Goal: Task Accomplishment & Management: Use online tool/utility

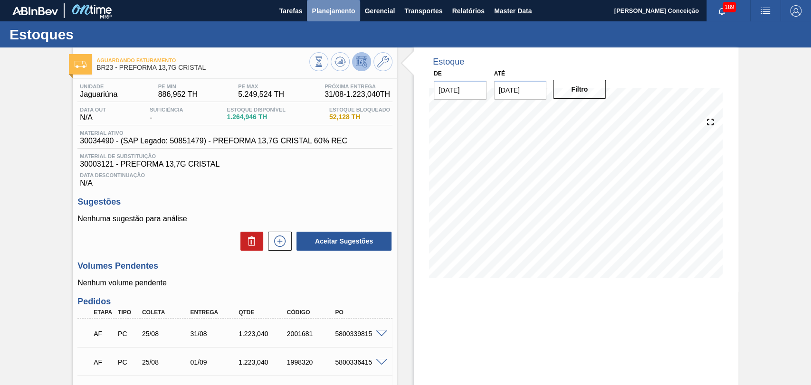
click at [331, 8] on span "Planejamento" at bounding box center [333, 10] width 43 height 11
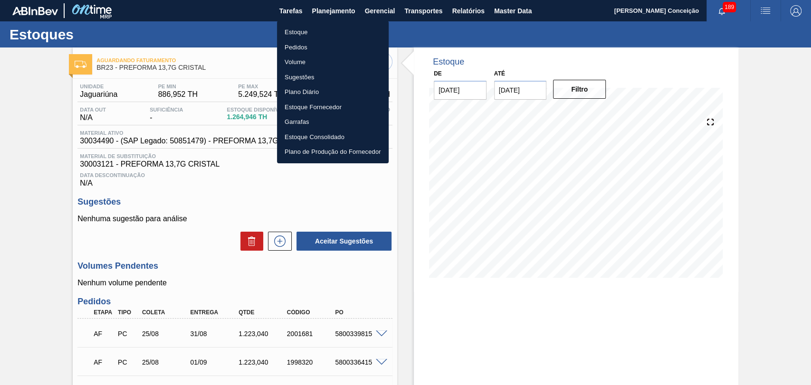
click at [308, 33] on li "Estoque" at bounding box center [333, 32] width 112 height 15
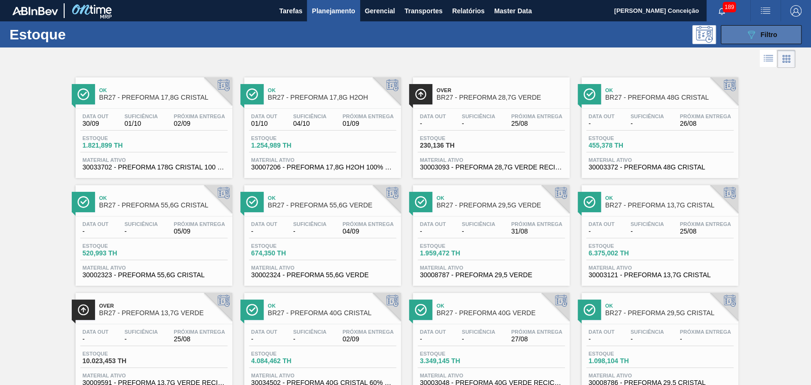
click at [746, 35] on icon "089F7B8B-B2A5-4AFE-B5C0-19BA573D28AC" at bounding box center [751, 34] width 11 height 11
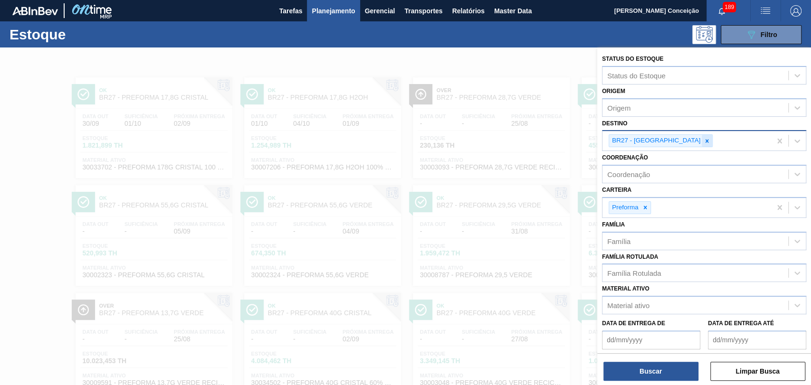
click at [704, 140] on icon at bounding box center [707, 141] width 7 height 7
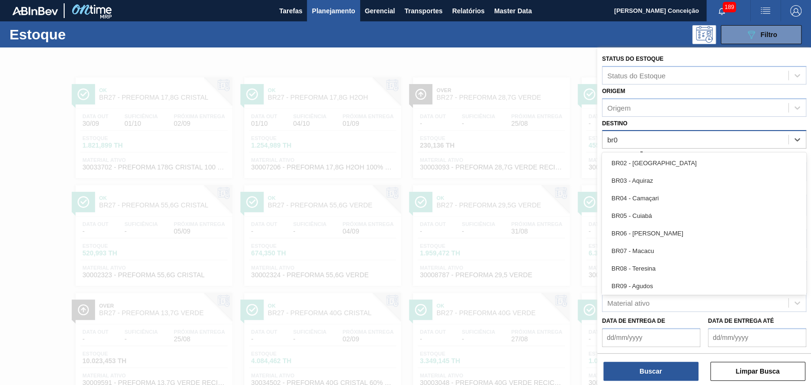
type input "br08"
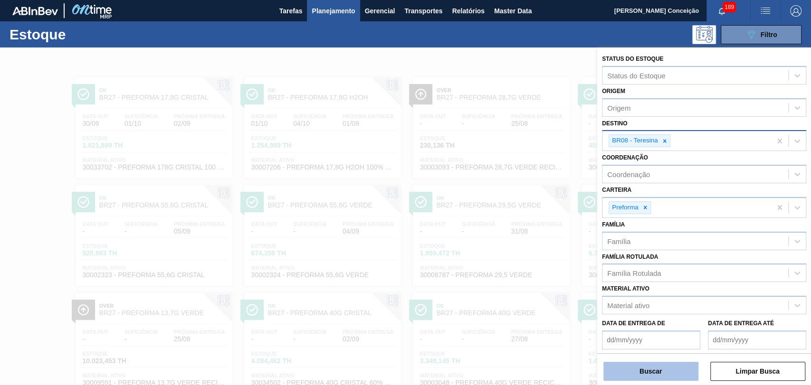
click at [635, 367] on button "Buscar" at bounding box center [651, 371] width 95 height 19
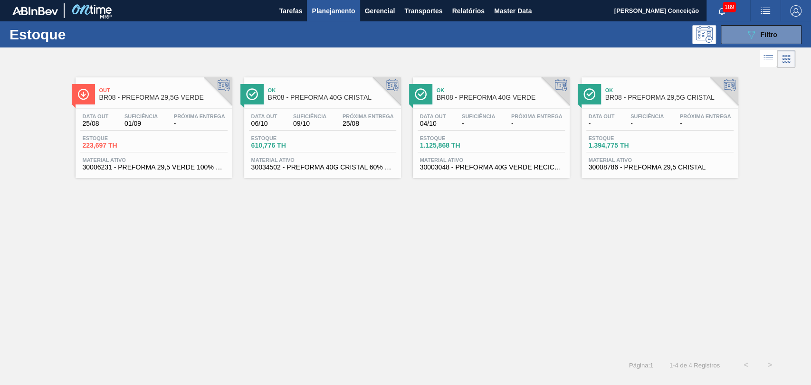
click at [168, 239] on div "Out BR08 - PREFORMA 29,5G VERDE Data out 25/08 Suficiência 01/09 Próxima Entreg…" at bounding box center [405, 211] width 811 height 283
click at [189, 130] on div "Data out 25/08 Suficiência 01/09 Próxima Entrega -" at bounding box center [153, 122] width 147 height 17
click at [186, 131] on div "Data out 25/08 Suficiência 01/09 Próxima Entrega - Estoque 223,697 TH Material …" at bounding box center [154, 141] width 157 height 65
click at [159, 113] on div "Data out 25/08 Suficiência 01/09 Próxima Entrega - Estoque 223,697 TH Material …" at bounding box center [154, 141] width 157 height 65
click at [658, 144] on div "Estoque 1.394,775 TH" at bounding box center [659, 143] width 147 height 17
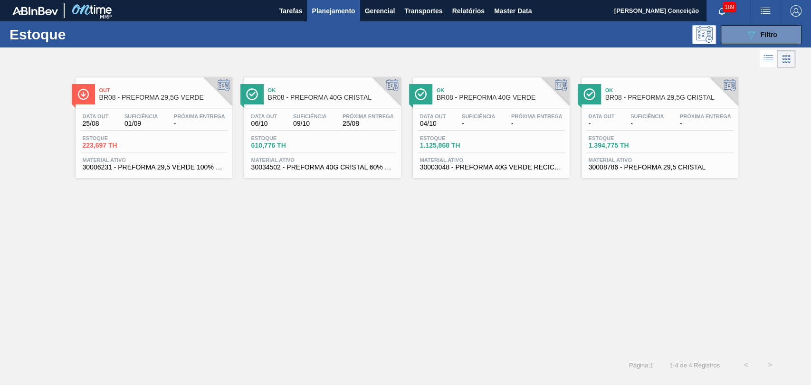
click at [300, 141] on span "Estoque" at bounding box center [284, 138] width 67 height 6
click at [487, 139] on div "Estoque 1.125,868 TH" at bounding box center [453, 142] width 71 height 14
click at [236, 290] on div "Out BR08 - PREFORMA 29,5G VERDE Data out 25/08 Suficiência 01/09 Próxima Entreg…" at bounding box center [405, 211] width 811 height 283
click at [153, 240] on div "Out BR08 - PREFORMA 29,5G VERDE Data out 25/08 Suficiência 01/09 Próxima Entreg…" at bounding box center [405, 211] width 811 height 283
click at [173, 141] on div "Estoque 223,697 TH" at bounding box center [153, 143] width 147 height 17
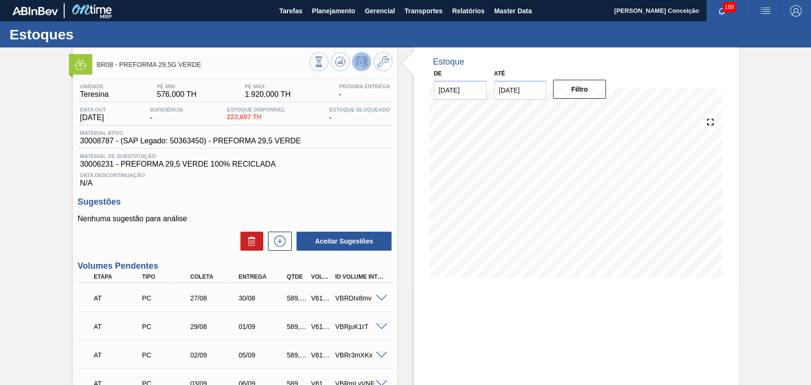
click at [380, 301] on span at bounding box center [381, 298] width 11 height 7
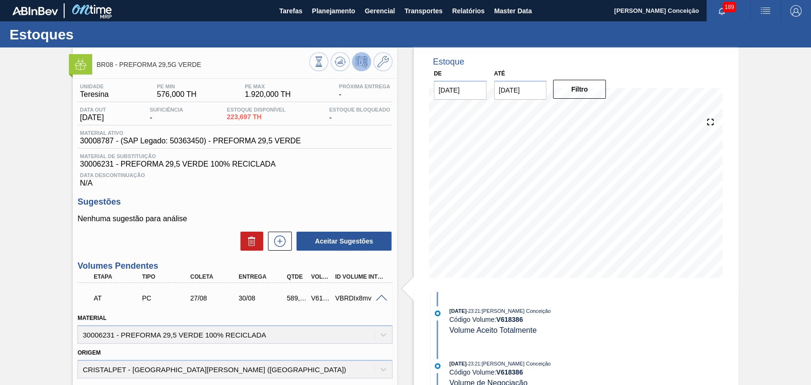
click at [380, 301] on span at bounding box center [381, 298] width 11 height 7
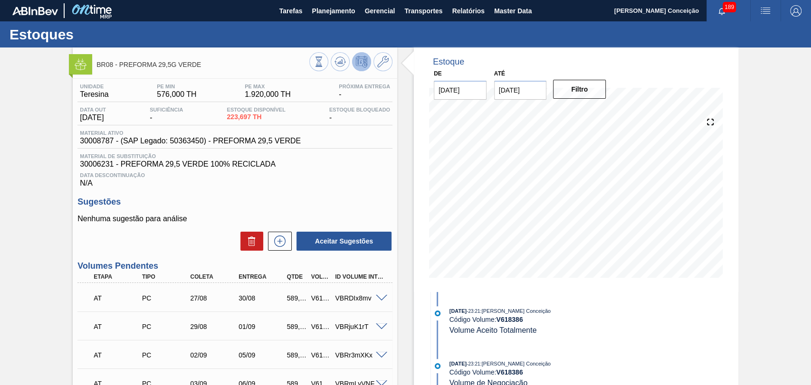
click at [207, 210] on div "Sugestões Nenhuma sugestão para análise Aceitar Sugestões" at bounding box center [234, 224] width 315 height 55
click at [323, 202] on h3 "Sugestões" at bounding box center [234, 202] width 315 height 10
click at [332, 202] on h3 "Sugestões" at bounding box center [234, 202] width 315 height 10
click at [382, 294] on div "AT PC 27/08 30/08 589,056 V618386 VBRDIx8mv" at bounding box center [234, 298] width 315 height 24
click at [382, 297] on span at bounding box center [381, 298] width 11 height 7
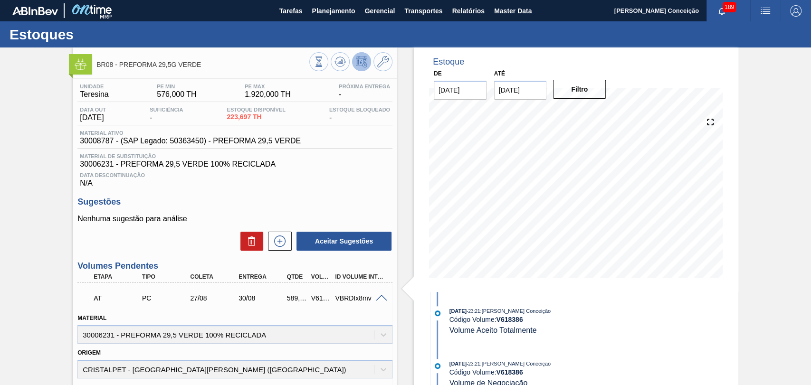
click at [382, 300] on span at bounding box center [381, 298] width 11 height 7
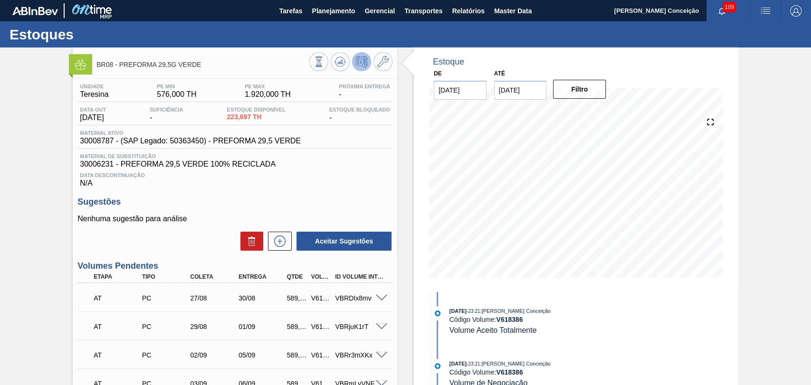
click at [349, 207] on h3 "Sugestões" at bounding box center [234, 202] width 315 height 10
click at [261, 220] on p "Nenhuma sugestão para análise" at bounding box center [234, 219] width 315 height 9
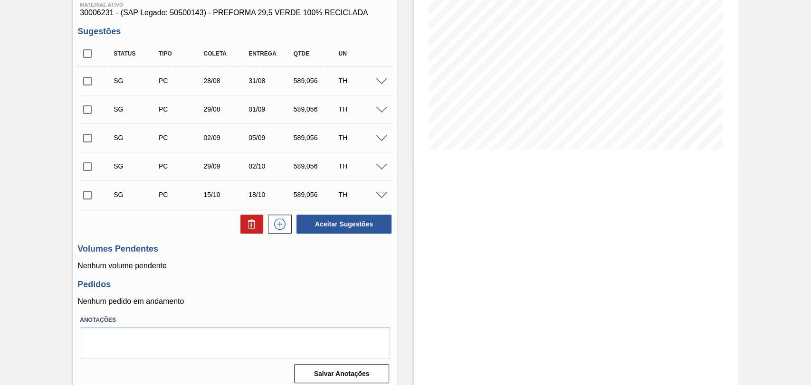
scroll to position [136, 0]
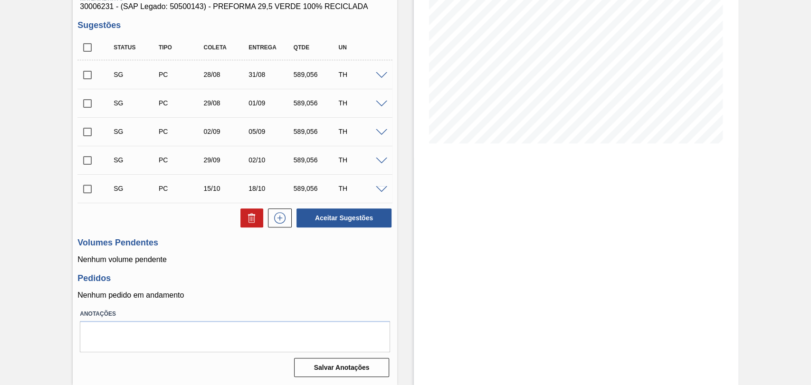
click at [354, 274] on h3 "Pedidos" at bounding box center [234, 279] width 315 height 10
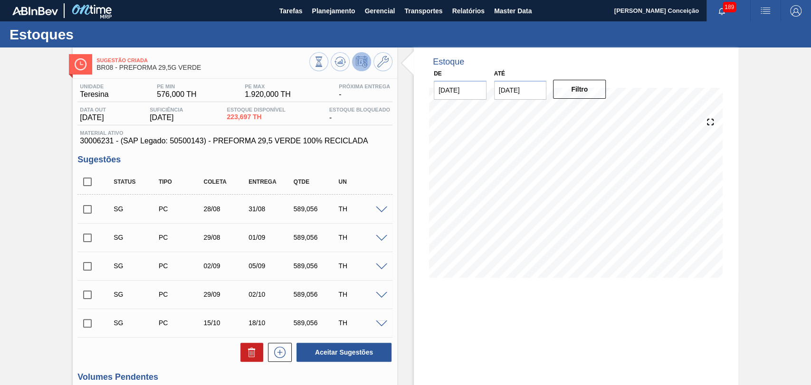
click at [402, 149] on div "Estoque De [DATE] Até [DATE] Filtro" at bounding box center [567, 284] width 341 height 472
click at [379, 56] on icon at bounding box center [382, 61] width 11 height 11
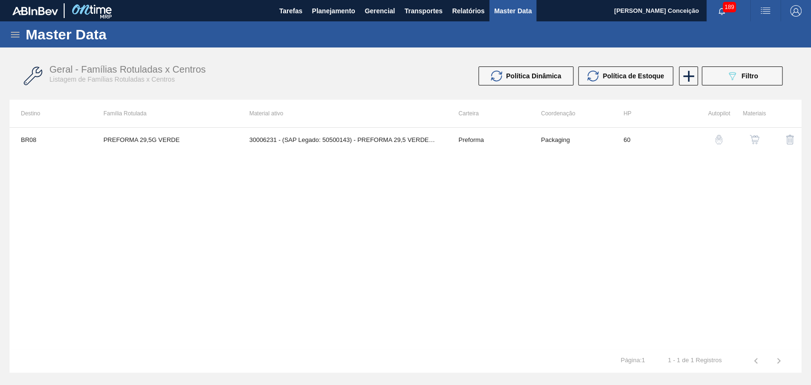
click at [753, 145] on button "button" at bounding box center [754, 139] width 23 height 23
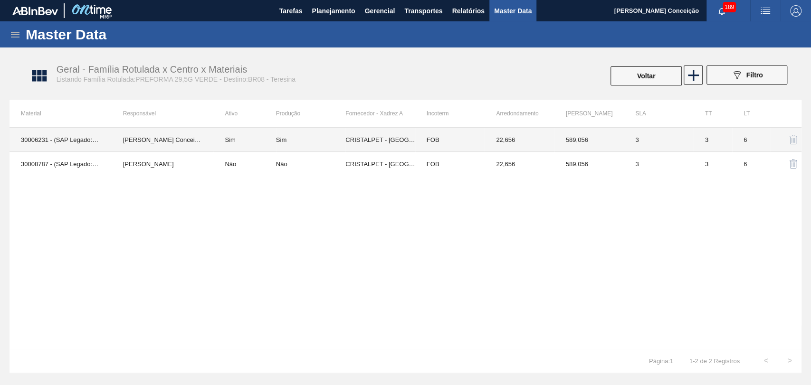
click at [239, 136] on td "Sim" at bounding box center [244, 140] width 62 height 24
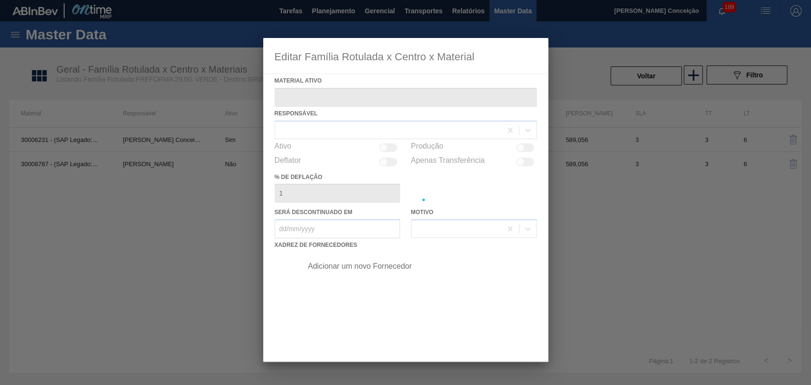
type ativo "30006231 - (SAP Legado: 50500143) - PREFORMA 29,5 VERDE 100% RECICLADA"
checkbox input "true"
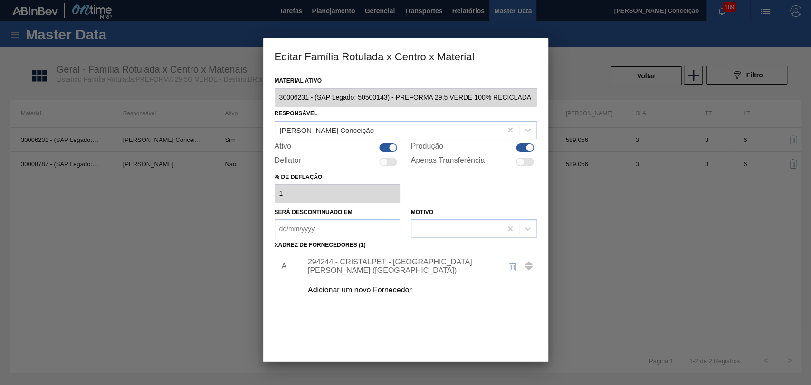
click at [387, 147] on div at bounding box center [389, 148] width 18 height 9
checkbox input "false"
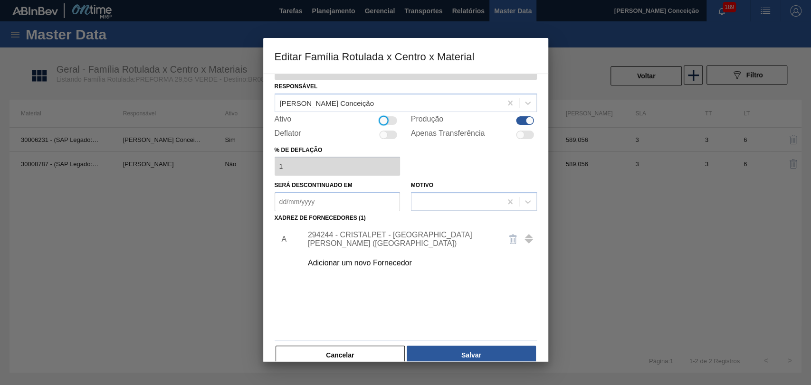
scroll to position [42, 0]
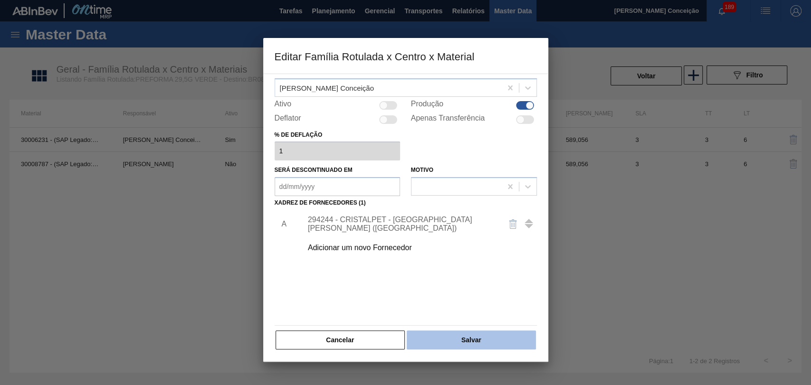
click at [453, 344] on button "Salvar" at bounding box center [471, 340] width 129 height 19
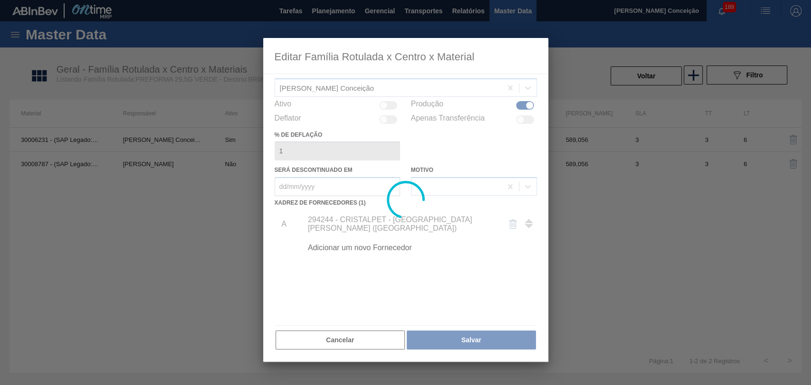
click at [194, 185] on div at bounding box center [405, 192] width 811 height 385
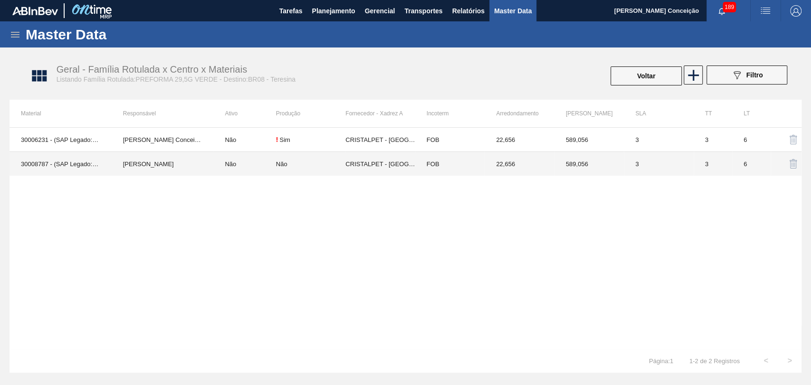
click at [221, 164] on td "Não" at bounding box center [244, 164] width 62 height 24
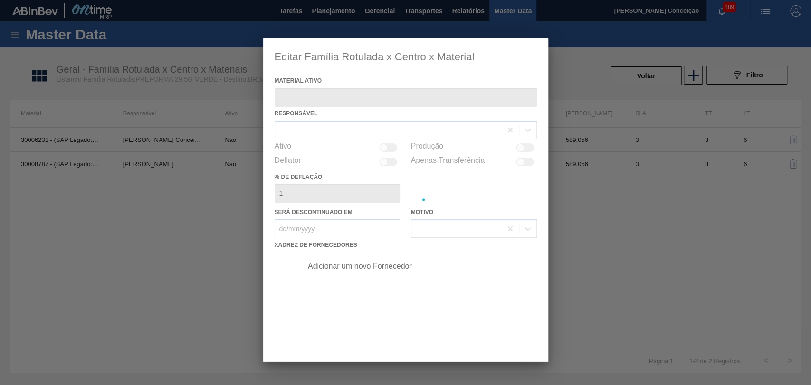
type ativo "30008787 - (SAP Legado: 50363450) - PREFORMA 29,5 VERDE"
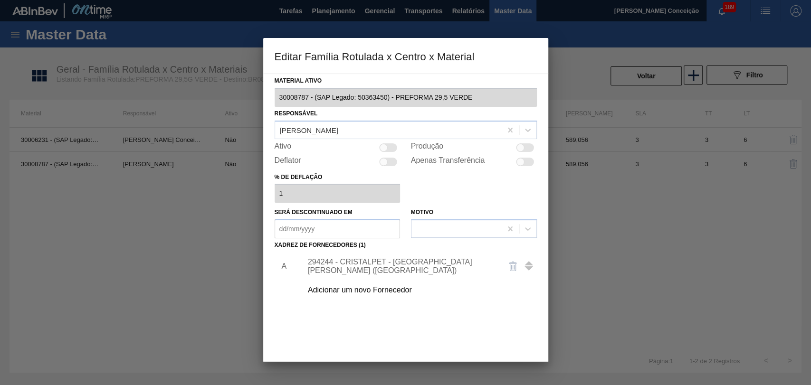
click at [394, 144] on div at bounding box center [389, 148] width 18 height 9
checkbox input "true"
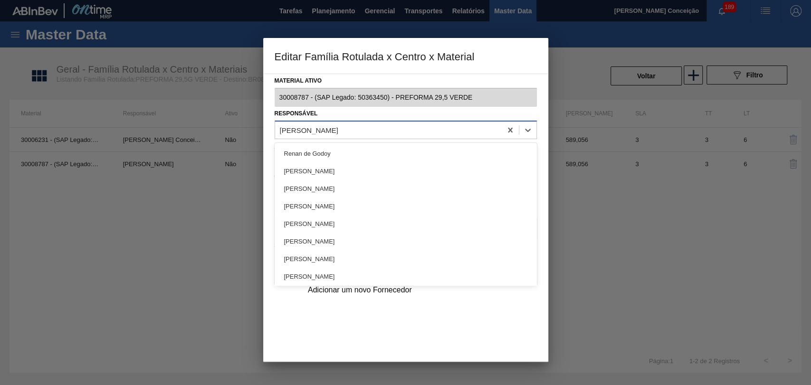
click at [378, 134] on div "IGOR FERREIRA MOURA" at bounding box center [388, 130] width 227 height 14
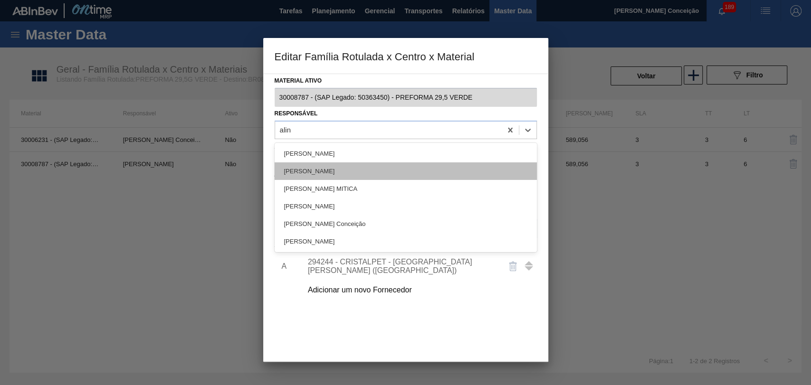
type input "aline"
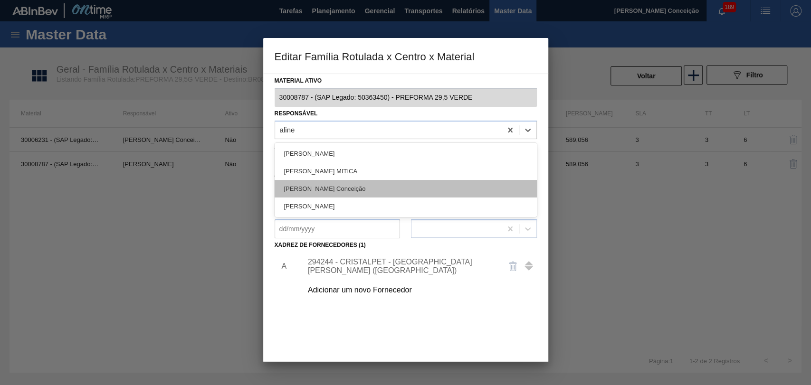
click at [355, 185] on div "[PERSON_NAME] Conceição" at bounding box center [406, 189] width 262 height 18
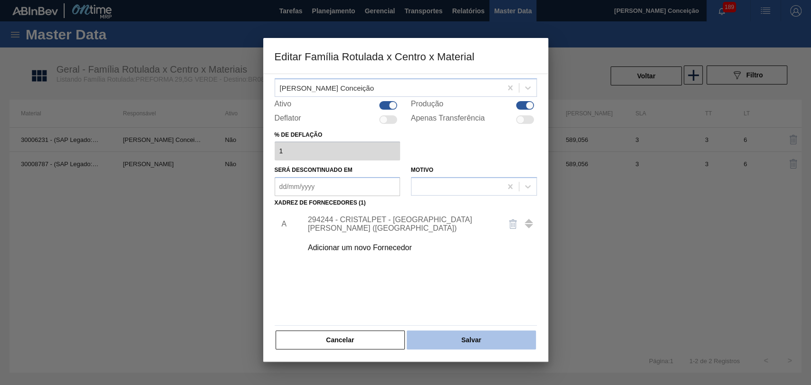
click at [473, 332] on button "Salvar" at bounding box center [471, 340] width 129 height 19
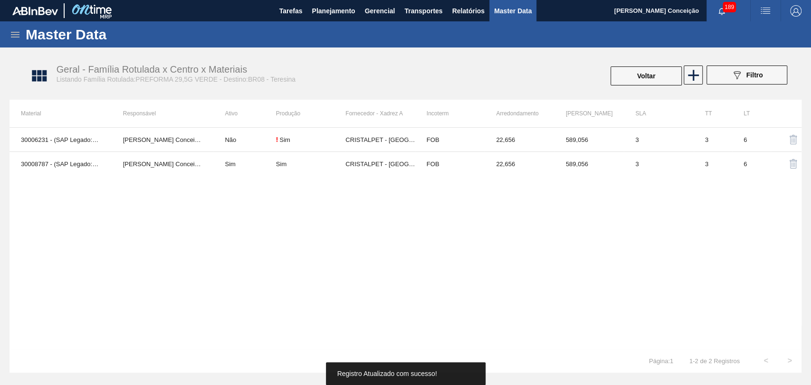
click at [212, 232] on div "30006231 - (SAP Legado: 50500143) - PREFORMA 29,5 VERDE 100% RECICLADA Aline Ap…" at bounding box center [406, 238] width 792 height 222
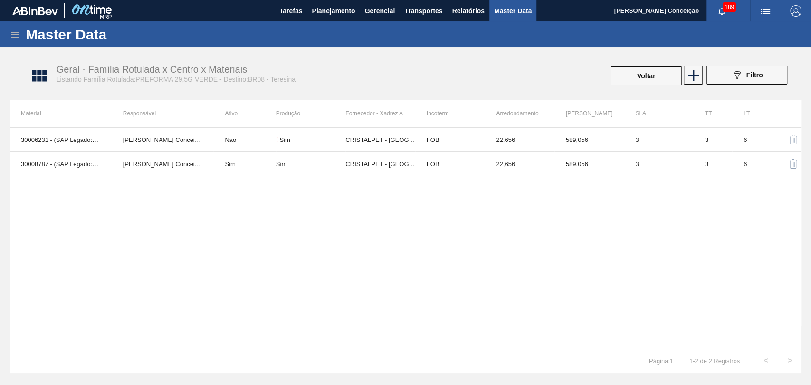
click at [243, 255] on div "30006231 - (SAP Legado: 50500143) - PREFORMA 29,5 VERDE 100% RECICLADA Aline Ap…" at bounding box center [406, 238] width 792 height 222
click at [297, 218] on div "30006231 - (SAP Legado: 50500143) - PREFORMA 29,5 VERDE 100% RECICLADA Aline Ap…" at bounding box center [406, 238] width 792 height 222
click at [267, 231] on div "30006231 - (SAP Legado: 50500143) - PREFORMA 29,5 VERDE 100% RECICLADA Aline Ap…" at bounding box center [406, 238] width 792 height 222
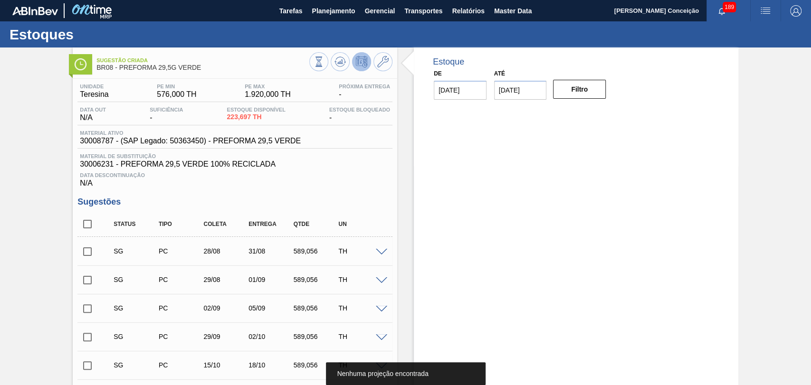
click at [406, 195] on div "Estoque De [DATE] Até [DATE] Filtro" at bounding box center [567, 305] width 341 height 515
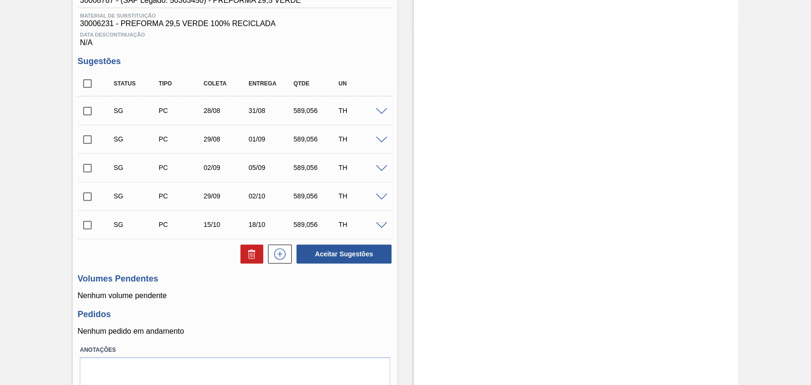
scroll to position [179, 0]
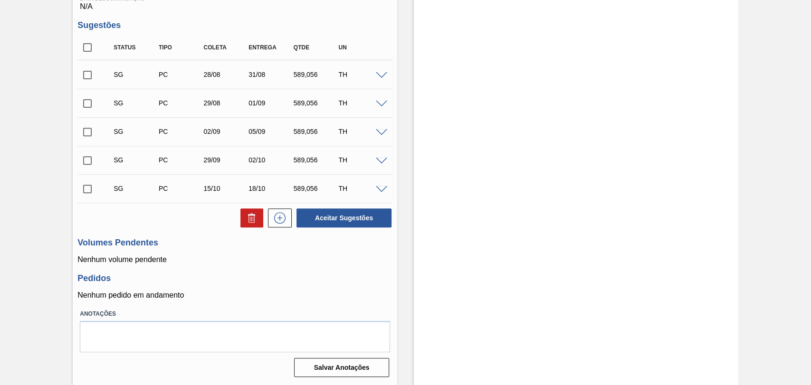
click at [364, 274] on h3 "Pedidos" at bounding box center [234, 279] width 315 height 10
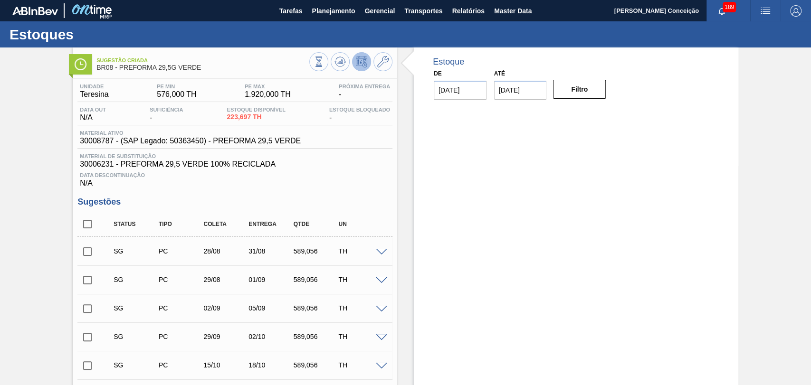
click at [350, 63] on div at bounding box center [350, 62] width 83 height 21
click at [337, 64] on icon at bounding box center [340, 61] width 11 height 11
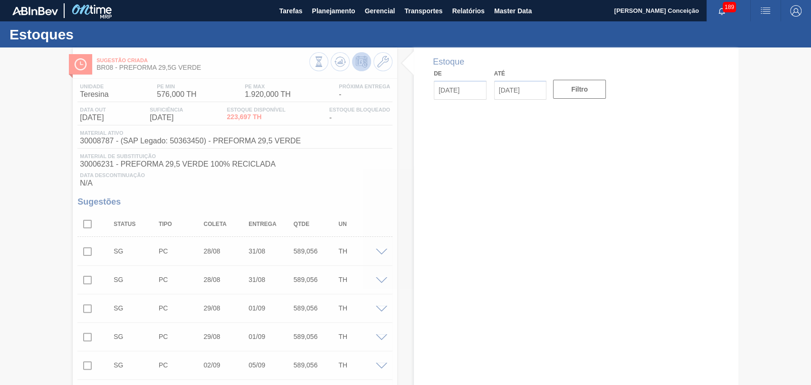
click at [411, 192] on div at bounding box center [405, 217] width 811 height 338
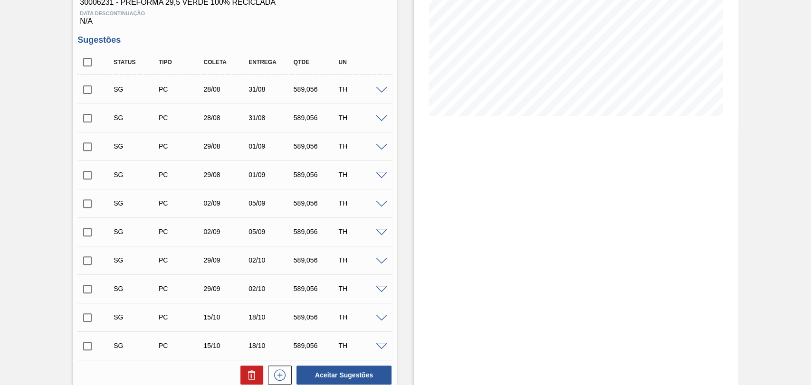
scroll to position [158, 0]
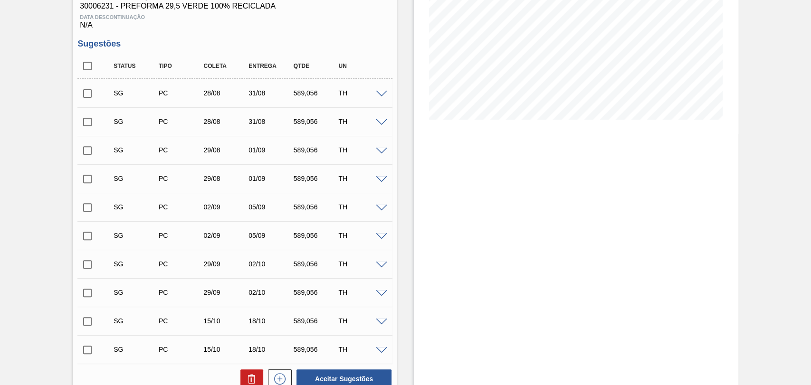
click at [300, 206] on div "589,056" at bounding box center [315, 207] width 49 height 8
copy div "589,056"
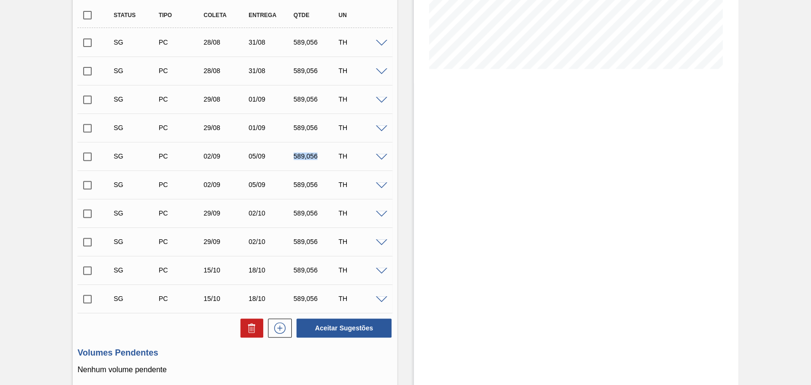
scroll to position [211, 0]
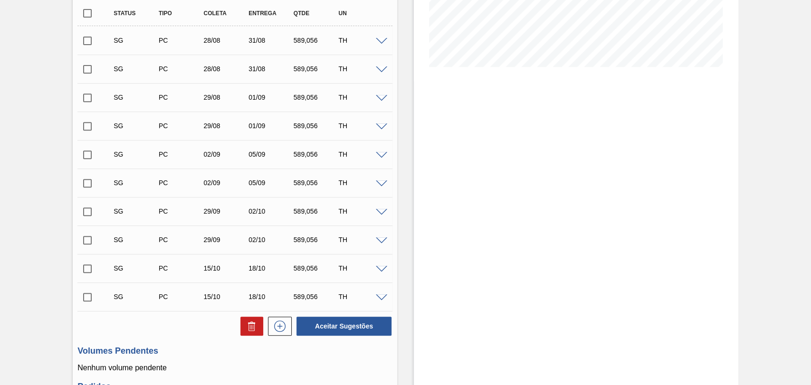
click at [381, 156] on span at bounding box center [381, 155] width 11 height 7
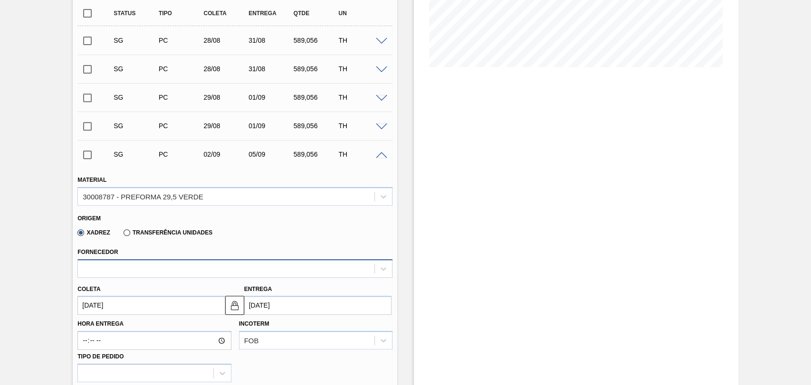
click at [160, 275] on div at bounding box center [226, 269] width 297 height 14
click at [277, 240] on div "Xadrez Transferência Unidades" at bounding box center [230, 231] width 307 height 19
click at [384, 201] on icon at bounding box center [384, 197] width 10 height 10
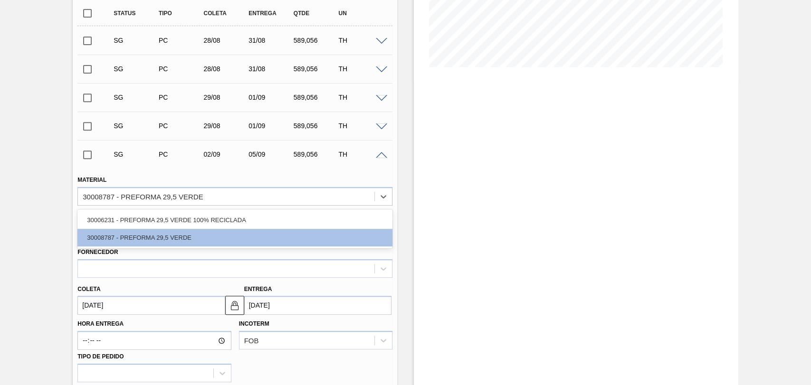
click at [384, 157] on span at bounding box center [381, 155] width 11 height 7
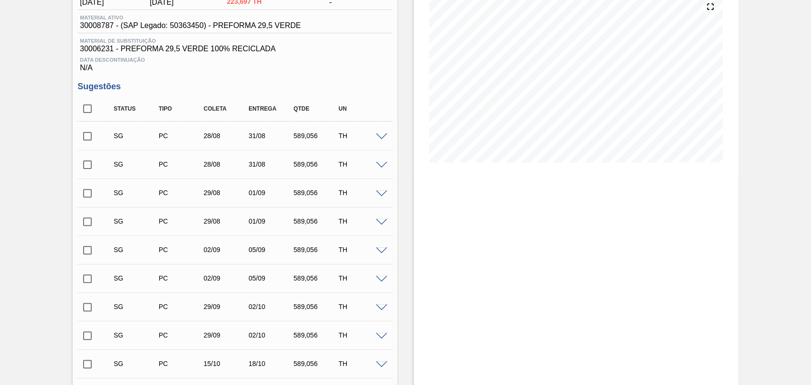
scroll to position [53, 0]
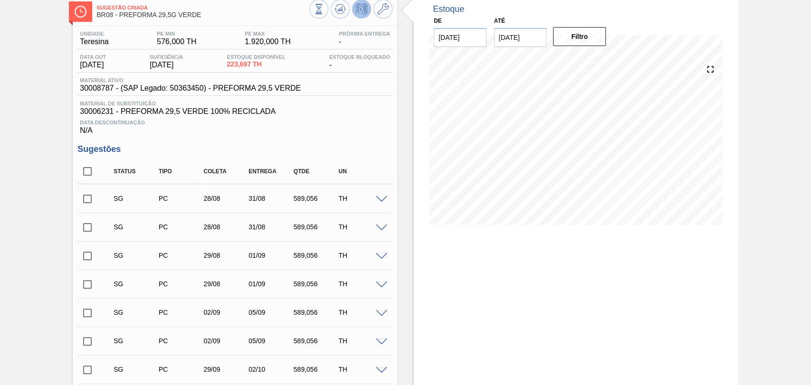
click at [307, 143] on div "Unidade Teresina PE MIN 576,000 TH PE MAX 1.920,000 TH Próxima Entrega - Data o…" at bounding box center [235, 336] width 325 height 621
click at [388, 9] on icon at bounding box center [382, 8] width 11 height 11
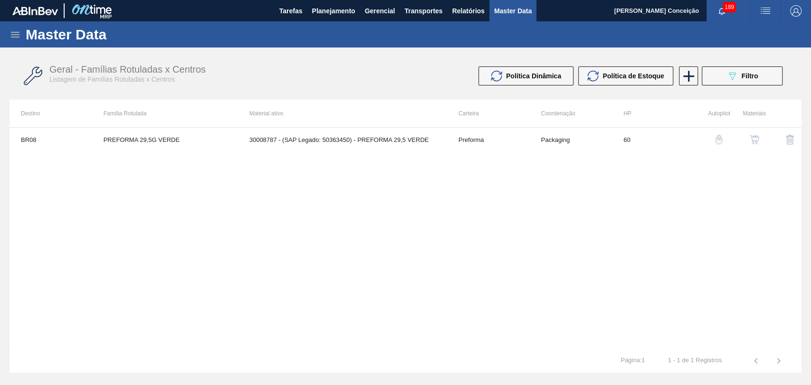
click at [361, 229] on div "BR08 PREFORMA 29,5G VERDE 30008787 - (SAP Legado: 50363450) - PREFORMA 29,5 VER…" at bounding box center [406, 238] width 792 height 222
click at [753, 139] on img "button" at bounding box center [755, 140] width 10 height 10
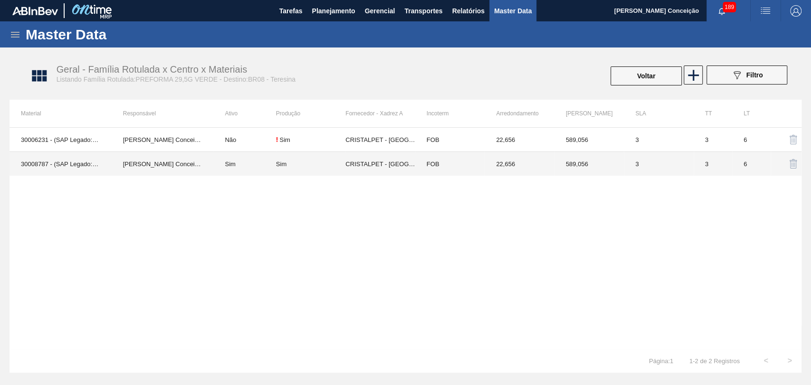
click at [376, 162] on td "CRISTALPET - [GEOGRAPHIC_DATA][PERSON_NAME] ([GEOGRAPHIC_DATA])" at bounding box center [379, 164] width 69 height 24
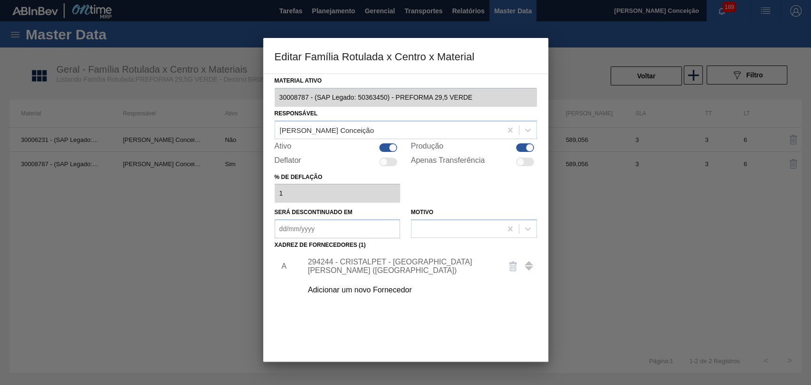
scroll to position [42, 0]
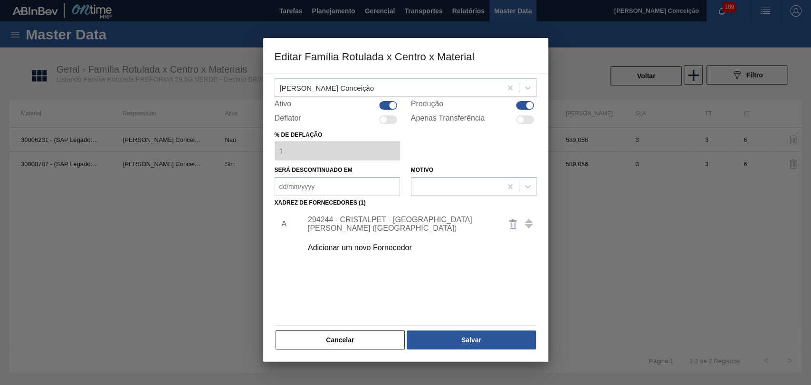
click at [348, 346] on button "Cancelar" at bounding box center [341, 340] width 130 height 19
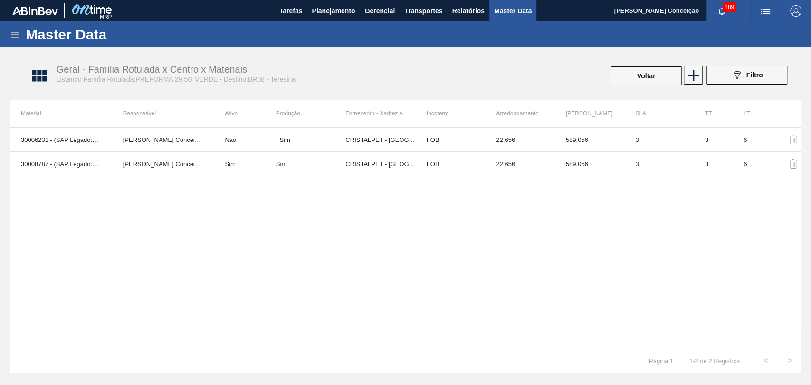
click at [256, 219] on div "30006231 - (SAP Legado: 50500143) - PREFORMA 29,5 VERDE 100% RECICLADA Aline Ap…" at bounding box center [406, 238] width 792 height 222
click at [271, 256] on div "30006231 - (SAP Legado: 50500143) - PREFORMA 29,5 VERDE 100% RECICLADA Aline Ap…" at bounding box center [406, 238] width 792 height 222
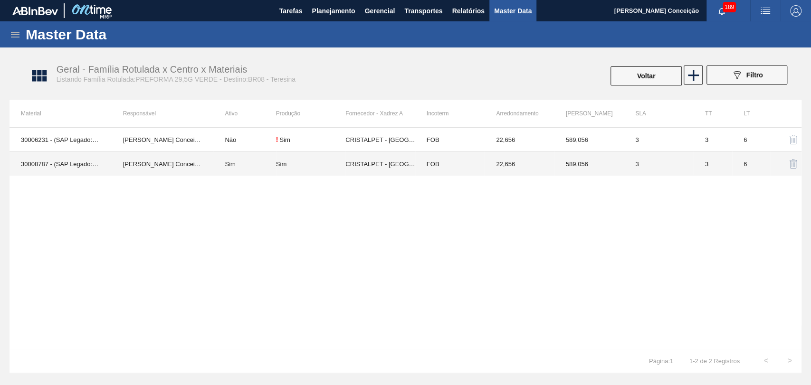
click at [360, 169] on td "CRISTALPET - [GEOGRAPHIC_DATA][PERSON_NAME] ([GEOGRAPHIC_DATA])" at bounding box center [379, 164] width 69 height 24
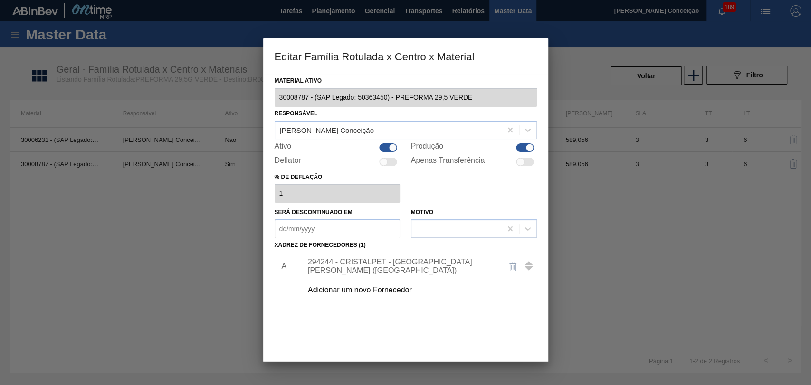
click at [607, 188] on div at bounding box center [405, 192] width 811 height 385
click at [119, 231] on div at bounding box center [405, 192] width 811 height 385
click at [84, 239] on div at bounding box center [405, 192] width 811 height 385
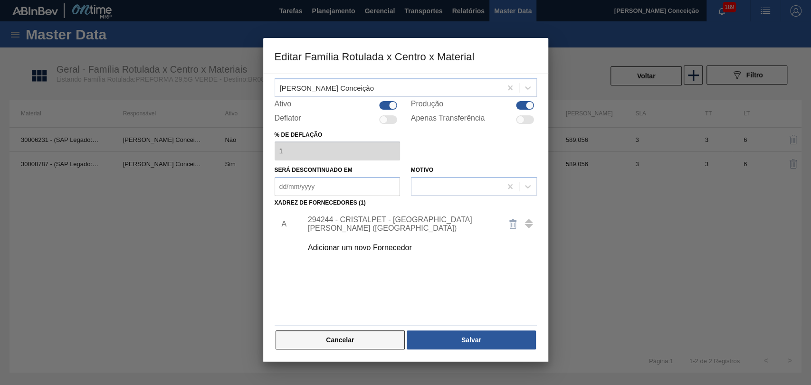
click at [346, 340] on button "Cancelar" at bounding box center [341, 340] width 130 height 19
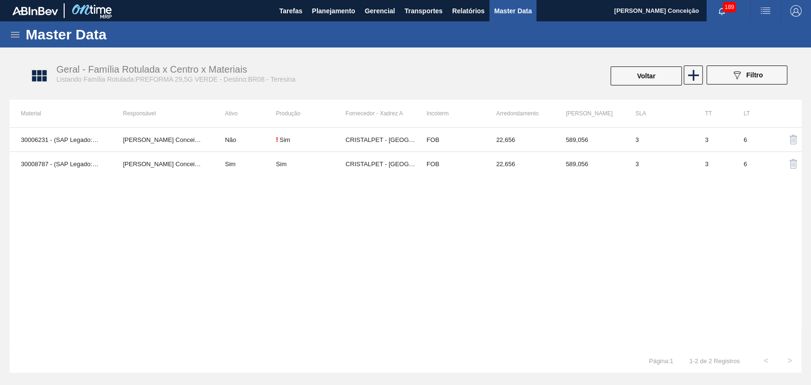
click at [253, 183] on div "30006231 - (SAP Legado: 50500143) - PREFORMA 29,5 VERDE 100% RECICLADA Aline Ap…" at bounding box center [406, 238] width 792 height 222
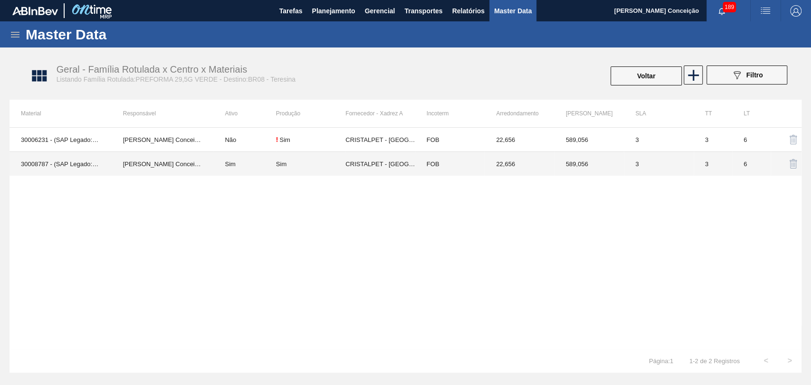
click at [250, 163] on td "Sim" at bounding box center [244, 164] width 62 height 24
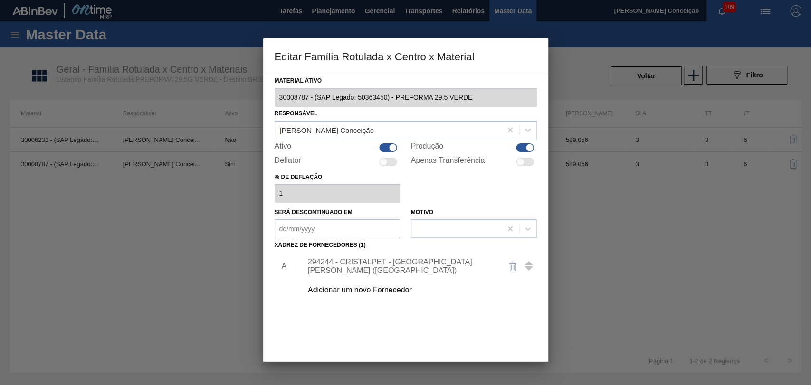
click at [399, 266] on div "294244 - CRISTALPET - CABO DE SANTO AGOSTINHO (PE)" at bounding box center [401, 266] width 186 height 17
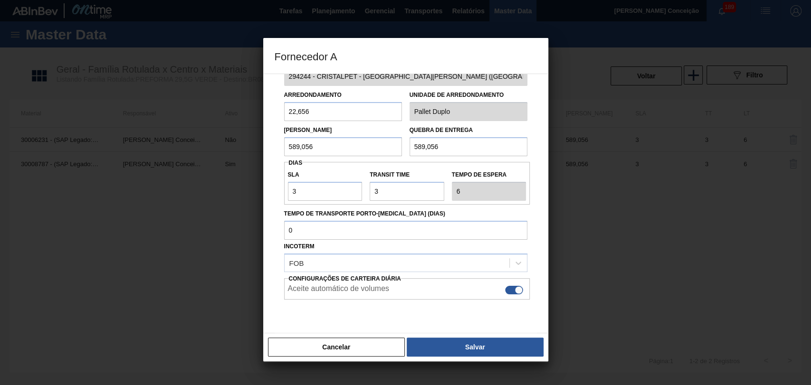
scroll to position [53, 0]
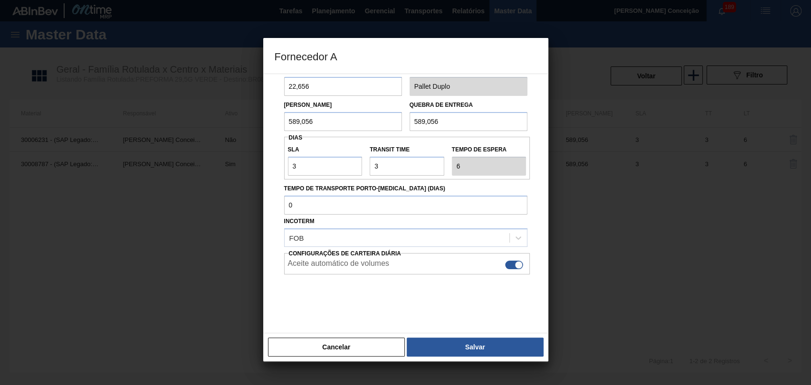
click at [508, 268] on div at bounding box center [515, 265] width 18 height 9
click at [516, 266] on div at bounding box center [515, 265] width 18 height 9
checkbox input "true"
click at [470, 340] on button "Salvar" at bounding box center [475, 347] width 136 height 19
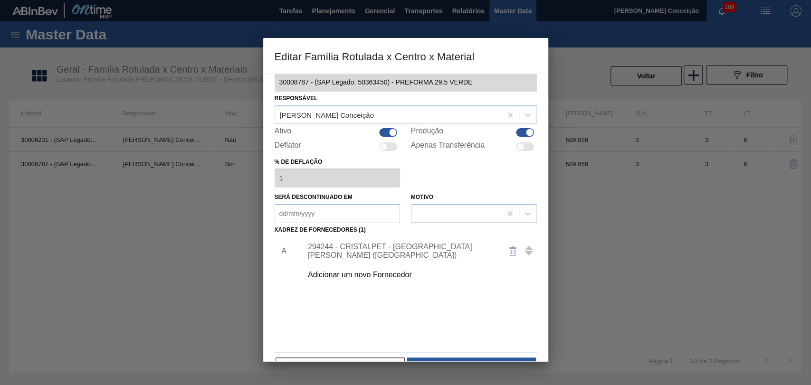
scroll to position [0, 0]
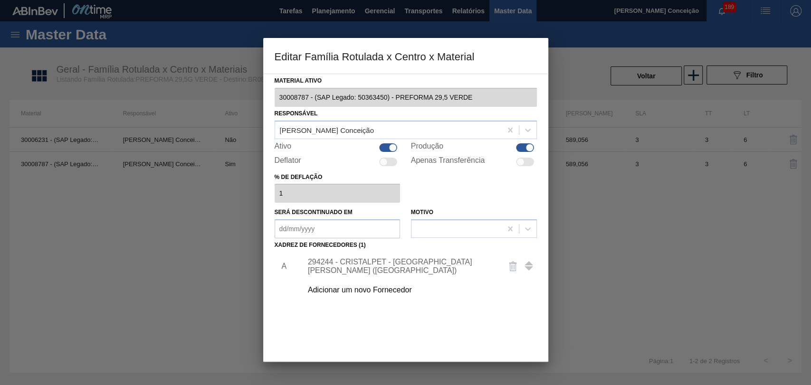
click at [352, 263] on div "294244 - CRISTALPET - CABO DE SANTO AGOSTINHO (PE)" at bounding box center [401, 266] width 186 height 17
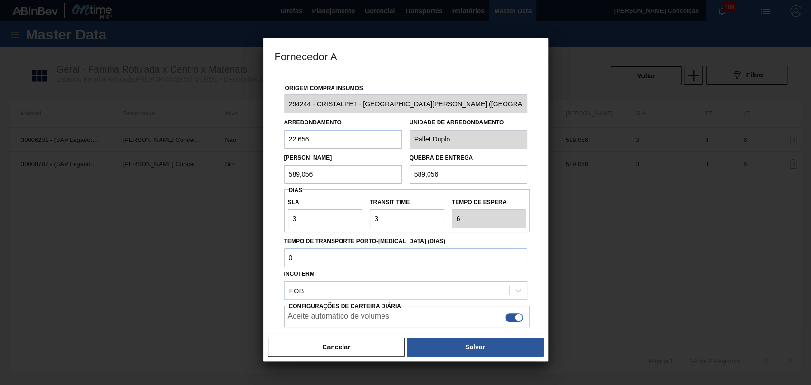
scroll to position [53, 0]
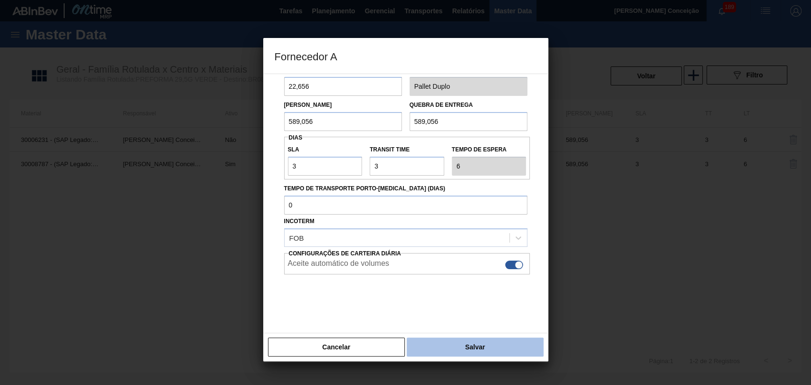
click at [441, 351] on button "Salvar" at bounding box center [475, 347] width 136 height 19
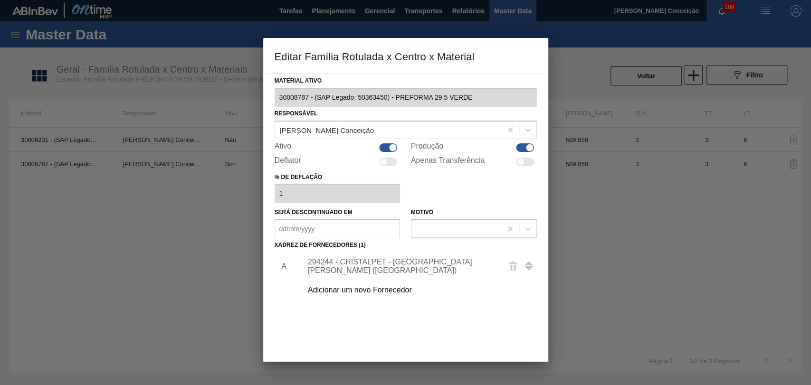
scroll to position [42, 0]
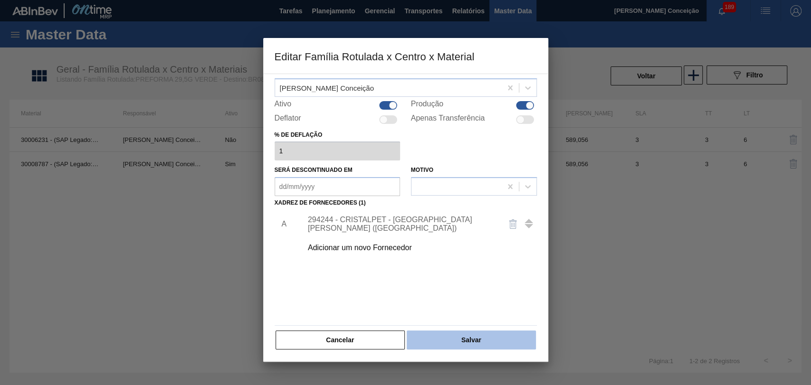
click at [474, 339] on button "Salvar" at bounding box center [471, 340] width 129 height 19
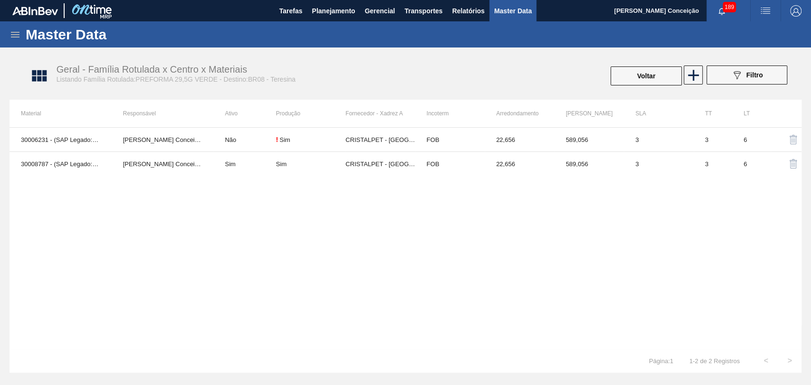
click at [187, 224] on div "30006231 - (SAP Legado: 50500143) - PREFORMA 29,5 VERDE 100% RECICLADA Aline Ap…" at bounding box center [406, 238] width 792 height 222
click at [287, 250] on div "30006231 - (SAP Legado: 50500143) - PREFORMA 29,5 VERDE 100% RECICLADA Aline Ap…" at bounding box center [406, 238] width 792 height 222
click at [257, 249] on div "30006231 - (SAP Legado: 50500143) - PREFORMA 29,5 VERDE 100% RECICLADA Aline Ap…" at bounding box center [406, 238] width 792 height 222
click at [332, 16] on span "Planejamento" at bounding box center [333, 10] width 43 height 11
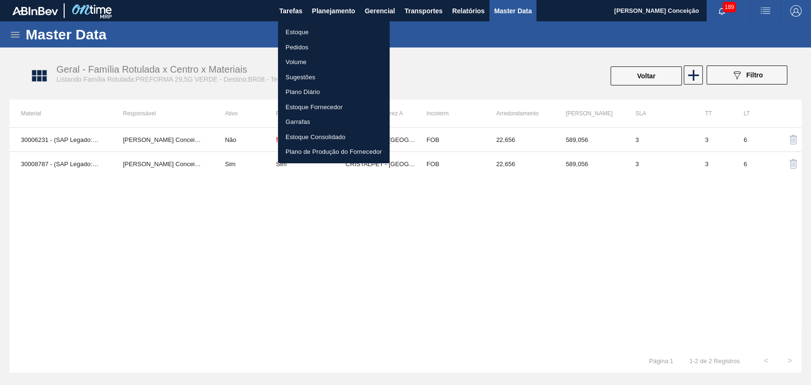
click at [301, 32] on li "Estoque" at bounding box center [334, 32] width 112 height 15
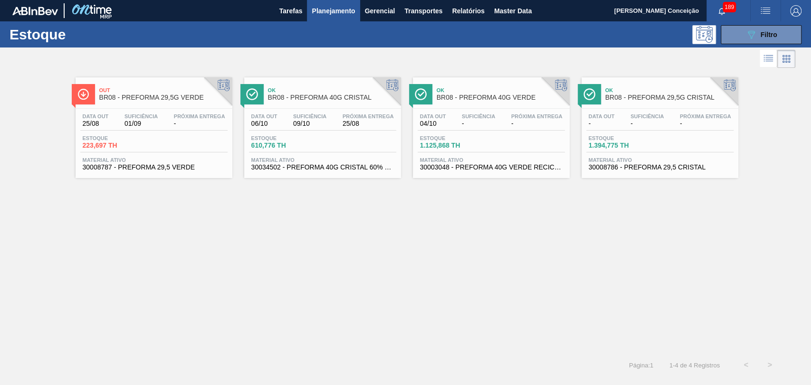
click at [144, 150] on div "Estoque 223,697 TH" at bounding box center [153, 143] width 147 height 17
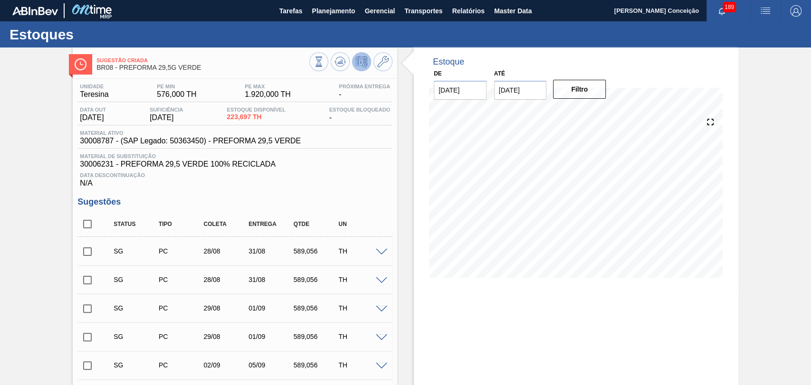
click at [325, 210] on div "Sugestões Status Tipo Coleta Entrega Qtde UN SG PC 28/08 31/08 589,056 TH Mater…" at bounding box center [234, 372] width 315 height 351
click at [97, 226] on span at bounding box center [104, 224] width 14 height 20
click at [92, 228] on input "checkbox" at bounding box center [87, 224] width 20 height 20
checkbox input "true"
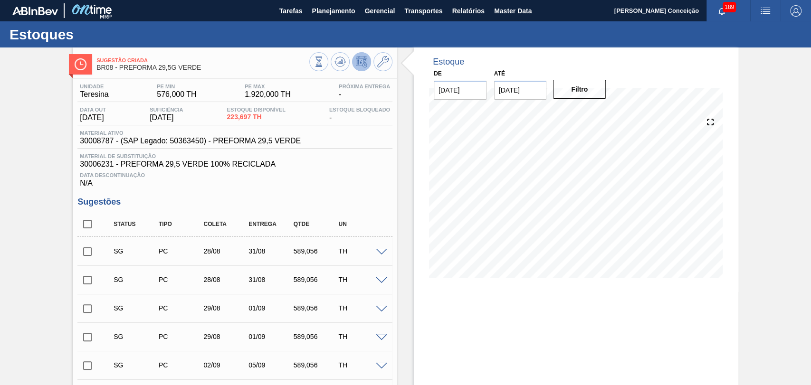
checkbox input "true"
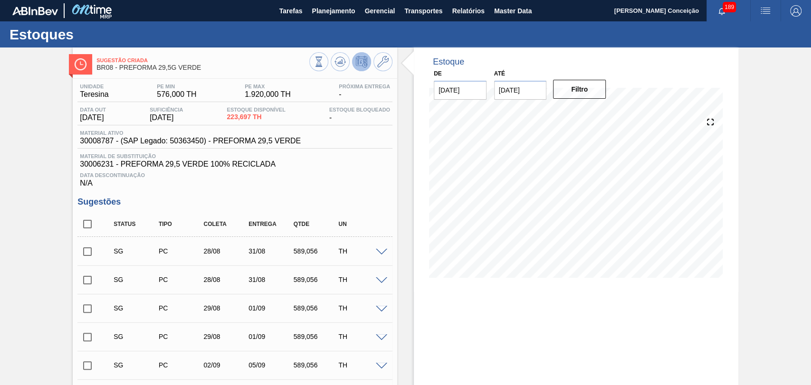
checkbox input "true"
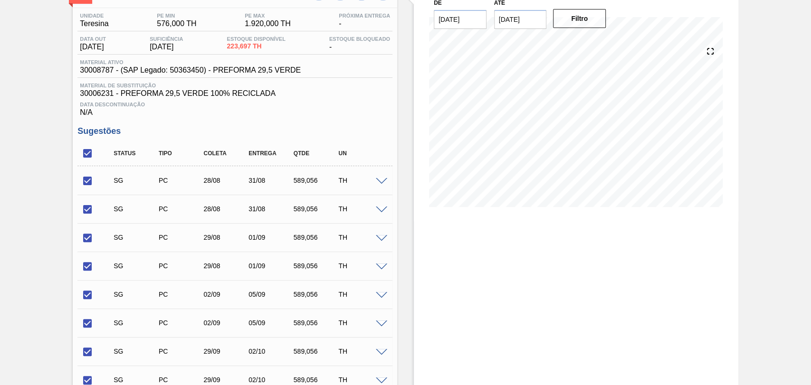
scroll to position [211, 0]
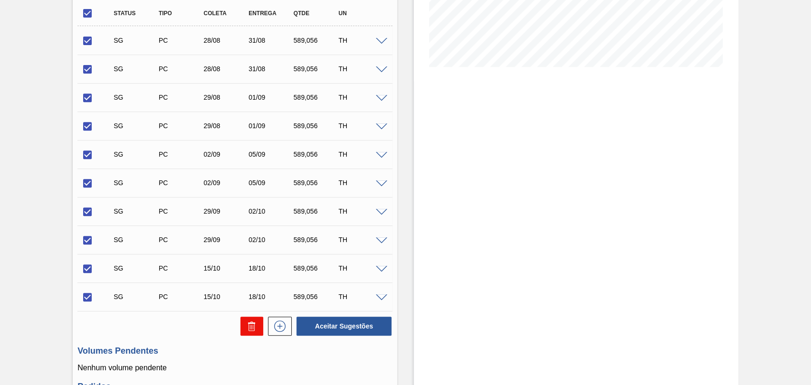
click at [252, 335] on button at bounding box center [251, 326] width 23 height 19
checkbox input "false"
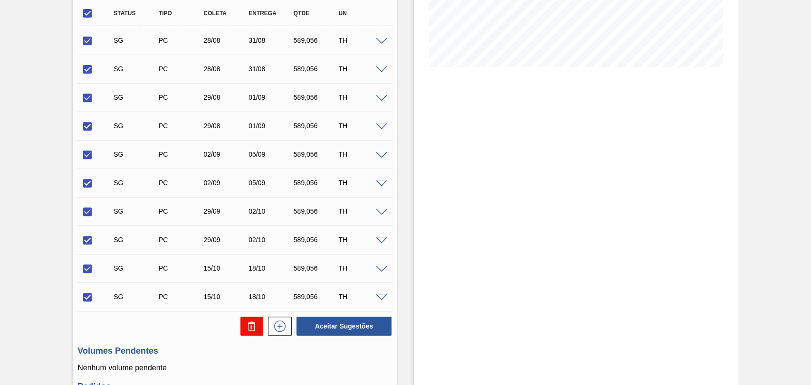
checkbox input "false"
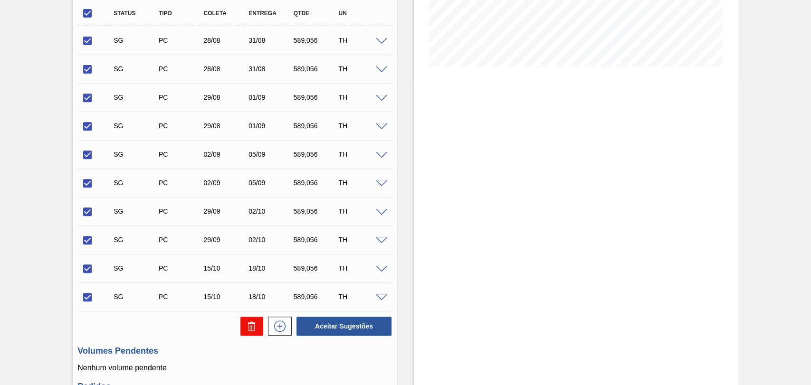
checkbox input "false"
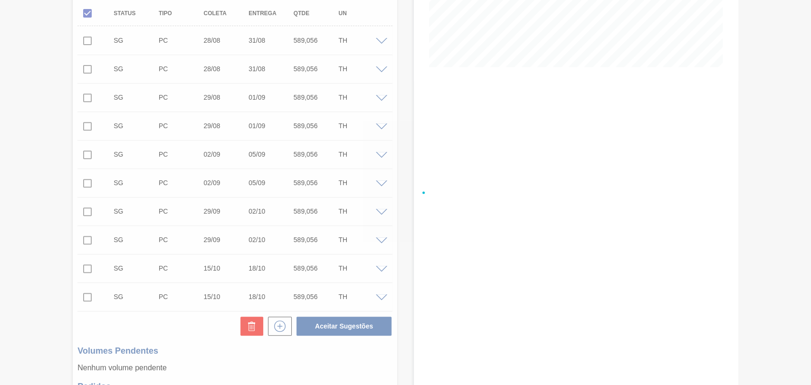
scroll to position [26, 0]
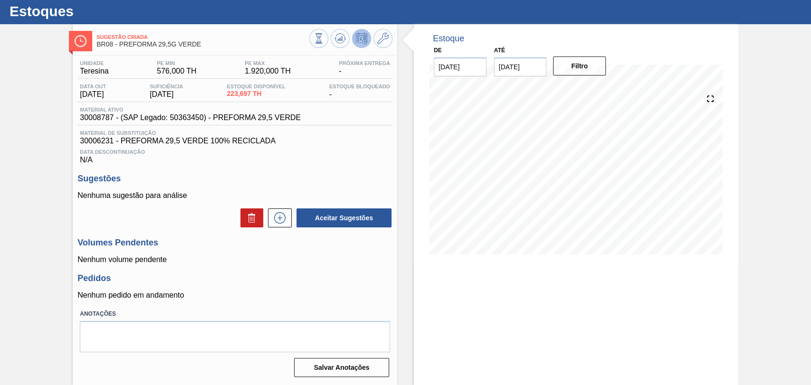
click at [363, 165] on div "Unidade Teresina PE MIN 576,000 TH PE MAX 1.920,000 TH Próxima Entrega - Data o…" at bounding box center [235, 218] width 325 height 325
click at [302, 271] on div "Unidade Teresina PE MIN 576,000 TH PE MAX 1.920,000 TH Próxima Entrega - Data o…" at bounding box center [235, 218] width 325 height 325
click at [279, 217] on icon at bounding box center [279, 218] width 0 height 5
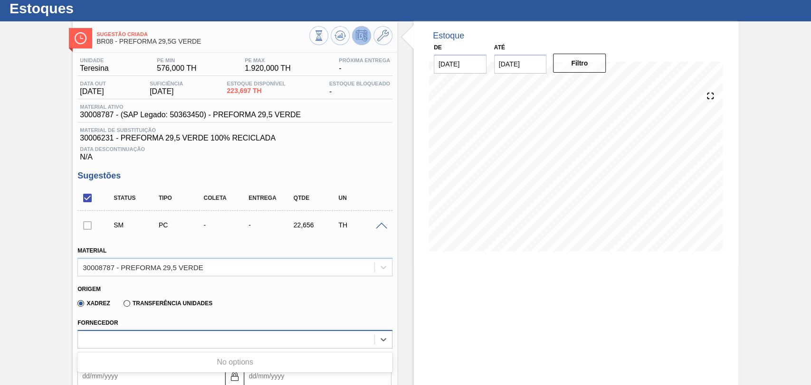
click at [130, 335] on div at bounding box center [226, 340] width 297 height 14
click at [131, 335] on div at bounding box center [226, 340] width 297 height 14
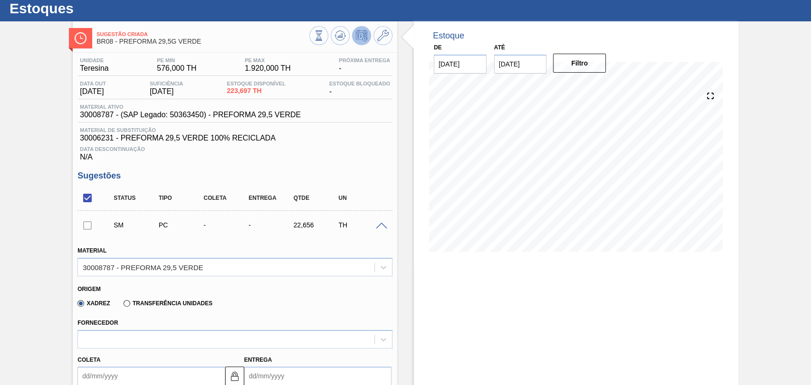
click at [340, 33] on icon at bounding box center [340, 35] width 11 height 11
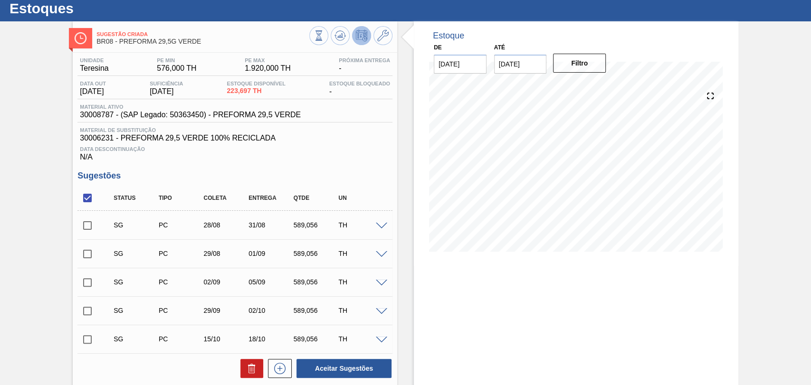
click at [374, 226] on div at bounding box center [383, 225] width 19 height 7
click at [377, 230] on span at bounding box center [381, 226] width 11 height 7
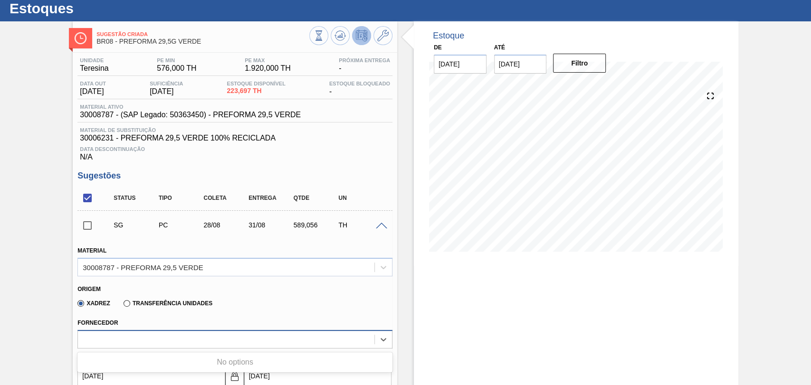
click at [148, 346] on div at bounding box center [226, 340] width 297 height 14
click at [286, 293] on div "Origem" at bounding box center [230, 288] width 307 height 9
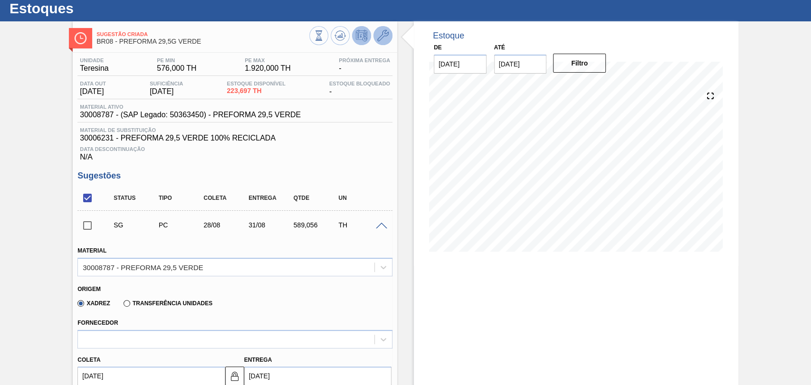
click at [376, 33] on button at bounding box center [383, 35] width 19 height 19
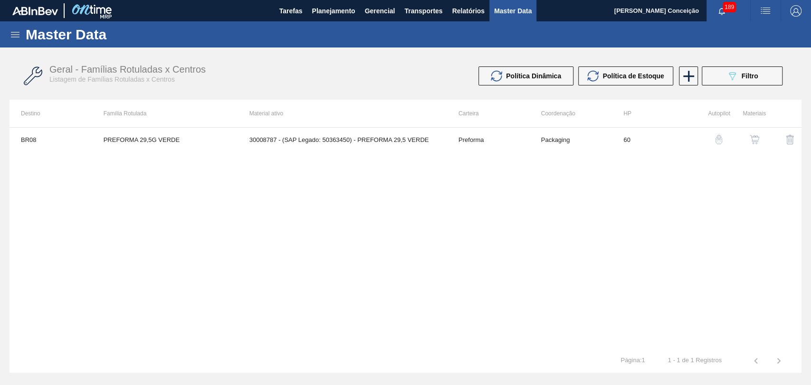
click at [759, 142] on img "button" at bounding box center [755, 140] width 10 height 10
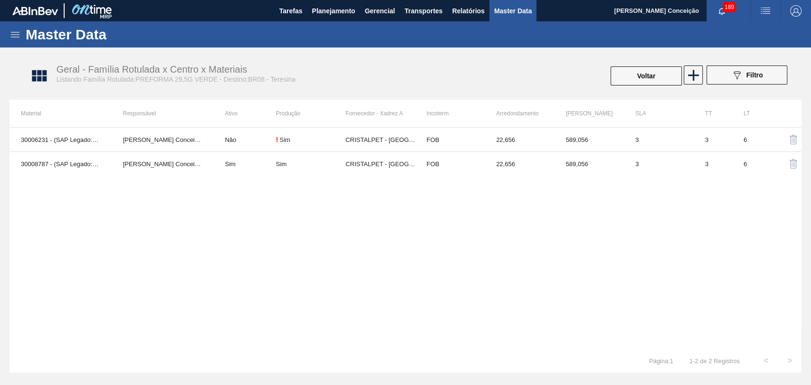
click at [191, 302] on div "30006231 - (SAP Legado: 50500143) - PREFORMA 29,5 VERDE 100% RECICLADA Aline Ap…" at bounding box center [406, 238] width 792 height 222
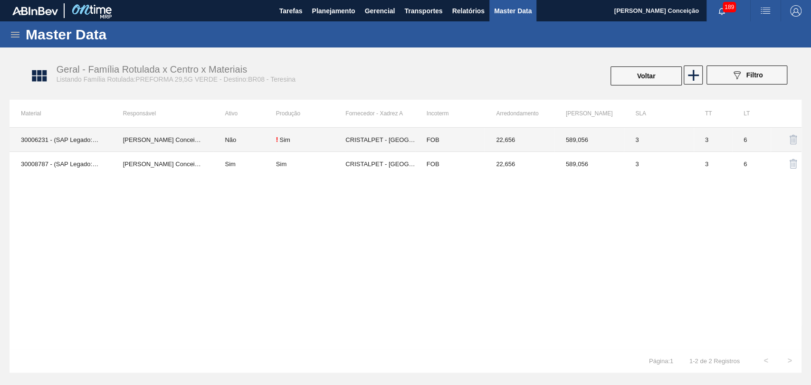
click at [317, 143] on div "! Sim" at bounding box center [310, 140] width 69 height 8
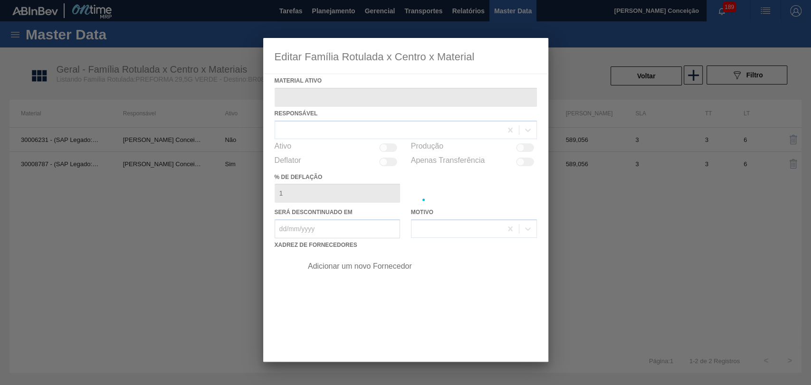
type ativo "30006231 - (SAP Legado: 50500143) - PREFORMA 29,5 VERDE 100% RECICLADA"
checkbox input "true"
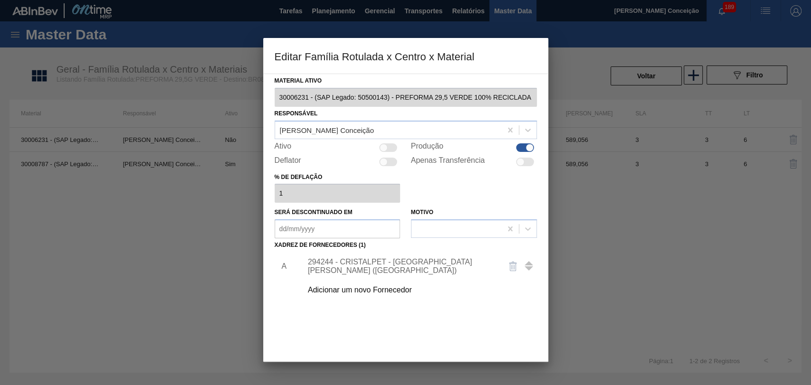
scroll to position [42, 0]
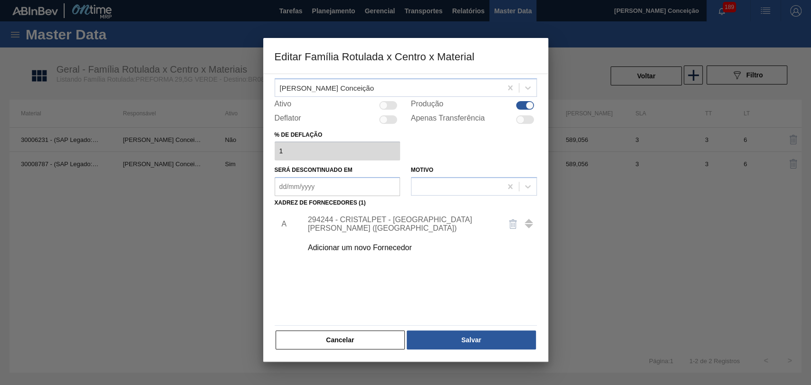
click at [348, 333] on button "Cancelar" at bounding box center [341, 340] width 130 height 19
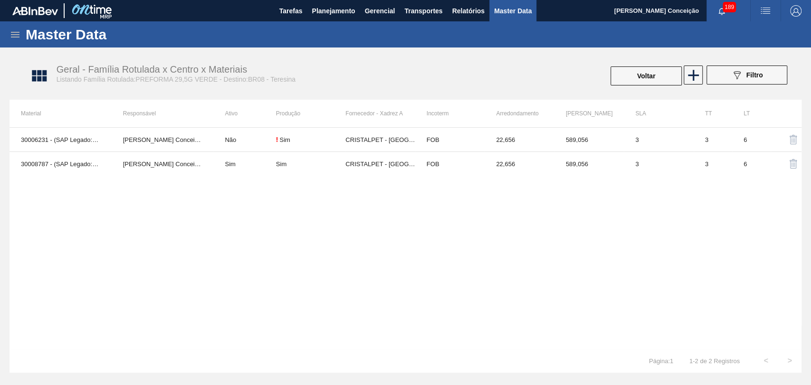
click at [247, 234] on div "30006231 - (SAP Legado: 50500143) - PREFORMA 29,5 VERDE 100% RECICLADA Aline Ap…" at bounding box center [406, 238] width 792 height 222
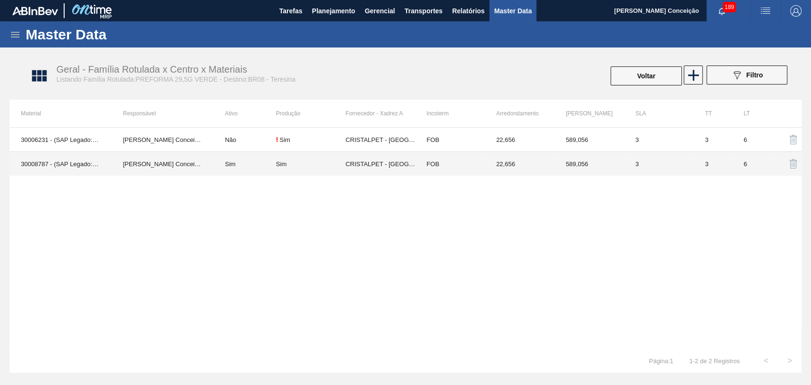
click at [350, 159] on td "CRISTALPET - CABO DE SANTO AGOSTINHO (PE)" at bounding box center [379, 164] width 69 height 24
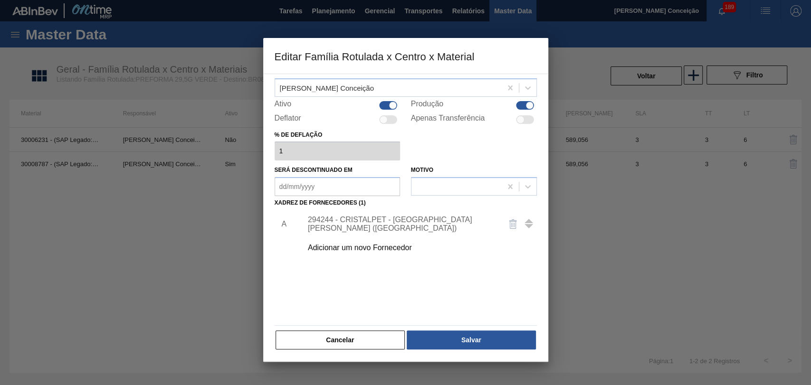
click at [365, 223] on div "294244 - CRISTALPET - CABO DE SANTO AGOSTINHO (PE)" at bounding box center [401, 224] width 186 height 17
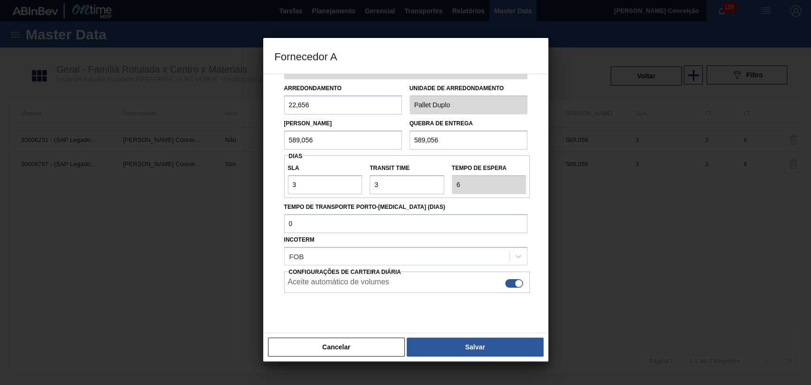
scroll to position [53, 0]
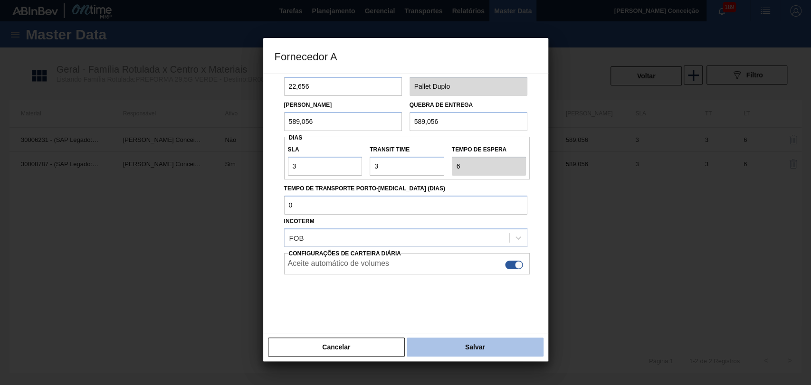
click at [432, 344] on button "Salvar" at bounding box center [475, 347] width 136 height 19
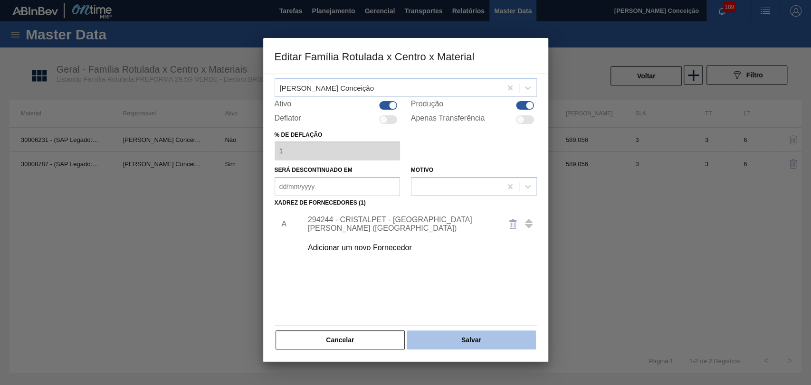
click at [434, 337] on button "Salvar" at bounding box center [471, 340] width 129 height 19
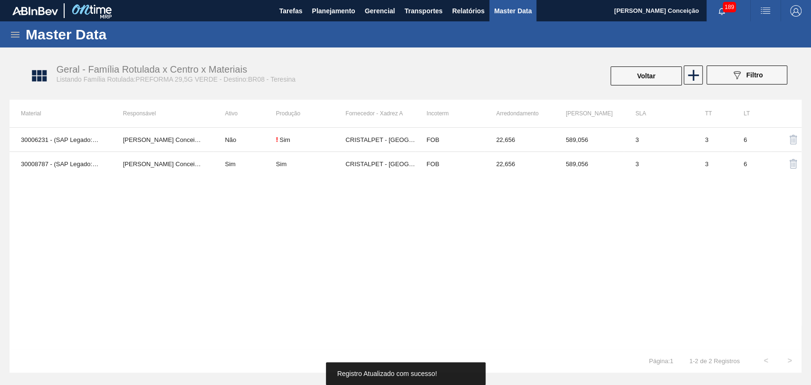
click at [267, 330] on div "30006231 - (SAP Legado: 50500143) - PREFORMA 29,5 VERDE 100% RECICLADA Aline Ap…" at bounding box center [406, 238] width 792 height 222
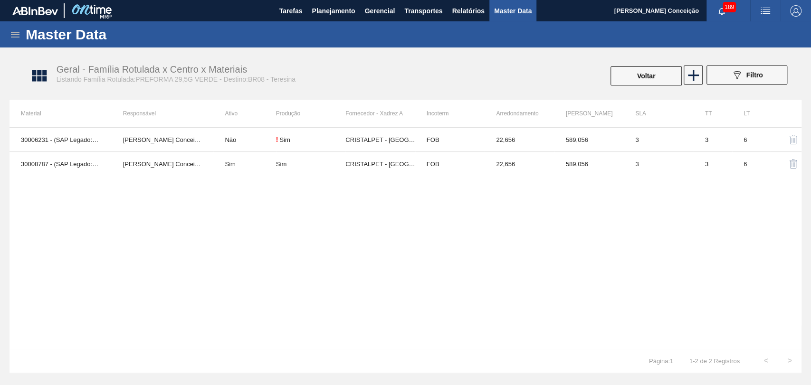
click at [287, 247] on div "30006231 - (SAP Legado: 50500143) - PREFORMA 29,5 VERDE 100% RECICLADA Aline Ap…" at bounding box center [406, 238] width 792 height 222
click at [275, 271] on div "30006231 - (SAP Legado: 50500143) - PREFORMA 29,5 VERDE 100% RECICLADA Aline Ap…" at bounding box center [406, 238] width 792 height 222
click at [192, 259] on div "30006231 - (SAP Legado: 50500143) - PREFORMA 29,5 VERDE 100% RECICLADA Aline Ap…" at bounding box center [406, 238] width 792 height 222
click at [323, 16] on span "Planejamento" at bounding box center [333, 10] width 43 height 11
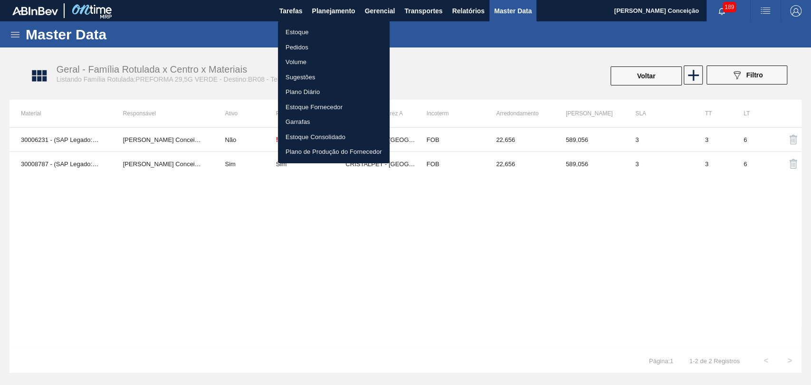
click at [303, 29] on li "Estoque" at bounding box center [334, 32] width 112 height 15
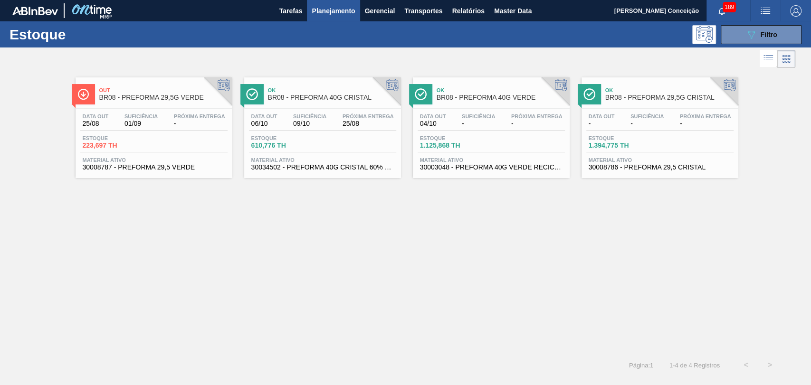
click at [110, 133] on div "Data out 25/08 Suficiência 01/09 Próxima Entrega - Estoque 223,697 TH Material …" at bounding box center [154, 141] width 157 height 65
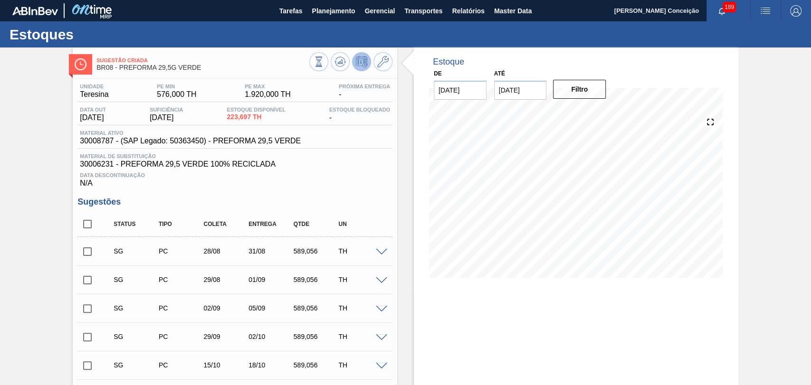
click at [338, 188] on div "Data Descontinuação N/A" at bounding box center [234, 178] width 315 height 19
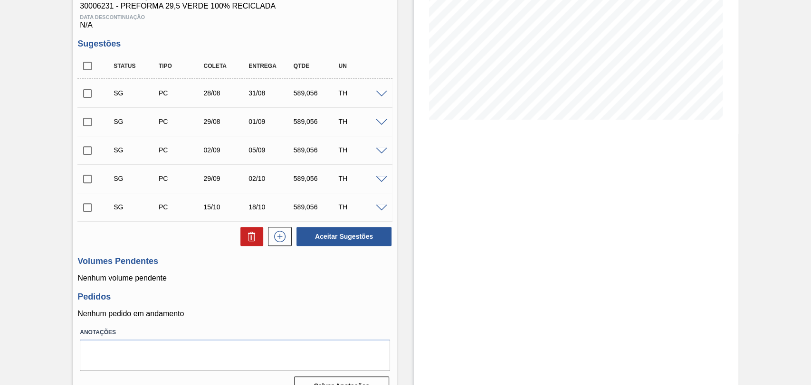
click at [380, 93] on span at bounding box center [381, 94] width 11 height 7
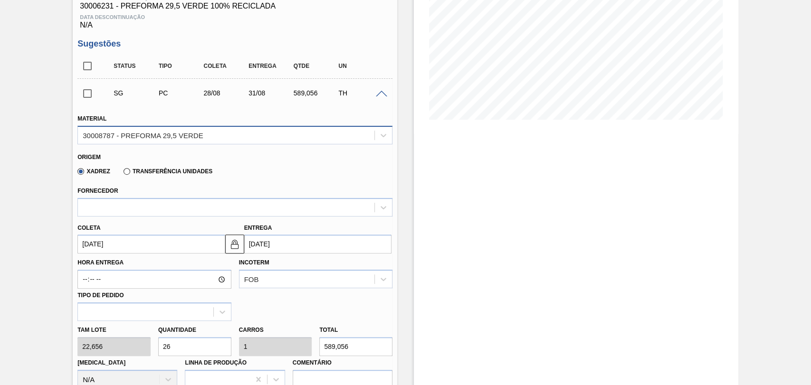
click at [194, 135] on div "30008787 - PREFORMA 29,5 VERDE" at bounding box center [143, 135] width 120 height 8
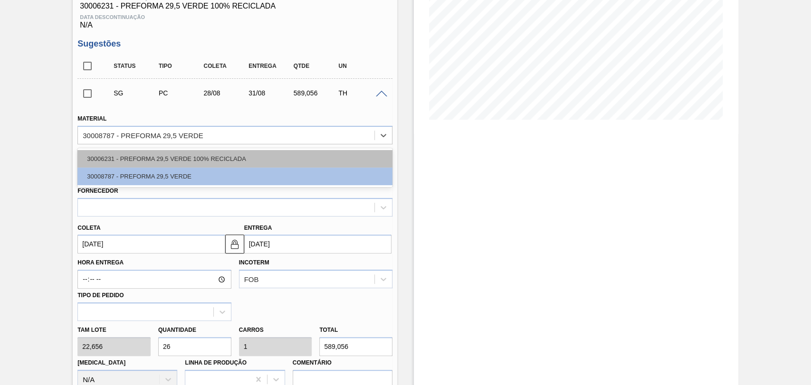
click at [196, 157] on div "30006231 - PREFORMA 29,5 VERDE 100% RECICLADA" at bounding box center [234, 159] width 315 height 18
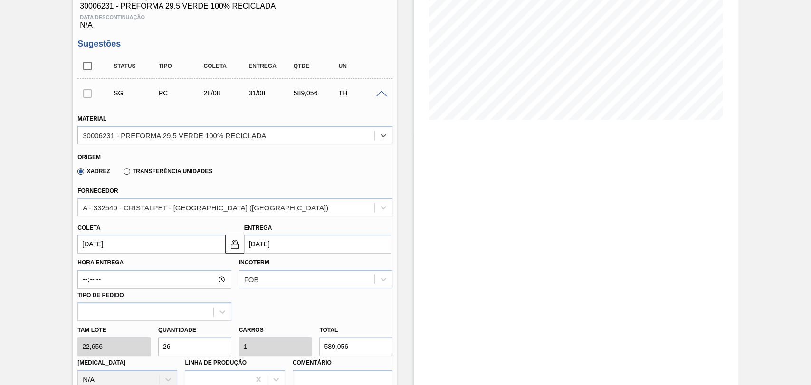
click at [125, 246] on input "[DATE]" at bounding box center [150, 244] width 147 height 19
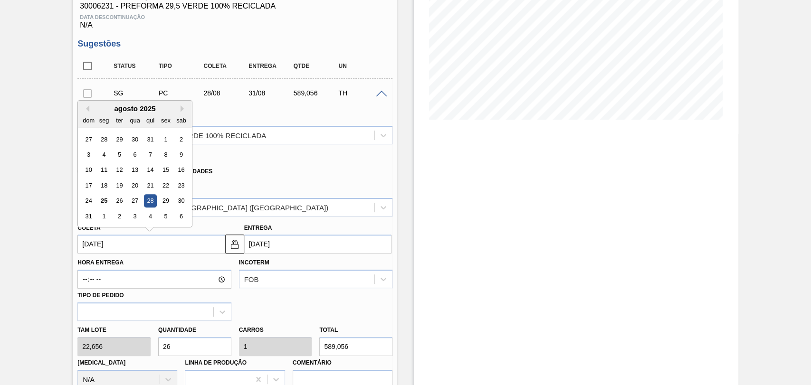
click at [150, 205] on div "28" at bounding box center [150, 201] width 13 height 13
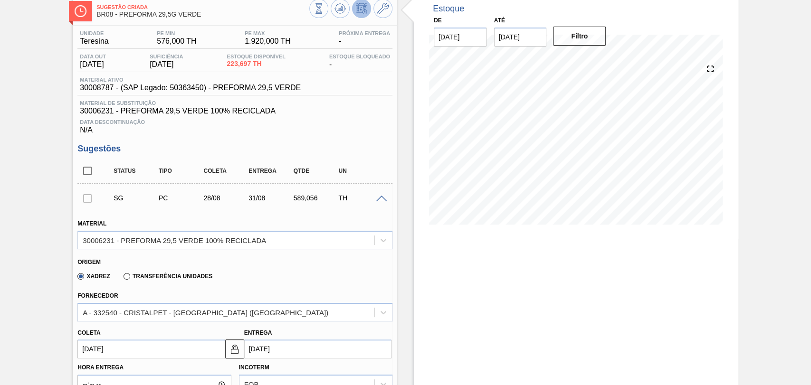
scroll to position [53, 0]
click at [308, 271] on div "Xadrez Transferência Unidades" at bounding box center [230, 275] width 307 height 19
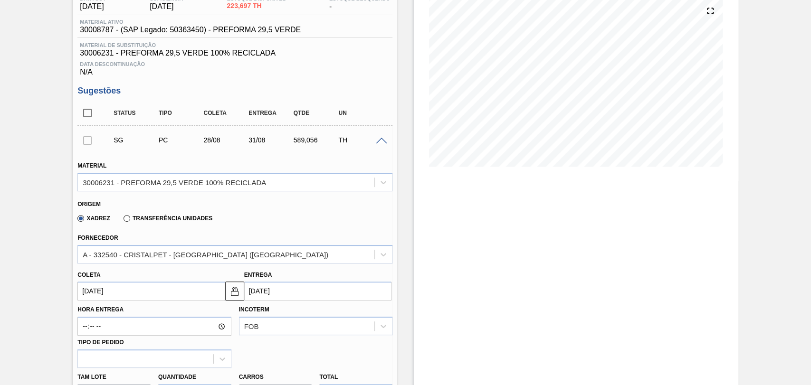
scroll to position [105, 0]
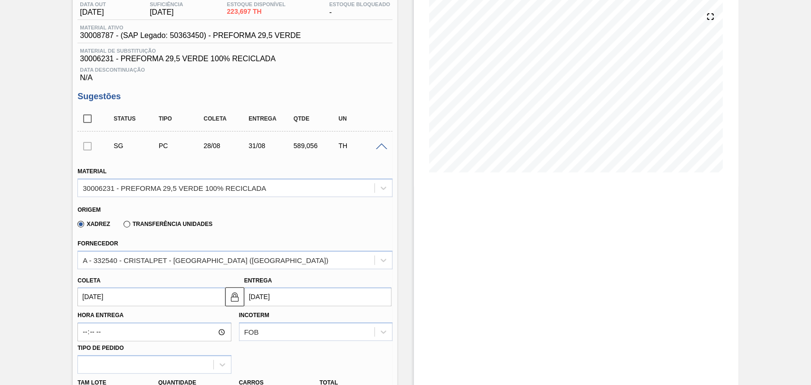
click at [384, 146] on span at bounding box center [381, 147] width 11 height 7
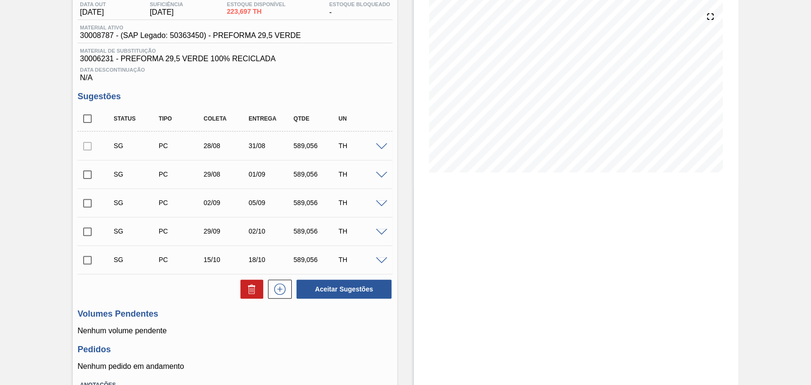
click at [382, 176] on span at bounding box center [381, 175] width 11 height 7
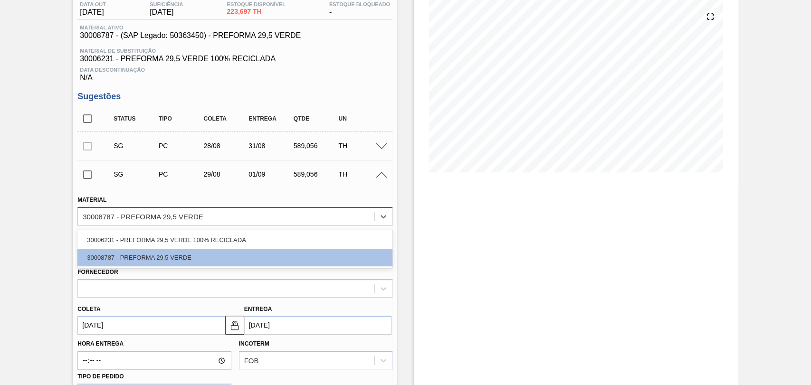
click at [171, 221] on div "30008787 - PREFORMA 29,5 VERDE" at bounding box center [143, 216] width 120 height 8
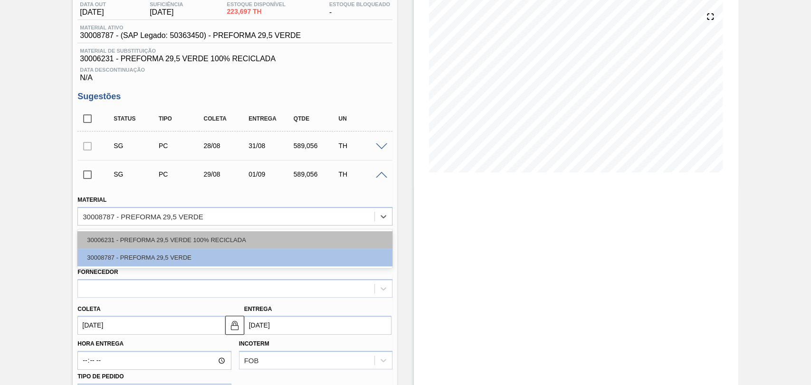
click at [167, 242] on div "30006231 - PREFORMA 29,5 VERDE 100% RECICLADA" at bounding box center [234, 240] width 315 height 18
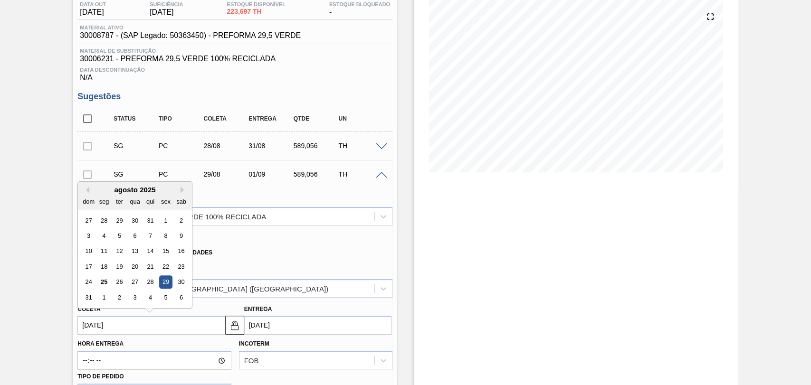
click at [141, 323] on input "29/08/2025" at bounding box center [150, 325] width 147 height 19
click at [131, 285] on div "27" at bounding box center [135, 282] width 13 height 13
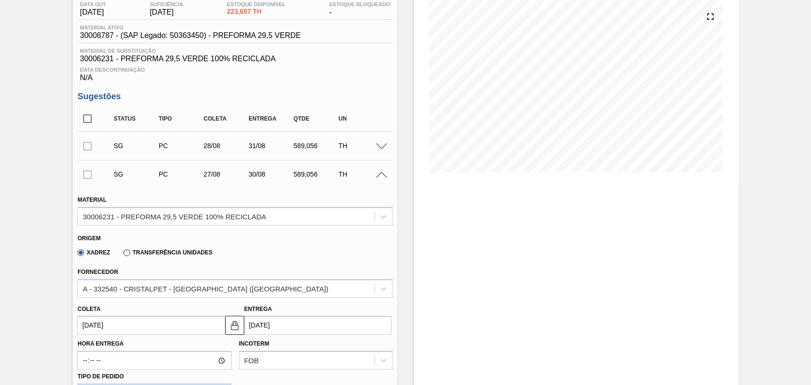
type input "27/08/2025"
type input "30/08/2025"
click at [271, 252] on div "Xadrez Transferência Unidades" at bounding box center [230, 251] width 307 height 19
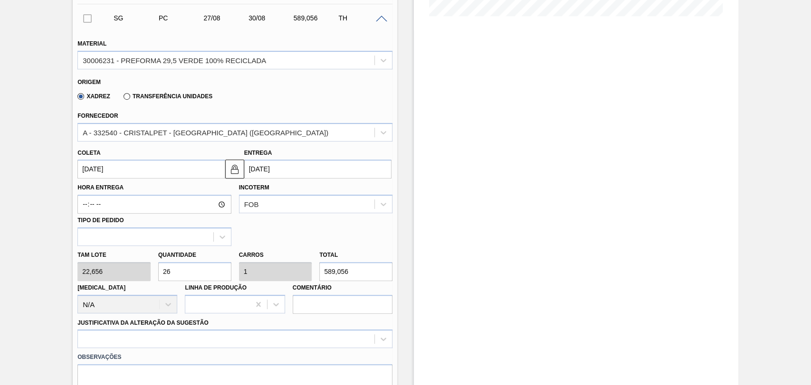
scroll to position [264, 0]
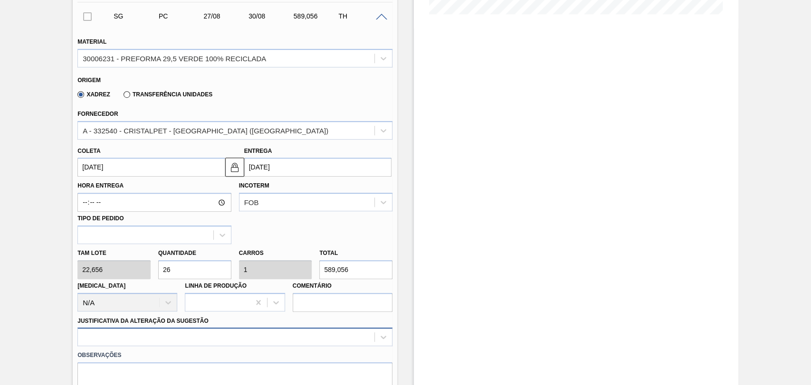
click at [124, 337] on div at bounding box center [234, 337] width 315 height 19
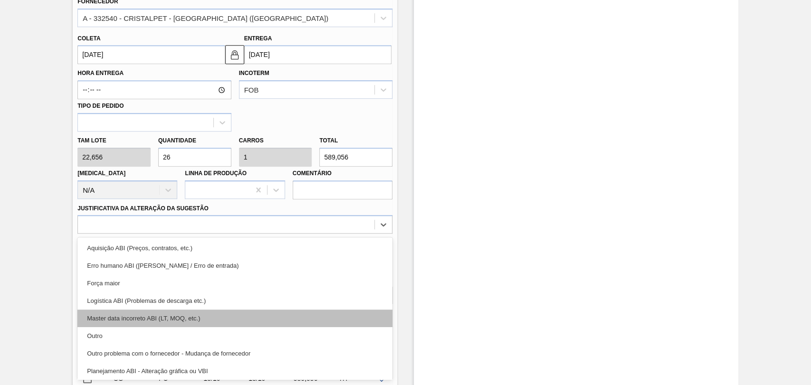
scroll to position [53, 0]
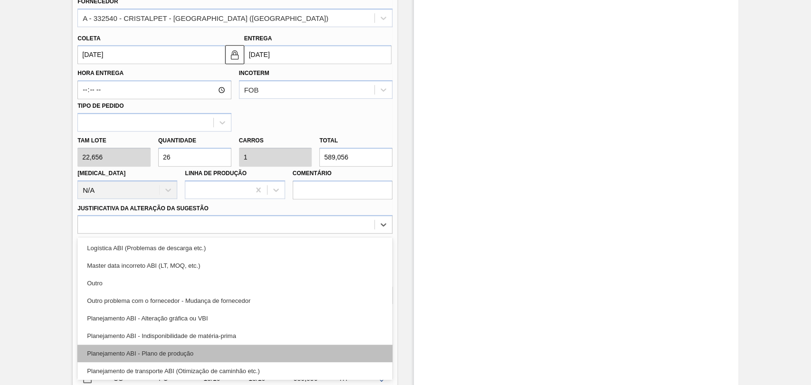
click at [196, 353] on div "Planejamento ABI - Plano de produção" at bounding box center [234, 354] width 315 height 18
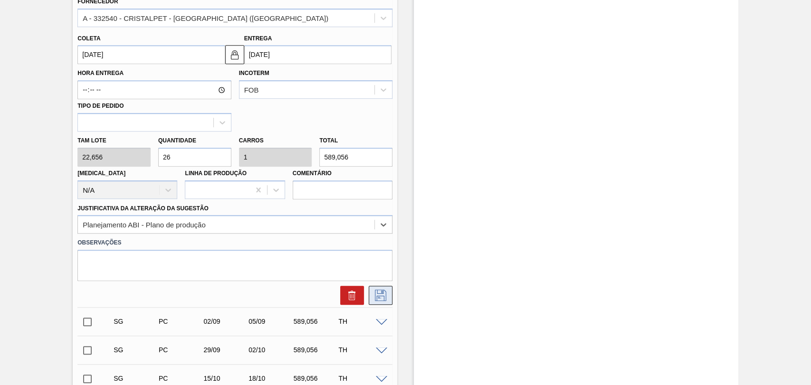
click at [374, 300] on icon at bounding box center [380, 295] width 15 height 11
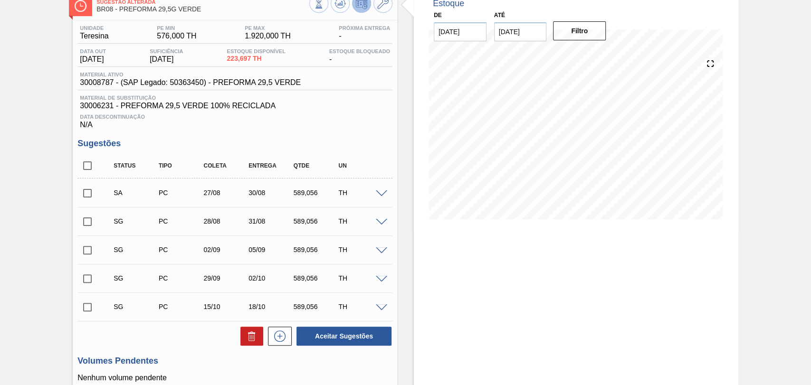
scroll to position [20, 0]
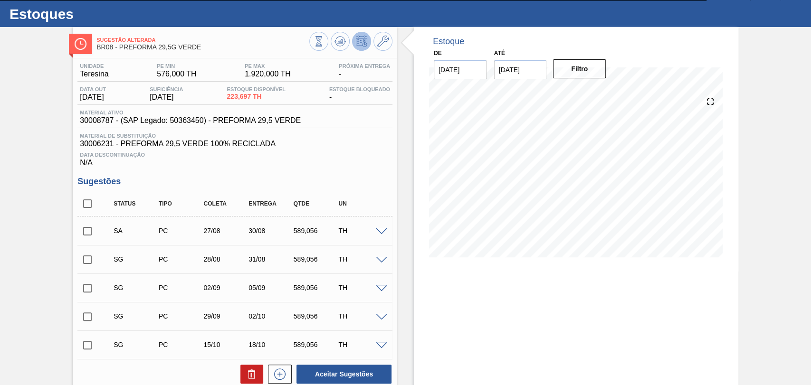
click at [381, 230] on span at bounding box center [381, 232] width 11 height 7
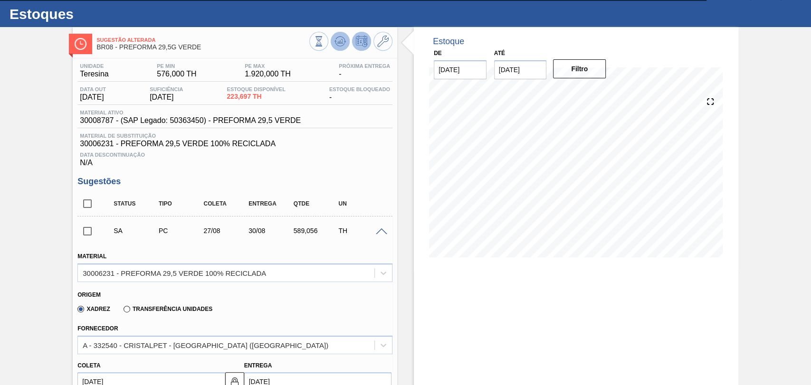
click at [341, 47] on button at bounding box center [340, 41] width 19 height 19
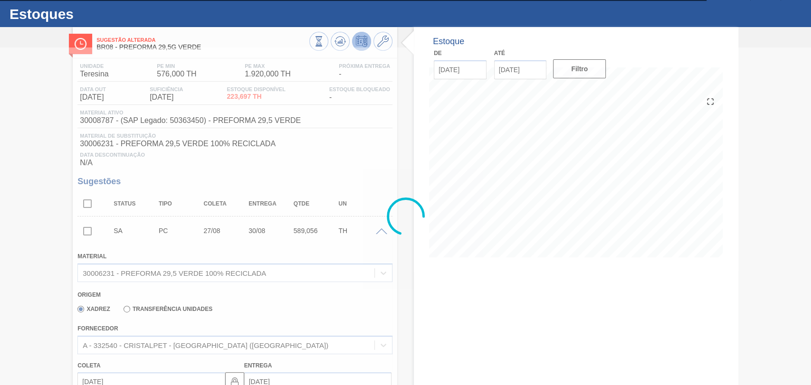
click at [349, 157] on div at bounding box center [405, 217] width 811 height 338
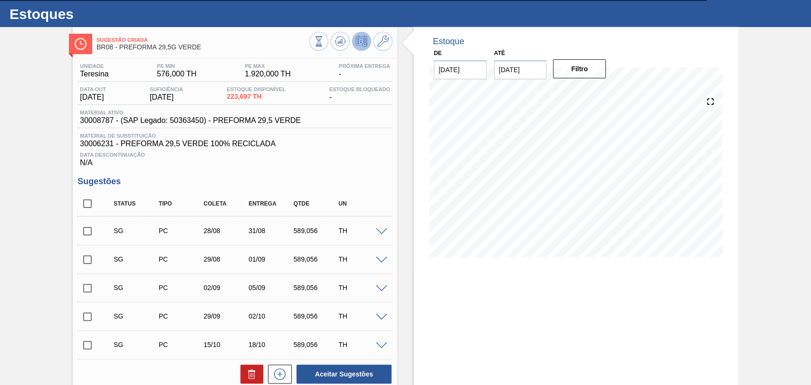
click at [374, 158] on span "Data Descontinuação" at bounding box center [235, 155] width 310 height 6
click at [379, 178] on div "Unidade Teresina PE MIN 576,000 TH PE MAX 1.920,000 TH Próxima Entrega - Data o…" at bounding box center [235, 297] width 325 height 479
click at [82, 203] on input "checkbox" at bounding box center [87, 204] width 20 height 20
checkbox input "true"
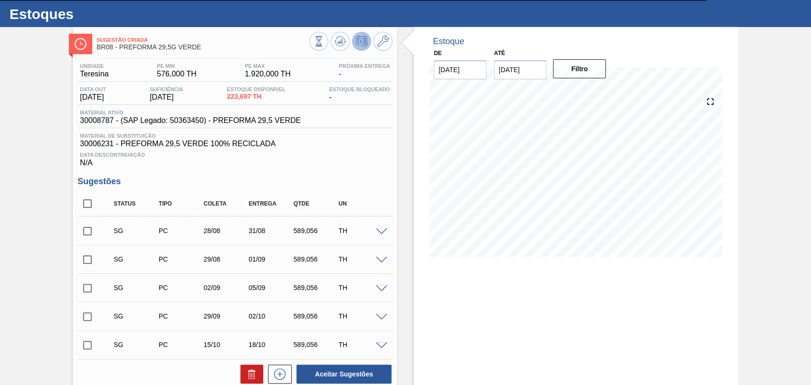
checkbox input "true"
click at [248, 372] on icon at bounding box center [251, 371] width 7 height 1
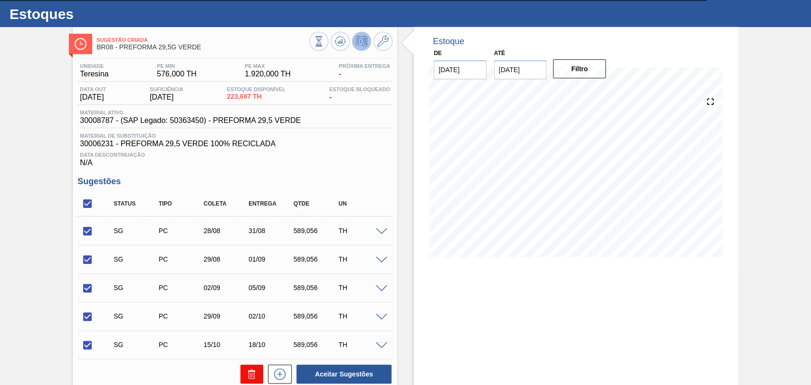
checkbox input "false"
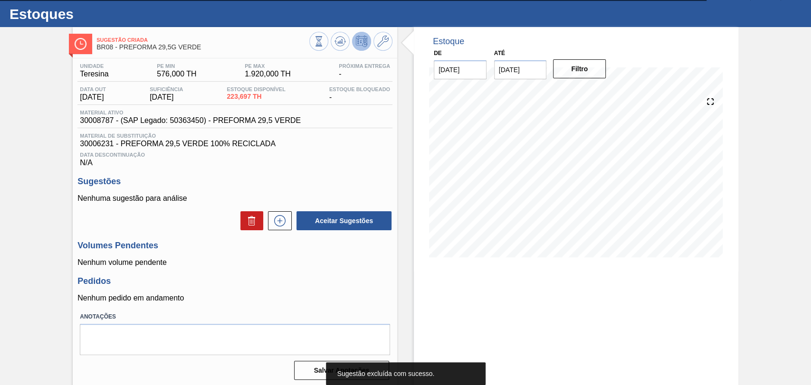
click at [316, 321] on label "Anotações" at bounding box center [235, 317] width 310 height 14
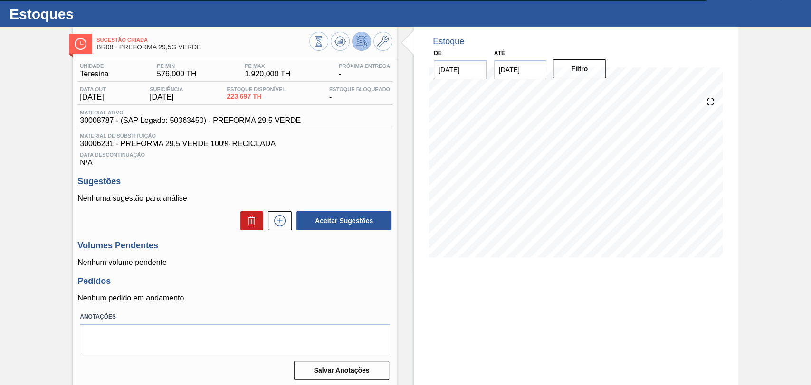
click at [292, 278] on h3 "Pedidos" at bounding box center [234, 282] width 315 height 10
click at [342, 40] on icon at bounding box center [340, 41] width 6 height 4
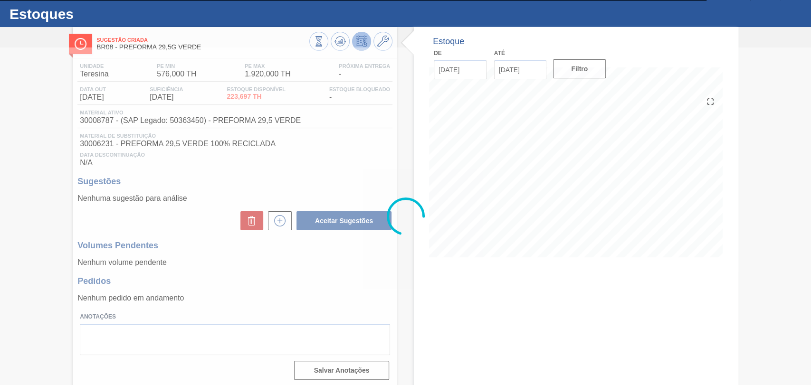
click at [330, 187] on div at bounding box center [405, 217] width 811 height 338
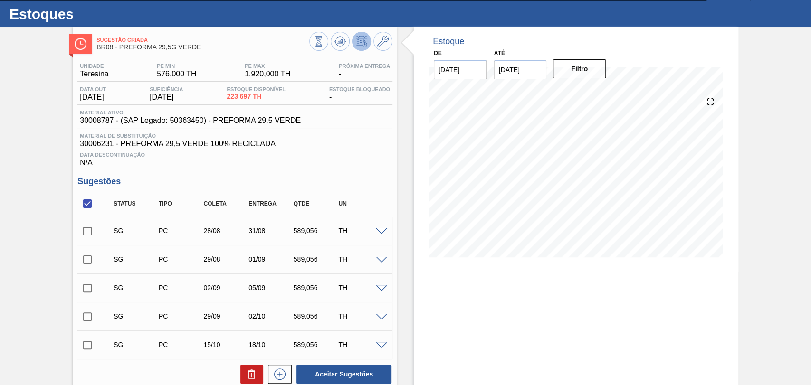
scroll to position [179, 0]
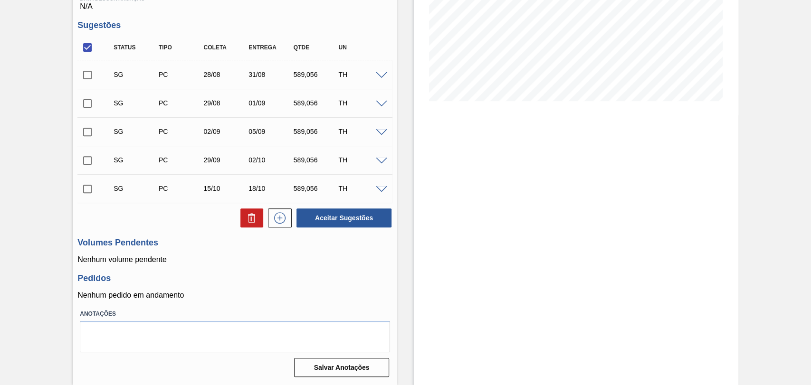
click at [379, 77] on span at bounding box center [381, 75] width 11 height 7
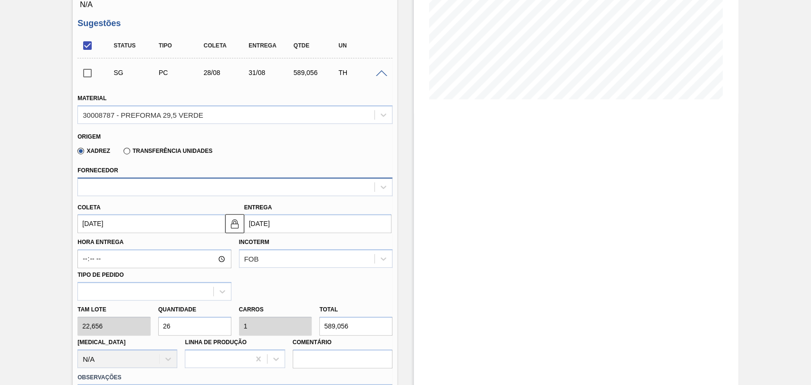
click at [163, 189] on div at bounding box center [226, 187] width 297 height 14
click at [177, 190] on div at bounding box center [226, 187] width 297 height 14
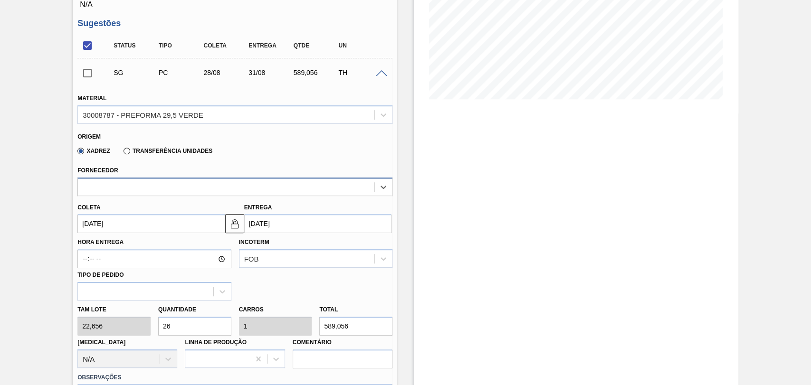
click at [177, 190] on div at bounding box center [226, 187] width 297 height 14
click at [257, 153] on div "Xadrez Transferência Unidades" at bounding box center [230, 149] width 307 height 19
click at [384, 76] on span at bounding box center [381, 73] width 11 height 7
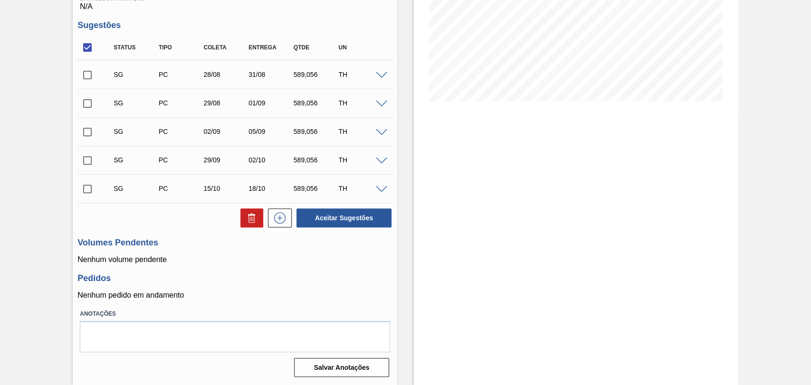
click at [259, 268] on div "Unidade Teresina PE MIN 576,000 TH PE MAX 1.920,000 TH Próxima Entrega - Data o…" at bounding box center [235, 141] width 325 height 479
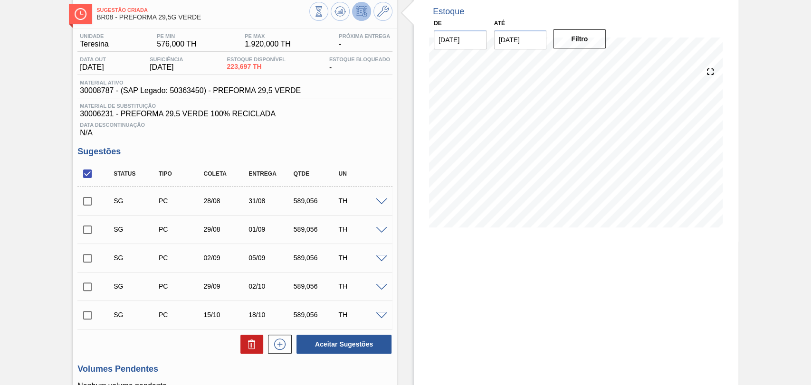
scroll to position [0, 0]
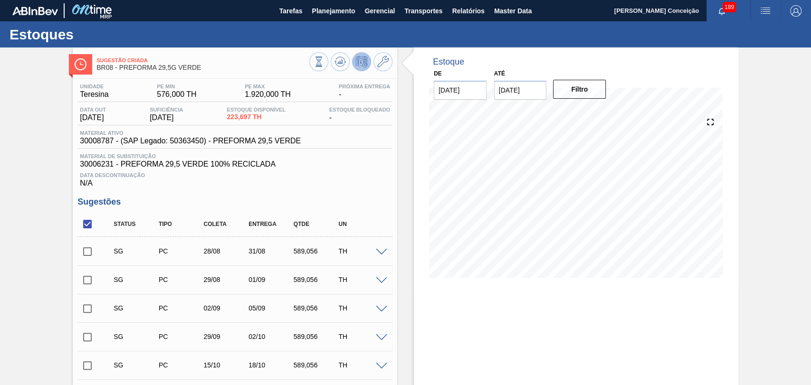
click at [304, 171] on div "Data Descontinuação N/A" at bounding box center [234, 178] width 315 height 19
click at [374, 182] on div "Data Descontinuação N/A" at bounding box center [234, 178] width 315 height 19
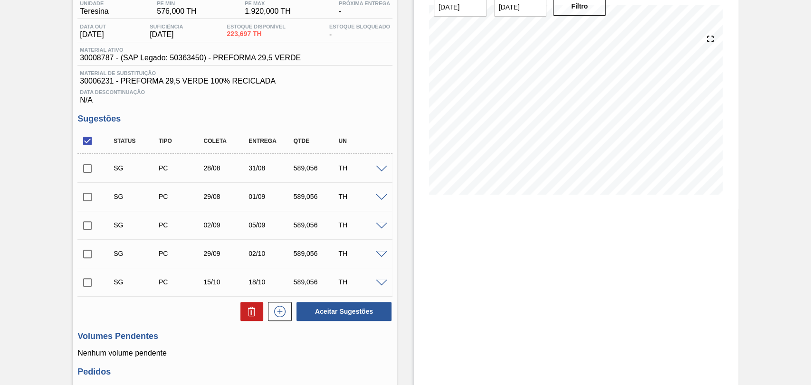
scroll to position [105, 0]
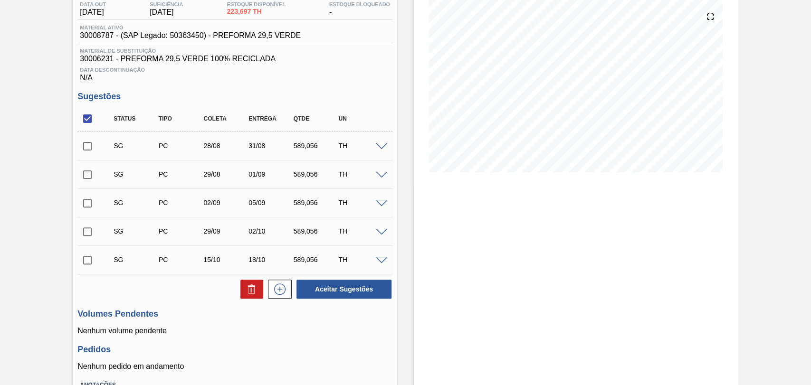
click at [381, 149] on span at bounding box center [381, 147] width 11 height 7
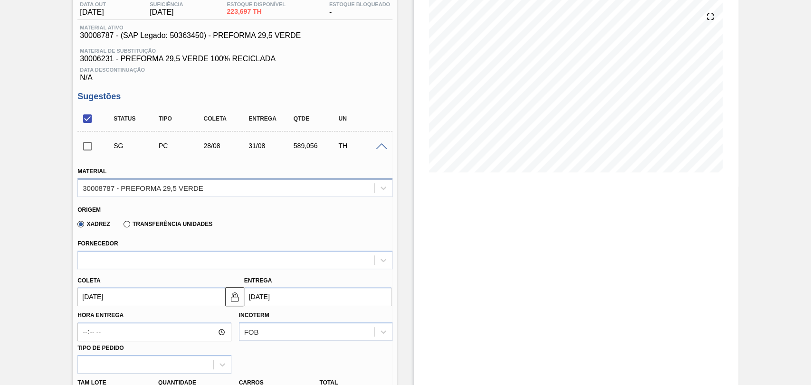
click at [195, 197] on div "30008787 - PREFORMA 29,5 VERDE" at bounding box center [234, 188] width 315 height 19
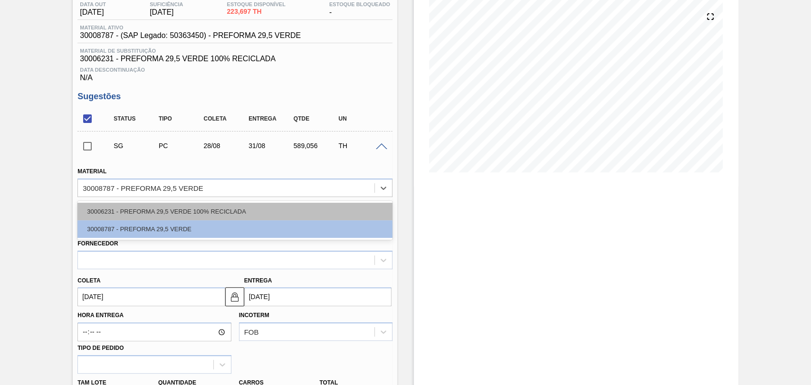
click at [187, 212] on div "30006231 - PREFORMA 29,5 VERDE 100% RECICLADA" at bounding box center [234, 212] width 315 height 18
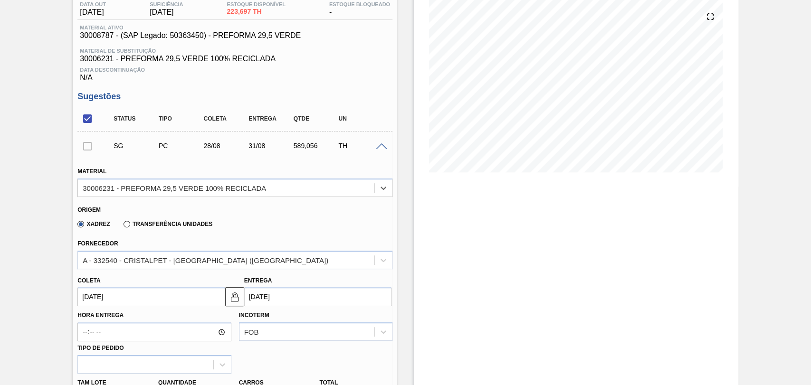
click at [281, 225] on div "Xadrez Transferência Unidades" at bounding box center [230, 222] width 307 height 19
click at [347, 216] on div "Xadrez Transferência Unidades" at bounding box center [230, 222] width 307 height 19
click at [350, 223] on div "Xadrez Transferência Unidades" at bounding box center [230, 222] width 307 height 19
click at [285, 217] on div "Xadrez Transferência Unidades" at bounding box center [230, 222] width 307 height 19
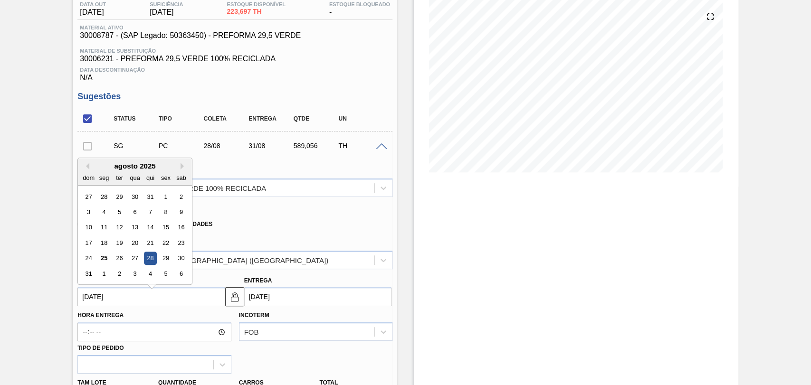
click at [116, 292] on input "28/08/2025" at bounding box center [150, 297] width 147 height 19
click at [133, 258] on div "27" at bounding box center [135, 254] width 13 height 13
type input "27/08/2025"
type input "30/08/2025"
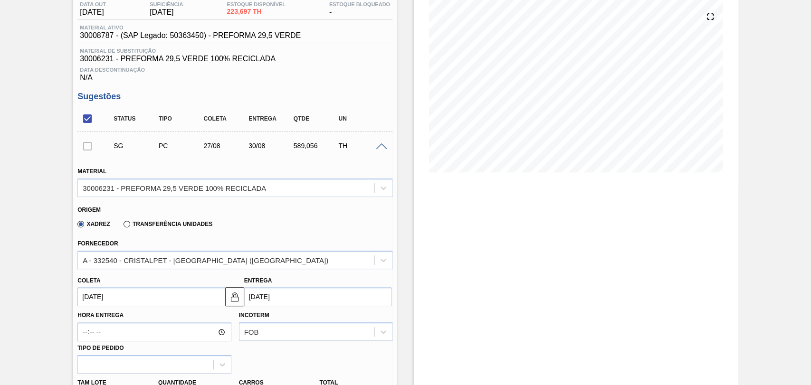
click at [261, 218] on div "Xadrez Transferência Unidades" at bounding box center [230, 222] width 307 height 19
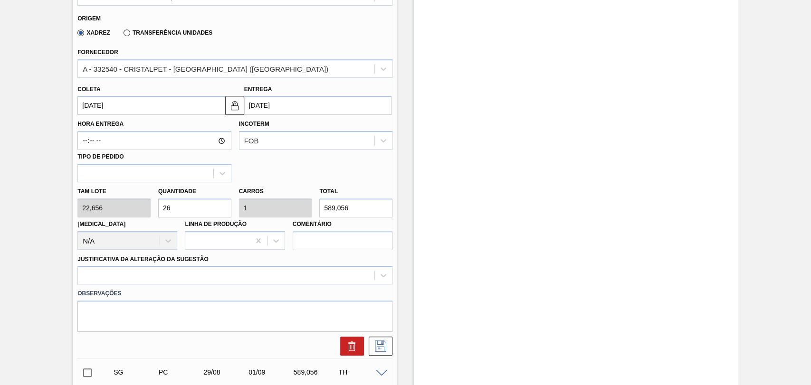
scroll to position [316, 0]
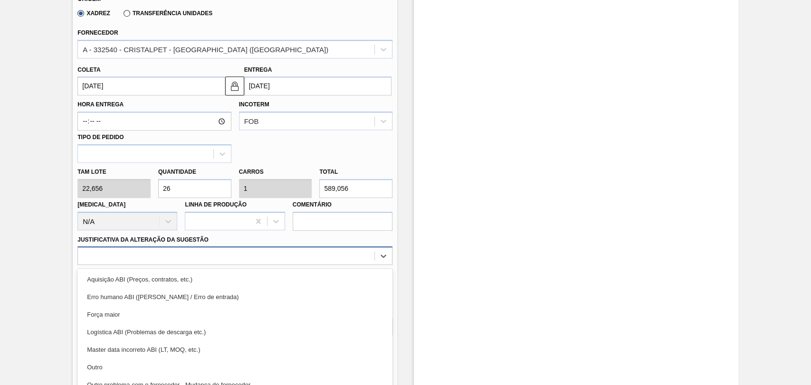
click at [293, 257] on div "option Aquisição ABI (Preços, contratos, etc.) focused, 1 of 18. 18 results ava…" at bounding box center [234, 256] width 315 height 19
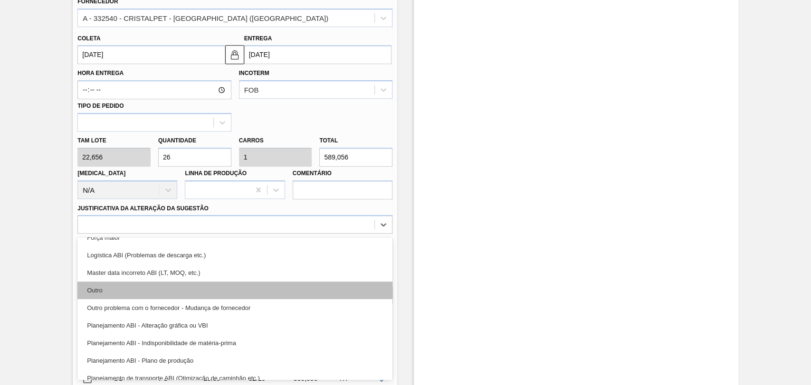
scroll to position [105, 0]
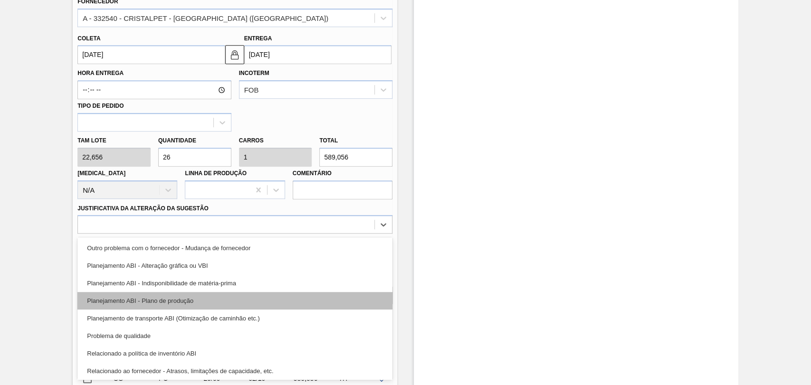
click at [201, 305] on div "Planejamento ABI - Plano de produção" at bounding box center [234, 301] width 315 height 18
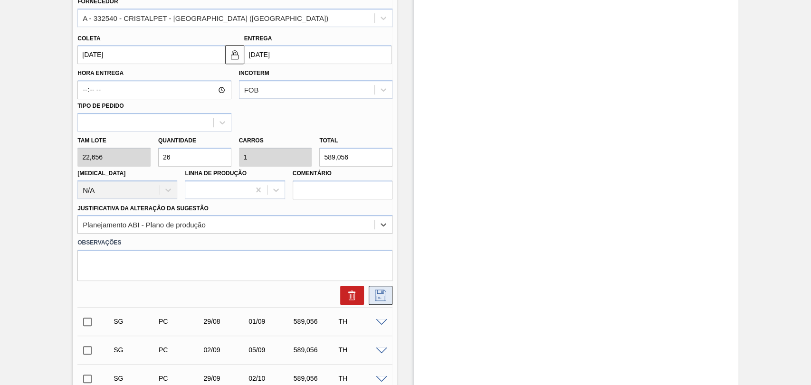
click at [379, 294] on icon at bounding box center [380, 295] width 15 height 11
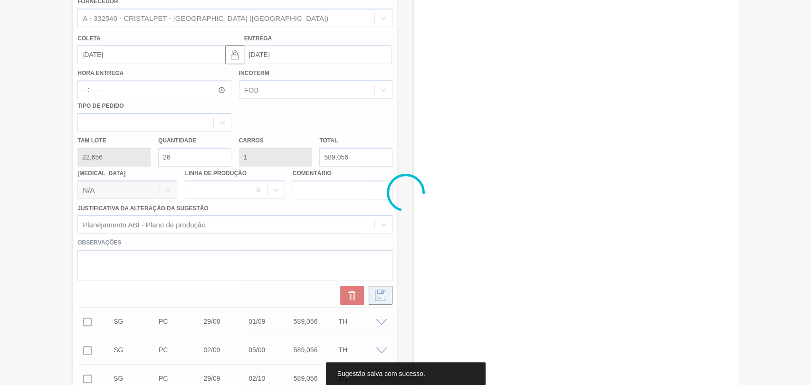
scroll to position [179, 0]
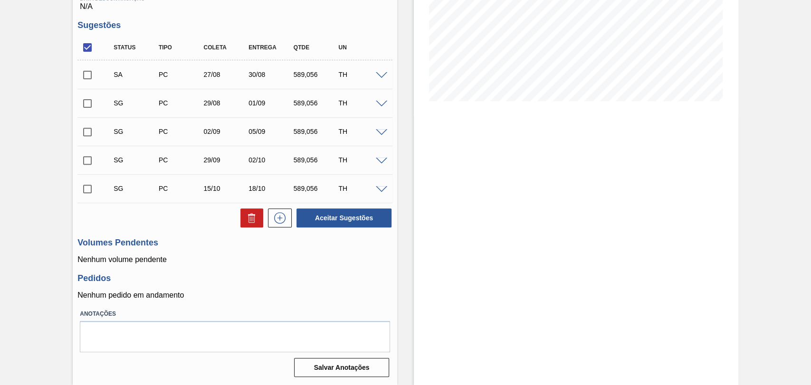
click at [350, 263] on p "Nenhum volume pendente" at bounding box center [234, 260] width 315 height 9
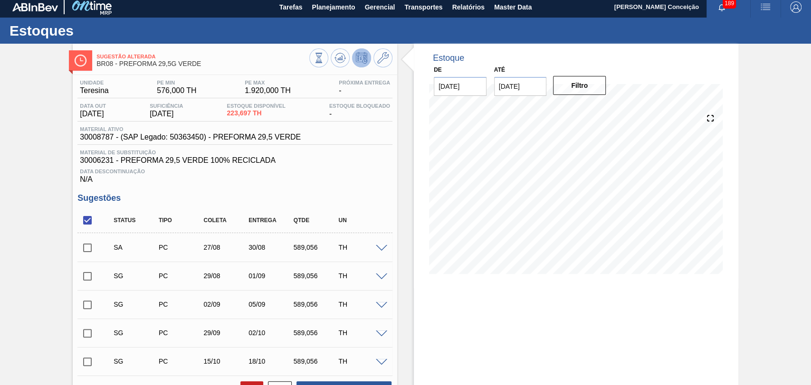
scroll to position [0, 0]
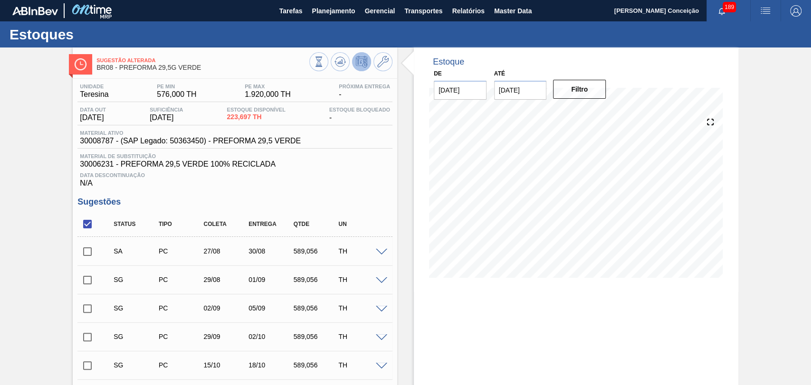
click at [344, 188] on div "Data Descontinuação N/A" at bounding box center [234, 178] width 315 height 19
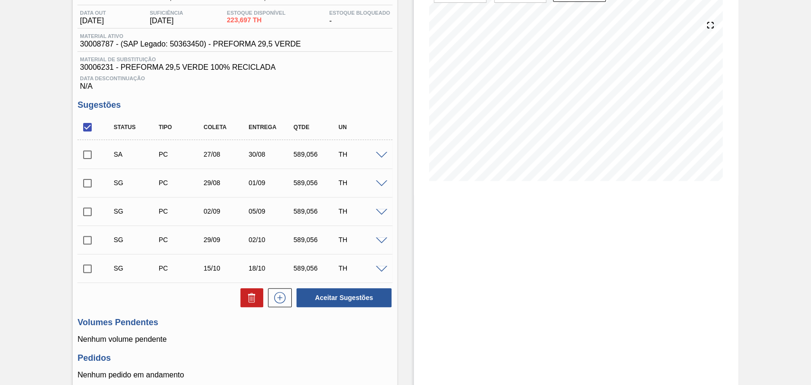
scroll to position [105, 0]
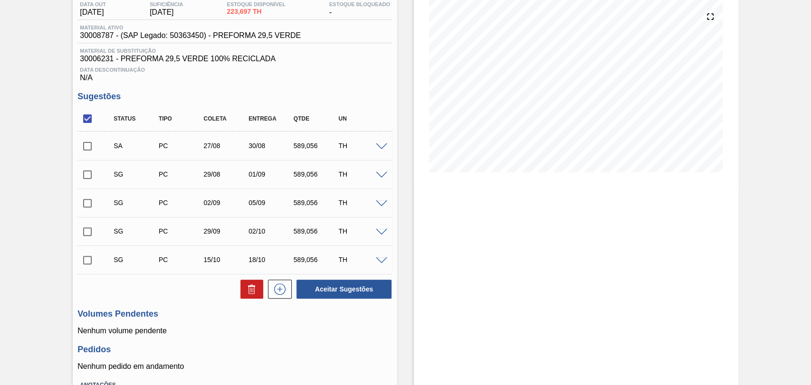
click at [382, 150] on span at bounding box center [381, 147] width 11 height 7
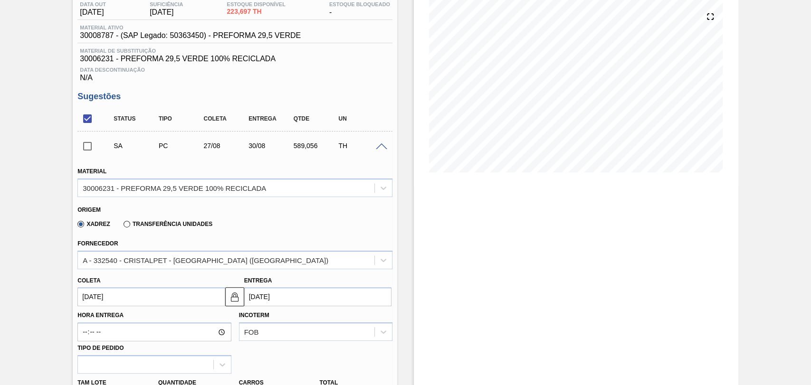
click at [382, 150] on span at bounding box center [381, 147] width 11 height 7
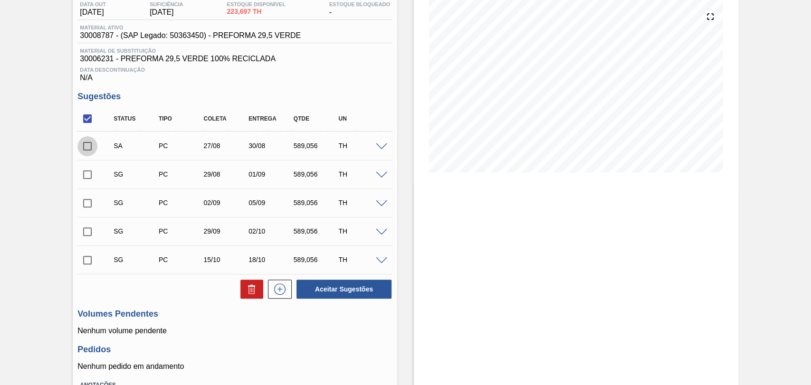
click at [82, 154] on input "checkbox" at bounding box center [87, 146] width 20 height 20
checkbox input "true"
click at [88, 182] on input "checkbox" at bounding box center [87, 175] width 20 height 20
checkbox input "true"
click at [382, 177] on span at bounding box center [381, 175] width 11 height 7
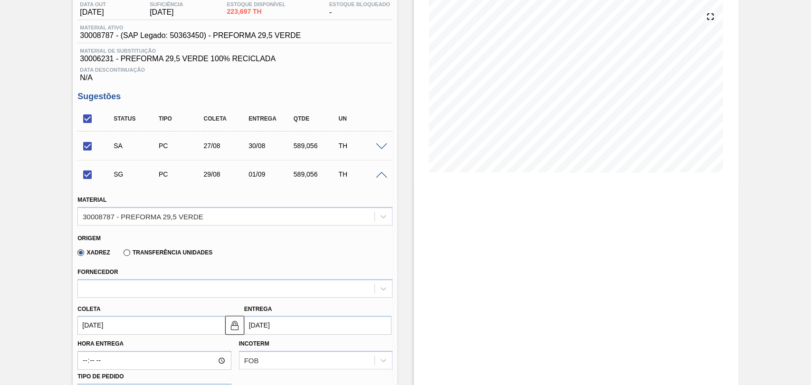
click at [117, 299] on div "Coleta 29/08/2025 Entrega 01/09/2025" at bounding box center [235, 317] width 323 height 38
click at [120, 291] on div at bounding box center [226, 289] width 297 height 14
click at [131, 317] on div "No options" at bounding box center [234, 312] width 315 height 16
click at [249, 257] on div "Xadrez Transferência Unidades" at bounding box center [230, 251] width 307 height 19
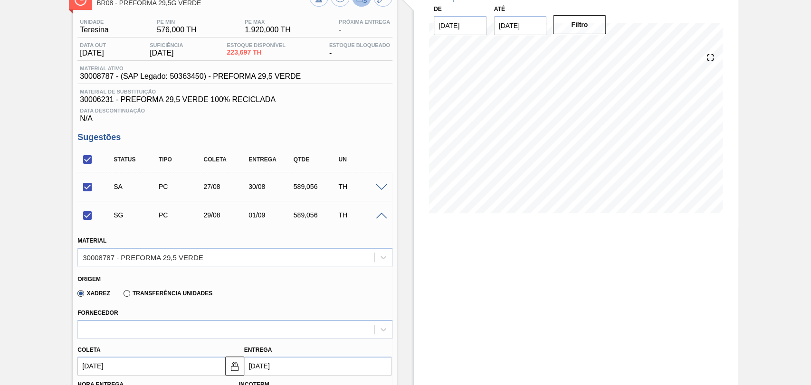
scroll to position [0, 0]
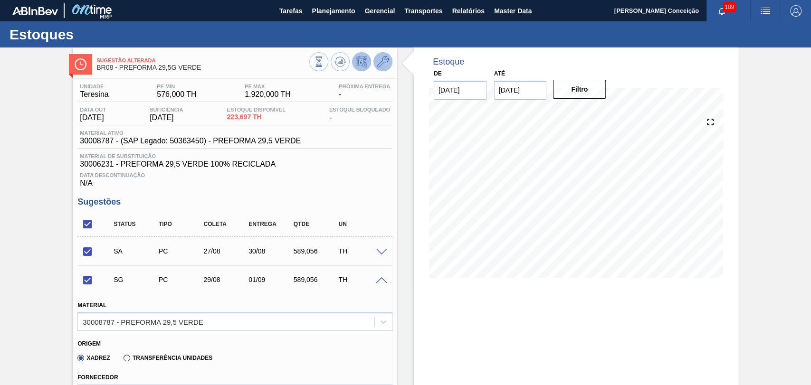
click at [383, 65] on icon at bounding box center [382, 61] width 11 height 11
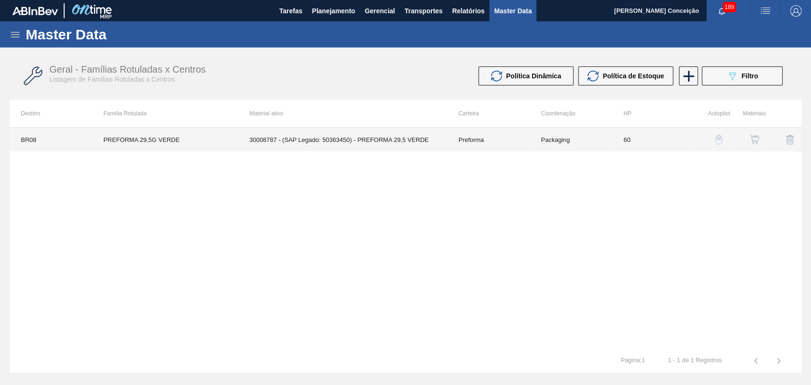
click at [390, 138] on td "30008787 - (SAP Legado: 50363450) - PREFORMA 29,5 VERDE" at bounding box center [342, 140] width 209 height 24
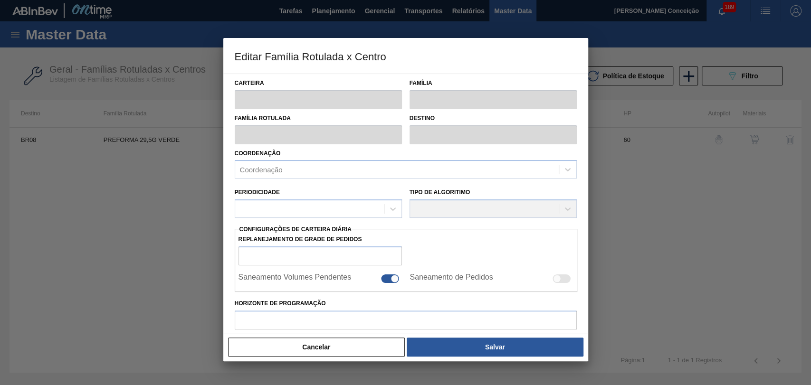
type input "Preforma"
type input "PREFORMA 29,5G VERDE"
type input "BR08 - Teresina"
type input "0"
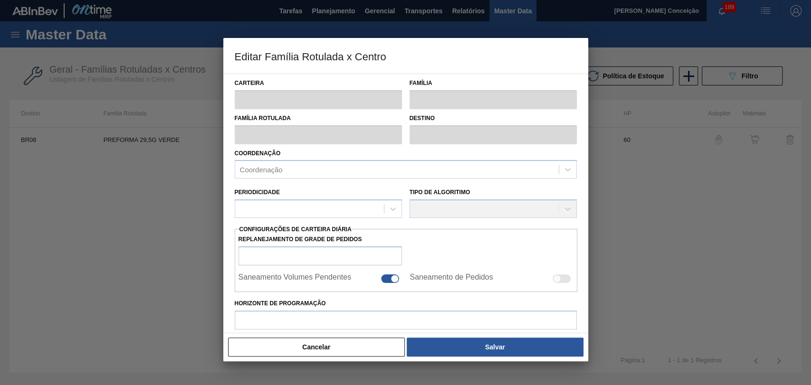
checkbox input "false"
type input "60"
type input "576"
type input "1.920"
type input "50"
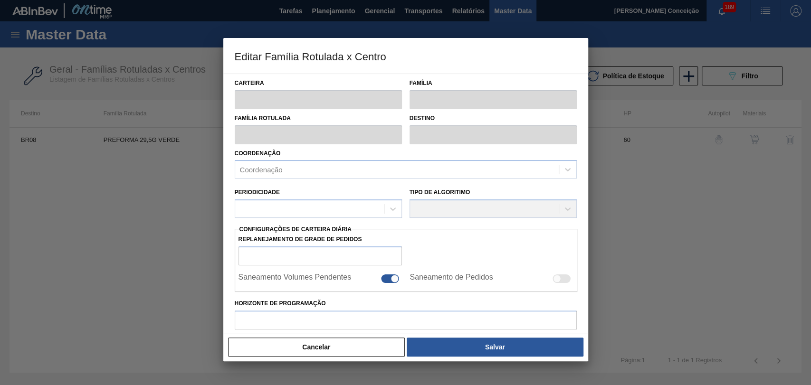
type input "1.248,000"
checkbox input "true"
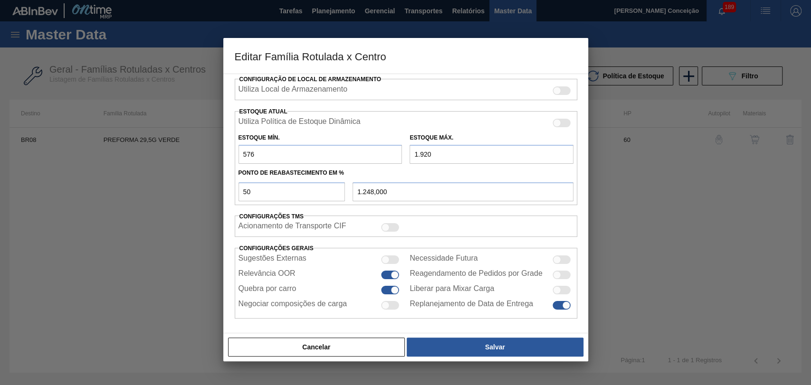
scroll to position [265, 0]
click at [352, 347] on button "Cancelar" at bounding box center [316, 347] width 177 height 19
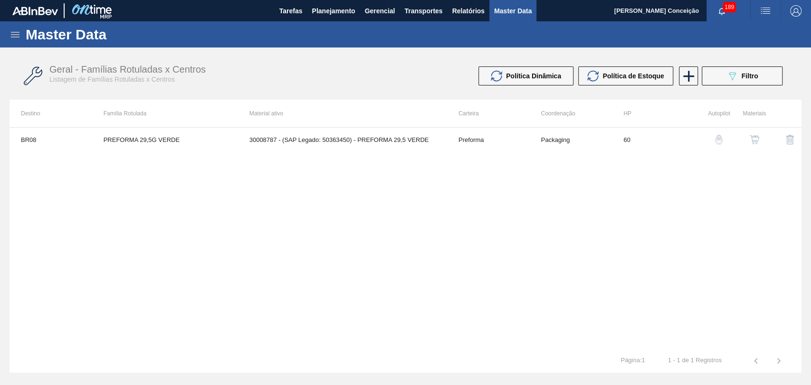
click at [750, 137] on img "button" at bounding box center [755, 140] width 10 height 10
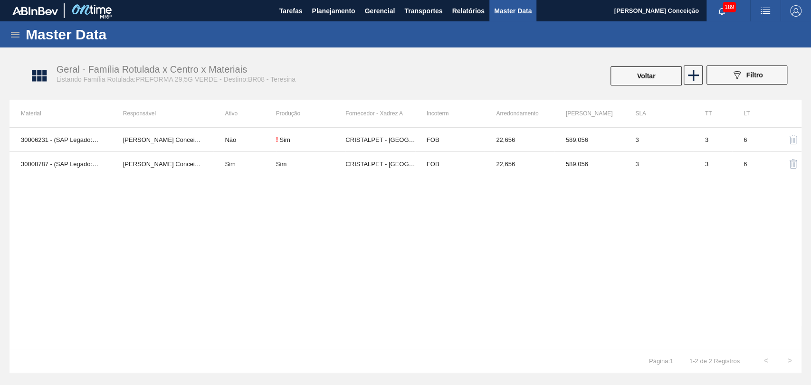
click at [179, 211] on div "30006231 - (SAP Legado: 50500143) - PREFORMA 29,5 VERDE 100% RECICLADA Aline Ap…" at bounding box center [406, 238] width 792 height 222
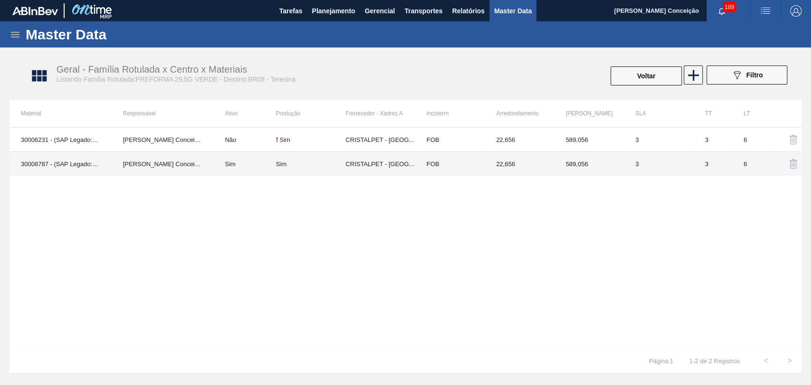
click at [265, 164] on td "Sim" at bounding box center [244, 164] width 62 height 24
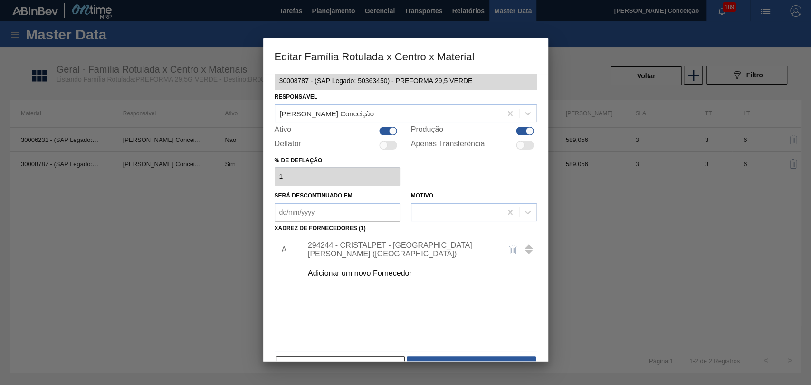
scroll to position [42, 0]
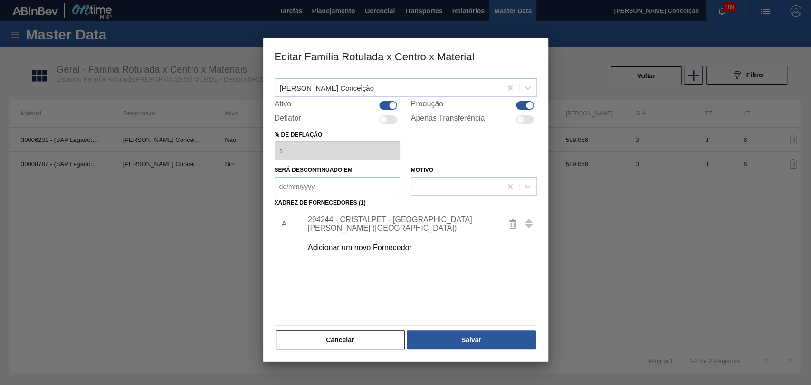
click at [368, 221] on div "294244 - CRISTALPET - CABO DE SANTO AGOSTINHO (PE)" at bounding box center [401, 224] width 186 height 17
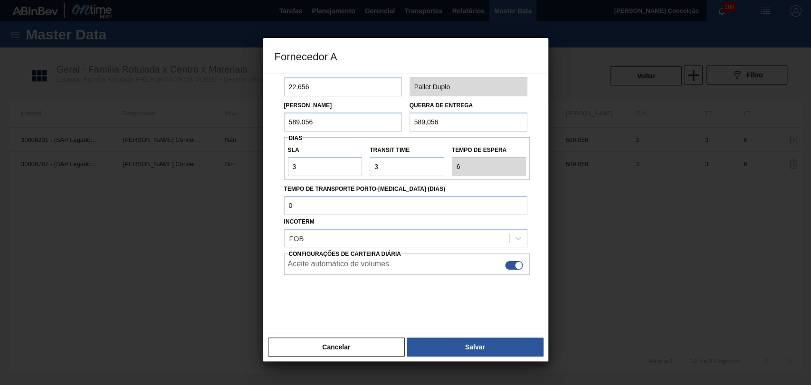
scroll to position [53, 0]
click at [456, 339] on button "Salvar" at bounding box center [475, 347] width 136 height 19
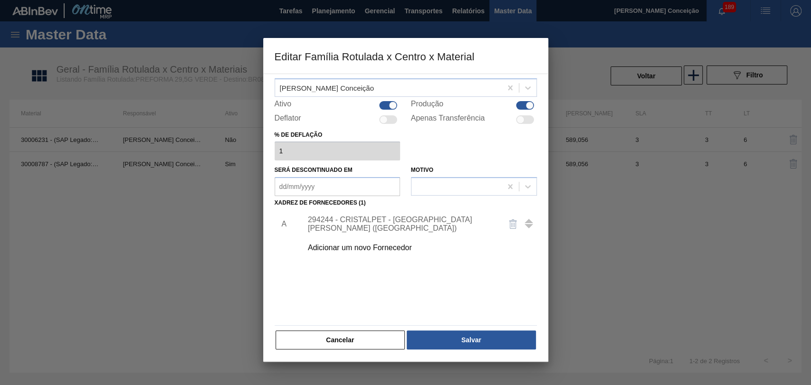
click at [317, 286] on div "A 294244 - CRISTALPET - CABO DE SANTO AGOSTINHO (PE) Adicionar um novo Forneced…" at bounding box center [406, 266] width 262 height 112
click at [426, 286] on div "A 294244 - CRISTALPET - CABO DE SANTO AGOSTINHO (PE) Adicionar um novo Forneced…" at bounding box center [406, 266] width 262 height 112
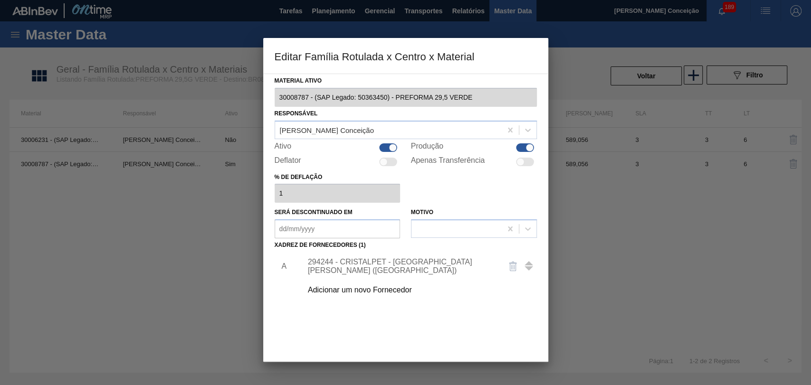
scroll to position [42, 0]
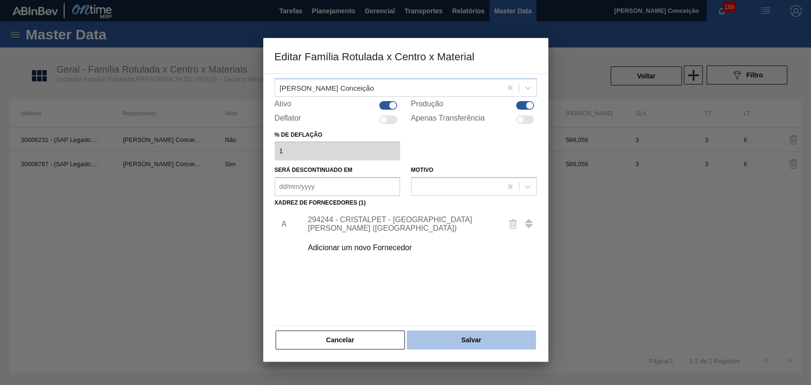
click at [466, 338] on button "Salvar" at bounding box center [471, 340] width 129 height 19
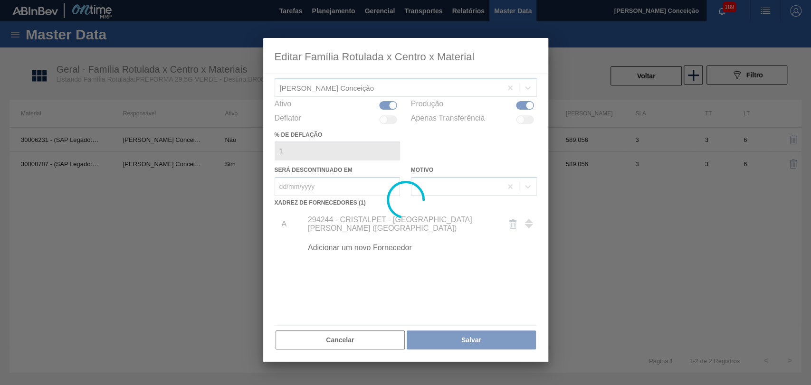
click at [117, 240] on div at bounding box center [405, 192] width 811 height 385
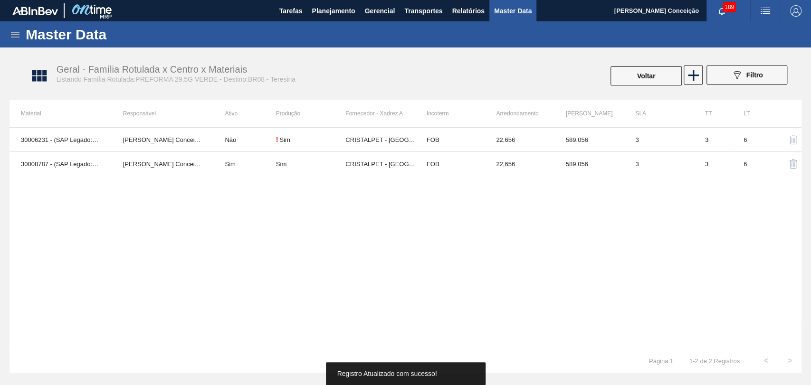
click at [457, 294] on div "30006231 - (SAP Legado: 50500143) - PREFORMA 29,5 VERDE 100% RECICLADA Aline Ap…" at bounding box center [406, 238] width 792 height 222
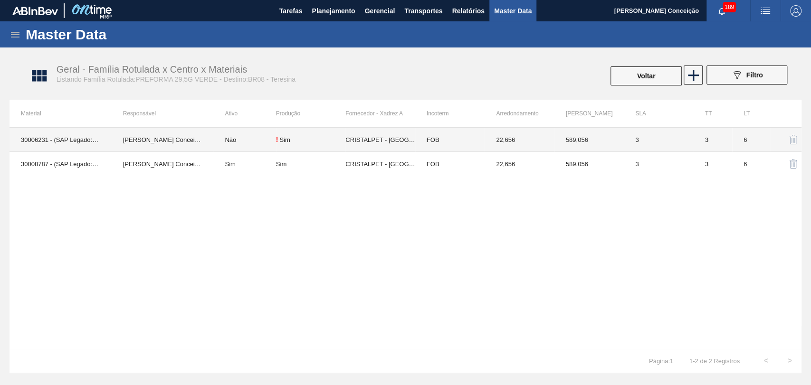
click at [379, 141] on td "CRISTALPET - CABO DE SANTO AGOSTINHO (PE)" at bounding box center [379, 140] width 69 height 24
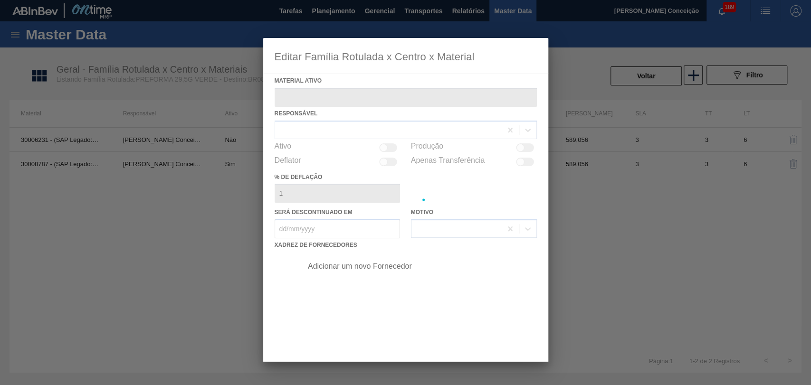
type ativo "30006231 - (SAP Legado: 50500143) - PREFORMA 29,5 VERDE 100% RECICLADA"
checkbox input "true"
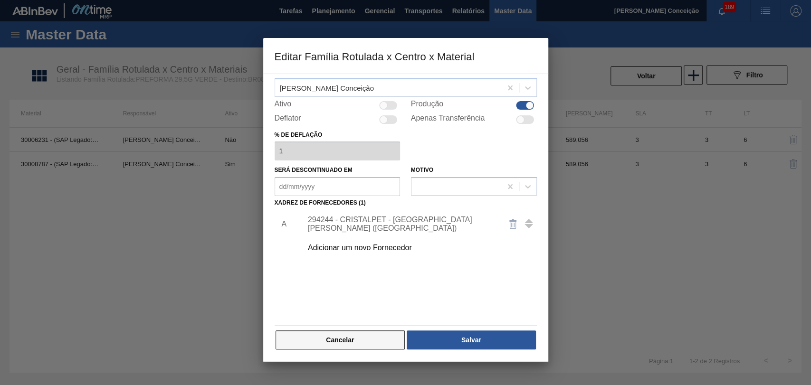
click at [361, 340] on button "Cancelar" at bounding box center [341, 340] width 130 height 19
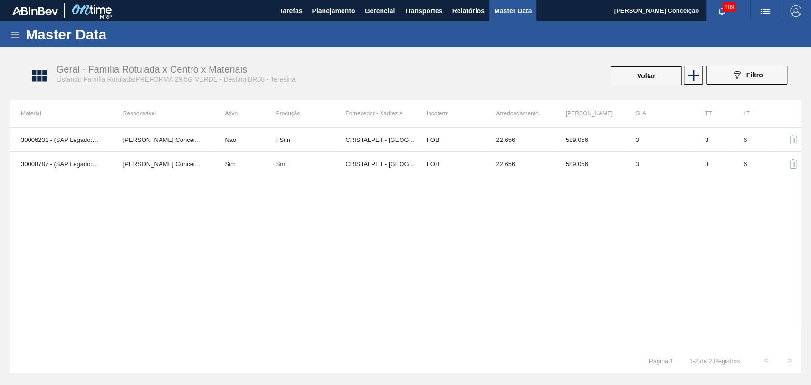
click at [392, 314] on div "30006231 - (SAP Legado: 50500143) - PREFORMA 29,5 VERDE 100% RECICLADA Aline Ap…" at bounding box center [406, 238] width 792 height 222
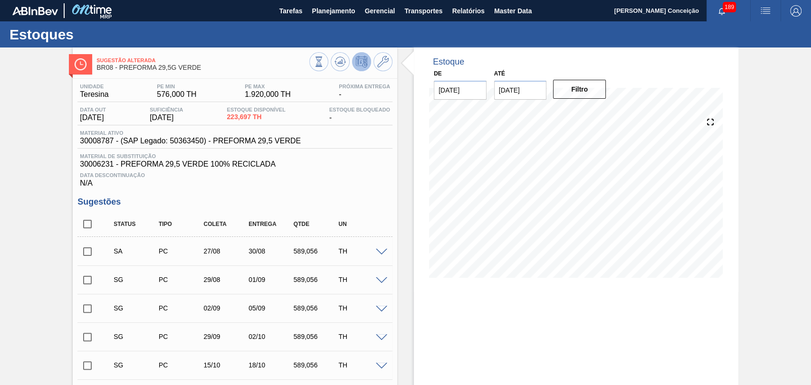
click at [316, 171] on div "Data Descontinuação N/A" at bounding box center [234, 178] width 315 height 19
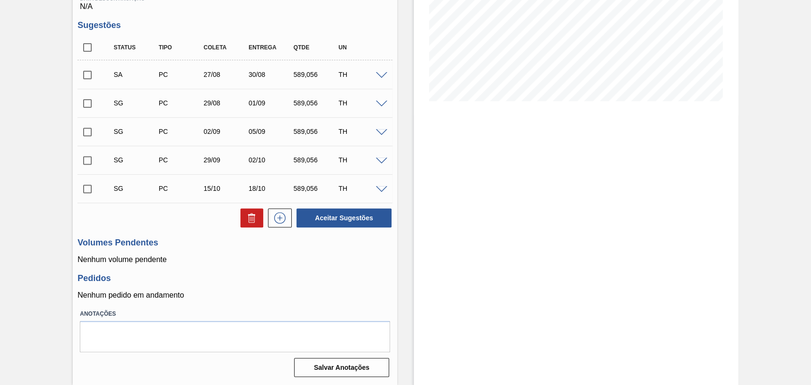
scroll to position [179, 0]
click at [297, 277] on h3 "Pedidos" at bounding box center [234, 279] width 315 height 10
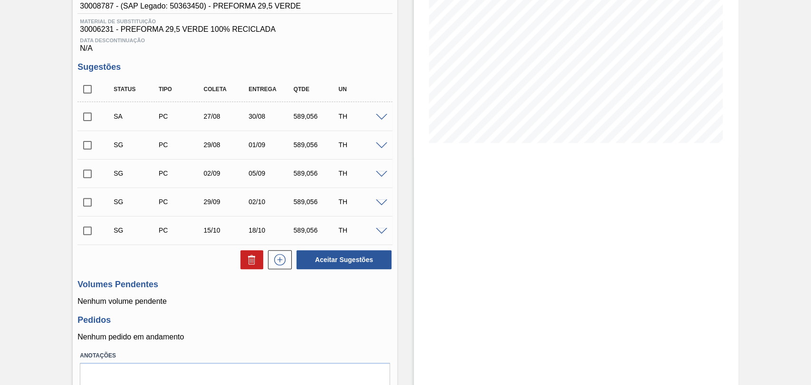
scroll to position [73, 0]
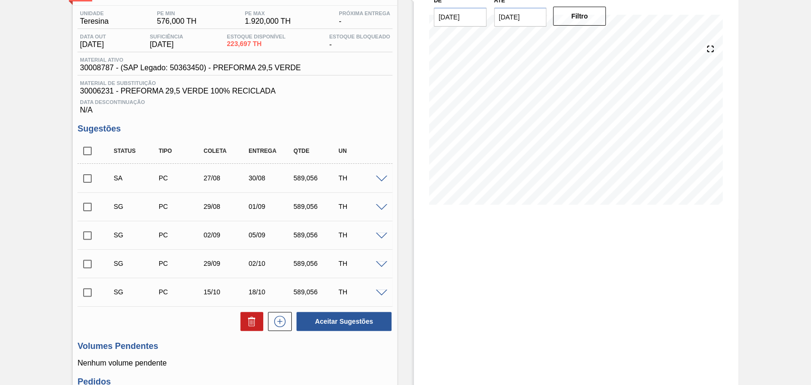
click at [381, 183] on span at bounding box center [381, 179] width 11 height 7
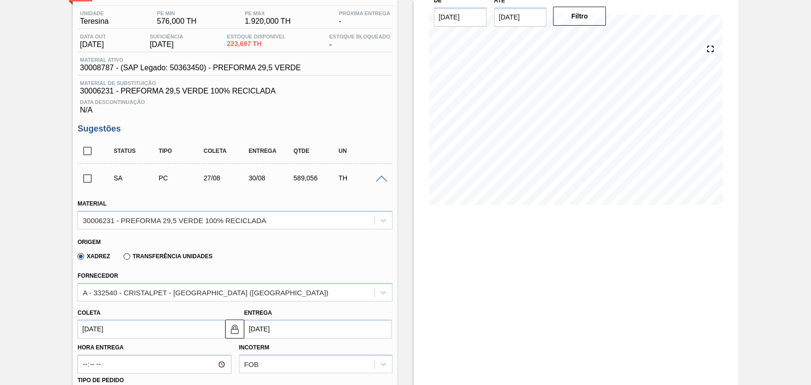
click at [381, 183] on span at bounding box center [381, 179] width 11 height 7
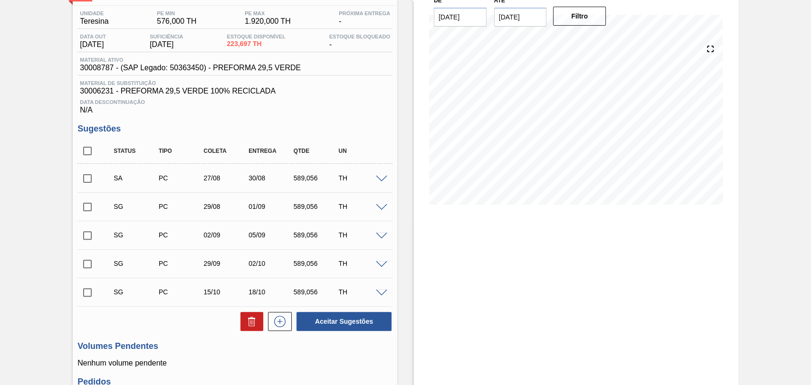
click at [380, 210] on span at bounding box center [381, 207] width 11 height 7
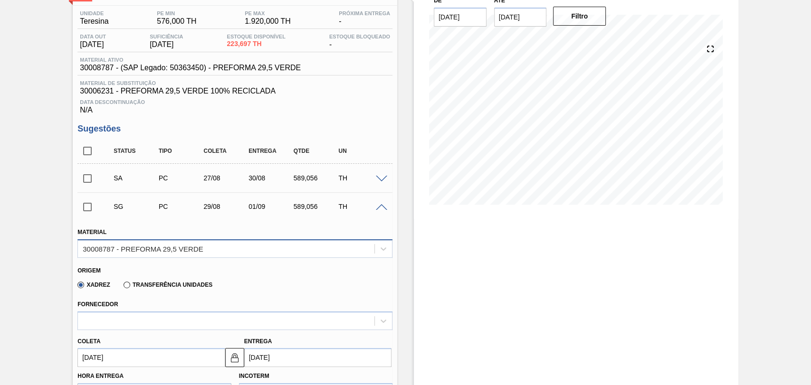
drag, startPoint x: 228, startPoint y: 243, endPoint x: 225, endPoint y: 248, distance: 5.5
click at [228, 243] on div "30008787 - PREFORMA 29,5 VERDE" at bounding box center [234, 249] width 315 height 19
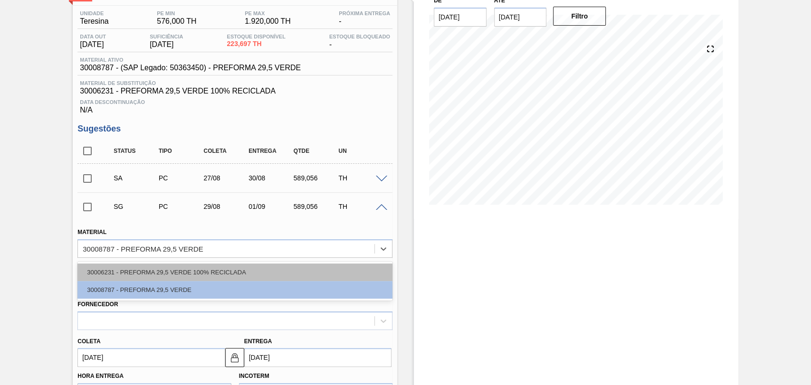
click at [192, 271] on div "30006231 - PREFORMA 29,5 VERDE 100% RECICLADA" at bounding box center [234, 273] width 315 height 18
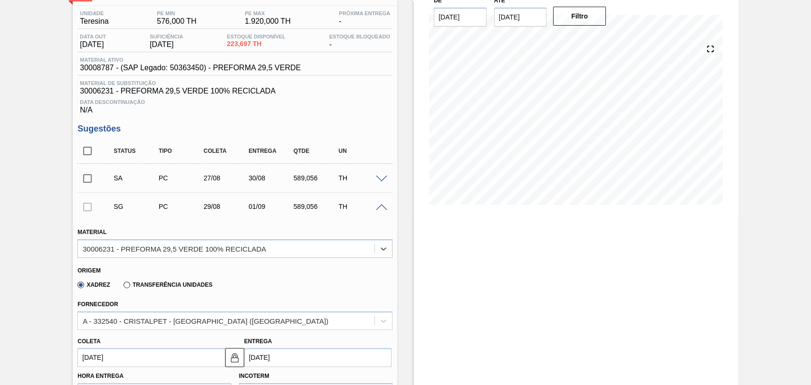
click at [311, 274] on div "Origem" at bounding box center [230, 269] width 307 height 9
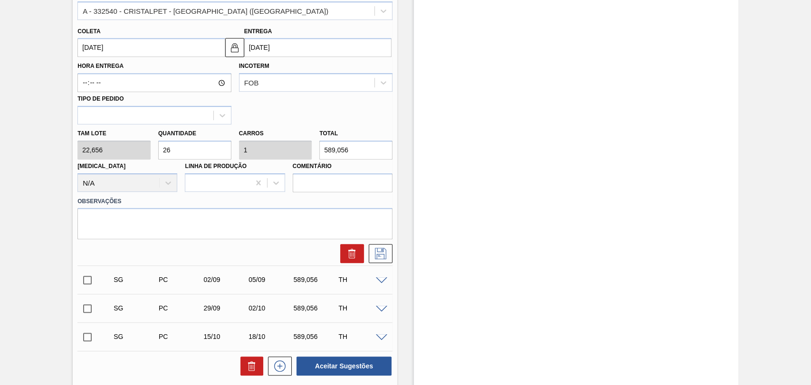
scroll to position [390, 0]
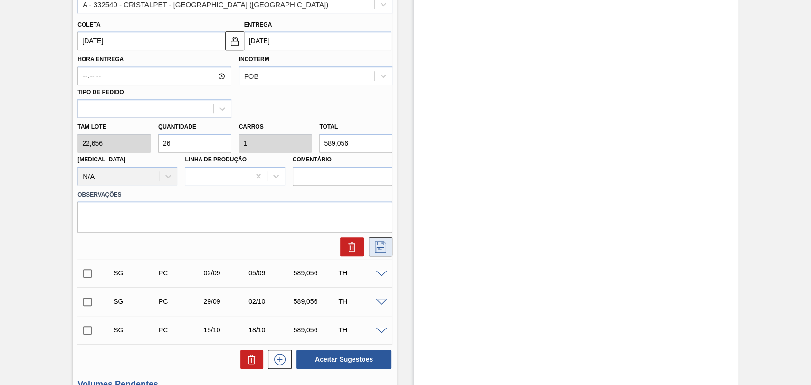
click at [371, 255] on button at bounding box center [381, 247] width 24 height 19
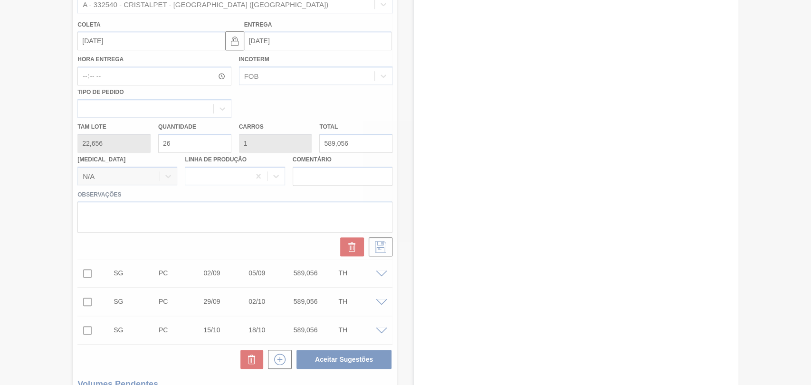
scroll to position [179, 0]
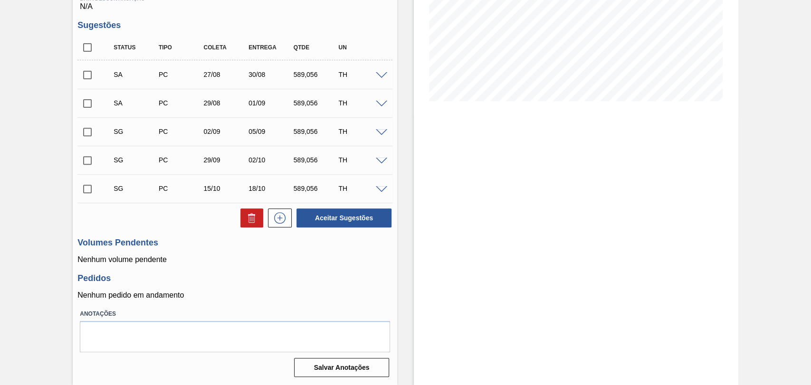
click at [360, 263] on p "Nenhum volume pendente" at bounding box center [234, 260] width 315 height 9
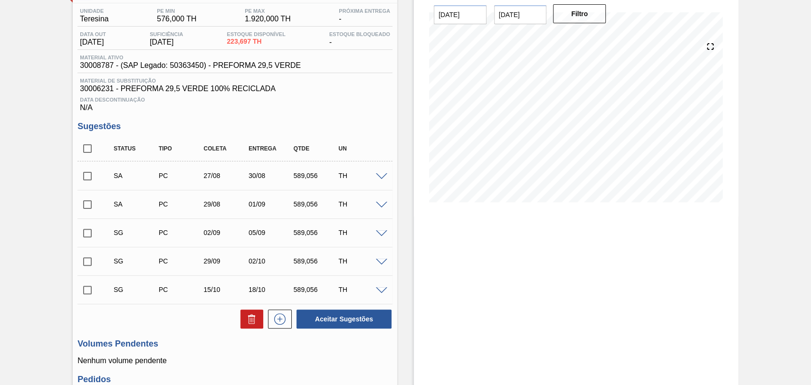
scroll to position [73, 0]
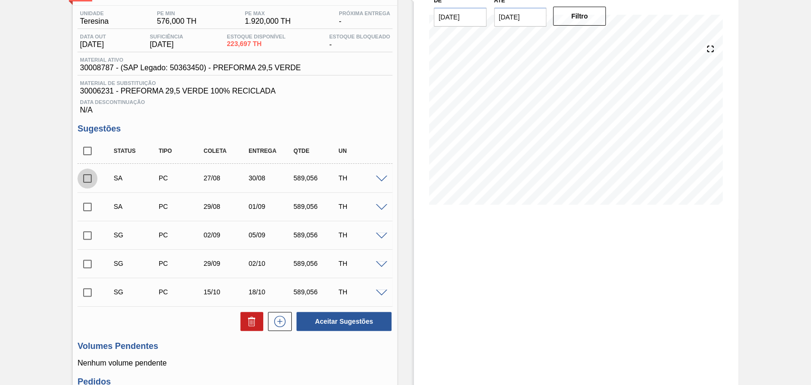
click at [88, 182] on input "checkbox" at bounding box center [87, 179] width 20 height 20
checkbox input "true"
click at [91, 200] on input "checkbox" at bounding box center [87, 207] width 20 height 20
checkbox input "true"
click at [377, 329] on button "Aceitar Sugestões" at bounding box center [344, 321] width 95 height 19
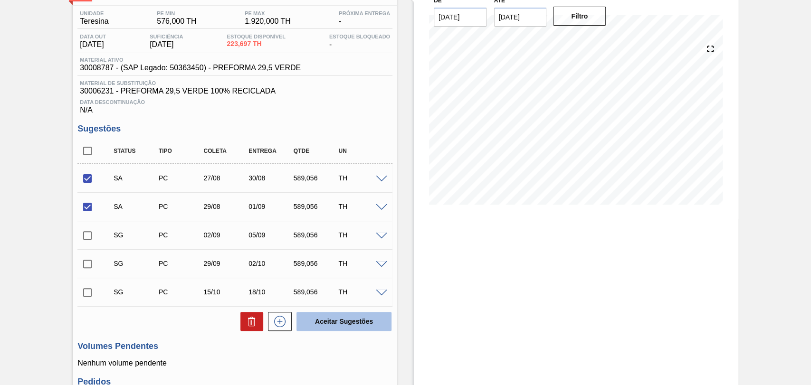
checkbox input "false"
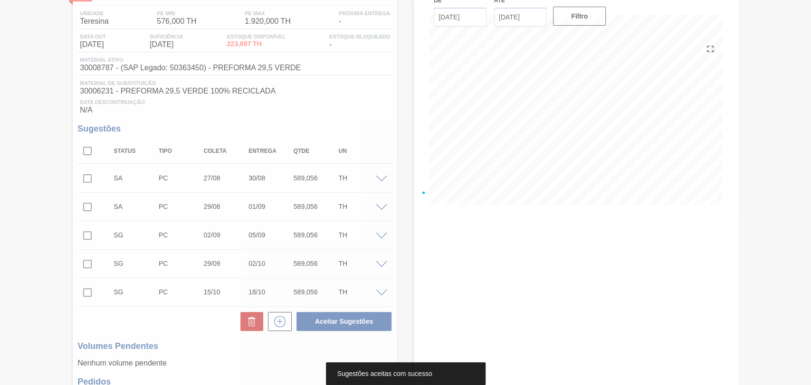
click at [354, 134] on div at bounding box center [405, 192] width 811 height 385
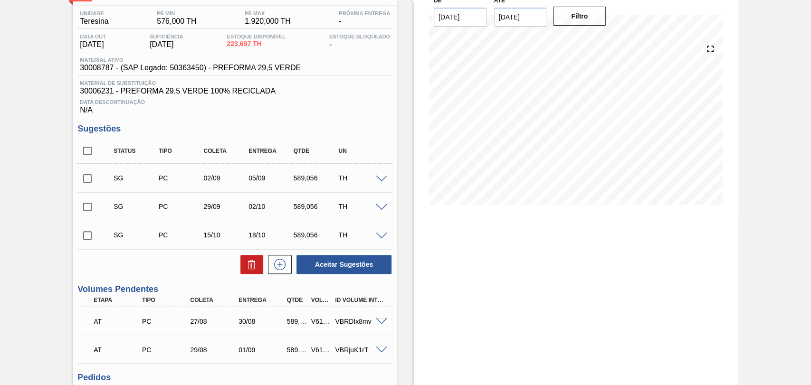
click at [380, 122] on div "Unidade Teresina PE MIN 576,000 TH PE MAX 1.920,000 TH Próxima Entrega - Data o…" at bounding box center [235, 243] width 325 height 474
click at [90, 153] on input "checkbox" at bounding box center [87, 151] width 20 height 20
checkbox input "true"
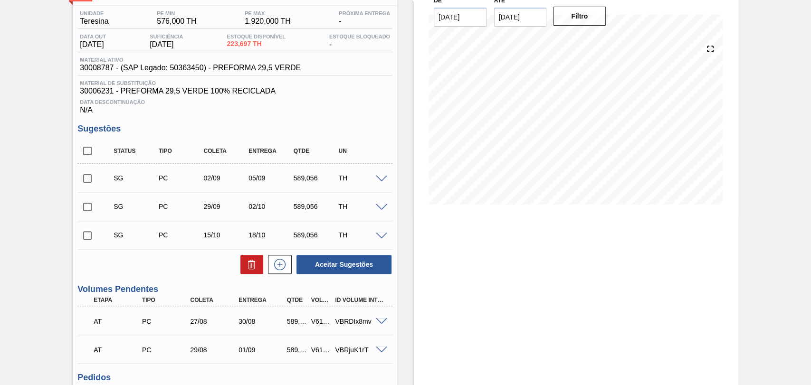
checkbox input "true"
click at [260, 268] on button at bounding box center [251, 264] width 23 height 19
checkbox input "false"
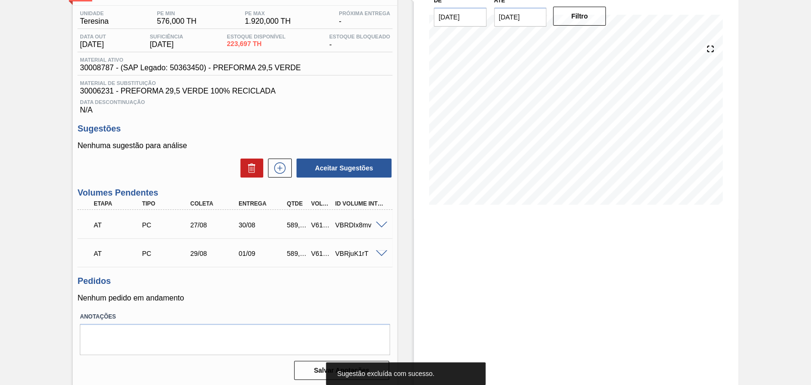
click at [295, 305] on div "Unidade Teresina PE MIN 576,000 TH PE MAX 1.920,000 TH Próxima Entrega - Data o…" at bounding box center [235, 195] width 325 height 378
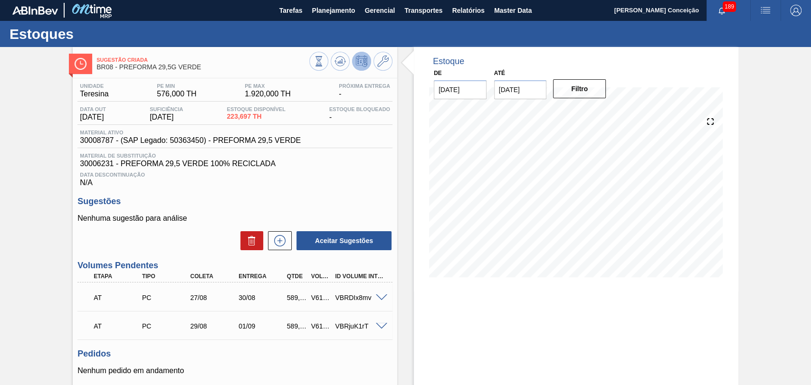
scroll to position [0, 0]
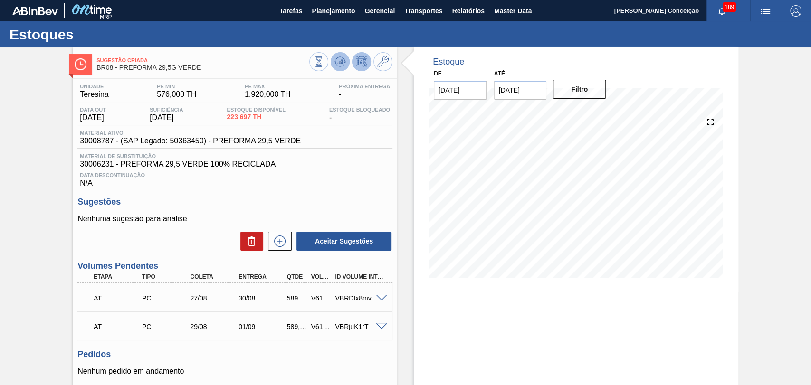
click at [336, 57] on icon at bounding box center [340, 61] width 11 height 11
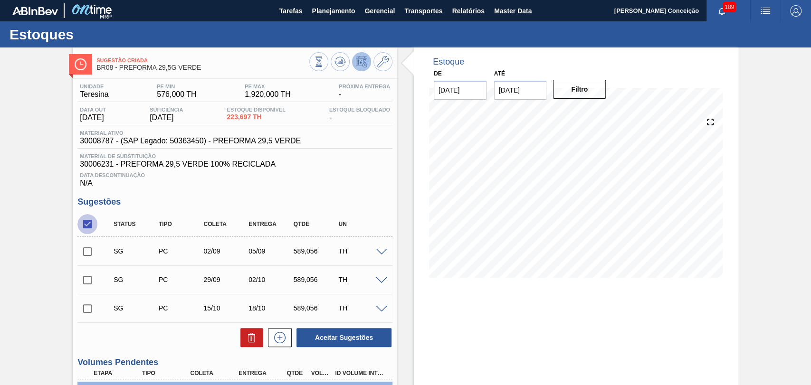
click at [87, 231] on input "checkbox" at bounding box center [87, 224] width 20 height 20
click at [88, 231] on input "checkbox" at bounding box center [87, 224] width 20 height 20
checkbox input "true"
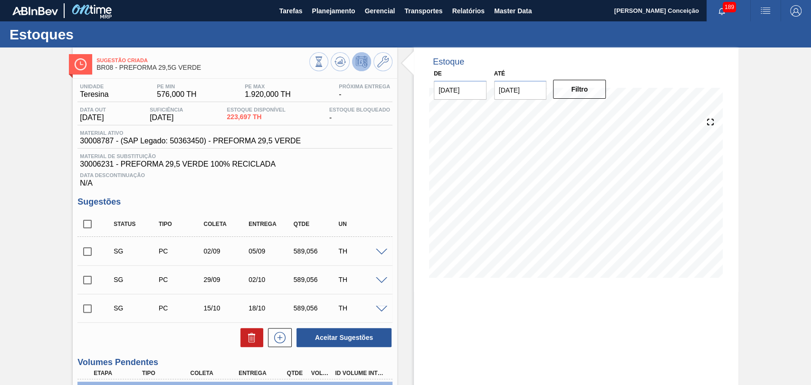
checkbox input "true"
click at [242, 341] on button at bounding box center [251, 337] width 23 height 19
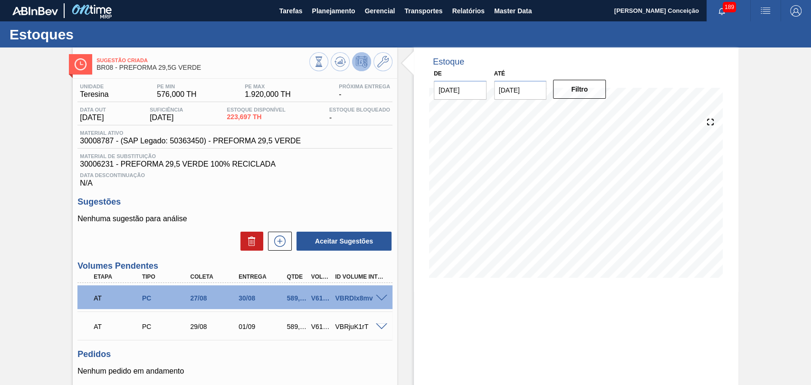
click at [330, 202] on h3 "Sugestões" at bounding box center [234, 202] width 315 height 10
click at [275, 247] on icon at bounding box center [279, 241] width 11 height 11
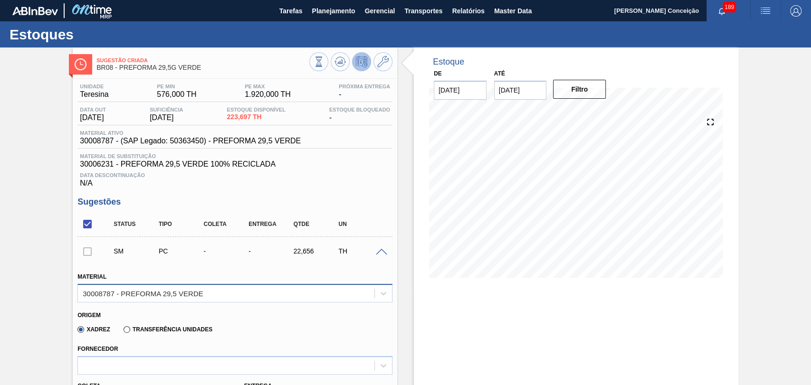
click at [211, 290] on div "30008787 - PREFORMA 29,5 VERDE" at bounding box center [226, 294] width 297 height 14
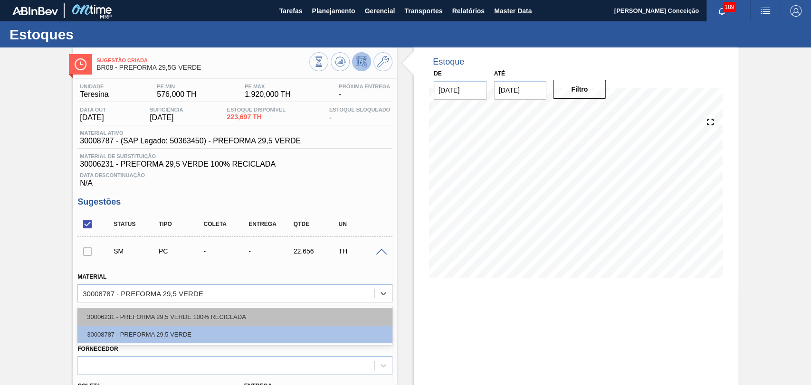
click at [211, 318] on div "30006231 - PREFORMA 29,5 VERDE 100% RECICLADA" at bounding box center [234, 317] width 315 height 18
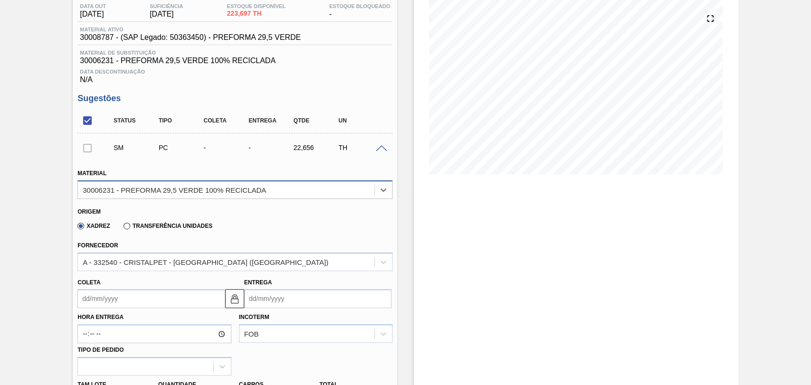
scroll to position [105, 0]
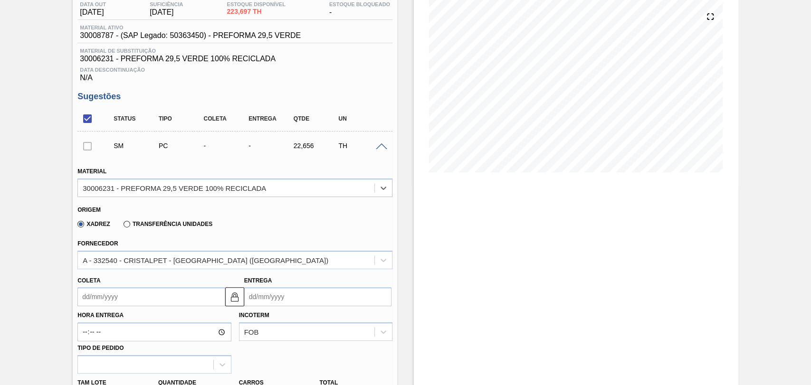
click at [131, 297] on input "Coleta" at bounding box center [150, 297] width 147 height 19
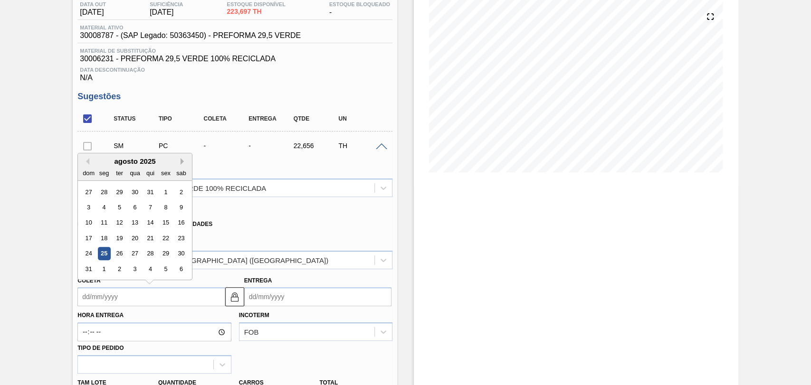
click at [184, 161] on button "Next Month" at bounding box center [184, 161] width 7 height 7
click at [139, 193] on div "3" at bounding box center [135, 192] width 13 height 13
type input "03/09/2025"
type input "06/09/2025"
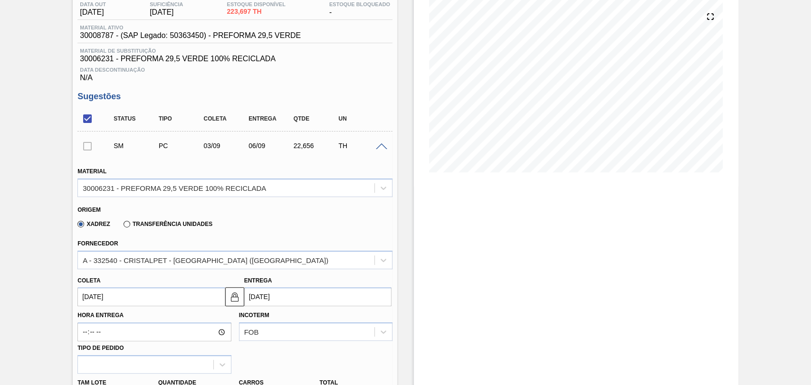
scroll to position [53, 0]
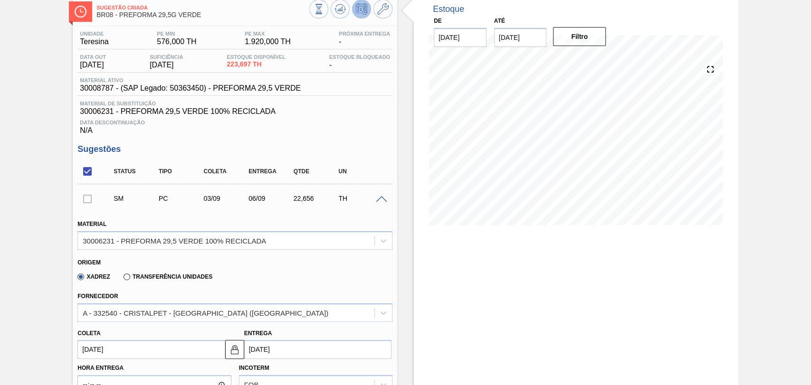
click at [348, 275] on div "Xadrez Transferência Unidades" at bounding box center [230, 275] width 307 height 19
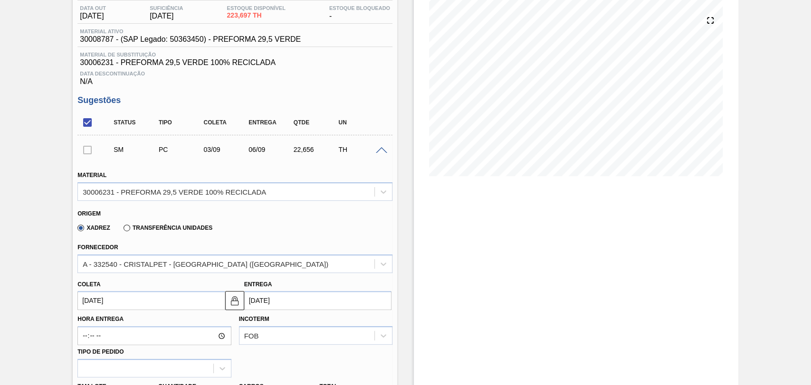
scroll to position [158, 0]
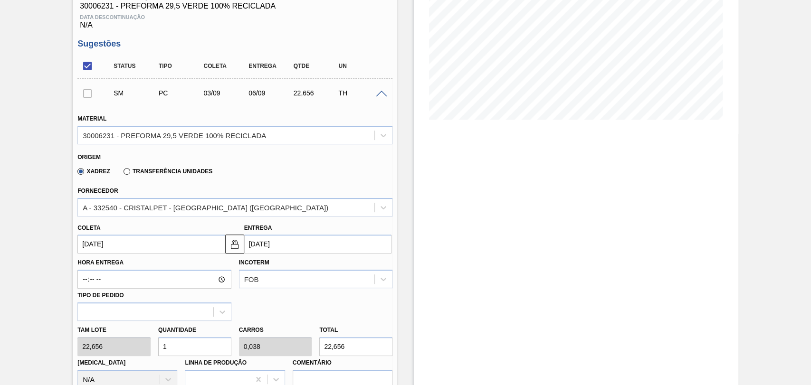
click at [136, 347] on div "Tam lote 22,656 Quantidade 1 Carros 0,038 Total 22,656 Doca N/A Linha de Produç…" at bounding box center [235, 355] width 323 height 68
type input "2"
type input "0,077"
type input "45,312"
type input "26"
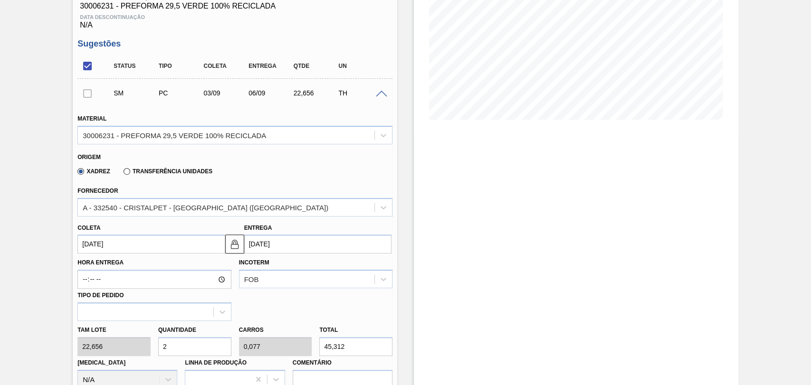
type input "1"
type input "589,056"
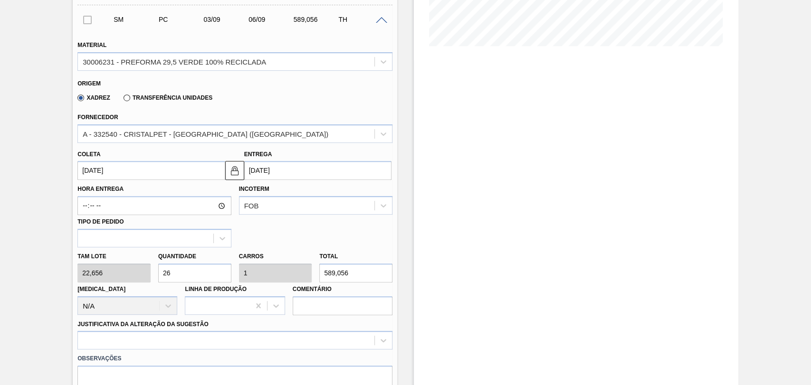
scroll to position [369, 0]
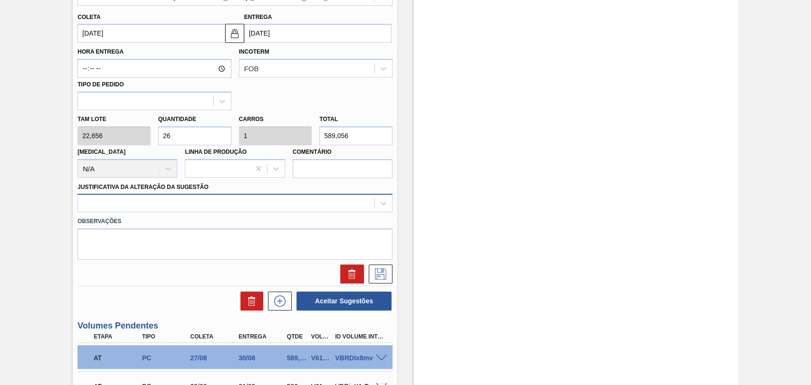
type input "26"
click at [161, 200] on div at bounding box center [226, 204] width 297 height 14
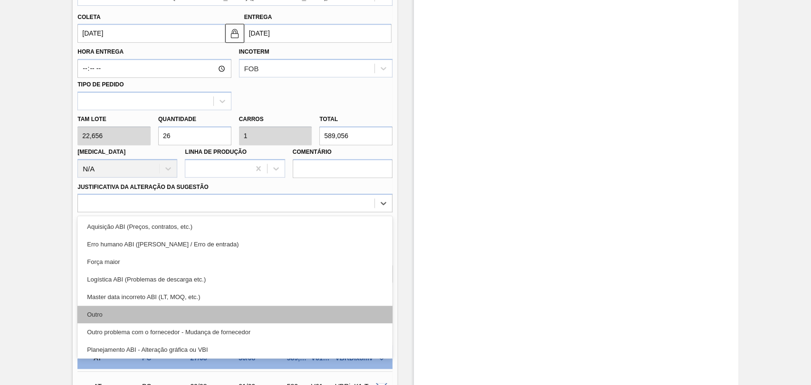
scroll to position [53, 0]
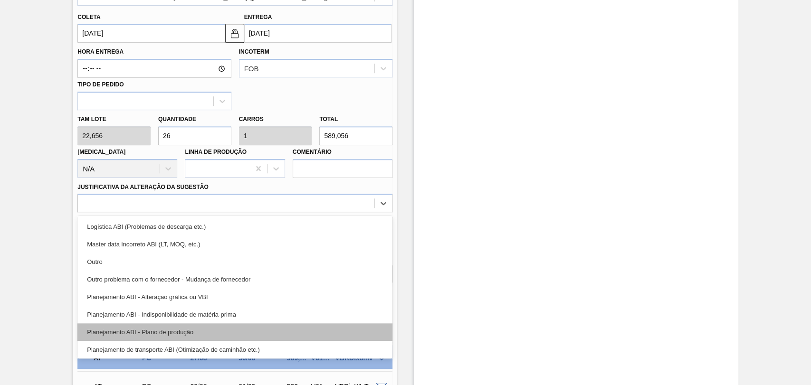
click at [180, 333] on div "Planejamento ABI - Plano de produção" at bounding box center [234, 333] width 315 height 18
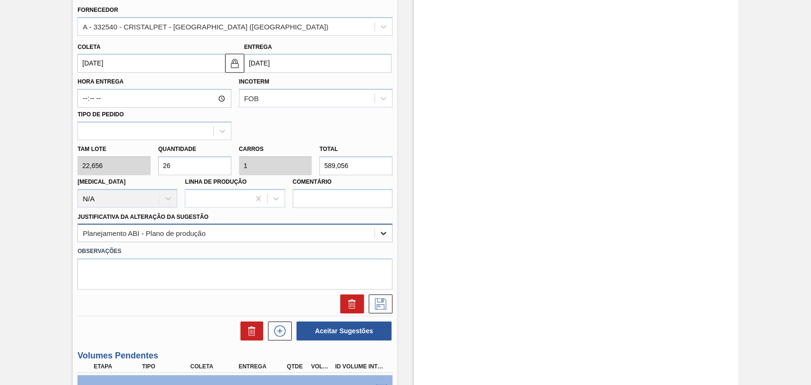
scroll to position [422, 0]
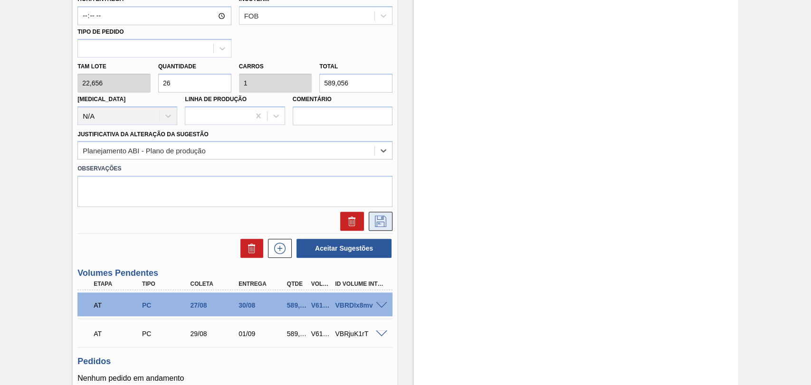
click at [384, 227] on icon at bounding box center [380, 221] width 15 height 11
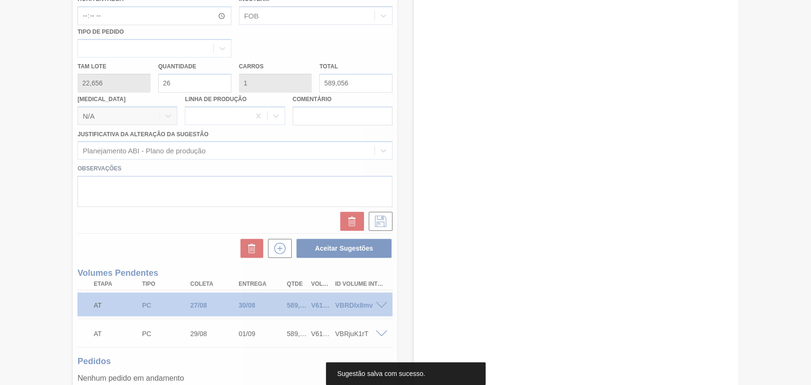
click at [402, 256] on div at bounding box center [405, 192] width 811 height 385
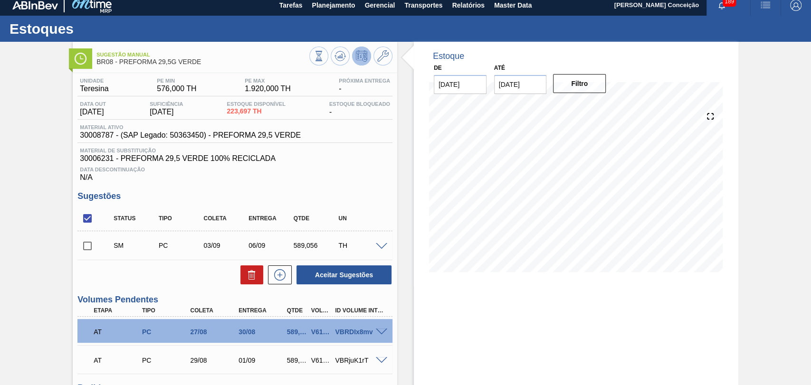
scroll to position [0, 0]
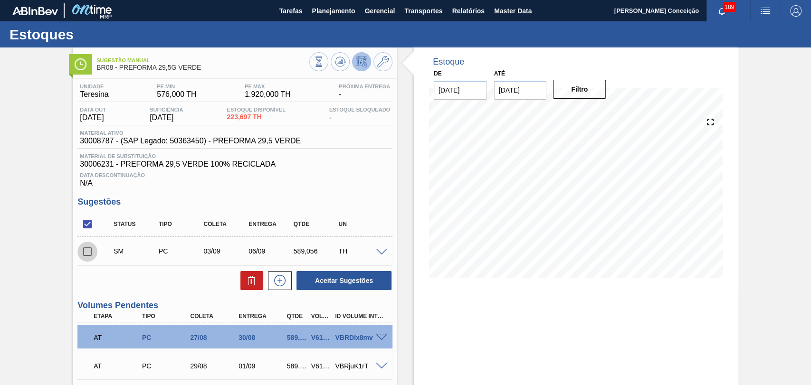
click at [89, 258] on input "checkbox" at bounding box center [87, 252] width 20 height 20
checkbox input "true"
click at [358, 285] on button "Aceitar Sugestões" at bounding box center [344, 280] width 95 height 19
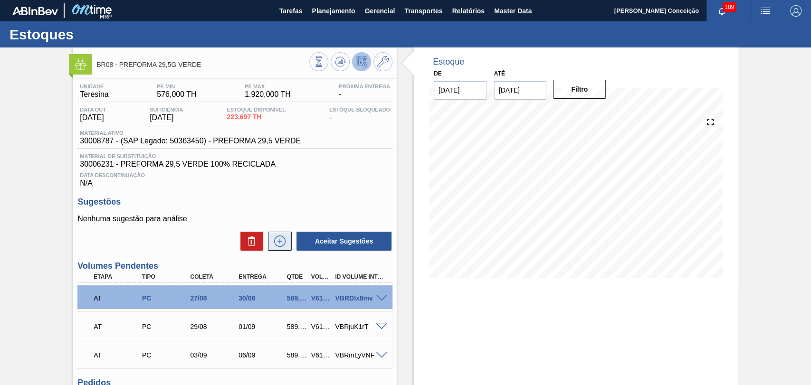
click at [280, 247] on icon at bounding box center [279, 241] width 15 height 11
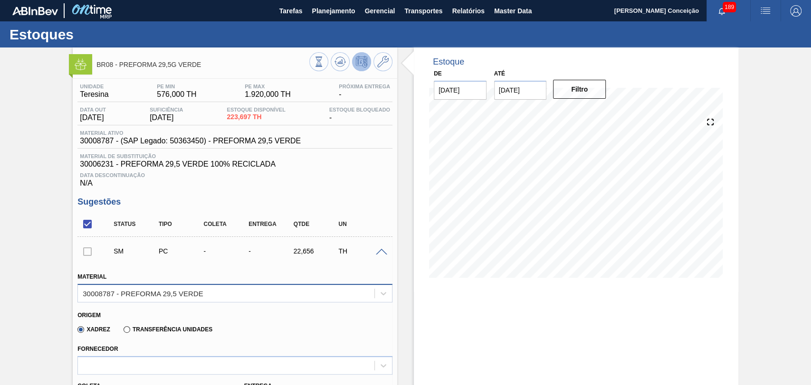
click at [164, 295] on div "30008787 - PREFORMA 29,5 VERDE" at bounding box center [143, 293] width 120 height 8
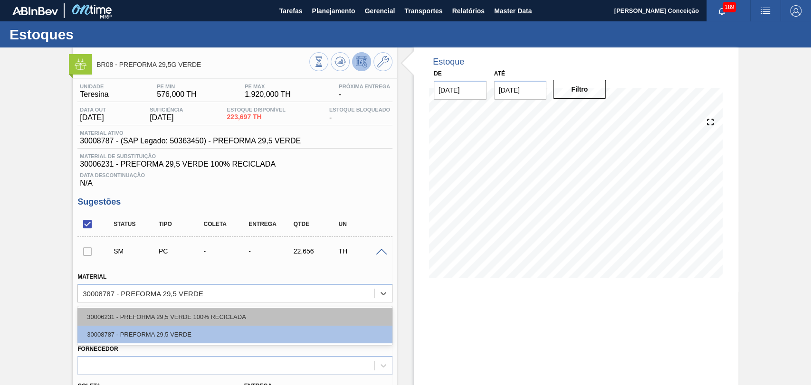
click at [151, 320] on div "30006231 - PREFORMA 29,5 VERDE 100% RECICLADA" at bounding box center [234, 317] width 315 height 18
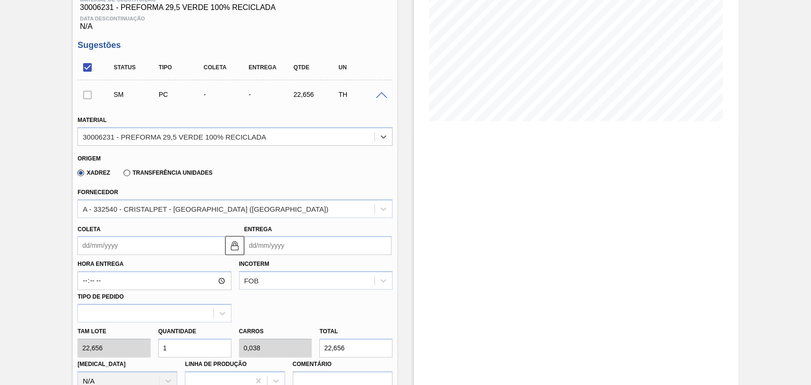
scroll to position [158, 0]
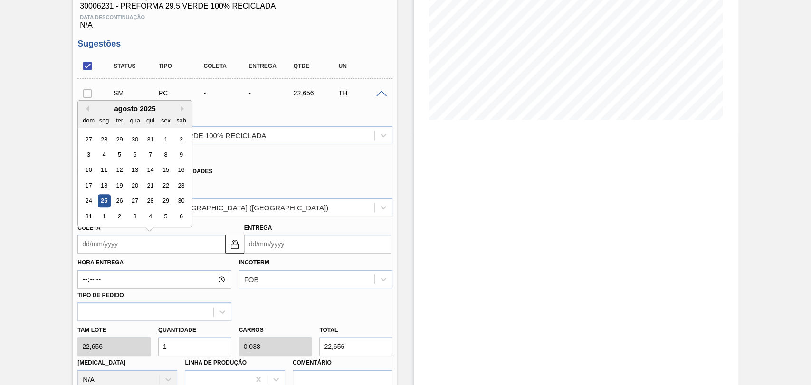
click at [146, 248] on input "Coleta" at bounding box center [150, 244] width 147 height 19
click at [182, 111] on button "Next Month" at bounding box center [184, 108] width 7 height 7
click at [161, 146] on div "5" at bounding box center [166, 139] width 13 height 13
type input "05/09/2025"
type input "08/09/2025"
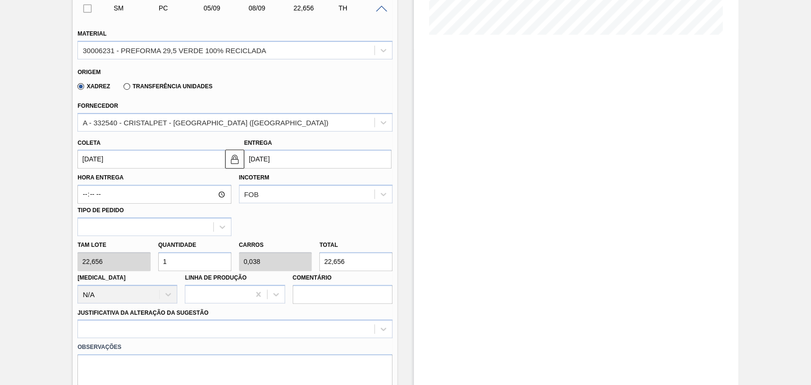
scroll to position [264, 0]
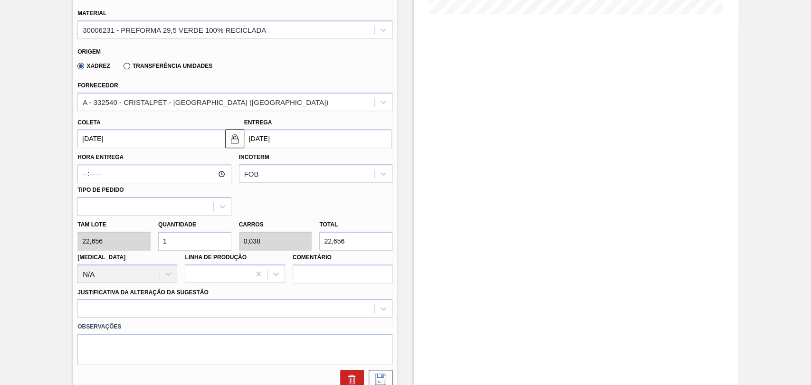
drag, startPoint x: 169, startPoint y: 232, endPoint x: 156, endPoint y: 226, distance: 14.2
click at [163, 230] on div "Quantidade 1" at bounding box center [194, 234] width 73 height 33
type input "2"
type input "0,077"
type input "45,312"
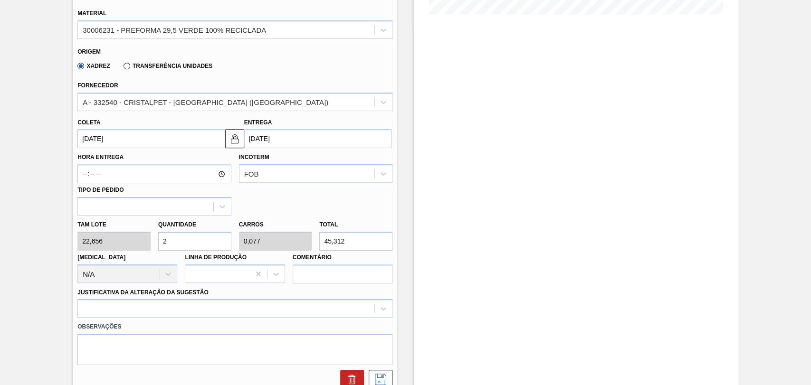
type input "26"
type input "1"
type input "589,056"
type input "26"
click at [179, 316] on div at bounding box center [234, 308] width 315 height 19
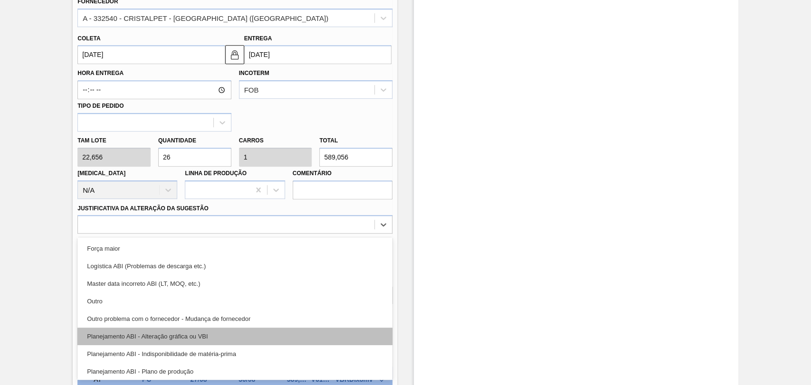
scroll to position [53, 0]
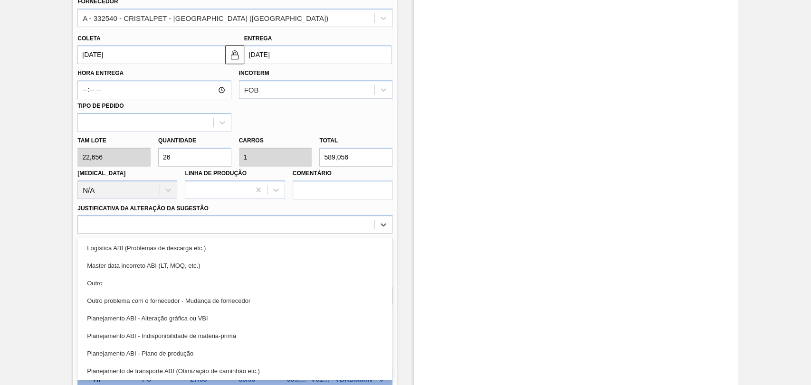
click at [185, 352] on div "Planejamento ABI - Plano de produção" at bounding box center [234, 354] width 315 height 18
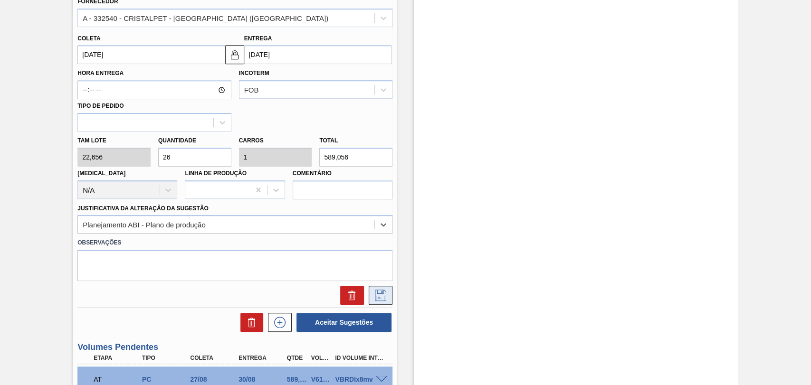
click at [375, 298] on icon at bounding box center [380, 295] width 15 height 11
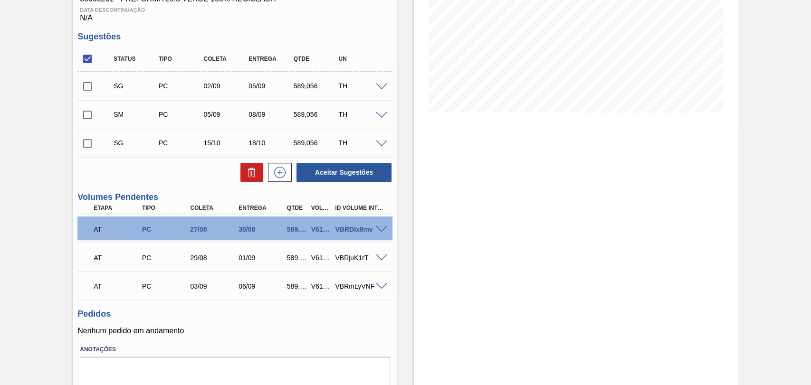
scroll to position [150, 0]
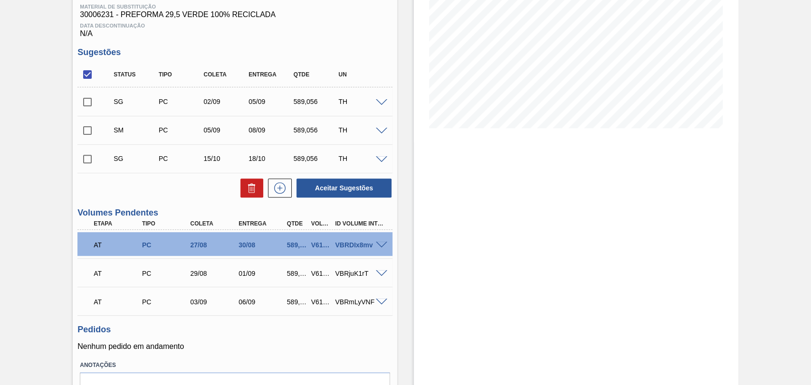
click at [80, 136] on input "checkbox" at bounding box center [87, 131] width 20 height 20
checkbox input "true"
click at [351, 195] on button "Aceitar Sugestões" at bounding box center [344, 188] width 95 height 19
click at [383, 101] on span at bounding box center [381, 102] width 11 height 7
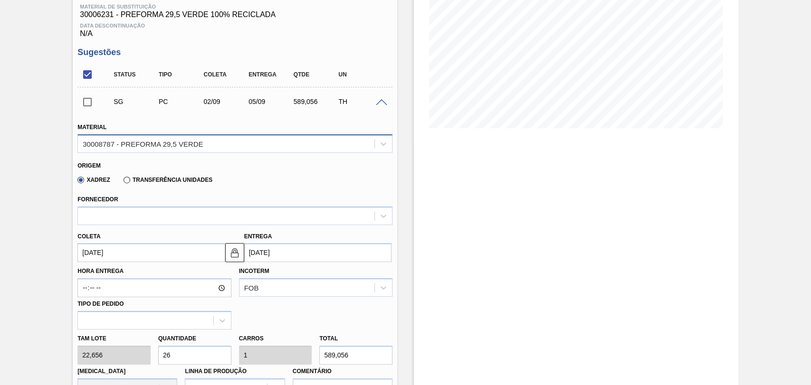
click at [185, 140] on div "30008787 - PREFORMA 29,5 VERDE" at bounding box center [226, 144] width 297 height 14
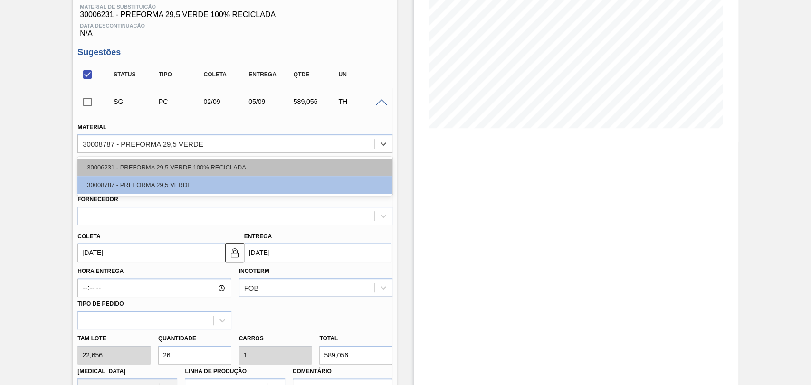
click at [179, 167] on div "30006231 - PREFORMA 29,5 VERDE 100% RECICLADA" at bounding box center [234, 168] width 315 height 18
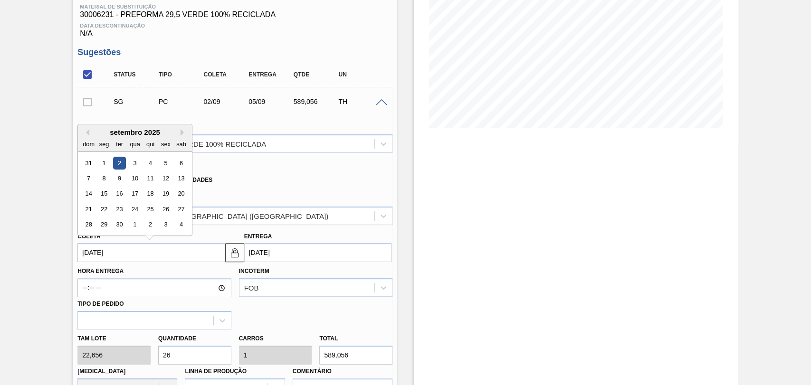
click at [115, 259] on input "02/09/2025" at bounding box center [150, 252] width 147 height 19
click at [160, 168] on div "5" at bounding box center [166, 163] width 13 height 13
type input "05/09/2025"
type input "08/09/2025"
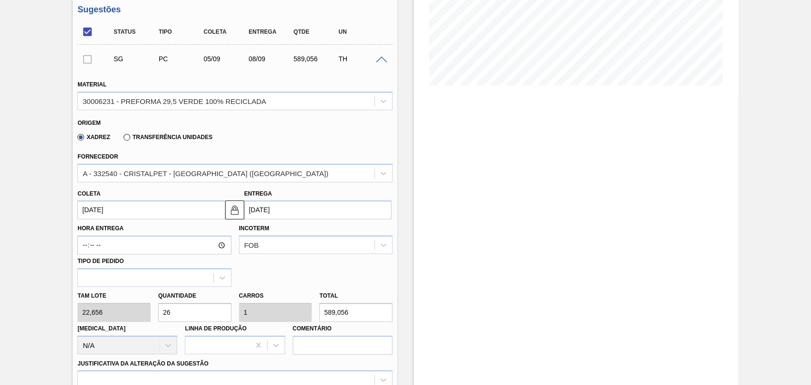
scroll to position [255, 0]
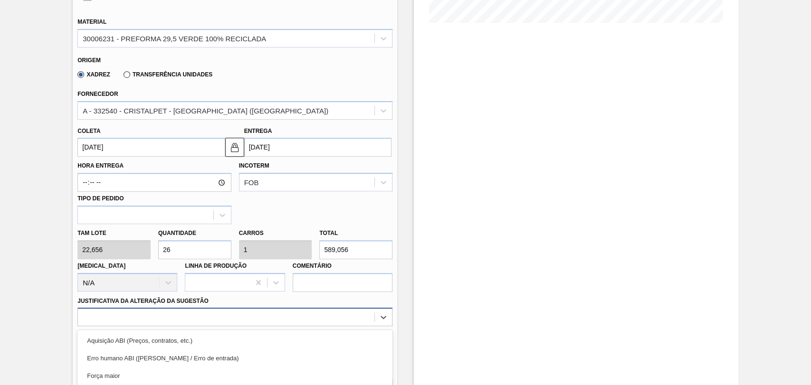
click at [315, 319] on div "option Master data incorreto ABI (LT, MOQ, etc.) focused, 5 of 18. 18 results a…" at bounding box center [234, 317] width 315 height 19
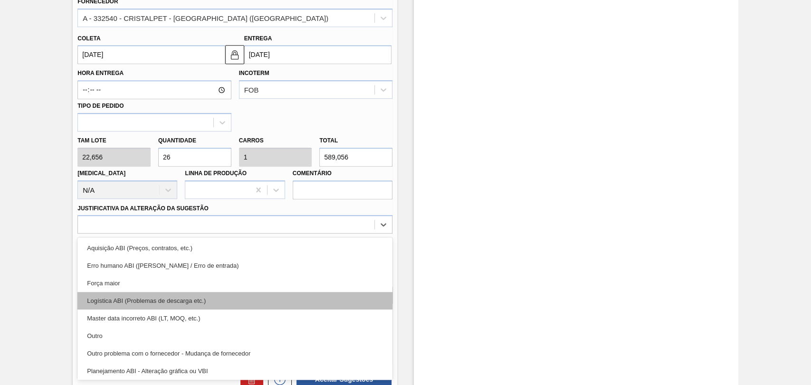
scroll to position [53, 0]
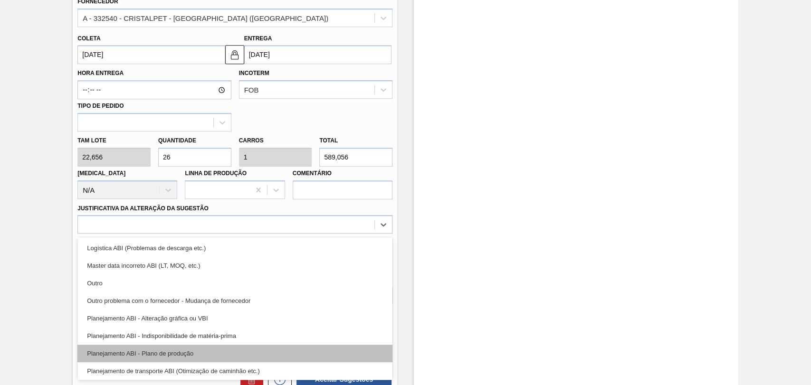
click at [192, 349] on div "Planejamento ABI - Plano de produção" at bounding box center [234, 354] width 315 height 18
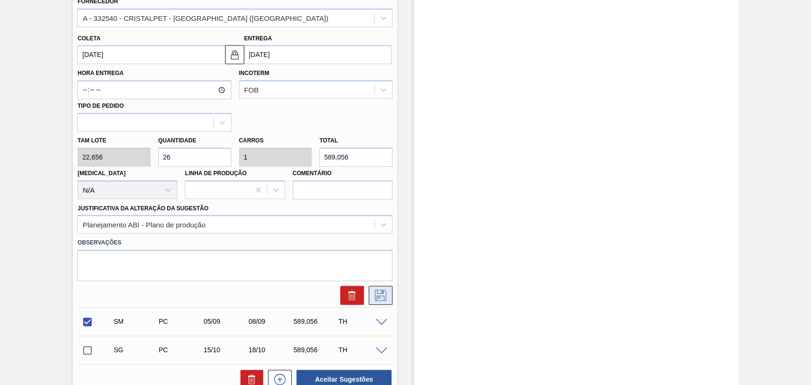
click at [378, 296] on icon at bounding box center [380, 295] width 15 height 11
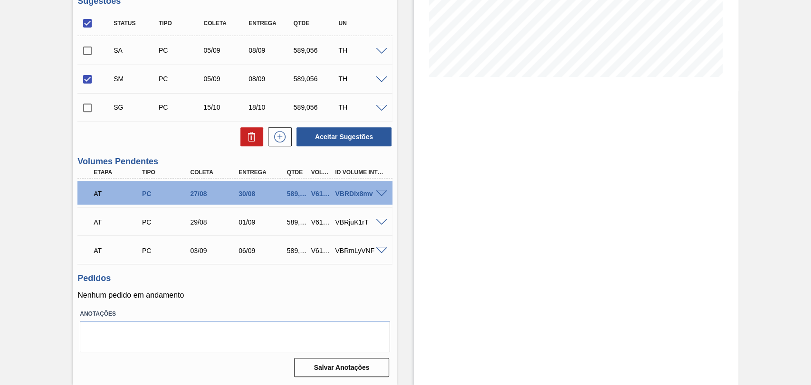
scroll to position [150, 0]
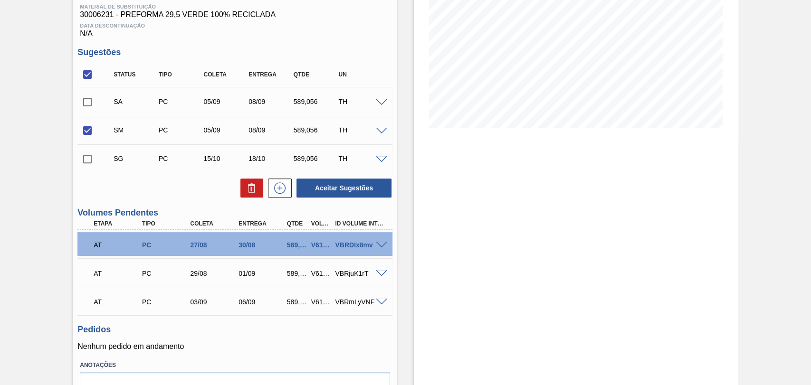
click at [87, 105] on input "checkbox" at bounding box center [87, 102] width 20 height 20
checkbox input "true"
click at [348, 190] on button "Aceitar Sugestões" at bounding box center [344, 188] width 95 height 19
checkbox input "false"
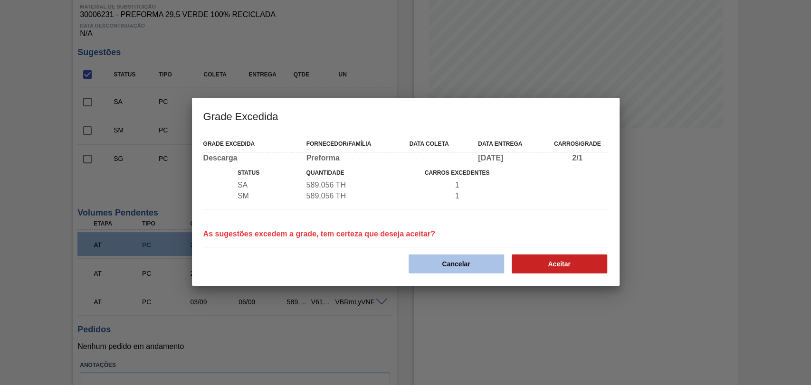
click at [458, 268] on button "Cancelar" at bounding box center [457, 264] width 96 height 19
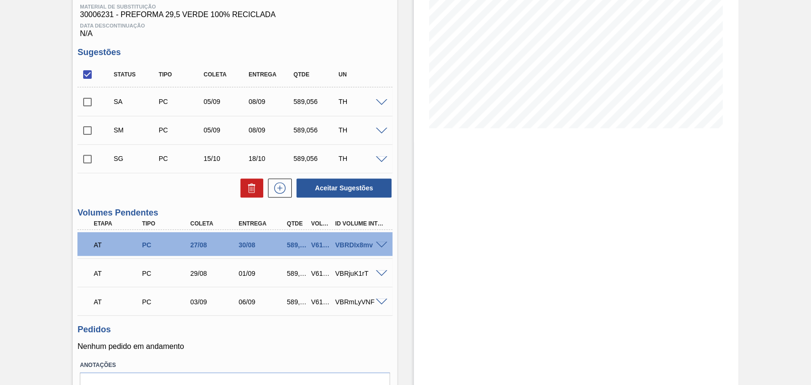
click at [380, 105] on span at bounding box center [381, 102] width 11 height 7
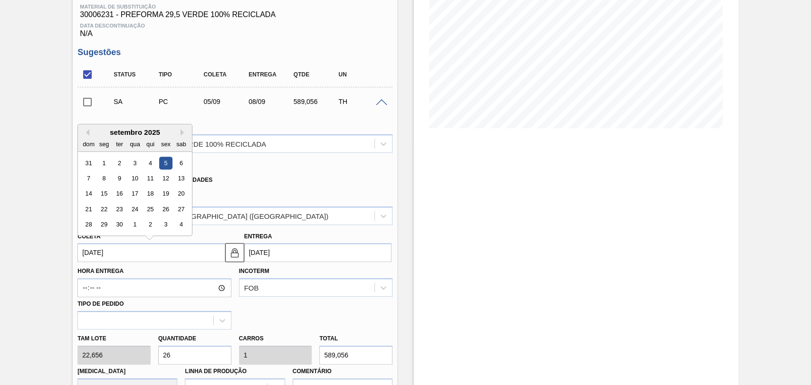
click at [119, 260] on input "05/09/2025" at bounding box center [150, 252] width 147 height 19
click at [107, 180] on div "8" at bounding box center [104, 178] width 13 height 13
type input "08/09/2025"
type input "[DATE]"
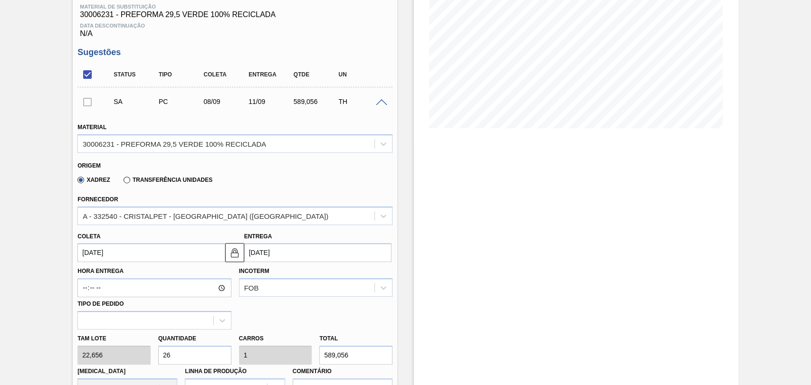
scroll to position [308, 0]
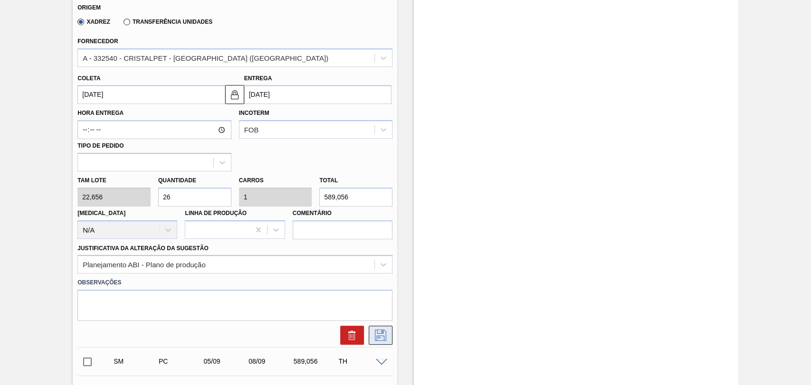
click at [386, 331] on icon at bounding box center [380, 335] width 15 height 11
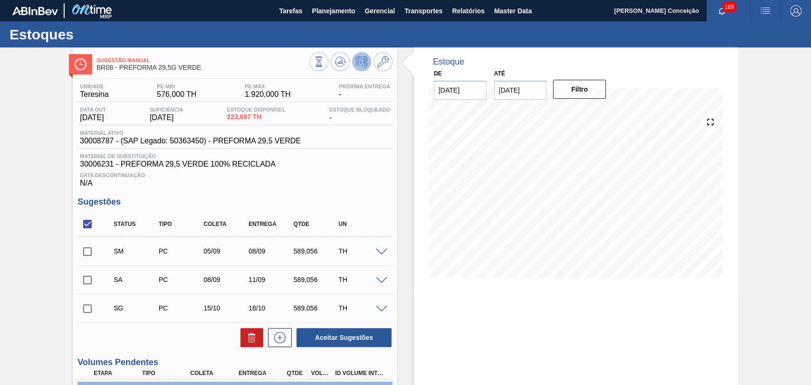
scroll to position [158, 0]
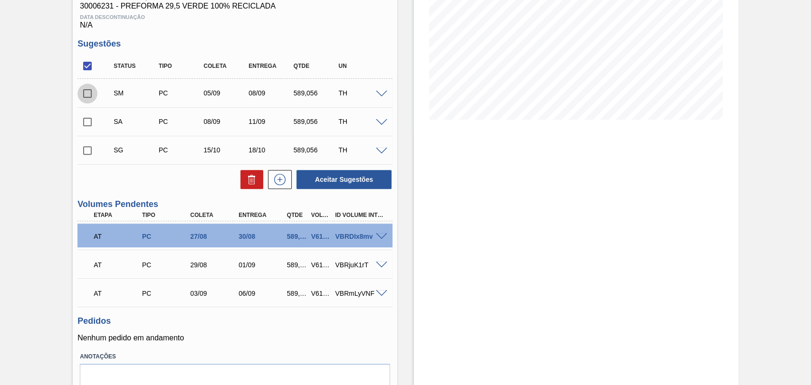
click at [83, 98] on input "checkbox" at bounding box center [87, 94] width 20 height 20
click at [338, 184] on button "Aceitar Sugestões" at bounding box center [344, 179] width 95 height 19
click at [89, 92] on input "checkbox" at bounding box center [87, 94] width 20 height 20
checkbox input "false"
click at [90, 117] on input "checkbox" at bounding box center [87, 122] width 20 height 20
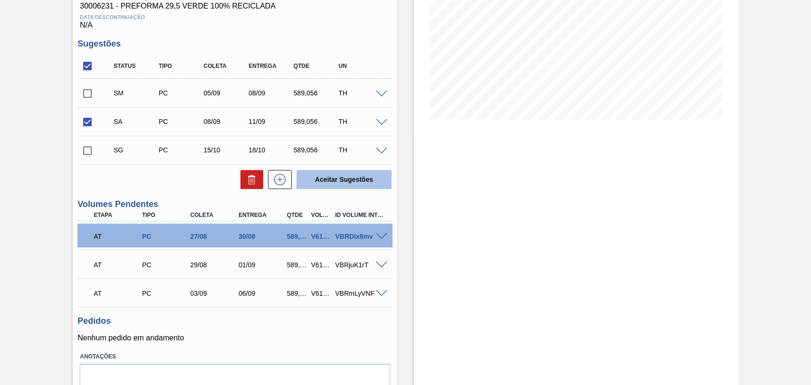
click at [369, 175] on button "Aceitar Sugestões" at bounding box center [344, 179] width 95 height 19
checkbox input "false"
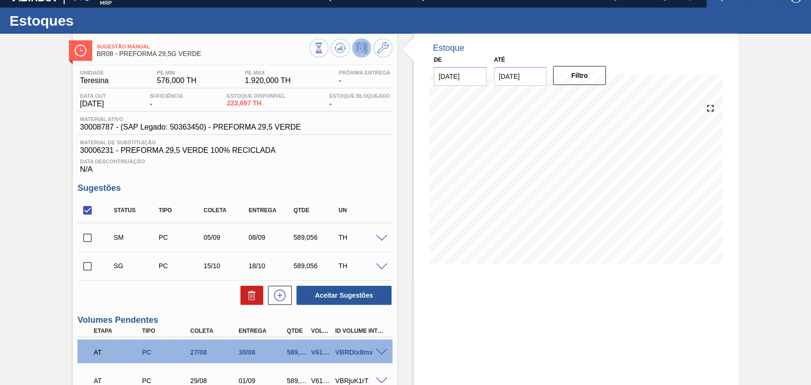
scroll to position [0, 0]
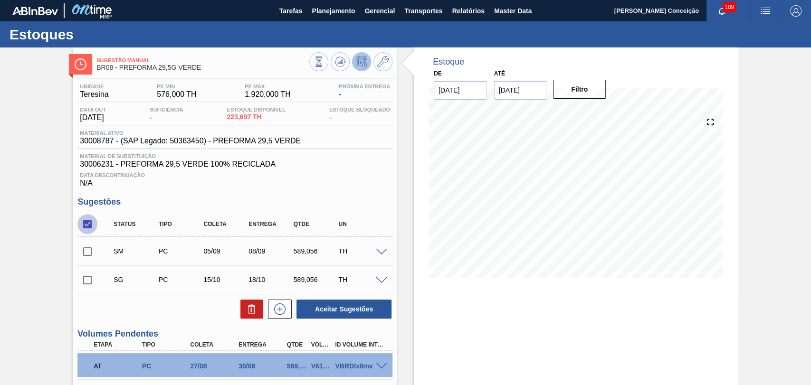
click at [89, 223] on input "checkbox" at bounding box center [87, 224] width 20 height 20
click at [88, 223] on input "checkbox" at bounding box center [87, 224] width 20 height 20
checkbox input "true"
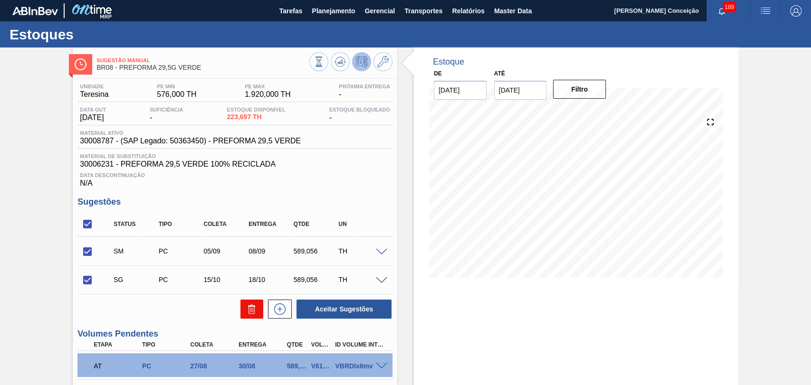
click at [249, 313] on icon at bounding box center [251, 309] width 11 height 11
checkbox input "false"
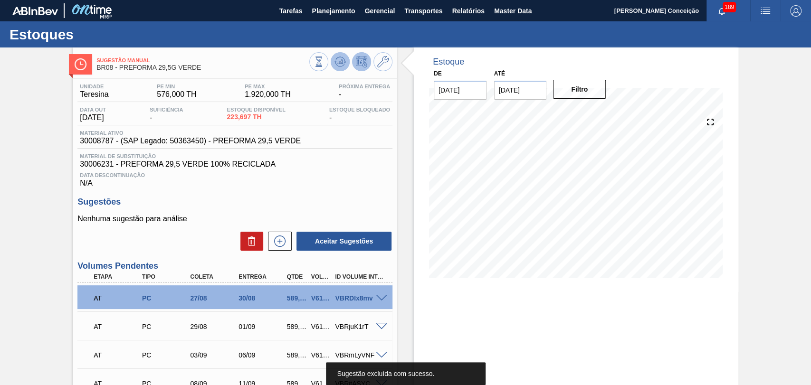
click at [345, 64] on button at bounding box center [340, 61] width 19 height 19
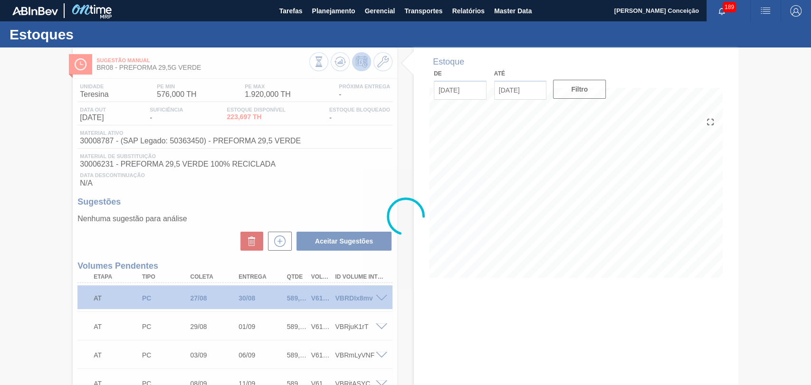
click at [426, 173] on div at bounding box center [405, 217] width 811 height 338
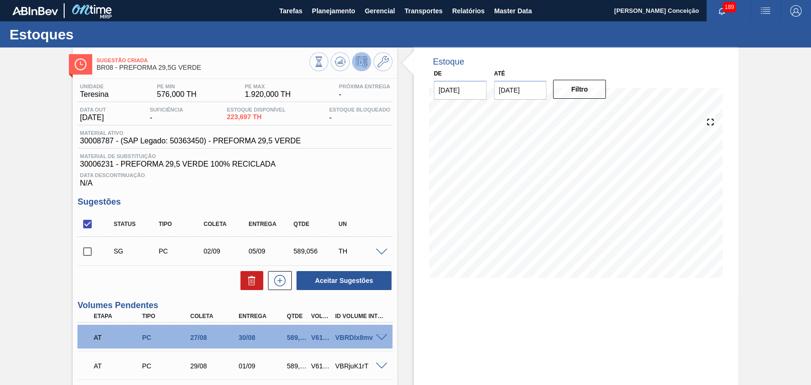
click at [363, 182] on div "Data Descontinuação N/A" at bounding box center [234, 178] width 315 height 19
click at [381, 256] on span at bounding box center [381, 252] width 11 height 7
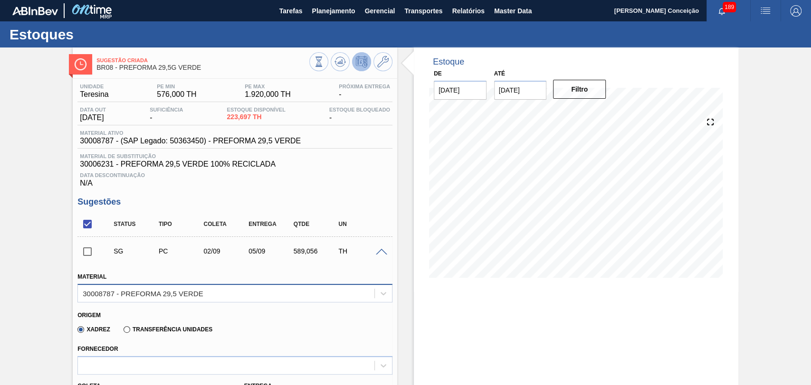
click at [222, 300] on div "30008787 - PREFORMA 29,5 VERDE" at bounding box center [226, 294] width 297 height 14
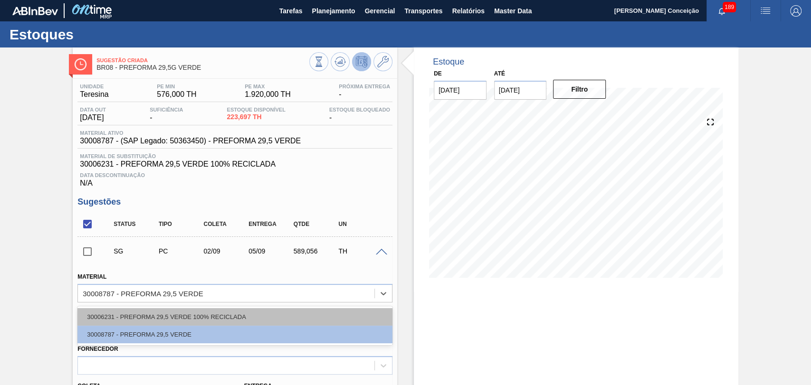
click at [183, 319] on div "30006231 - PREFORMA 29,5 VERDE 100% RECICLADA" at bounding box center [234, 317] width 315 height 18
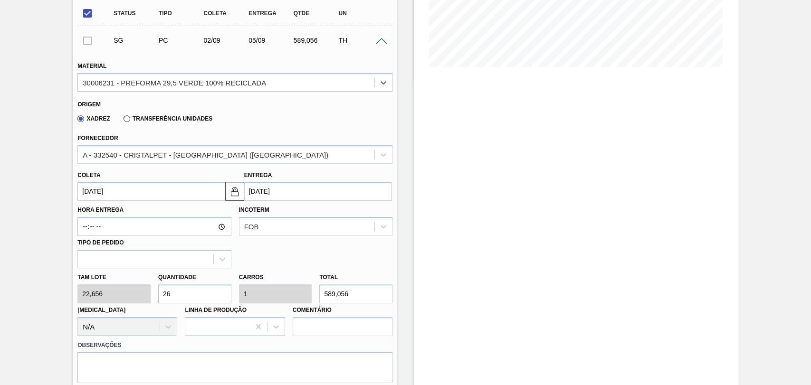
scroll to position [264, 0]
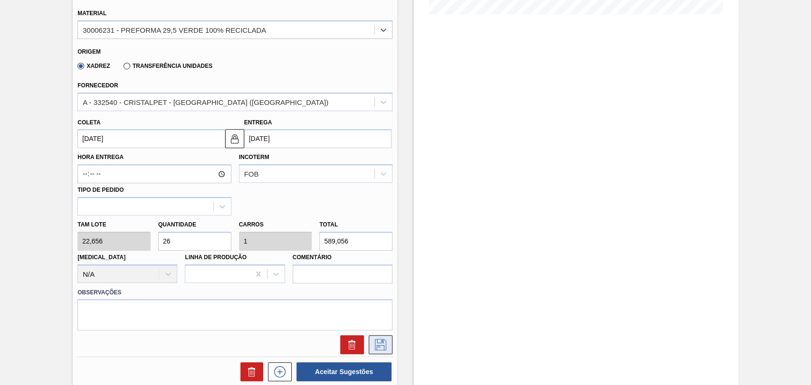
click at [384, 342] on icon at bounding box center [380, 344] width 15 height 11
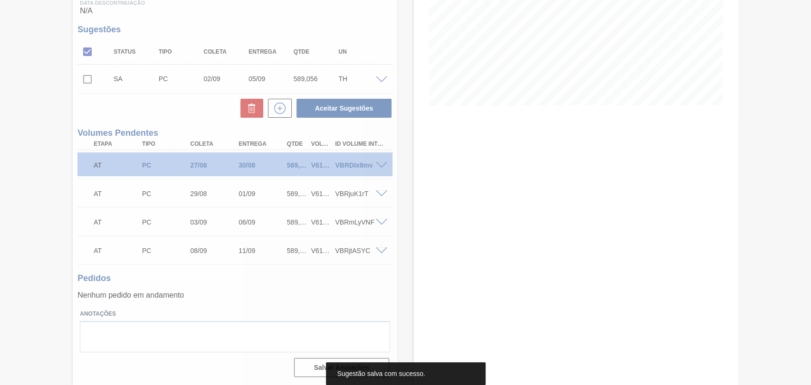
scroll to position [174, 0]
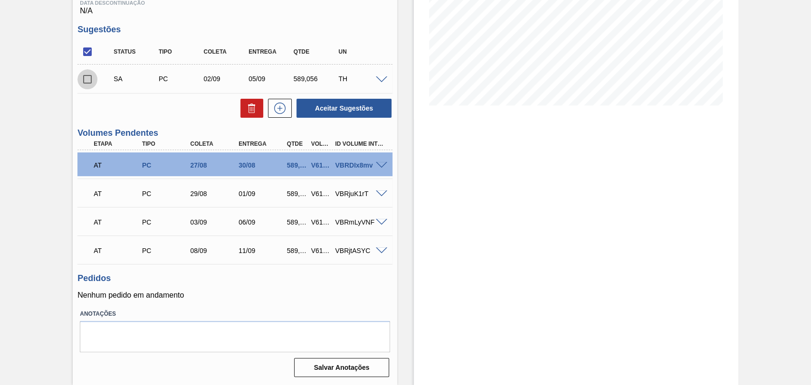
click at [91, 86] on input "checkbox" at bounding box center [87, 79] width 20 height 20
checkbox input "true"
click at [331, 115] on button "Aceitar Sugestões" at bounding box center [344, 108] width 95 height 19
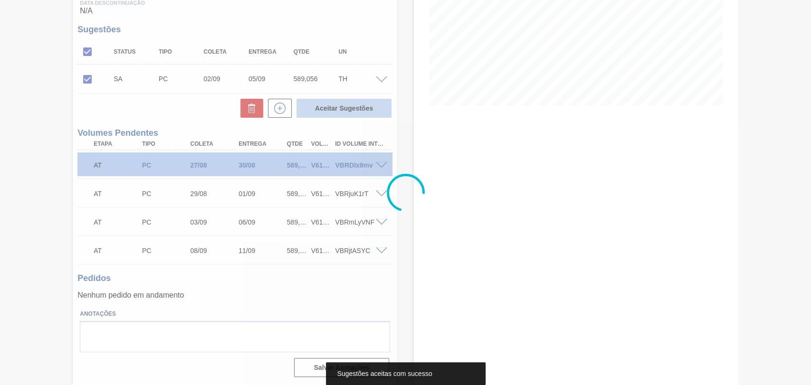
scroll to position [163, 0]
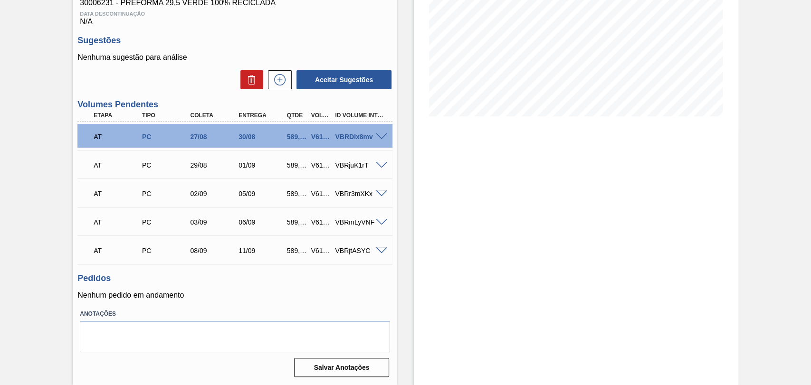
click at [298, 304] on div "Unidade Teresina PE MIN 576,000 TH PE MAX 1.920,000 TH Próxima Entrega - Data o…" at bounding box center [235, 148] width 325 height 463
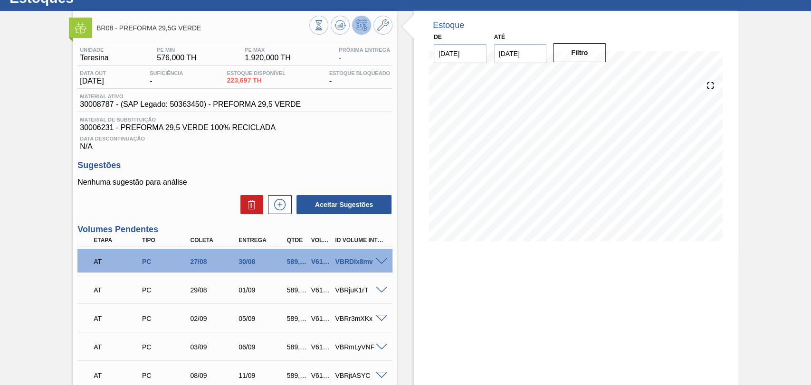
scroll to position [5, 0]
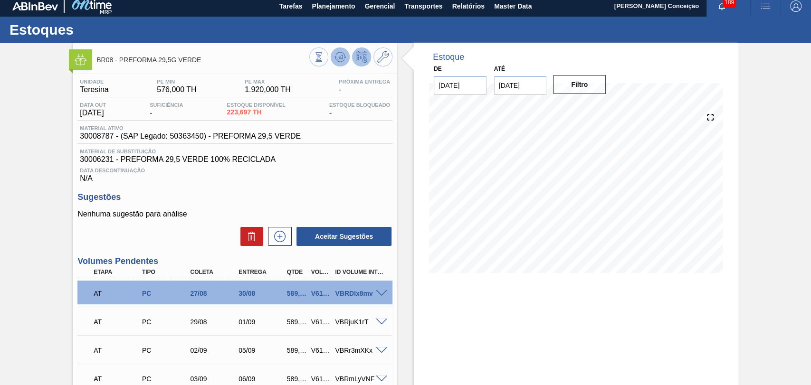
click at [338, 57] on icon at bounding box center [340, 57] width 6 height 4
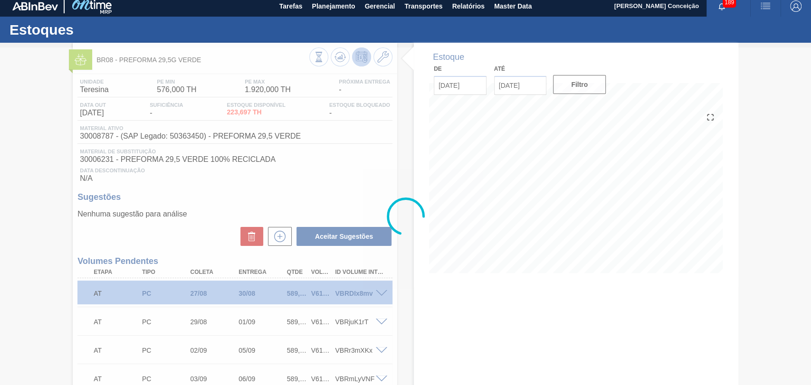
click at [319, 177] on div at bounding box center [405, 217] width 811 height 338
click at [579, 214] on div at bounding box center [405, 217] width 811 height 338
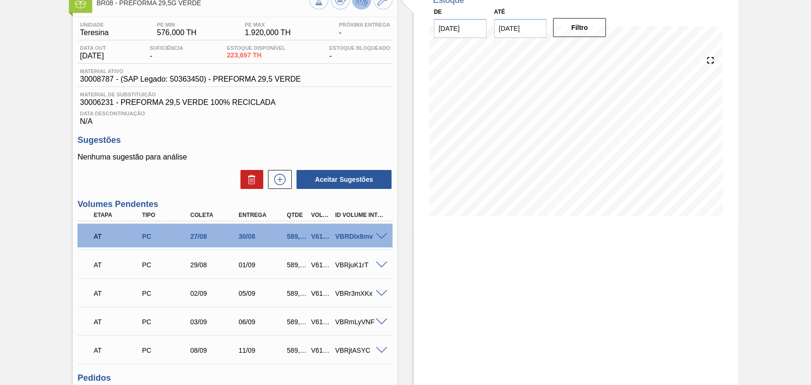
scroll to position [110, 0]
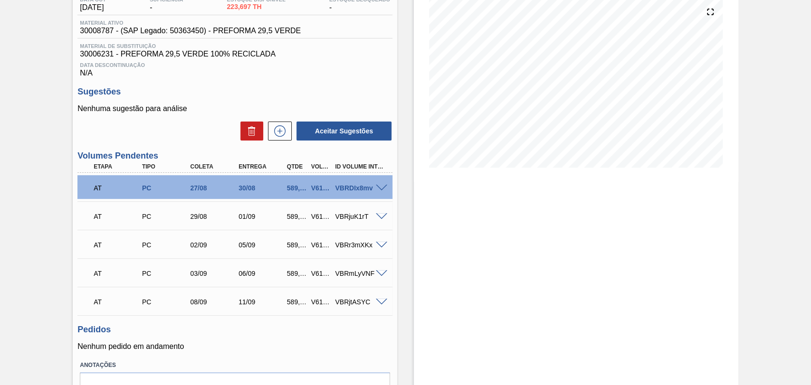
click at [326, 345] on p "Nenhum pedido em andamento" at bounding box center [234, 347] width 315 height 9
click at [388, 303] on div at bounding box center [383, 301] width 19 height 7
click at [380, 303] on span at bounding box center [381, 302] width 11 height 7
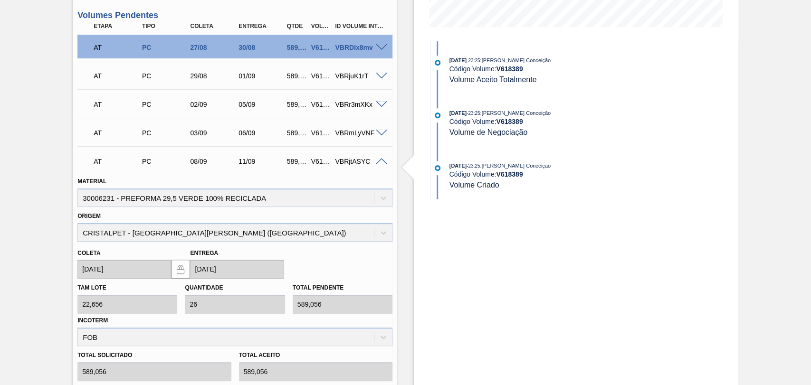
scroll to position [269, 0]
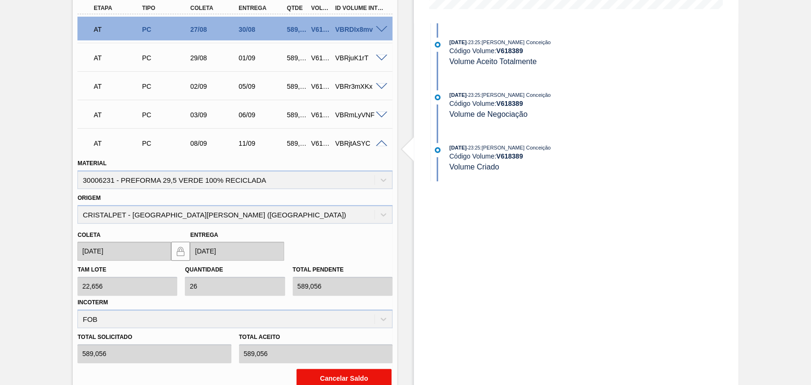
click at [353, 381] on button "Cancelar Saldo" at bounding box center [344, 378] width 95 height 19
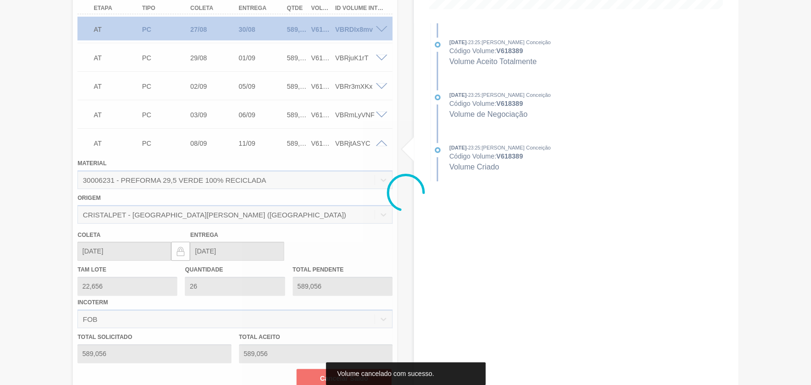
scroll to position [135, 0]
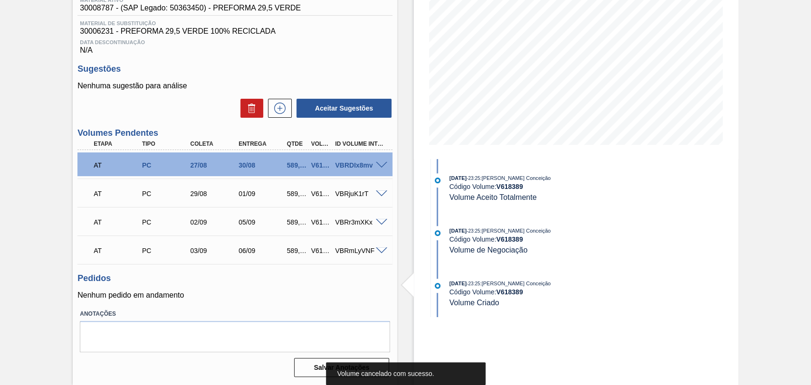
click at [312, 297] on p "Nenhum pedido em andamento" at bounding box center [234, 295] width 315 height 9
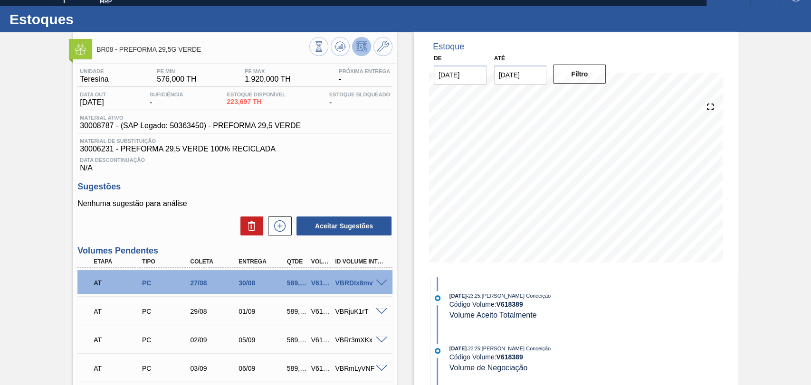
scroll to position [0, 0]
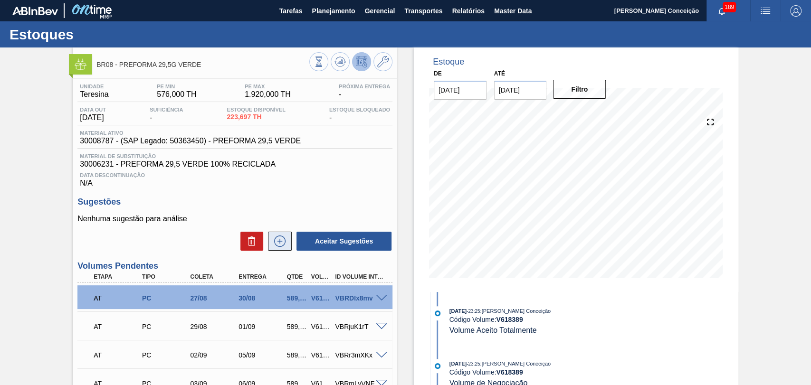
click at [283, 241] on icon at bounding box center [279, 241] width 15 height 11
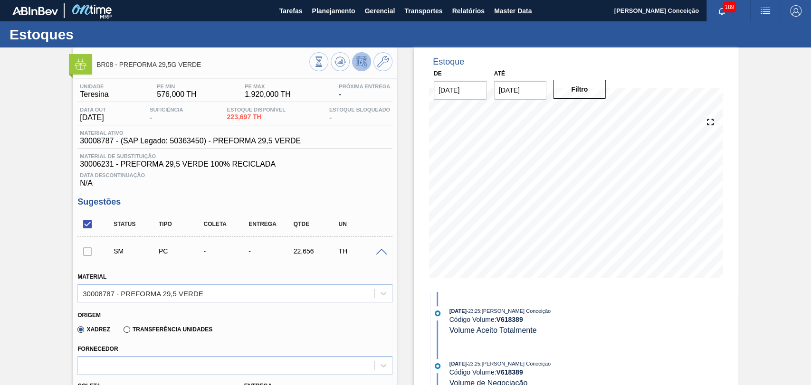
click at [160, 305] on div "Origem Xadrez Transferência Unidades" at bounding box center [235, 322] width 323 height 38
click at [170, 297] on div "30008787 - PREFORMA 29,5 VERDE" at bounding box center [143, 293] width 120 height 8
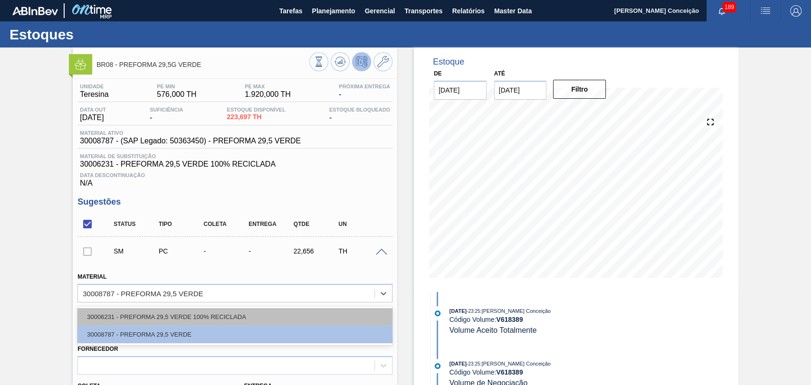
click at [167, 319] on div "30006231 - PREFORMA 29,5 VERDE 100% RECICLADA" at bounding box center [234, 317] width 315 height 18
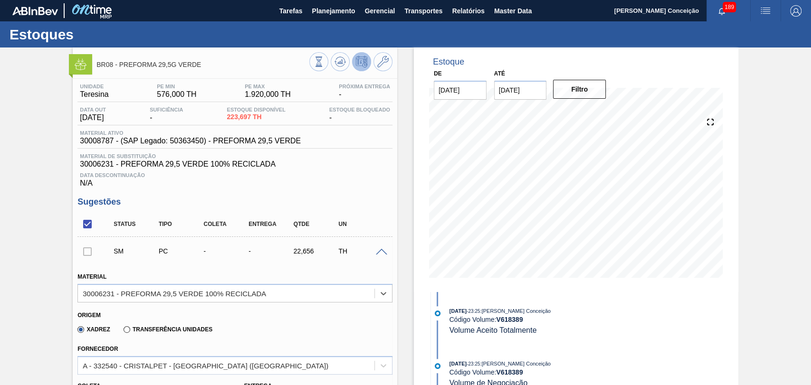
scroll to position [105, 0]
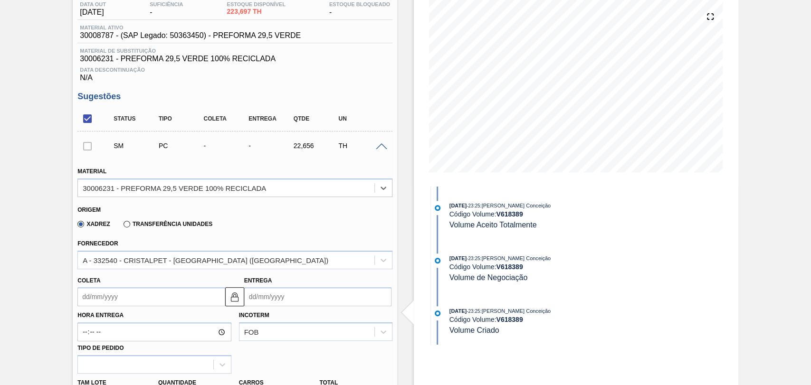
click at [149, 285] on div "Coleta" at bounding box center [150, 290] width 147 height 33
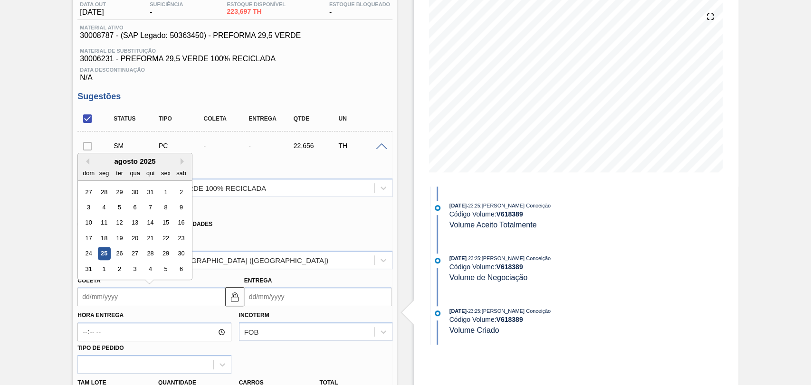
click at [123, 297] on input "Coleta" at bounding box center [150, 297] width 147 height 19
click at [182, 161] on button "Next Month" at bounding box center [184, 161] width 7 height 7
click at [115, 259] on div "30" at bounding box center [119, 254] width 13 height 13
type input "[DATE]"
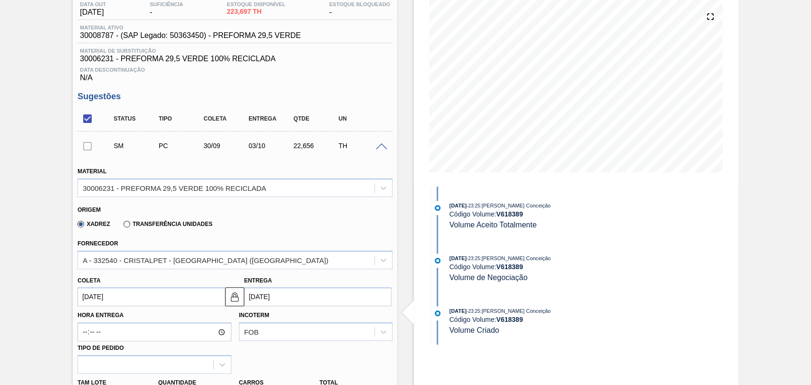
click at [148, 305] on input "[DATE]" at bounding box center [150, 297] width 147 height 19
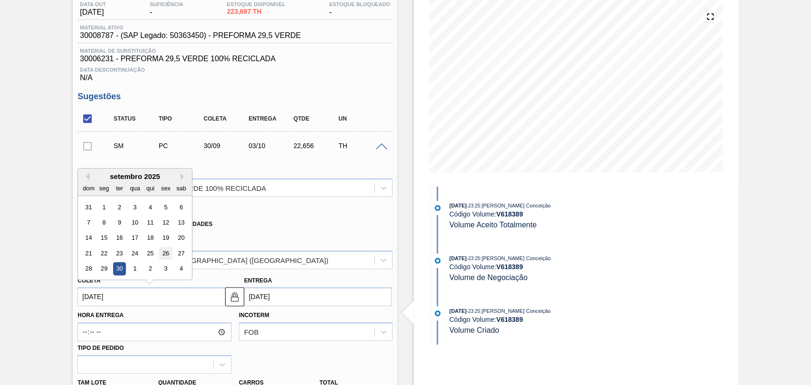
click at [163, 257] on div "26" at bounding box center [166, 253] width 13 height 13
type input "[DATE]"
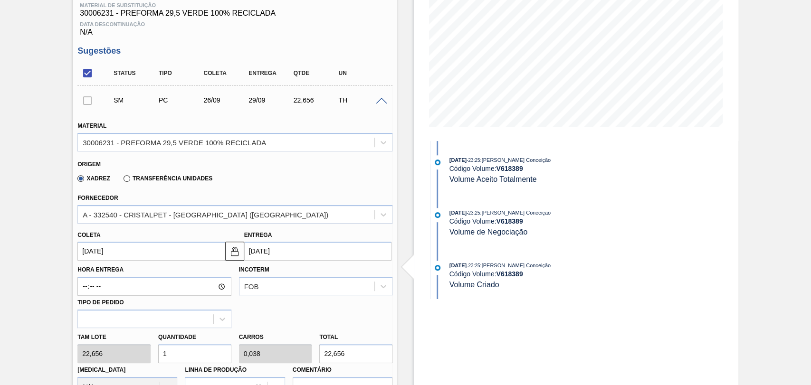
scroll to position [158, 0]
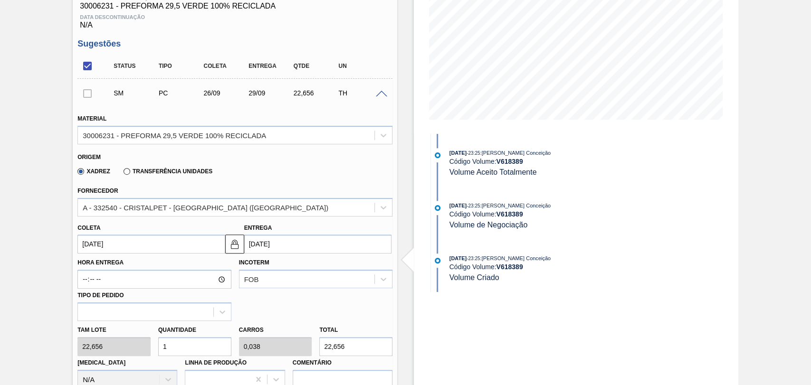
click at [156, 352] on div "Quantidade 1" at bounding box center [194, 340] width 81 height 33
type input "2"
type input "0,077"
type input "45,312"
type input "26"
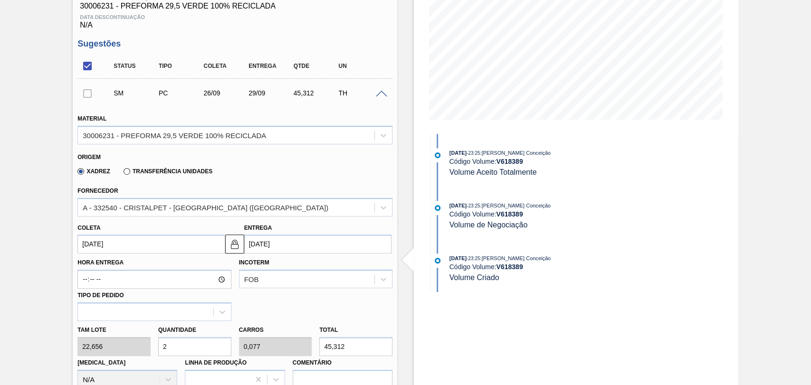
type input "1"
type input "589,056"
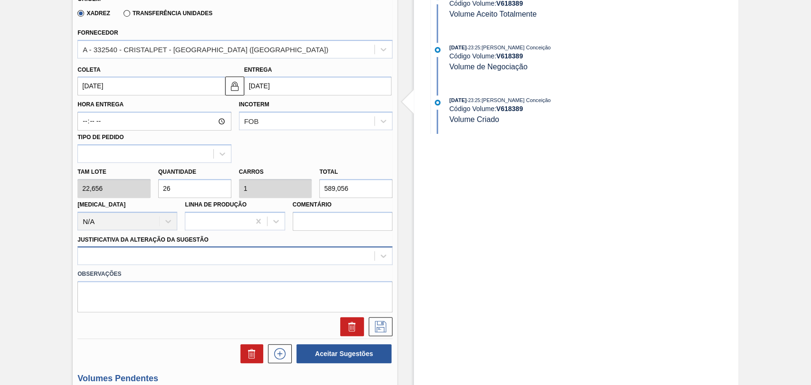
type input "26"
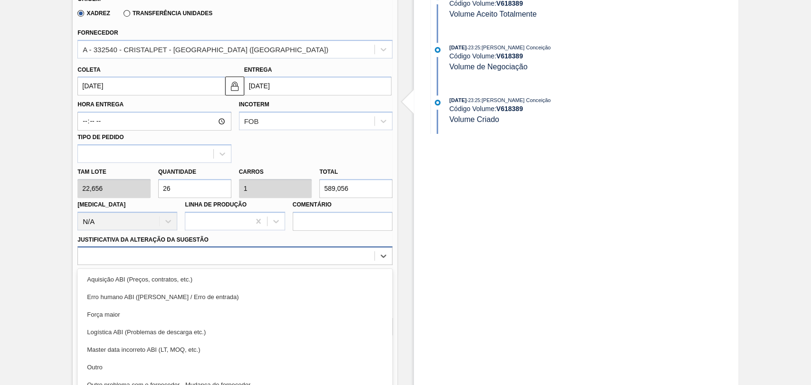
click at [186, 259] on div "option Erro humano ABI (Cálculo / Erro de entrada) focused, 2 of 18. 18 results…" at bounding box center [234, 256] width 315 height 19
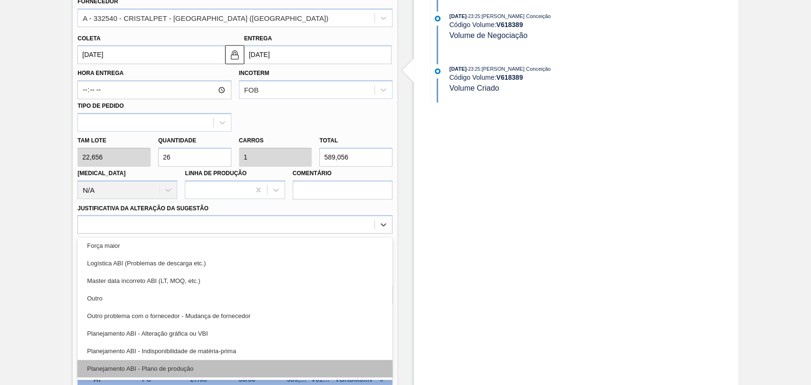
scroll to position [53, 0]
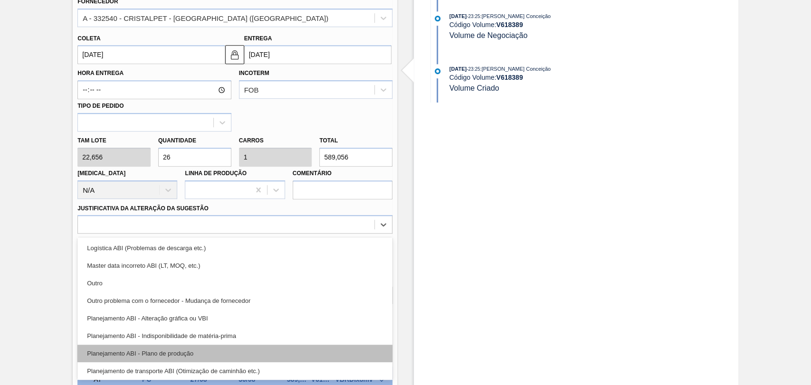
click at [172, 350] on div "Planejamento ABI - Plano de produção" at bounding box center [234, 354] width 315 height 18
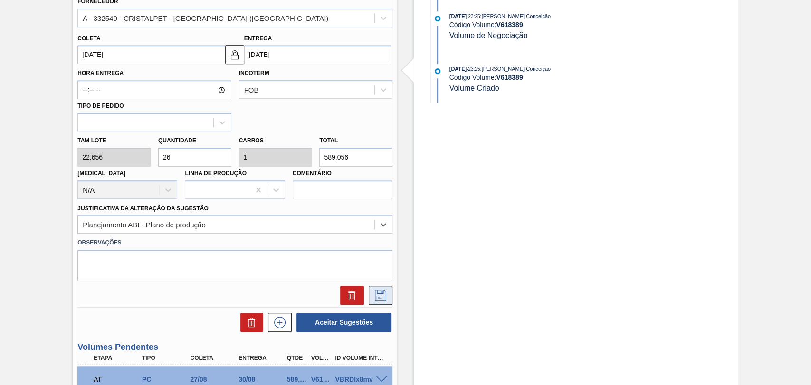
click at [385, 301] on icon at bounding box center [380, 295] width 15 height 11
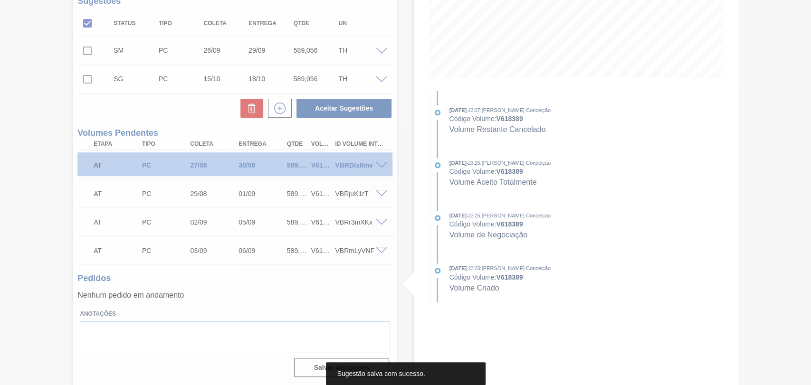
scroll to position [202, 0]
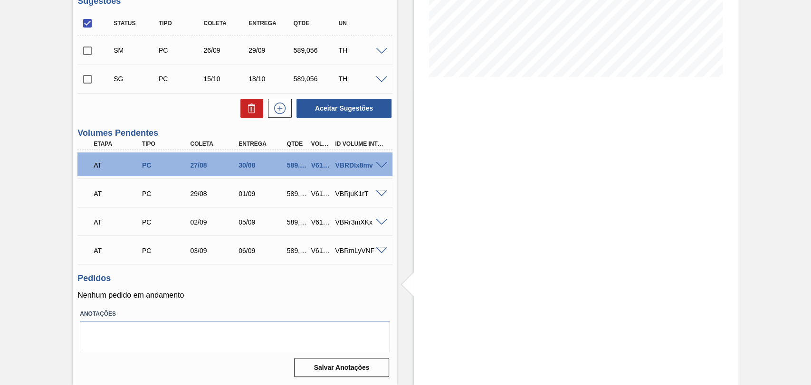
click at [257, 274] on h3 "Pedidos" at bounding box center [234, 279] width 315 height 10
click at [308, 286] on div "Pedidos Nenhum pedido em andamento" at bounding box center [234, 287] width 315 height 26
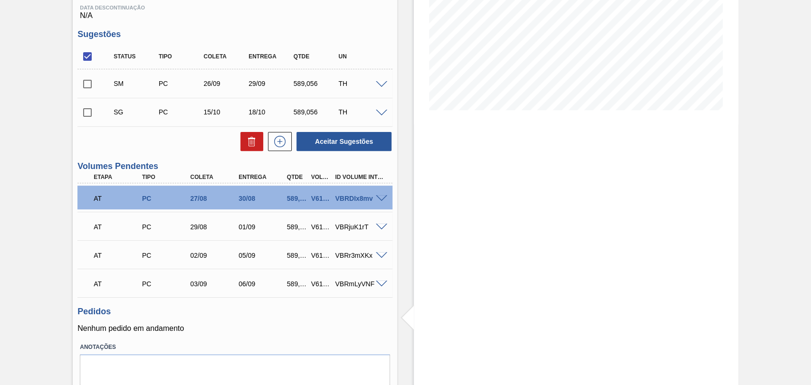
scroll to position [150, 0]
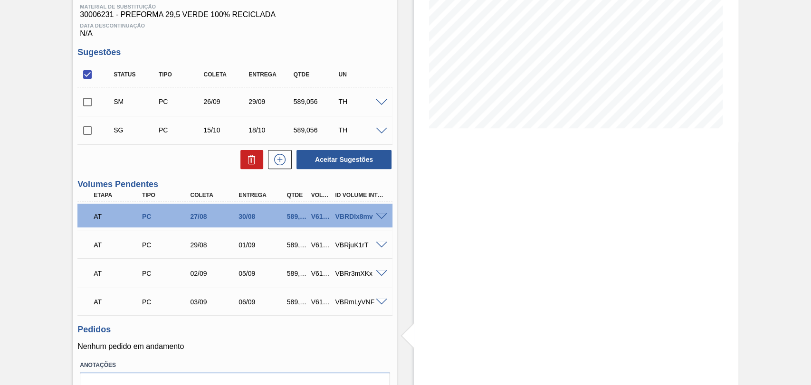
click at [91, 110] on input "checkbox" at bounding box center [87, 102] width 20 height 20
checkbox input "true"
click at [348, 169] on button "Aceitar Sugestões" at bounding box center [344, 159] width 95 height 19
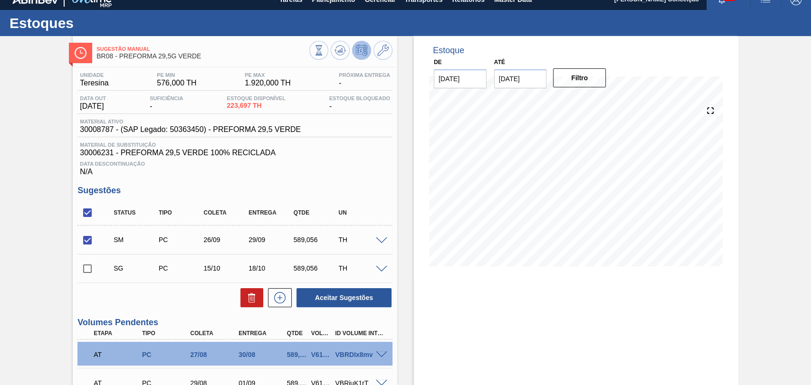
scroll to position [0, 0]
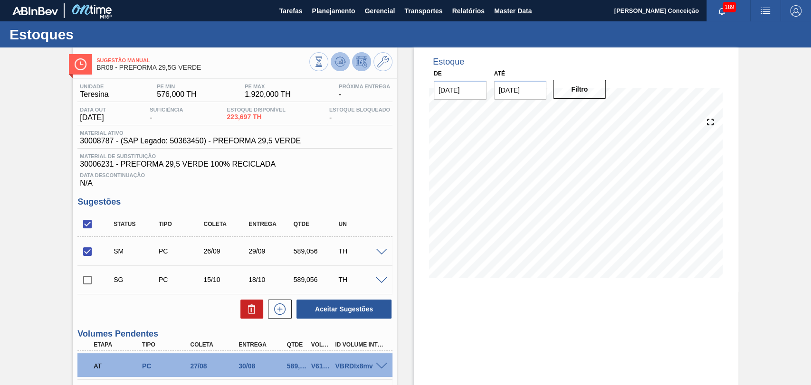
click at [335, 62] on icon at bounding box center [340, 61] width 11 height 11
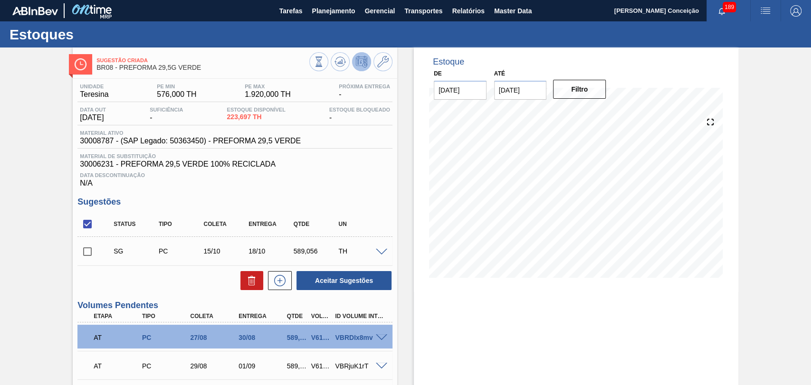
click at [141, 297] on div "Unidade Teresina PE MIN 576,000 TH PE MAX 1.920,000 TH Próxima Entrega - Data o…" at bounding box center [235, 316] width 325 height 474
click at [376, 253] on span at bounding box center [381, 252] width 11 height 7
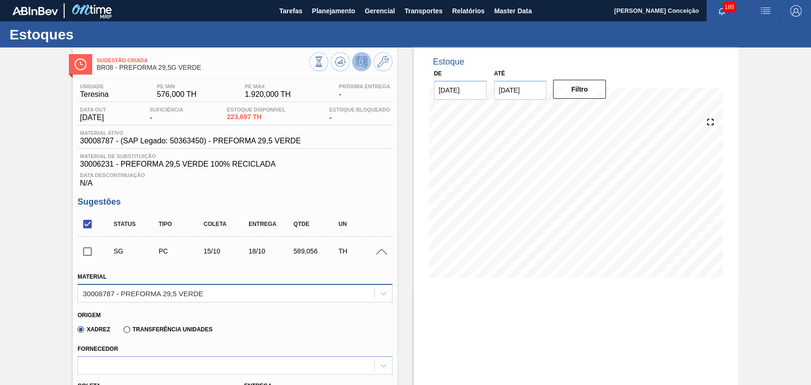
click at [197, 292] on div "30008787 - PREFORMA 29,5 VERDE" at bounding box center [143, 293] width 120 height 8
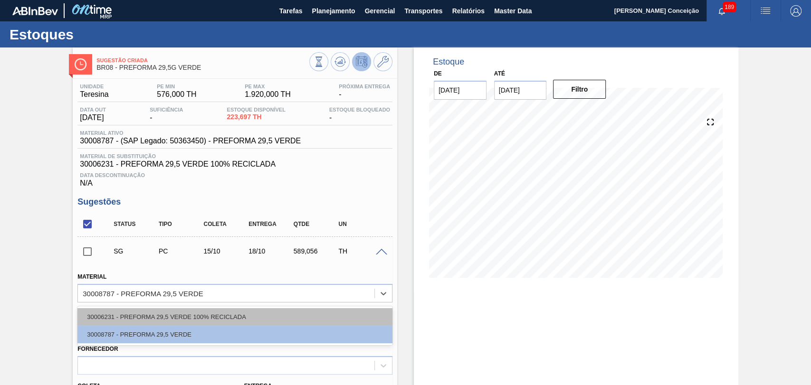
click at [187, 315] on div "30006231 - PREFORMA 29,5 VERDE 100% RECICLADA" at bounding box center [234, 317] width 315 height 18
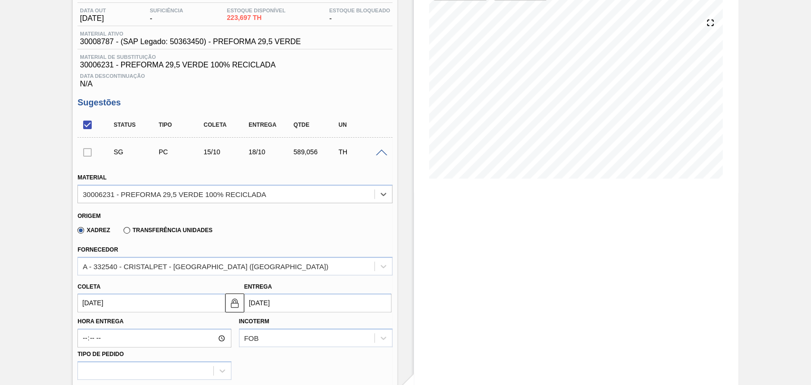
scroll to position [105, 0]
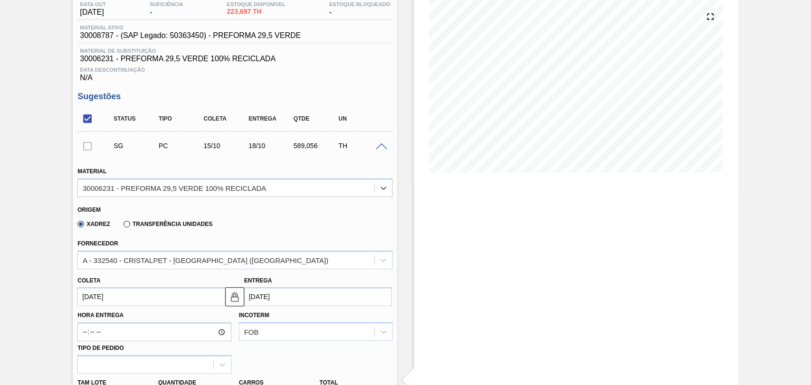
click at [113, 300] on input "15/10/2025" at bounding box center [150, 297] width 147 height 19
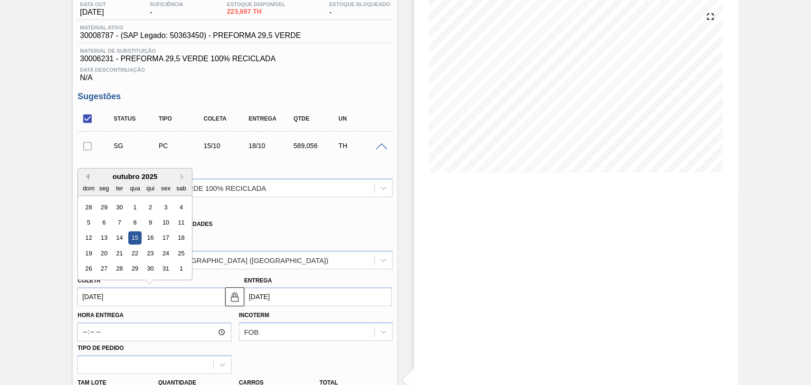
click at [87, 177] on button "Previous Month" at bounding box center [86, 176] width 7 height 7
click at [166, 256] on div "26" at bounding box center [166, 253] width 13 height 13
type input "[DATE]"
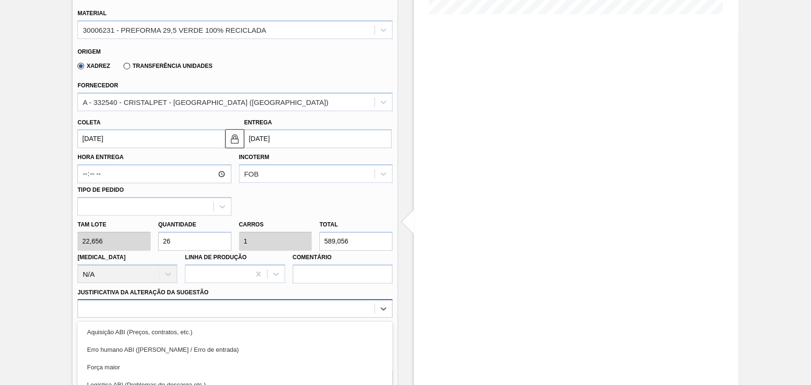
click at [224, 309] on div "option Logística ABI (Problemas de descarga etc.) focused, 4 of 18. 18 results …" at bounding box center [234, 308] width 315 height 19
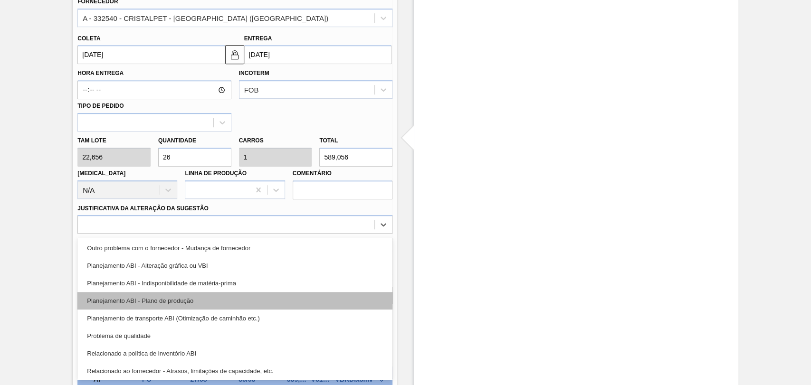
click at [182, 305] on div "Planejamento ABI - Plano de produção" at bounding box center [234, 301] width 315 height 18
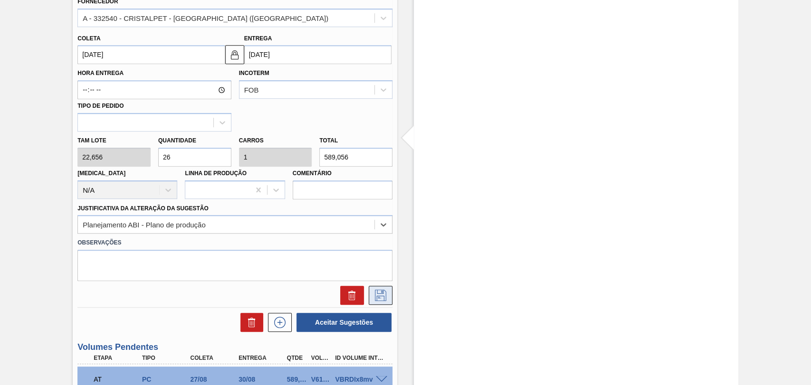
click at [376, 303] on button at bounding box center [381, 295] width 24 height 19
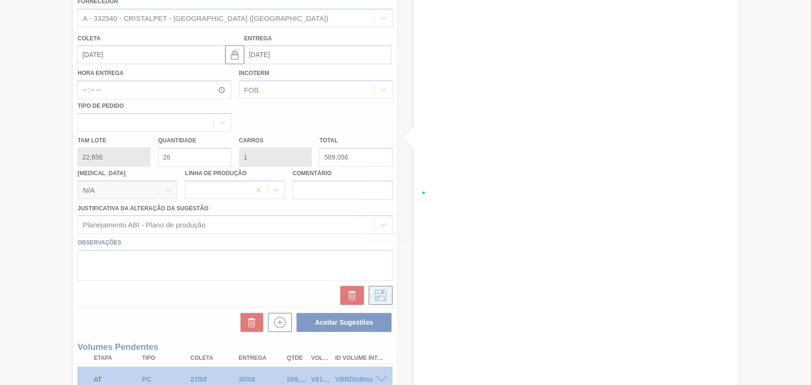
scroll to position [174, 0]
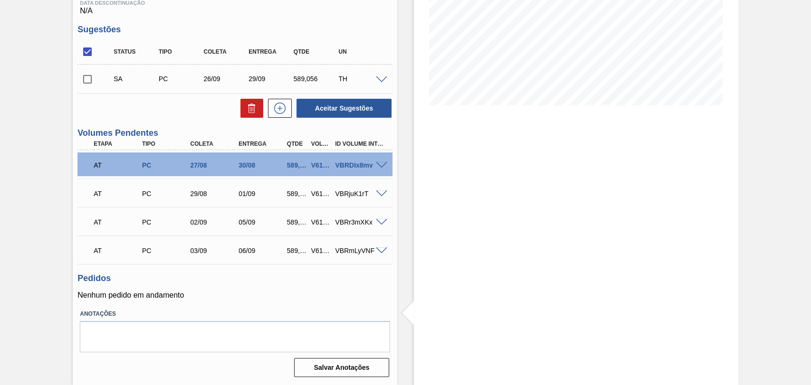
click at [298, 297] on p "Nenhum pedido em andamento" at bounding box center [234, 295] width 315 height 9
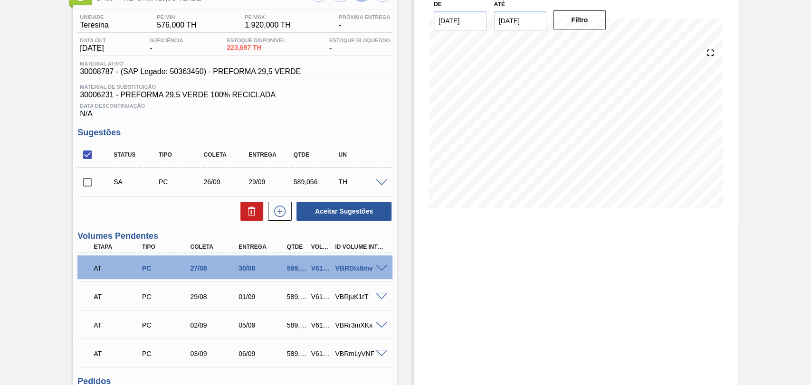
scroll to position [68, 0]
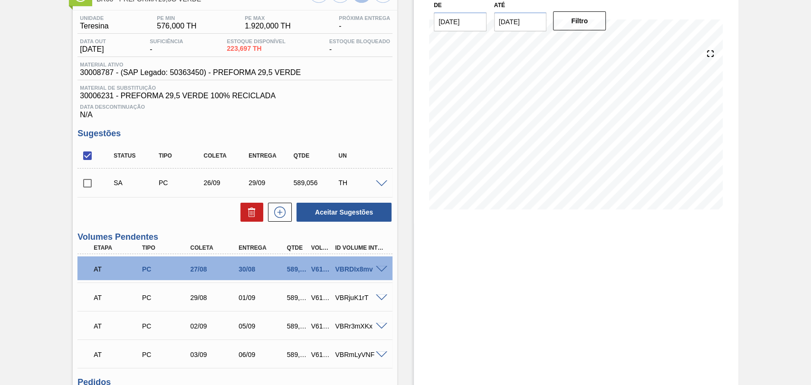
click at [83, 178] on input "checkbox" at bounding box center [87, 183] width 20 height 20
click at [348, 220] on button "Aceitar Sugestões" at bounding box center [344, 212] width 95 height 19
checkbox input "false"
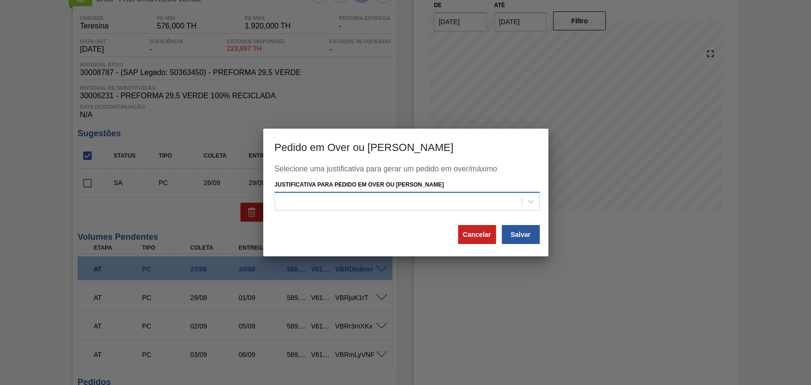
click at [345, 201] on div at bounding box center [398, 201] width 247 height 14
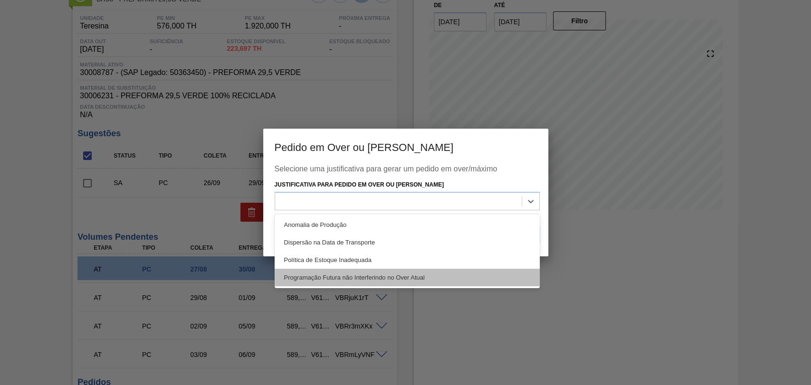
click at [393, 278] on div "Programação Futura não Interferindo no Over Atual" at bounding box center [407, 278] width 265 height 18
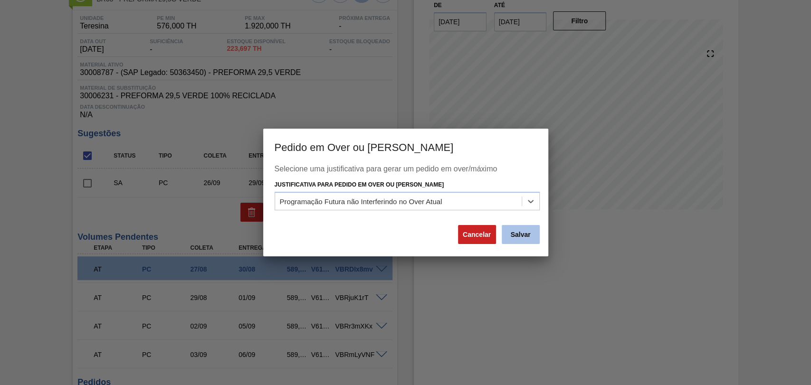
click at [513, 230] on button "Salvar" at bounding box center [521, 234] width 38 height 19
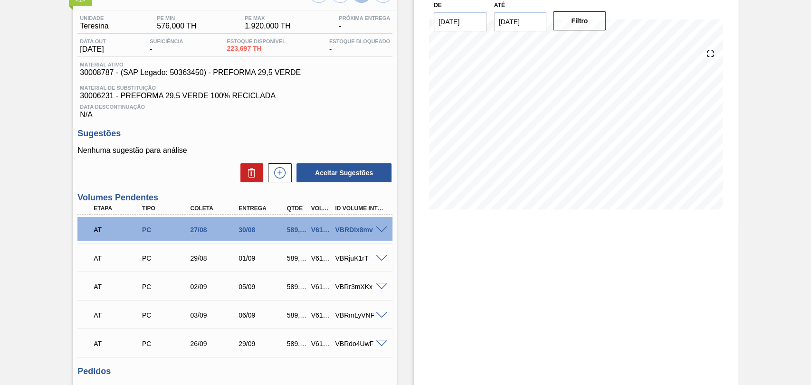
click at [397, 259] on div "Estoque De 25/08/2025 Até 10/10/2025 Filtro" at bounding box center [567, 228] width 341 height 499
drag, startPoint x: 593, startPoint y: 215, endPoint x: 598, endPoint y: 266, distance: 51.1
click at [598, 266] on div "Estoque De 25/08/2025 Até 10/10/2025 Filtro 29/09 Projeção de Estoque 2,013.161…" at bounding box center [576, 228] width 325 height 499
click at [542, 246] on div "Estoque De 25/08/2025 Até 10/10/2025 Filtro 25/09 Projeção de Estoque 1,517.441…" at bounding box center [576, 228] width 325 height 499
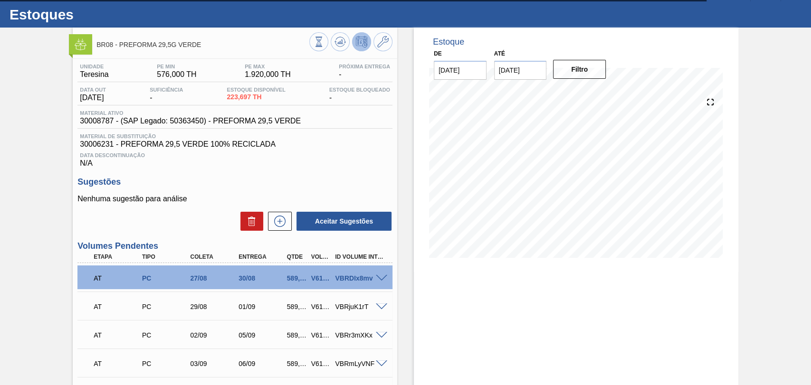
scroll to position [0, 0]
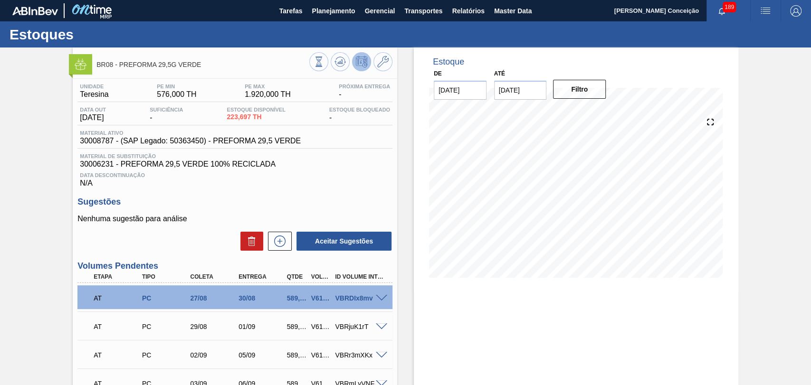
click at [404, 328] on div "Estoque De 25/08/2025 Até 10/10/2025 Filtro 02/09 Projeção de Estoque 911.417 N…" at bounding box center [567, 297] width 341 height 499
click at [446, 302] on div "Estoque De 25/08/2025 Até 10/10/2025 Filtro 03/09 Projeção de Estoque 666.221 N…" at bounding box center [576, 297] width 325 height 499
click at [336, 65] on icon at bounding box center [341, 64] width 10 height 5
click at [353, 211] on div "Sugestões Nenhuma sugestão para análise Aceitar Sugestões" at bounding box center [234, 224] width 315 height 55
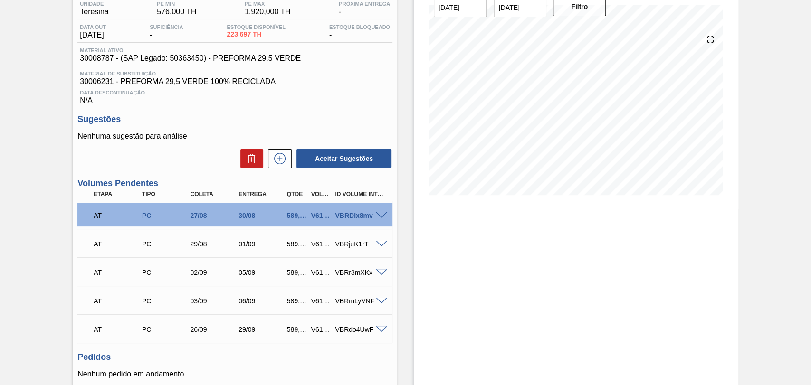
scroll to position [163, 0]
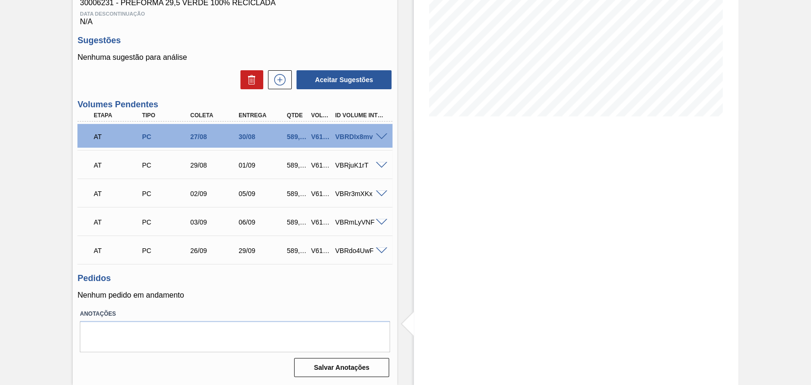
click at [282, 297] on p "Nenhum pedido em andamento" at bounding box center [234, 295] width 315 height 9
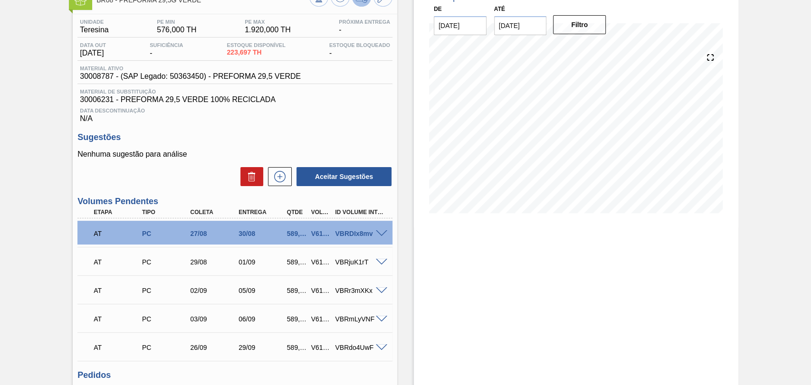
scroll to position [58, 0]
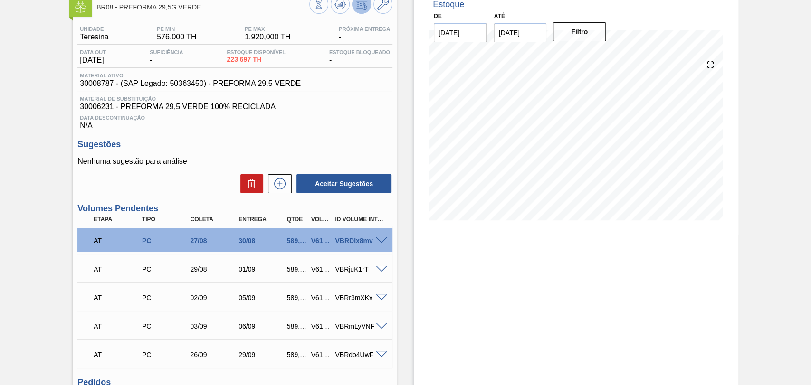
click at [423, 240] on div "Estoque De 25/08/2025 Até 10/10/2025 Filtro 16/09 Projeção de Estoque 1,517.441…" at bounding box center [576, 239] width 325 height 499
click at [334, 121] on span "Data Descontinuação" at bounding box center [235, 118] width 310 height 6
click at [331, 136] on div "Unidade Teresina PE MIN 576,000 TH PE MAX 1.920,000 TH Próxima Entrega - Data o…" at bounding box center [235, 252] width 325 height 463
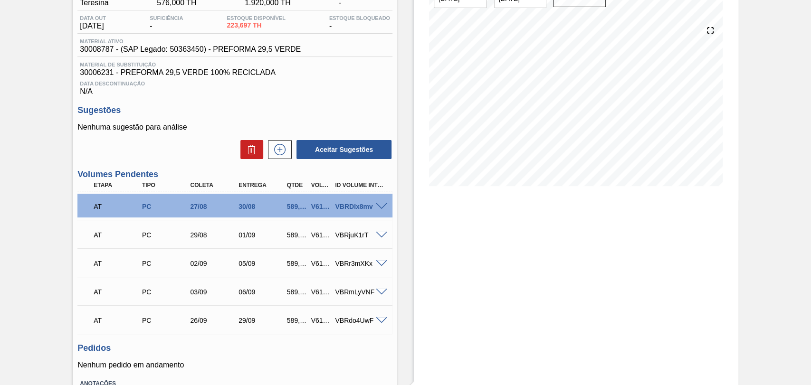
scroll to position [110, 0]
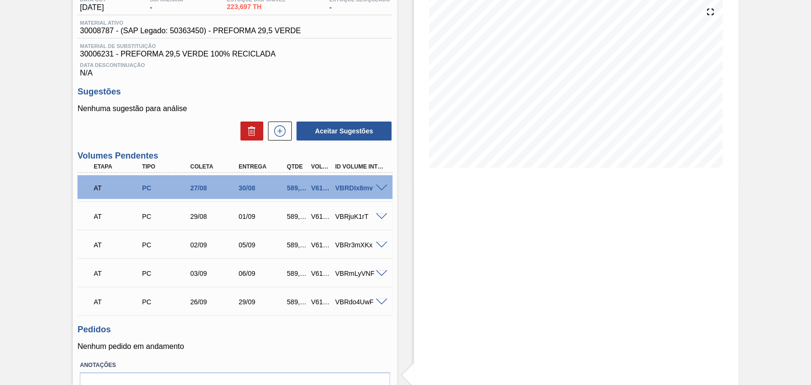
click at [180, 319] on div "Unidade Teresina PE MIN 576,000 TH PE MAX 1.920,000 TH Próxima Entrega - Data o…" at bounding box center [235, 200] width 325 height 463
click at [283, 344] on p "Nenhum pedido em andamento" at bounding box center [234, 347] width 315 height 9
click at [337, 332] on h3 "Pedidos" at bounding box center [234, 330] width 315 height 10
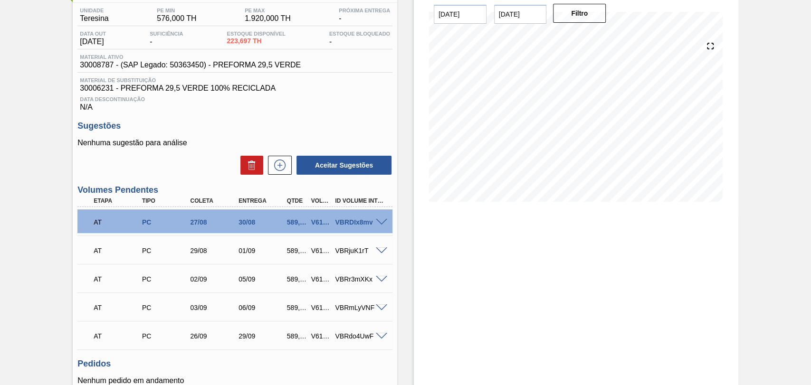
scroll to position [58, 0]
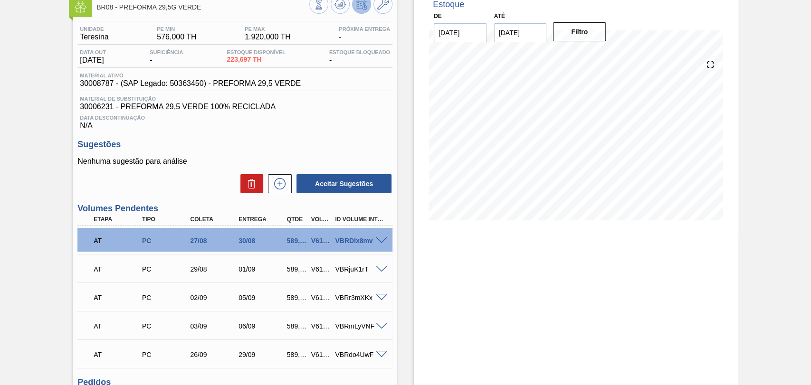
click at [323, 138] on div "Unidade Teresina PE MIN 576,000 TH PE MAX 1.920,000 TH Próxima Entrega - Data o…" at bounding box center [235, 252] width 325 height 463
click at [272, 194] on div "Aceitar Sugestões" at bounding box center [234, 183] width 315 height 21
click at [272, 190] on icon at bounding box center [279, 183] width 15 height 11
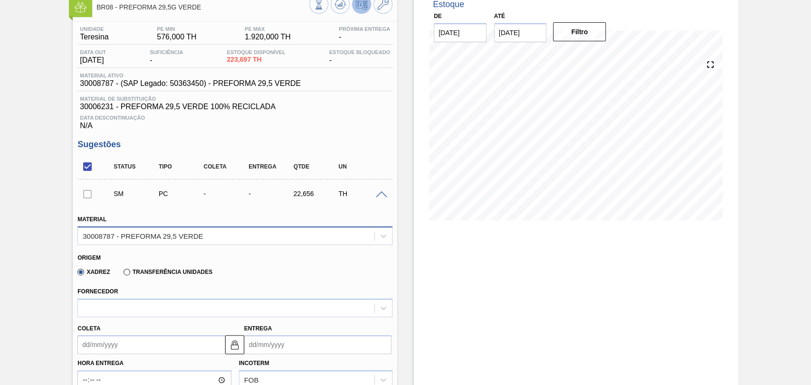
click at [169, 237] on div "30008787 - PREFORMA 29,5 VERDE" at bounding box center [143, 236] width 120 height 8
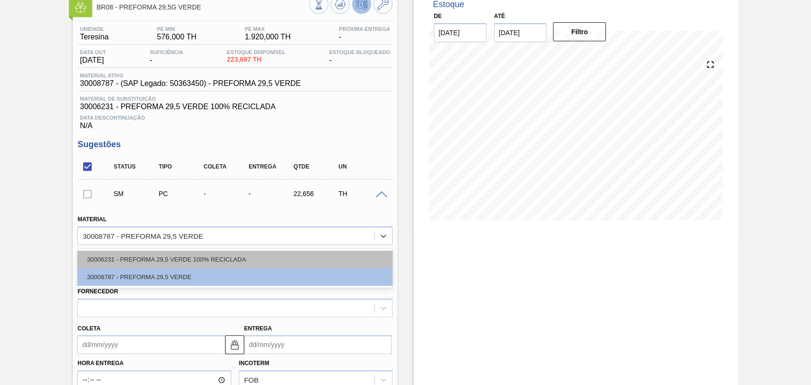
click at [160, 259] on div "30006231 - PREFORMA 29,5 VERDE 100% RECICLADA" at bounding box center [234, 260] width 315 height 18
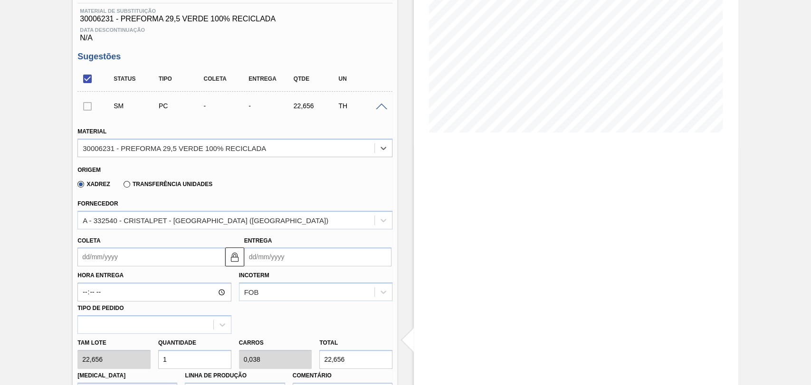
scroll to position [163, 0]
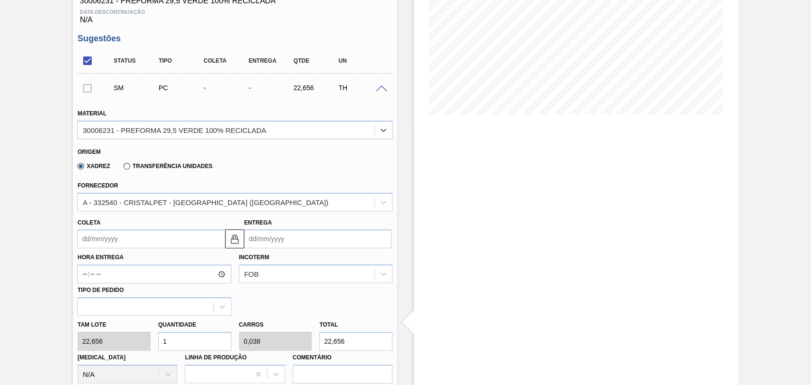
click at [125, 245] on input "Coleta" at bounding box center [150, 239] width 147 height 19
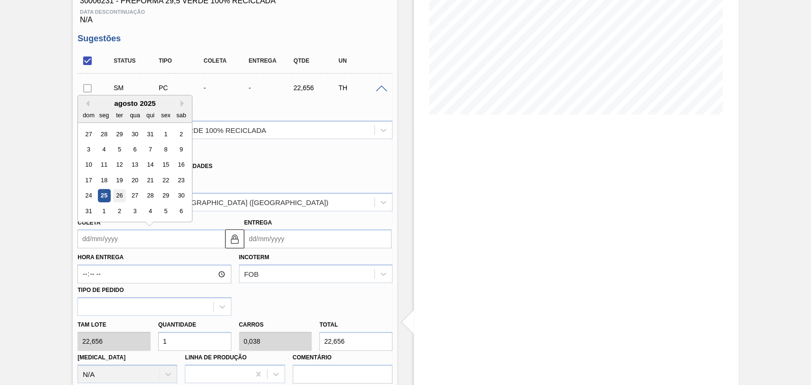
click at [118, 201] on div "26" at bounding box center [119, 196] width 13 height 13
type input "26/08/2025"
type input "29/08/2025"
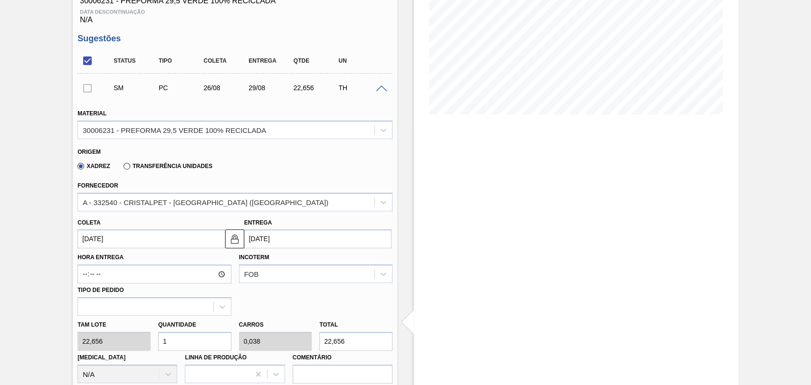
click at [126, 248] on input "26/08/2025" at bounding box center [150, 239] width 147 height 19
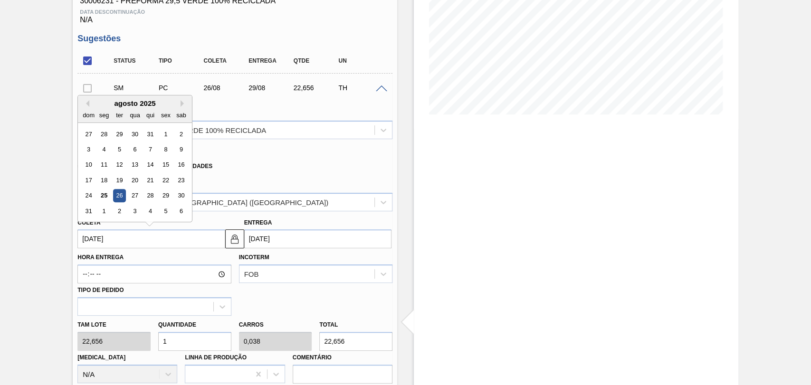
click at [179, 107] on div "agosto 2025" at bounding box center [135, 103] width 114 height 8
click at [182, 104] on button "Next Month" at bounding box center [184, 103] width 7 height 7
click at [148, 183] on div "25" at bounding box center [150, 180] width 13 height 13
type input "25/09/2025"
type input "28/09/2025"
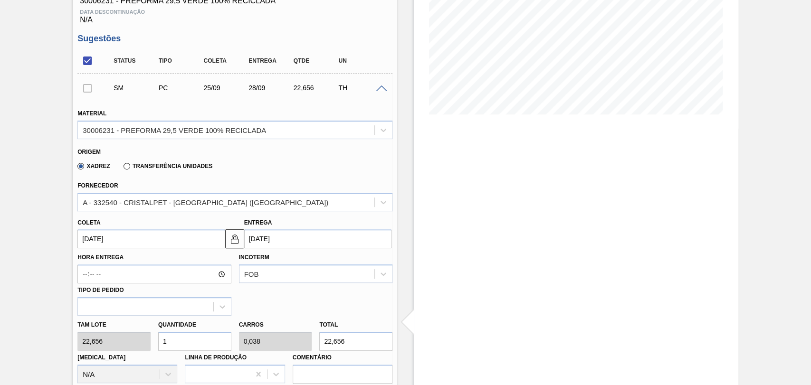
click at [111, 340] on div "Tam lote 22,656 Quantidade 1 Carros 0,038 Total 22,656 Doca N/A Linha de Produç…" at bounding box center [235, 350] width 323 height 68
type input "2"
type input "0,077"
type input "45,312"
type input "26"
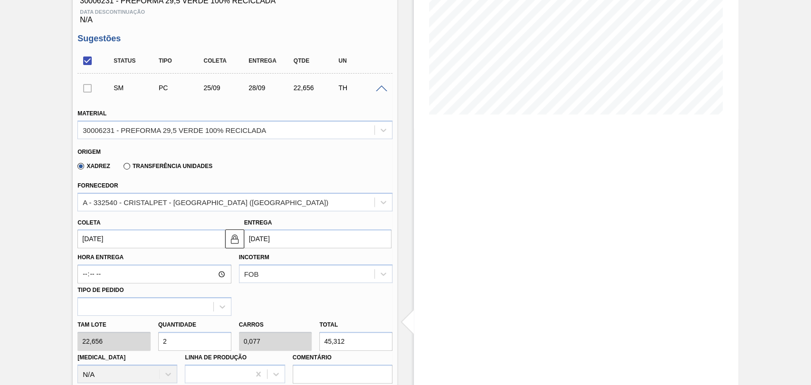
type input "1"
type input "589,056"
type input "26"
click at [305, 307] on div "Hora Entrega Incoterm FOB Tipo de pedido" at bounding box center [235, 282] width 323 height 67
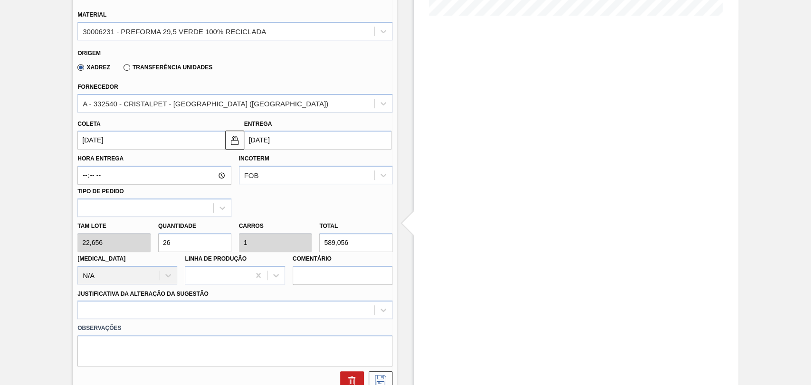
scroll to position [269, 0]
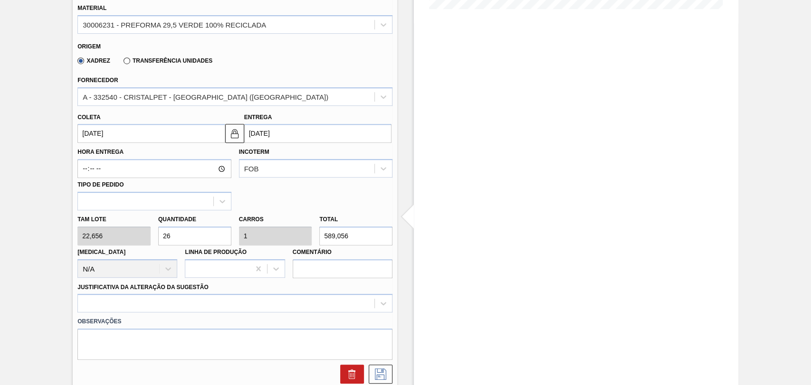
click at [201, 288] on label "Justificativa da Alteração da Sugestão" at bounding box center [142, 287] width 131 height 7
click at [84, 300] on Sugestão "Justificativa da Alteração da Sugestão" at bounding box center [83, 304] width 1 height 8
click at [201, 302] on div "Select is focused ,type to refine list, press Down to open the menu," at bounding box center [234, 303] width 315 height 19
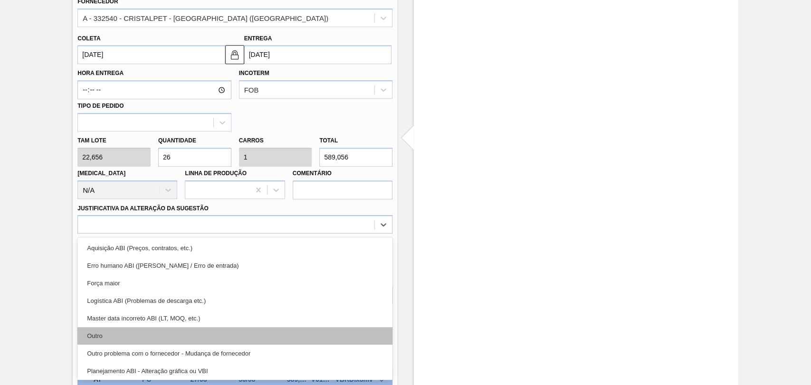
scroll to position [53, 0]
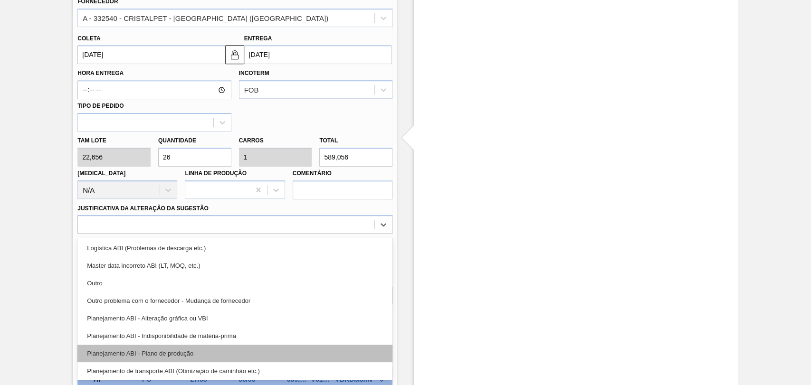
click at [186, 353] on div "Planejamento ABI - Plano de produção" at bounding box center [234, 354] width 315 height 18
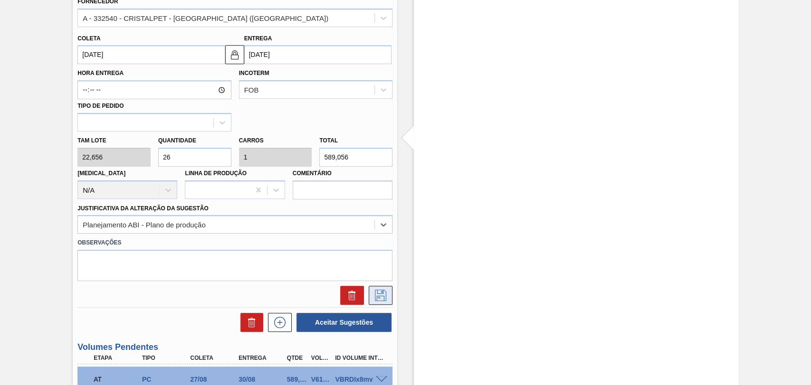
click at [374, 301] on icon at bounding box center [380, 295] width 15 height 11
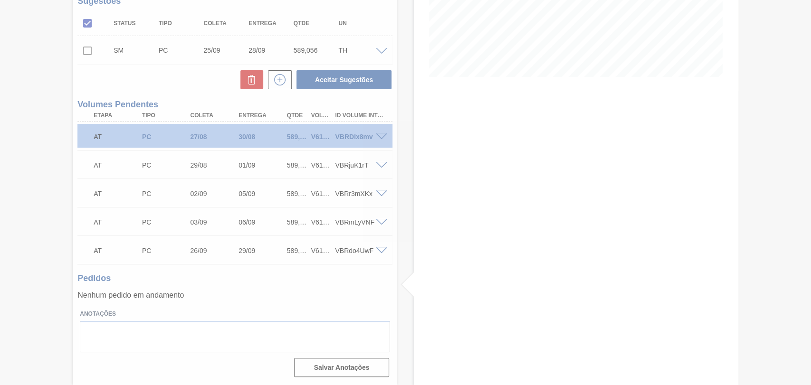
scroll to position [202, 0]
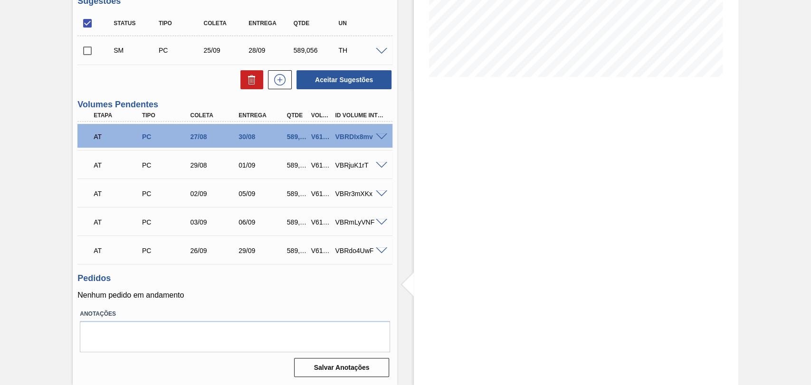
click at [91, 57] on input "checkbox" at bounding box center [87, 51] width 20 height 20
click at [379, 87] on button "Aceitar Sugestões" at bounding box center [344, 79] width 95 height 19
checkbox input "false"
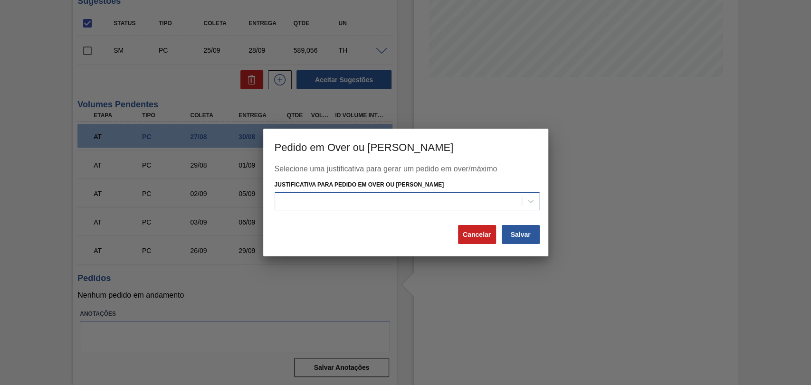
click at [412, 207] on div at bounding box center [398, 201] width 247 height 14
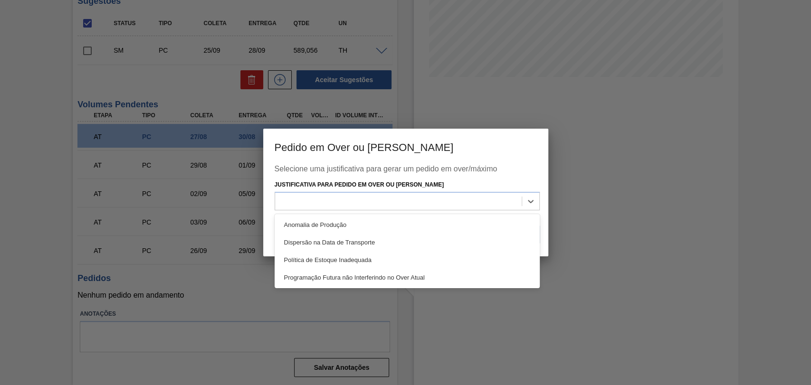
click at [410, 274] on div "Programação Futura não Interferindo no Over Atual" at bounding box center [407, 278] width 265 height 18
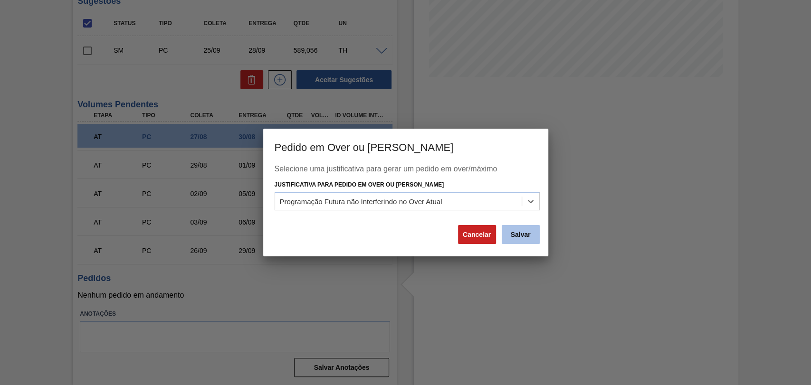
click at [509, 243] on button "Salvar" at bounding box center [521, 234] width 38 height 19
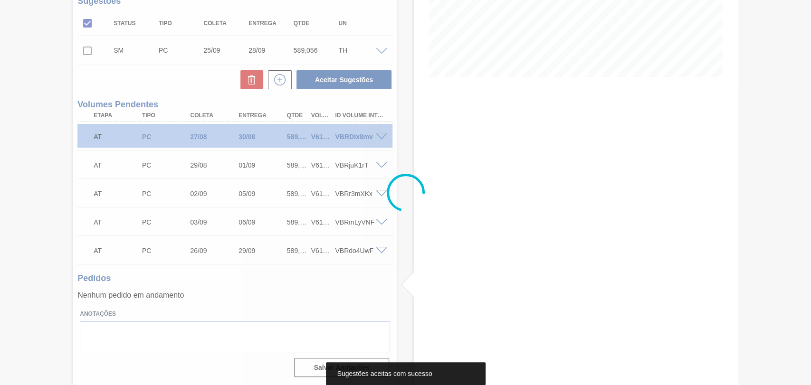
scroll to position [192, 0]
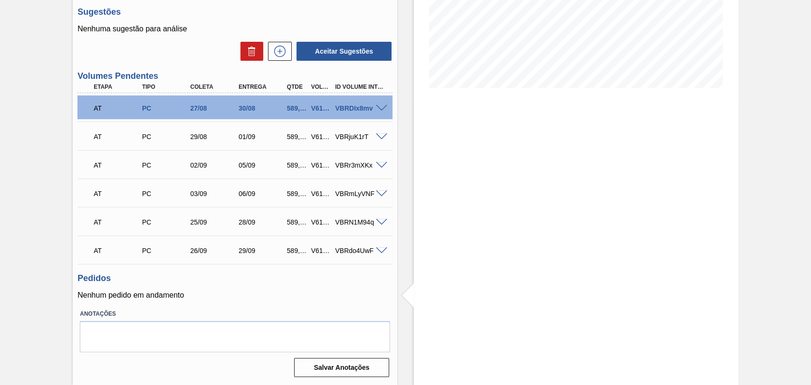
click at [306, 307] on div "Unidade Teresina PE MIN 576,000 TH PE MAX 1.920,000 TH Próxima Entrega - Data o…" at bounding box center [235, 135] width 325 height 492
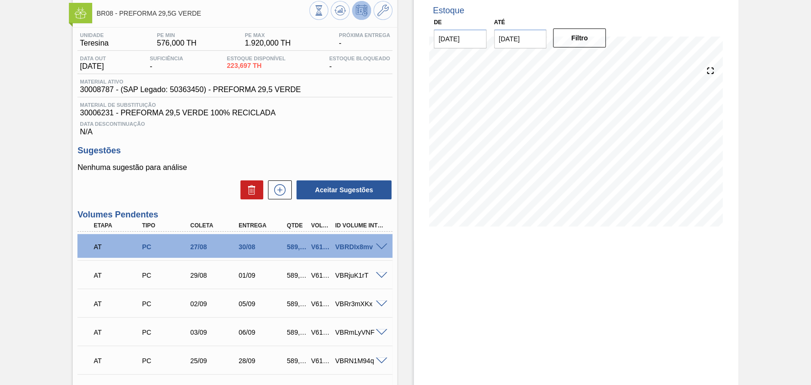
scroll to position [34, 0]
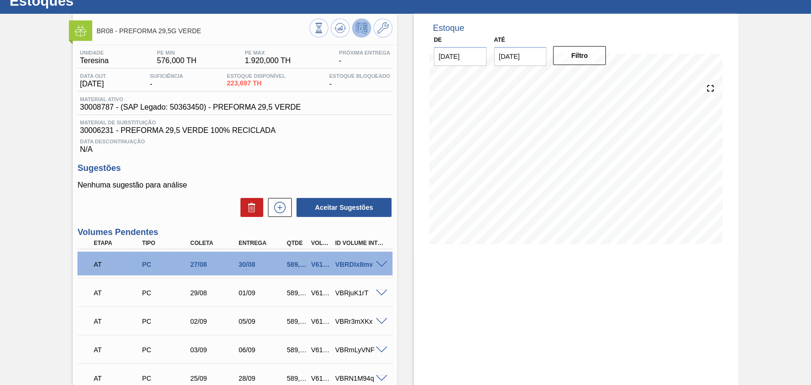
click at [183, 210] on div "Aceitar Sugestões" at bounding box center [234, 207] width 315 height 21
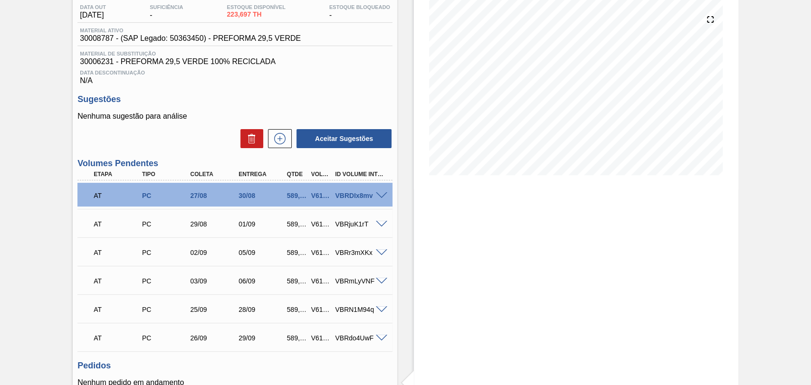
scroll to position [139, 0]
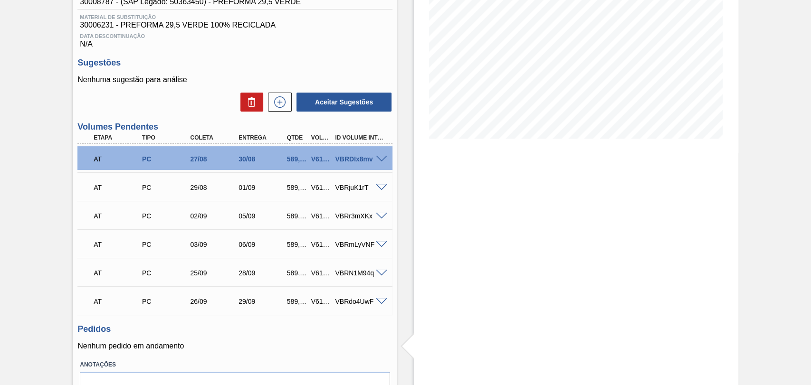
click at [214, 332] on h3 "Pedidos" at bounding box center [234, 330] width 315 height 10
click at [284, 328] on h3 "Pedidos" at bounding box center [234, 330] width 315 height 10
click at [259, 355] on div "Unidade Teresina PE MIN 576,000 TH PE MAX 1.920,000 TH Próxima Entrega - Data o…" at bounding box center [235, 186] width 325 height 492
click at [357, 351] on p "Nenhum pedido em andamento" at bounding box center [234, 346] width 315 height 9
click at [250, 339] on div "Pedidos Nenhum pedido em andamento" at bounding box center [234, 338] width 315 height 26
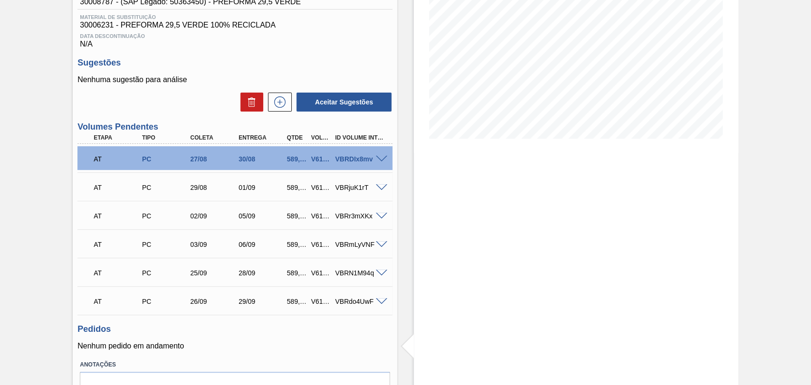
click at [213, 330] on h3 "Pedidos" at bounding box center [234, 330] width 315 height 10
click at [404, 228] on div "Estoque De 25/08/2025 Até 10/10/2025 Filtro 27/08 Projeção de Estoque 223.697 N…" at bounding box center [567, 172] width 341 height 528
click at [352, 357] on div "Unidade Teresina PE MIN 576,000 TH PE MAX 1.920,000 TH Próxima Entrega - Data o…" at bounding box center [235, 186] width 325 height 492
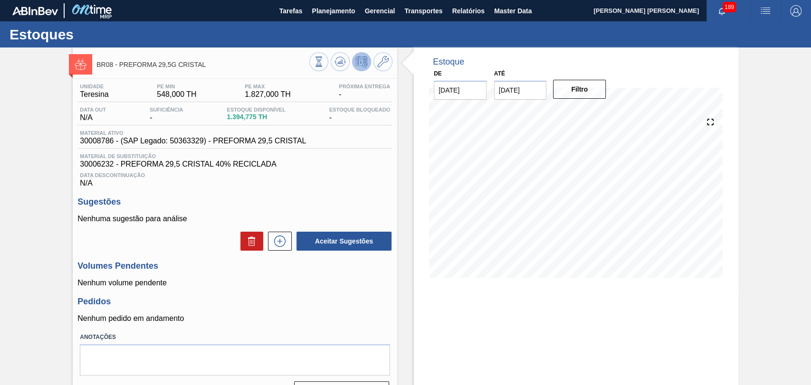
click at [330, 286] on p "Nenhum volume pendente" at bounding box center [234, 283] width 315 height 9
click at [338, 63] on icon at bounding box center [338, 62] width 1 height 1
click at [278, 247] on icon at bounding box center [279, 241] width 15 height 11
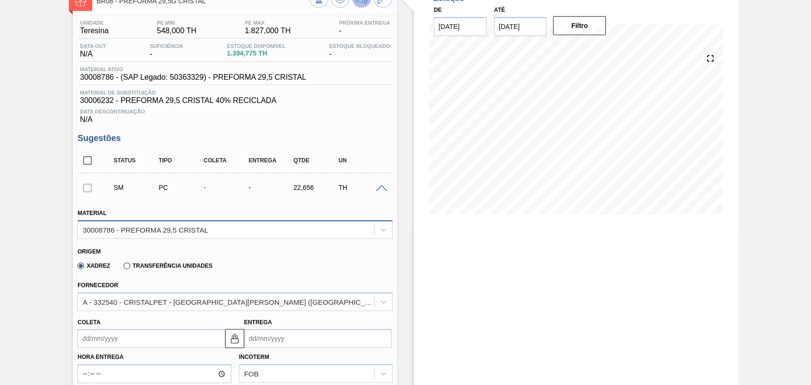
scroll to position [158, 0]
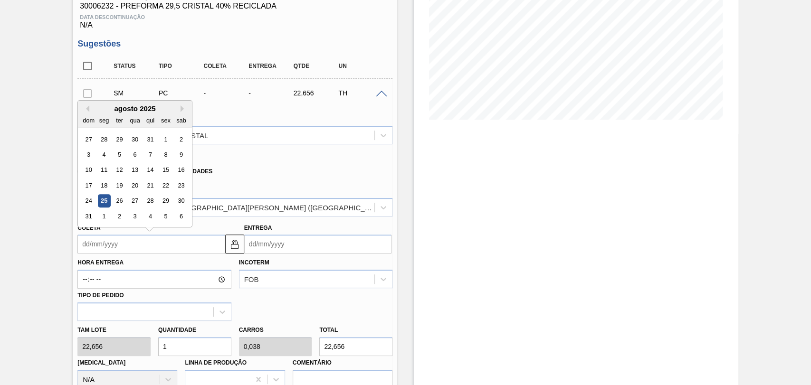
click at [120, 251] on input "Coleta" at bounding box center [150, 244] width 147 height 19
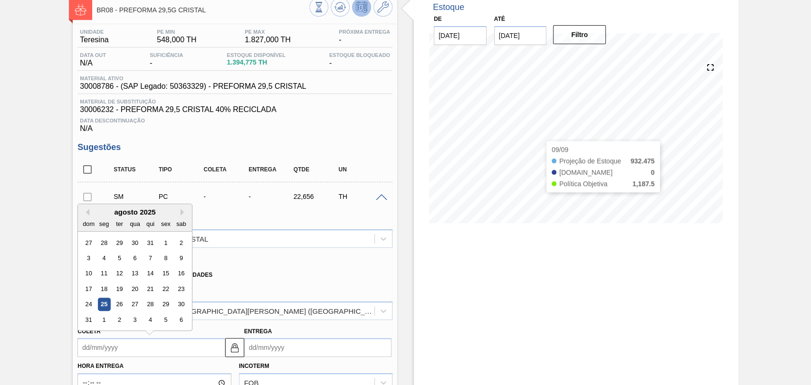
scroll to position [53, 0]
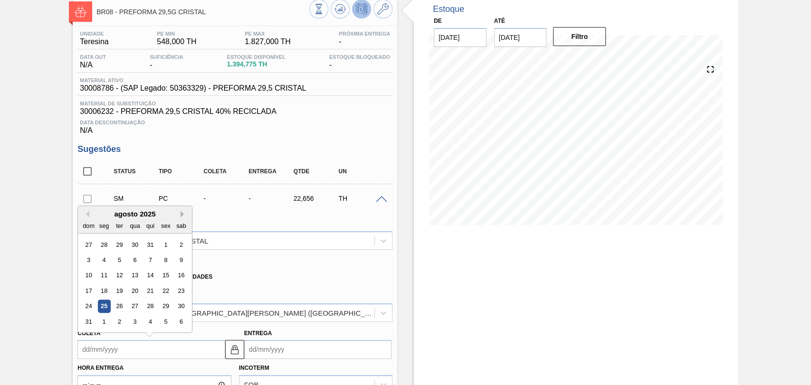
click at [183, 213] on button "Next Month" at bounding box center [184, 214] width 7 height 7
click at [123, 267] on div "9" at bounding box center [119, 260] width 13 height 13
type input "[DATE]"
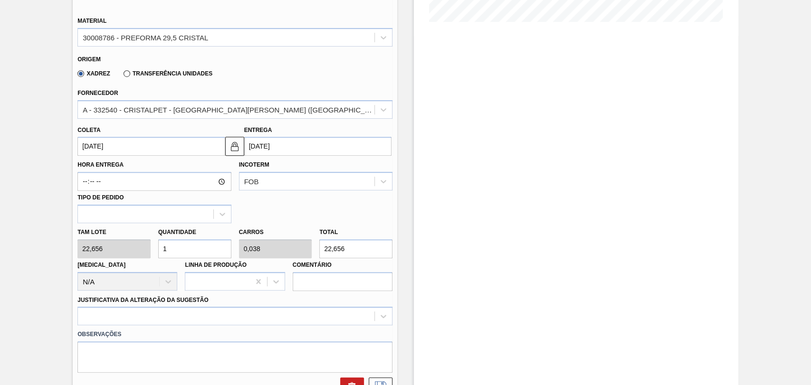
scroll to position [264, 0]
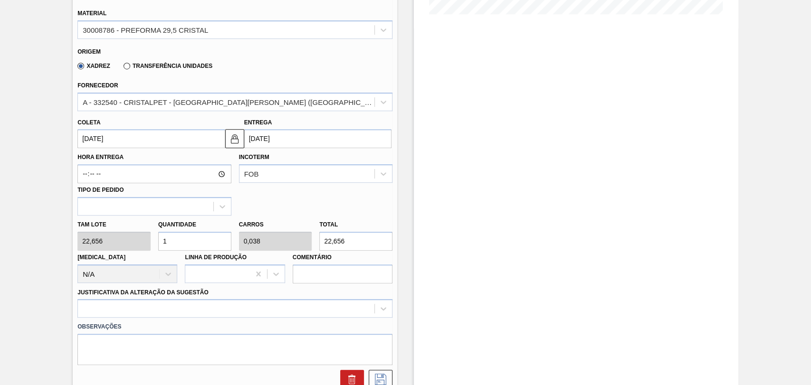
click at [95, 240] on div "Tam lote 22,656 Quantidade 1 Carros 0,038 Total 22,656 Doca N/A Linha de Produç…" at bounding box center [235, 250] width 323 height 68
type input "2"
type input "0,077"
type input "45,312"
type input "26"
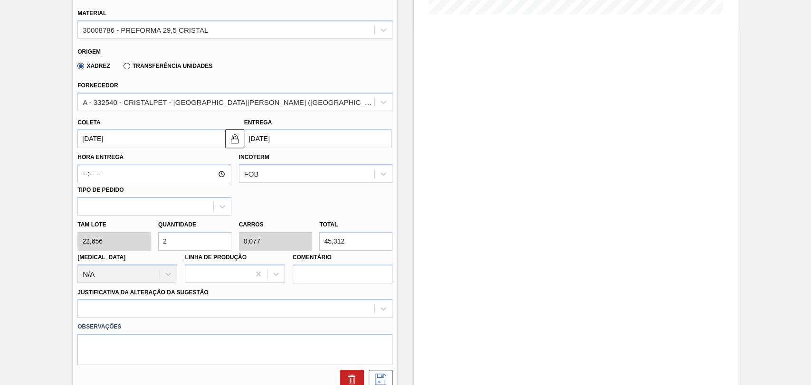
type input "1"
type input "589,056"
type input "26"
click at [124, 303] on div at bounding box center [234, 308] width 315 height 19
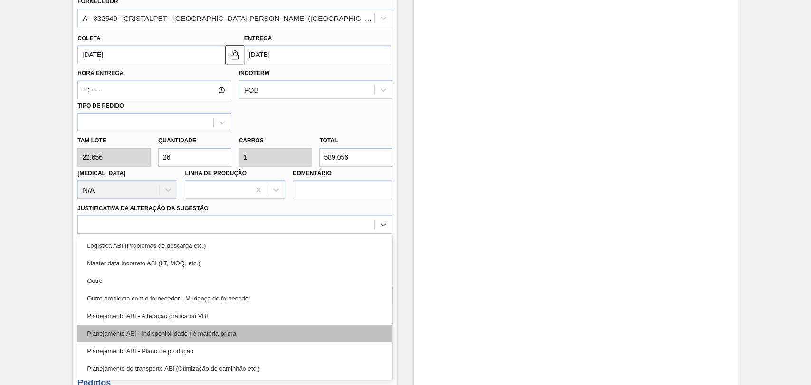
scroll to position [105, 0]
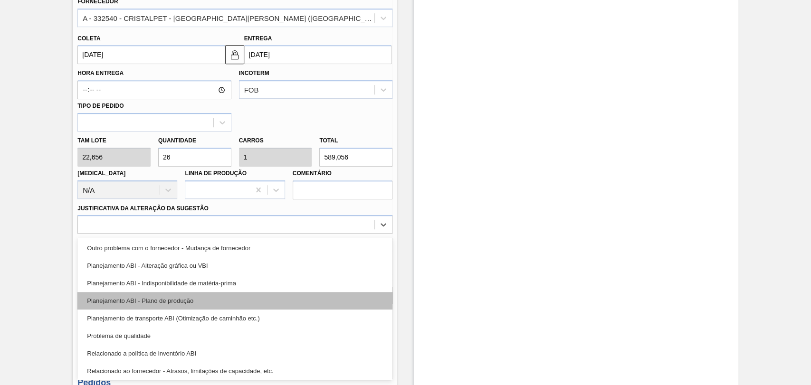
click at [185, 301] on div "Planejamento ABI - Plano de produção" at bounding box center [234, 301] width 315 height 18
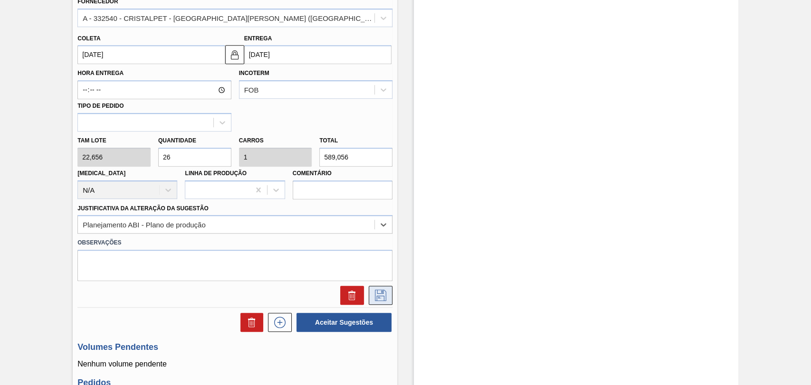
click at [384, 301] on icon at bounding box center [380, 295] width 15 height 11
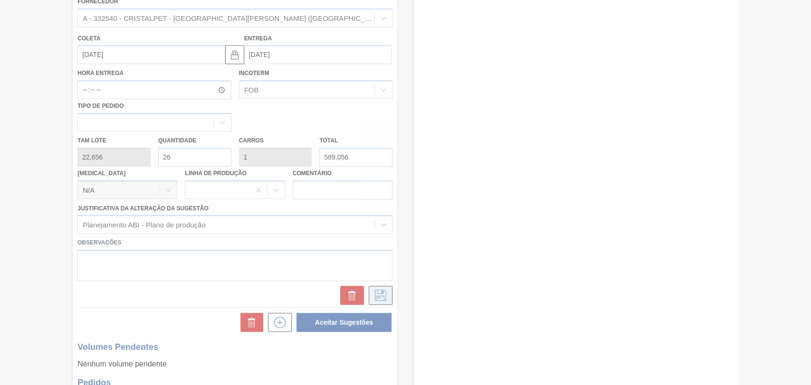
scroll to position [65, 0]
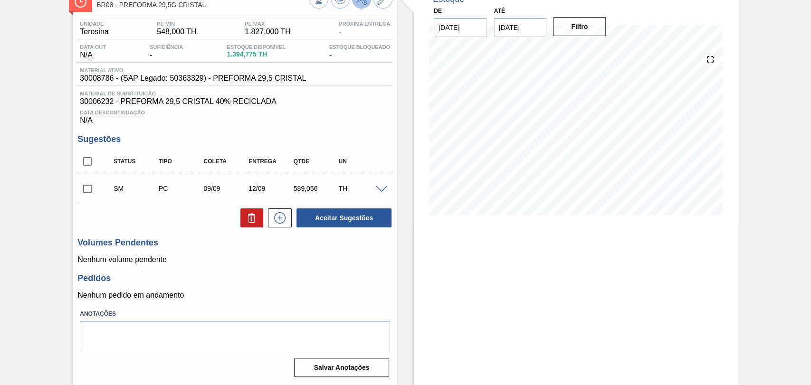
click at [84, 191] on input "checkbox" at bounding box center [87, 189] width 20 height 20
click at [333, 220] on button "Aceitar Sugestões" at bounding box center [344, 218] width 95 height 19
checkbox input "false"
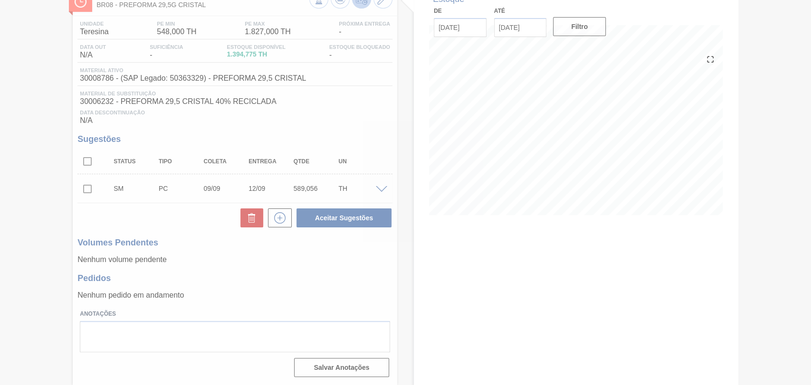
click at [325, 286] on div at bounding box center [405, 192] width 811 height 385
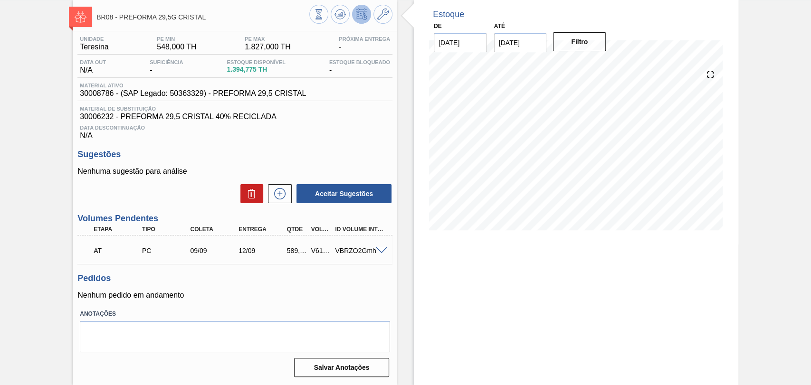
scroll to position [49, 0]
click at [264, 313] on label "Anotações" at bounding box center [235, 314] width 310 height 14
click at [338, 15] on icon at bounding box center [340, 14] width 11 height 11
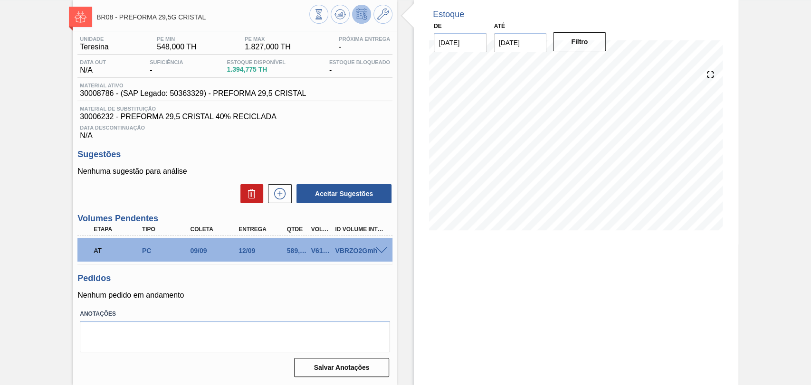
click at [319, 299] on p "Nenhum pedido em andamento" at bounding box center [234, 295] width 315 height 9
click at [279, 290] on div "Pedidos Nenhum pedido em andamento" at bounding box center [234, 287] width 315 height 26
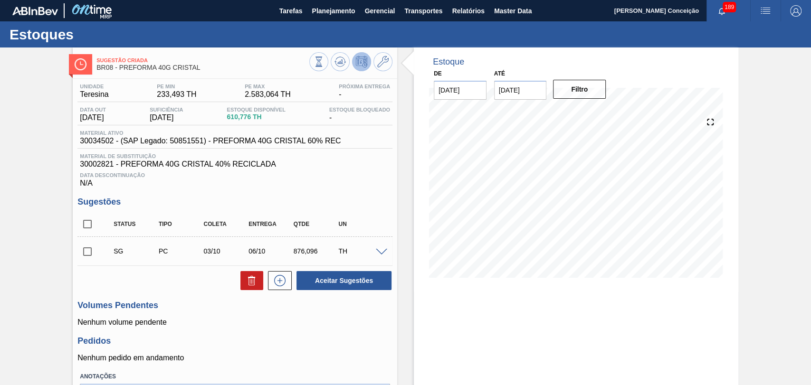
click at [290, 355] on p "Nenhum pedido em andamento" at bounding box center [234, 358] width 315 height 9
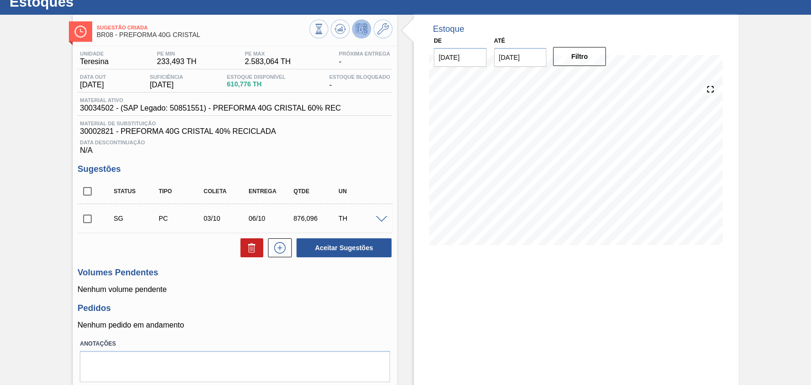
scroll to position [65, 0]
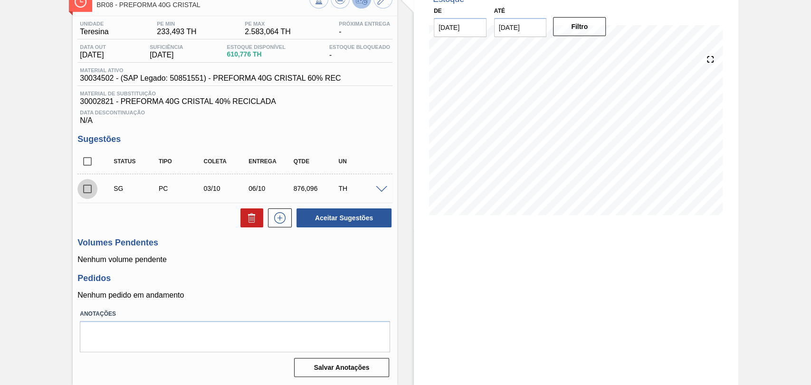
click at [84, 193] on input "checkbox" at bounding box center [87, 189] width 20 height 20
click at [251, 220] on icon at bounding box center [251, 217] width 11 height 11
checkbox input "false"
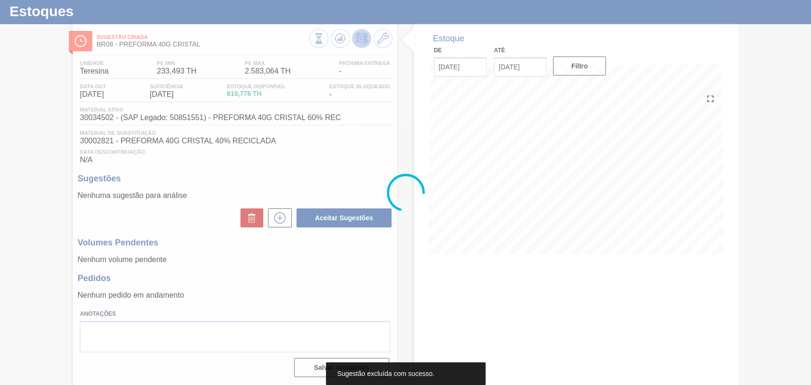
scroll to position [26, 0]
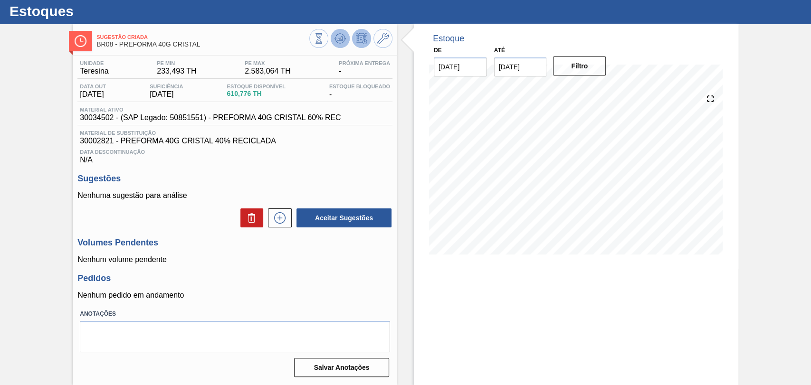
click at [338, 37] on icon at bounding box center [340, 38] width 6 height 4
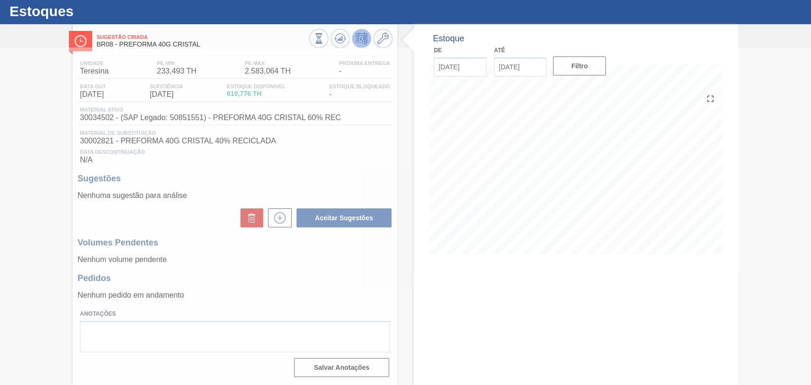
click at [315, 295] on div at bounding box center [405, 217] width 811 height 338
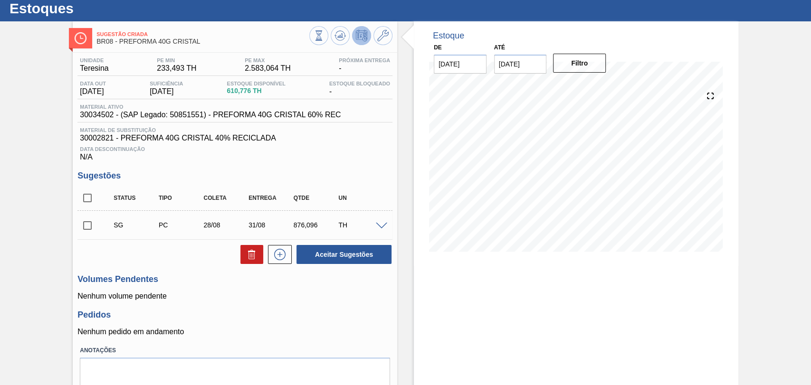
click at [282, 331] on p "Nenhum pedido em andamento" at bounding box center [234, 332] width 315 height 9
click at [381, 228] on span at bounding box center [381, 226] width 11 height 7
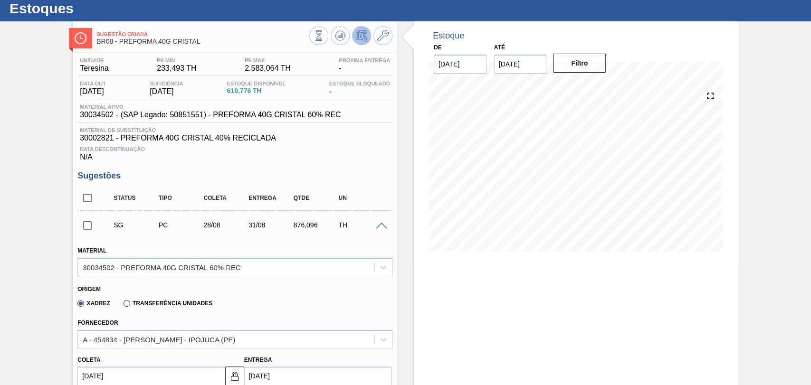
click at [274, 296] on div "Xadrez Transferência Unidades" at bounding box center [230, 302] width 307 height 19
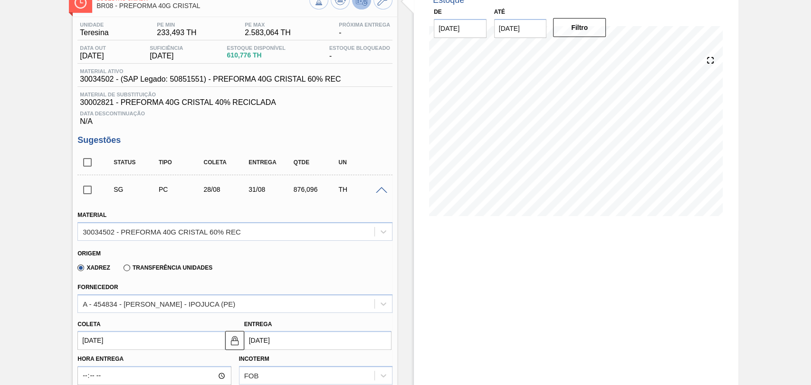
scroll to position [79, 0]
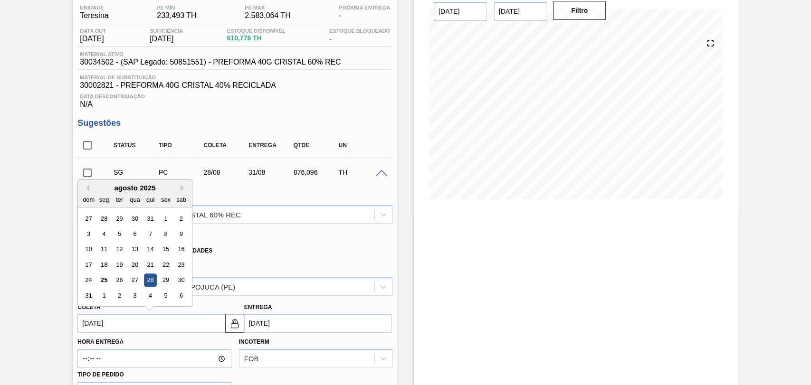
click at [127, 326] on input "[DATE]" at bounding box center [150, 323] width 147 height 19
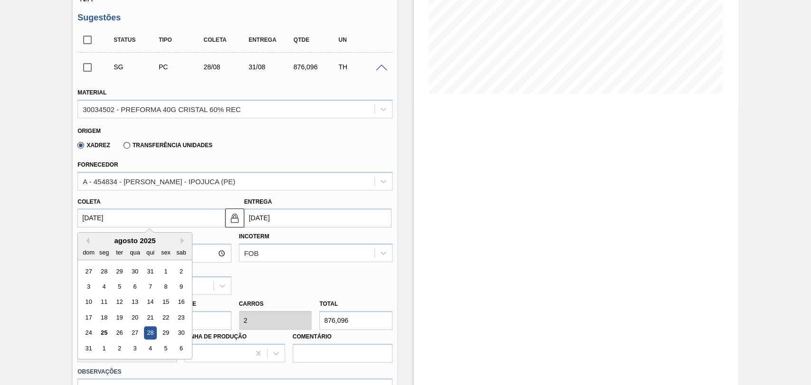
click at [275, 290] on div "Hora Entrega Incoterm FOB Tipo de pedido" at bounding box center [235, 261] width 323 height 67
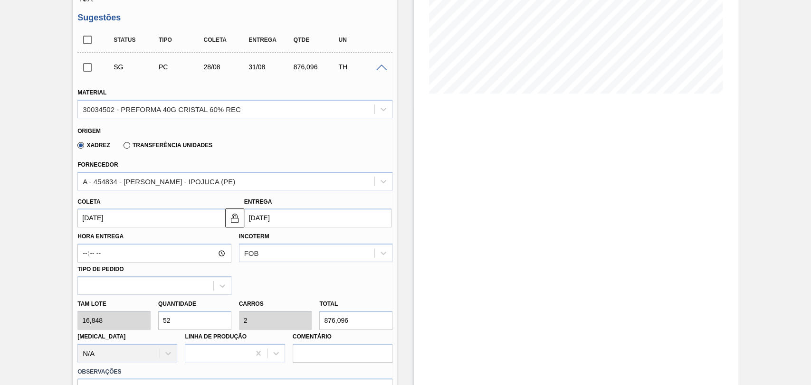
click at [112, 324] on div "Tam lote 16,848 Quantidade 52 Carros 2 Total 876,096 [MEDICAL_DATA] N/A Linha d…" at bounding box center [235, 329] width 323 height 68
type input "2"
type input "0,077"
type input "33,696"
type input "26"
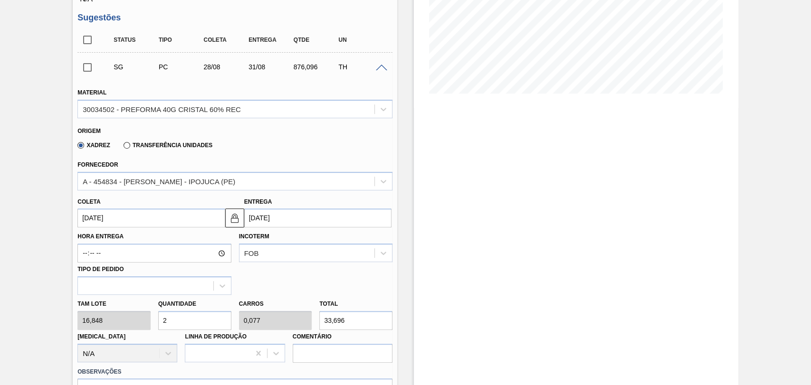
type input "1"
type input "438,048"
type input "26"
drag, startPoint x: 350, startPoint y: 321, endPoint x: 317, endPoint y: 314, distance: 33.1
click at [317, 314] on div "Total 438,048" at bounding box center [356, 313] width 81 height 33
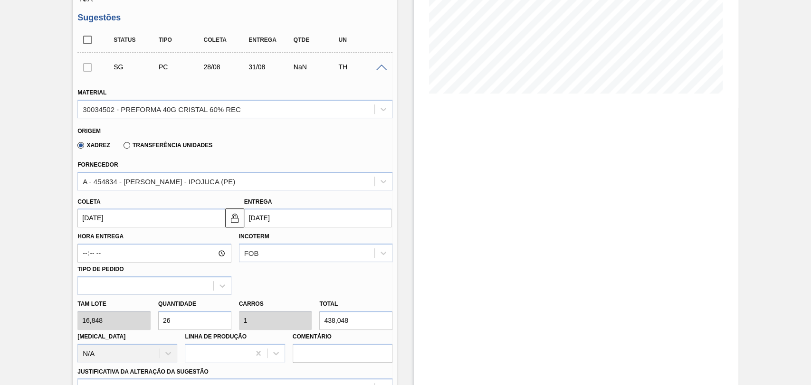
click at [376, 70] on span at bounding box center [381, 68] width 11 height 7
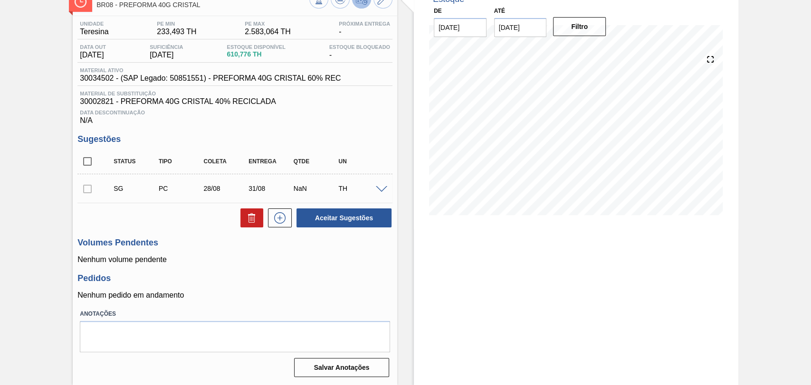
scroll to position [65, 0]
click at [351, 292] on p "Nenhum pedido em andamento" at bounding box center [234, 295] width 315 height 9
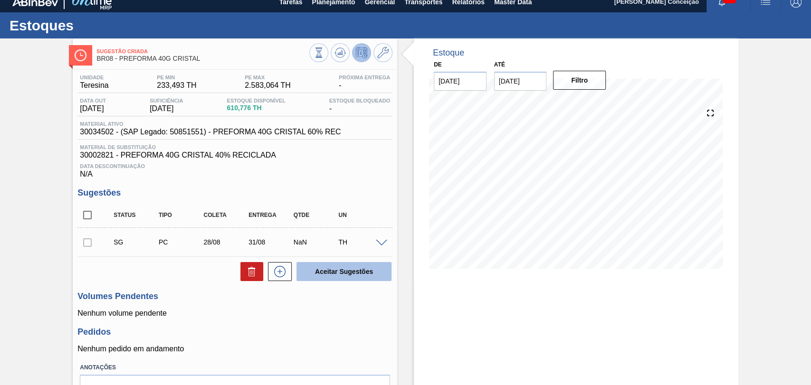
scroll to position [0, 0]
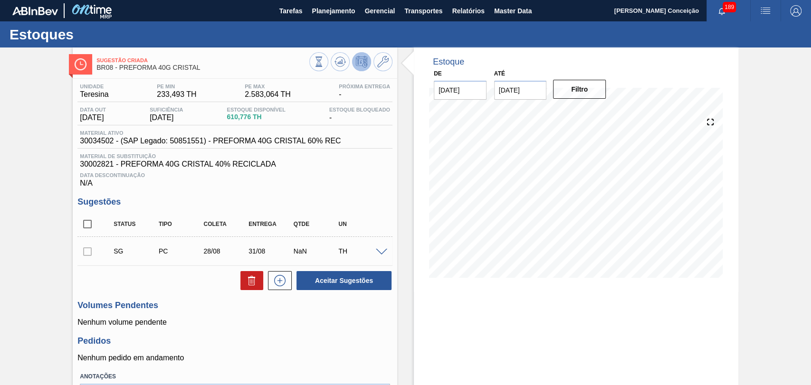
click at [361, 193] on div "Unidade Teresina PE MIN 233,493 TH PE MAX 2.583,064 TH Próxima Entrega - Data o…" at bounding box center [235, 261] width 325 height 364
click at [380, 255] on span at bounding box center [381, 252] width 11 height 7
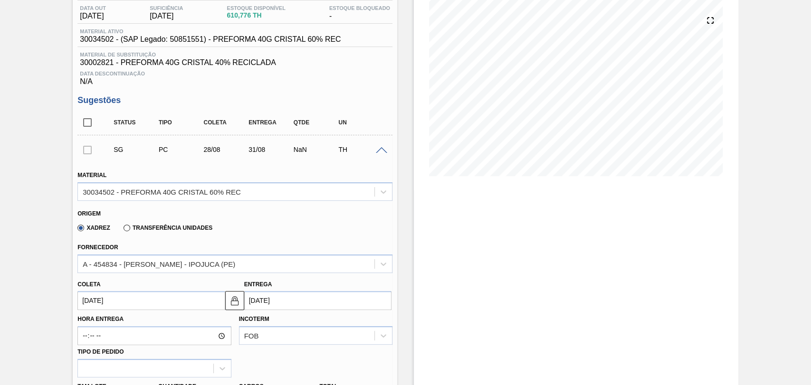
scroll to position [105, 0]
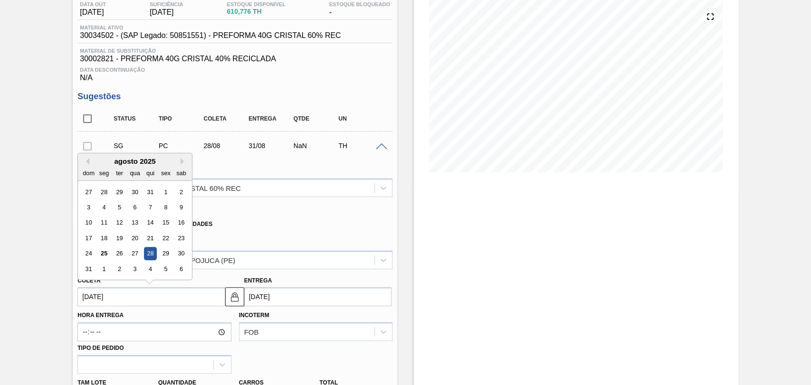
click at [119, 301] on input "[DATE]" at bounding box center [150, 297] width 147 height 19
click at [102, 270] on div "1" at bounding box center [104, 269] width 13 height 13
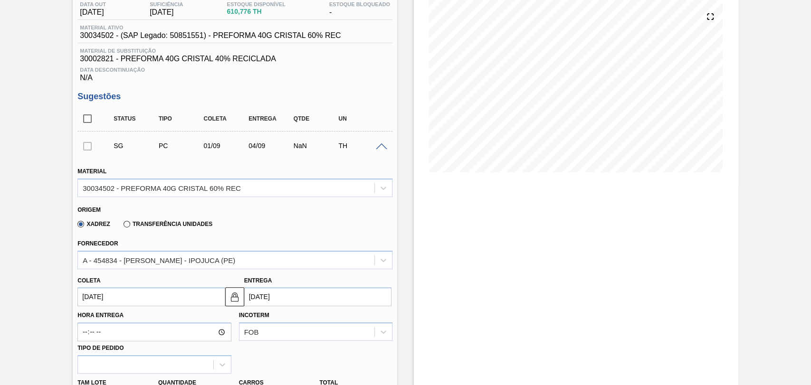
type input "[DATE]"
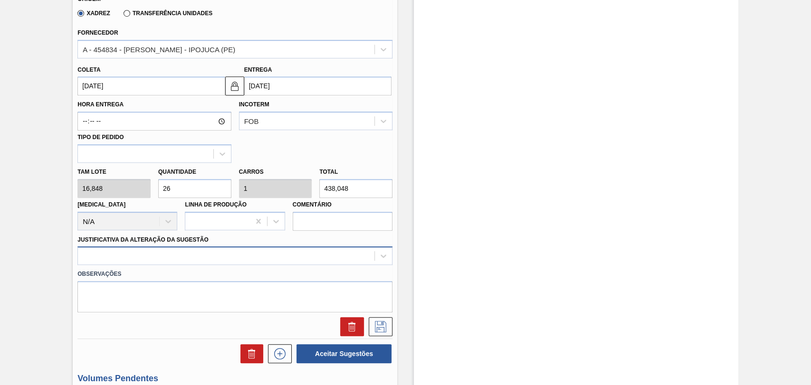
click at [181, 255] on div at bounding box center [234, 256] width 315 height 19
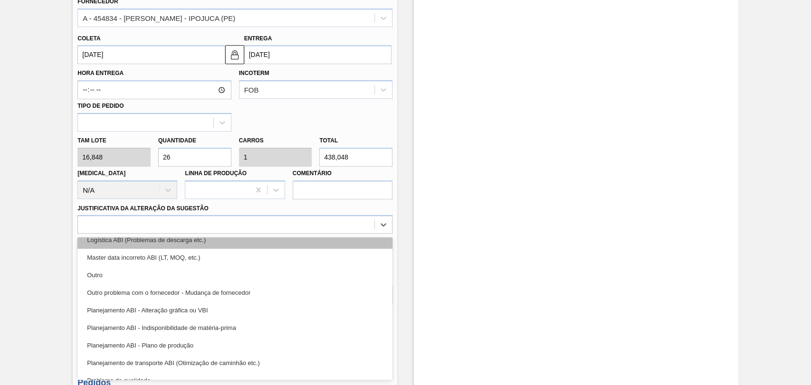
scroll to position [105, 0]
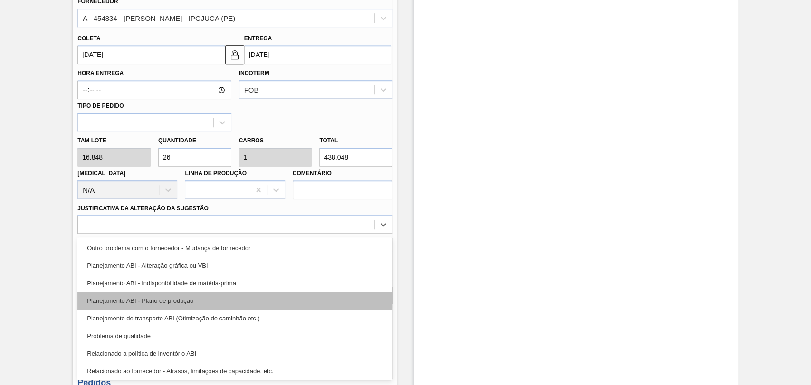
click at [163, 304] on div "Planejamento ABI - Plano de produção" at bounding box center [234, 301] width 315 height 18
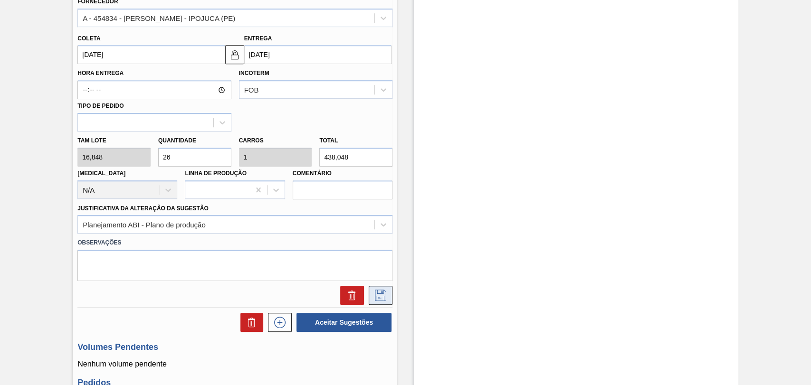
click at [377, 294] on icon at bounding box center [380, 295] width 15 height 11
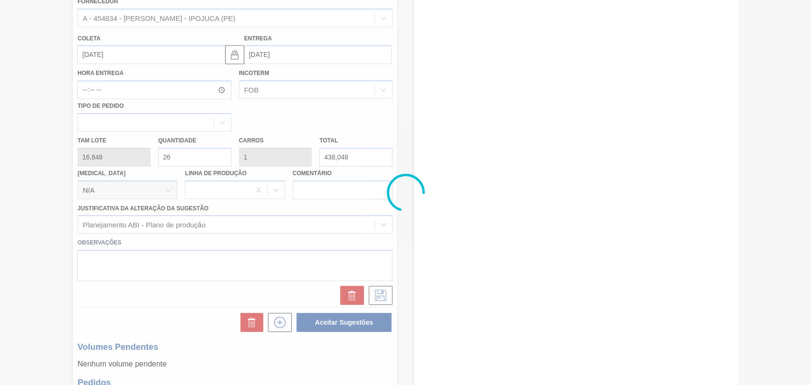
scroll to position [65, 0]
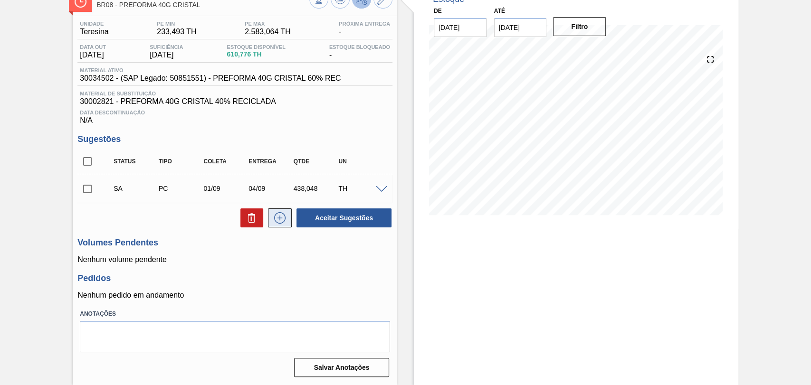
click at [274, 220] on icon at bounding box center [279, 217] width 15 height 11
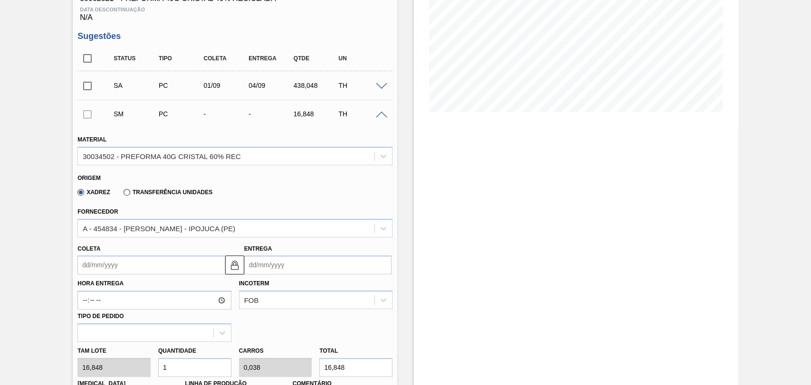
scroll to position [171, 0]
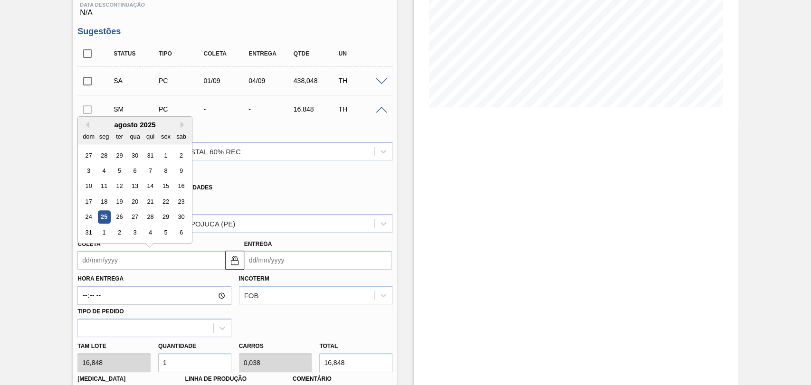
click at [114, 264] on input "Coleta" at bounding box center [150, 260] width 147 height 19
click at [183, 126] on button "Next Month" at bounding box center [184, 125] width 7 height 7
click at [154, 157] on div "4" at bounding box center [150, 155] width 13 height 13
type input "[DATE]"
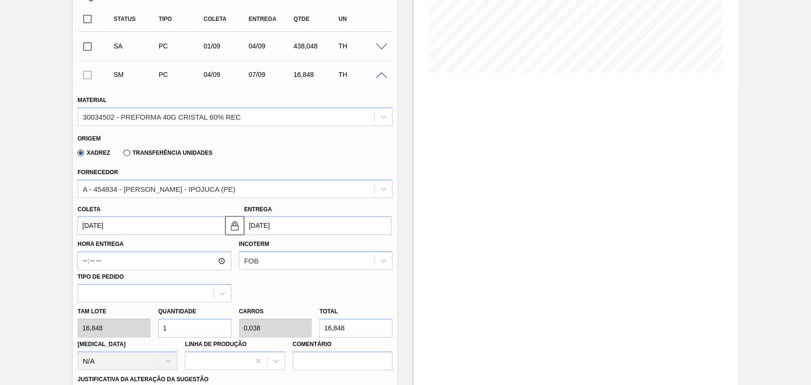
scroll to position [223, 0]
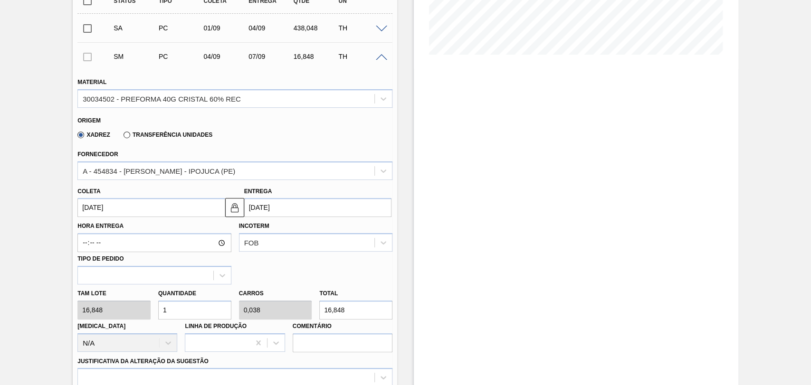
click at [122, 311] on div "Tam lote 16,848 Quantidade 1 Carros 0,038 Total 16,848 [MEDICAL_DATA] N/A Linha…" at bounding box center [235, 319] width 323 height 68
type input "0"
type input "3"
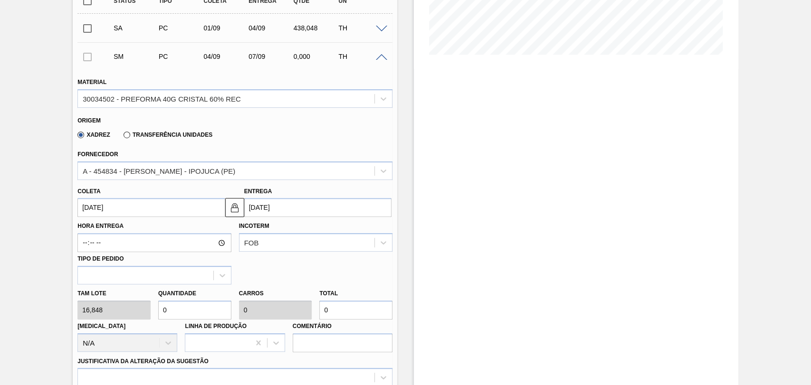
type input "0,115"
type input "50,544"
type input "0"
type input "2"
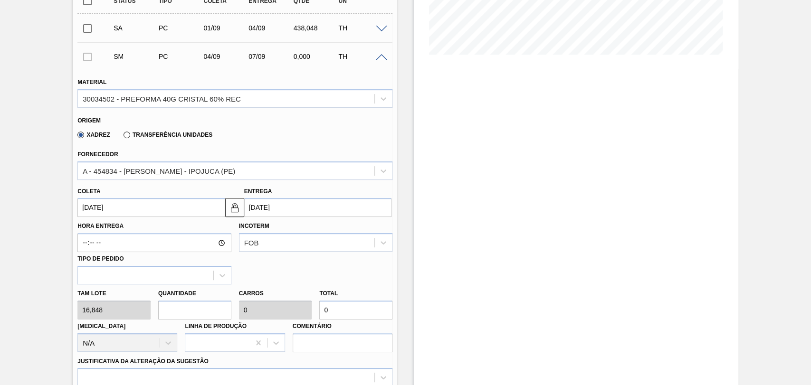
type input "0,077"
type input "33,696"
type input "26"
type input "1"
type input "438,048"
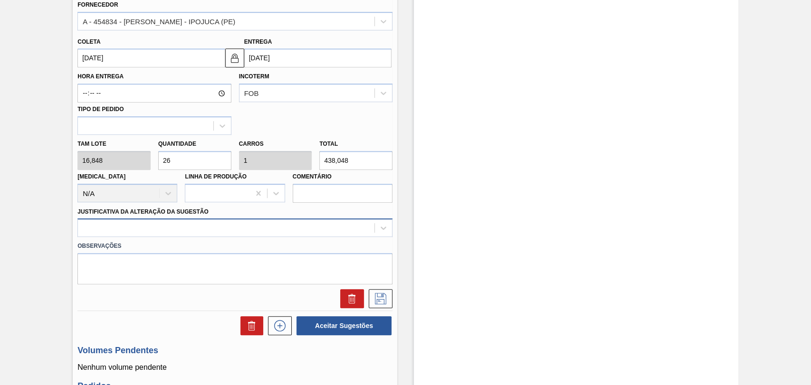
scroll to position [382, 0]
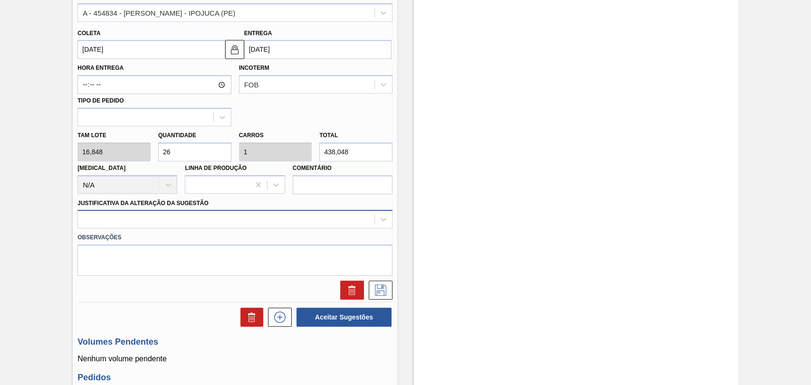
type input "26"
click at [132, 218] on div at bounding box center [226, 220] width 297 height 14
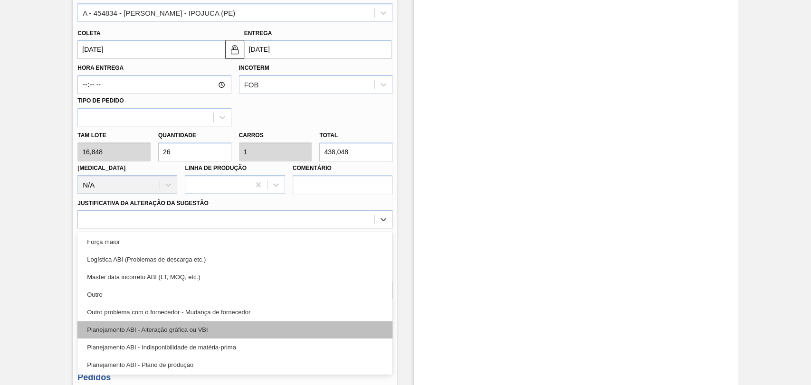
scroll to position [53, 0]
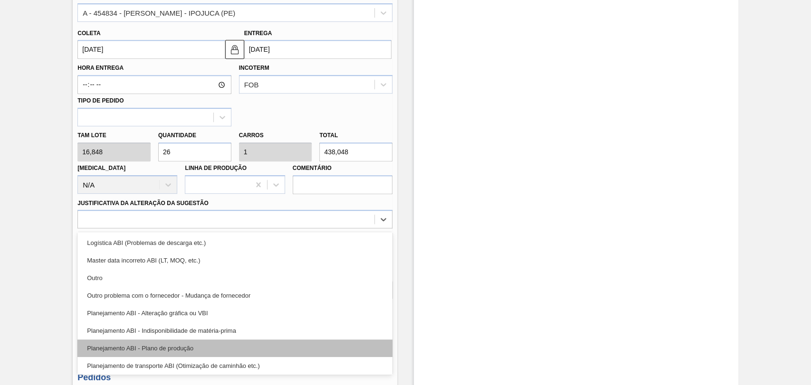
click at [182, 347] on div "Planejamento ABI - Plano de produção" at bounding box center [234, 349] width 315 height 18
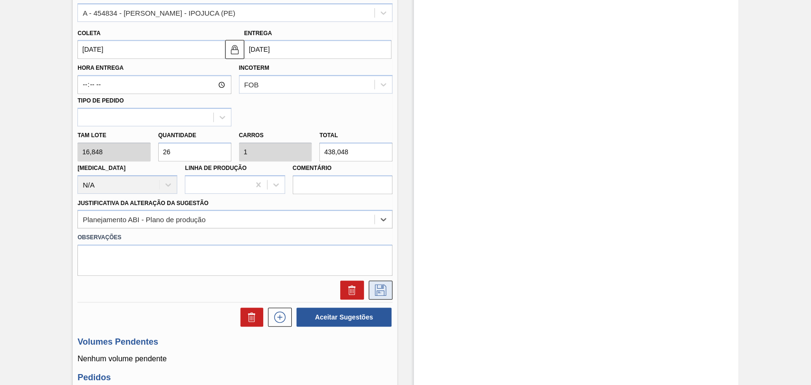
click at [390, 289] on button at bounding box center [381, 290] width 24 height 19
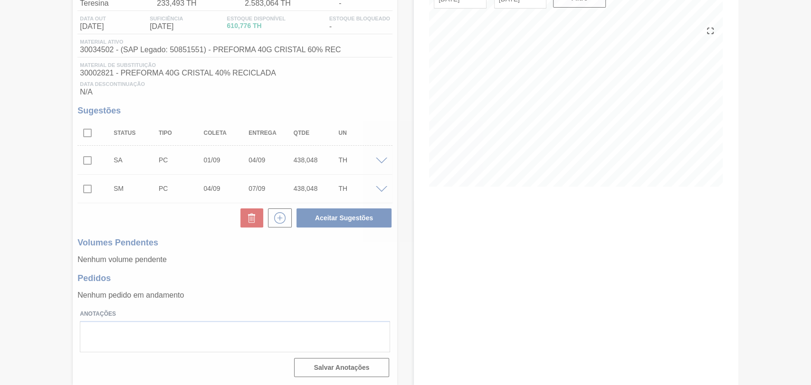
scroll to position [94, 0]
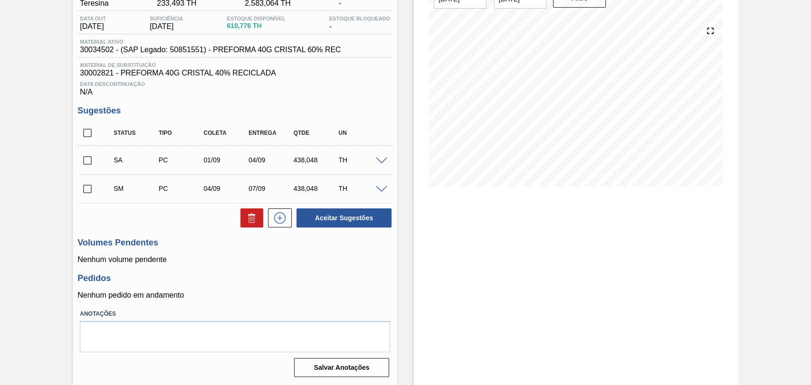
click at [85, 159] on input "checkbox" at bounding box center [87, 161] width 20 height 20
checkbox input "true"
click at [88, 192] on input "checkbox" at bounding box center [87, 189] width 20 height 20
checkbox input "true"
click at [332, 215] on button "Aceitar Sugestões" at bounding box center [344, 218] width 95 height 19
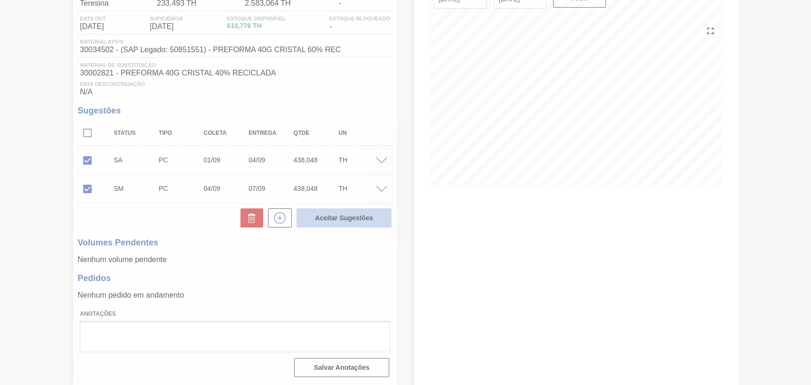
scroll to position [78, 0]
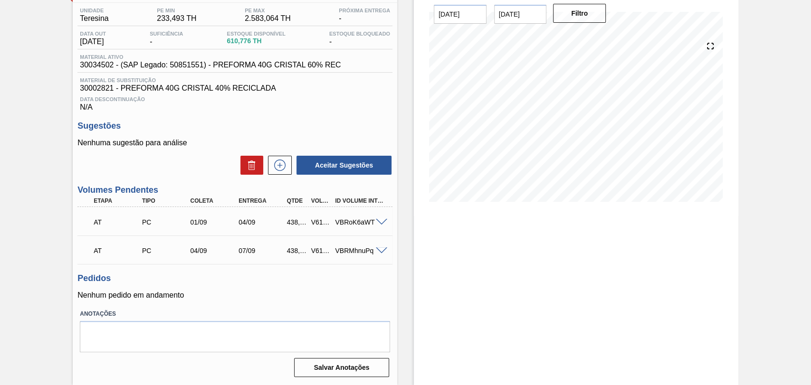
click at [274, 299] on p "Nenhum pedido em andamento" at bounding box center [234, 295] width 315 height 9
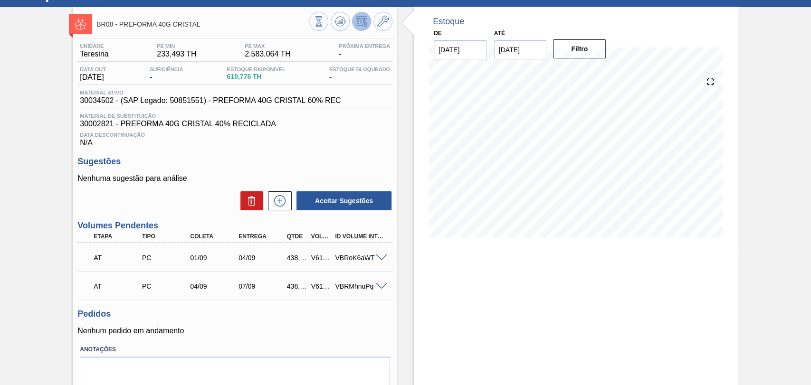
scroll to position [0, 0]
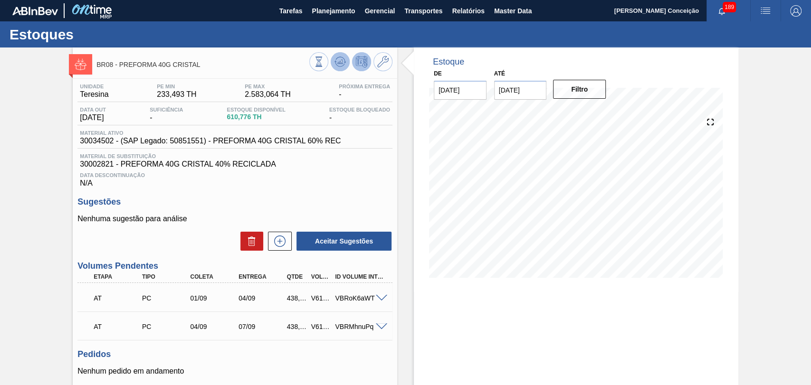
click at [337, 61] on icon at bounding box center [340, 61] width 11 height 11
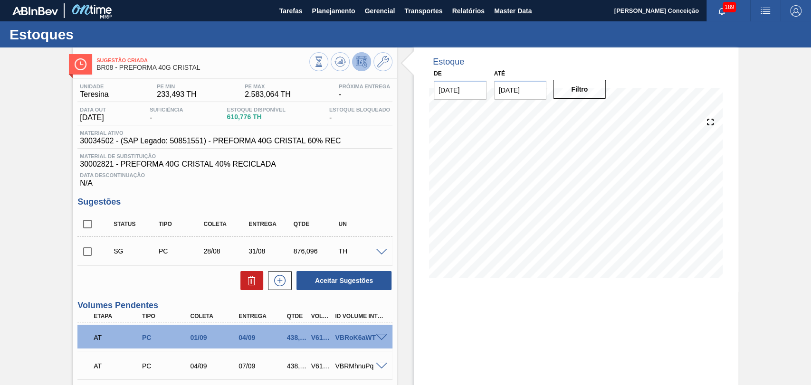
click at [500, 302] on div "Estoque De [DATE] Até [DATE] Filtro" at bounding box center [576, 274] width 325 height 453
click at [86, 258] on input "checkbox" at bounding box center [87, 252] width 20 height 20
click at [252, 282] on icon at bounding box center [251, 280] width 11 height 11
checkbox input "false"
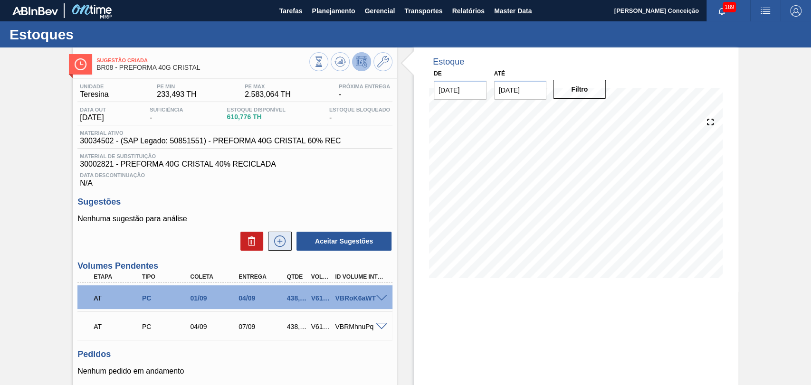
click at [284, 247] on icon at bounding box center [279, 241] width 15 height 11
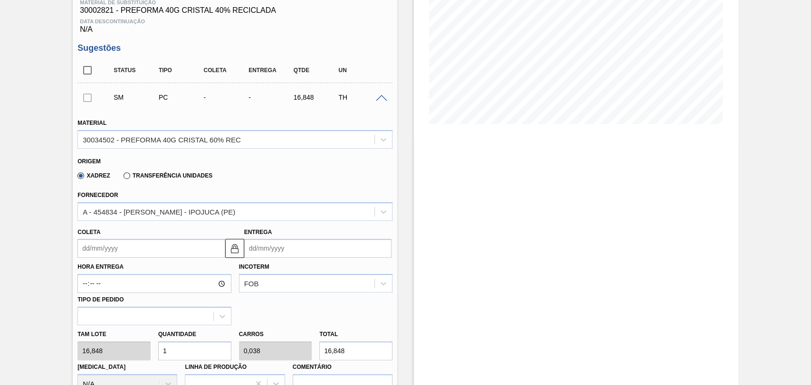
scroll to position [158, 0]
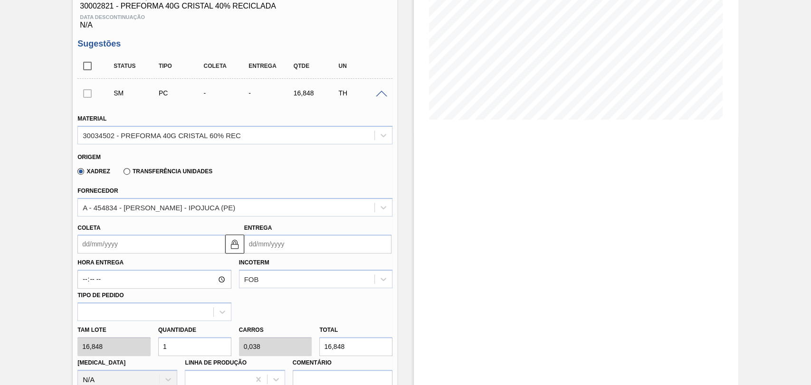
click at [146, 245] on input "Coleta" at bounding box center [150, 244] width 147 height 19
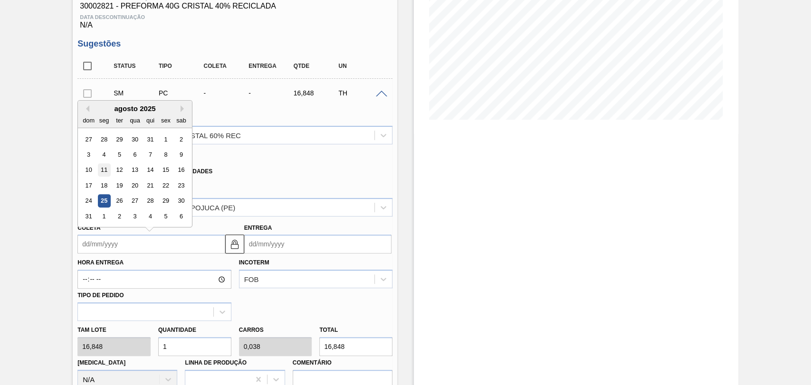
click at [105, 172] on div "11" at bounding box center [104, 170] width 13 height 13
type input "[DATE]"
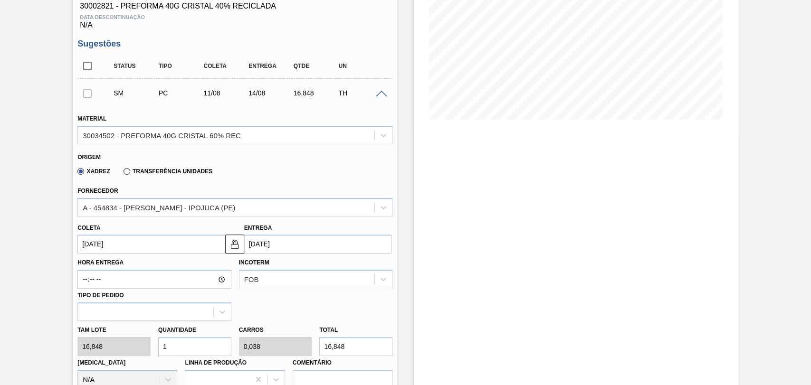
click at [109, 254] on input "[DATE]" at bounding box center [150, 244] width 147 height 19
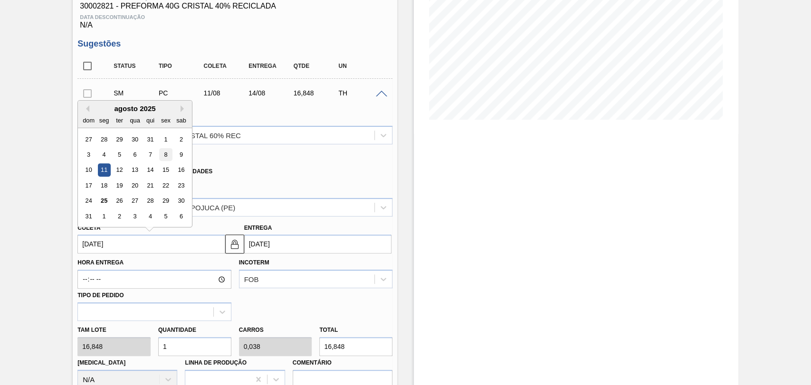
click at [168, 158] on div "8" at bounding box center [166, 154] width 13 height 13
type input "[DATE]"
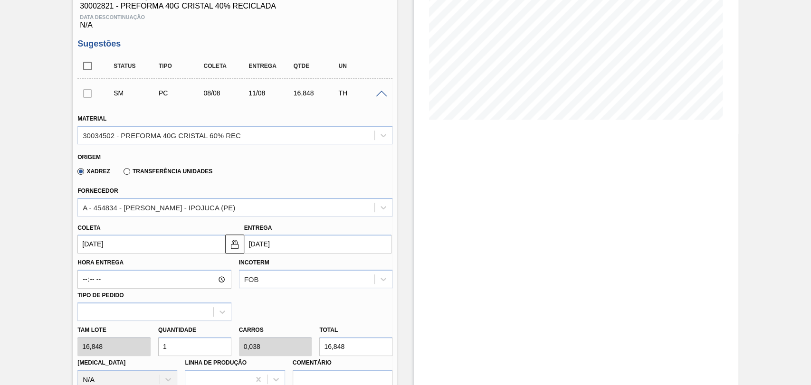
click at [137, 249] on input "[DATE]" at bounding box center [150, 244] width 147 height 19
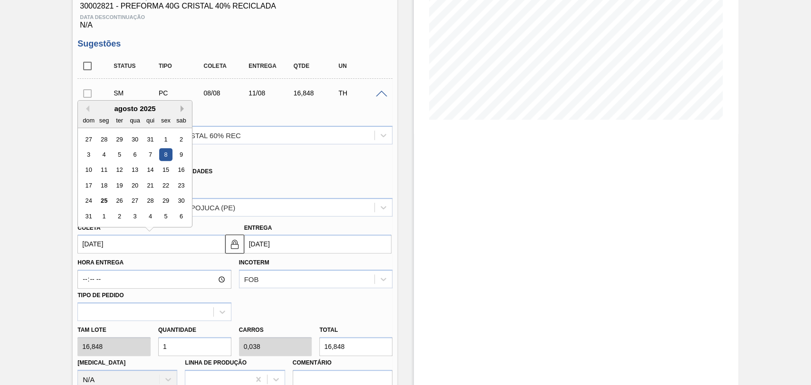
click at [182, 111] on button "Next Month" at bounding box center [184, 108] width 7 height 7
click at [118, 157] on div "9" at bounding box center [119, 154] width 13 height 13
type input "[DATE]"
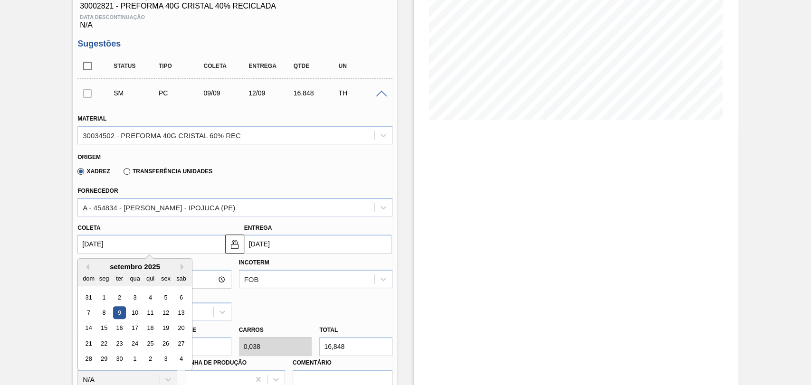
click at [133, 240] on input "[DATE]" at bounding box center [150, 244] width 147 height 19
click at [148, 315] on div "11" at bounding box center [150, 313] width 13 height 13
type input "[DATE]"
type input "14/09/2025"
click at [119, 250] on input "11/09/2025" at bounding box center [150, 244] width 147 height 19
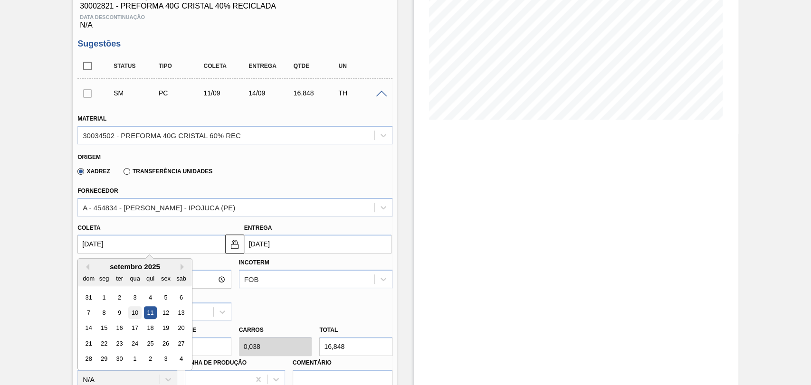
click at [131, 316] on div "10" at bounding box center [135, 313] width 13 height 13
type input "10/09/2025"
type input "13/09/2025"
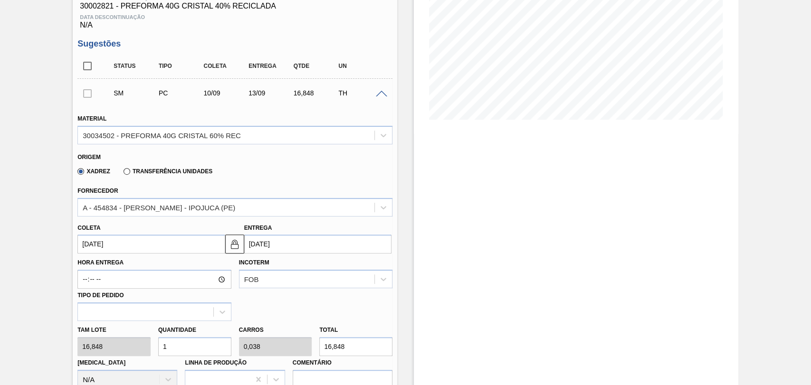
click at [128, 349] on div "Tam lote 16,848 Quantidade 1 Carros 0,038 Total 16,848 Doca N/A Linha de Produç…" at bounding box center [235, 355] width 323 height 68
type input "0"
type input "3"
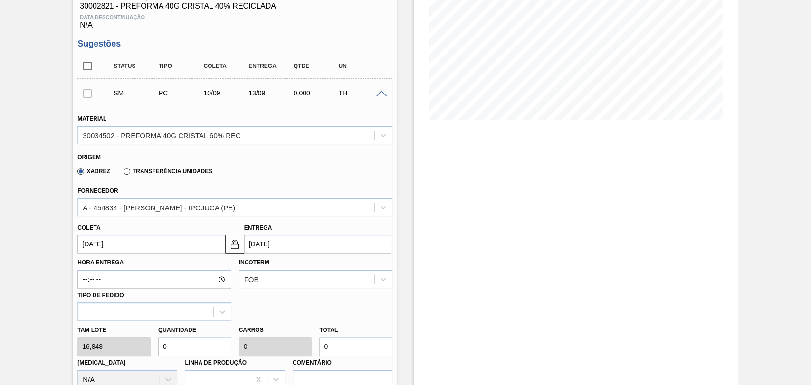
type input "0,115"
type input "50,544"
type input "0"
type input "2"
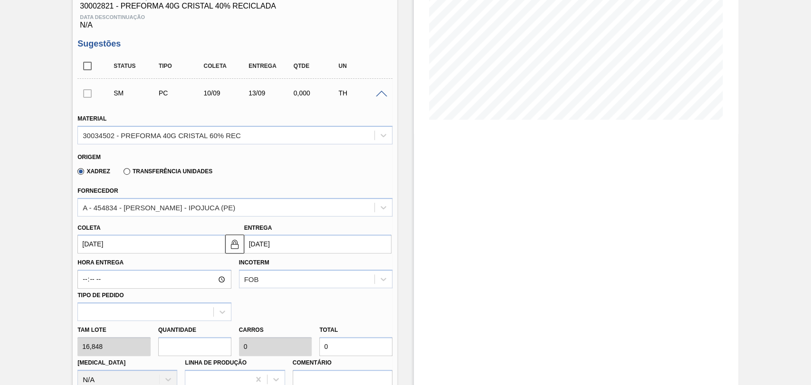
type input "0,077"
type input "33,696"
type input "26"
type input "1"
type input "438,048"
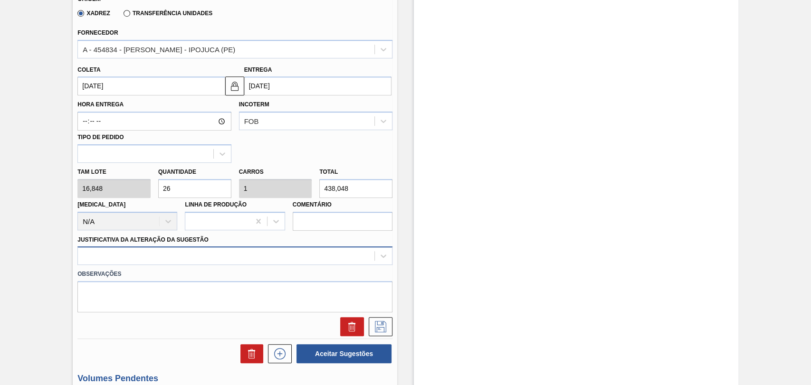
type input "26"
click at [145, 255] on div at bounding box center [234, 256] width 315 height 19
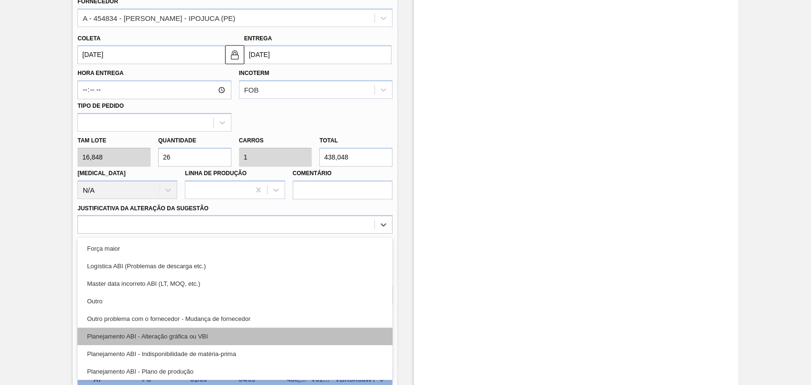
scroll to position [53, 0]
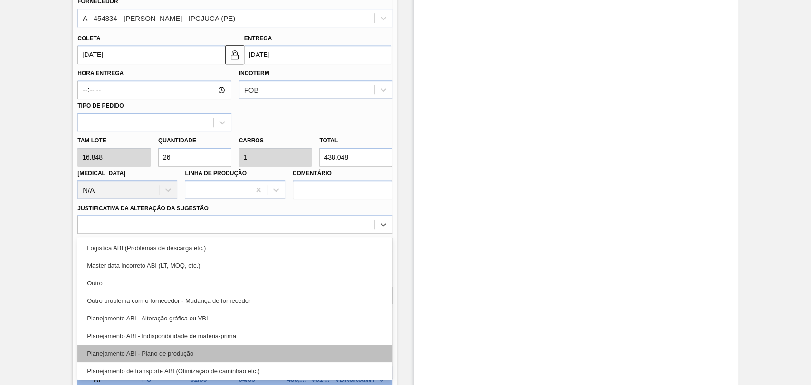
click at [179, 353] on div "Planejamento ABI - Plano de produção" at bounding box center [234, 354] width 315 height 18
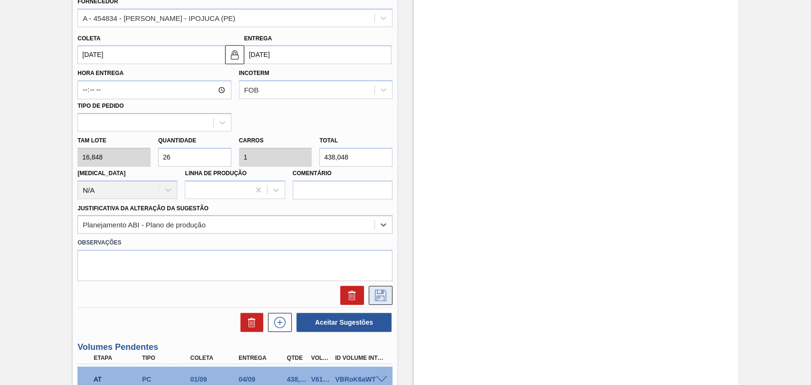
click at [380, 301] on icon at bounding box center [380, 295] width 15 height 11
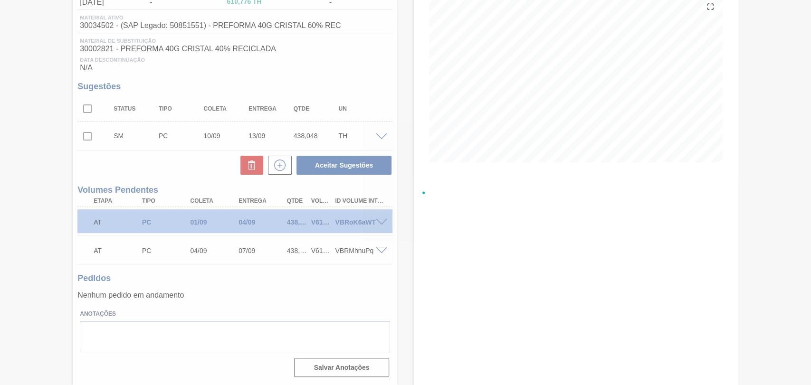
scroll to position [117, 0]
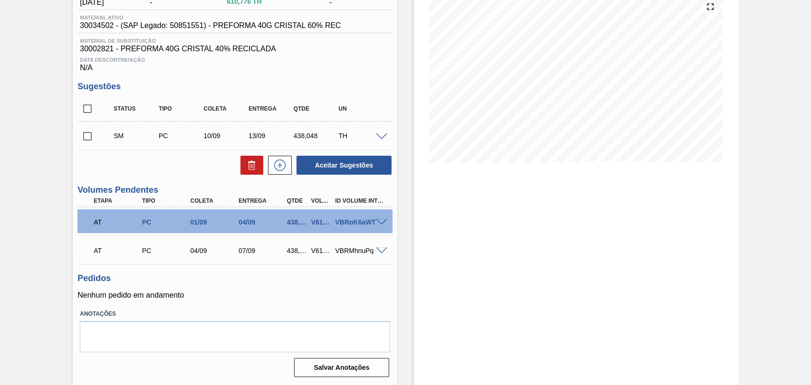
click at [89, 143] on input "checkbox" at bounding box center [87, 136] width 20 height 20
checkbox input "true"
click at [345, 178] on div "Unidade Teresina PE MIN 233,493 TH PE MAX 2.583,064 TH Próxima Entrega - Data o…" at bounding box center [235, 171] width 325 height 417
click at [342, 173] on button "Aceitar Sugestões" at bounding box center [344, 165] width 95 height 19
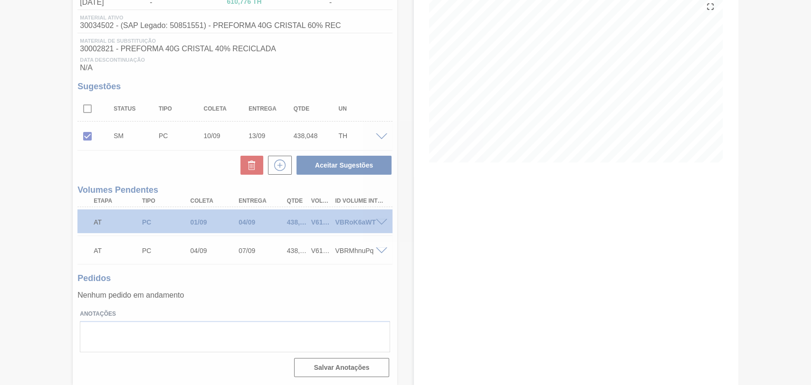
scroll to position [106, 0]
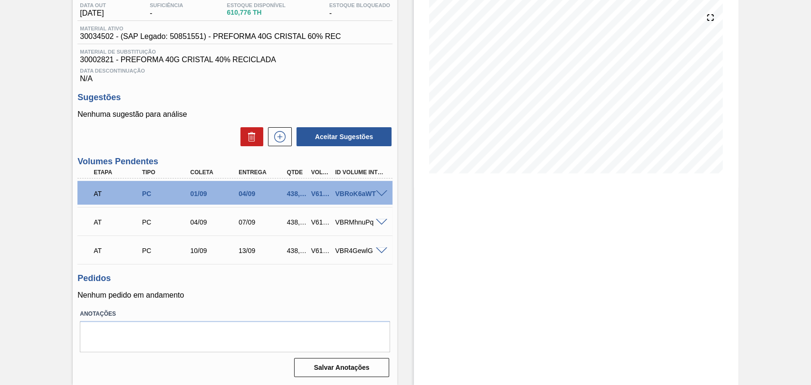
click at [270, 297] on p "Nenhum pedido em andamento" at bounding box center [234, 295] width 315 height 9
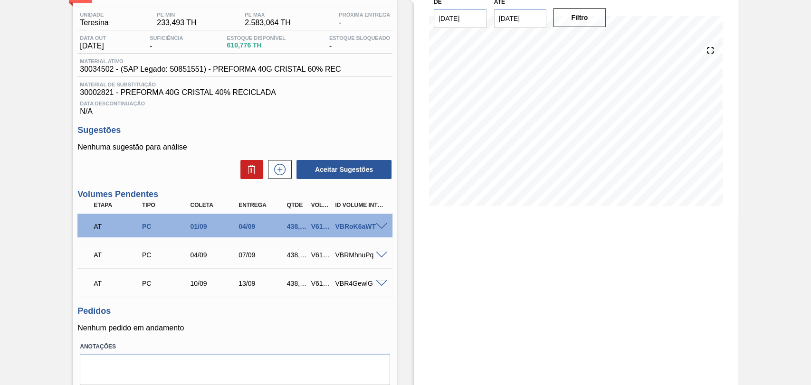
scroll to position [53, 0]
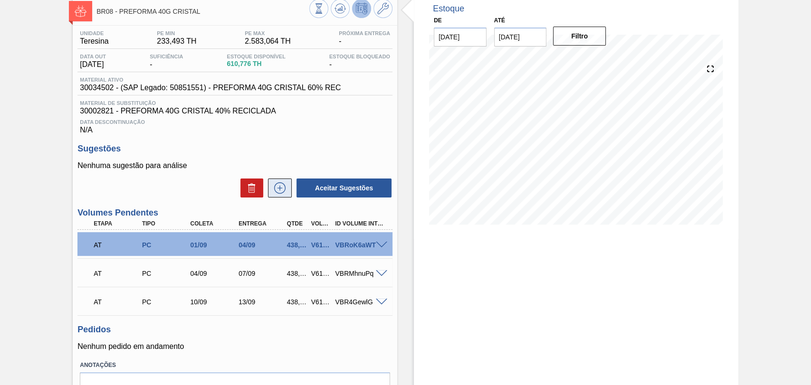
click at [278, 191] on icon at bounding box center [279, 187] width 15 height 11
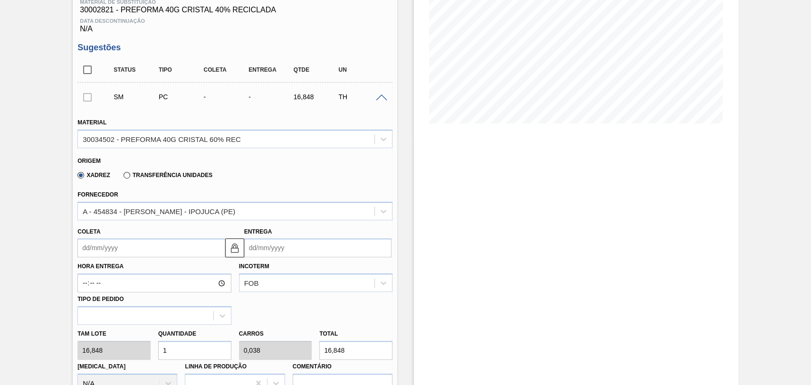
scroll to position [159, 0]
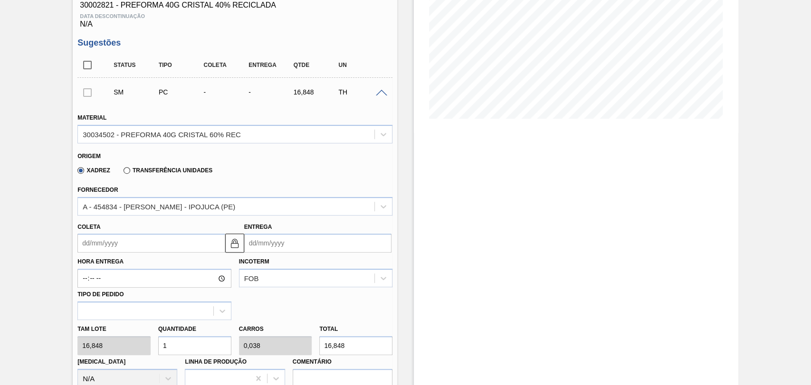
click at [118, 252] on input "Coleta" at bounding box center [150, 243] width 147 height 19
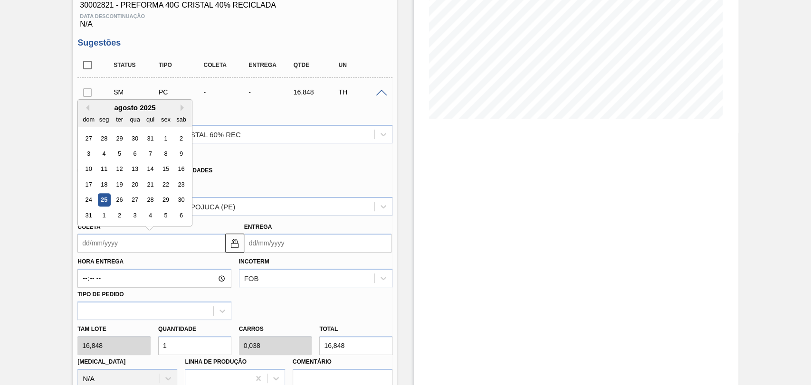
click at [119, 247] on input "Coleta" at bounding box center [150, 243] width 147 height 19
click at [185, 109] on button "Next Month" at bounding box center [184, 108] width 7 height 7
click at [106, 170] on div "15" at bounding box center [104, 169] width 13 height 13
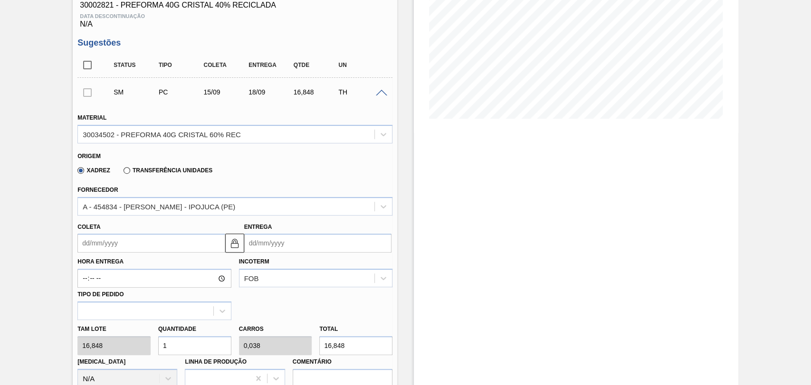
type input "[DATE]"
type input "18/09/2025"
click at [288, 305] on div "Hora Entrega Incoterm FOB Tipo de pedido" at bounding box center [235, 286] width 323 height 67
click at [107, 348] on div "Tam lote 16,848 Quantidade 1 Carros 0,038 Total 16,848 Doca N/A Linha de Produç…" at bounding box center [235, 354] width 323 height 68
type input "0"
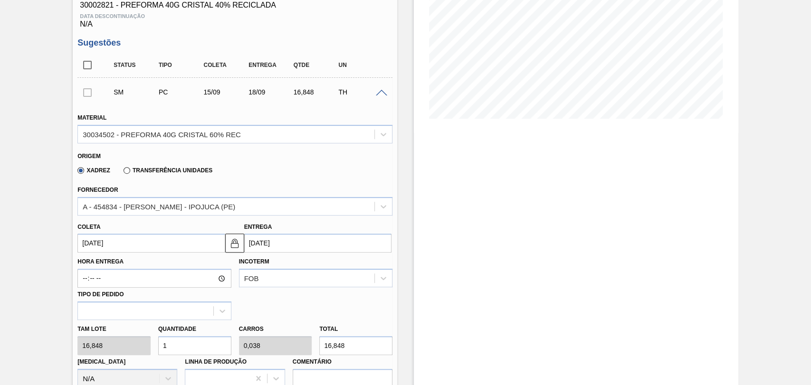
type input "0"
type input "3"
type input "0,115"
type input "50,544"
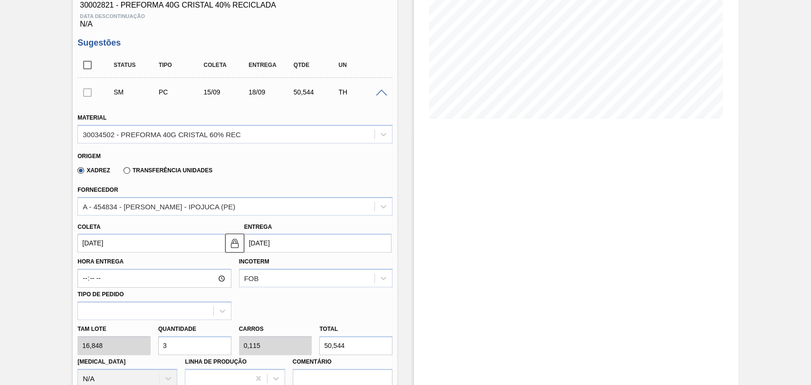
type input "0"
type input "2"
type input "0,077"
type input "33,696"
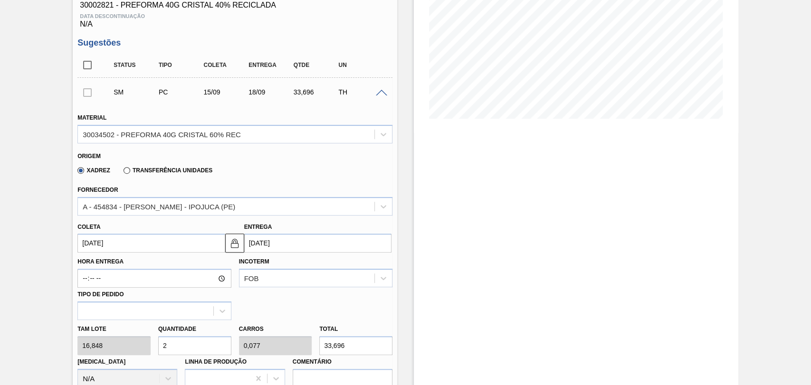
type input "26"
type input "1"
type input "438,048"
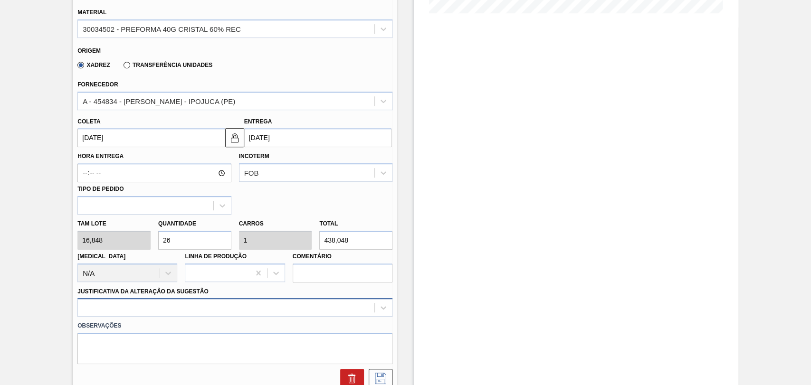
type input "26"
click at [195, 305] on div at bounding box center [234, 307] width 315 height 19
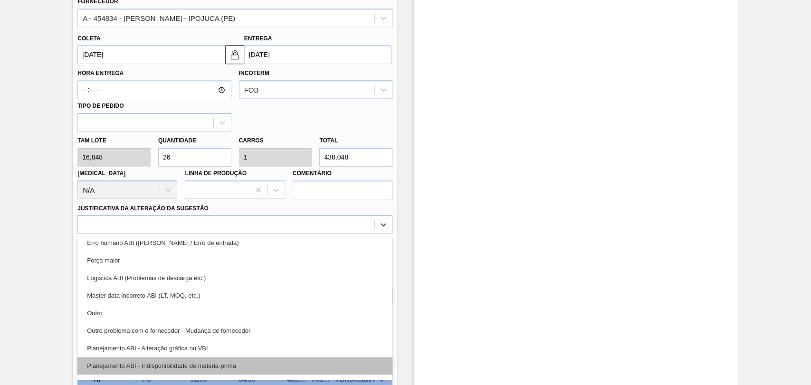
scroll to position [53, 0]
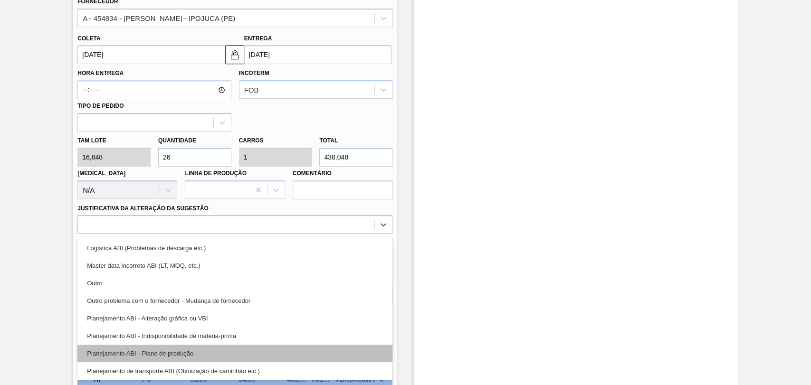
click at [190, 355] on div "Planejamento ABI - Plano de produção" at bounding box center [234, 354] width 315 height 18
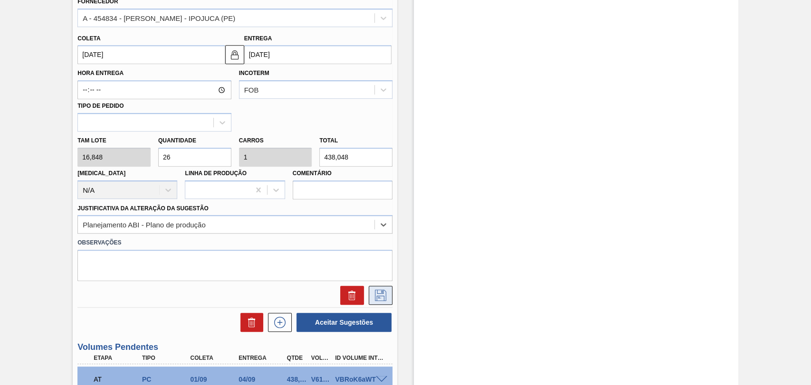
click at [380, 300] on icon at bounding box center [380, 295] width 15 height 11
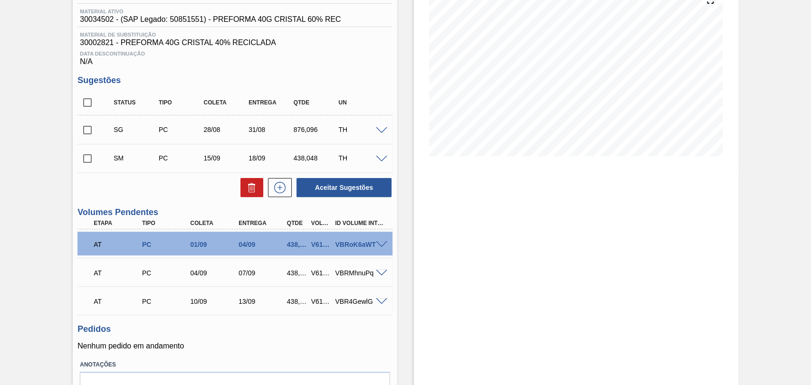
scroll to position [121, 0]
click at [83, 163] on input "checkbox" at bounding box center [87, 159] width 20 height 20
checkbox input "true"
click at [345, 189] on button "Aceitar Sugestões" at bounding box center [344, 188] width 95 height 19
click at [320, 188] on button "Aceitar Sugestões" at bounding box center [344, 188] width 95 height 19
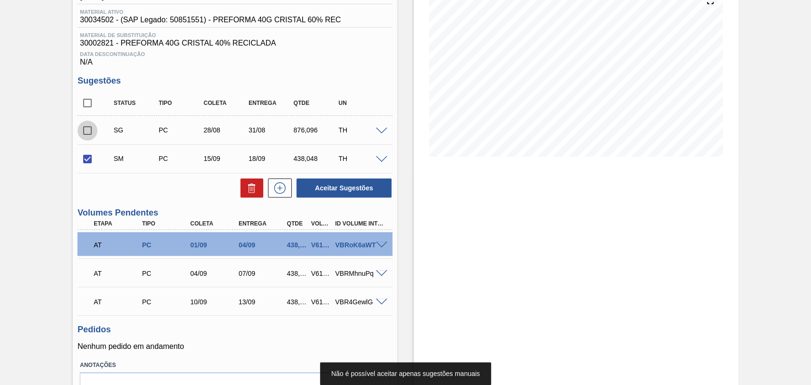
click at [84, 138] on input "checkbox" at bounding box center [87, 131] width 20 height 20
checkbox input "true"
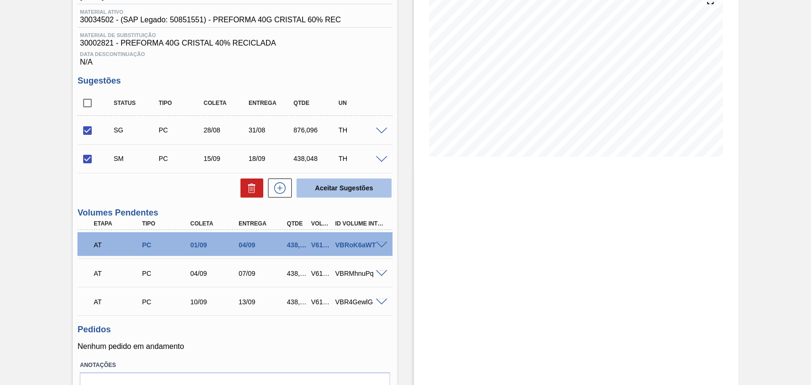
click at [369, 193] on button "Aceitar Sugestões" at bounding box center [344, 188] width 95 height 19
checkbox input "false"
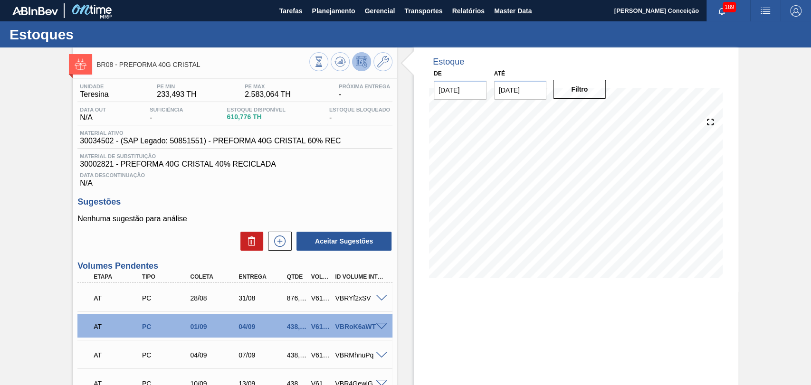
scroll to position [0, 0]
click at [380, 297] on span at bounding box center [381, 298] width 11 height 7
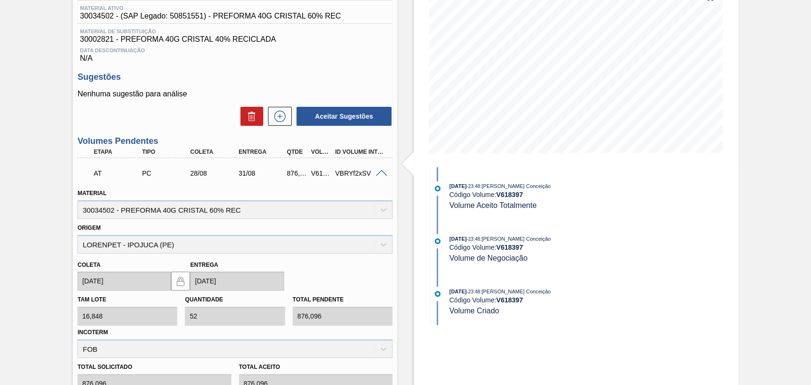
scroll to position [158, 0]
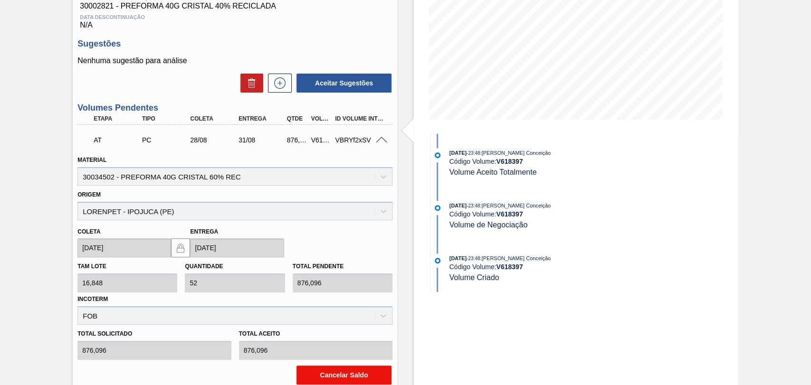
click at [346, 373] on button "Cancelar Saldo" at bounding box center [344, 375] width 95 height 19
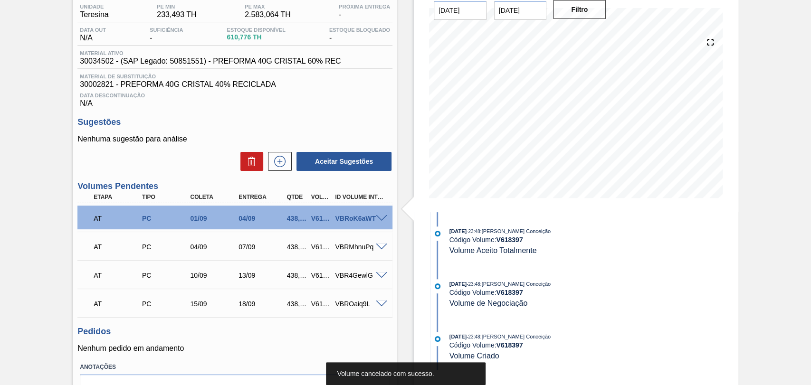
scroll to position [0, 0]
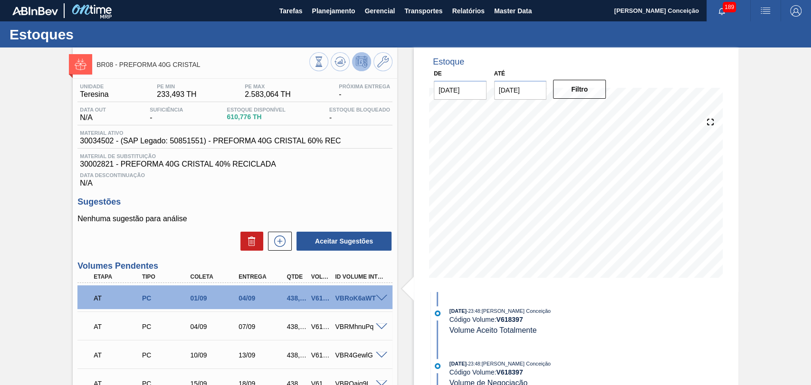
click at [332, 68] on div at bounding box center [350, 62] width 83 height 21
click at [335, 66] on icon at bounding box center [340, 61] width 11 height 11
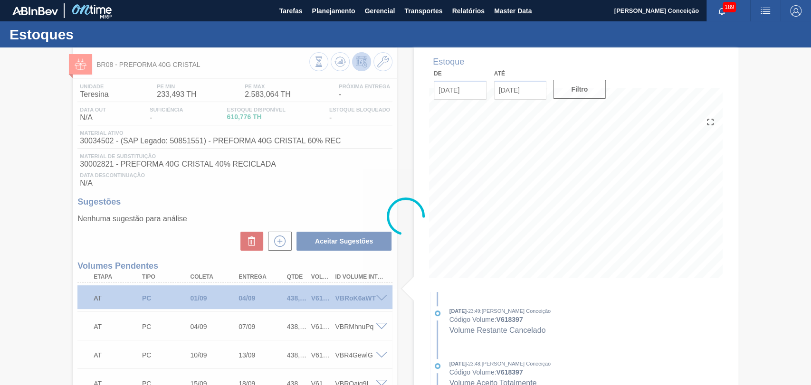
click at [204, 215] on div at bounding box center [405, 217] width 811 height 338
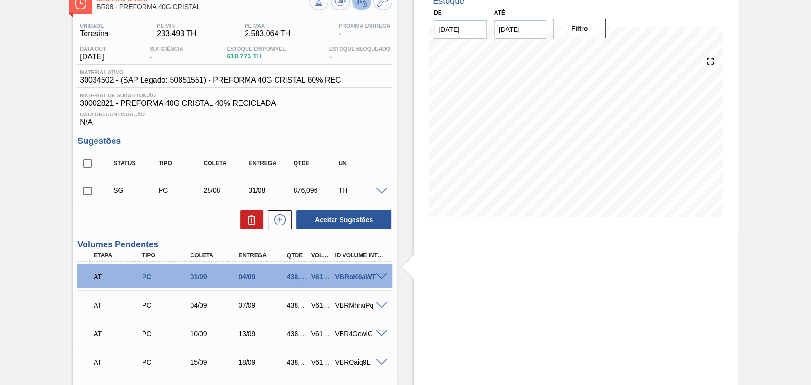
scroll to position [105, 0]
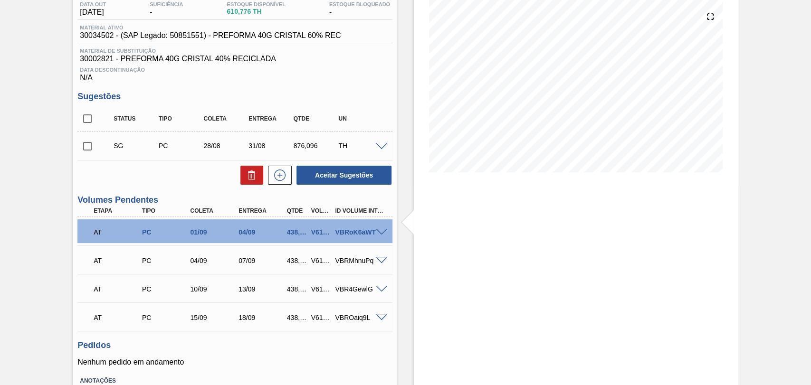
click at [377, 149] on span at bounding box center [381, 147] width 11 height 7
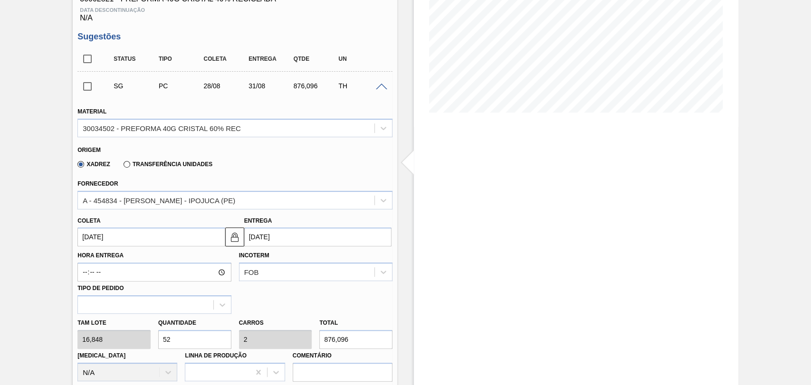
scroll to position [211, 0]
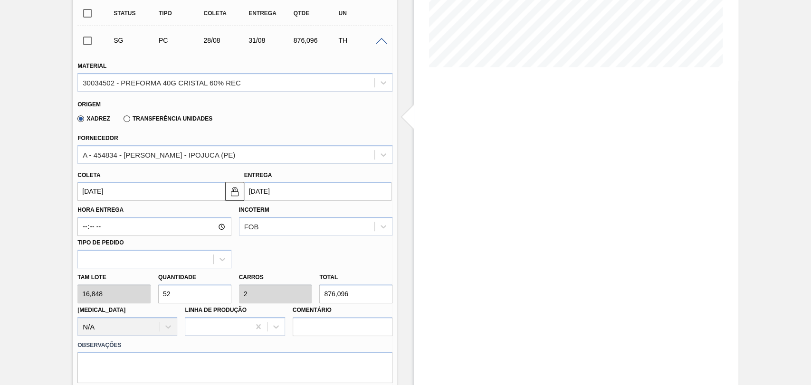
click at [120, 295] on div "Tam lote 16,848 Quantidade 52 Carros 2 Total 876,096 Doca N/A Linha de Produção…" at bounding box center [235, 303] width 323 height 68
type input "0"
type input "3"
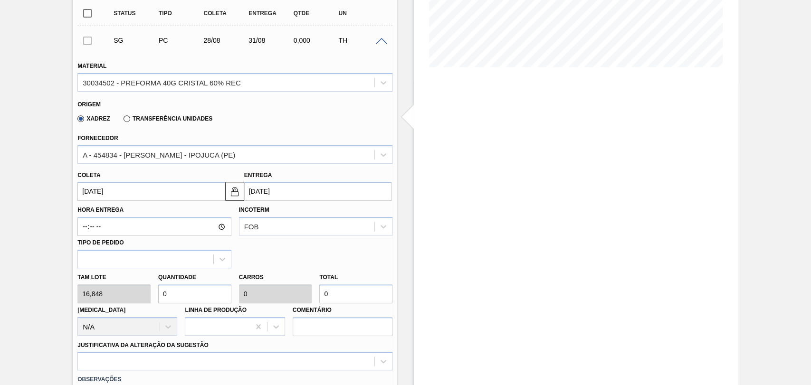
type input "0,115"
type input "50,544"
type input "0"
type input "2"
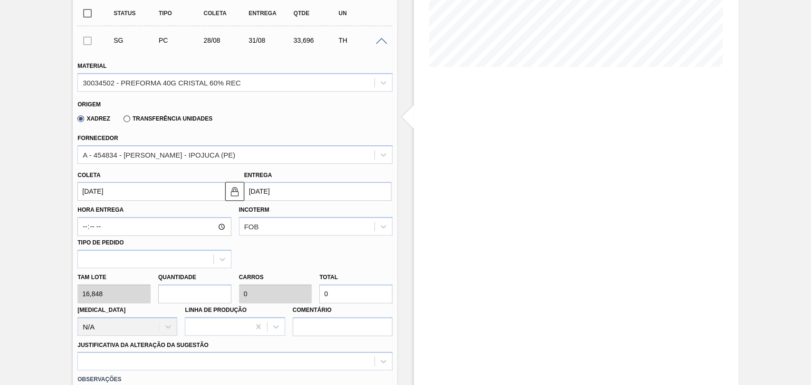
type input "0,077"
type input "33,696"
type input "26"
type input "1"
type input "438,048"
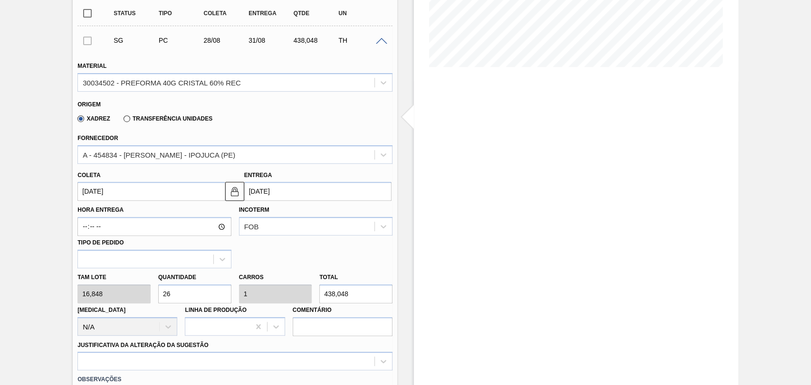
type input "26"
click at [306, 269] on div "Tam lote 16,848 Quantidade 26 Carros 1 Total 438,048 Doca N/A Linha de Produção…" at bounding box center [235, 303] width 323 height 68
click at [205, 374] on label "Observações" at bounding box center [234, 380] width 315 height 14
click at [213, 363] on div at bounding box center [234, 361] width 315 height 19
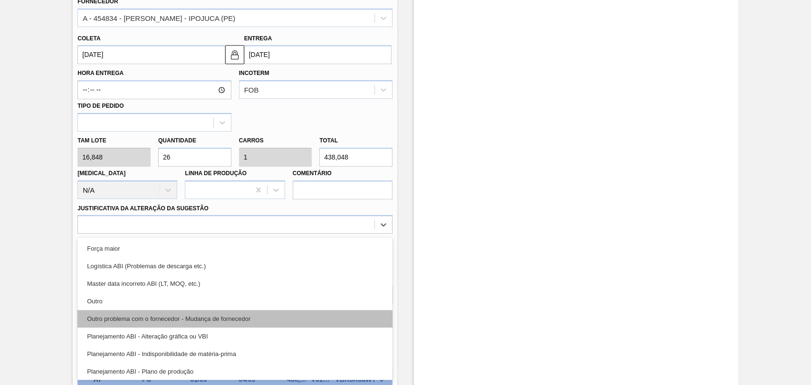
scroll to position [53, 0]
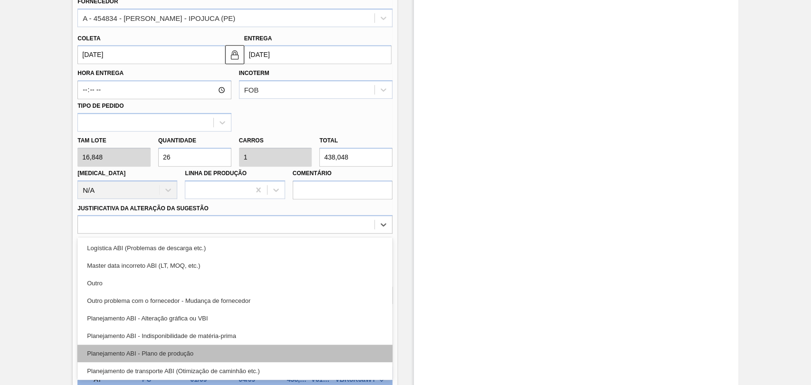
click at [205, 351] on div "Planejamento ABI - Plano de produção" at bounding box center [234, 354] width 315 height 18
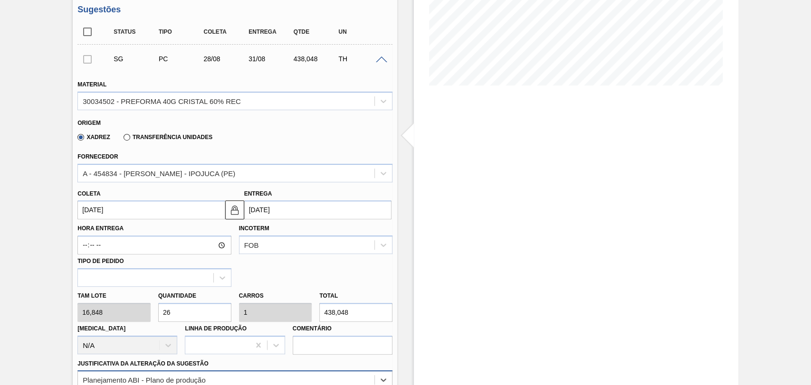
scroll to position [190, 0]
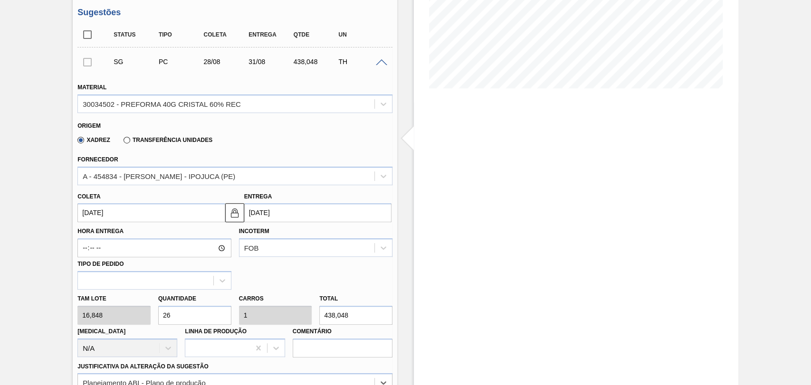
click at [357, 268] on div "Hora Entrega Incoterm FOB Tipo de pedido" at bounding box center [235, 255] width 323 height 67
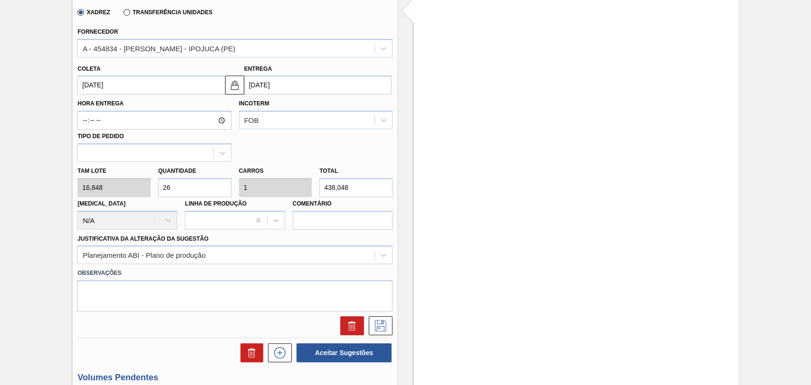
scroll to position [348, 0]
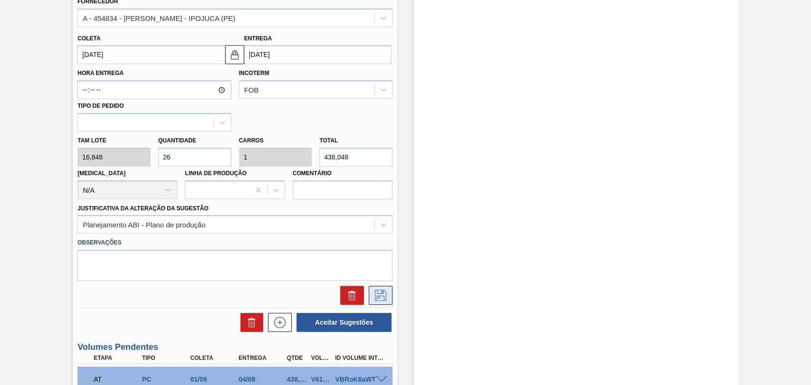
click at [376, 296] on icon at bounding box center [380, 295] width 15 height 11
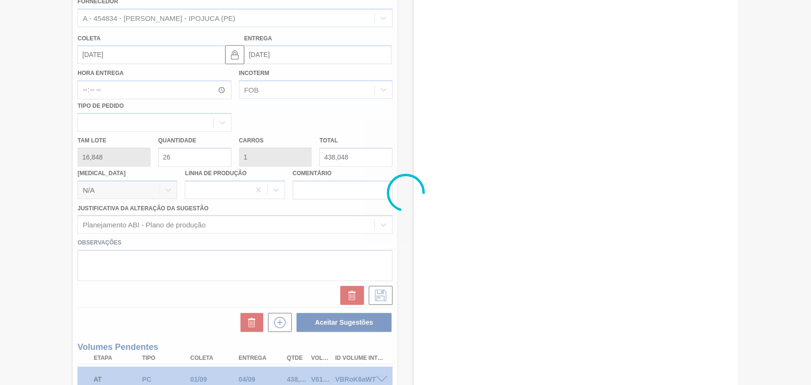
scroll to position [174, 0]
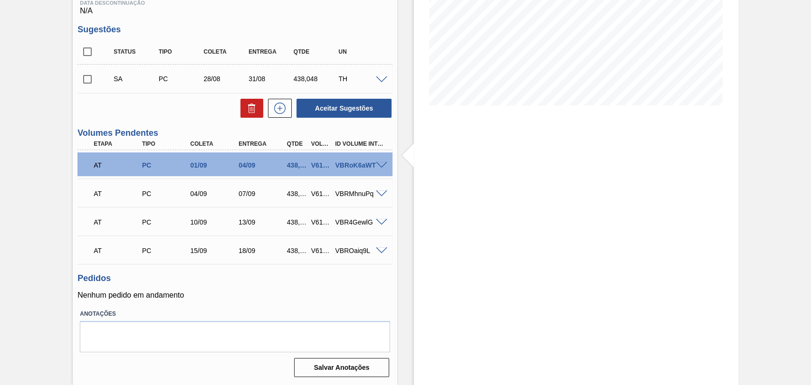
click at [302, 300] on div "Unidade Teresina PE MIN 233,493 TH PE MAX 2.583,064 TH Próxima Entrega - Data o…" at bounding box center [235, 143] width 325 height 474
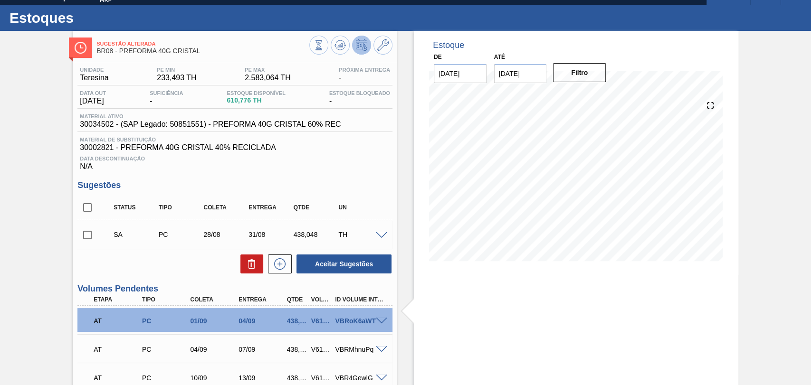
scroll to position [15, 0]
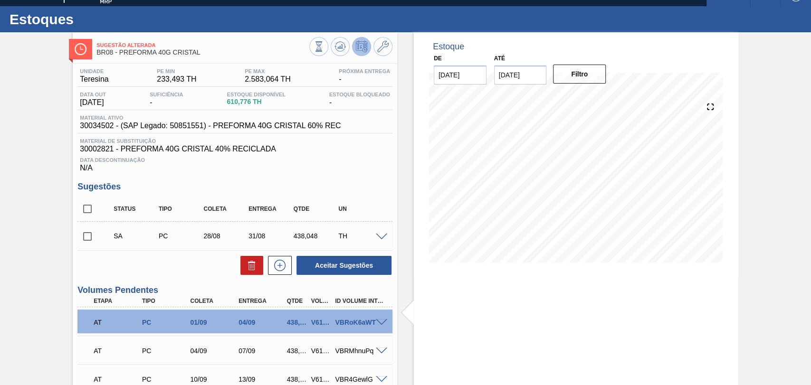
click at [90, 240] on input "checkbox" at bounding box center [87, 237] width 20 height 20
click at [360, 270] on button "Aceitar Sugestões" at bounding box center [344, 265] width 95 height 19
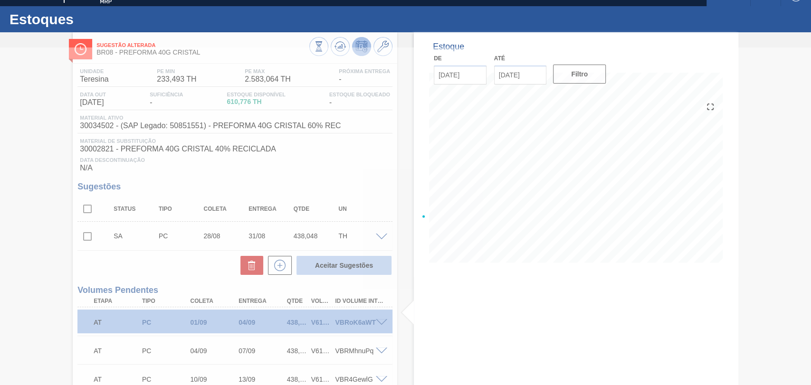
checkbox input "false"
click at [375, 189] on div at bounding box center [405, 217] width 811 height 338
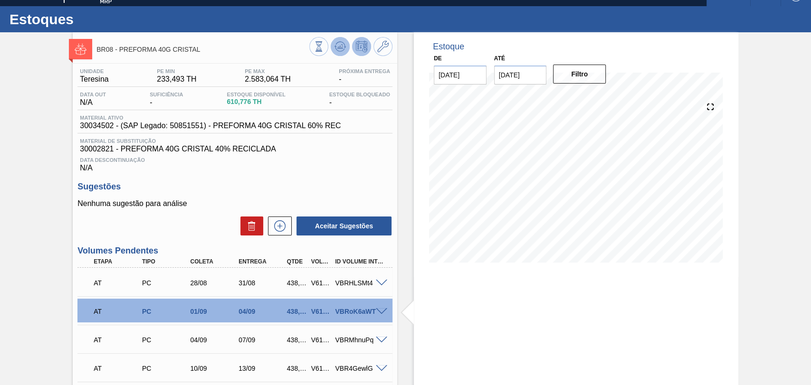
click at [335, 50] on icon at bounding box center [340, 46] width 11 height 11
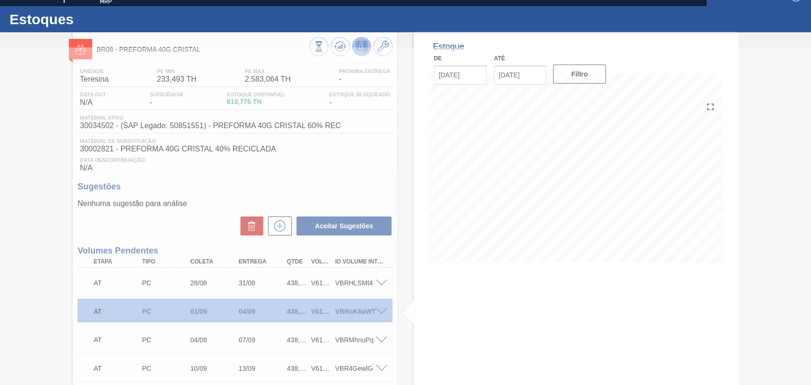
click at [428, 324] on div at bounding box center [405, 217] width 811 height 338
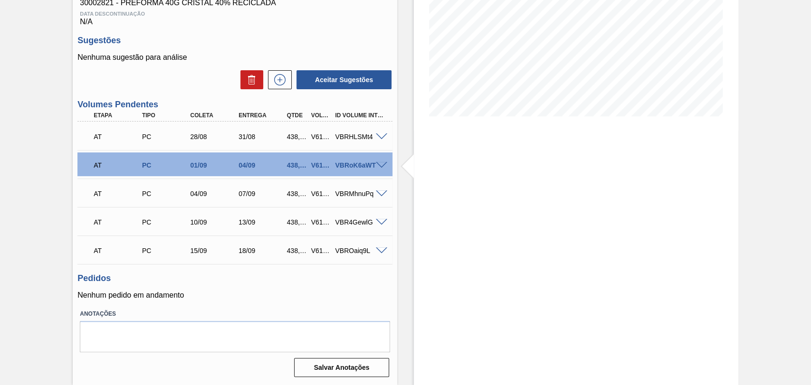
scroll to position [163, 0]
click at [406, 297] on div "Estoque De 25/08/2025 Até 10/10/2025 Filtro 30/08 Projeção de Estoque 273.222 N…" at bounding box center [567, 135] width 341 height 499
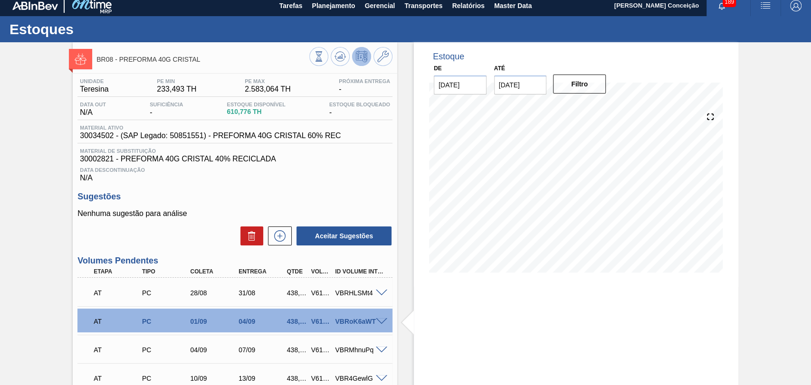
scroll to position [5, 0]
click at [271, 200] on h3 "Sugestões" at bounding box center [234, 197] width 315 height 10
click at [325, 200] on h3 "Sugestões" at bounding box center [234, 197] width 315 height 10
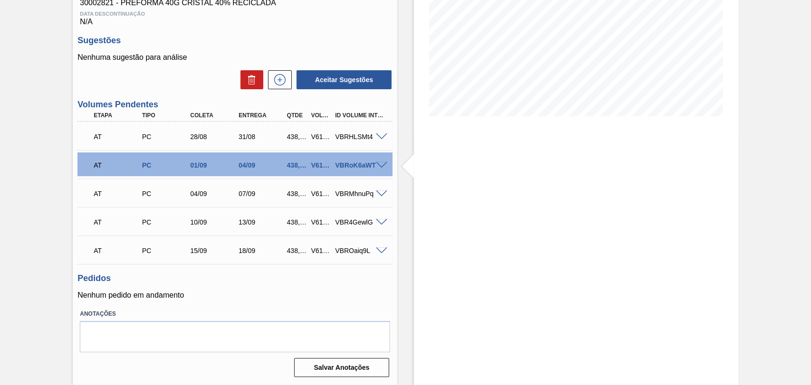
click at [287, 280] on h3 "Pedidos" at bounding box center [234, 279] width 315 height 10
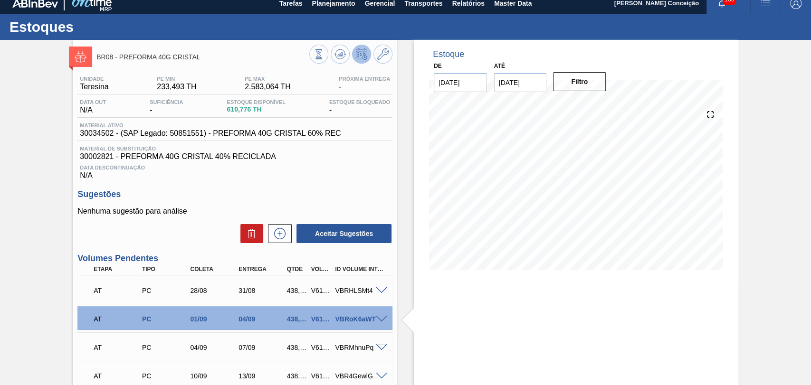
scroll to position [5, 0]
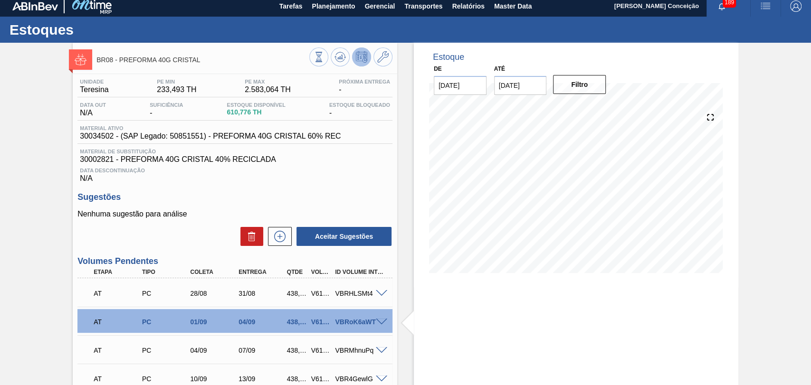
click at [333, 173] on span "Data Descontinuação" at bounding box center [235, 171] width 310 height 6
click at [339, 191] on div "Unidade Teresina PE MIN 233,493 TH PE MAX 2.583,064 TH Próxima Entrega - Data o…" at bounding box center [235, 305] width 325 height 463
click at [379, 295] on span at bounding box center [381, 293] width 11 height 7
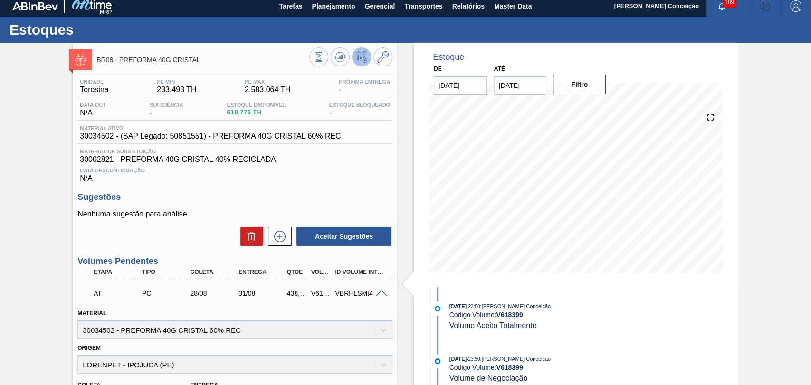
click at [380, 296] on span at bounding box center [381, 293] width 11 height 7
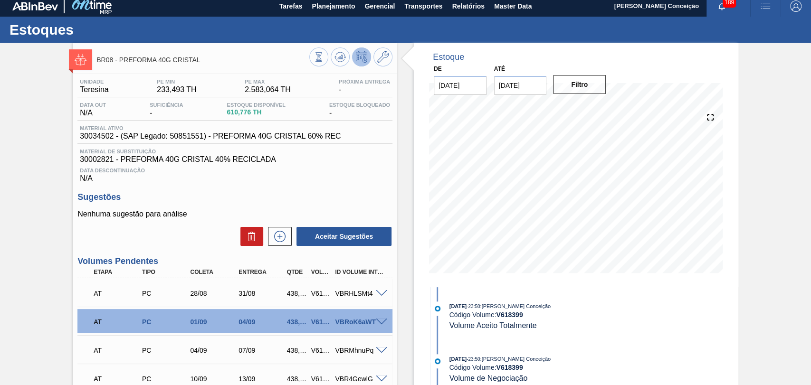
click at [223, 176] on div "Data Descontinuação N/A" at bounding box center [234, 173] width 315 height 19
click at [406, 278] on div "Estoque De 25/08/2025 Até 10/10/2025 Filtro 12/09 Projeção de Estoque 1,164.516…" at bounding box center [567, 292] width 341 height 499
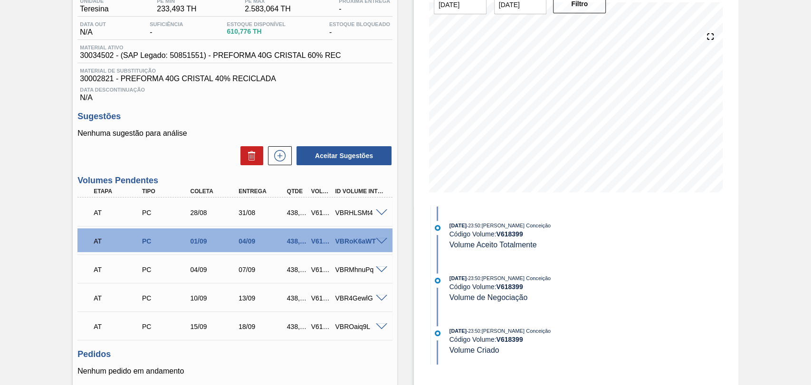
scroll to position [163, 0]
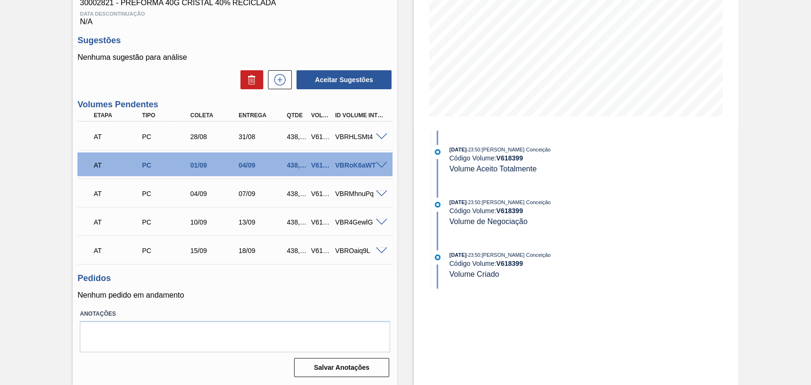
click at [264, 313] on label "Anotações" at bounding box center [235, 314] width 310 height 14
click at [214, 279] on h3 "Pedidos" at bounding box center [234, 279] width 315 height 10
click at [214, 287] on div "Pedidos Nenhum pedido em andamento" at bounding box center [234, 287] width 315 height 26
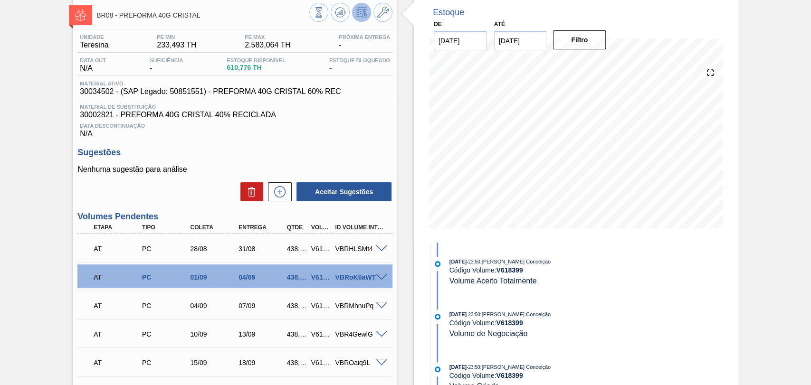
scroll to position [0, 0]
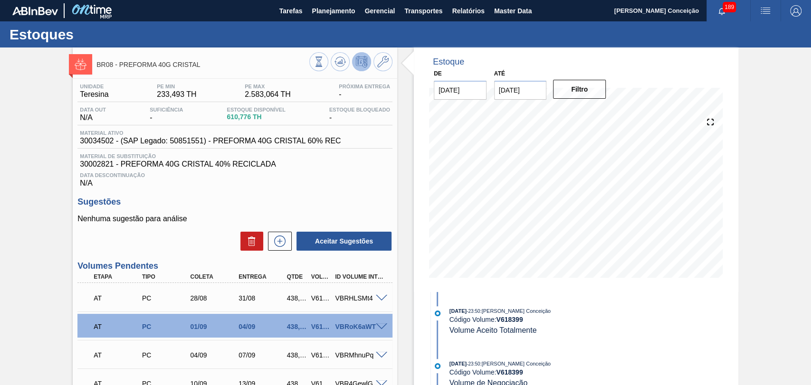
click at [316, 192] on div "Unidade Teresina PE MIN 233,493 TH PE MAX 2.583,064 TH Próxima Entrega - Data o…" at bounding box center [235, 310] width 325 height 463
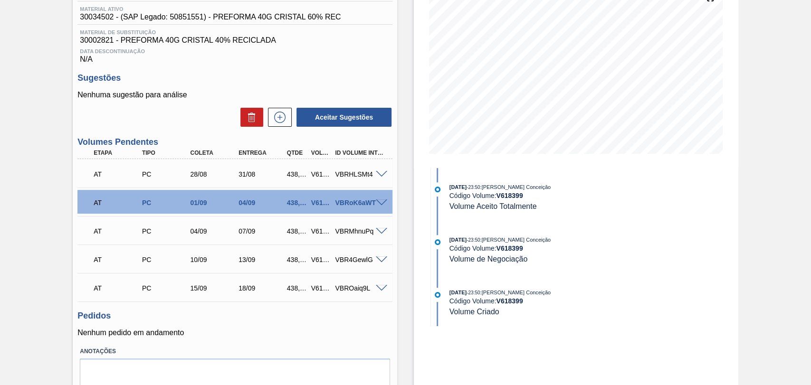
scroll to position [158, 0]
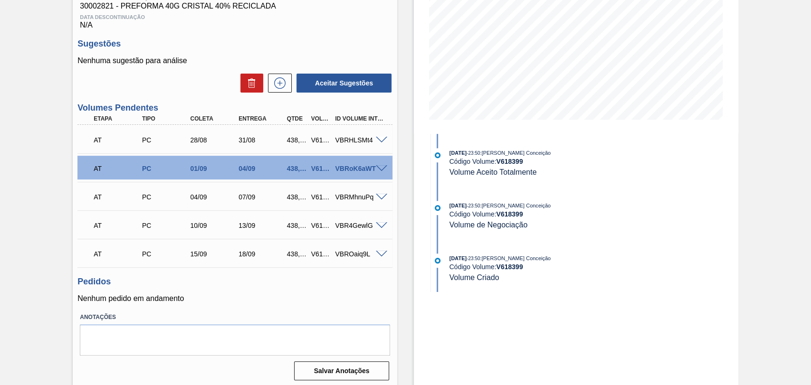
click at [281, 303] on p "Nenhum pedido em andamento" at bounding box center [234, 299] width 315 height 9
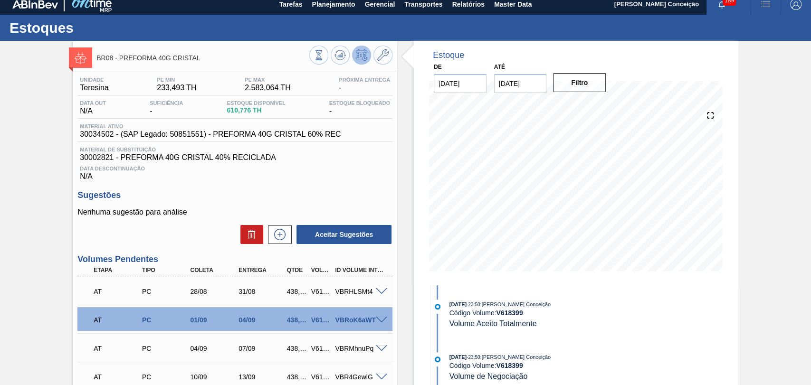
scroll to position [0, 0]
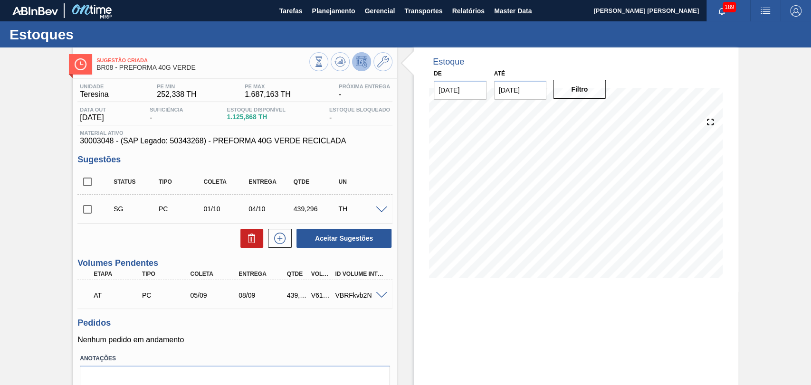
click at [308, 352] on label "Anotações" at bounding box center [235, 359] width 310 height 14
drag, startPoint x: 534, startPoint y: 92, endPoint x: 340, endPoint y: 80, distance: 194.3
click at [418, 80] on div "Estoque De [DATE] Até [DATE] Filtro 27/08 Projeção de Estoque 839.77 [DOMAIN_NA…" at bounding box center [576, 170] width 325 height 245
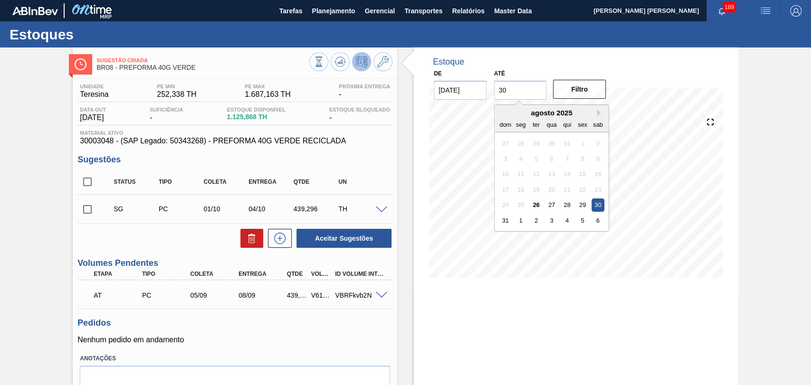
type input "3"
type input "[DATE]"
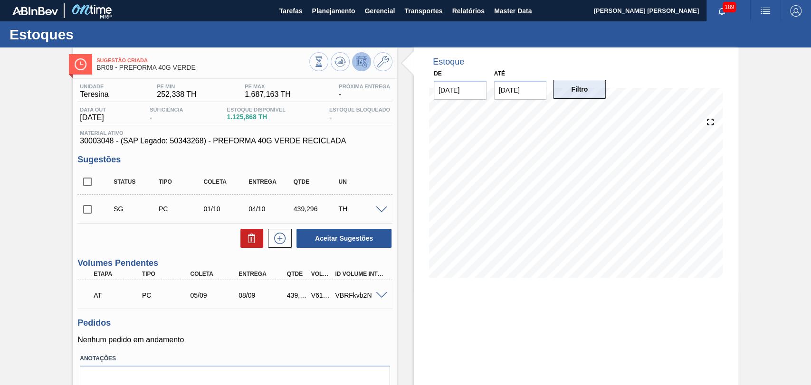
click at [594, 94] on button "Filtro" at bounding box center [579, 89] width 53 height 19
click at [431, 287] on div at bounding box center [576, 197] width 294 height 190
click at [253, 339] on p "Nenhum pedido em andamento" at bounding box center [234, 340] width 315 height 9
click at [380, 295] on span at bounding box center [381, 295] width 11 height 7
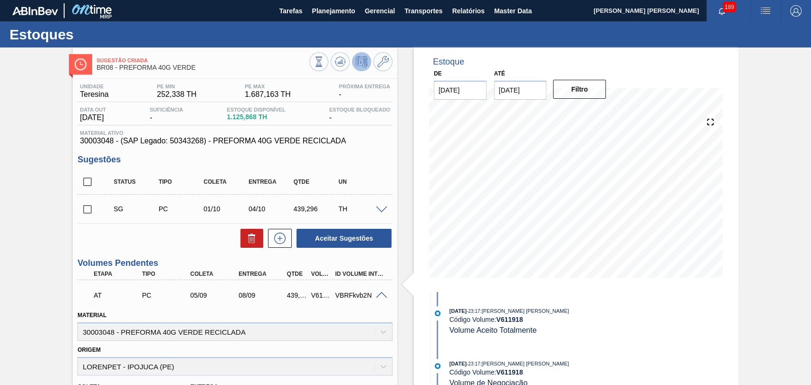
click at [380, 295] on span at bounding box center [381, 295] width 11 height 7
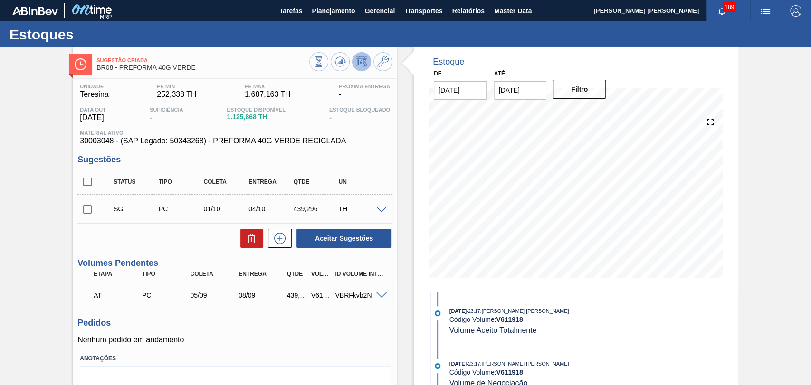
click at [388, 343] on p "Nenhum pedido em andamento" at bounding box center [234, 340] width 315 height 9
click at [377, 207] on span at bounding box center [381, 210] width 11 height 7
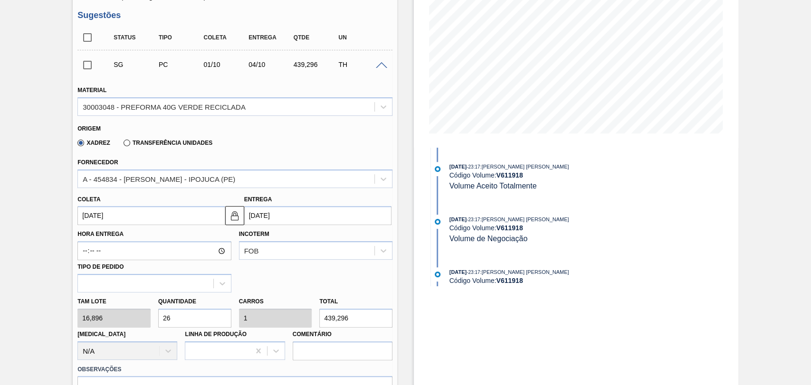
scroll to position [158, 0]
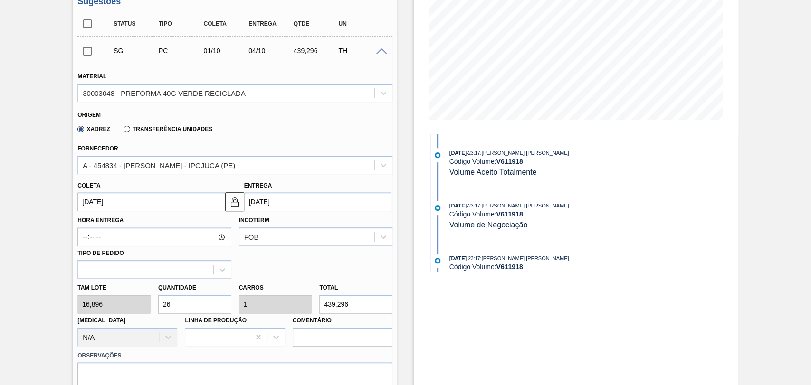
click at [105, 202] on input "[DATE]" at bounding box center [150, 201] width 147 height 19
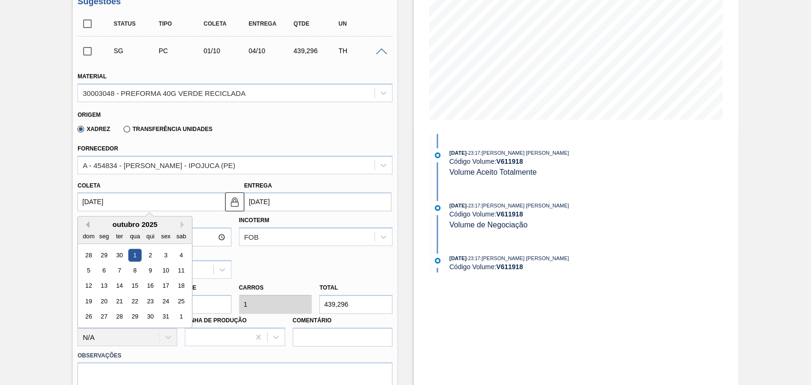
click at [84, 227] on button "Previous Month" at bounding box center [86, 224] width 7 height 7
click at [135, 314] on div "1" at bounding box center [135, 317] width 13 height 13
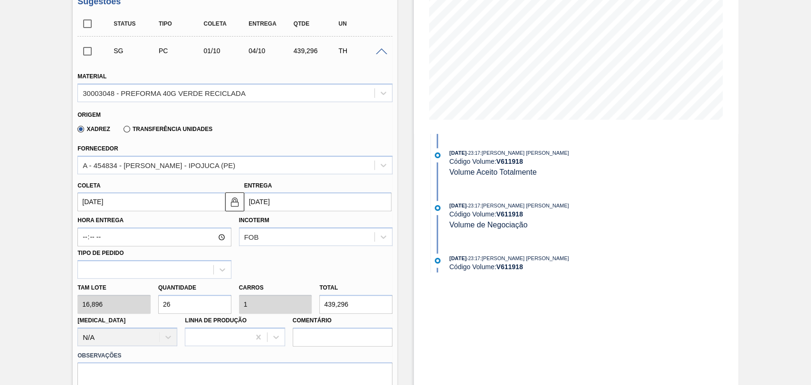
click at [156, 201] on input "01/10/2025" at bounding box center [150, 201] width 147 height 19
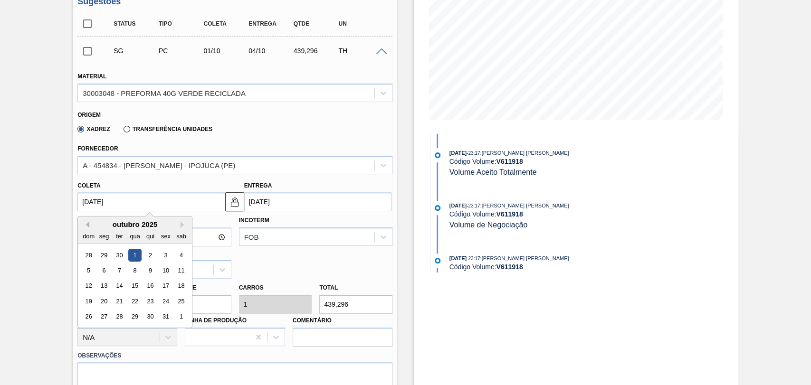
click at [84, 221] on div "Previous Month Next Month outubro 2025 dom seg ter qua qui sex sab 28 29 30 1 2…" at bounding box center [134, 272] width 115 height 112
click at [88, 227] on button "Previous Month" at bounding box center [86, 224] width 7 height 7
click at [138, 317] on div "1" at bounding box center [135, 317] width 13 height 13
click at [92, 203] on input "01/10/2025" at bounding box center [150, 201] width 147 height 19
click at [87, 226] on button "Previous Month" at bounding box center [86, 224] width 7 height 7
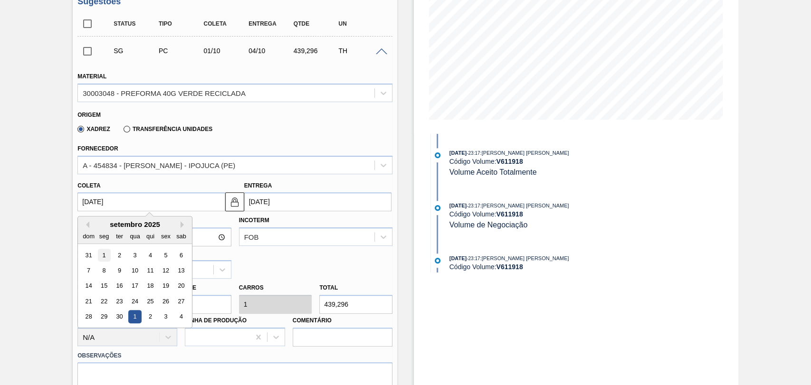
click at [106, 252] on div "1" at bounding box center [104, 255] width 13 height 13
type input "01/09/2025"
type input "04/09/2025"
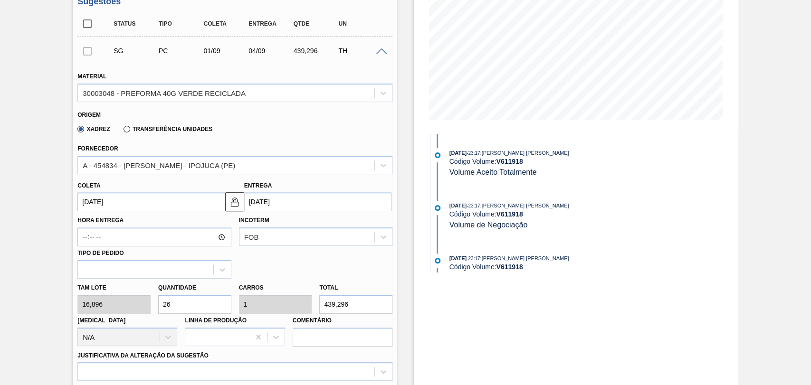
click at [271, 265] on div "Hora Entrega Incoterm FOB Tipo de pedido" at bounding box center [235, 244] width 323 height 67
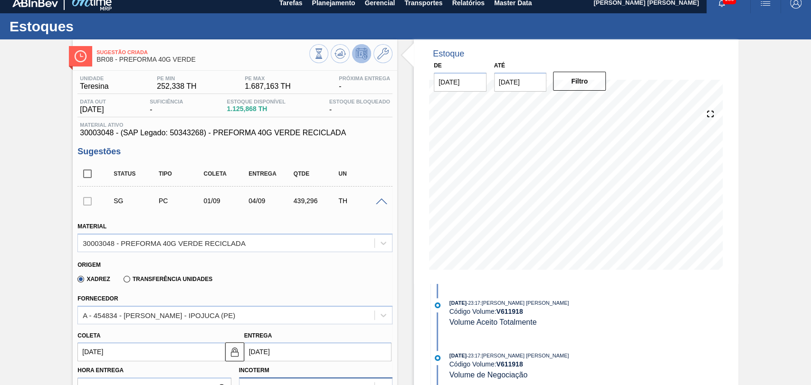
scroll to position [0, 0]
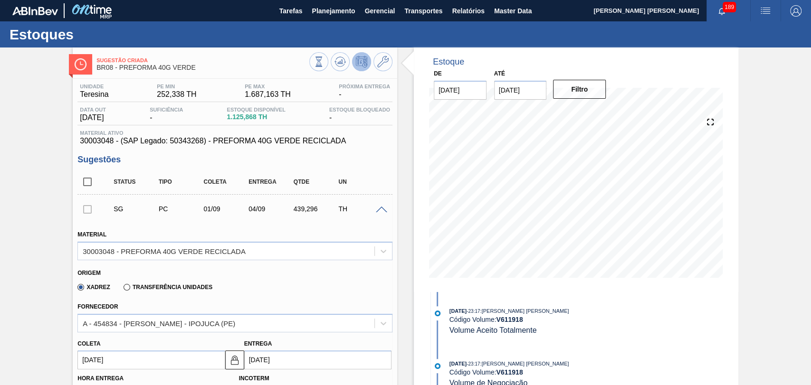
click at [266, 288] on div "Xadrez Transferência Unidades" at bounding box center [230, 286] width 307 height 19
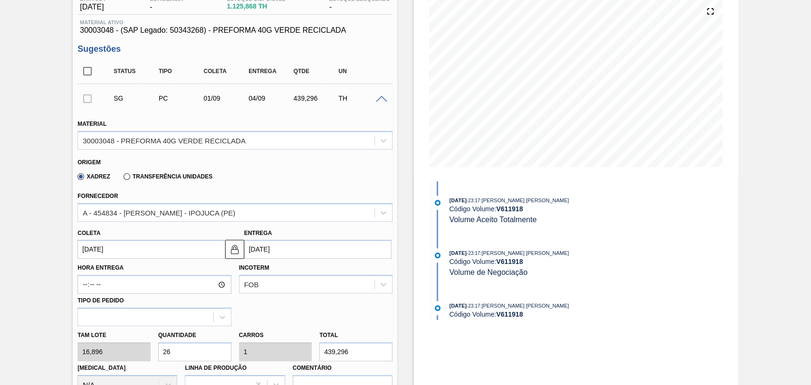
scroll to position [158, 0]
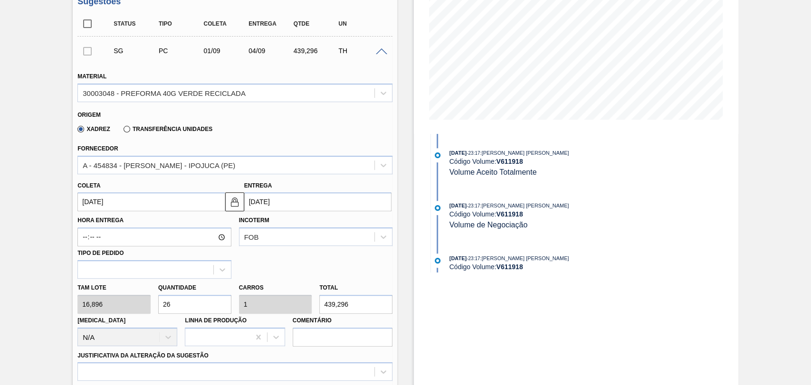
click at [286, 273] on div "Hora Entrega Incoterm FOB Tipo de pedido" at bounding box center [235, 244] width 323 height 67
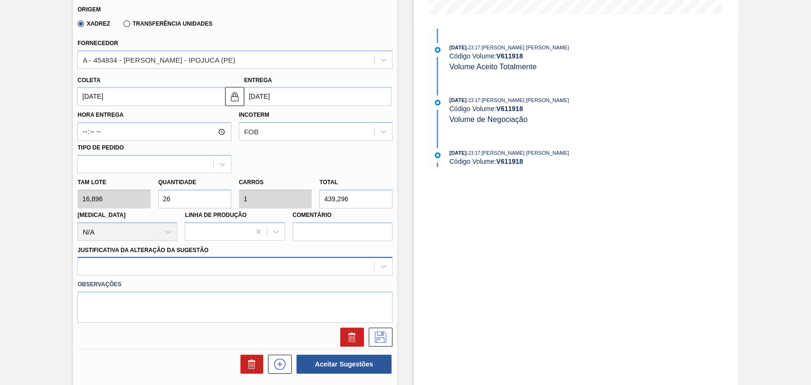
click at [136, 269] on div at bounding box center [234, 266] width 315 height 19
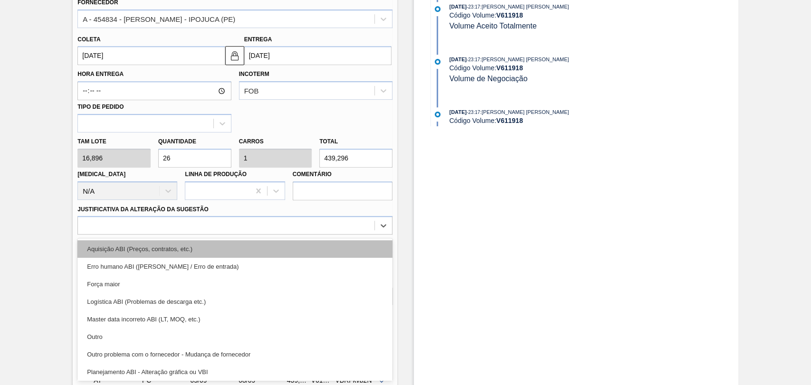
scroll to position [105, 0]
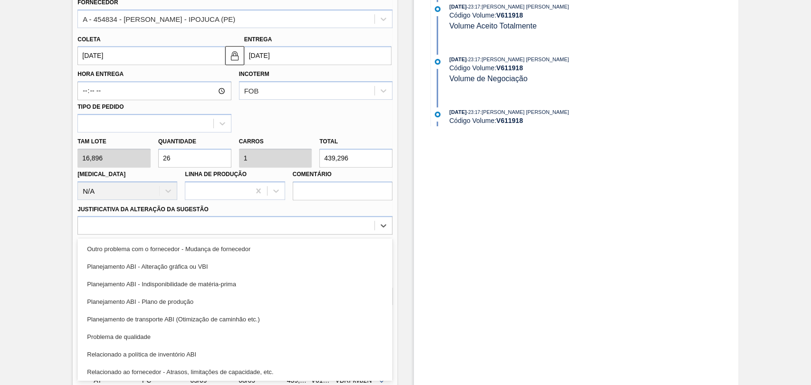
click at [195, 297] on div "Planejamento ABI - Plano de produção" at bounding box center [234, 302] width 315 height 18
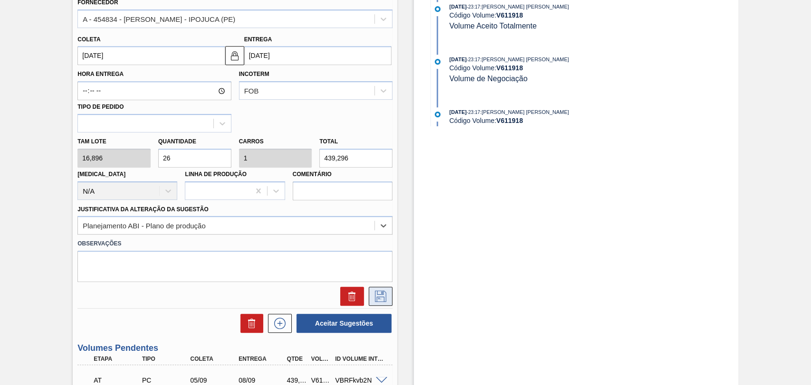
click at [376, 297] on icon at bounding box center [380, 296] width 15 height 11
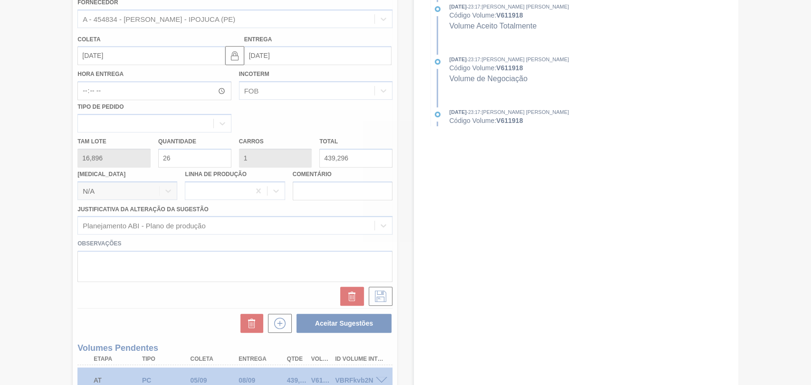
scroll to position [45, 0]
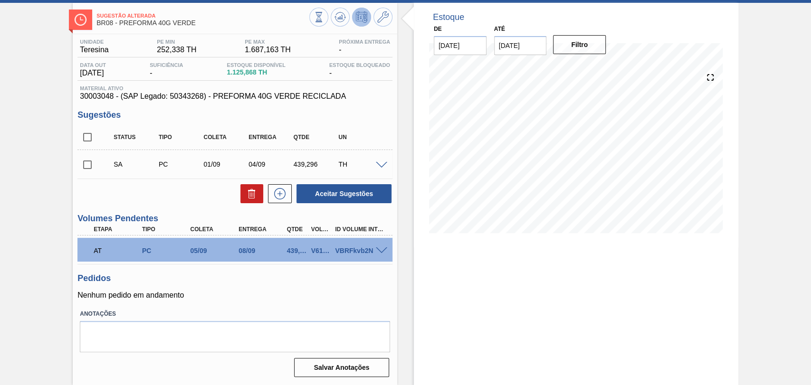
click at [89, 164] on input "checkbox" at bounding box center [87, 165] width 20 height 20
click at [330, 192] on button "Aceitar Sugestões" at bounding box center [344, 193] width 95 height 19
checkbox input "false"
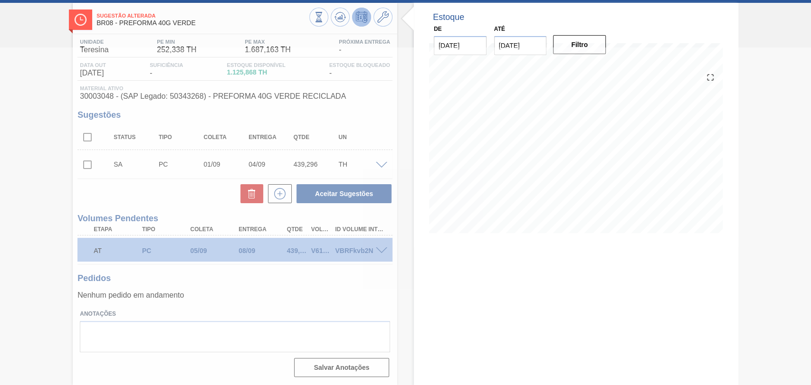
click at [288, 290] on div at bounding box center [405, 217] width 811 height 338
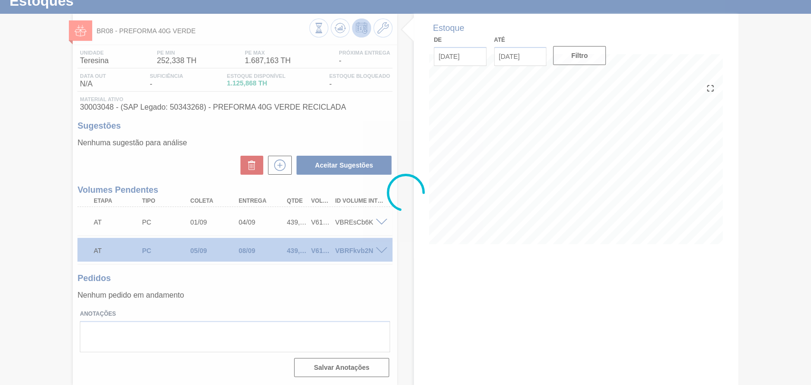
click at [260, 294] on div at bounding box center [405, 192] width 811 height 385
click at [239, 271] on div at bounding box center [405, 192] width 811 height 385
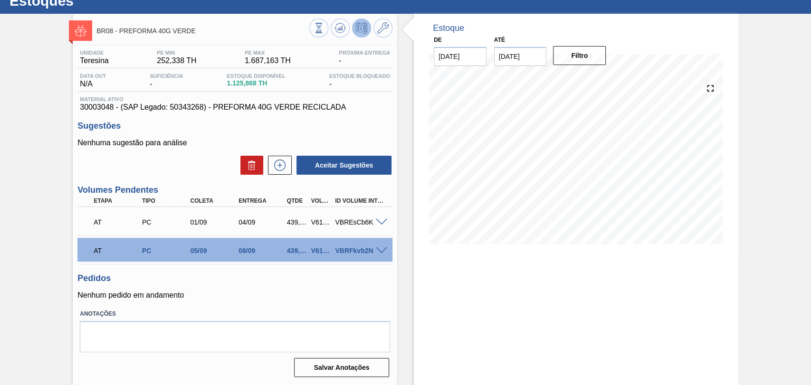
click at [253, 284] on div "Pedidos Nenhum pedido em andamento" at bounding box center [234, 287] width 315 height 26
click at [274, 164] on icon at bounding box center [279, 165] width 15 height 11
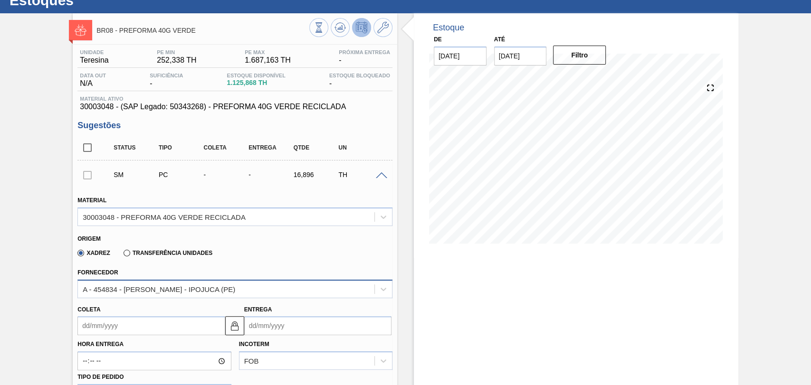
scroll to position [193, 0]
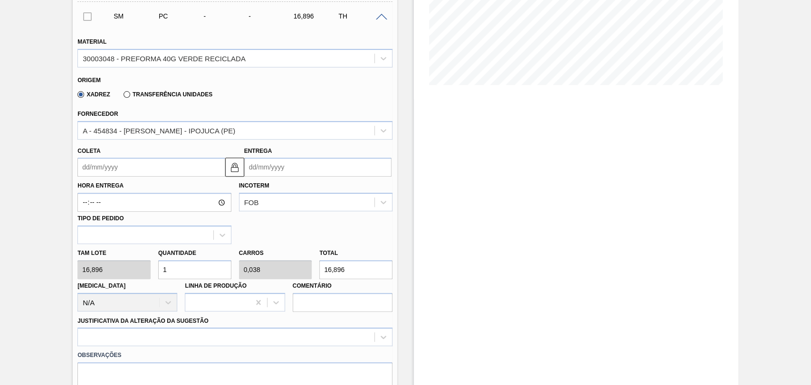
click at [109, 272] on div "Tam lote 16,896 Quantidade 1 Carros 0,038 Total 16,896 Doca N/A Linha de Produç…" at bounding box center [235, 278] width 323 height 68
type input "2"
type input "0,077"
type input "33,792"
type input "26"
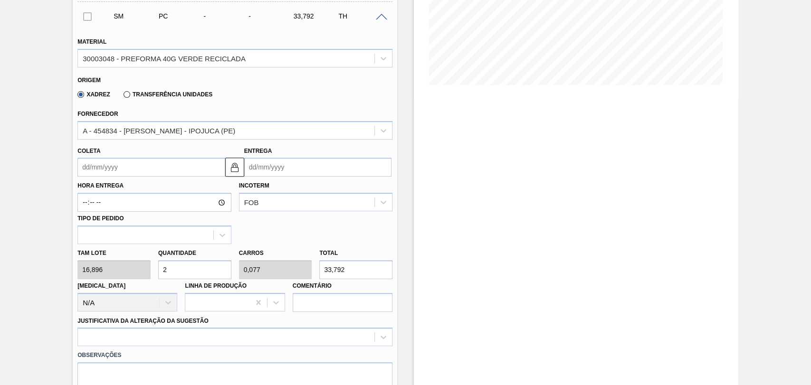
type input "1"
type input "439,296"
type input "26"
click at [118, 173] on input "Coleta" at bounding box center [150, 167] width 147 height 19
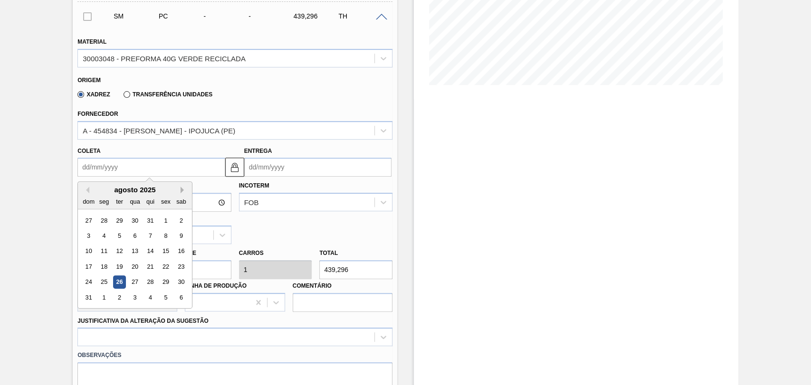
click at [182, 190] on button "Next Month" at bounding box center [184, 190] width 7 height 7
click at [117, 254] on div "16" at bounding box center [119, 251] width 13 height 13
type input "16/09/2025"
type input "19/09/2025"
click at [103, 161] on input "16/09/2025" at bounding box center [150, 167] width 147 height 19
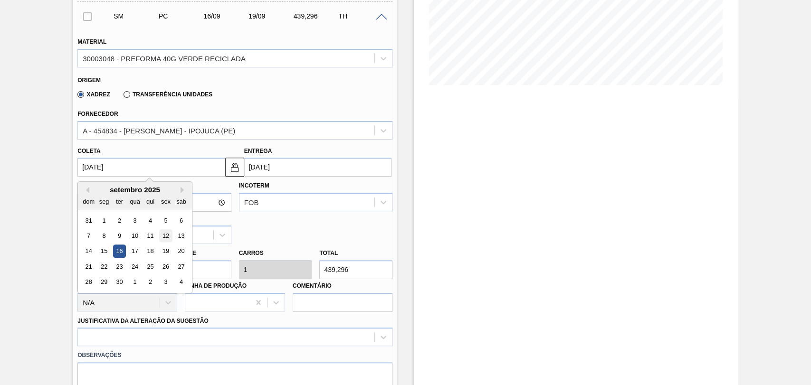
click at [164, 240] on div "12" at bounding box center [166, 236] width 13 height 13
type input "[DATE]"
type input "15/09/2025"
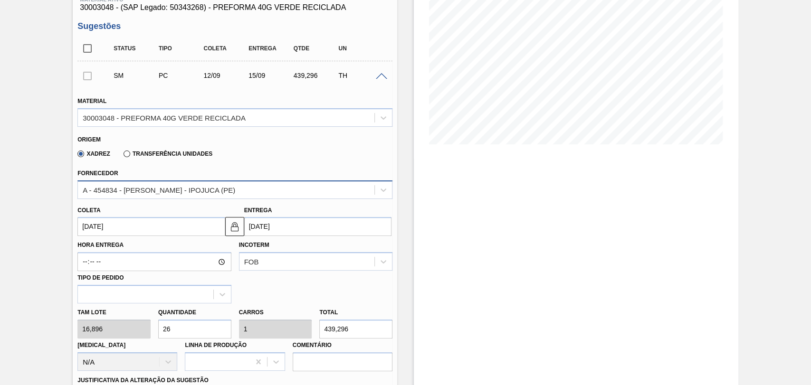
scroll to position [140, 0]
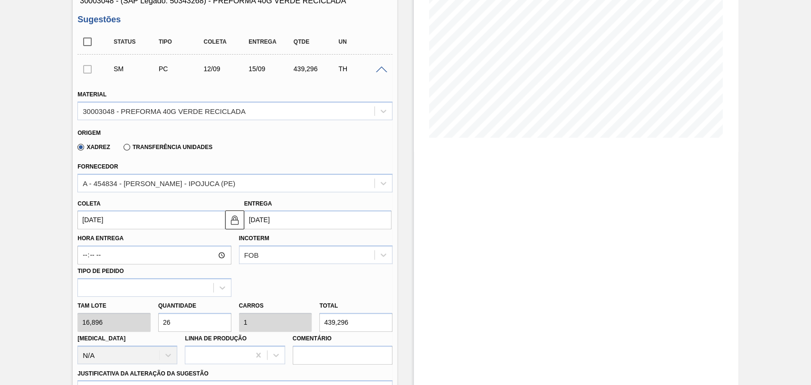
click at [119, 215] on input "12/09/2025" at bounding box center [150, 220] width 147 height 19
click at [304, 278] on div "Hora Entrega Incoterm FOB Tipo de pedido" at bounding box center [235, 263] width 323 height 67
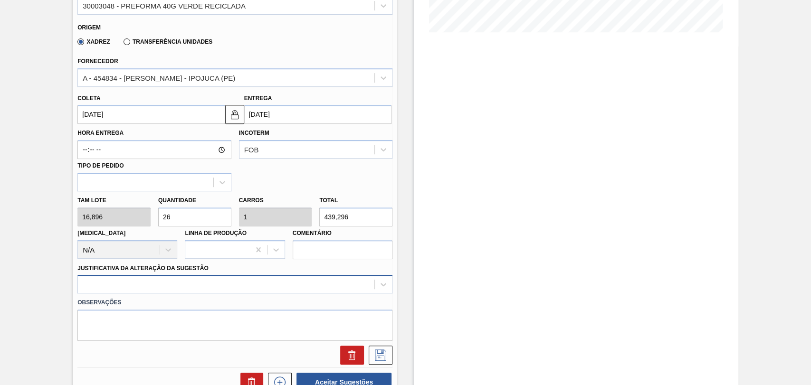
click at [163, 285] on div at bounding box center [234, 284] width 315 height 19
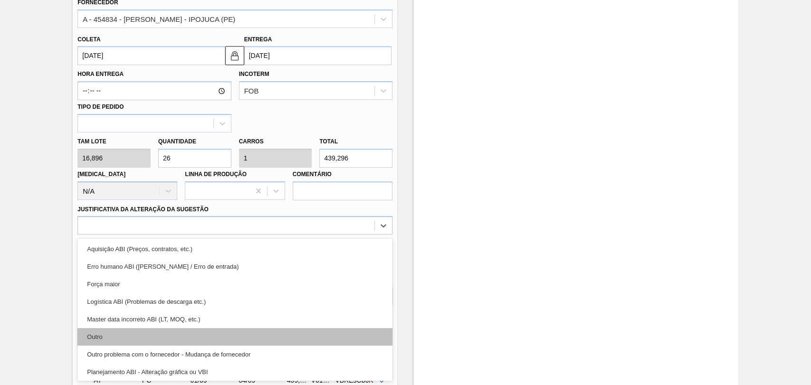
scroll to position [105, 0]
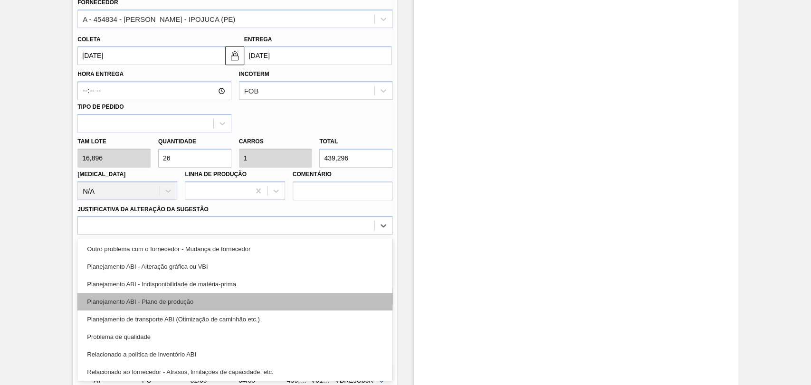
click at [190, 308] on div "Planejamento ABI - Plano de produção" at bounding box center [234, 302] width 315 height 18
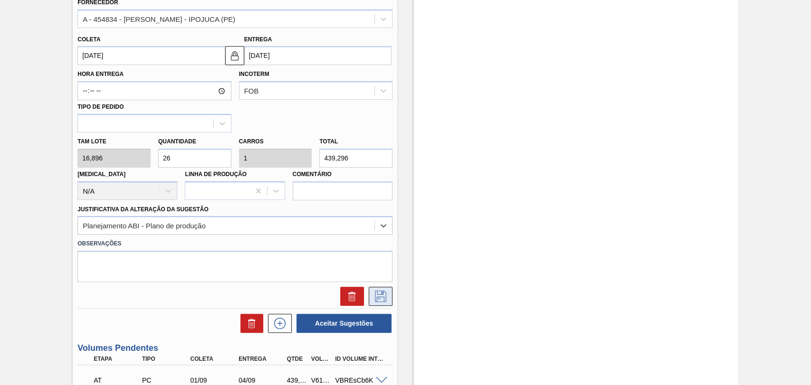
click at [381, 294] on icon at bounding box center [380, 296] width 5 height 8
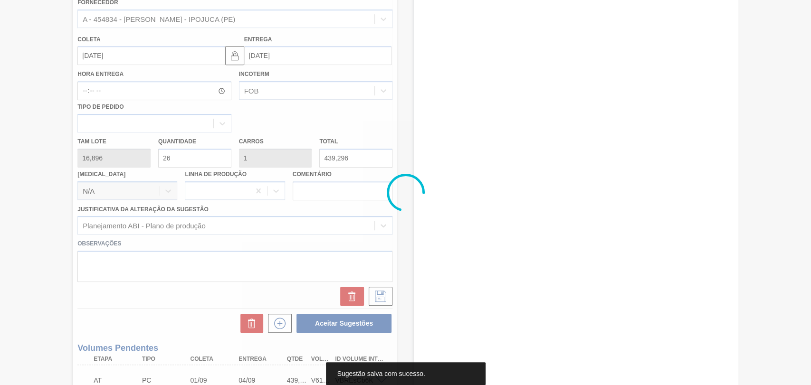
scroll to position [74, 0]
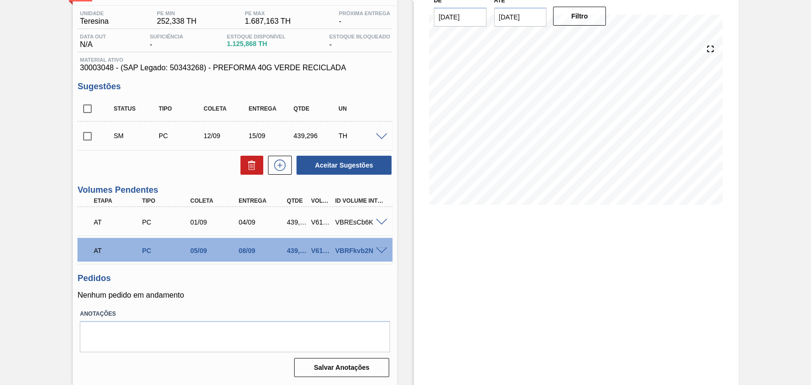
click at [410, 209] on div "Estoque De 26/08/2025 Até 10/10/2025 Filtro 27/08 Projeção de Estoque 839.77 Ne…" at bounding box center [567, 179] width 341 height 411
click at [90, 142] on input "checkbox" at bounding box center [87, 136] width 20 height 20
click at [319, 163] on button "Aceitar Sugestões" at bounding box center [344, 165] width 95 height 19
checkbox input "false"
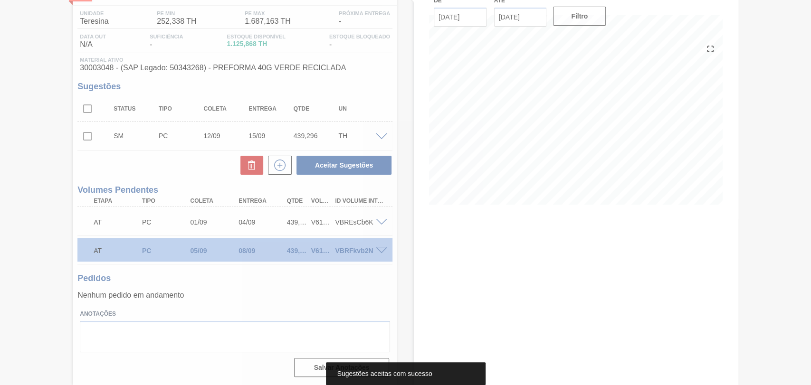
click at [163, 163] on div at bounding box center [405, 192] width 811 height 385
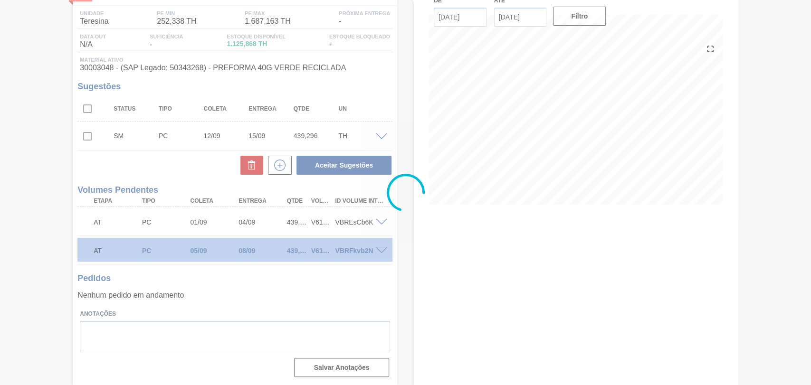
scroll to position [63, 0]
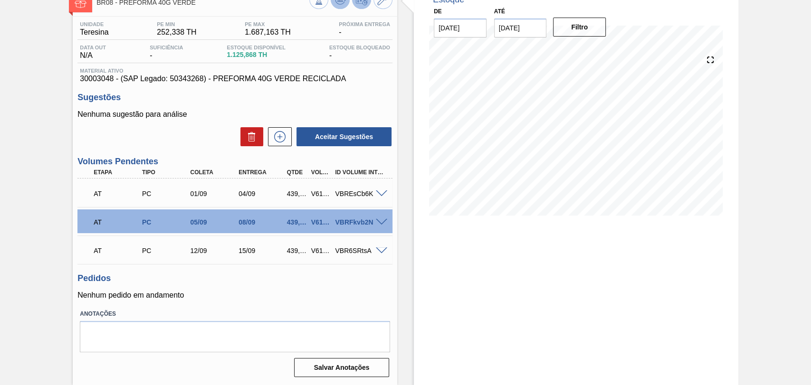
click at [333, 0] on button at bounding box center [340, -1] width 19 height 19
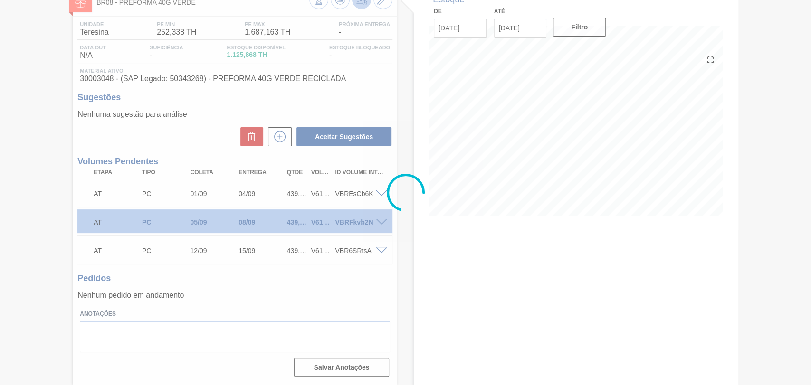
click at [434, 271] on div at bounding box center [405, 192] width 811 height 385
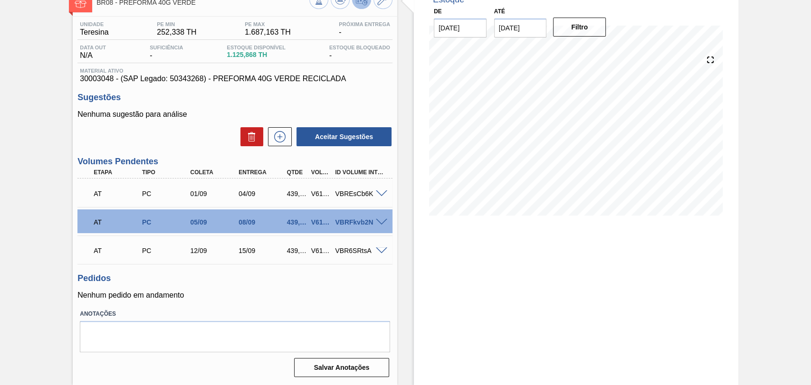
click at [313, 100] on h3 "Sugestões" at bounding box center [234, 98] width 315 height 10
click at [335, 7] on button at bounding box center [340, -1] width 19 height 19
click at [365, 98] on h3 "Sugestões" at bounding box center [234, 98] width 315 height 10
click at [274, 136] on icon at bounding box center [279, 136] width 15 height 11
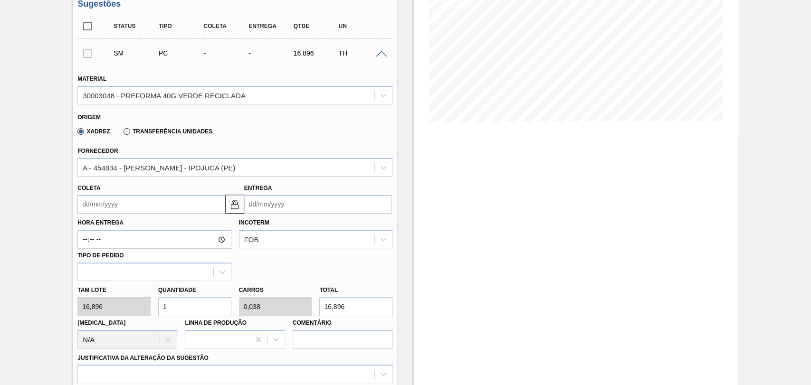
scroll to position [169, 0]
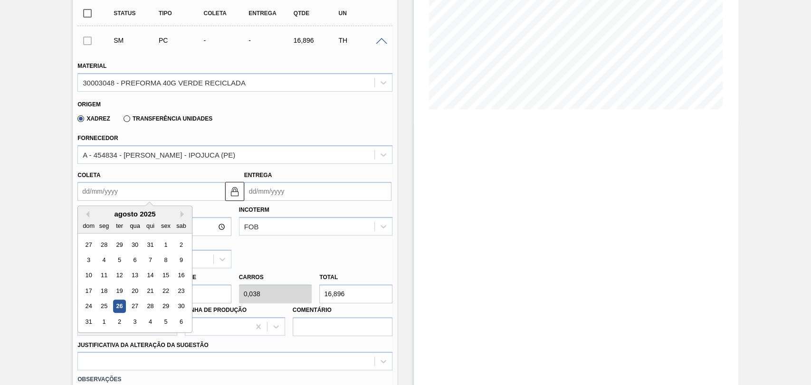
click at [125, 200] on input "Coleta" at bounding box center [150, 191] width 147 height 19
click at [181, 215] on button "Next Month" at bounding box center [184, 214] width 7 height 7
click at [123, 306] on div "30" at bounding box center [119, 306] width 13 height 13
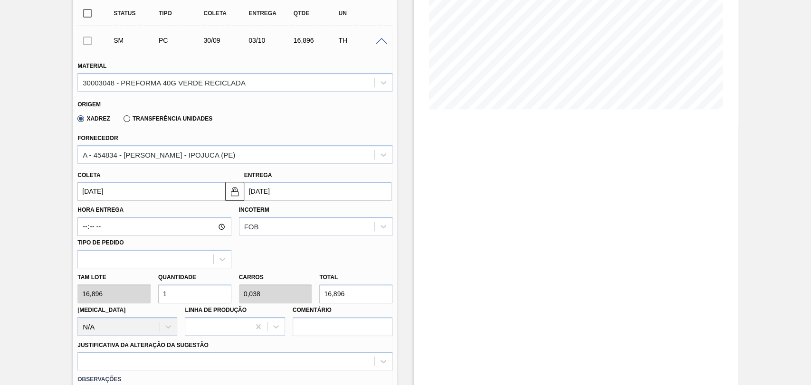
type input "[DATE]"
type input "03/10/2025"
click at [177, 194] on input "[DATE]" at bounding box center [150, 191] width 147 height 19
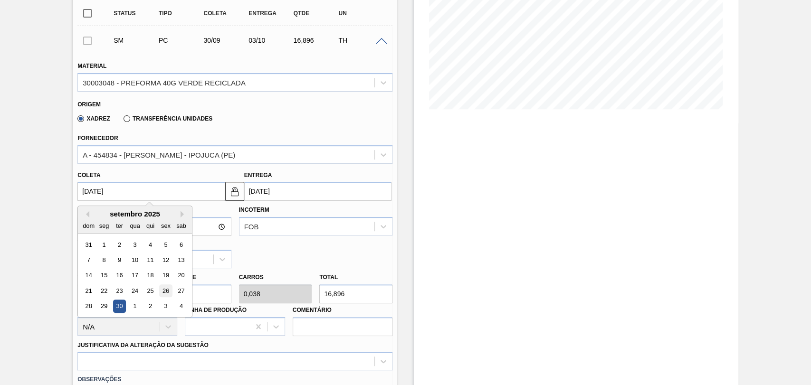
click at [166, 292] on div "26" at bounding box center [166, 291] width 13 height 13
type input "[DATE]"
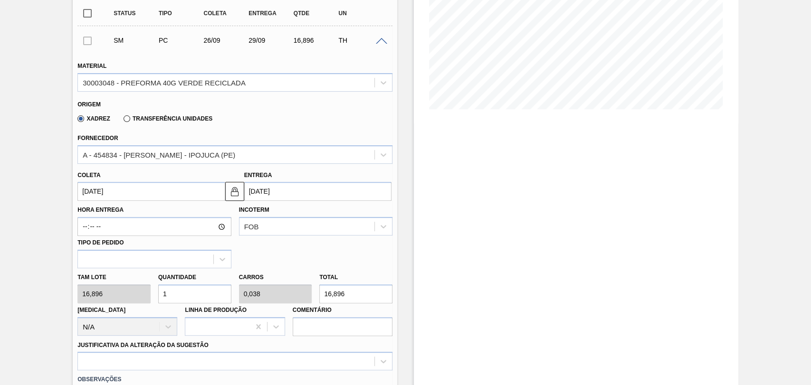
click at [145, 285] on div "Tam lote 16,896 Quantidade 1 Carros 0,038 Total 16,896 Doca N/A Linha de Produç…" at bounding box center [235, 303] width 323 height 68
type input "2"
type input "0,077"
type input "33,792"
type input "26"
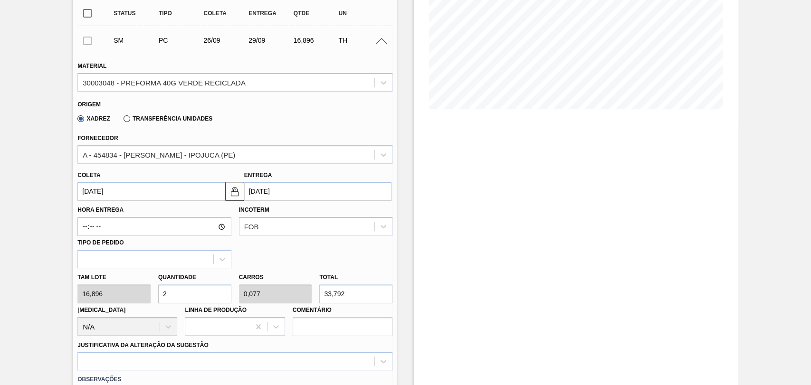
type input "1"
type input "439,296"
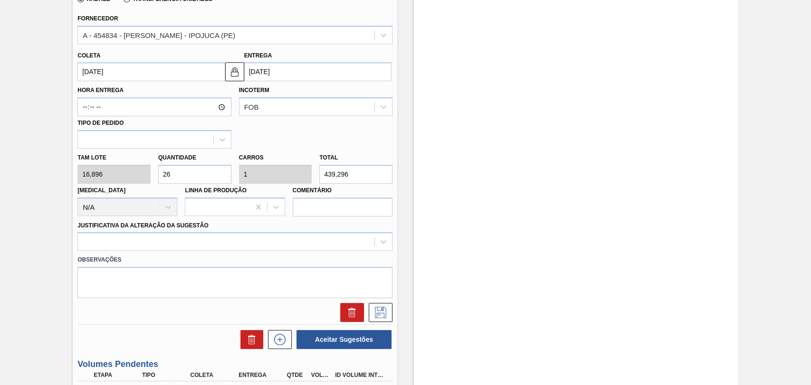
scroll to position [327, 0]
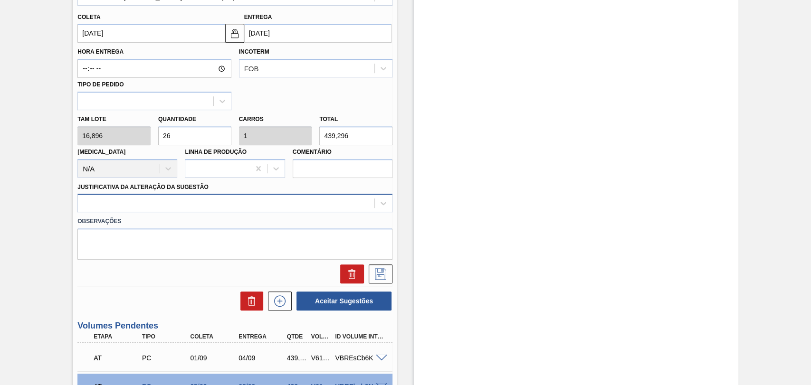
type input "26"
click at [139, 206] on div at bounding box center [226, 204] width 297 height 14
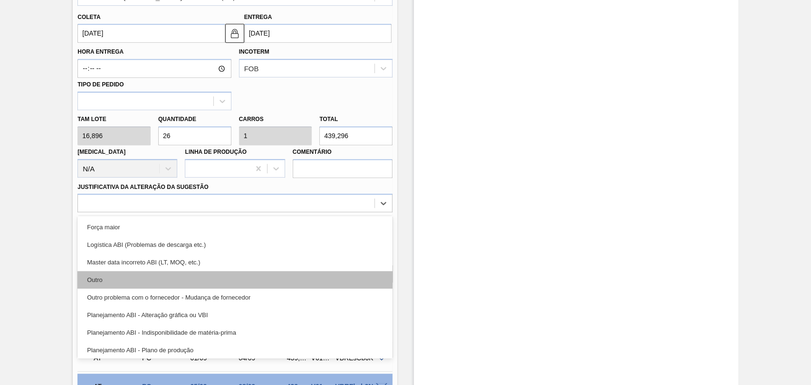
scroll to position [53, 0]
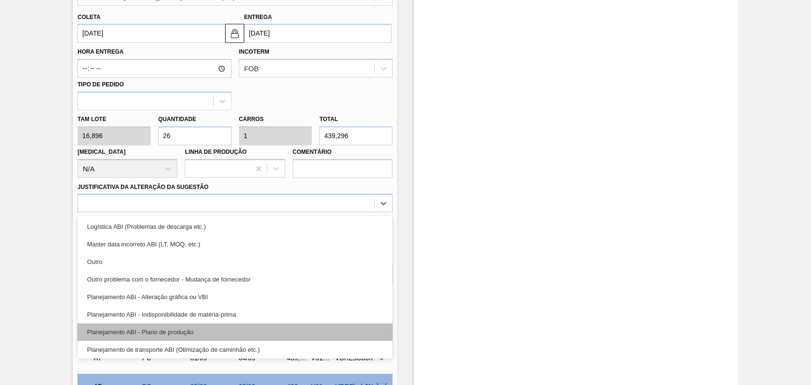
click at [152, 336] on div "Planejamento ABI - Plano de produção" at bounding box center [234, 333] width 315 height 18
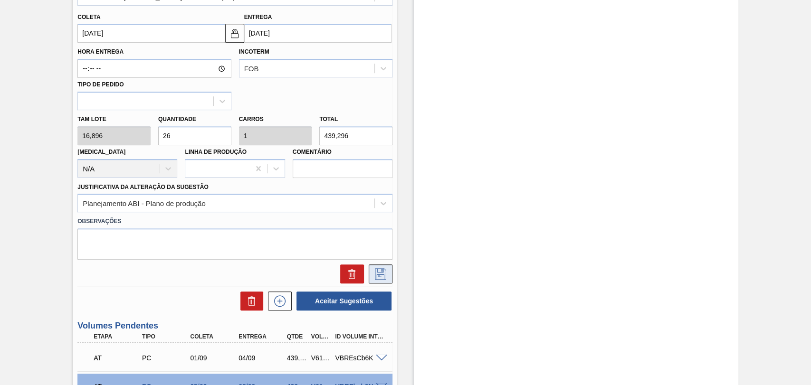
click at [373, 271] on icon at bounding box center [380, 274] width 15 height 11
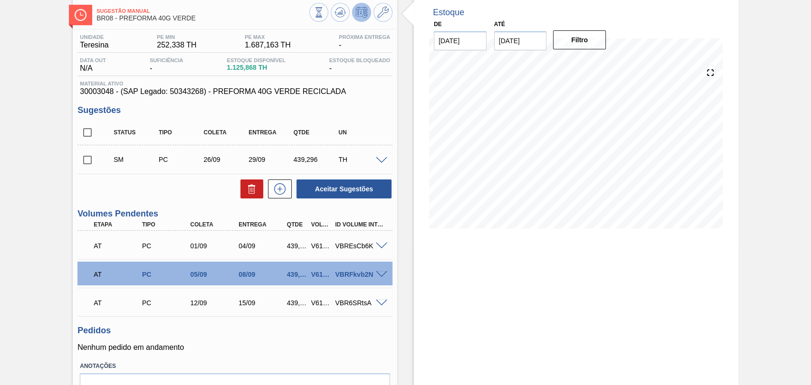
scroll to position [0, 0]
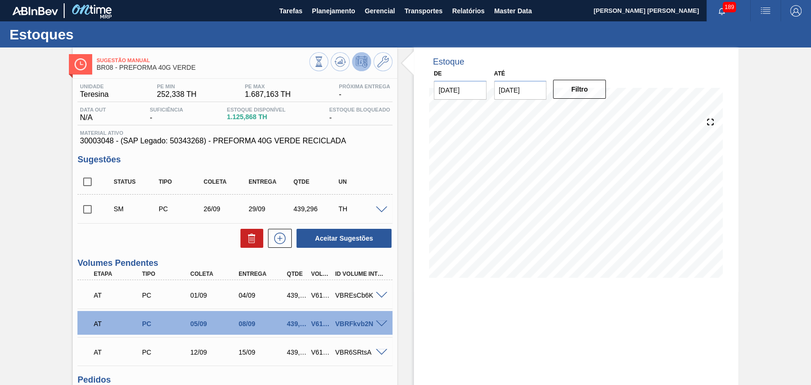
click at [84, 215] on input "checkbox" at bounding box center [87, 210] width 20 height 20
click at [346, 237] on button "Aceitar Sugestões" at bounding box center [344, 238] width 95 height 19
checkbox input "false"
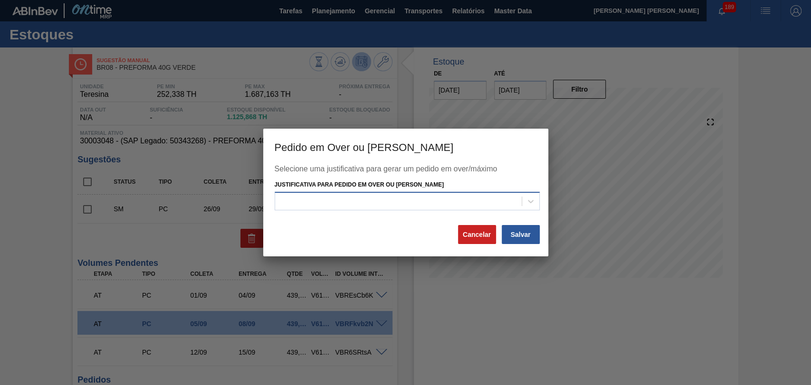
click at [382, 210] on div at bounding box center [407, 201] width 265 height 19
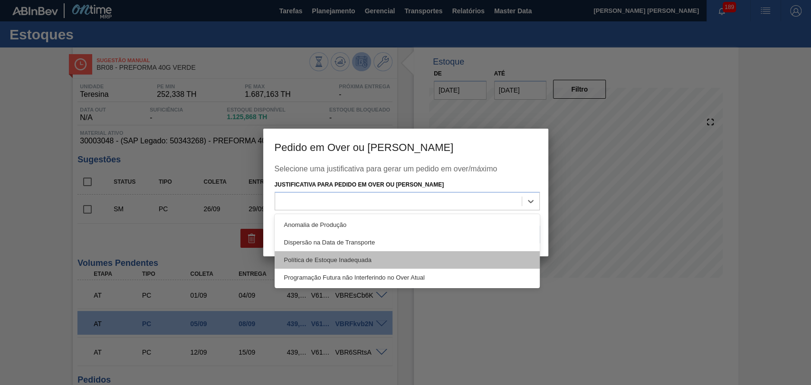
click at [425, 267] on div "Política de Estoque Inadequada" at bounding box center [407, 260] width 265 height 18
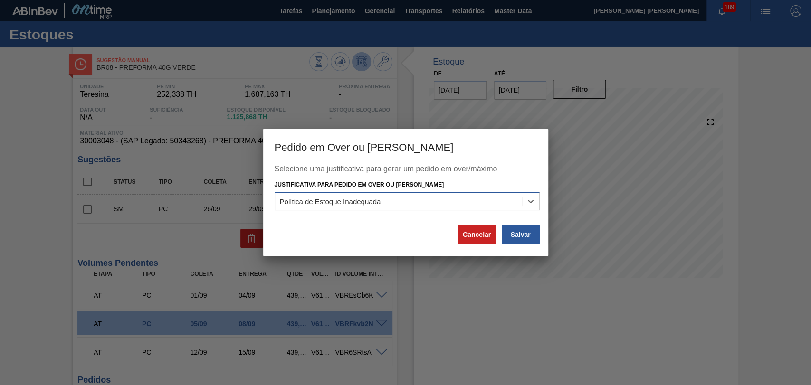
click at [388, 199] on div "Política de Estoque Inadequada" at bounding box center [398, 201] width 247 height 14
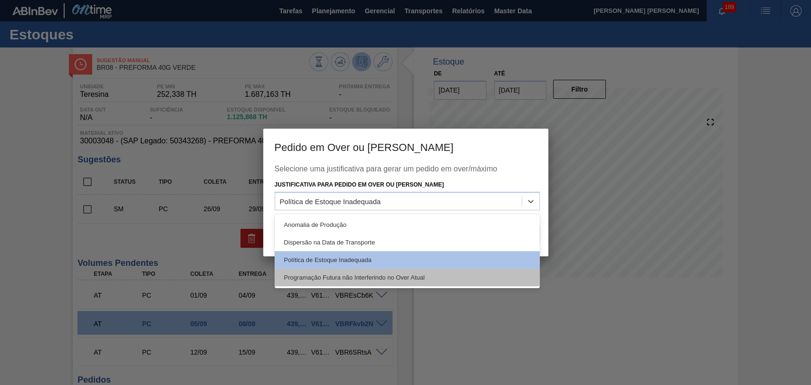
click at [365, 276] on div "Programação Futura não Interferindo no Over Atual" at bounding box center [407, 278] width 265 height 18
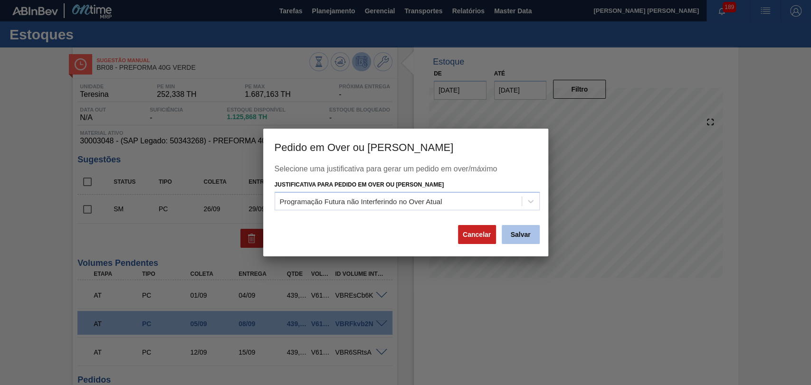
click at [510, 235] on button "Salvar" at bounding box center [521, 234] width 38 height 19
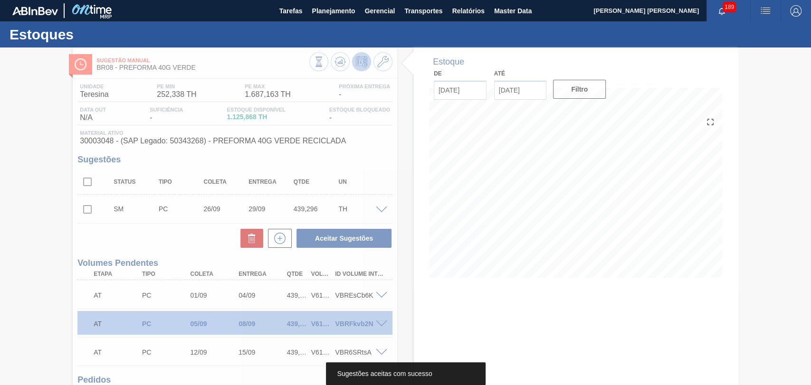
click at [432, 320] on div at bounding box center [405, 217] width 811 height 338
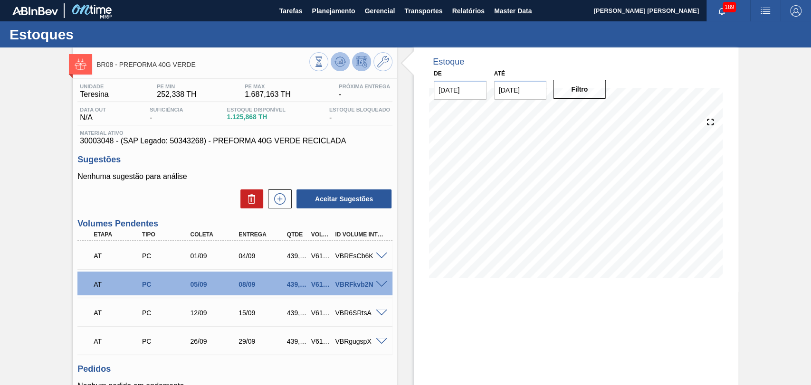
click at [348, 62] on button at bounding box center [340, 61] width 19 height 19
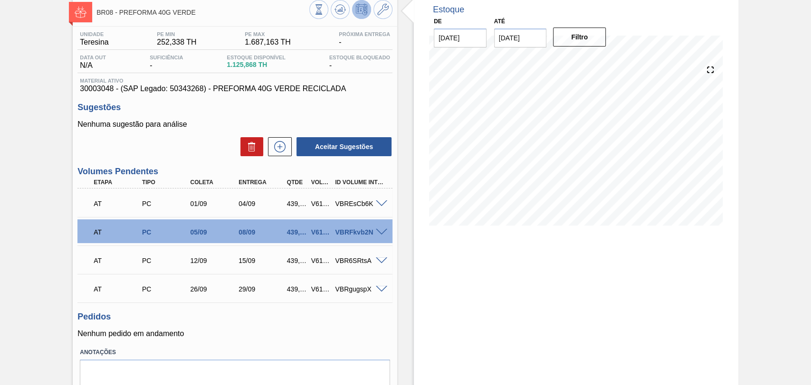
scroll to position [53, 0]
click at [380, 202] on span at bounding box center [381, 203] width 11 height 7
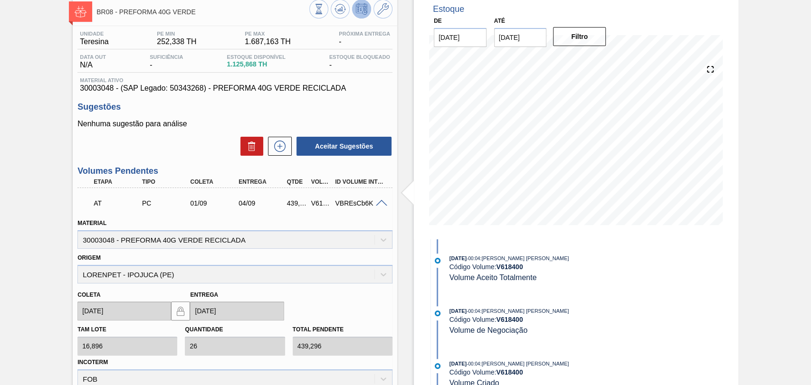
click at [382, 202] on span at bounding box center [381, 203] width 11 height 7
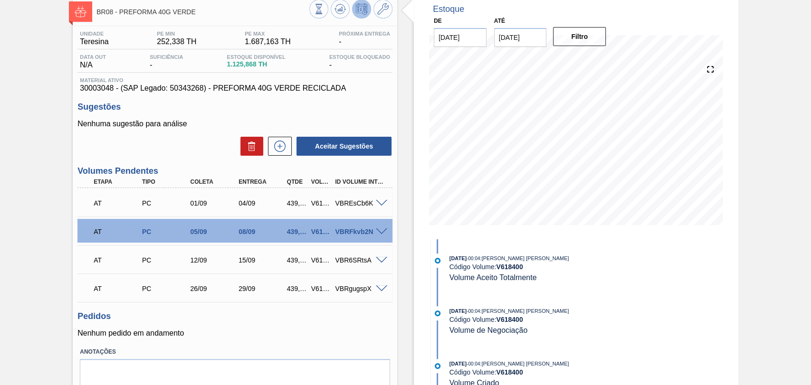
click at [381, 235] on div "VBRFkvb2N" at bounding box center [360, 232] width 54 height 8
click at [380, 232] on span at bounding box center [381, 232] width 11 height 7
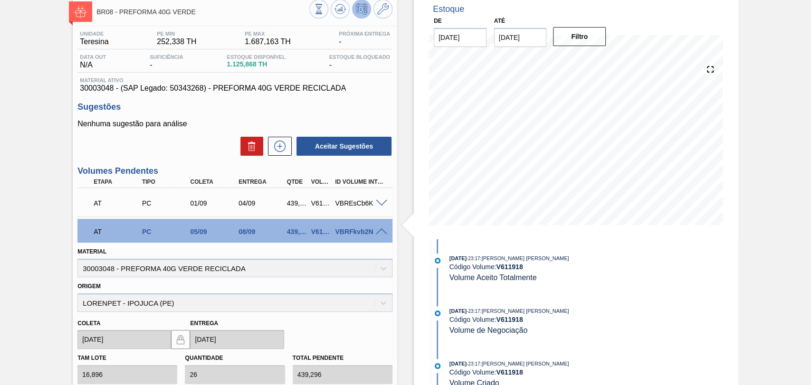
click at [380, 232] on span at bounding box center [381, 232] width 11 height 7
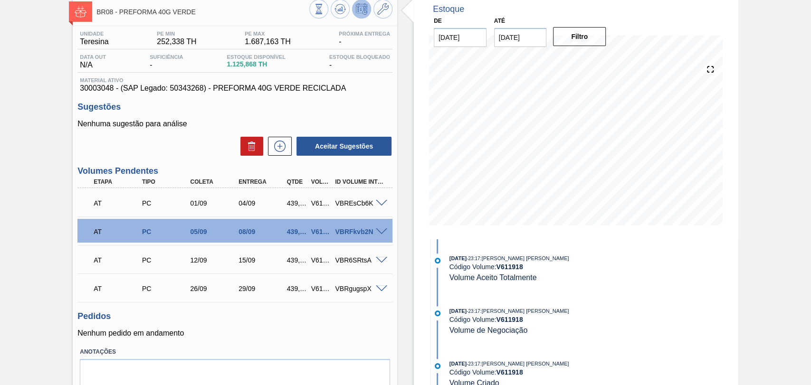
click at [381, 262] on span at bounding box center [381, 260] width 11 height 7
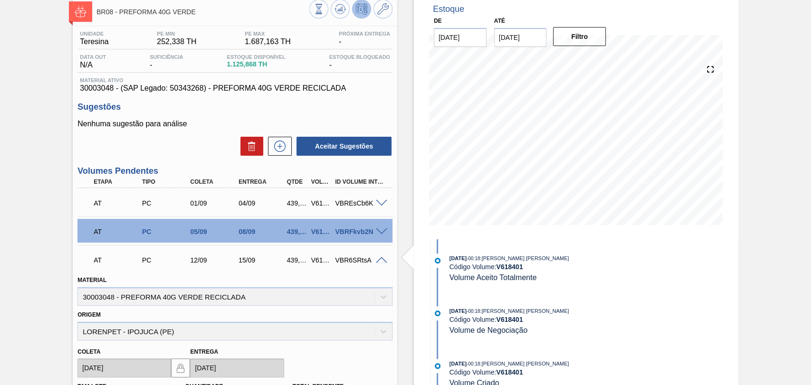
click at [381, 262] on span at bounding box center [381, 260] width 11 height 7
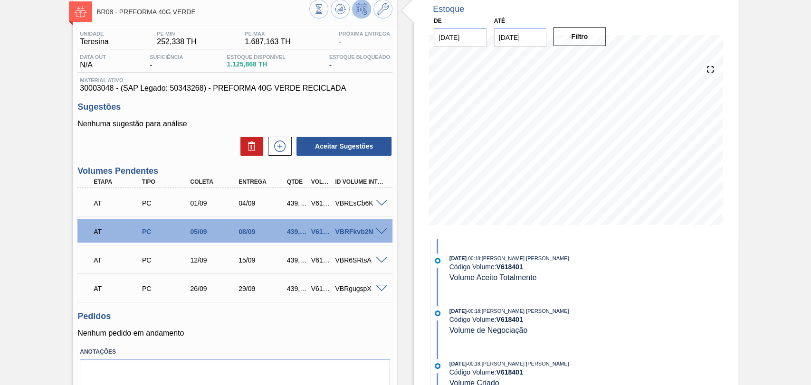
click at [378, 288] on span at bounding box center [381, 289] width 11 height 7
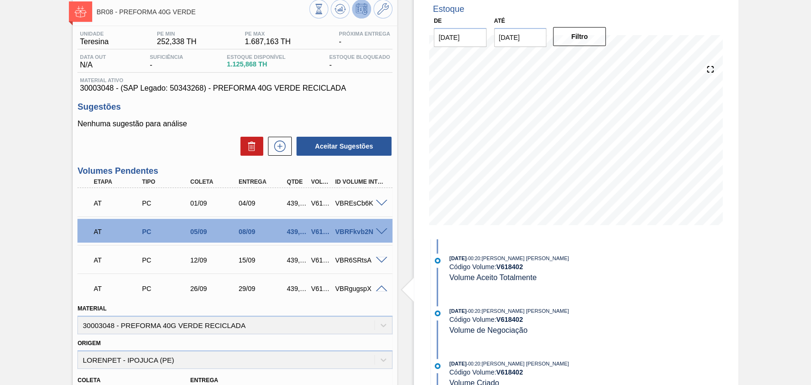
click at [378, 288] on span at bounding box center [381, 289] width 11 height 7
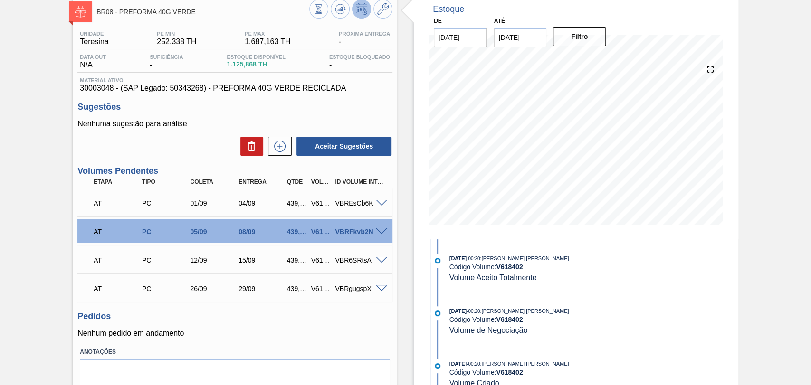
click at [245, 318] on h3 "Pedidos" at bounding box center [234, 317] width 315 height 10
click at [289, 345] on div "Unidade Teresina PE MIN 252,338 TH PE MAX 1.687,163 TH Próxima Entrega - Data o…" at bounding box center [235, 222] width 325 height 393
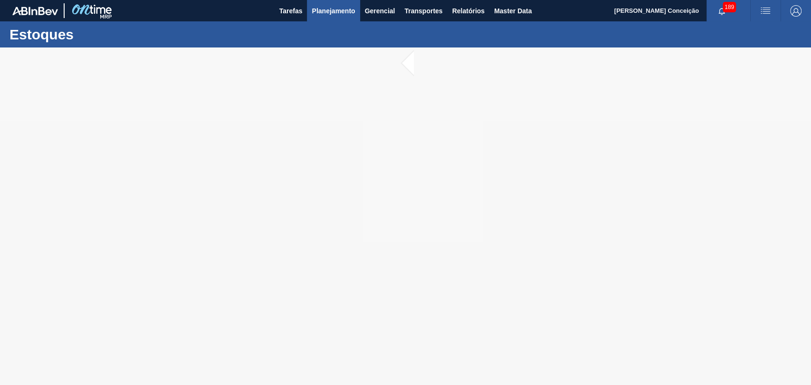
click at [331, 11] on span "Planejamento" at bounding box center [333, 10] width 43 height 11
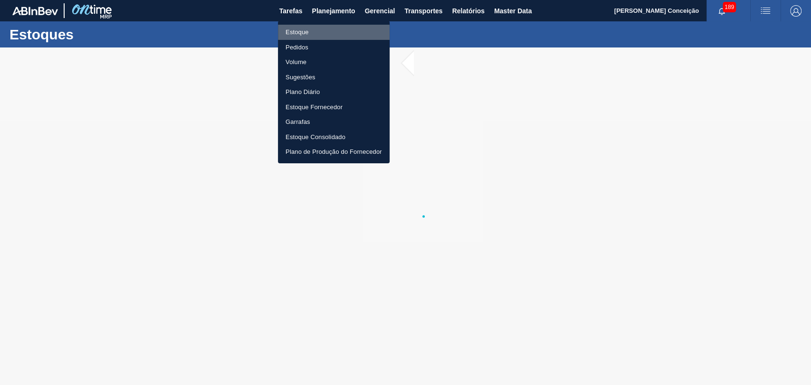
click at [295, 36] on li "Estoque" at bounding box center [334, 32] width 112 height 15
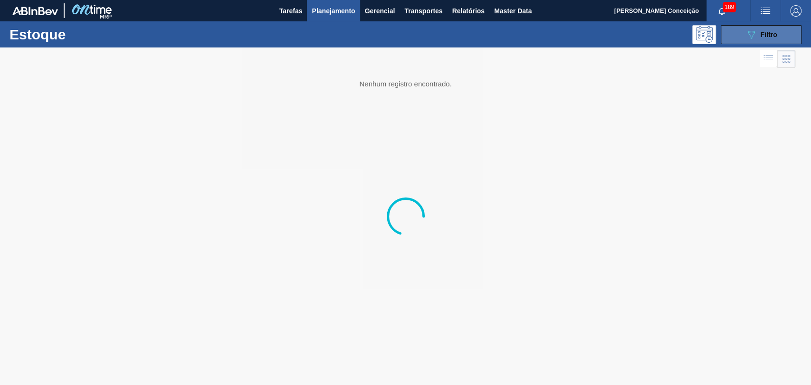
click at [739, 30] on button "089F7B8B-B2A5-4AFE-B5C0-19BA573D28AC Filtro" at bounding box center [761, 34] width 81 height 19
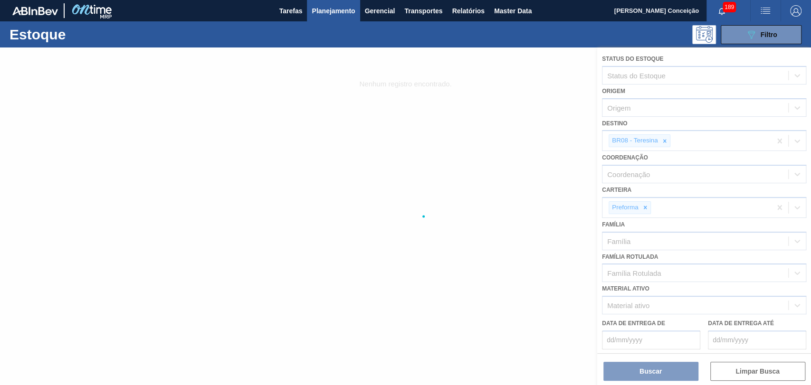
click at [665, 143] on div at bounding box center [405, 217] width 811 height 338
click at [665, 142] on div at bounding box center [405, 217] width 811 height 338
click at [665, 142] on icon at bounding box center [665, 141] width 7 height 7
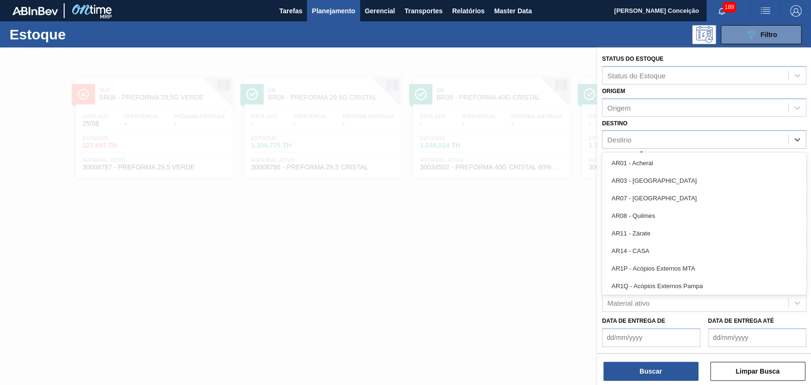
click at [665, 142] on div "Destino" at bounding box center [696, 140] width 186 height 14
type input "BR18"
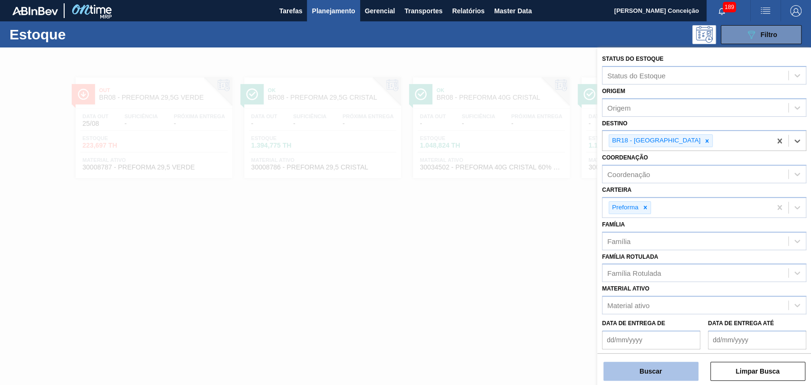
click at [673, 370] on button "Buscar" at bounding box center [651, 371] width 95 height 19
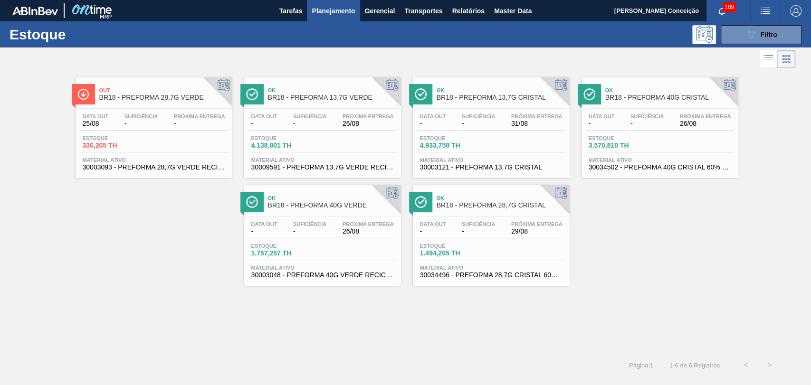
click at [163, 272] on div "Out BR18 - PREFORMA 28,7G VERDE Data [DATE] Suficiência - Próxima Entrega - Est…" at bounding box center [405, 178] width 811 height 216
click at [153, 144] on div "Estoque 336,265 TH" at bounding box center [153, 143] width 147 height 17
click at [520, 234] on span "29/08" at bounding box center [536, 231] width 51 height 7
click at [316, 137] on span "Estoque" at bounding box center [284, 138] width 67 height 6
click at [482, 115] on span "Suficiência" at bounding box center [478, 117] width 33 height 6
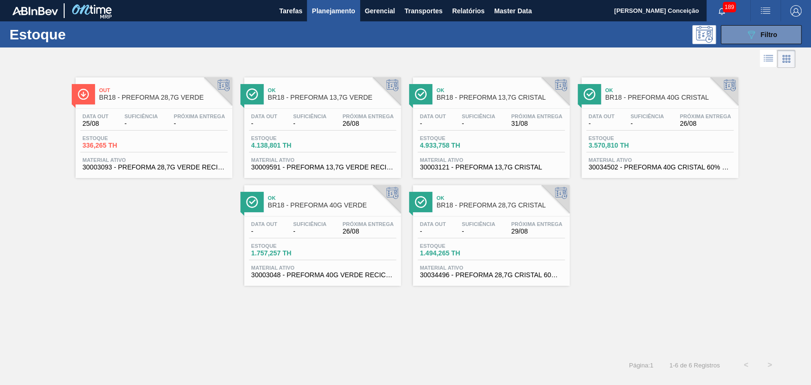
click at [688, 116] on span "Próxima Entrega" at bounding box center [705, 117] width 51 height 6
click at [327, 233] on div "Suficiência -" at bounding box center [310, 228] width 38 height 14
click at [448, 315] on div "Out BR18 - PREFORMA 28,7G VERDE Data [DATE] Suficiência - Próxima Entrega - Est…" at bounding box center [405, 211] width 811 height 283
click at [462, 268] on span "Material ativo" at bounding box center [491, 268] width 143 height 6
click at [54, 316] on div "Out BR18 - PREFORMA 28,7G VERDE Data [DATE] Suficiência - Próxima Entrega - Est…" at bounding box center [405, 211] width 811 height 283
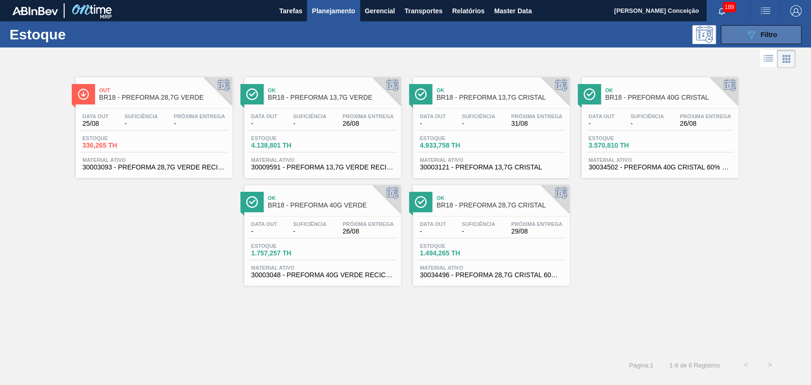
click at [765, 31] on span "Filtro" at bounding box center [769, 35] width 17 height 8
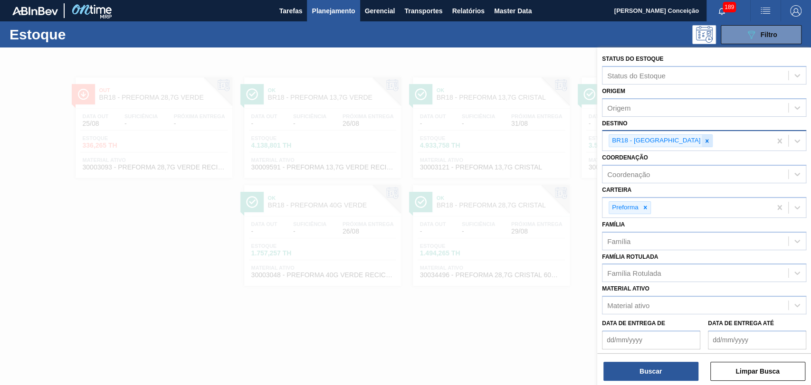
click at [704, 139] on icon at bounding box center [707, 141] width 7 height 7
type input "BR04"
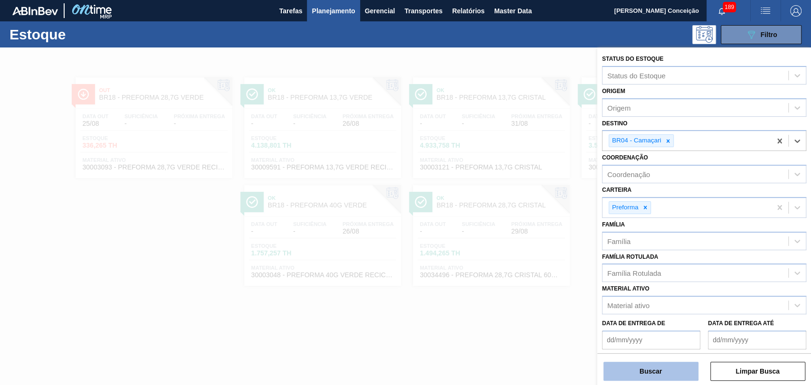
click at [631, 374] on button "Buscar" at bounding box center [651, 371] width 95 height 19
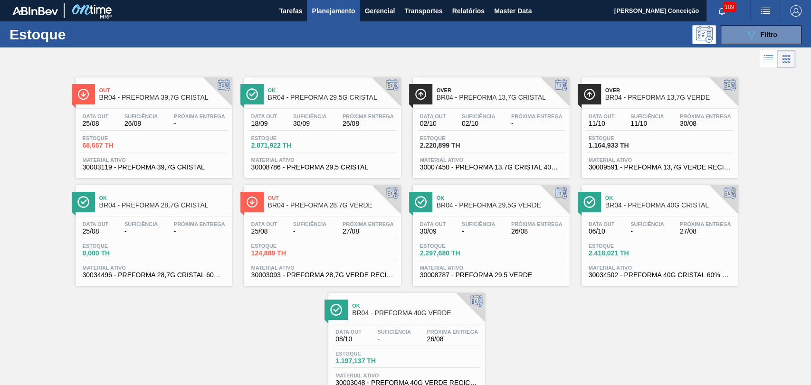
click at [211, 352] on div "Out BR04 - PREFORMA 39,7G CRISTAL Data [DATE] Suficiência 26/08 Próxima Entrega…" at bounding box center [405, 232] width 811 height 324
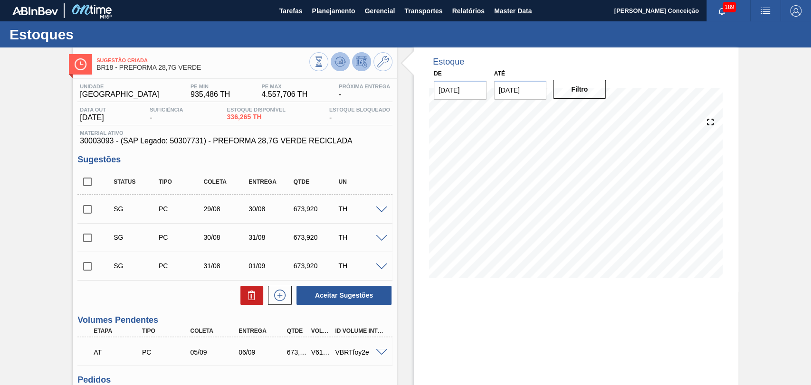
click at [345, 67] on icon at bounding box center [340, 61] width 11 height 11
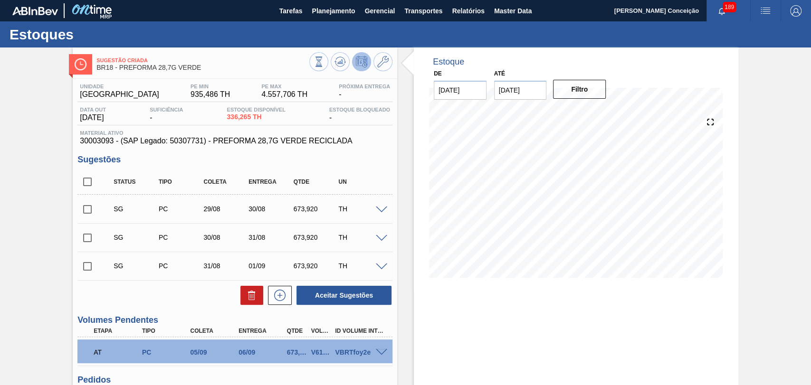
click at [393, 199] on div "Unidade Pernambuco PE MIN 935,486 TH PE MAX 4.557,706 TH Próxima Entrega - Data…" at bounding box center [235, 280] width 325 height 403
click at [397, 155] on div "Estoque De 26/08/2025 Até 10/10/2025 Filtro 26/08 Projeção de Estoque 336.265 N…" at bounding box center [567, 268] width 341 height 440
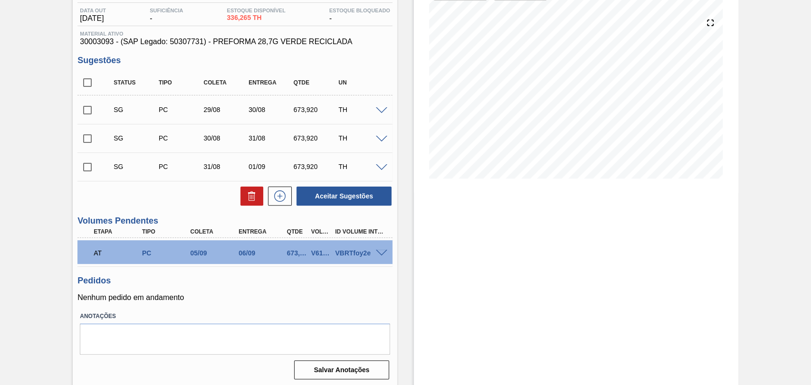
scroll to position [102, 0]
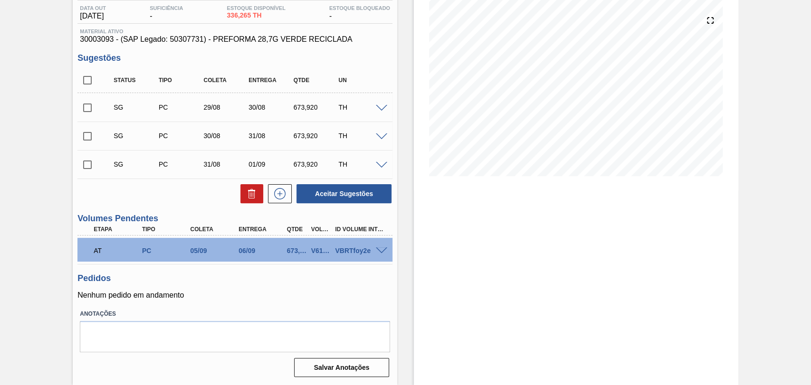
click at [284, 289] on div "Pedidos Nenhum pedido em andamento" at bounding box center [234, 287] width 315 height 26
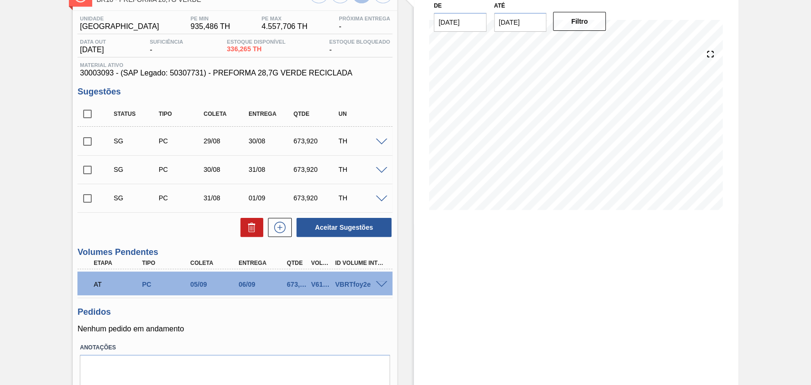
scroll to position [49, 0]
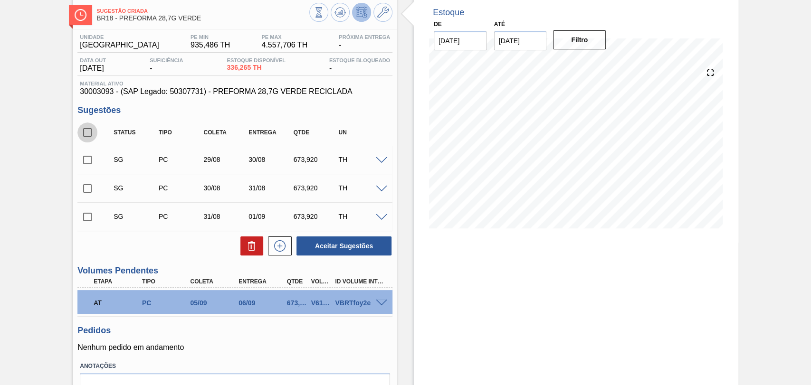
click at [86, 130] on input "checkbox" at bounding box center [87, 133] width 20 height 20
checkbox input "true"
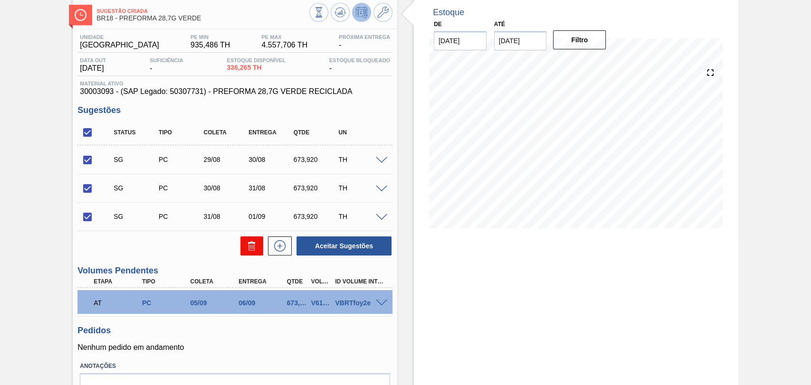
click at [247, 244] on icon at bounding box center [251, 245] width 11 height 11
checkbox input "false"
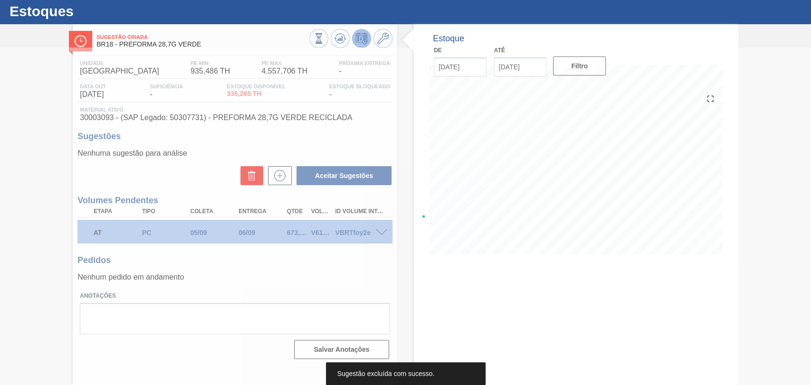
scroll to position [23, 0]
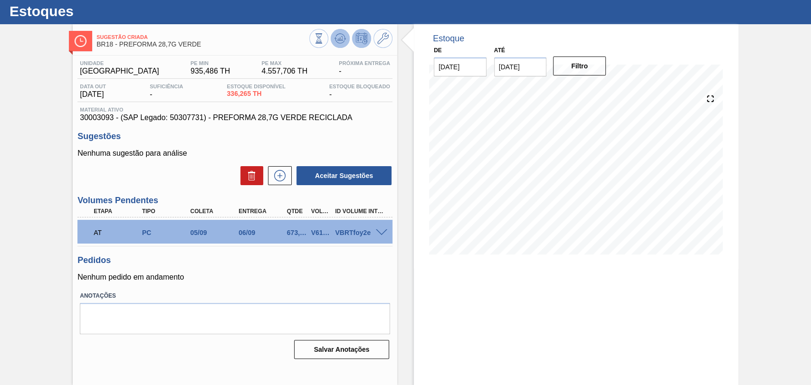
click at [339, 37] on icon at bounding box center [340, 38] width 11 height 11
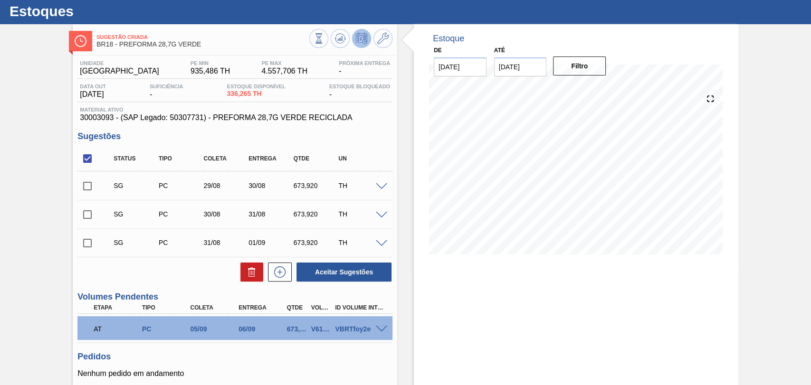
click at [304, 184] on div "673,920" at bounding box center [315, 186] width 49 height 8
copy div "673,920"
click at [392, 159] on div "Unidade Pernambuco PE MIN 935,486 TH PE MAX 4.557,706 TH Próxima Entrega - Data…" at bounding box center [235, 257] width 325 height 403
click at [381, 185] on span at bounding box center [381, 186] width 11 height 7
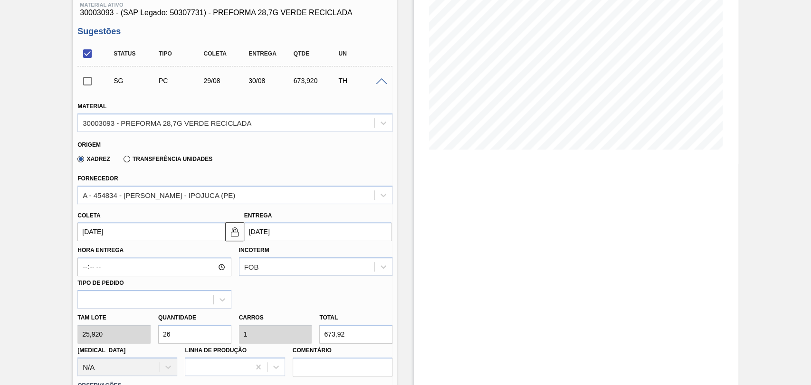
scroll to position [182, 0]
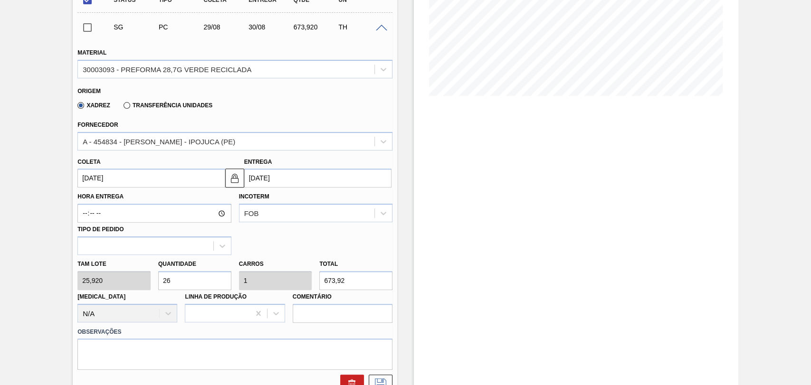
click at [127, 180] on input "29/08/2025" at bounding box center [150, 178] width 147 height 19
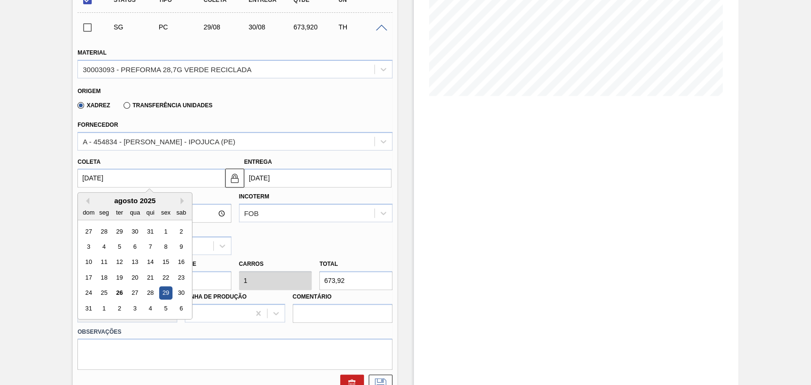
click at [163, 310] on div "5" at bounding box center [166, 308] width 13 height 13
type input "[DATE]"
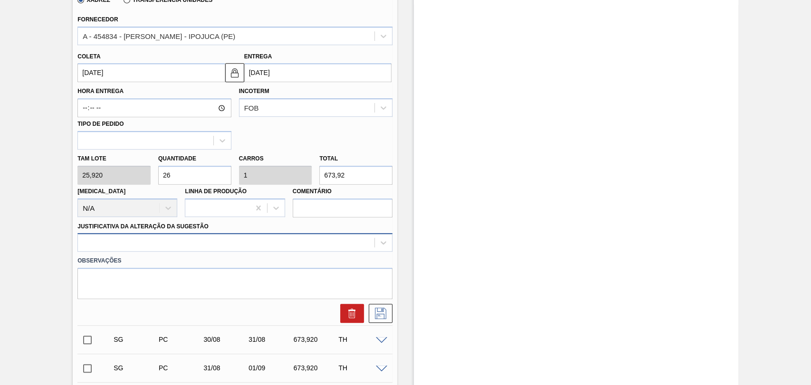
click at [157, 247] on div at bounding box center [234, 242] width 315 height 19
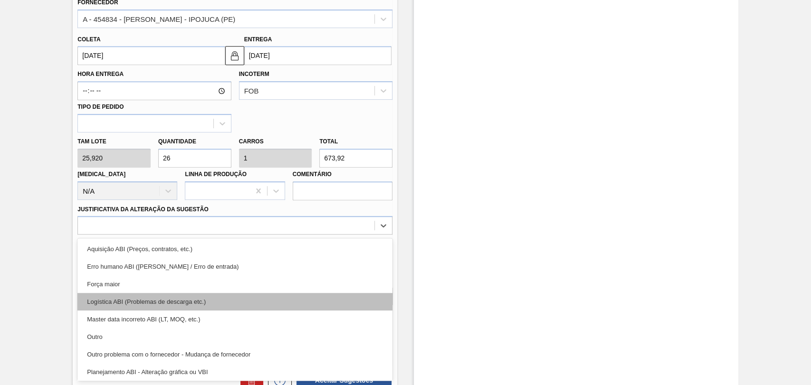
scroll to position [105, 0]
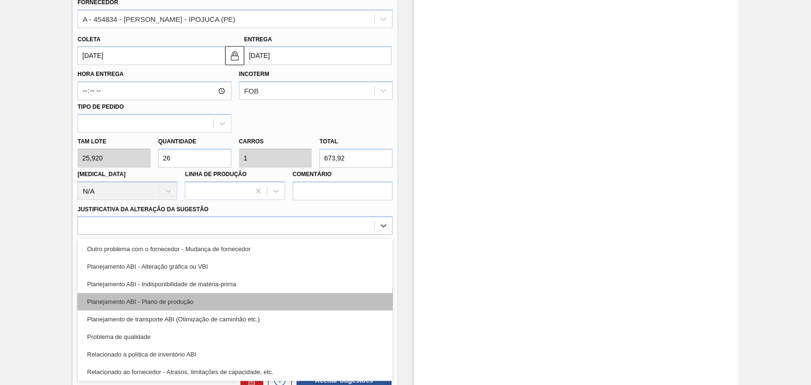
click at [171, 307] on div "Planejamento ABI - Plano de produção" at bounding box center [234, 302] width 315 height 18
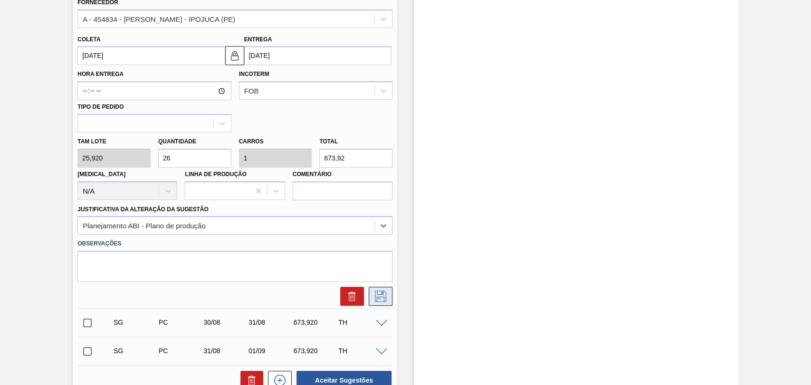
click at [372, 300] on button at bounding box center [381, 296] width 24 height 19
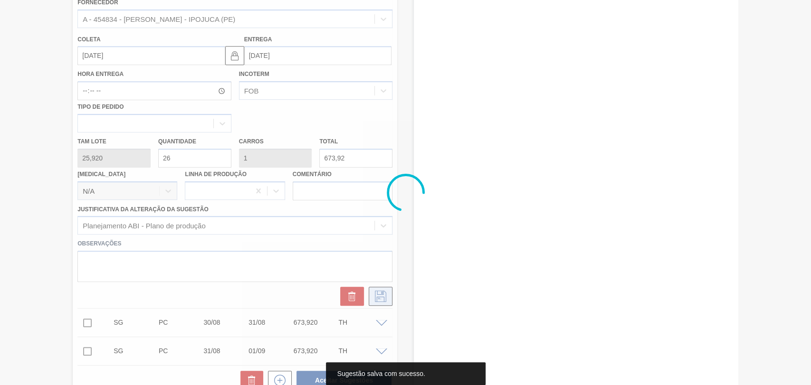
scroll to position [102, 0]
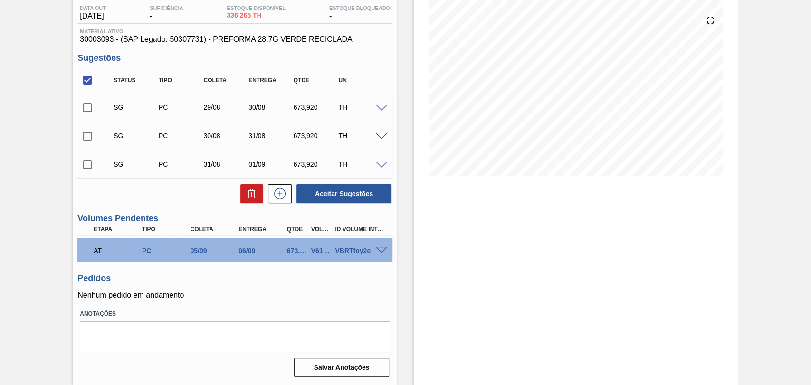
click at [380, 111] on span at bounding box center [381, 108] width 11 height 7
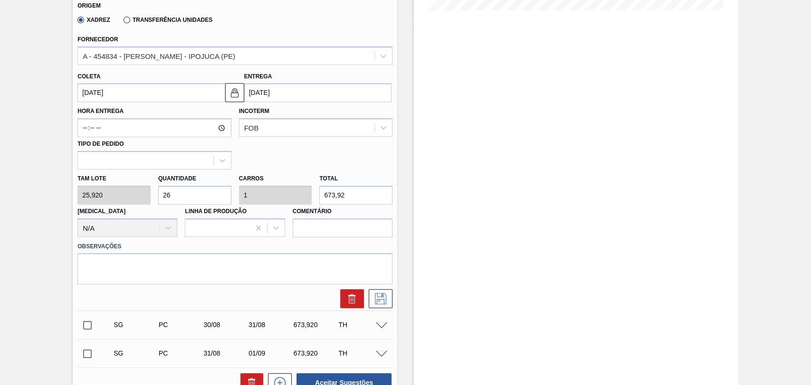
scroll to position [252, 0]
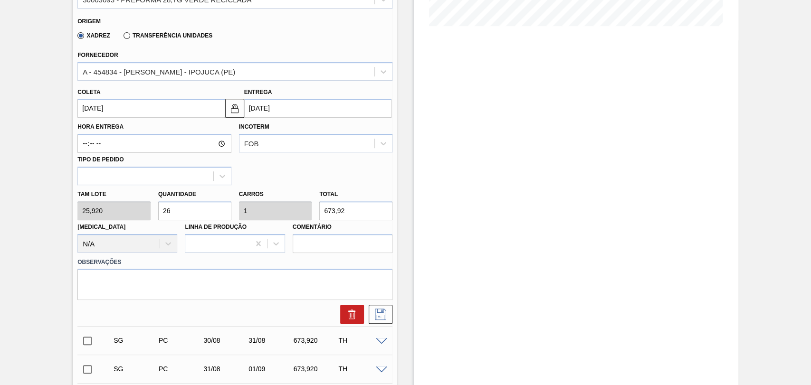
click at [101, 114] on input "[DATE]" at bounding box center [150, 108] width 147 height 19
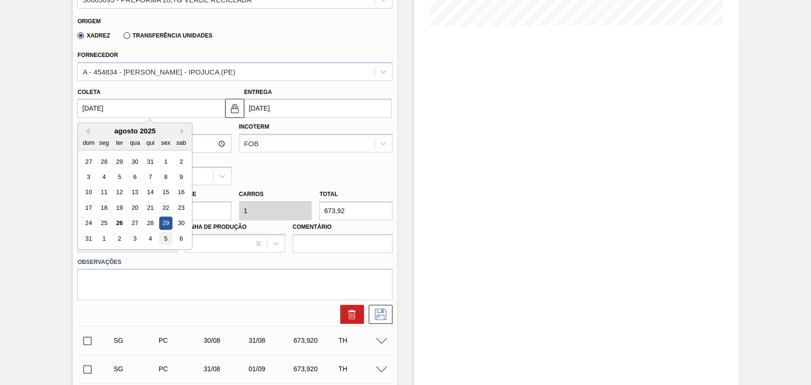
click at [165, 240] on div "5" at bounding box center [166, 238] width 13 height 13
type input "05/09/2025"
type input "06/09/2025"
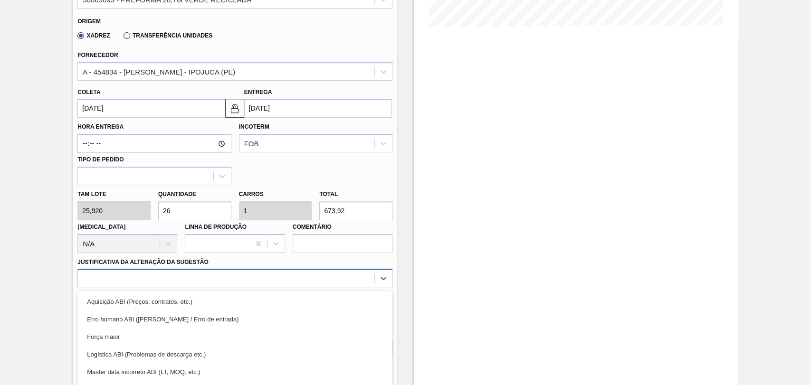
click at [327, 284] on div "option Força maior focused, 3 of 18. 18 results available. Use Up and Down to c…" at bounding box center [234, 278] width 315 height 19
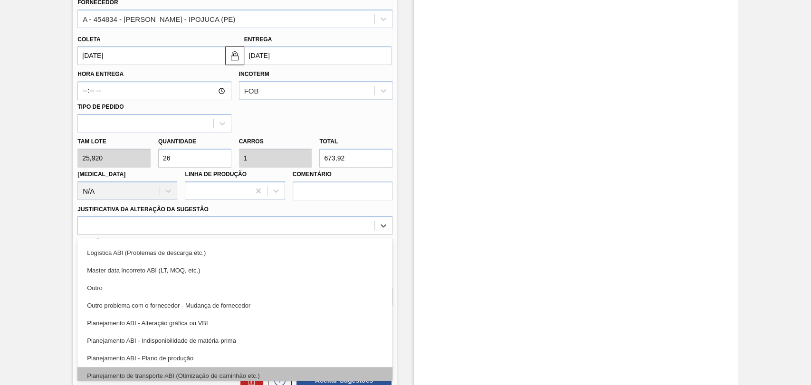
scroll to position [105, 0]
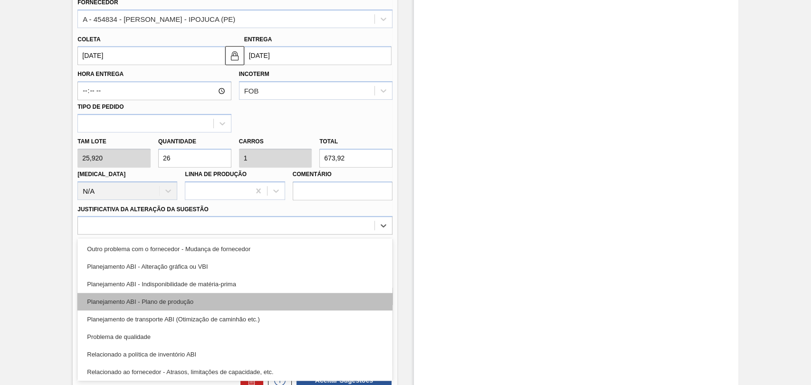
click at [211, 298] on div "Planejamento ABI - Plano de produção" at bounding box center [234, 302] width 315 height 18
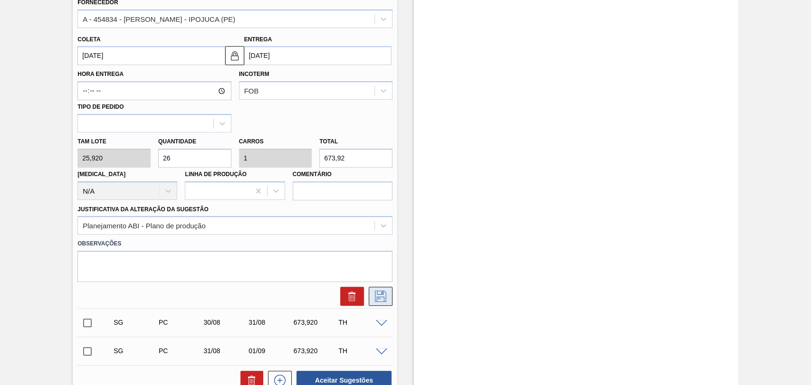
click at [371, 297] on button at bounding box center [381, 296] width 24 height 19
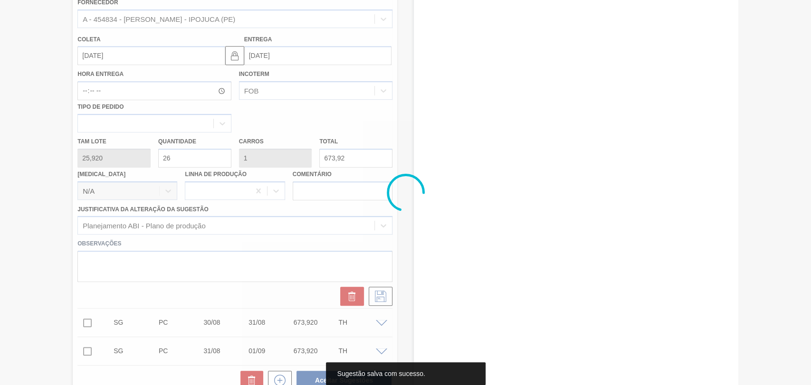
scroll to position [0, 0]
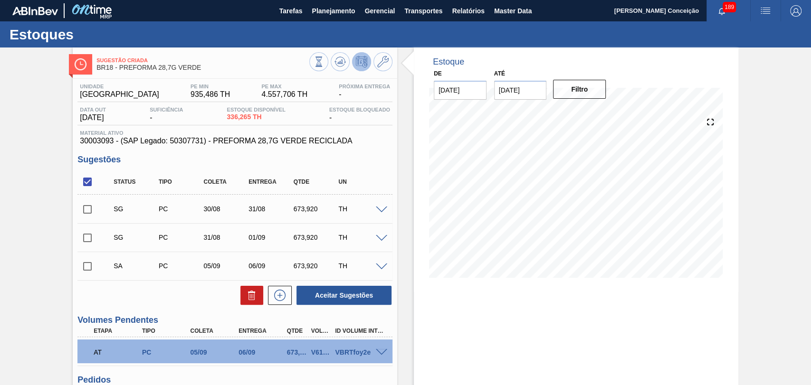
click at [380, 236] on span at bounding box center [381, 238] width 11 height 7
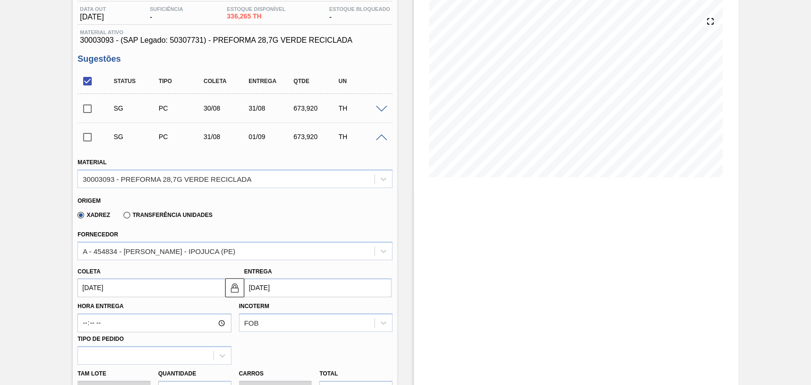
scroll to position [105, 0]
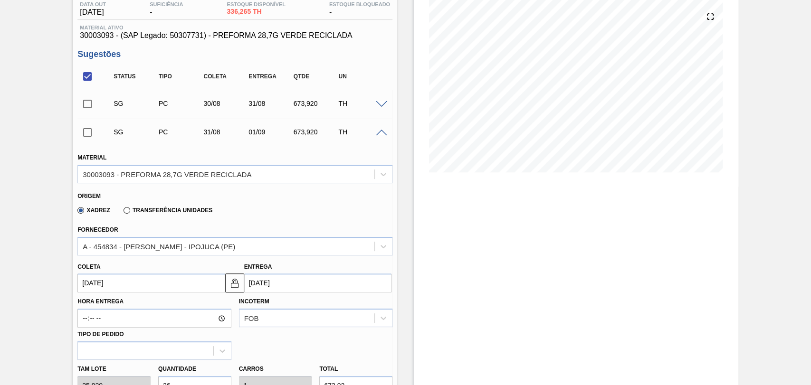
click at [131, 287] on input "31/08/2025" at bounding box center [150, 283] width 147 height 19
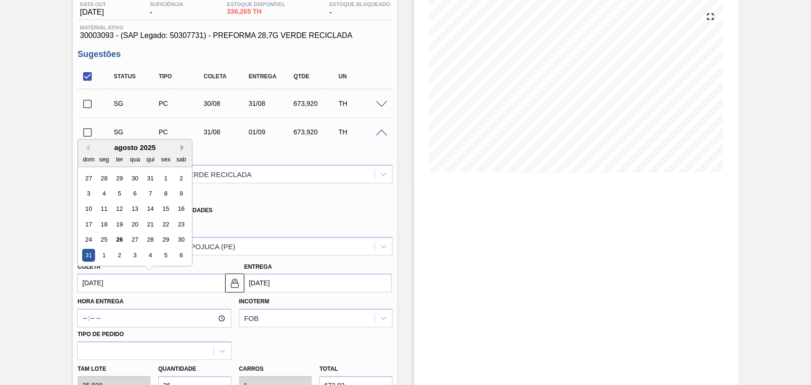
click at [183, 148] on button "Next Month" at bounding box center [184, 147] width 7 height 7
click at [105, 195] on div "8" at bounding box center [104, 193] width 13 height 13
type input "08/09/2025"
type input "[DATE]"
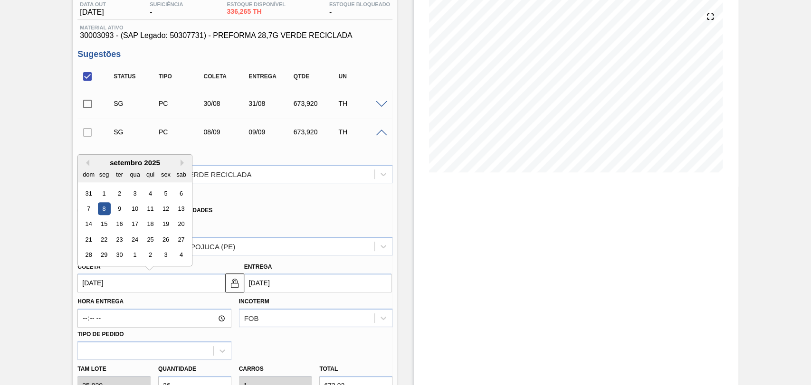
click at [111, 285] on input "08/09/2025" at bounding box center [150, 283] width 147 height 19
click at [134, 210] on div "10" at bounding box center [135, 208] width 13 height 13
type input "[DATE]"
type input "11/09/2025"
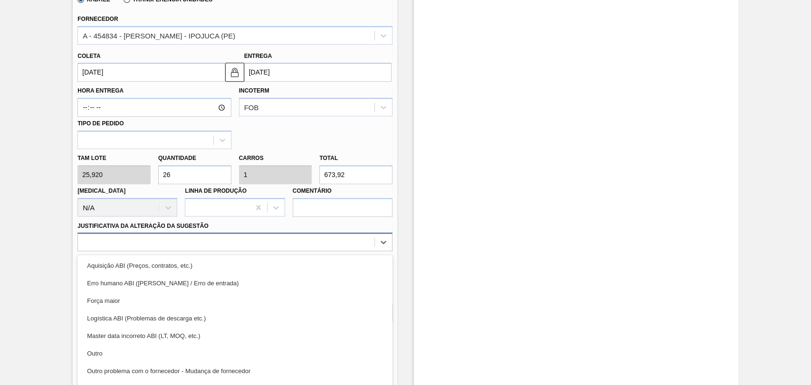
click at [186, 250] on div "option Aquisição ABI (Preços, contratos, etc.) focused, 1 of 18. 18 results ava…" at bounding box center [234, 242] width 315 height 19
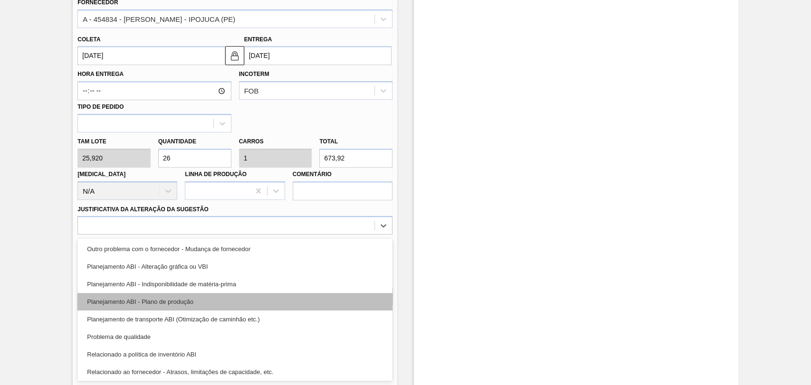
click at [192, 308] on div "Planejamento ABI - Plano de produção" at bounding box center [234, 302] width 315 height 18
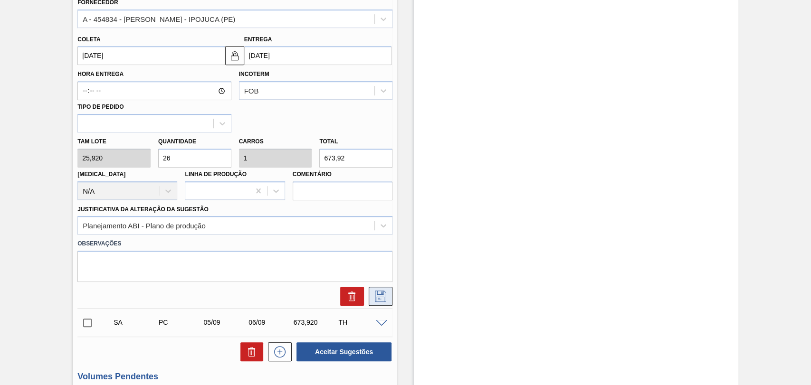
click at [381, 296] on icon at bounding box center [380, 296] width 15 height 11
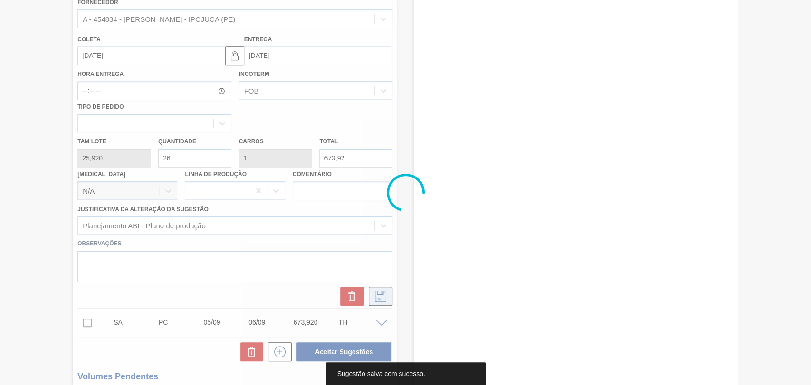
scroll to position [0, 0]
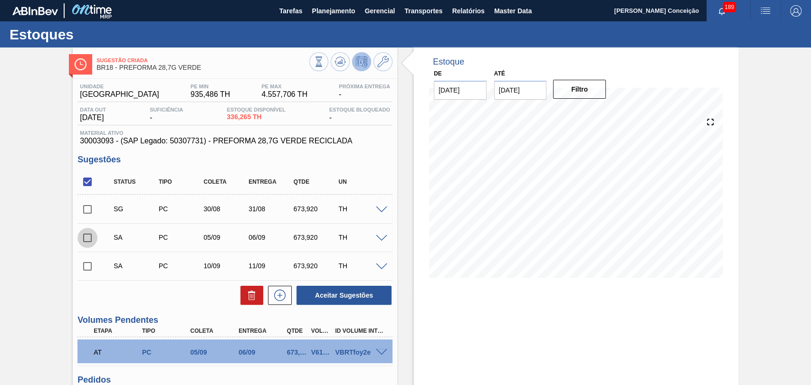
click at [90, 240] on input "checkbox" at bounding box center [87, 238] width 20 height 20
checkbox input "true"
click at [88, 268] on input "checkbox" at bounding box center [87, 267] width 20 height 20
click at [364, 295] on button "Aceitar Sugestões" at bounding box center [344, 295] width 95 height 19
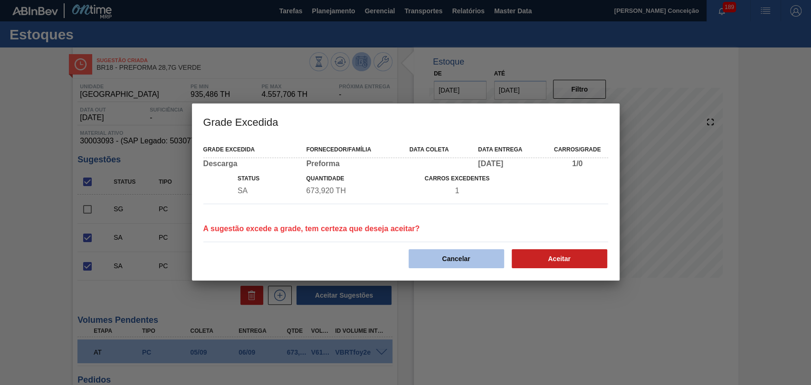
click at [458, 260] on button "Cancelar" at bounding box center [457, 258] width 96 height 19
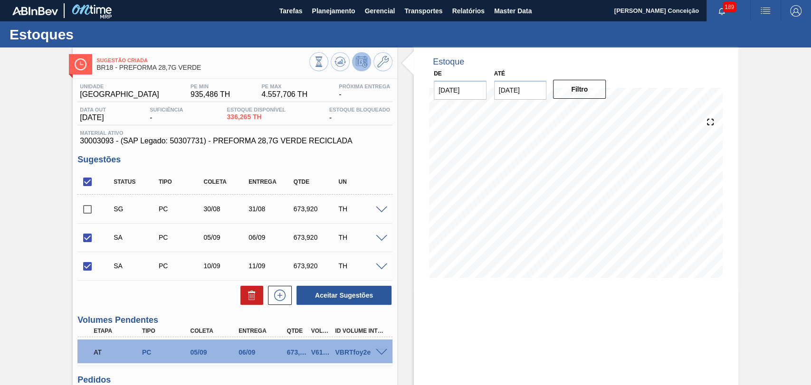
click at [90, 267] on input "checkbox" at bounding box center [87, 267] width 20 height 20
checkbox input "false"
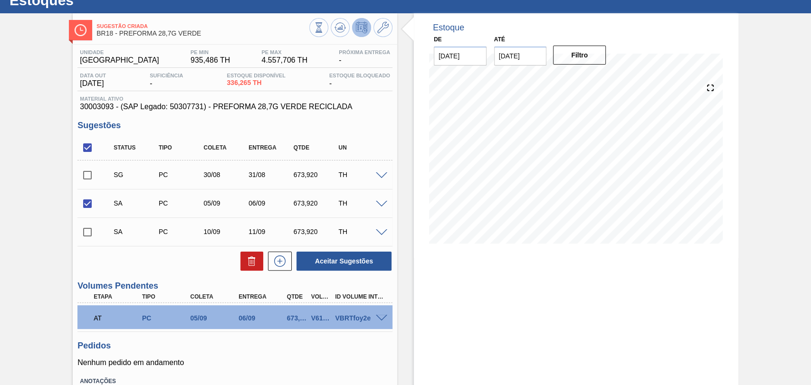
scroll to position [53, 0]
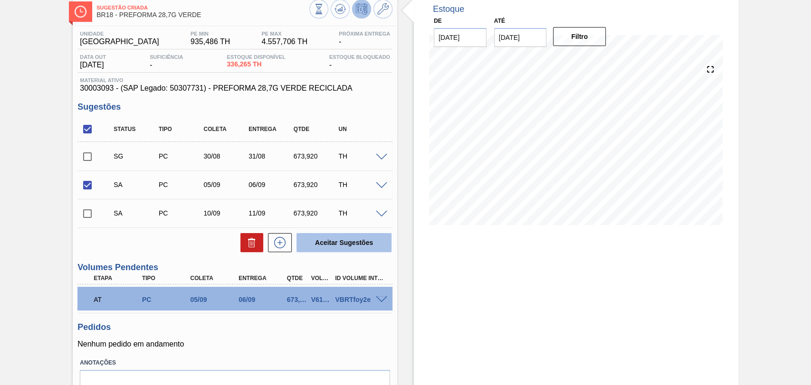
click at [345, 244] on button "Aceitar Sugestões" at bounding box center [344, 242] width 95 height 19
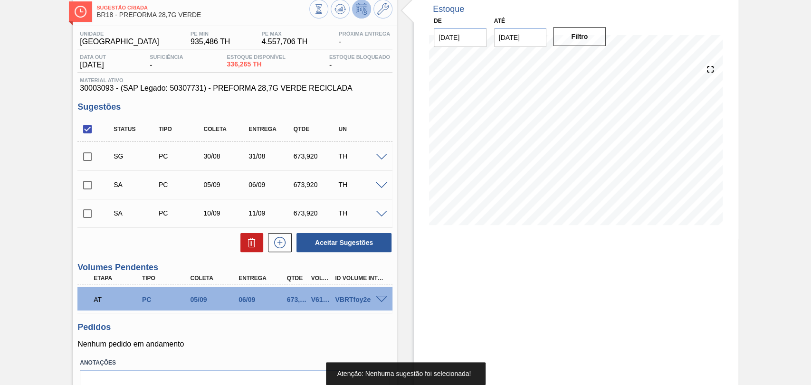
click at [93, 188] on input "checkbox" at bounding box center [87, 185] width 20 height 20
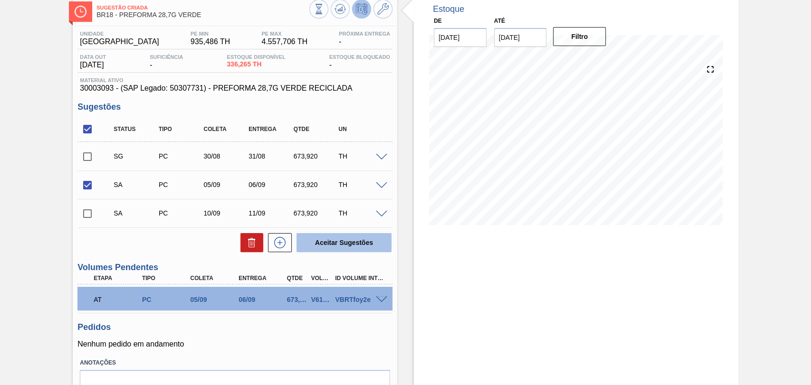
click at [317, 244] on button "Aceitar Sugestões" at bounding box center [344, 242] width 95 height 19
checkbox input "false"
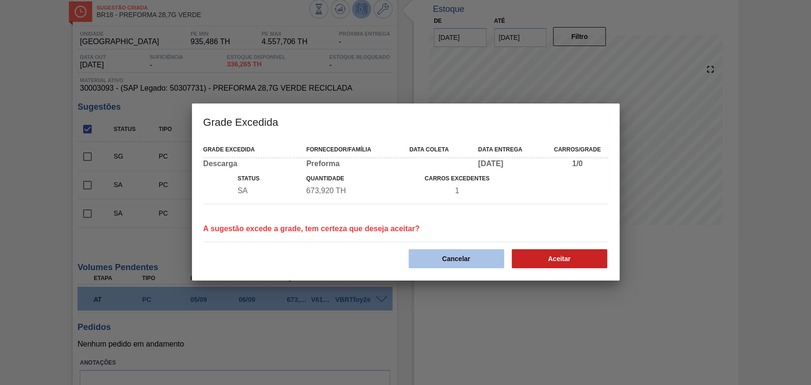
click at [441, 251] on button "Cancelar" at bounding box center [457, 258] width 96 height 19
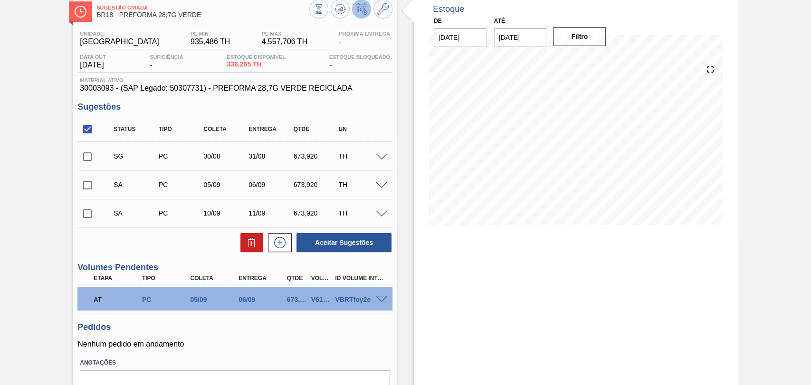
click at [91, 216] on input "checkbox" at bounding box center [87, 214] width 20 height 20
click at [383, 243] on button "Aceitar Sugestões" at bounding box center [344, 242] width 95 height 19
checkbox input "false"
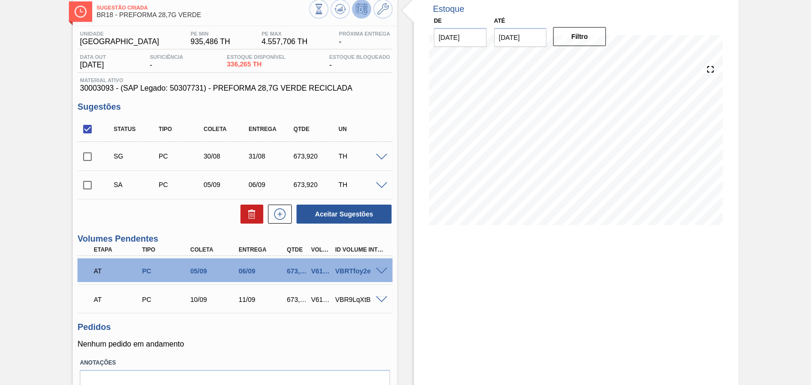
click at [383, 186] on span at bounding box center [381, 185] width 11 height 7
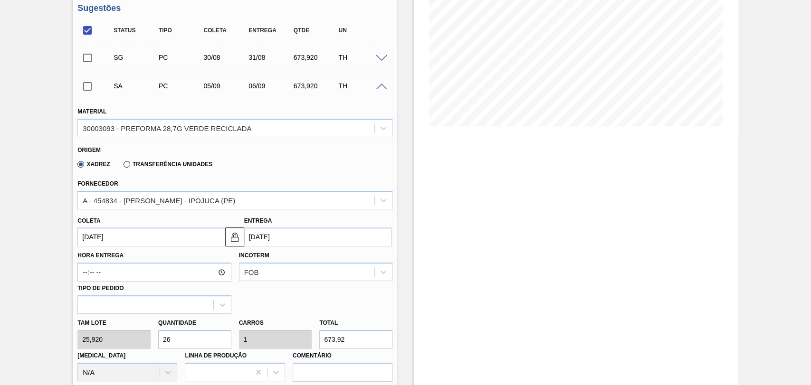
scroll to position [158, 0]
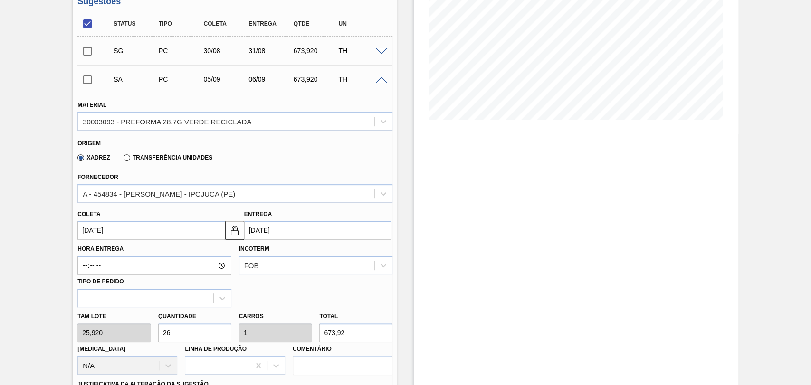
click at [117, 234] on input "05/09/2025" at bounding box center [150, 230] width 147 height 19
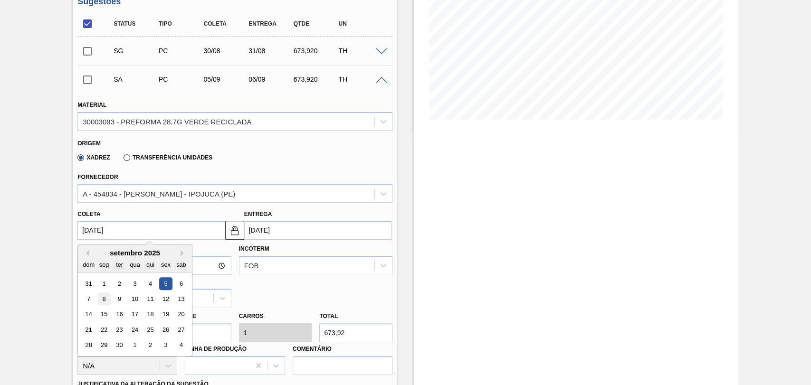
click at [104, 298] on div "8" at bounding box center [104, 299] width 13 height 13
type input "08/09/2025"
type input "[DATE]"
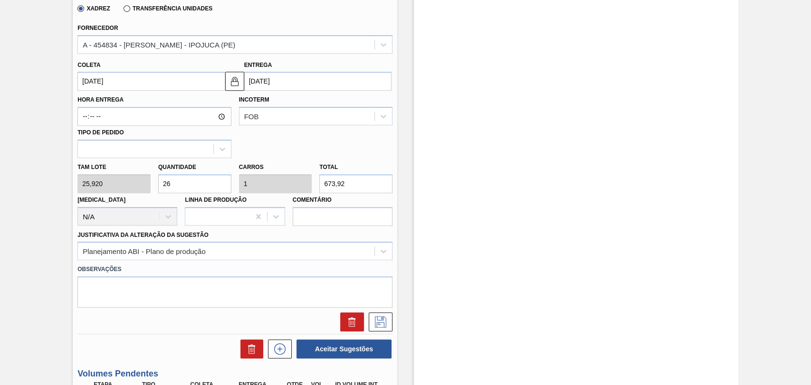
scroll to position [316, 0]
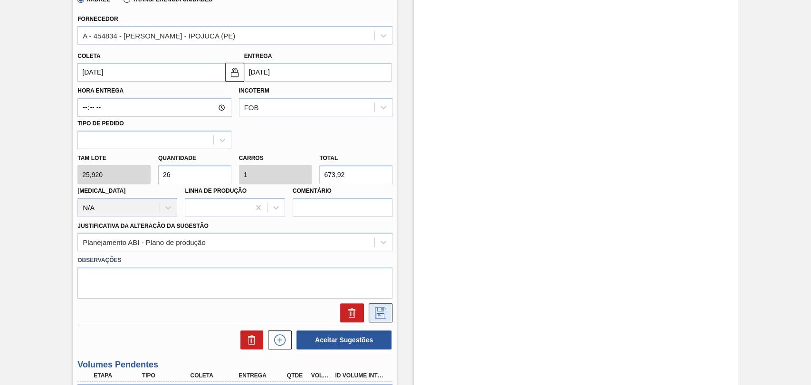
click at [385, 313] on icon at bounding box center [380, 312] width 15 height 11
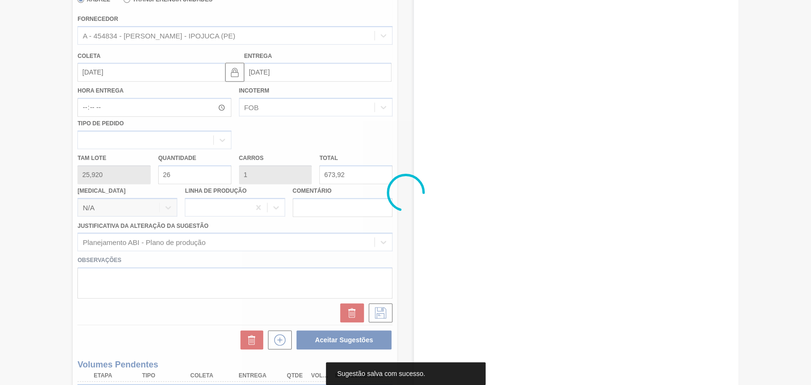
scroll to position [102, 0]
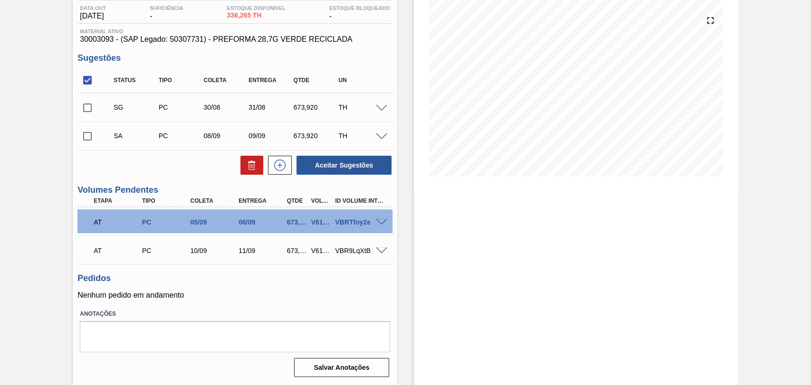
click at [91, 137] on input "checkbox" at bounding box center [87, 136] width 20 height 20
click at [333, 166] on button "Aceitar Sugestões" at bounding box center [344, 165] width 95 height 19
checkbox input "false"
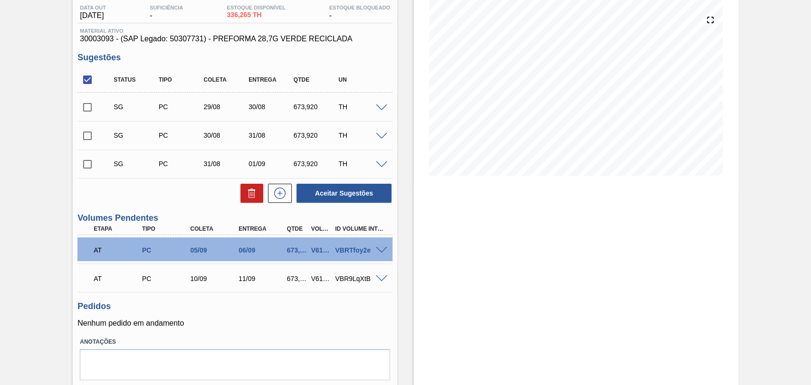
scroll to position [49, 0]
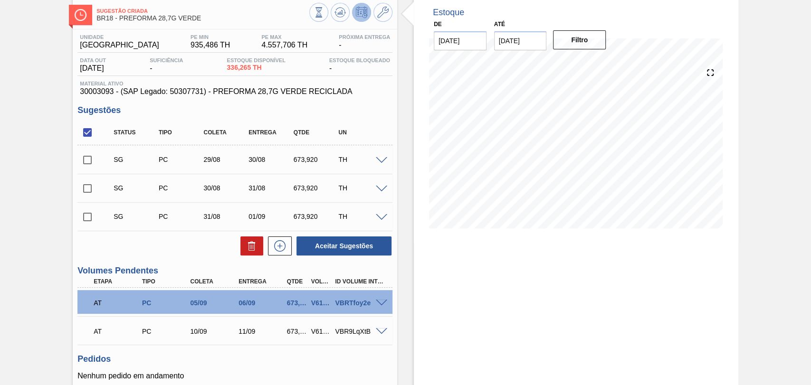
click at [380, 162] on span at bounding box center [381, 160] width 11 height 7
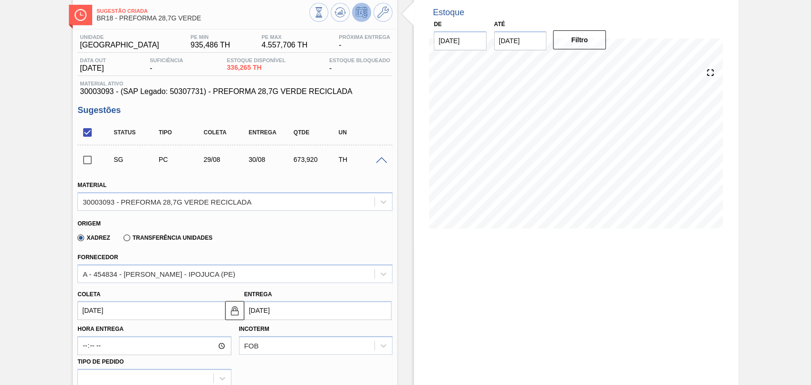
click at [97, 314] on input "[DATE]" at bounding box center [150, 310] width 147 height 19
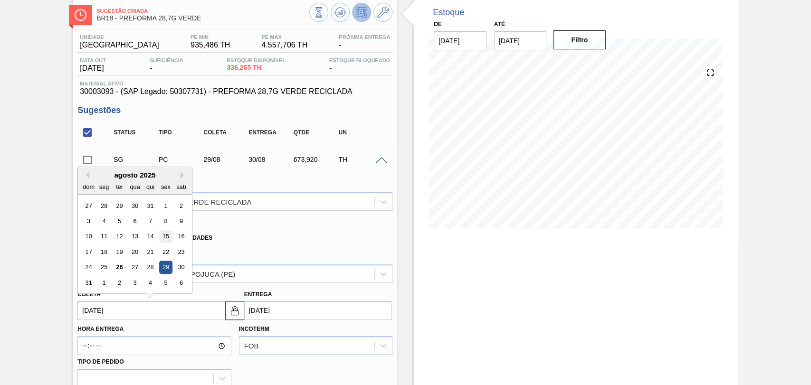
click at [163, 237] on div "15" at bounding box center [166, 236] width 13 height 13
type input "15/08/2025"
type input "16/08/2025"
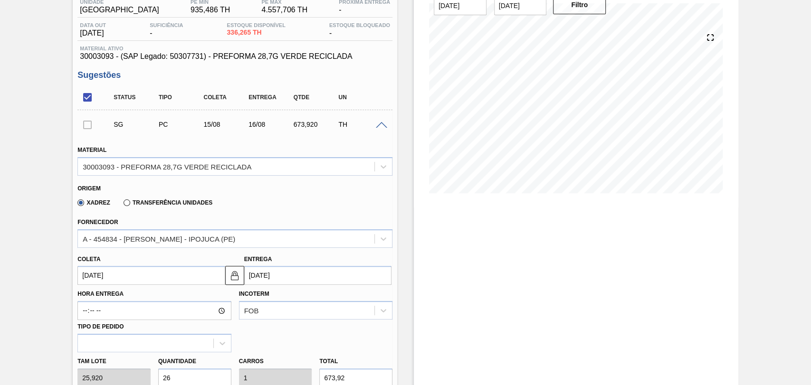
scroll to position [102, 0]
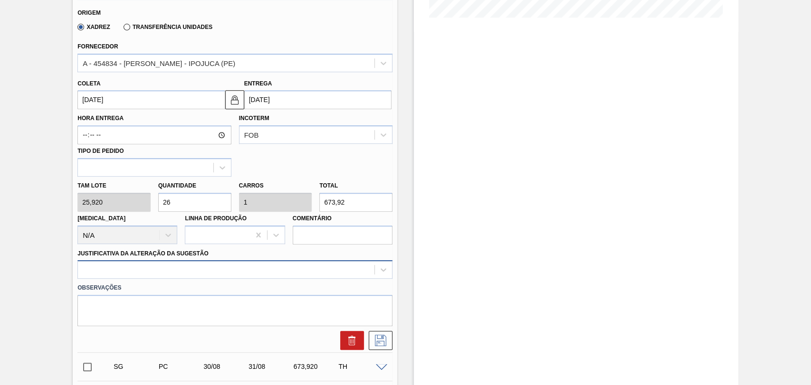
click at [284, 273] on div at bounding box center [234, 269] width 315 height 19
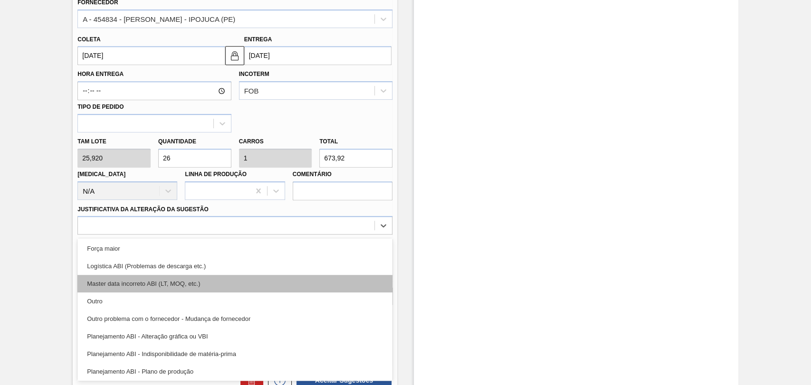
scroll to position [53, 0]
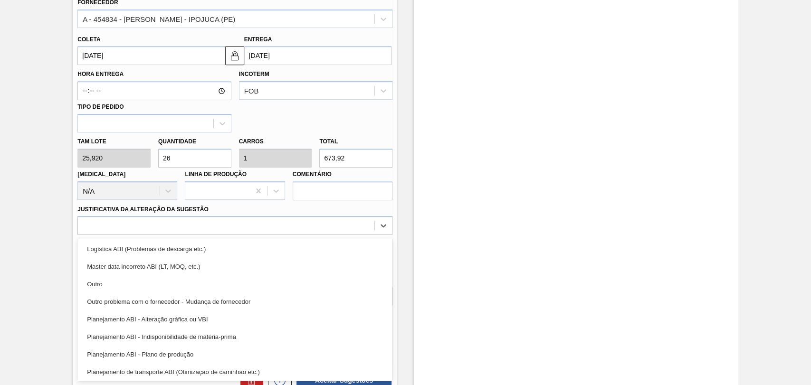
click at [189, 358] on div "Planejamento ABI - Plano de produção" at bounding box center [234, 355] width 315 height 18
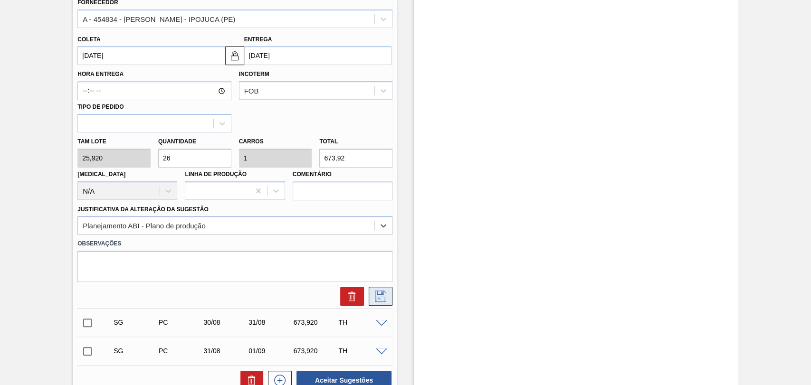
click at [380, 301] on icon at bounding box center [380, 296] width 15 height 11
click at [384, 291] on icon at bounding box center [380, 296] width 15 height 11
click at [114, 60] on input "15/08/2025" at bounding box center [150, 55] width 147 height 19
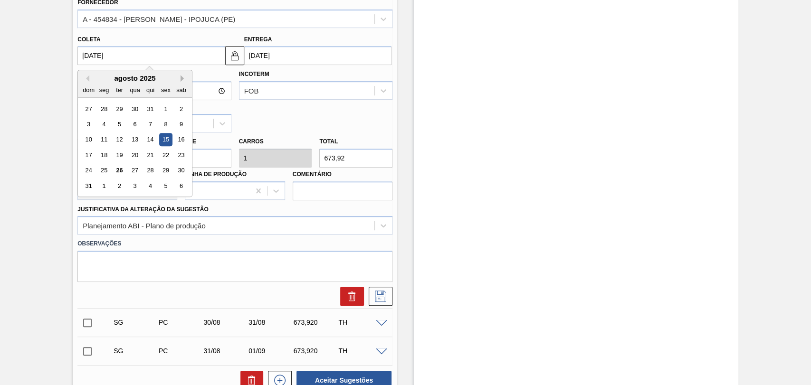
click at [180, 80] on div "Previous Month Next Month agosto 2025 dom seg ter qua qui sex sab 27 28 29 30 3…" at bounding box center [134, 133] width 115 height 127
click at [182, 80] on button "Next Month" at bounding box center [184, 78] width 7 height 7
click at [163, 141] on div "19" at bounding box center [166, 140] width 13 height 13
type input "19/09/2025"
type input "20/09/2025"
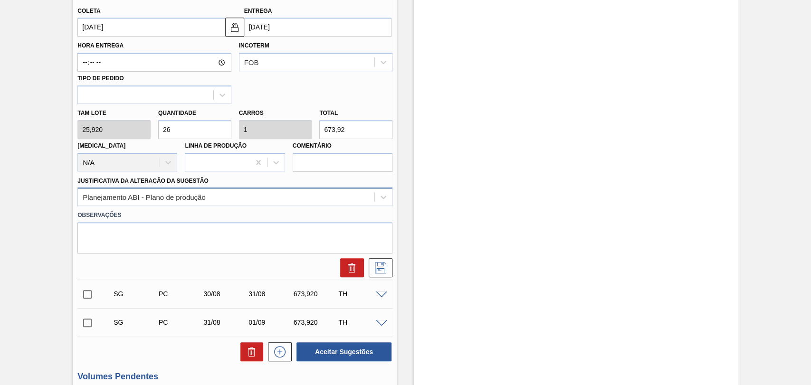
scroll to position [357, 0]
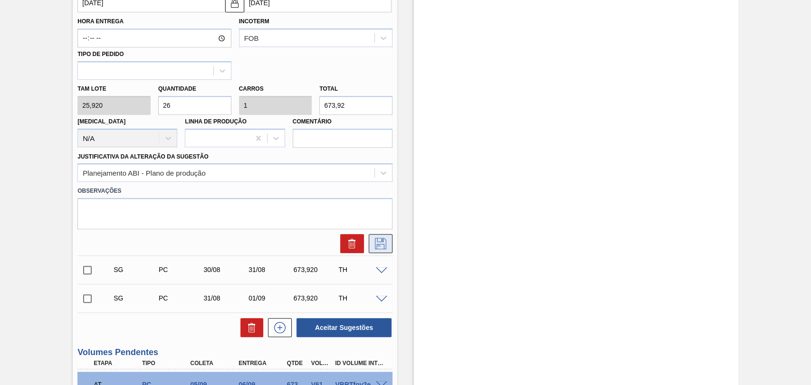
click at [374, 248] on icon at bounding box center [380, 243] width 15 height 11
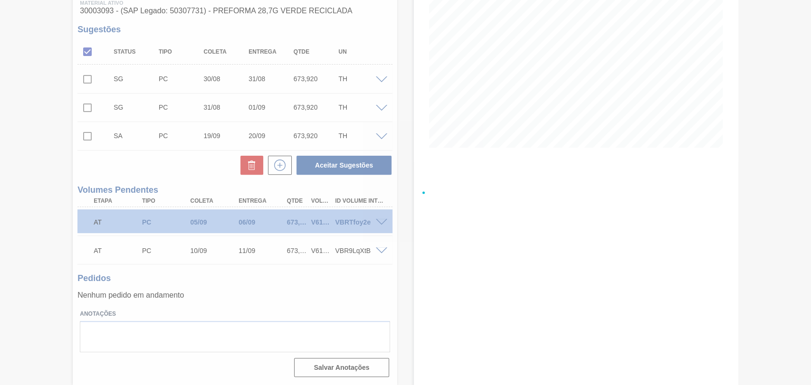
scroll to position [0, 0]
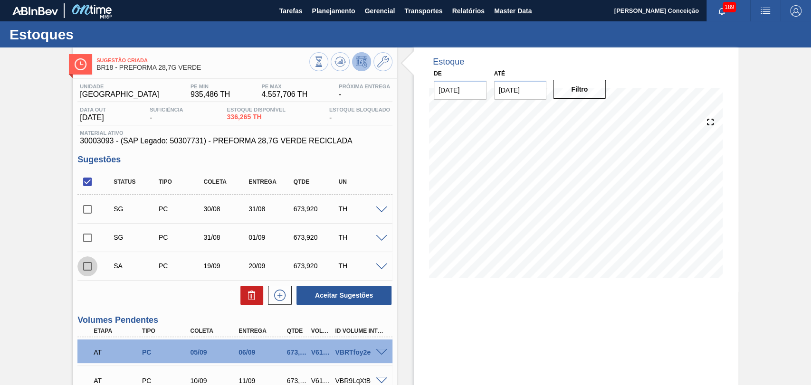
click at [89, 264] on input "checkbox" at bounding box center [87, 267] width 20 height 20
click at [353, 292] on button "Aceitar Sugestões" at bounding box center [344, 295] width 95 height 19
checkbox input "false"
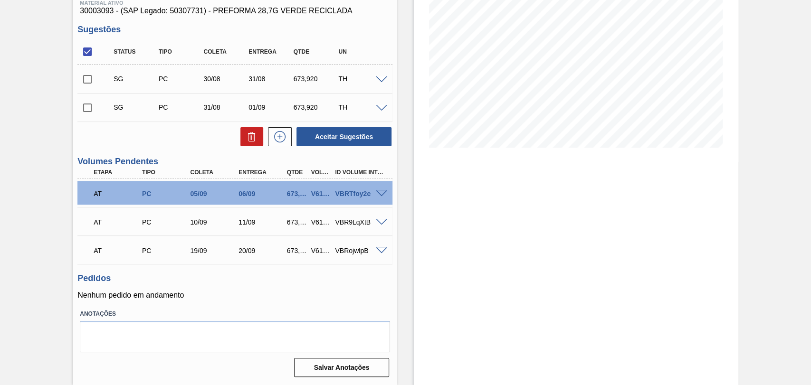
scroll to position [131, 0]
click at [270, 294] on p "Nenhum pedido em andamento" at bounding box center [234, 295] width 315 height 9
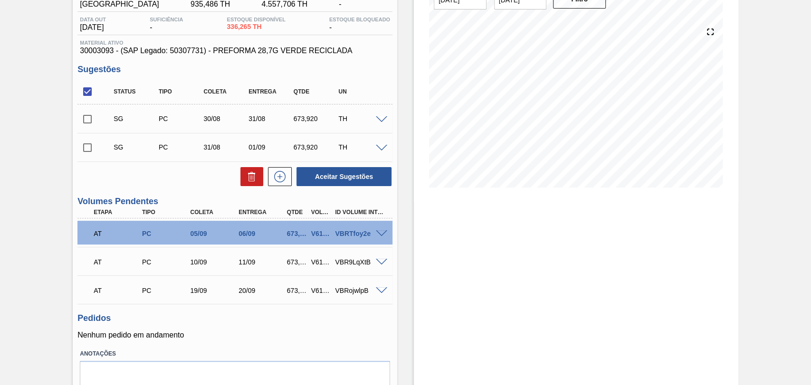
scroll to position [25, 0]
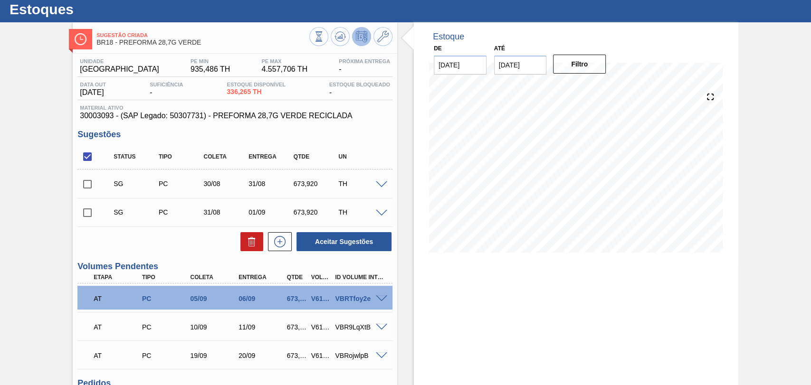
click at [383, 184] on span at bounding box center [381, 185] width 11 height 7
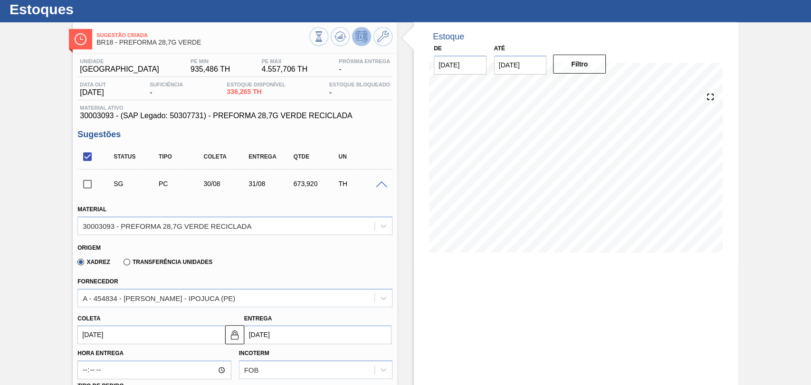
click at [107, 337] on input "30/08/2025" at bounding box center [150, 335] width 147 height 19
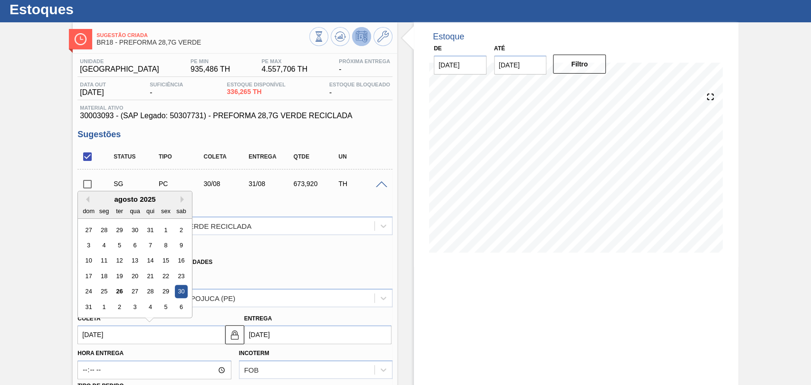
click at [179, 199] on div "agosto 2025" at bounding box center [135, 199] width 114 height 8
click at [181, 201] on button "Next Month" at bounding box center [184, 199] width 7 height 7
click at [105, 276] on div "22" at bounding box center [104, 276] width 13 height 13
type input "22/09/2025"
type input "23/09/2025"
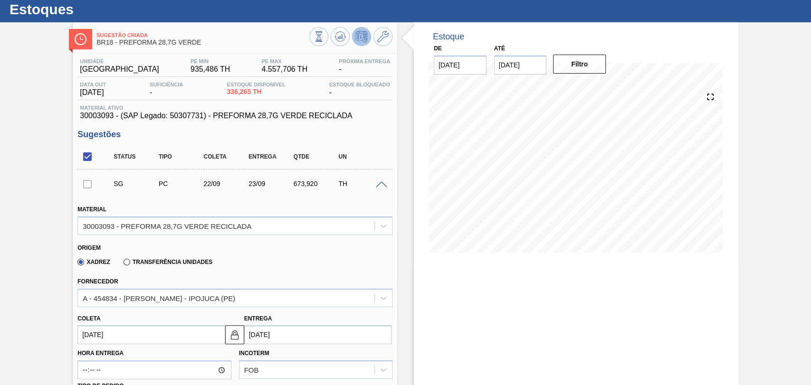
click at [285, 250] on div "Origem" at bounding box center [230, 246] width 307 height 9
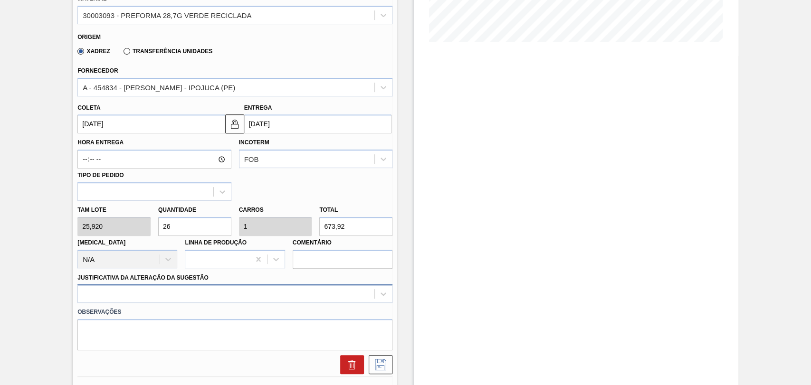
scroll to position [305, 0]
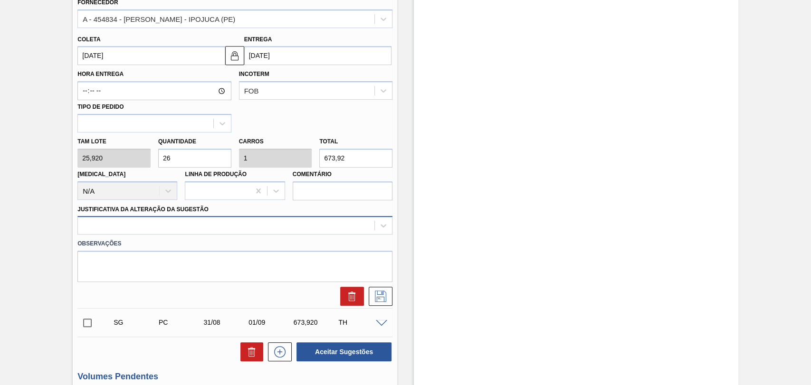
click at [274, 235] on div at bounding box center [234, 225] width 315 height 19
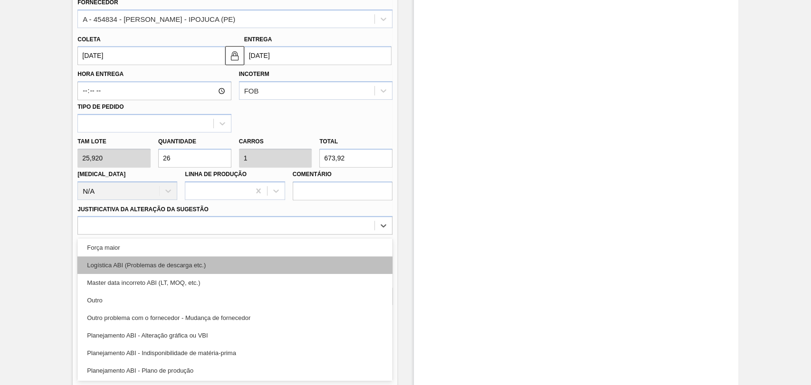
scroll to position [105, 0]
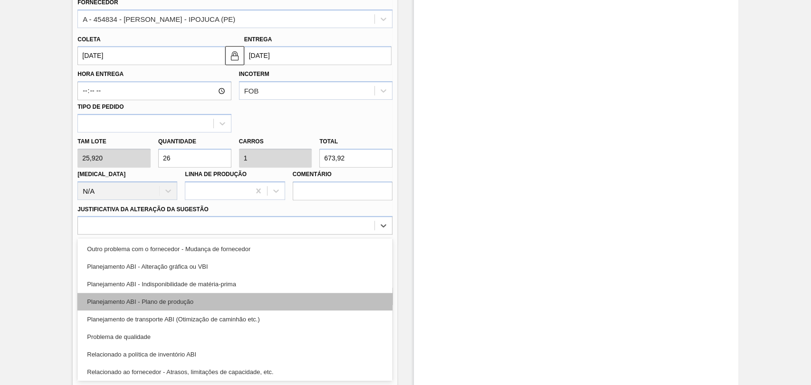
click at [201, 303] on div "Planejamento ABI - Plano de produção" at bounding box center [234, 302] width 315 height 18
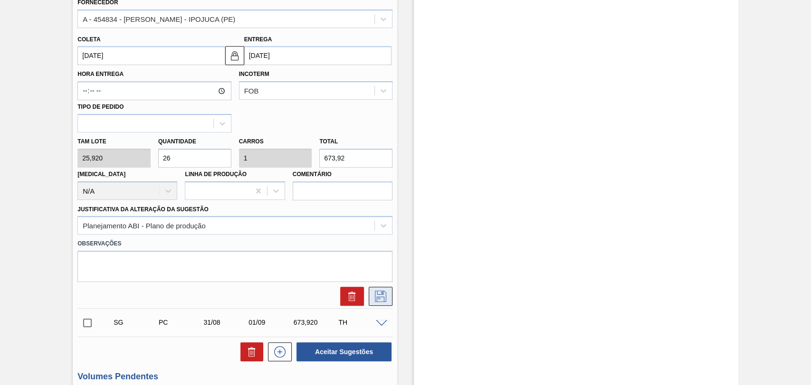
click at [384, 297] on icon at bounding box center [380, 296] width 15 height 11
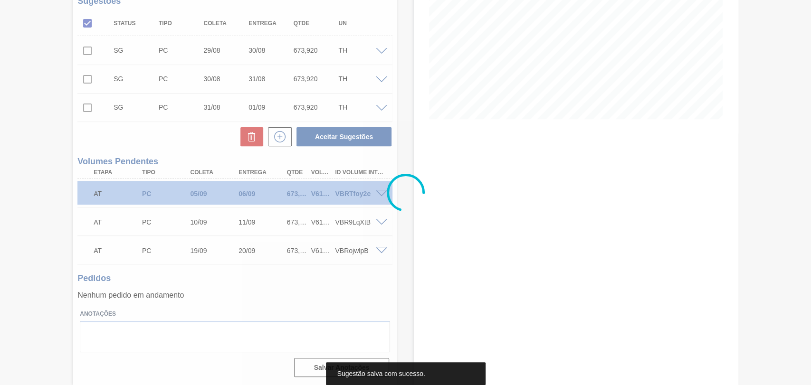
scroll to position [159, 0]
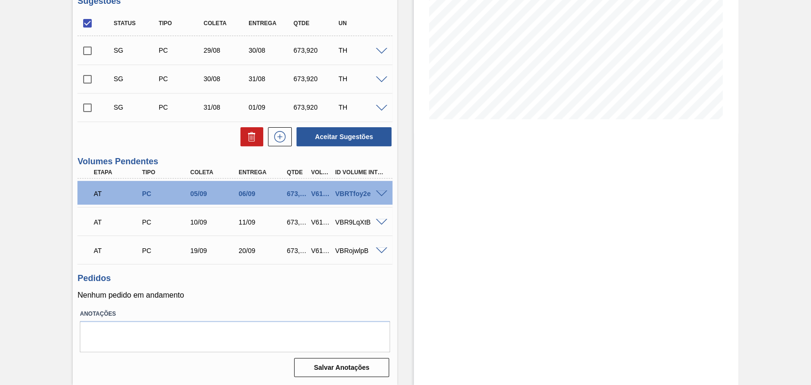
click at [381, 51] on span at bounding box center [381, 51] width 11 height 7
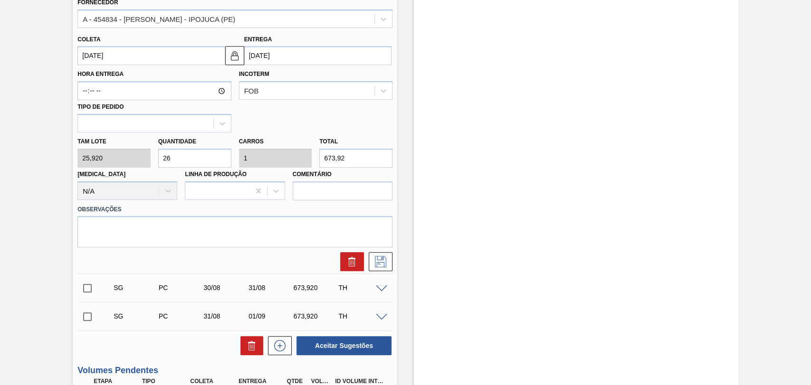
click at [106, 56] on input "[DATE]" at bounding box center [150, 55] width 147 height 19
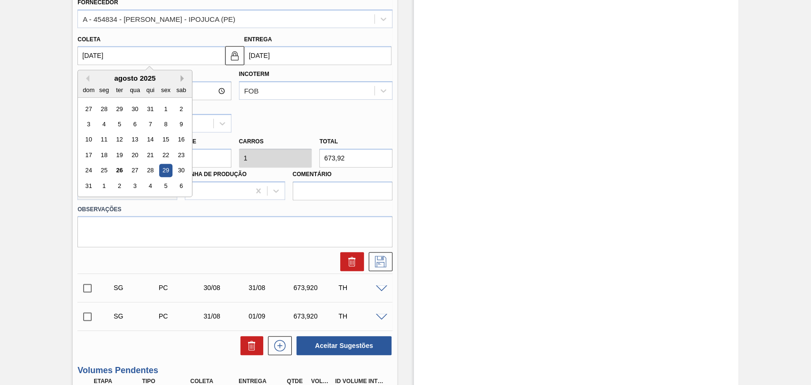
click at [182, 78] on button "Next Month" at bounding box center [184, 78] width 7 height 7
click at [105, 156] on div "22" at bounding box center [104, 155] width 13 height 13
type input "22/09/2025"
type input "23/09/2025"
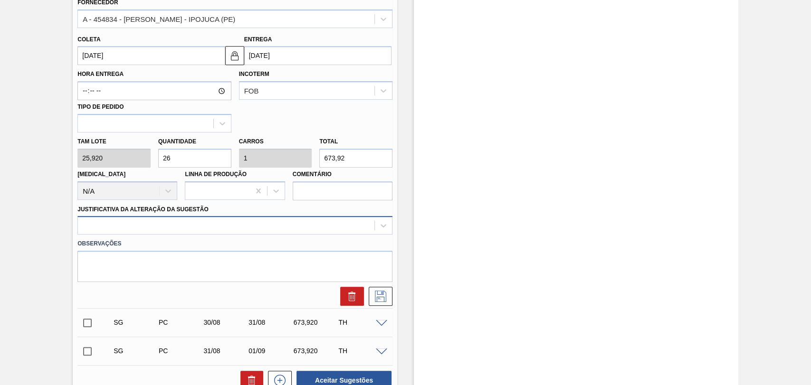
click at [324, 232] on div at bounding box center [226, 226] width 297 height 14
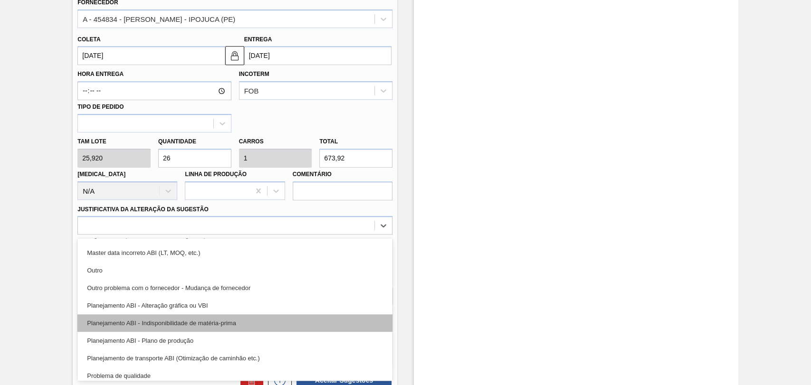
scroll to position [105, 0]
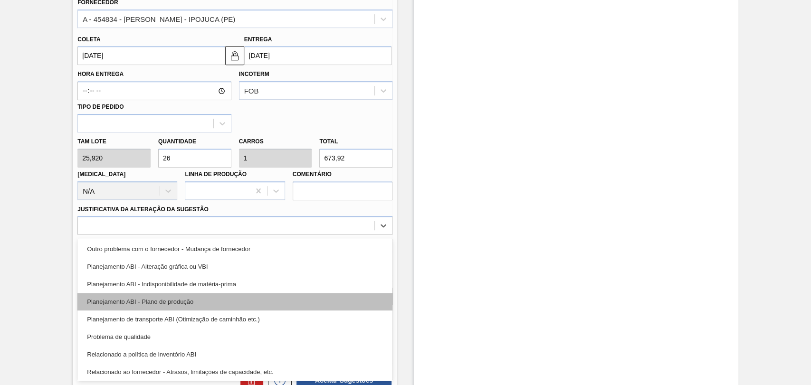
click at [219, 301] on div "Planejamento ABI - Plano de produção" at bounding box center [234, 302] width 315 height 18
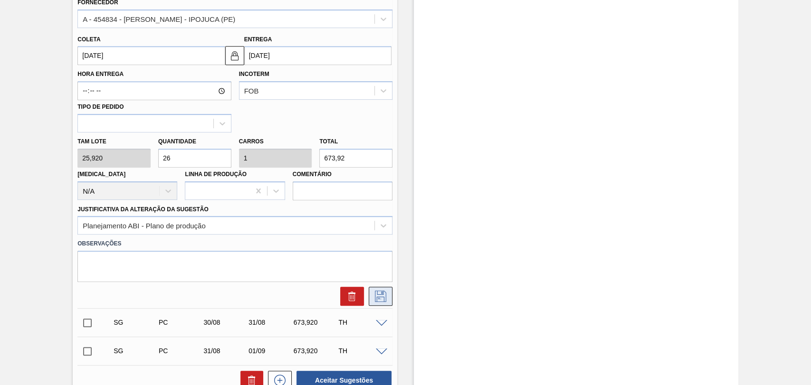
click at [378, 293] on icon at bounding box center [380, 296] width 15 height 11
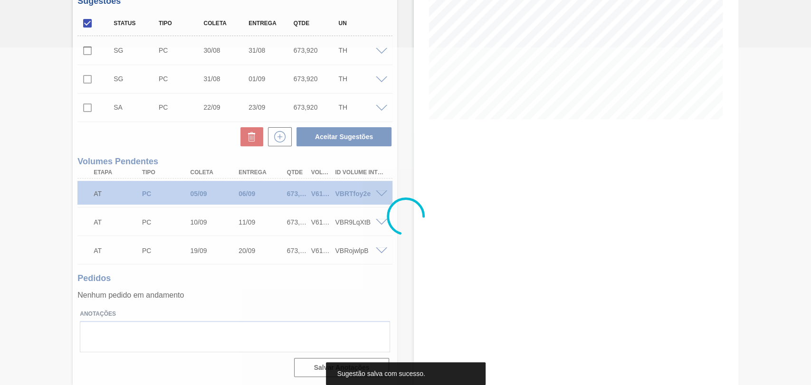
scroll to position [0, 0]
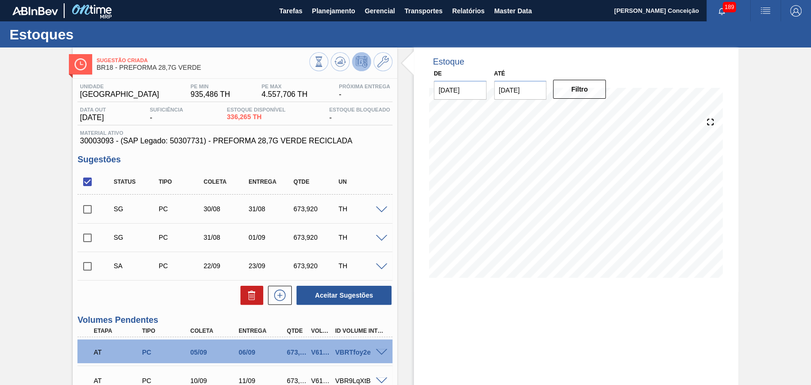
click at [86, 269] on input "checkbox" at bounding box center [87, 267] width 20 height 20
click at [337, 298] on button "Aceitar Sugestões" at bounding box center [344, 295] width 95 height 19
checkbox input "false"
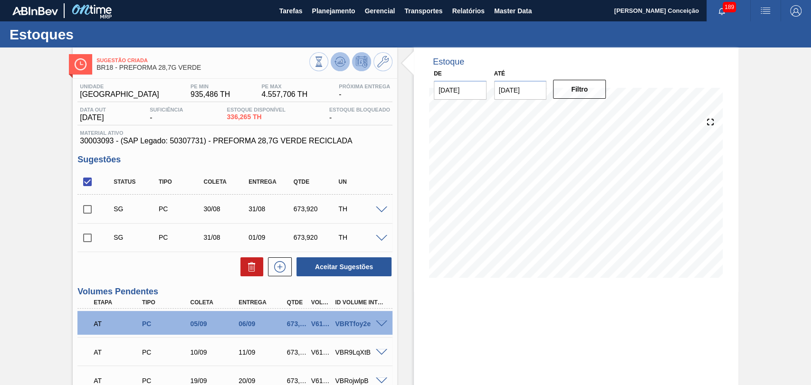
click at [347, 60] on button at bounding box center [340, 61] width 19 height 19
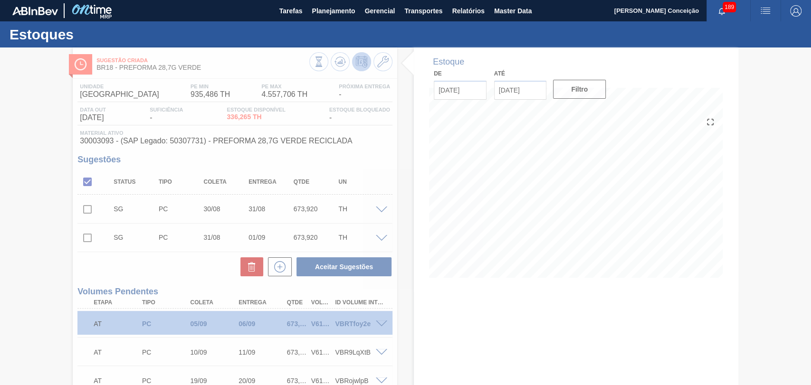
click at [198, 266] on div at bounding box center [405, 217] width 811 height 338
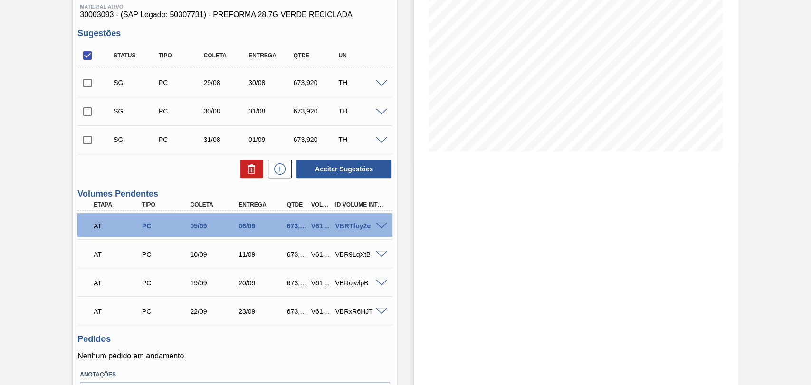
scroll to position [29, 0]
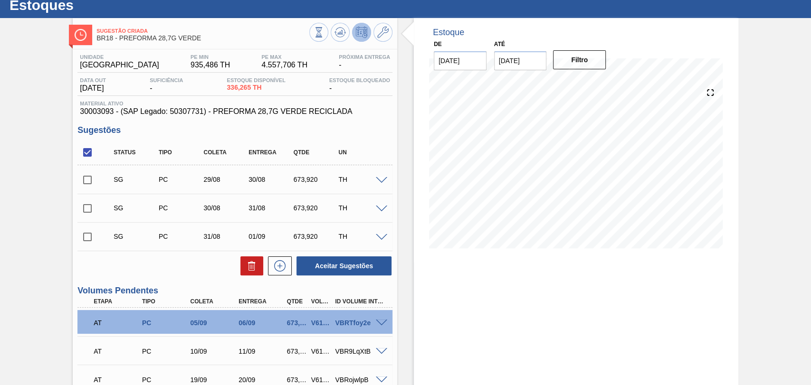
click at [90, 156] on input "checkbox" at bounding box center [87, 153] width 20 height 20
checkbox input "true"
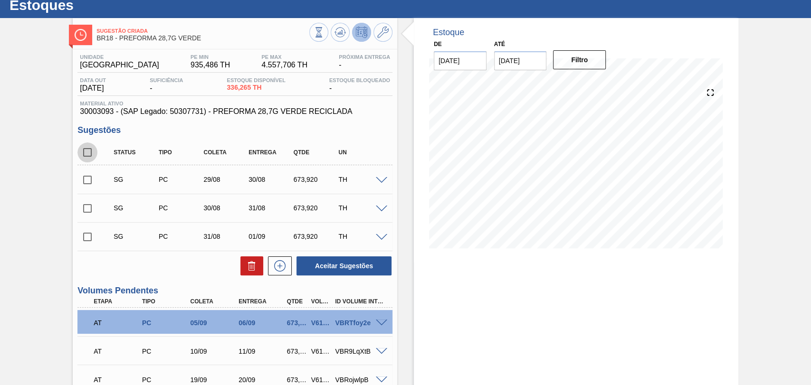
checkbox input "true"
click at [250, 270] on icon at bounding box center [251, 265] width 11 height 11
checkbox input "false"
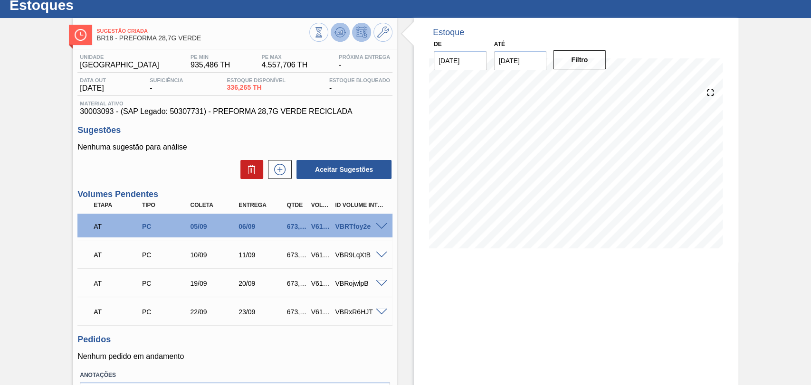
click at [344, 26] on button at bounding box center [340, 32] width 19 height 19
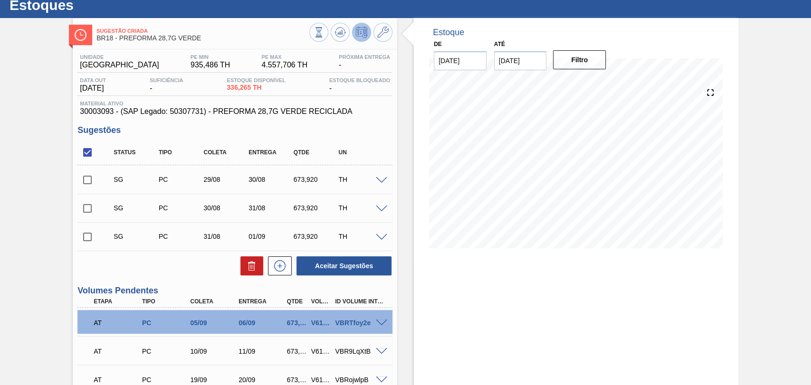
click at [379, 180] on span at bounding box center [381, 180] width 11 height 7
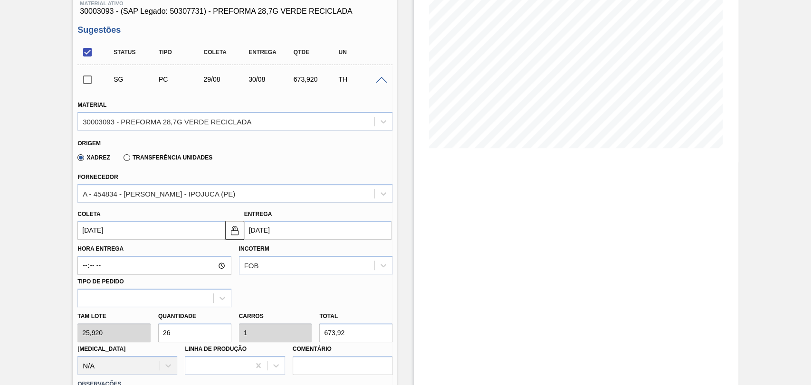
scroll to position [135, 0]
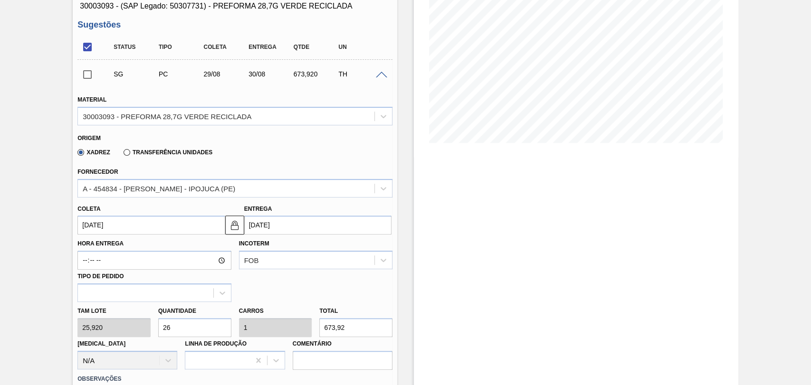
click at [115, 230] on input "[DATE]" at bounding box center [150, 225] width 147 height 19
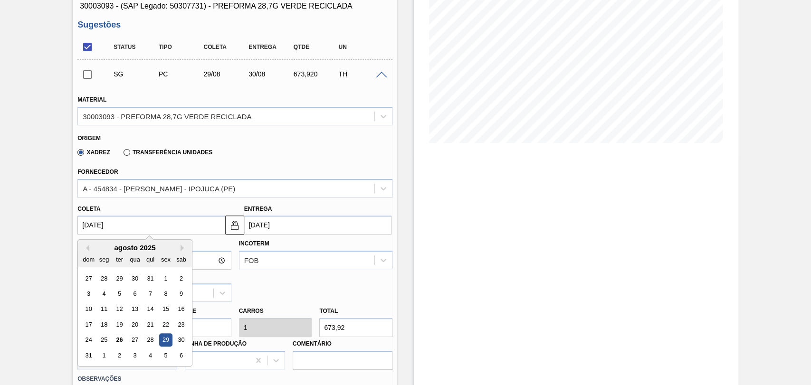
click at [184, 243] on div "agosto 2025 dom seg ter qua qui sex sab" at bounding box center [135, 254] width 114 height 28
click at [182, 248] on button "Next Month" at bounding box center [184, 248] width 7 height 7
click at [145, 326] on div "25" at bounding box center [150, 324] width 13 height 13
type input "25/09/2025"
type input "26/09/2025"
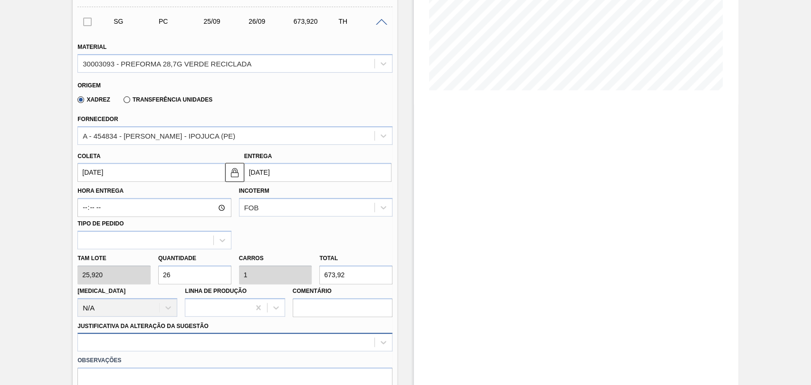
click at [180, 344] on div at bounding box center [234, 342] width 315 height 19
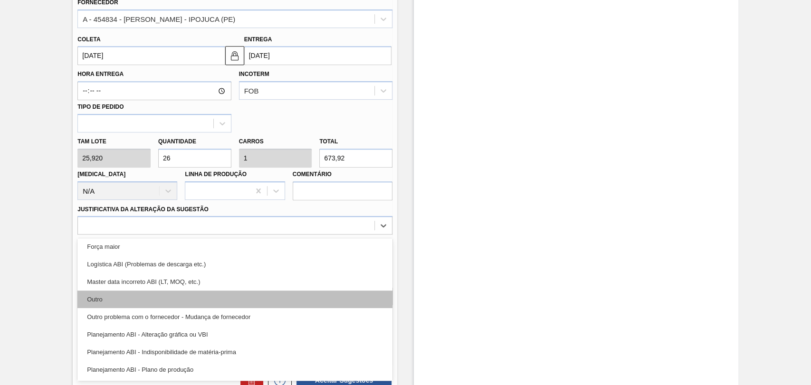
scroll to position [53, 0]
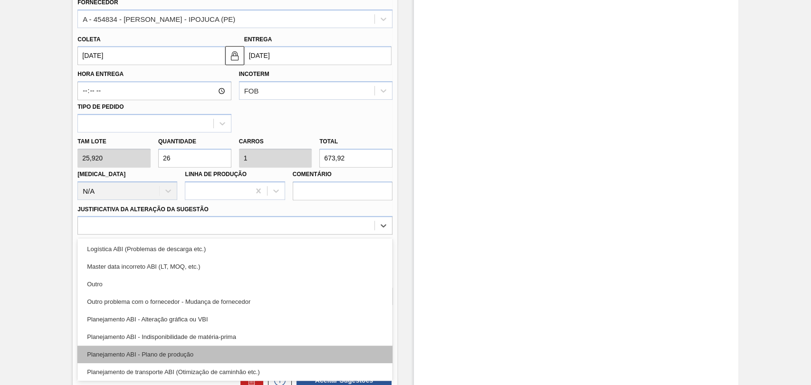
click at [205, 355] on div "Planejamento ABI - Plano de produção" at bounding box center [234, 355] width 315 height 18
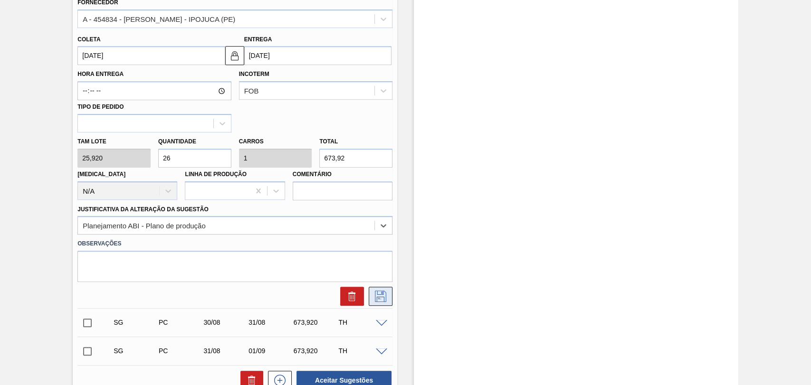
click at [378, 297] on icon at bounding box center [380, 296] width 15 height 11
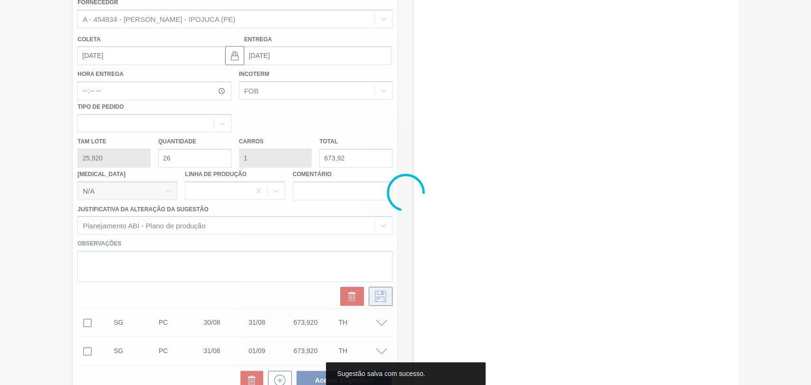
scroll to position [188, 0]
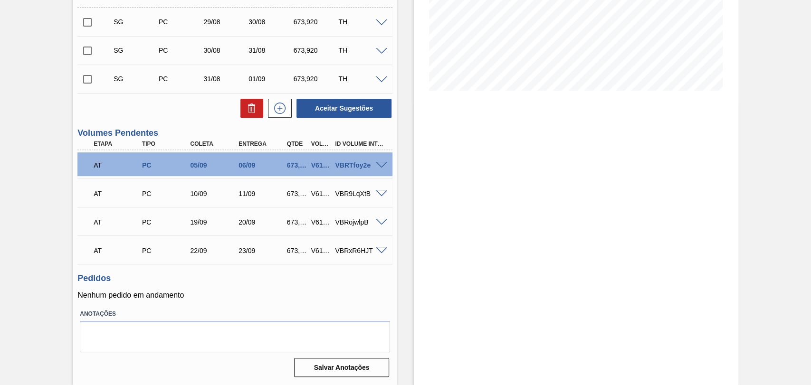
click at [379, 19] on span at bounding box center [381, 22] width 11 height 7
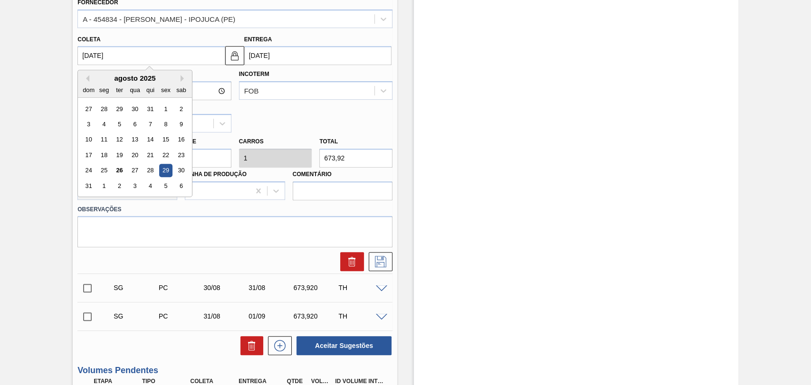
click at [98, 57] on input "[DATE]" at bounding box center [150, 55] width 147 height 19
click at [178, 75] on div "agosto 2025" at bounding box center [135, 78] width 114 height 8
click at [179, 80] on div "agosto 2025" at bounding box center [135, 78] width 114 height 8
click at [182, 81] on button "Next Month" at bounding box center [184, 78] width 7 height 7
click at [155, 159] on div "25" at bounding box center [150, 155] width 13 height 13
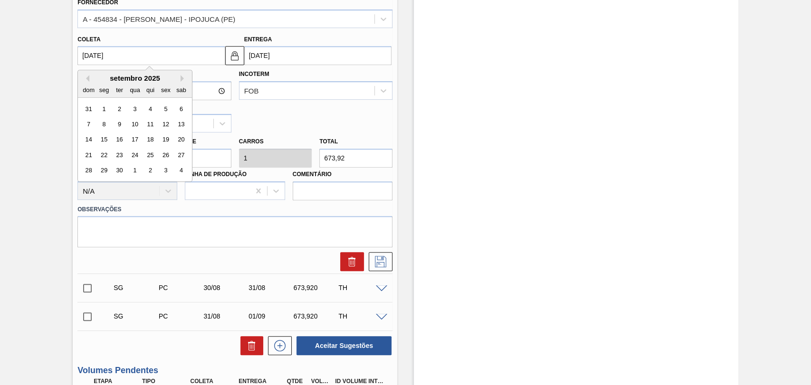
type input "25/09/2025"
type input "26/09/2025"
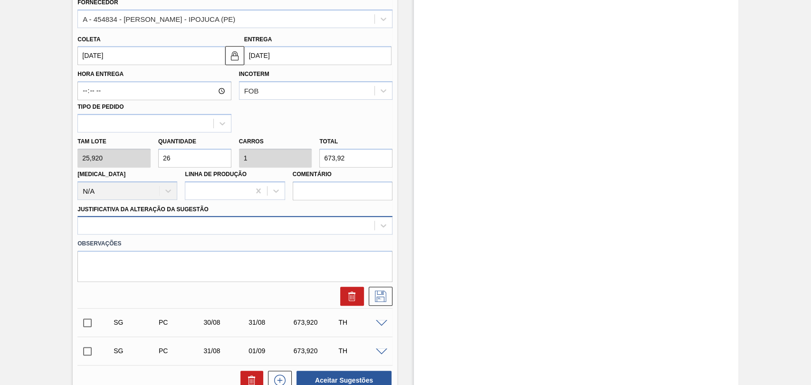
click at [262, 225] on div at bounding box center [226, 226] width 297 height 14
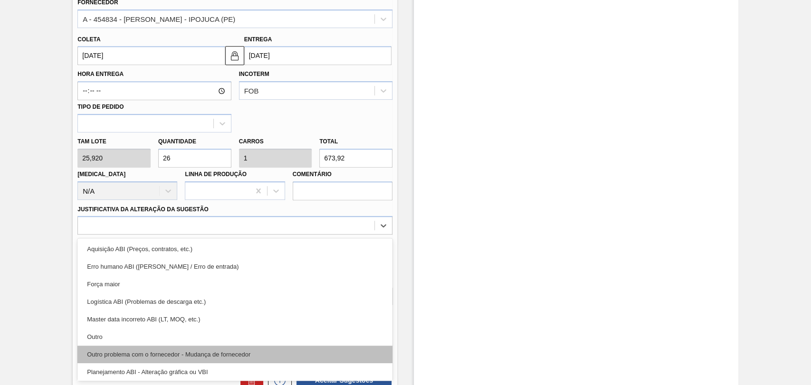
scroll to position [53, 0]
click at [184, 353] on div "Planejamento ABI - Plano de produção" at bounding box center [234, 355] width 315 height 18
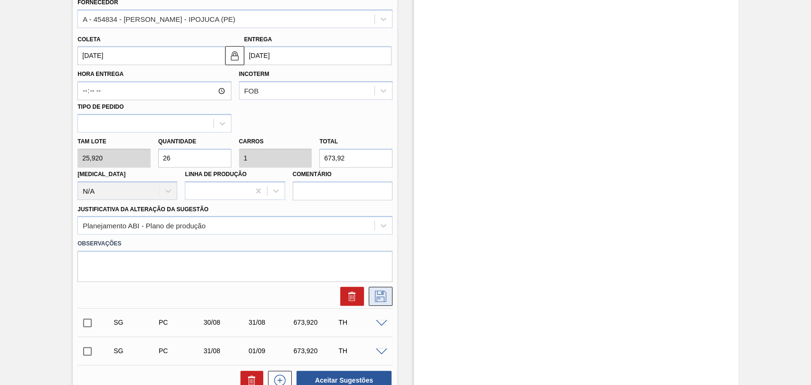
click at [376, 297] on icon at bounding box center [380, 296] width 11 height 11
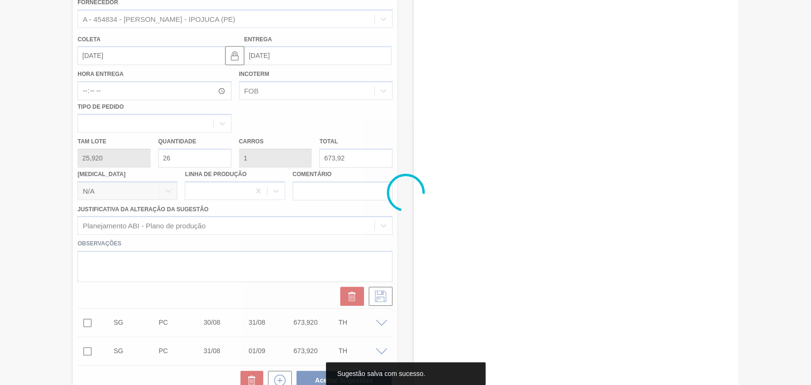
scroll to position [0, 0]
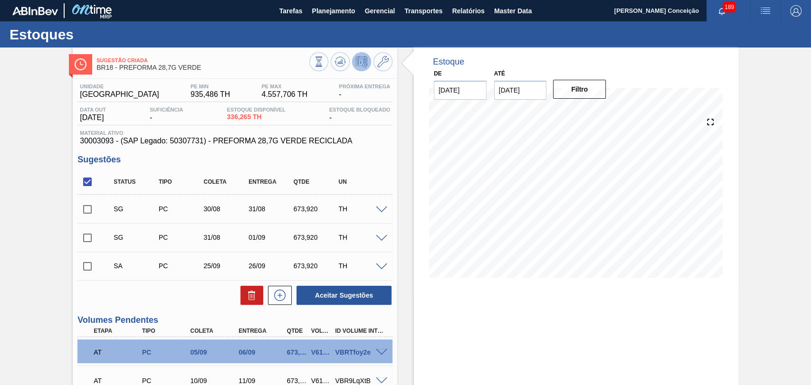
click at [381, 238] on span at bounding box center [381, 238] width 11 height 7
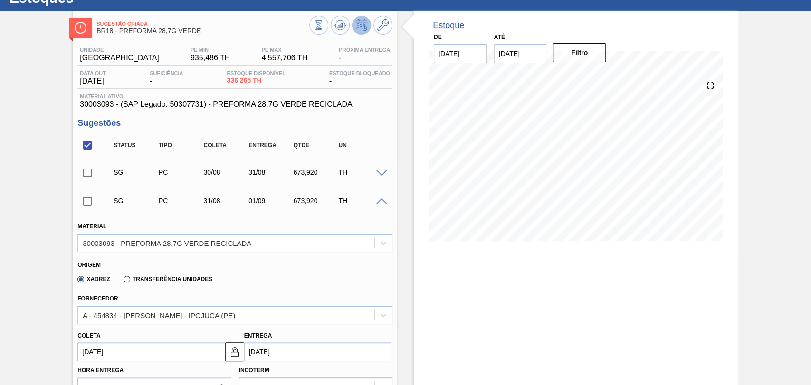
scroll to position [105, 0]
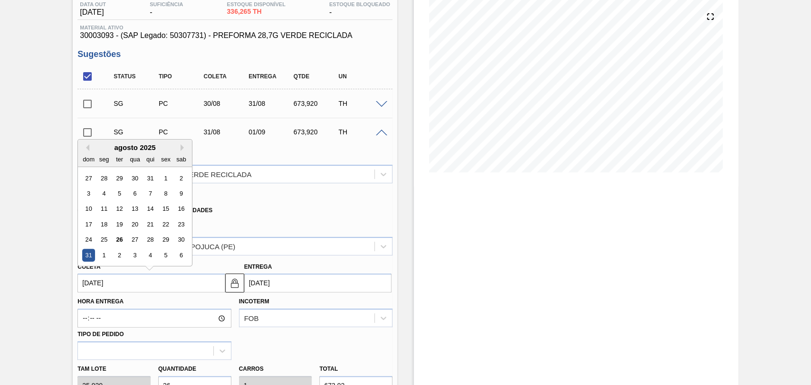
click at [110, 289] on input "31/08/2025" at bounding box center [150, 283] width 147 height 19
click at [182, 143] on div "agosto 2025 dom seg ter qua qui sex sab" at bounding box center [135, 154] width 114 height 28
click at [179, 150] on div "agosto 2025" at bounding box center [135, 148] width 114 height 8
click at [181, 149] on button "Next Month" at bounding box center [184, 147] width 7 height 7
click at [131, 225] on div "24" at bounding box center [135, 224] width 13 height 13
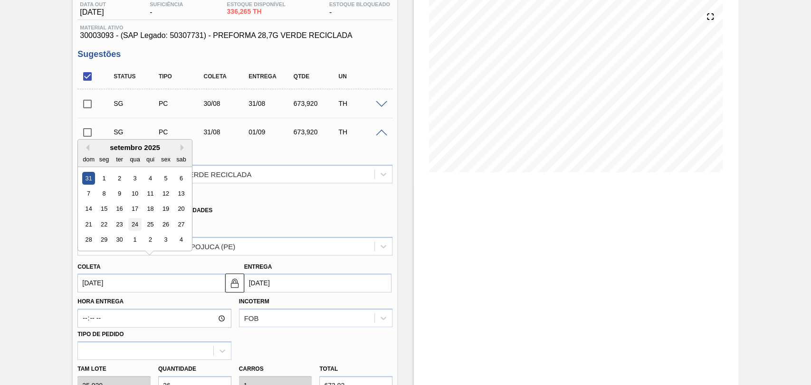
type input "24/09/2025"
type input "25/09/2025"
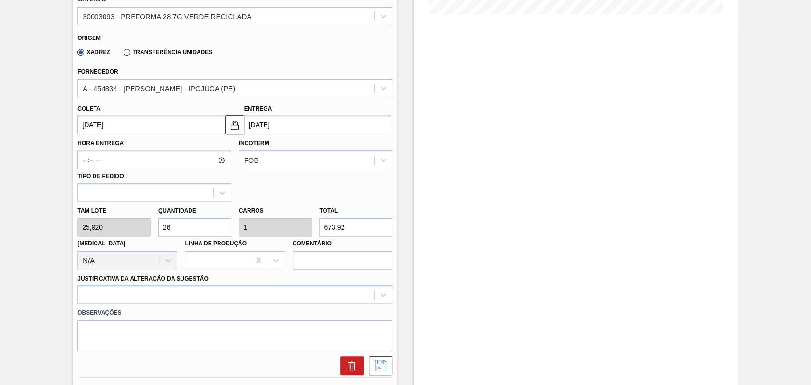
click at [215, 288] on div at bounding box center [234, 295] width 315 height 19
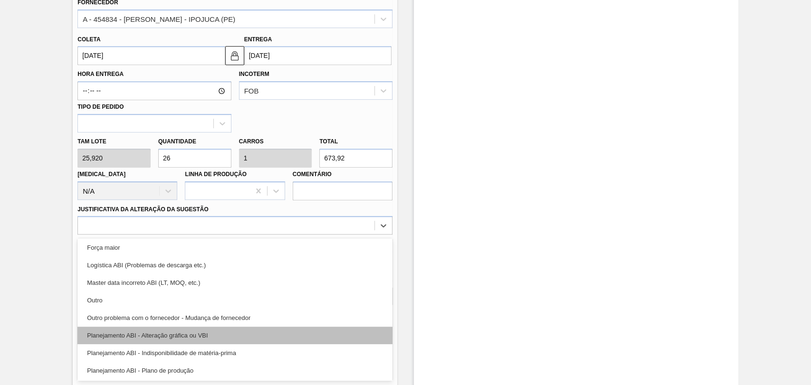
scroll to position [53, 0]
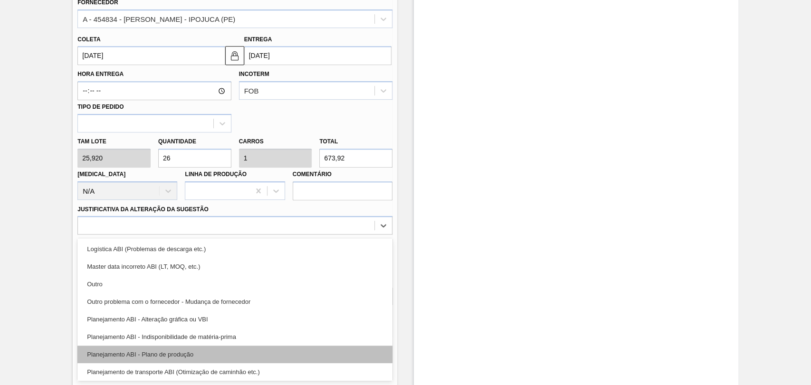
click at [191, 356] on div "Planejamento ABI - Plano de produção" at bounding box center [234, 355] width 315 height 18
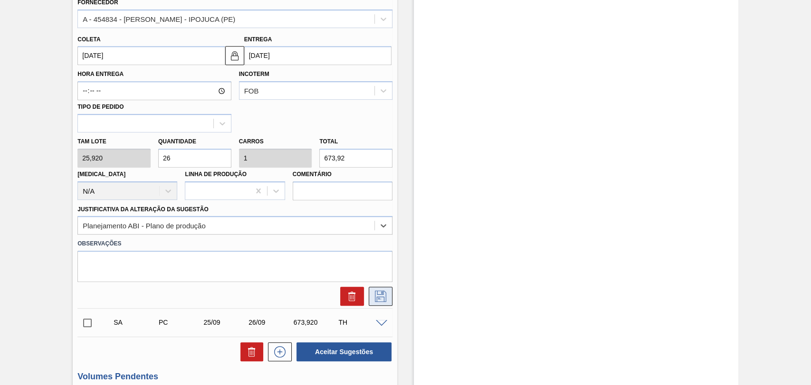
click at [375, 299] on icon at bounding box center [380, 296] width 15 height 11
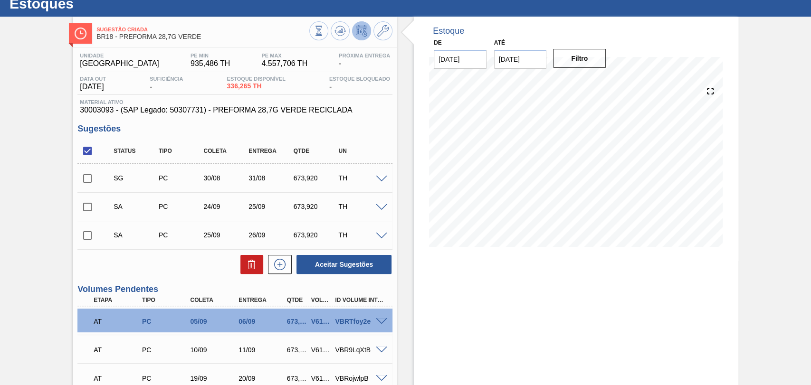
scroll to position [29, 0]
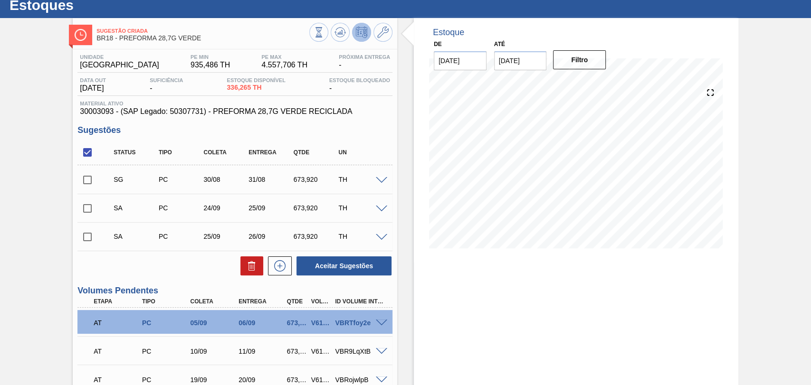
click at [383, 181] on span at bounding box center [381, 180] width 11 height 7
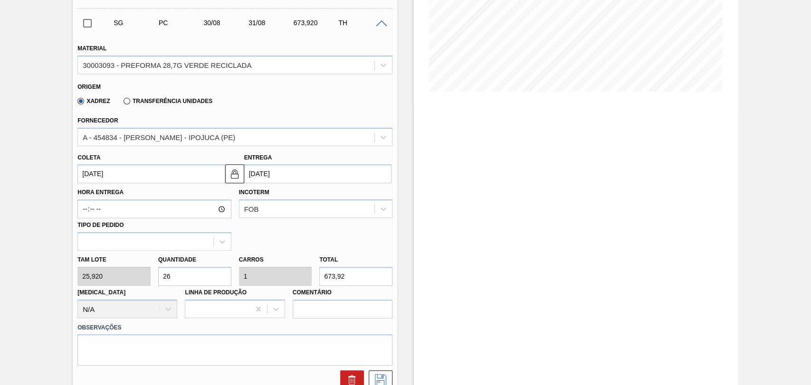
scroll to position [188, 0]
click at [113, 176] on input "30/08/2025" at bounding box center [150, 172] width 147 height 19
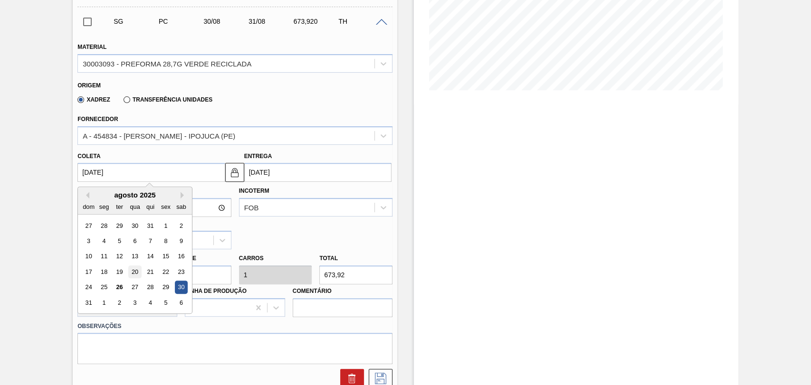
click at [133, 272] on div "20" at bounding box center [135, 272] width 13 height 13
type input "20/08/2025"
type input "21/08/2025"
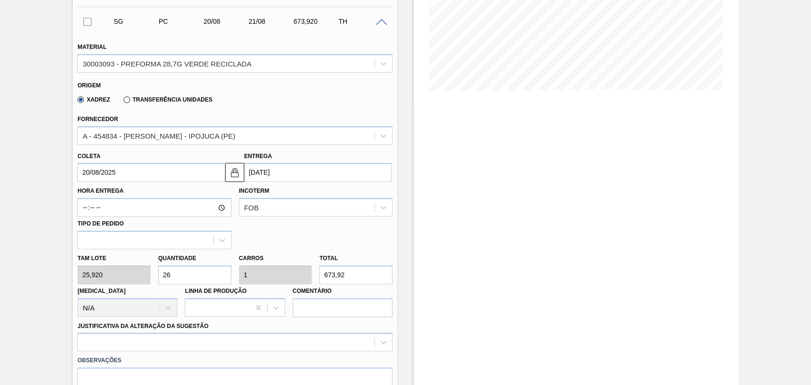
click at [162, 175] on input "20/08/2025" at bounding box center [150, 172] width 147 height 19
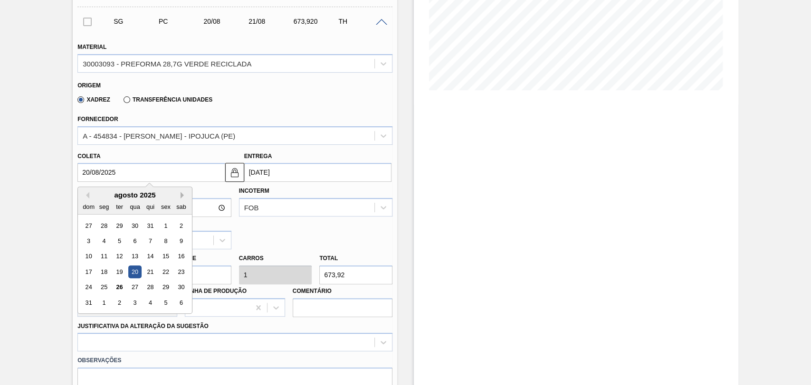
click at [182, 196] on button "Next Month" at bounding box center [184, 195] width 7 height 7
click at [105, 288] on div "29" at bounding box center [104, 287] width 13 height 13
type input "29/09/2025"
type input "30/09/2025"
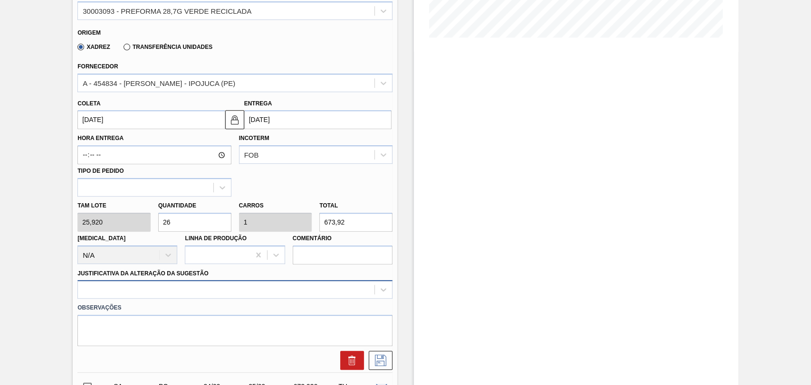
click at [147, 288] on div at bounding box center [234, 289] width 315 height 19
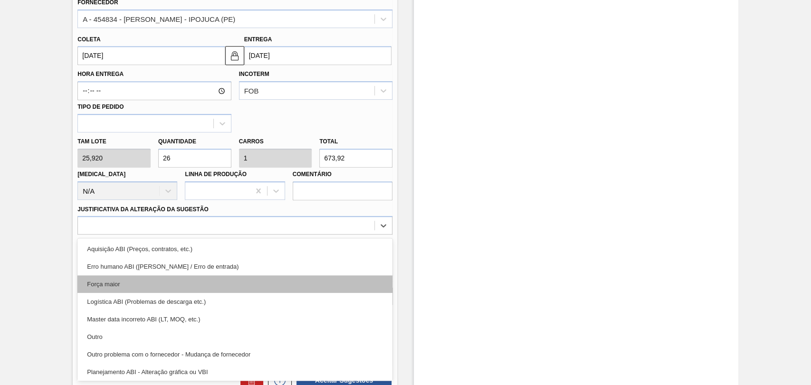
scroll to position [53, 0]
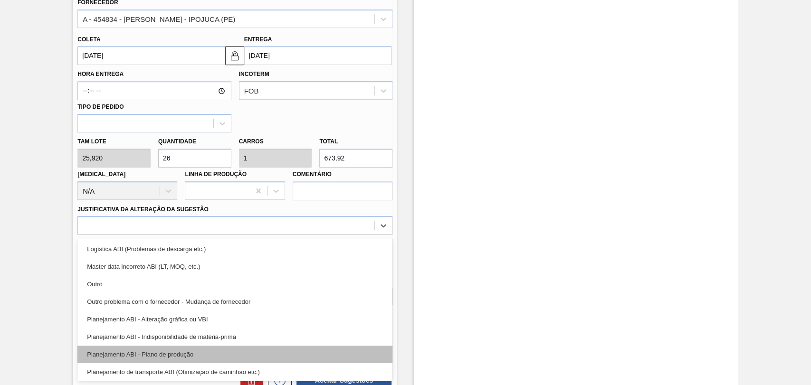
click at [171, 354] on div "Planejamento ABI - Plano de produção" at bounding box center [234, 355] width 315 height 18
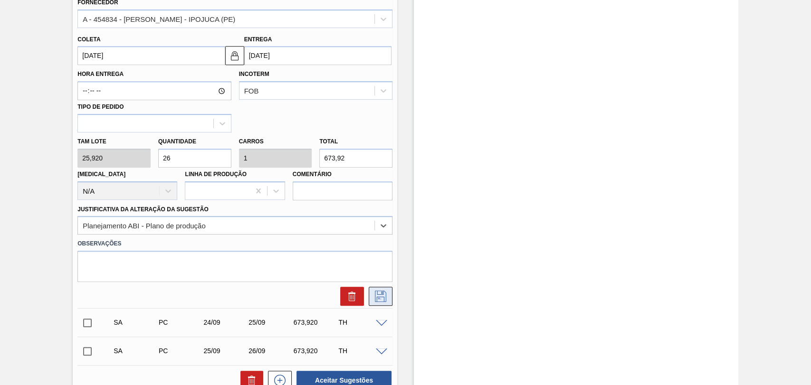
click at [380, 297] on icon at bounding box center [380, 296] width 11 height 11
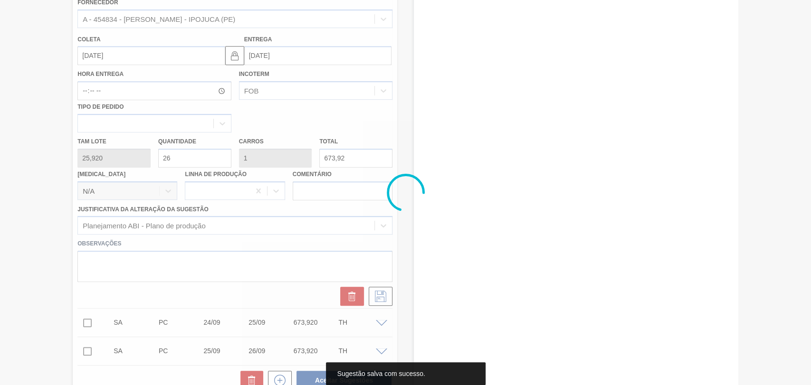
scroll to position [0, 0]
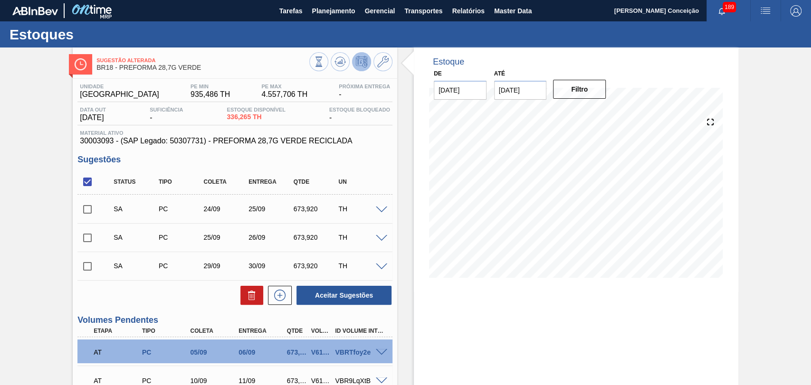
click at [85, 211] on input "checkbox" at bounding box center [87, 210] width 20 height 20
checkbox input "true"
click at [317, 297] on button "Aceitar Sugestões" at bounding box center [344, 295] width 95 height 19
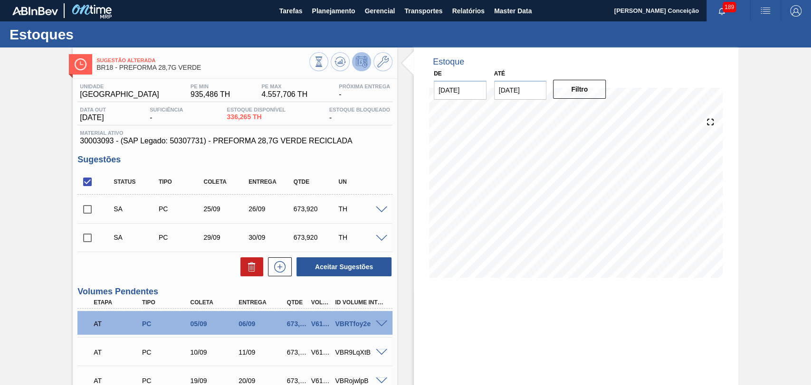
click at [91, 211] on input "checkbox" at bounding box center [87, 210] width 20 height 20
click at [325, 267] on button "Aceitar Sugestões" at bounding box center [344, 267] width 95 height 19
checkbox input "false"
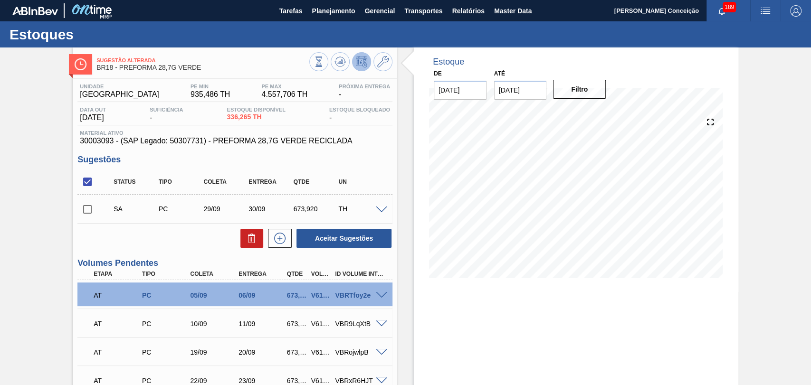
click at [86, 210] on input "checkbox" at bounding box center [87, 210] width 20 height 20
click at [347, 235] on button "Aceitar Sugestões" at bounding box center [344, 238] width 95 height 19
checkbox input "false"
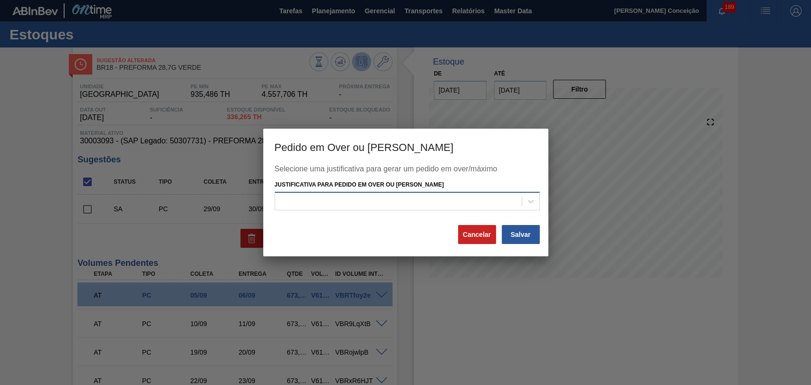
click at [394, 201] on div at bounding box center [398, 201] width 247 height 14
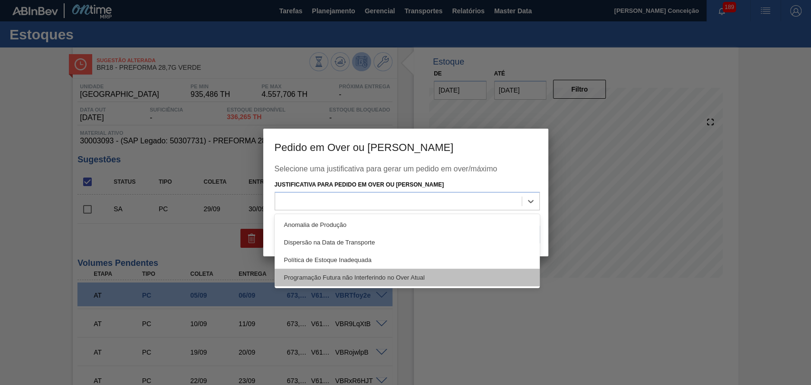
click at [347, 275] on div "Programação Futura não Interferindo no Over Atual" at bounding box center [407, 278] width 265 height 18
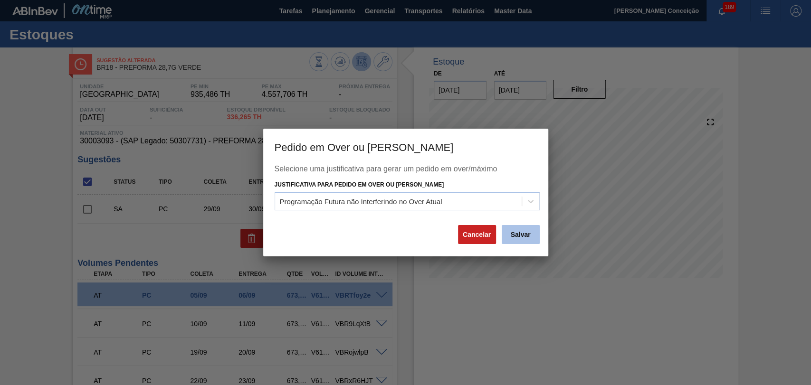
click at [522, 235] on button "Salvar" at bounding box center [521, 234] width 38 height 19
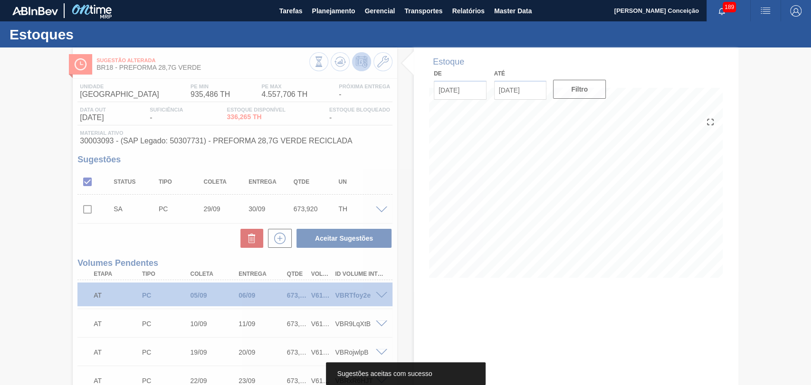
click at [192, 241] on div at bounding box center [405, 217] width 811 height 338
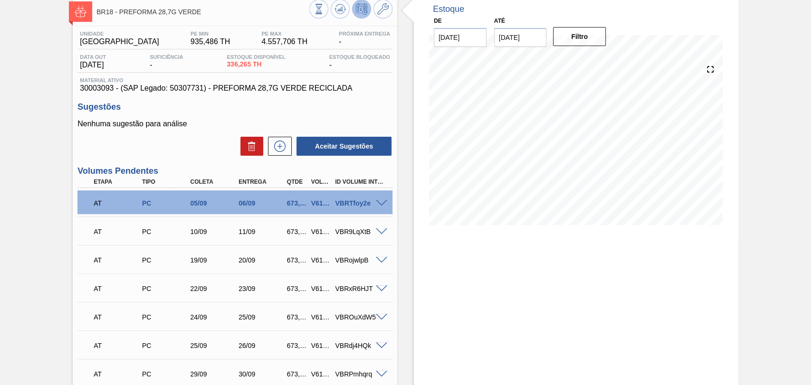
scroll to position [158, 0]
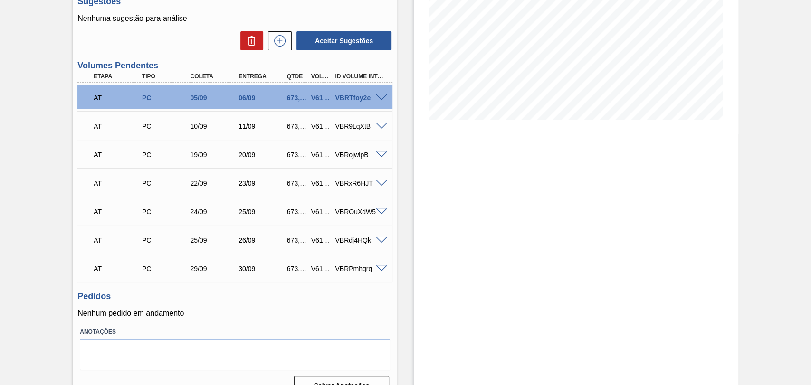
click at [235, 305] on div "Pedidos Nenhum pedido em andamento" at bounding box center [234, 305] width 315 height 26
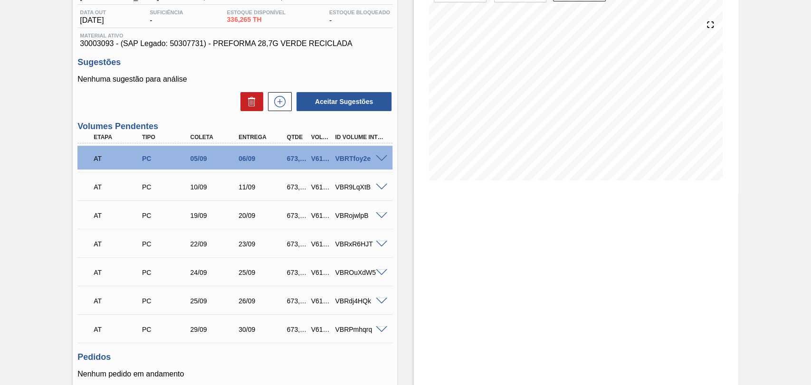
scroll to position [53, 0]
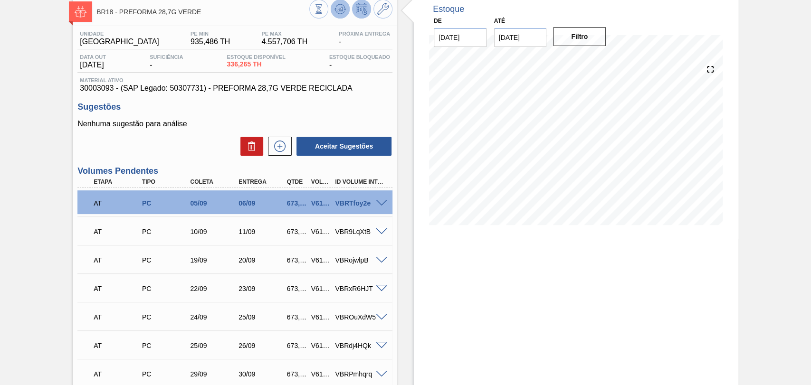
click at [338, 11] on icon at bounding box center [340, 8] width 11 height 11
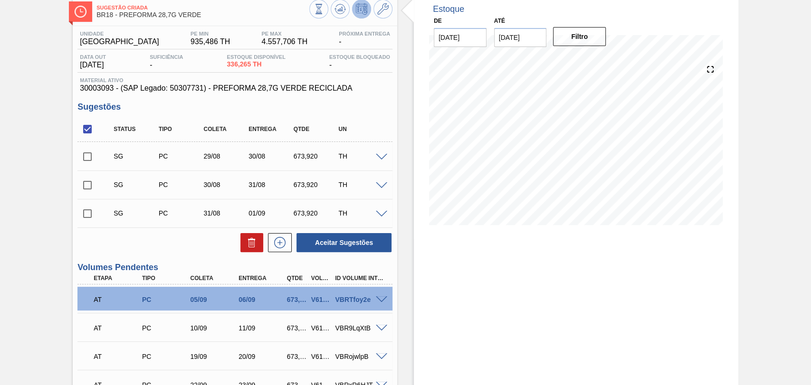
click at [86, 133] on input "checkbox" at bounding box center [87, 129] width 20 height 20
click at [84, 130] on input "checkbox" at bounding box center [87, 129] width 20 height 20
checkbox input "true"
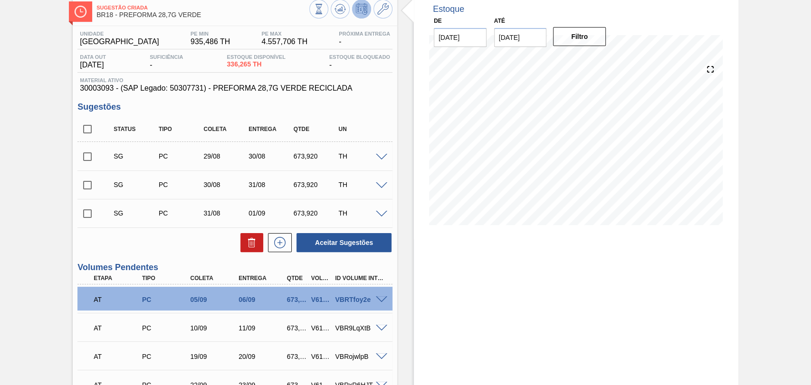
checkbox input "true"
click at [236, 243] on div at bounding box center [250, 242] width 28 height 19
click at [247, 250] on button at bounding box center [251, 242] width 23 height 19
checkbox input "false"
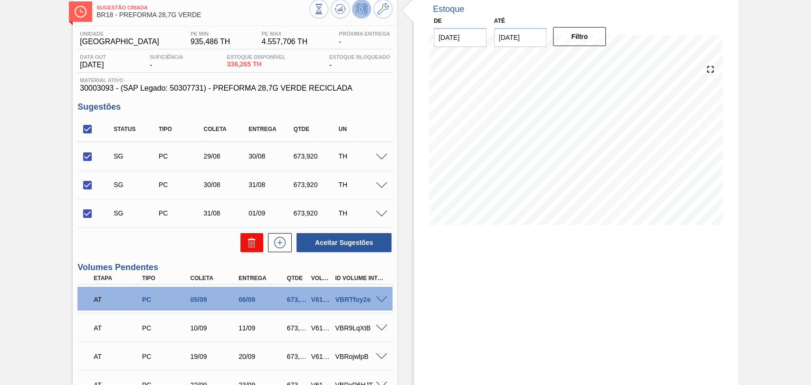
checkbox input "false"
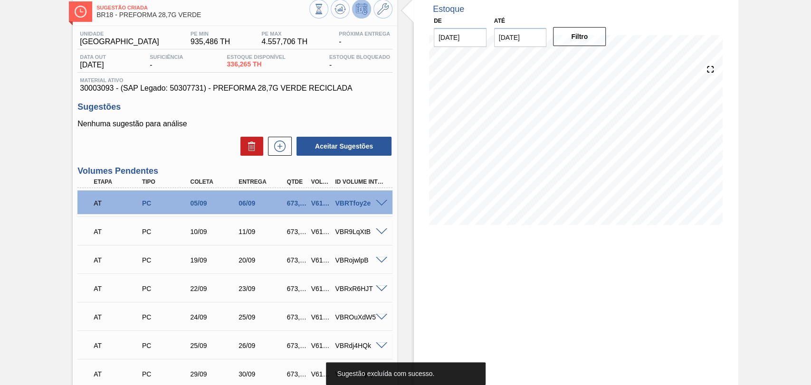
click at [461, 282] on div "Estoque De 26/08/2025 Até 10/10/2025 Filtro 27/08 Projeção de Estoque 336.265 N…" at bounding box center [576, 252] width 325 height 514
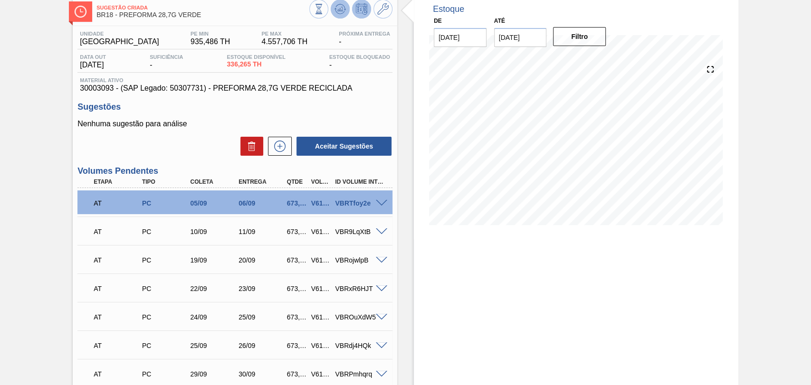
click at [335, 14] on icon at bounding box center [340, 8] width 11 height 11
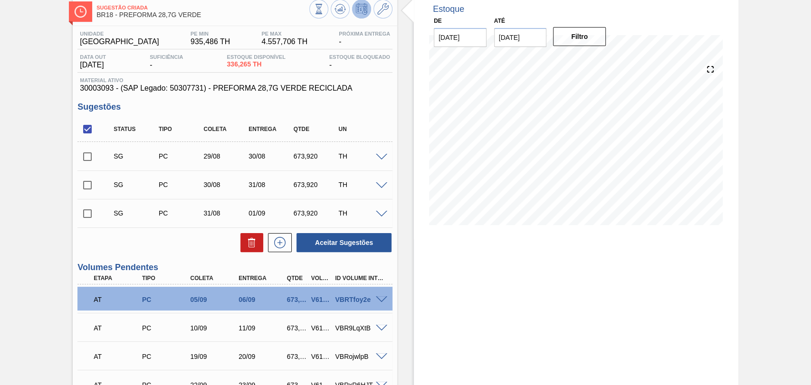
click at [90, 132] on input "checkbox" at bounding box center [87, 129] width 20 height 20
click at [90, 131] on input "checkbox" at bounding box center [87, 129] width 20 height 20
checkbox input "true"
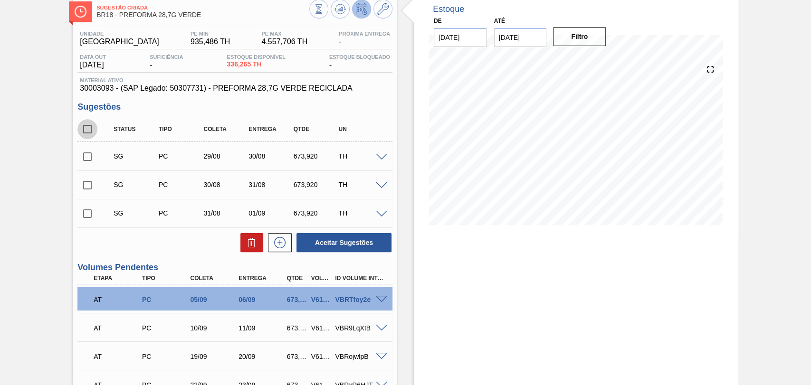
checkbox input "true"
click at [256, 245] on icon at bounding box center [251, 242] width 11 height 11
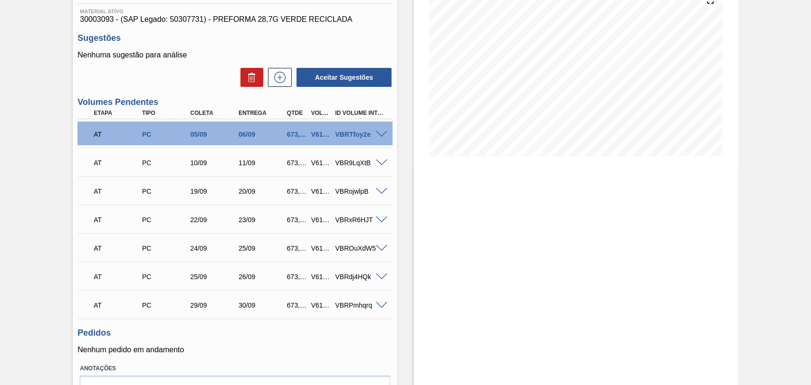
scroll to position [158, 0]
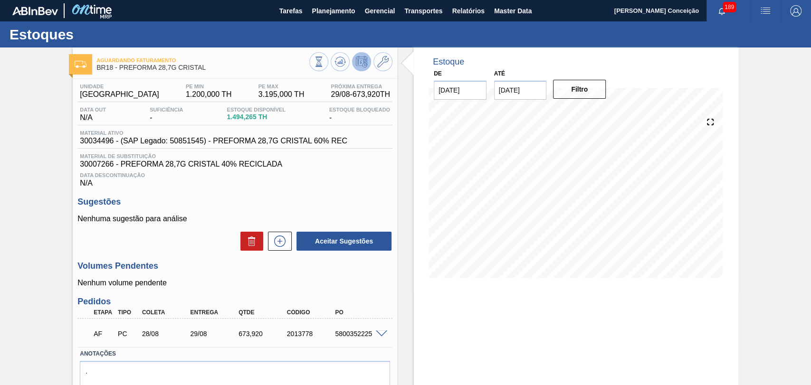
click at [295, 280] on div "Volumes Pendentes Nenhum volume pendente" at bounding box center [234, 274] width 315 height 26
click at [335, 58] on icon at bounding box center [340, 61] width 11 height 11
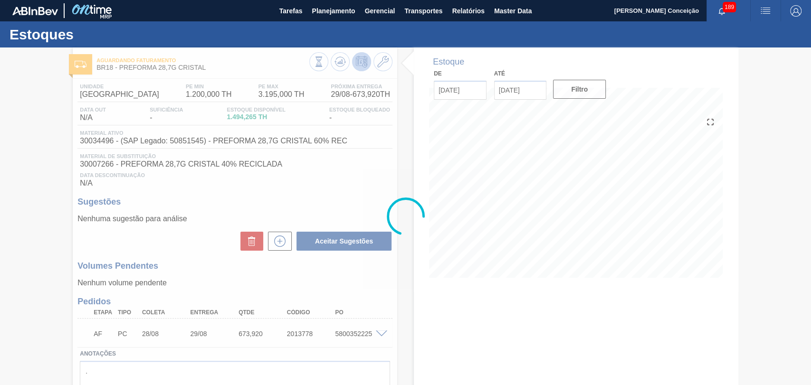
click at [353, 179] on div at bounding box center [405, 217] width 811 height 338
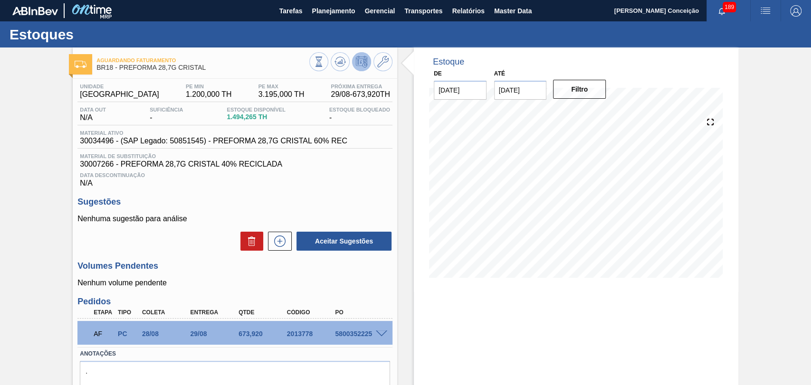
click at [385, 273] on div "Volumes Pendentes Nenhum volume pendente" at bounding box center [234, 274] width 315 height 26
click at [272, 242] on icon at bounding box center [279, 241] width 15 height 11
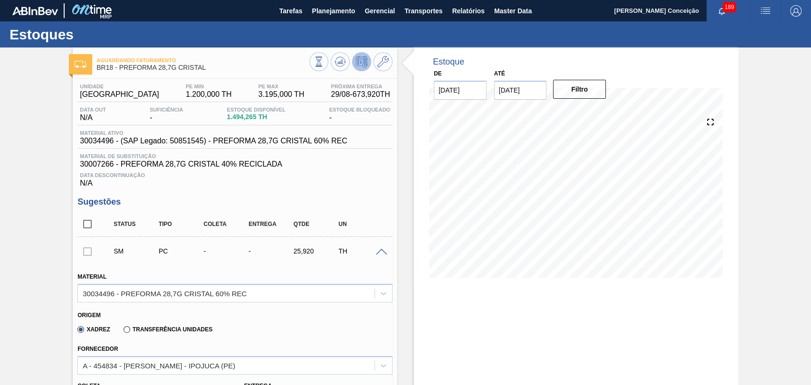
scroll to position [105, 0]
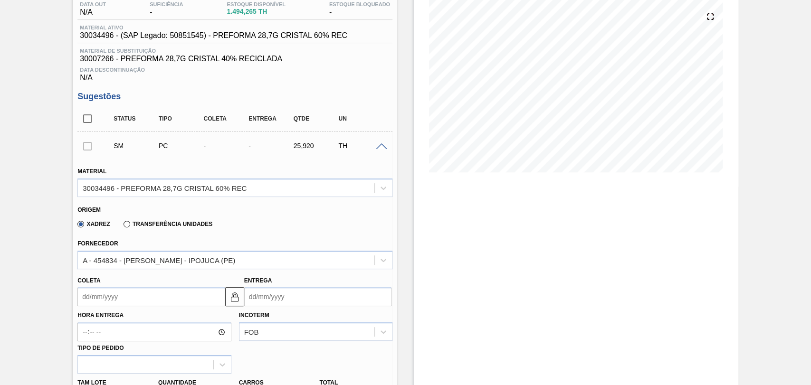
click at [106, 296] on input "Coleta" at bounding box center [150, 297] width 147 height 19
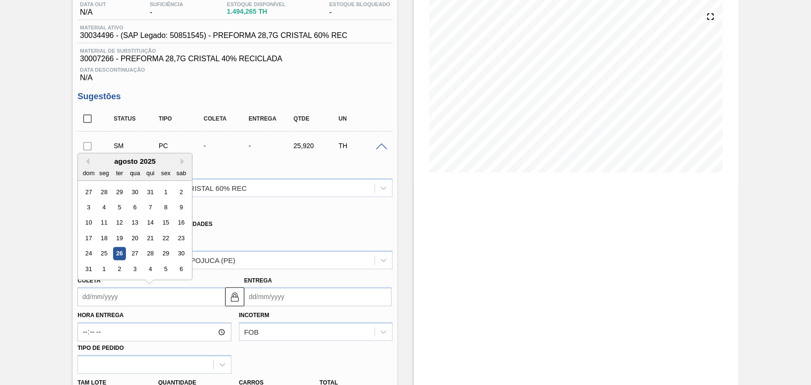
click at [179, 164] on div "agosto 2025" at bounding box center [135, 161] width 114 height 8
click at [182, 165] on button "Next Month" at bounding box center [184, 161] width 7 height 7
click at [117, 225] on div "16" at bounding box center [119, 223] width 13 height 13
type input "16/09/2025"
type input "17/09/2025"
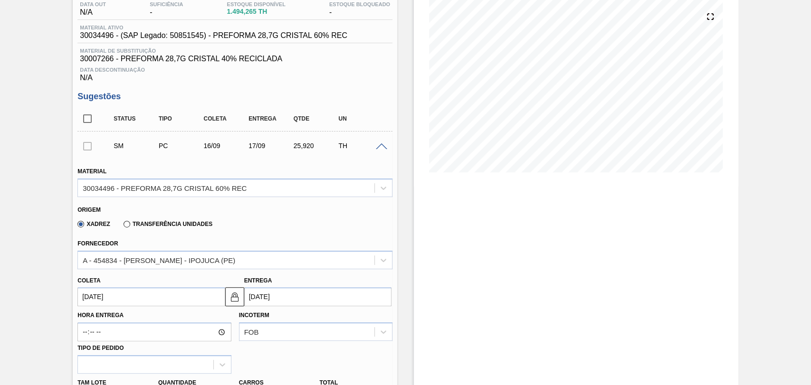
click at [107, 302] on input "16/09/2025" at bounding box center [150, 297] width 147 height 19
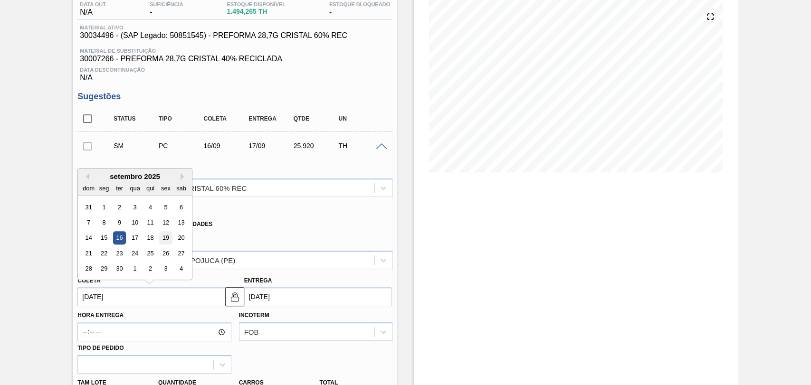
click at [163, 243] on div "19" at bounding box center [166, 238] width 13 height 13
type input "19/09/2025"
type input "20/09/2025"
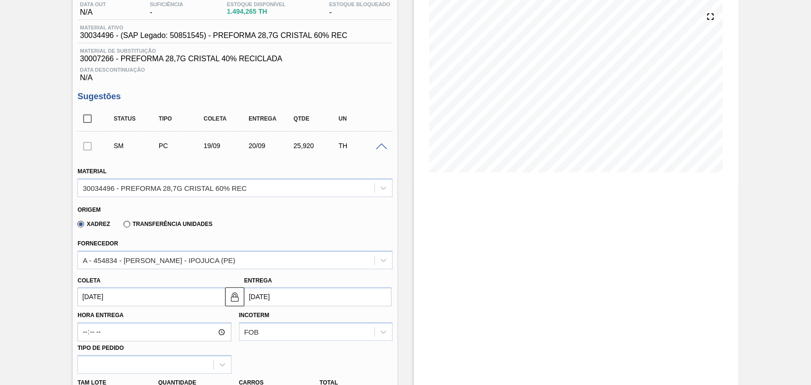
click at [117, 301] on input "19/09/2025" at bounding box center [150, 297] width 147 height 19
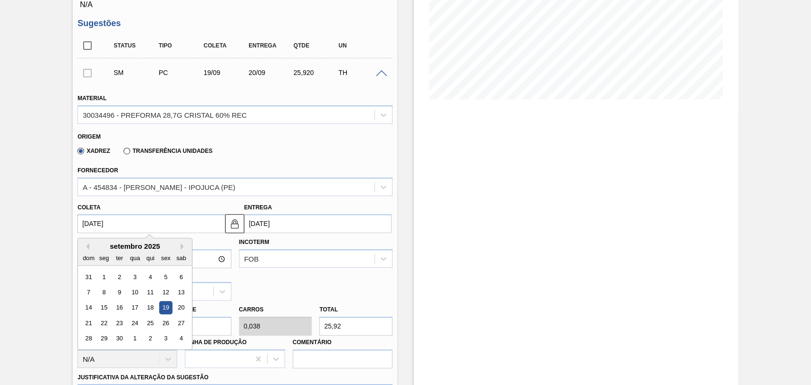
scroll to position [211, 0]
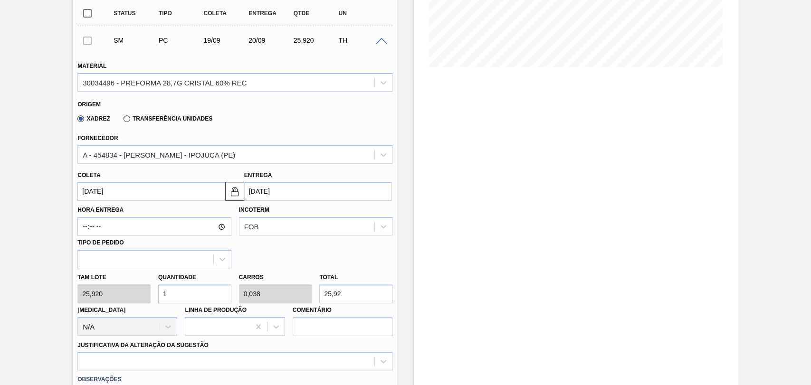
click at [323, 250] on div "Hora Entrega Incoterm FOB Tipo de pedido" at bounding box center [235, 234] width 323 height 67
drag, startPoint x: 171, startPoint y: 305, endPoint x: 131, endPoint y: 304, distance: 40.4
click at [151, 304] on div "Tam lote 25,920 Quantidade 1 Carros 0,038 Total 25,92 Doca N/A Linha de Produçã…" at bounding box center [235, 303] width 323 height 68
click at [179, 299] on input "1" at bounding box center [194, 294] width 73 height 19
click at [148, 297] on div "Tam lote 25,920 Quantidade 1 Carros 0,038 Total 25,92 Doca N/A Linha de Produçã…" at bounding box center [235, 303] width 323 height 68
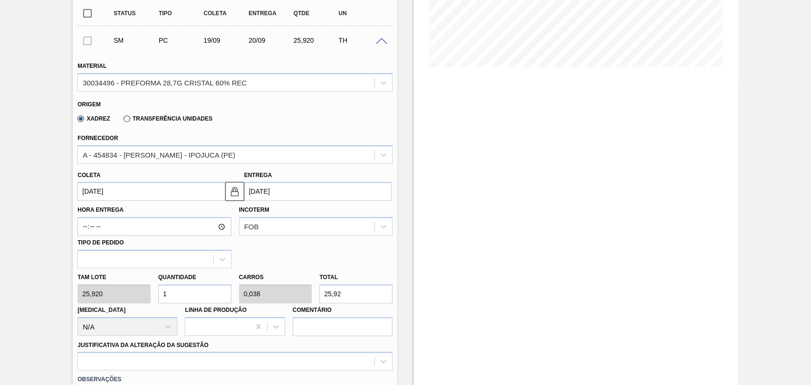
type input "2"
type input "0,077"
type input "51,84"
type input "26"
type input "1"
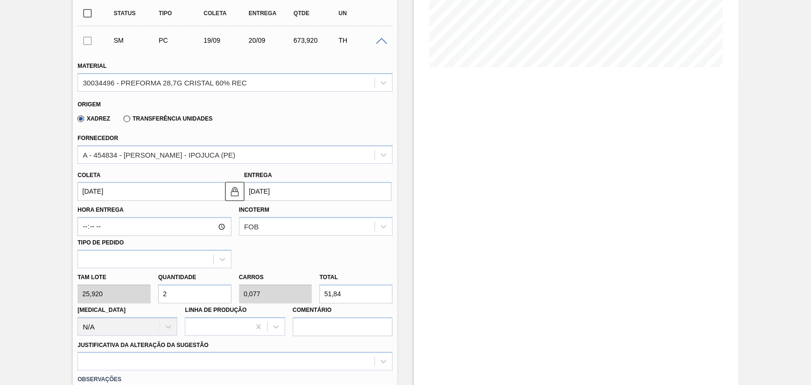
type input "673,92"
type input "26"
click at [156, 357] on div at bounding box center [234, 361] width 315 height 19
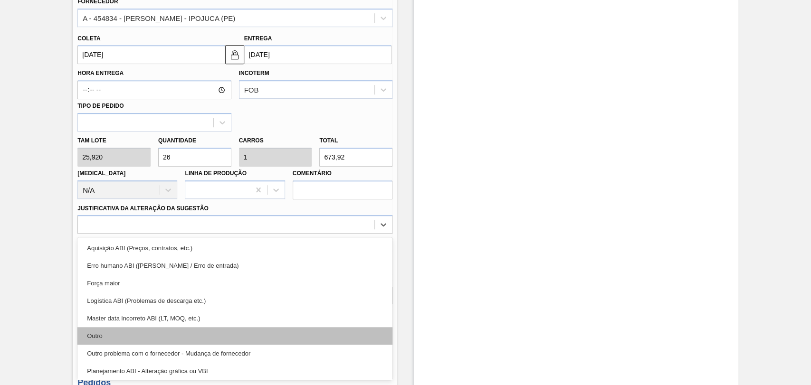
scroll to position [53, 0]
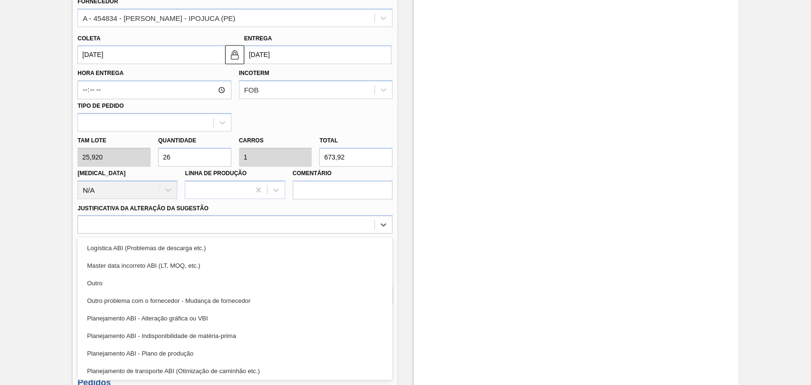
click at [185, 354] on div "Planejamento ABI - Plano de produção" at bounding box center [234, 354] width 315 height 18
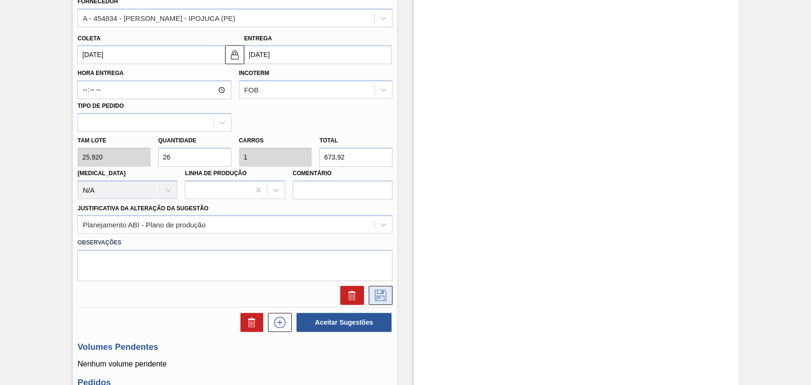
click at [374, 300] on icon at bounding box center [380, 295] width 15 height 11
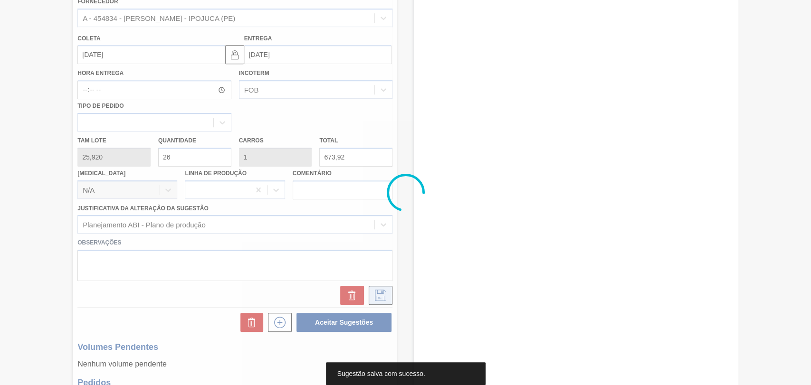
scroll to position [81, 0]
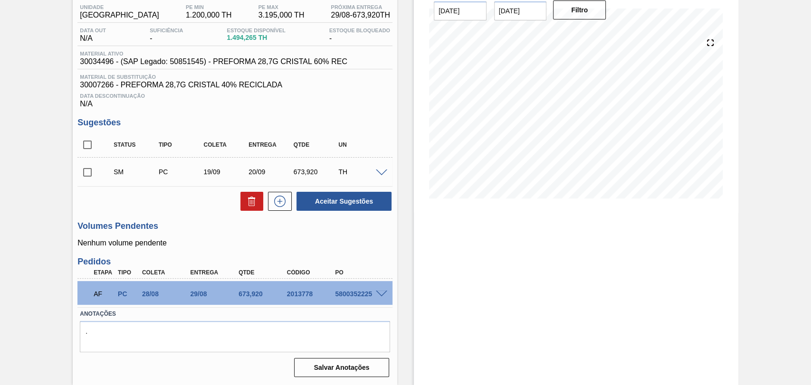
click at [230, 246] on p "Nenhum volume pendente" at bounding box center [234, 243] width 315 height 9
click at [92, 174] on input "checkbox" at bounding box center [87, 173] width 20 height 20
click at [320, 203] on button "Aceitar Sugestões" at bounding box center [344, 201] width 95 height 19
checkbox input "false"
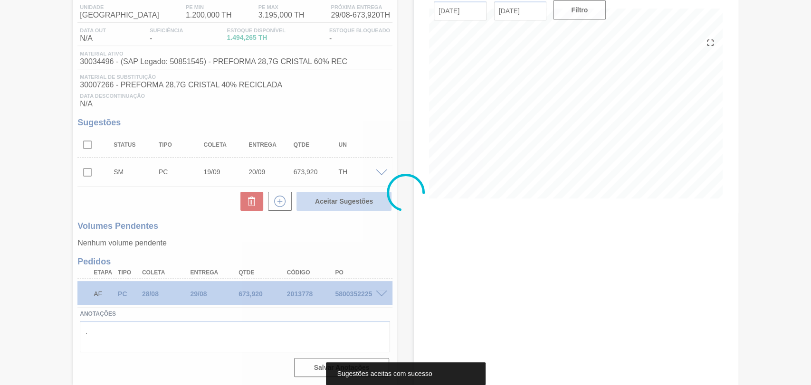
scroll to position [65, 0]
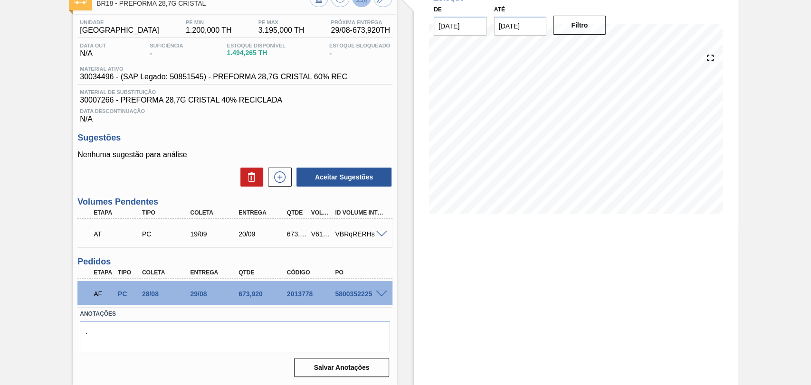
click at [211, 159] on p "Nenhuma sugestão para análise" at bounding box center [234, 155] width 315 height 9
click at [398, 252] on div "Estoque De 26/08/2025 Até 10/10/2025 Filtro 28/08 Projeção de Estoque 1,494.265…" at bounding box center [567, 184] width 341 height 402
click at [494, 296] on div "Estoque De 26/08/2025 Até 10/10/2025 Filtro 28/08 Projeção de Estoque 1,494.265…" at bounding box center [576, 184] width 325 height 402
click at [407, 225] on div "Estoque De 26/08/2025 Até 10/10/2025 Filtro 28/08 Projeção de Estoque 1,494.265…" at bounding box center [567, 184] width 341 height 402
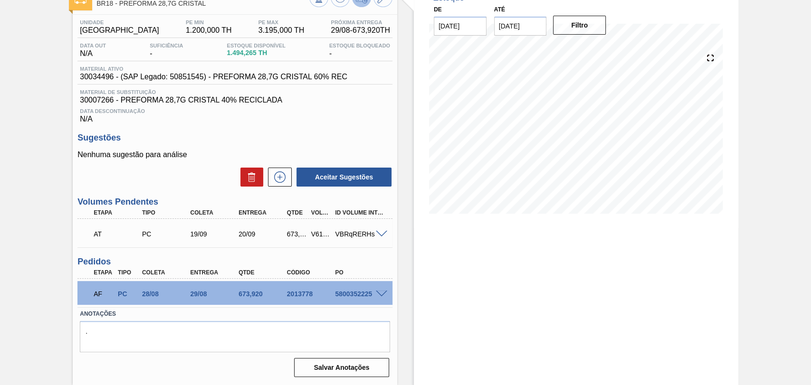
click at [407, 225] on div "Estoque De 26/08/2025 Até 10/10/2025 Filtro 28/08 Projeção de Estoque 1,494.265…" at bounding box center [567, 184] width 341 height 402
click at [41, 259] on div "Aguardando Faturamento BR18 - PREFORMA 28,7G CRISTAL Unidade Pernambuco PE MIN …" at bounding box center [405, 184] width 811 height 402
click at [412, 243] on div "Estoque De 26/08/2025 Até 10/10/2025 Filtro 19/09 Projeção de Estoque 2,168.185…" at bounding box center [567, 184] width 341 height 402
click at [384, 233] on span at bounding box center [381, 234] width 11 height 7
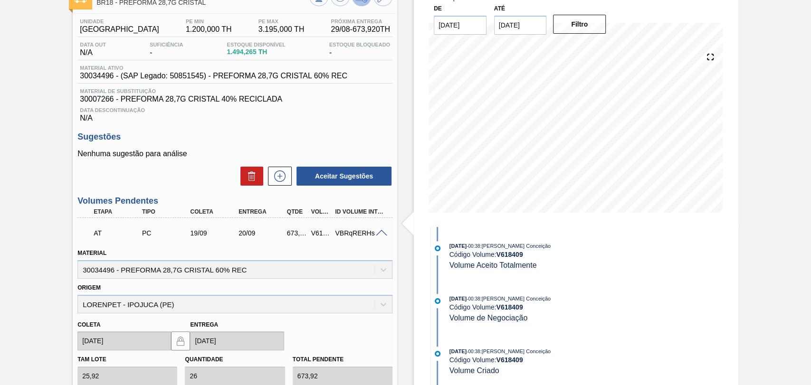
click at [384, 233] on span at bounding box center [381, 233] width 11 height 7
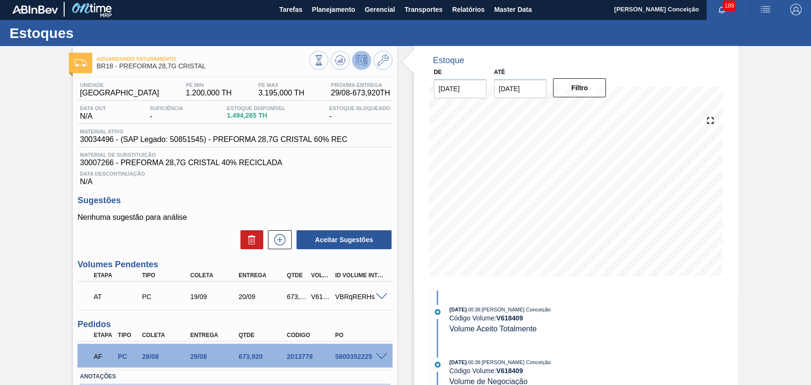
scroll to position [0, 0]
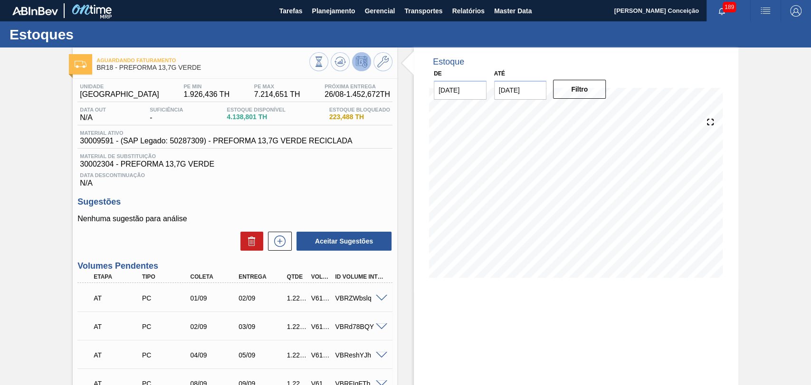
click at [265, 216] on div "Sugestões Nenhuma sugestão para análise Aceitar Sugestões" at bounding box center [234, 224] width 315 height 55
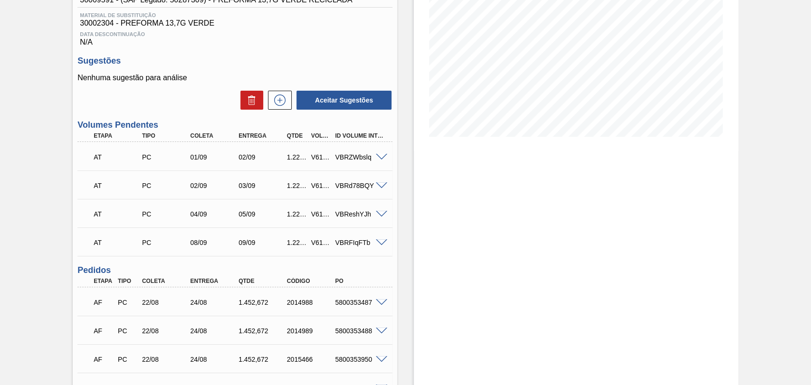
scroll to position [158, 0]
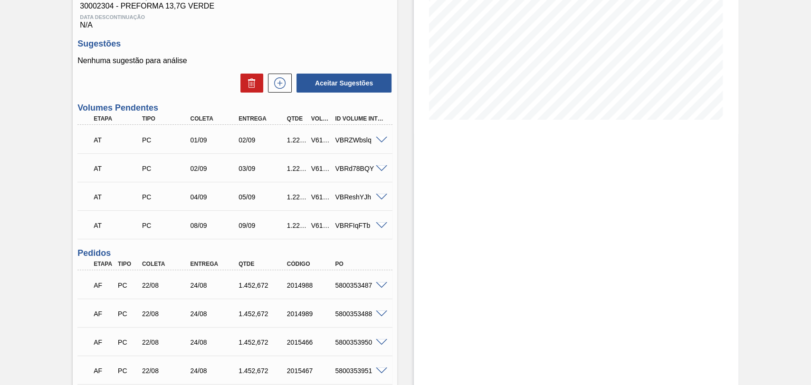
click at [378, 144] on span at bounding box center [381, 140] width 11 height 7
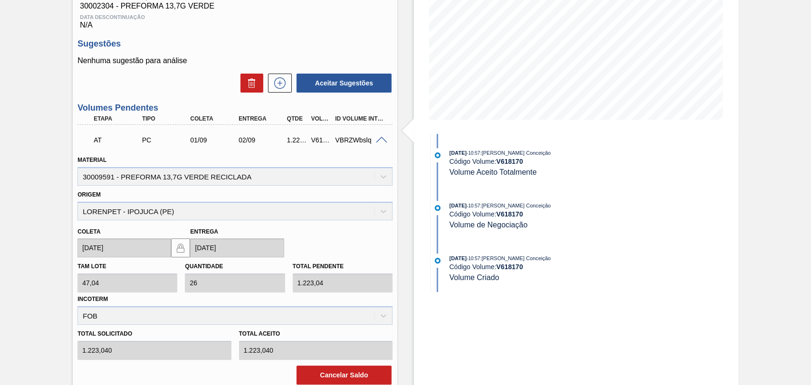
click at [380, 143] on span at bounding box center [381, 140] width 11 height 7
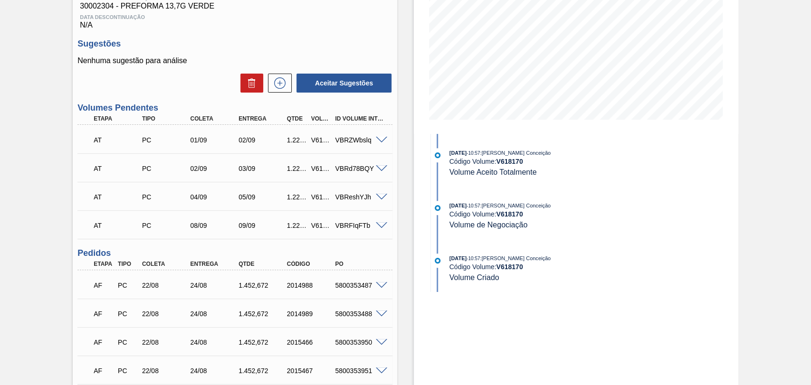
click at [402, 244] on div "Estoque De [DATE] Até [DATE] Filtro [DATE] 10:57 : [PERSON_NAME] Conceição Códi…" at bounding box center [567, 204] width 341 height 630
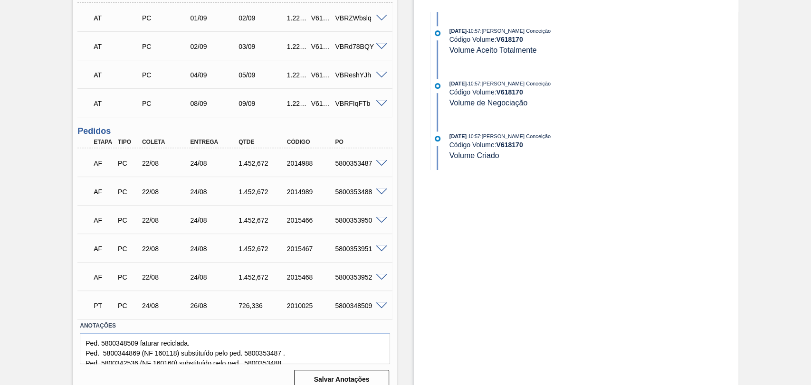
scroll to position [293, 0]
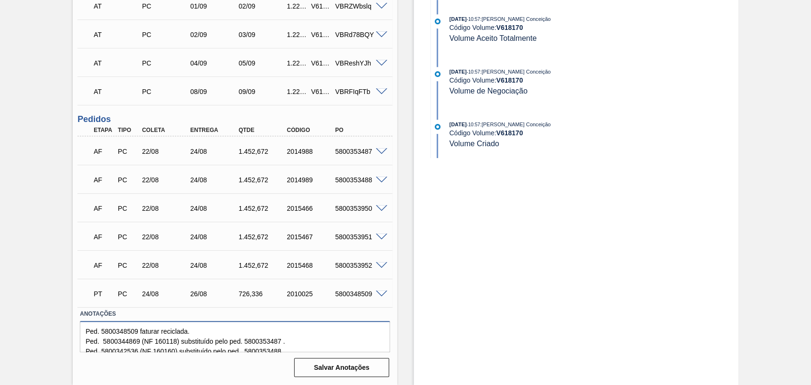
click at [300, 330] on textarea "Ped. 5800348509 faturar reciclada. Ped. 5800344869 (NF 160118) substituído pelo…" at bounding box center [235, 336] width 310 height 31
click at [410, 292] on div "Estoque De [DATE] Até [DATE] Filtro [DATE] 10:57 : [PERSON_NAME] Conceição Códi…" at bounding box center [567, 70] width 341 height 630
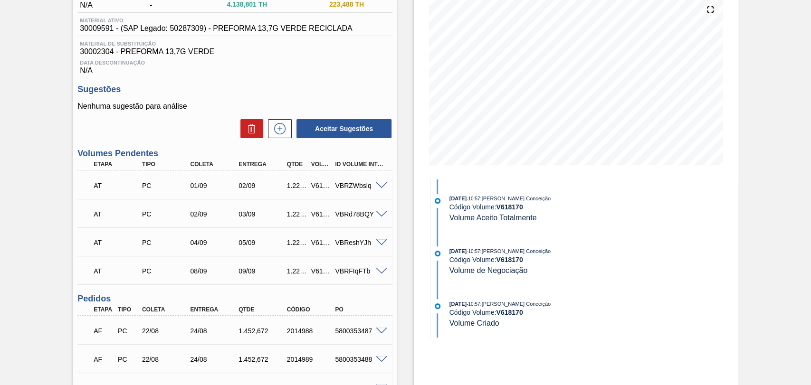
scroll to position [82, 0]
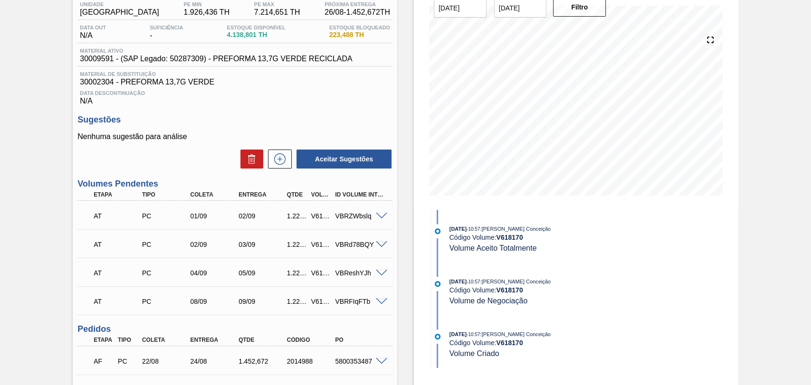
click at [328, 115] on div "Unidade Pernambuco PE MIN 1.926,436 TH PE MAX 7.214,651 TH Próxima Entrega 26/0…" at bounding box center [235, 294] width 325 height 594
click at [414, 262] on div "Estoque De [DATE] Até [DATE] Filtro 06/09 Projeção de Estoque 12,197.617 [DOMAI…" at bounding box center [576, 280] width 325 height 630
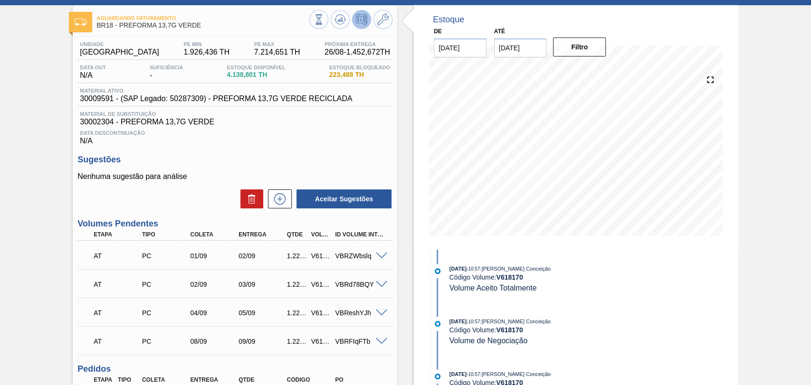
scroll to position [0, 0]
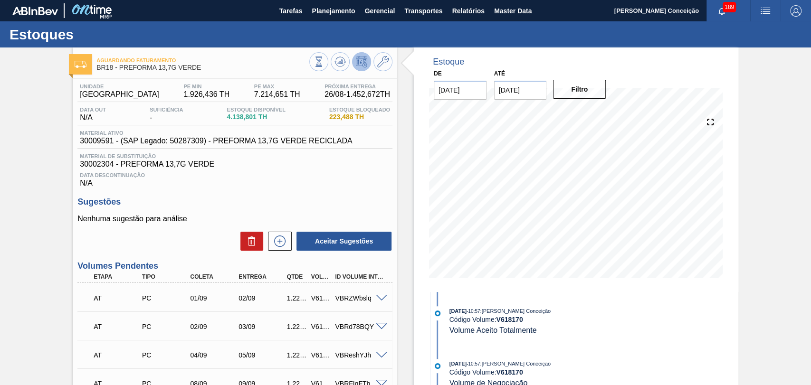
click at [299, 184] on div "Data Descontinuação N/A" at bounding box center [234, 178] width 315 height 19
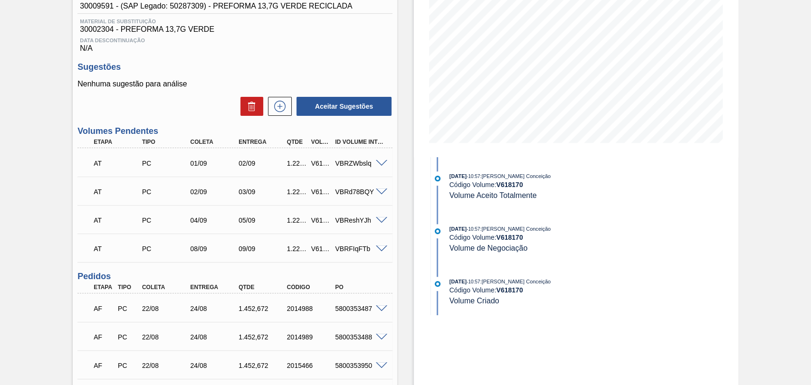
scroll to position [29, 0]
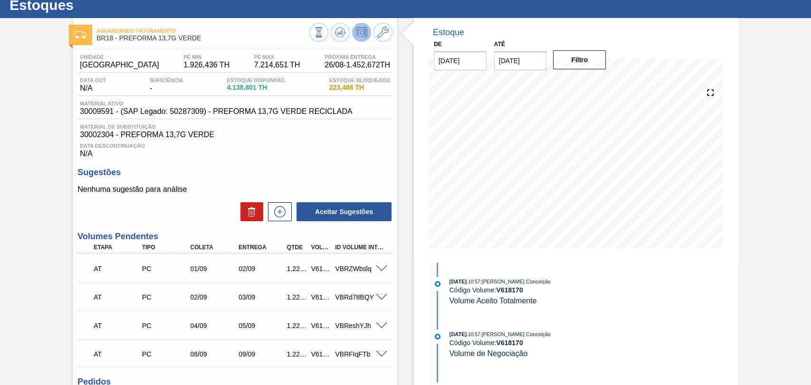
click at [310, 164] on div "Unidade Pernambuco PE MIN 1.926,436 TH PE MAX 7.214,651 TH Próxima Entrega 26/0…" at bounding box center [235, 346] width 325 height 594
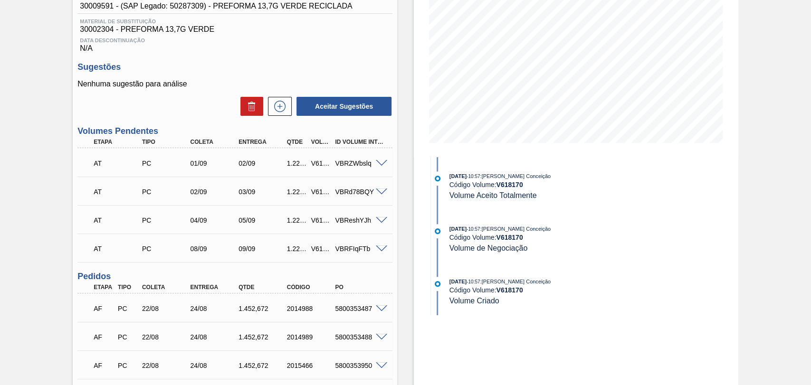
scroll to position [293, 0]
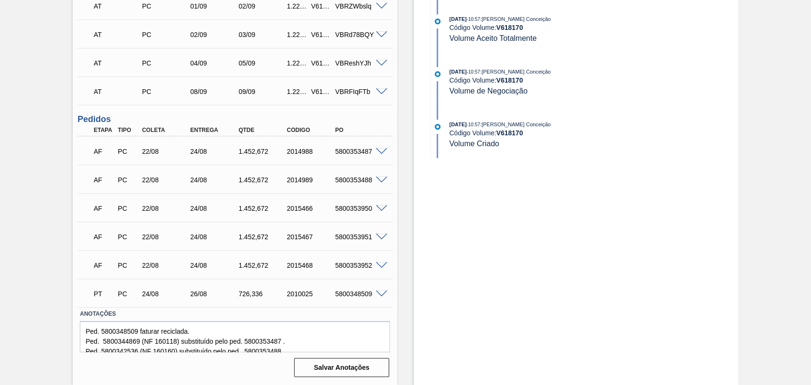
click at [54, 248] on div "Aguardando Faturamento BR18 - PREFORMA 13,7G VERDE Unidade Pernambuco PE MIN 1.…" at bounding box center [405, 70] width 811 height 630
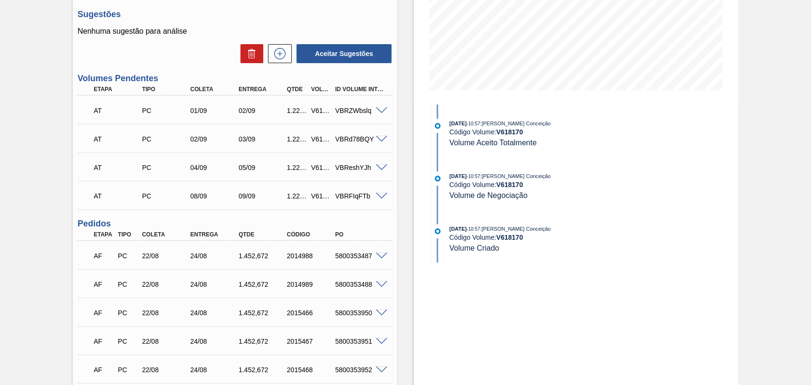
scroll to position [135, 0]
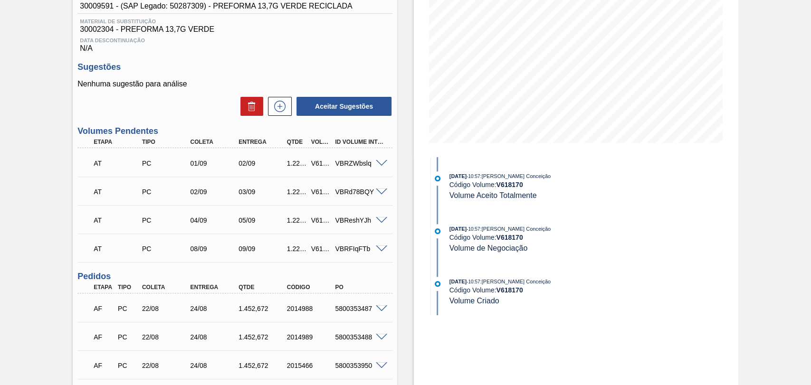
click at [45, 264] on div "Aguardando Faturamento BR18 - PREFORMA 13,7G VERDE Unidade Pernambuco PE MIN 1.…" at bounding box center [405, 228] width 811 height 630
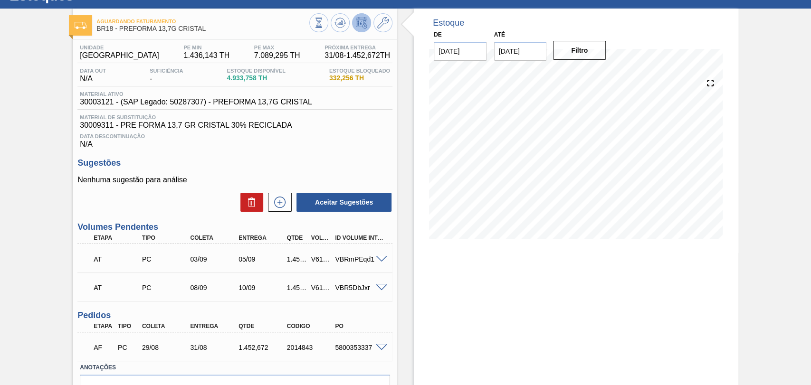
scroll to position [94, 0]
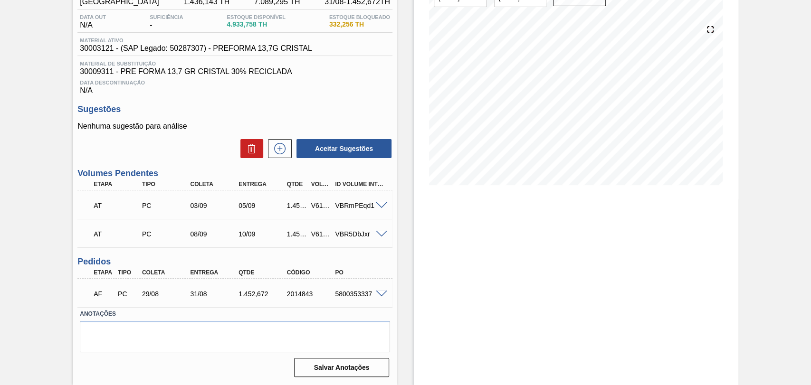
click at [380, 233] on span at bounding box center [381, 234] width 11 height 7
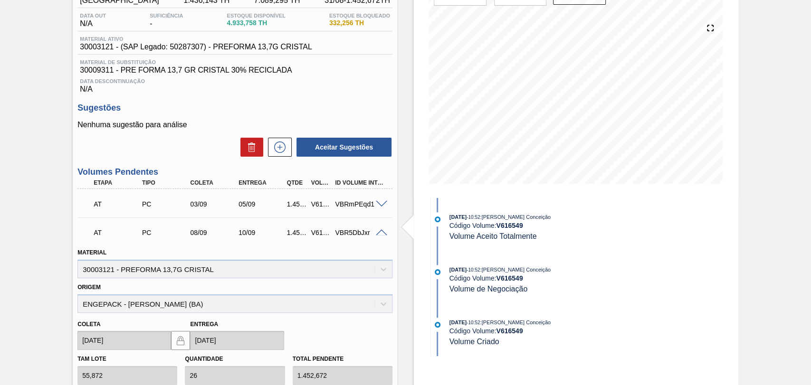
click at [380, 233] on span at bounding box center [381, 233] width 11 height 7
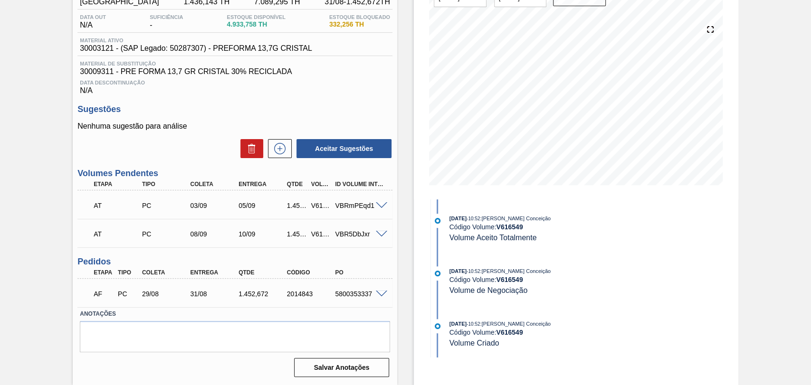
click at [385, 202] on span at bounding box center [381, 205] width 11 height 7
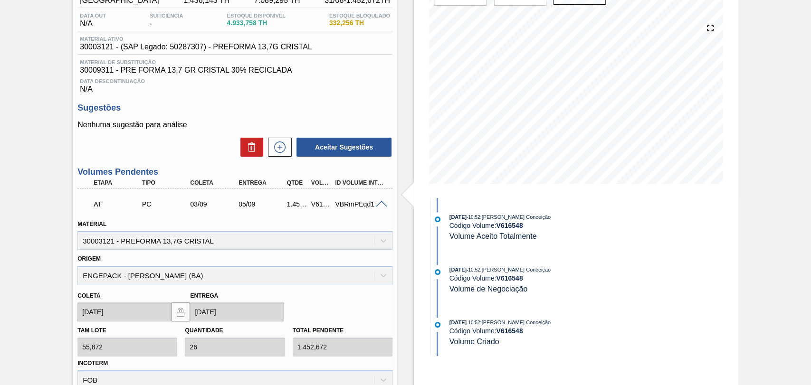
click at [379, 202] on span at bounding box center [381, 204] width 11 height 7
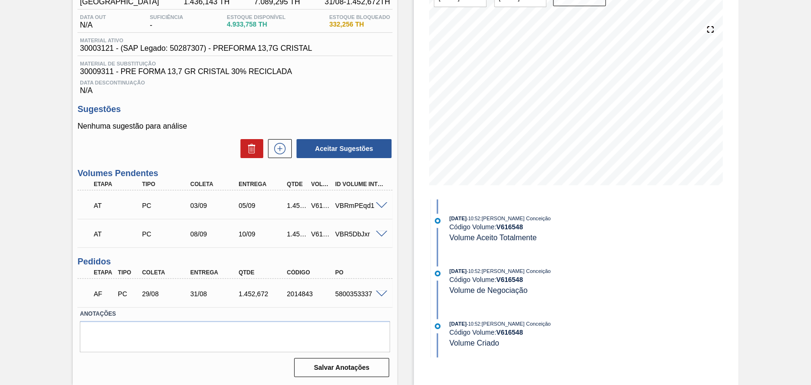
click at [357, 249] on div "Unidade Pernambuco PE MIN 1.436,143 TH PE MAX 7.089,295 TH Próxima Entrega 31/0…" at bounding box center [235, 183] width 325 height 394
click at [407, 240] on div "Estoque De [DATE] Até [DATE] Filtro 06/09 Projeção de Estoque 3,939.102 [DOMAIN…" at bounding box center [567, 170] width 341 height 431
click at [393, 248] on div "Unidade Pernambuco PE MIN 1.436,143 TH PE MAX 7.089,295 TH Próxima Entrega 31/0…" at bounding box center [235, 183] width 325 height 394
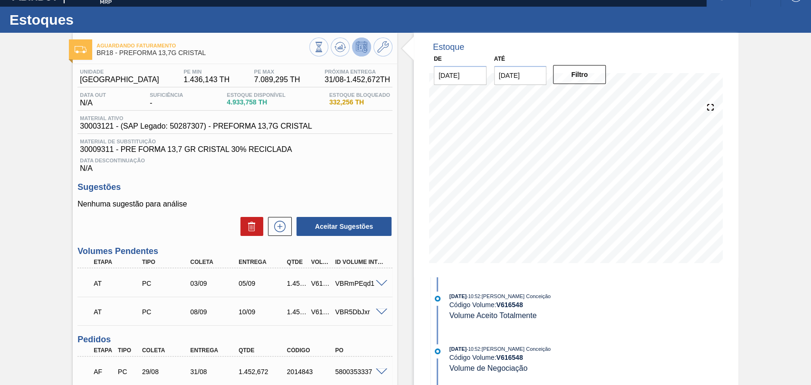
scroll to position [0, 0]
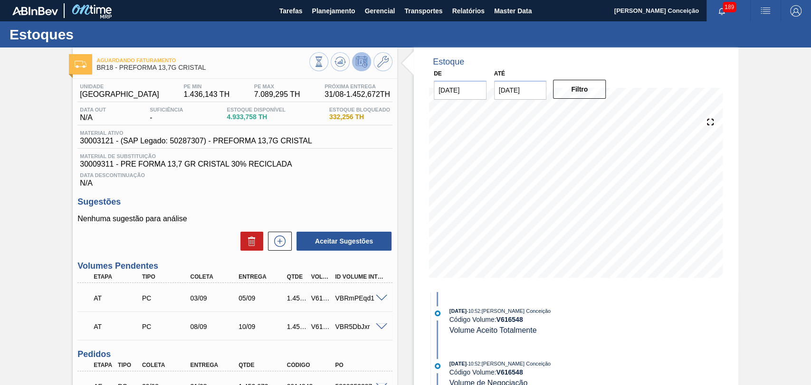
click at [362, 169] on span "30009311 - PRE FORMA 13,7 GR CRISTAL 30% RECICLADA" at bounding box center [235, 164] width 310 height 9
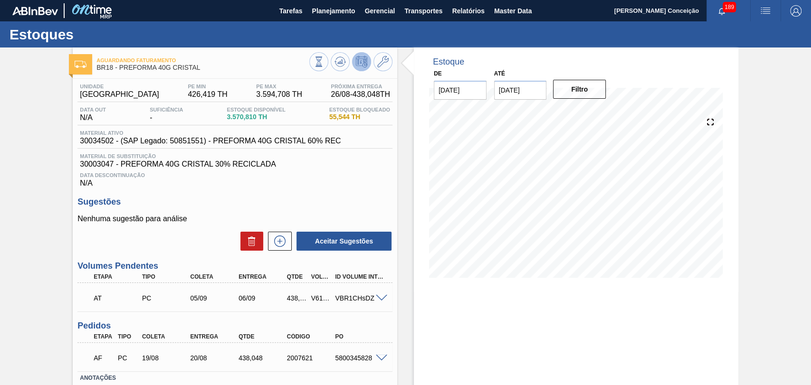
click at [188, 190] on div "Unidade Pernambuco PE MIN 426,419 TH PE MAX 3.594,708 TH Próxima Entrega 26/08 …" at bounding box center [235, 262] width 325 height 366
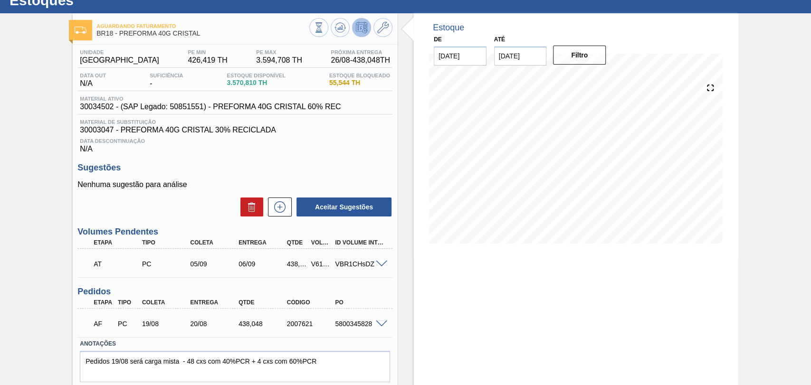
scroll to position [65, 0]
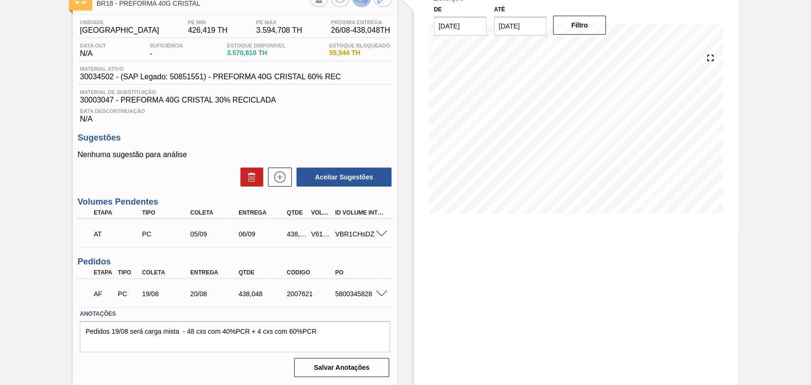
click at [382, 269] on div "Etapa Tipo Coleta Entrega Qtde Código PO" at bounding box center [234, 273] width 315 height 12
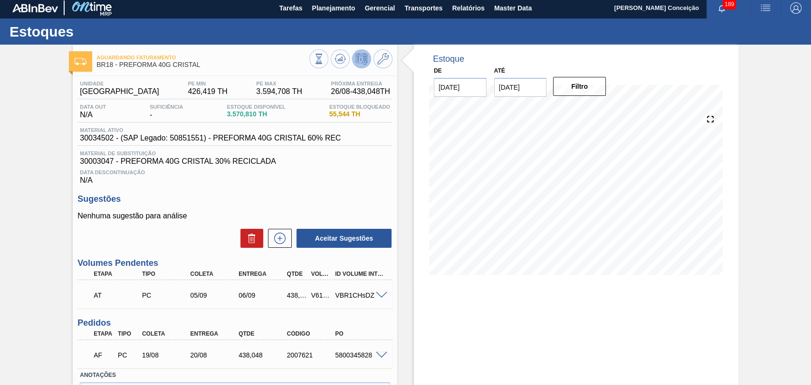
scroll to position [0, 0]
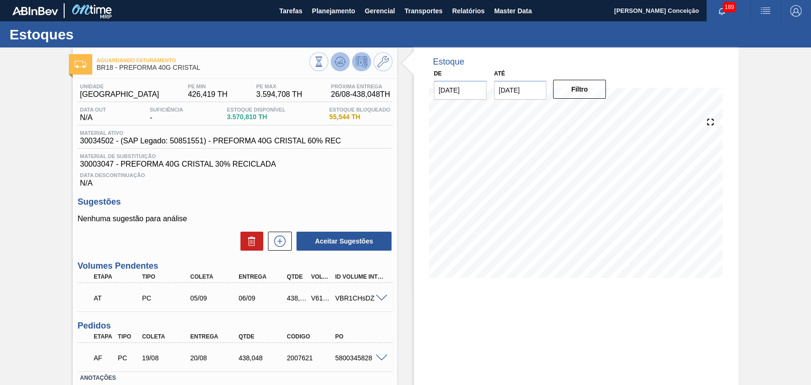
click at [335, 57] on icon at bounding box center [340, 61] width 11 height 11
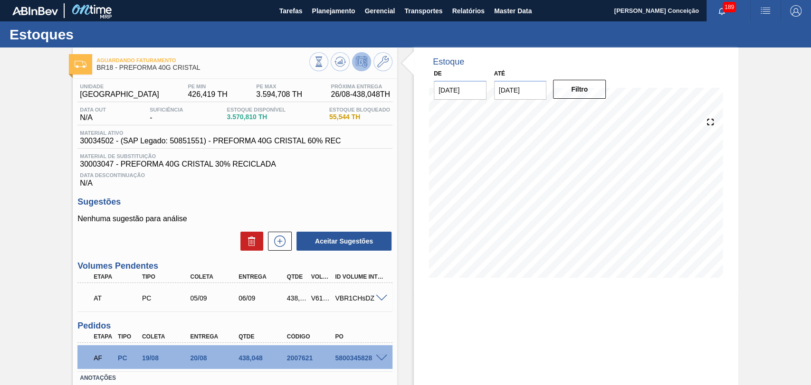
click at [379, 206] on h3 "Sugestões" at bounding box center [234, 202] width 315 height 10
click at [276, 214] on div "Sugestões Nenhuma sugestão para análise Aceitar Sugestões" at bounding box center [234, 224] width 315 height 55
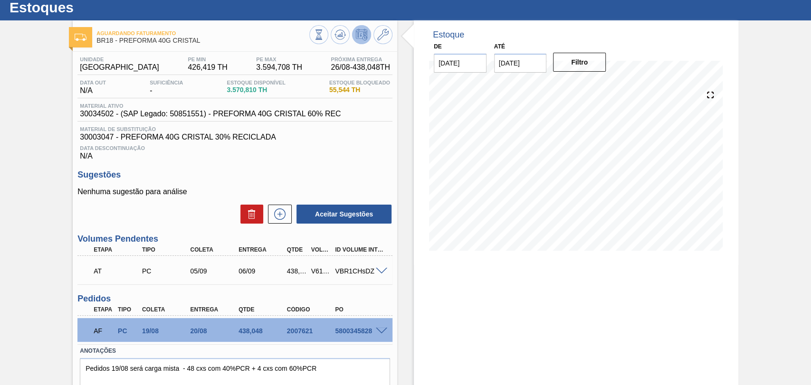
scroll to position [65, 0]
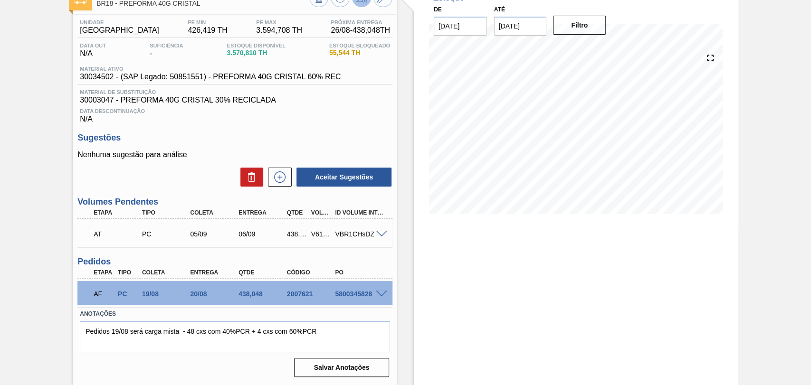
click at [379, 235] on span at bounding box center [381, 234] width 11 height 7
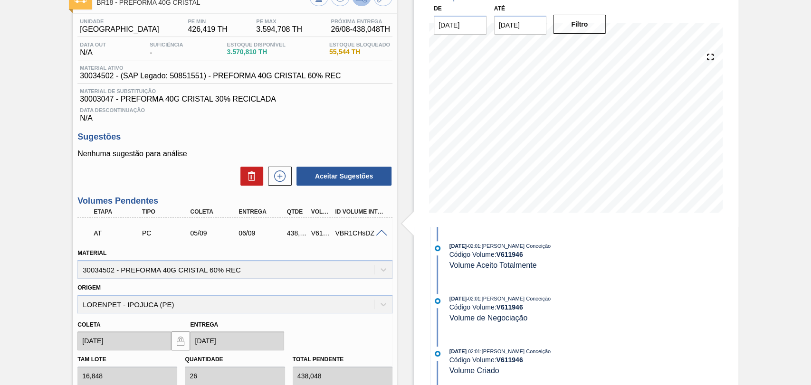
click at [379, 235] on span at bounding box center [381, 233] width 11 height 7
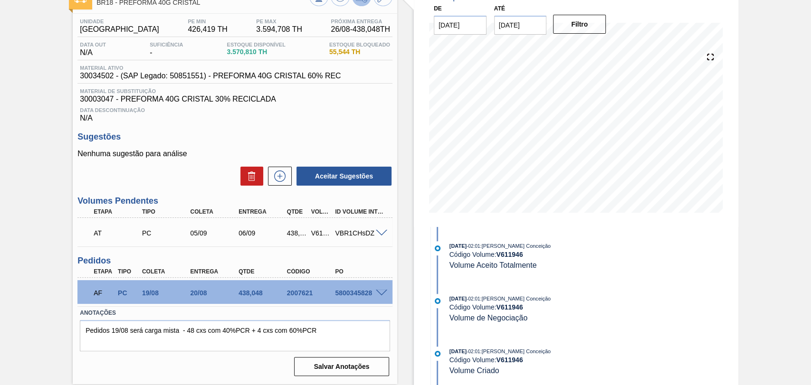
click at [392, 256] on div "Unidade Pernambuco PE MIN 426,419 TH PE MAX 3.594,708 TH Próxima Entrega 26/08 …" at bounding box center [235, 197] width 325 height 366
click at [384, 295] on span at bounding box center [381, 293] width 11 height 7
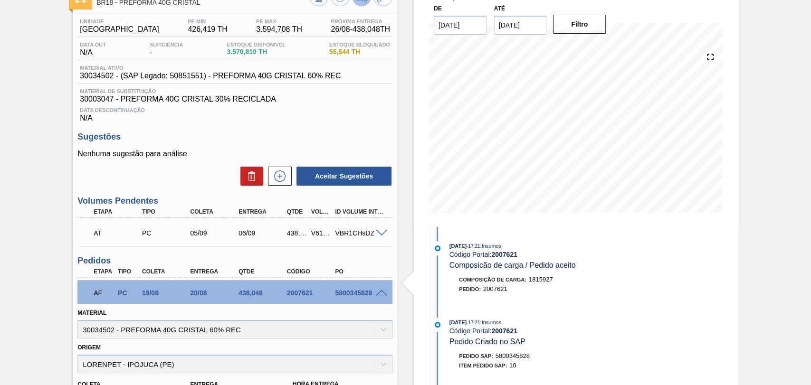
click at [384, 294] on span at bounding box center [381, 293] width 11 height 7
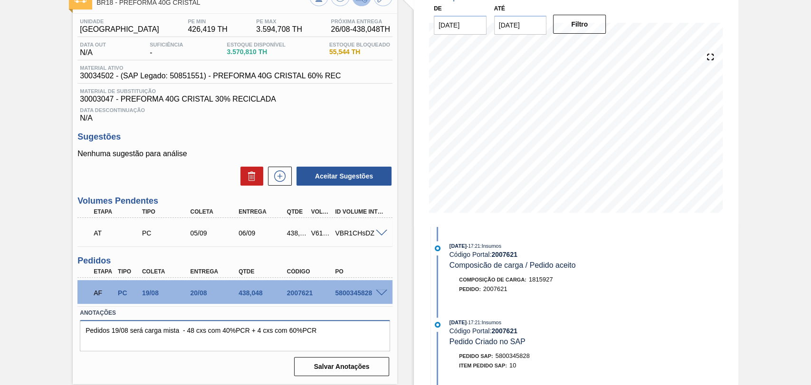
click at [345, 326] on textarea "Pedidos 19/08 será carga mista - 48 cxs com 40%PCR + 4 cxs com 60%PCR" at bounding box center [235, 335] width 310 height 31
click at [379, 293] on span at bounding box center [381, 293] width 11 height 7
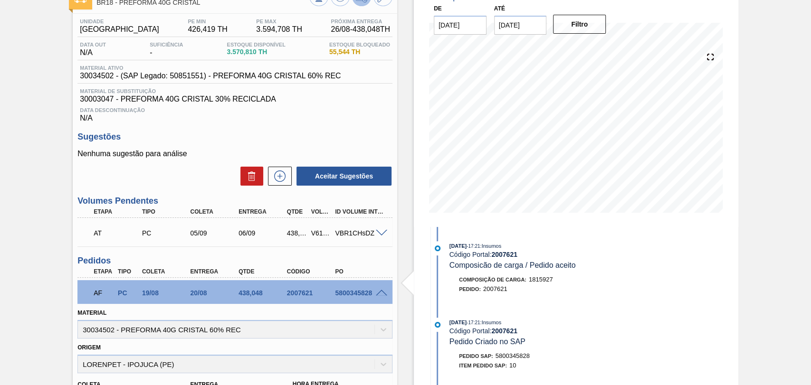
click at [379, 293] on span at bounding box center [381, 293] width 11 height 7
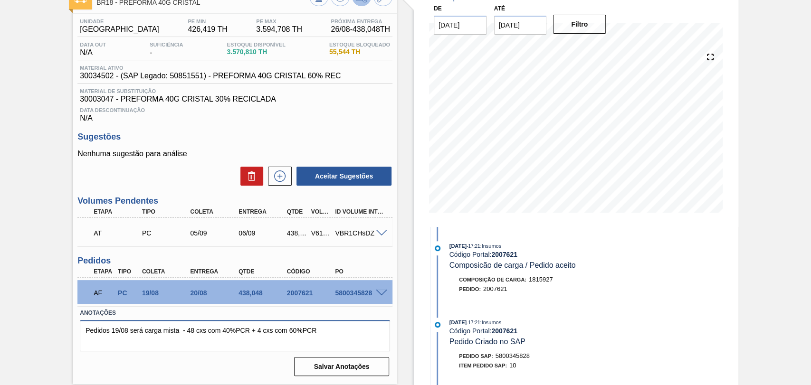
drag, startPoint x: 319, startPoint y: 328, endPoint x: 0, endPoint y: 305, distance: 319.7
click at [0, 305] on div "Aguardando Faturamento BR18 - PREFORMA 40G CRISTAL Unidade Pernambuco PE MIN 42…" at bounding box center [405, 183] width 811 height 403
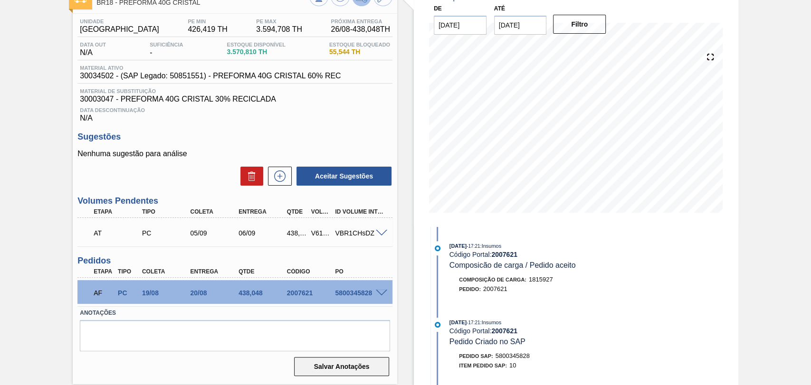
click at [325, 367] on button "Salvar Anotações" at bounding box center [341, 366] width 95 height 19
click at [269, 341] on textarea at bounding box center [235, 335] width 310 height 31
type textarea "."
click at [354, 369] on button "Salvar Anotações" at bounding box center [341, 366] width 95 height 19
click at [148, 336] on textarea "." at bounding box center [235, 335] width 310 height 31
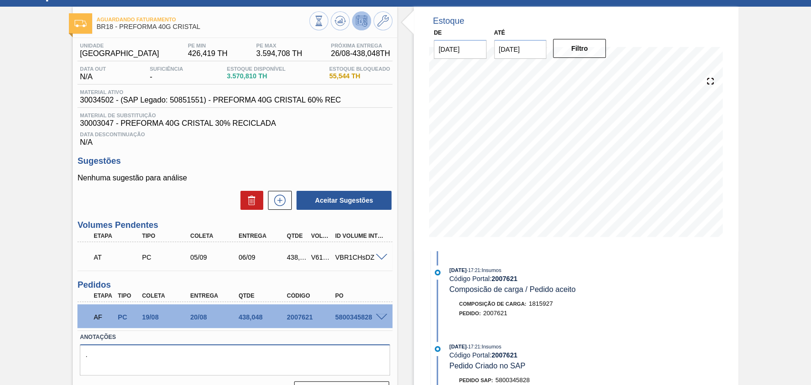
scroll to position [53, 0]
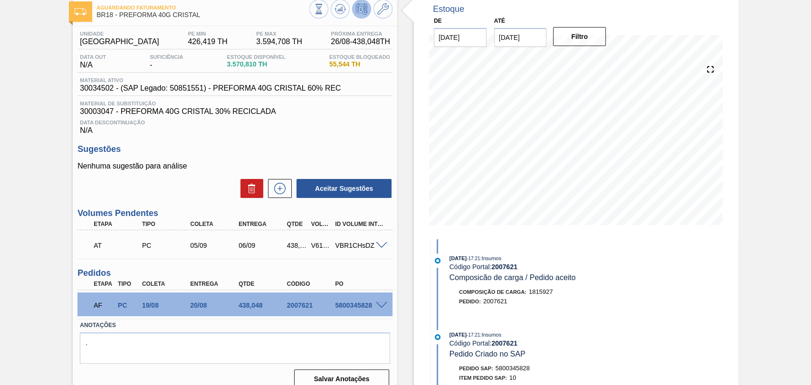
click at [379, 249] on span at bounding box center [381, 245] width 11 height 7
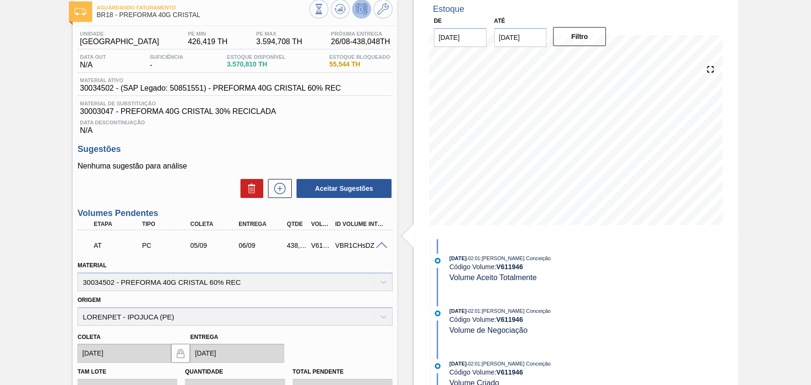
click at [379, 249] on span at bounding box center [381, 245] width 11 height 7
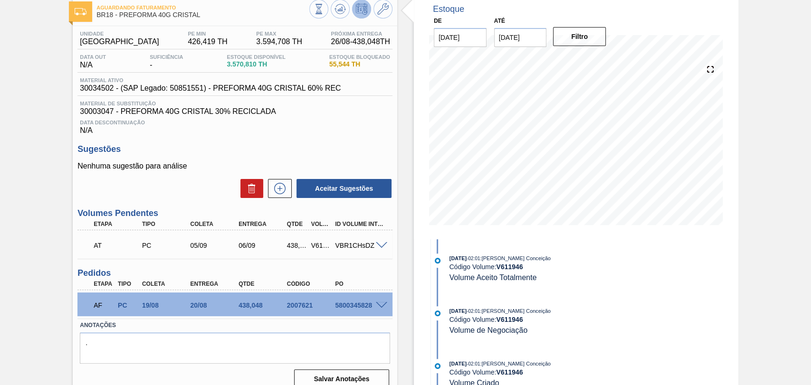
click at [377, 304] on span at bounding box center [381, 305] width 11 height 7
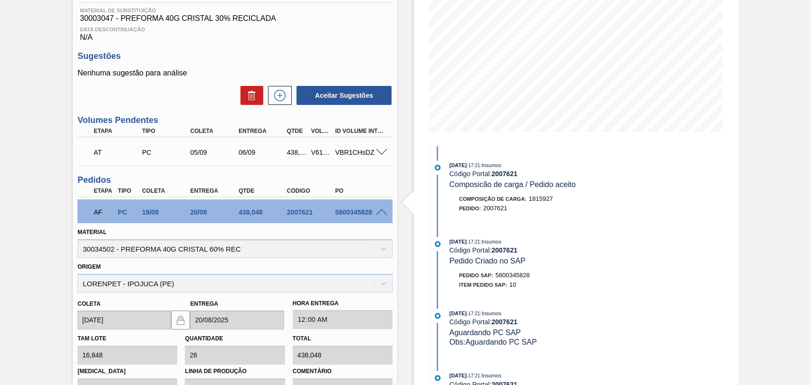
scroll to position [158, 0]
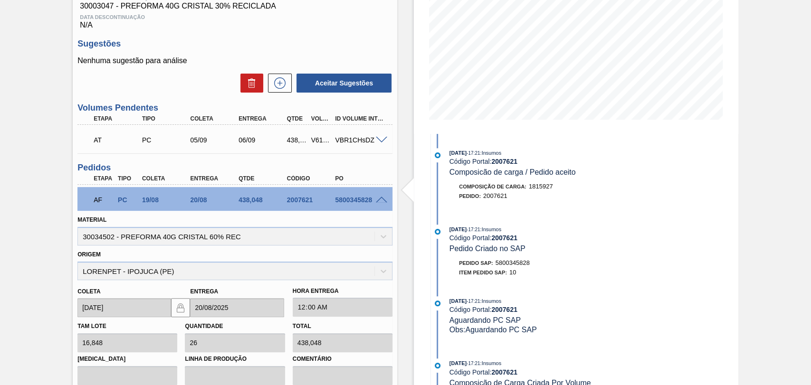
click at [380, 199] on span at bounding box center [381, 200] width 11 height 7
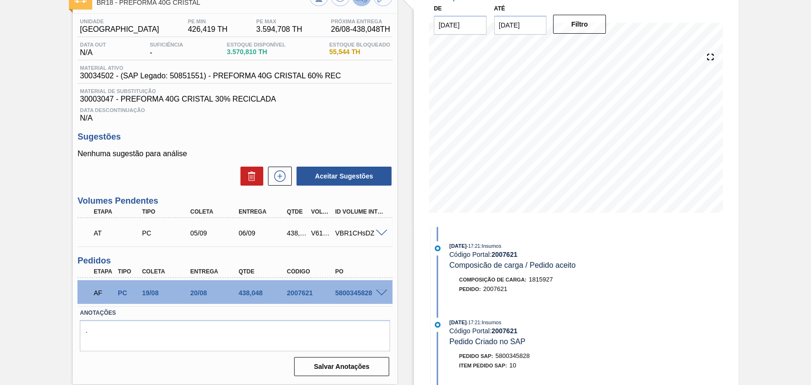
click at [400, 239] on div "Estoque De [DATE] Até [DATE] Filtro [DATE] 17:21 : Insumos Código Portal: 20076…" at bounding box center [567, 183] width 341 height 403
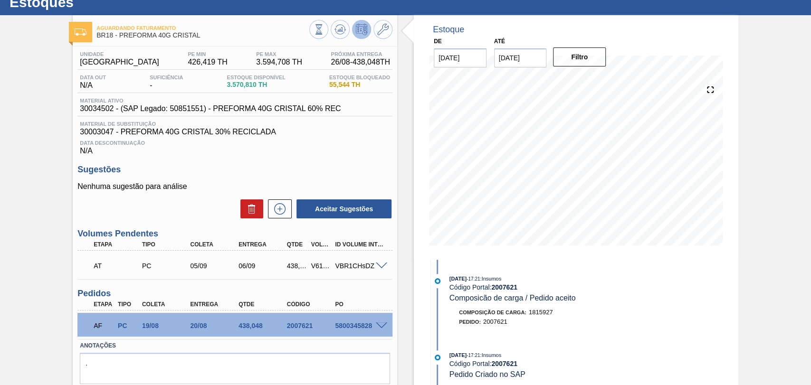
scroll to position [0, 0]
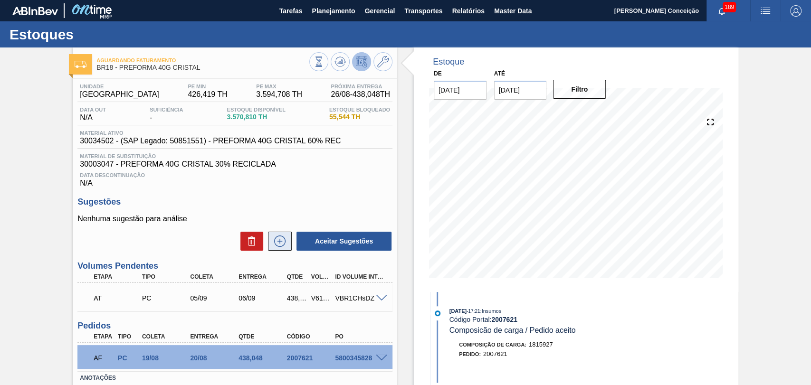
click at [278, 251] on button at bounding box center [280, 241] width 24 height 19
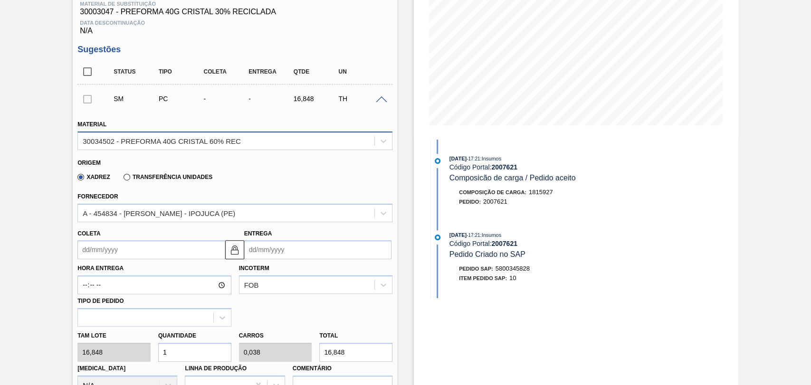
scroll to position [211, 0]
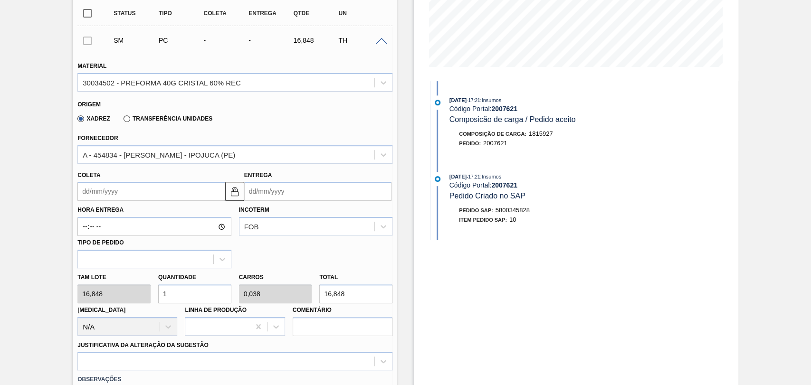
click at [110, 199] on input "Coleta" at bounding box center [150, 191] width 147 height 19
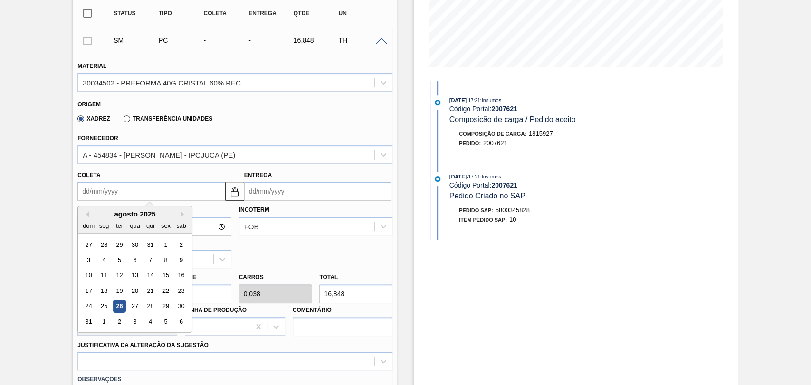
click at [177, 214] on div "agosto 2025" at bounding box center [135, 214] width 114 height 8
click at [182, 216] on button "Next Month" at bounding box center [184, 214] width 7 height 7
click at [153, 260] on div "11" at bounding box center [150, 260] width 13 height 13
type input "[DATE]"
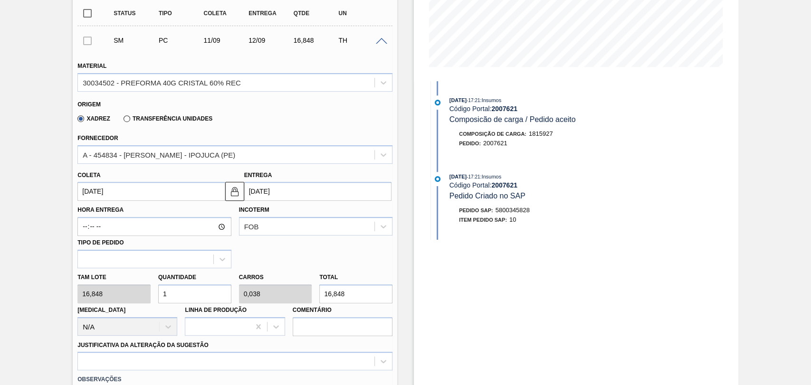
click at [122, 295] on div "Tam lote 16,848 Quantidade 1 Carros 0,038 Total 16,848 [MEDICAL_DATA] N/A Linha…" at bounding box center [235, 303] width 323 height 68
type input "2"
type input "0,077"
type input "33,696"
type input "26"
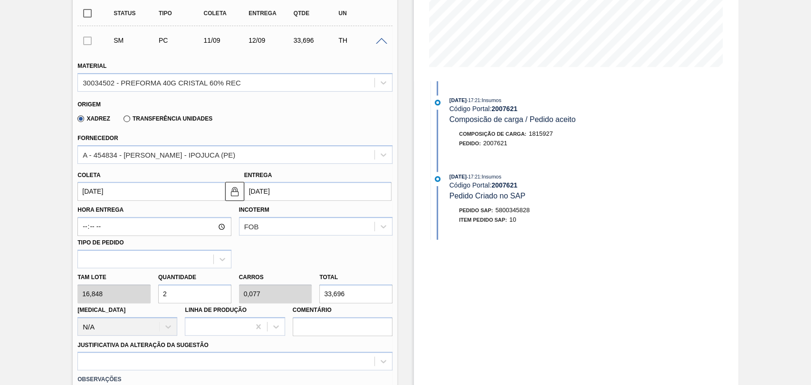
type input "1"
type input "438,048"
type input "26"
click at [98, 359] on div at bounding box center [234, 361] width 315 height 19
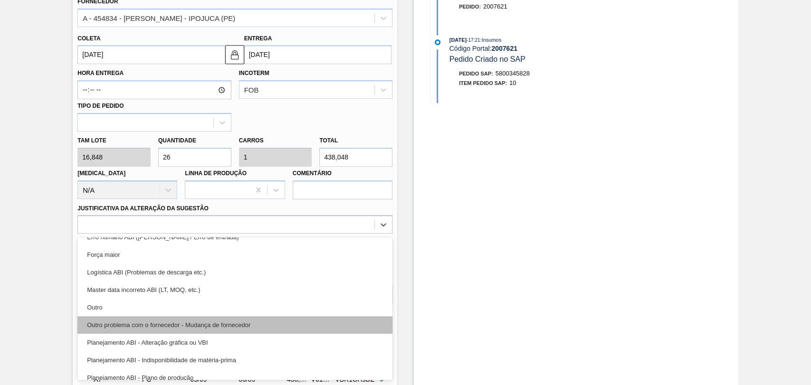
scroll to position [53, 0]
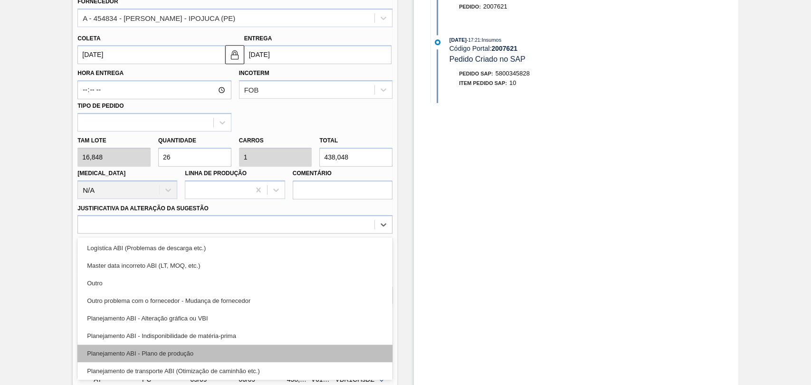
click at [159, 351] on div "Planejamento ABI - Plano de produção" at bounding box center [234, 354] width 315 height 18
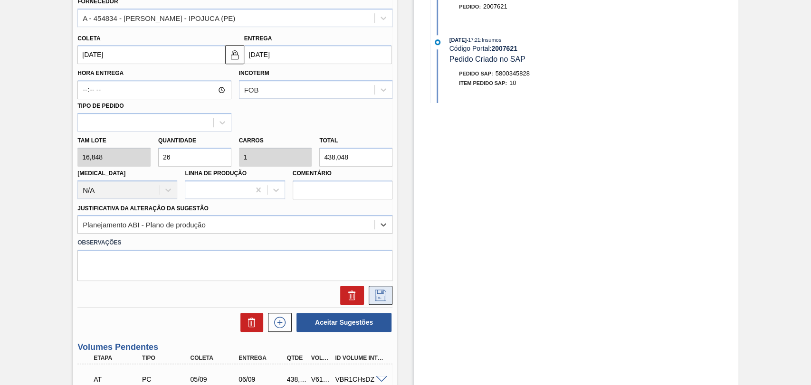
click at [382, 299] on icon at bounding box center [380, 295] width 15 height 11
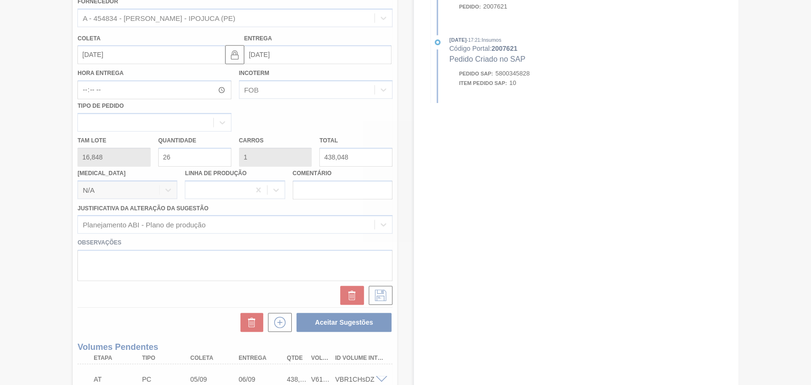
scroll to position [105, 0]
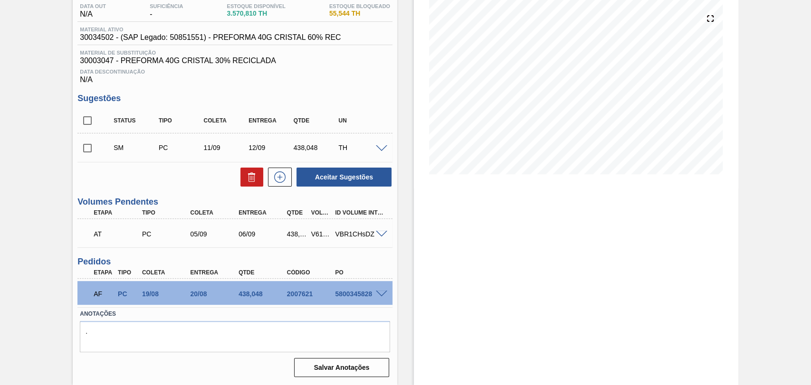
click at [86, 152] on input "checkbox" at bounding box center [87, 148] width 20 height 20
click at [364, 177] on button "Aceitar Sugestões" at bounding box center [344, 177] width 95 height 19
checkbox input "false"
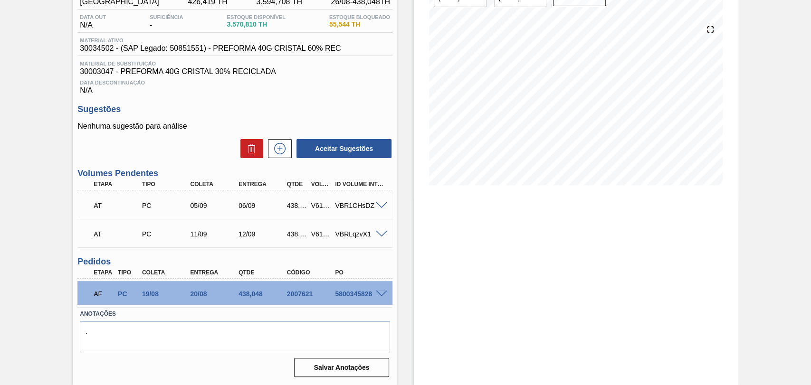
scroll to position [0, 0]
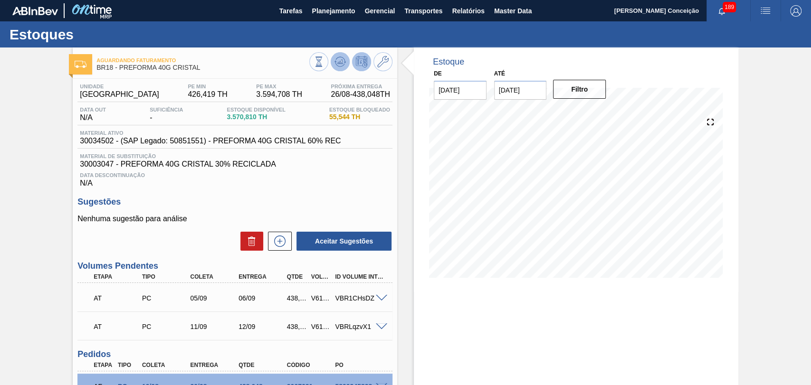
click at [337, 59] on icon at bounding box center [340, 61] width 11 height 11
click at [270, 244] on button at bounding box center [280, 241] width 24 height 19
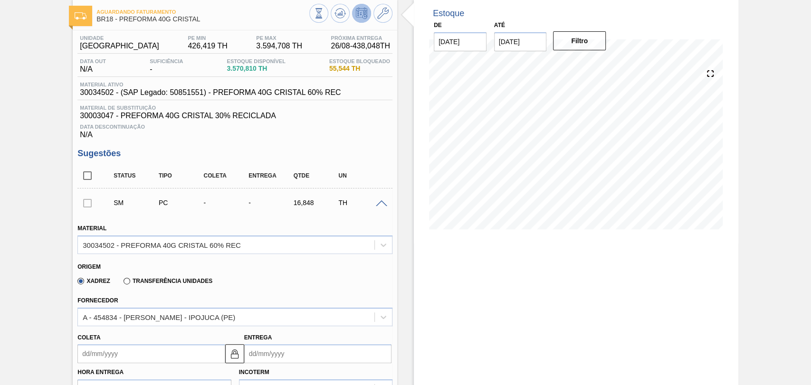
scroll to position [105, 0]
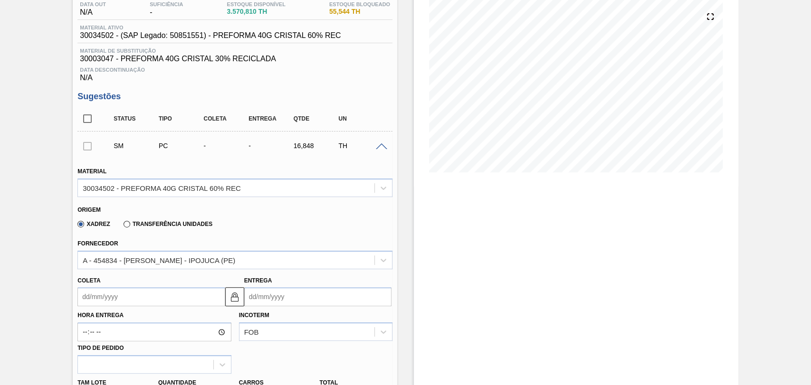
click at [106, 297] on input "Coleta" at bounding box center [150, 297] width 147 height 19
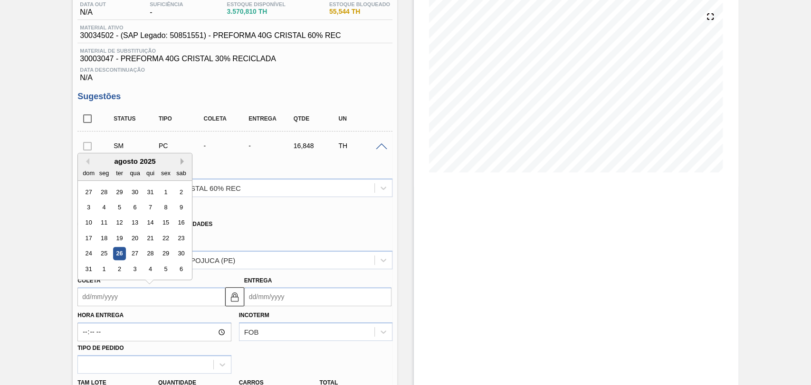
click at [182, 164] on button "Next Month" at bounding box center [184, 161] width 7 height 7
click at [99, 257] on div "29" at bounding box center [104, 254] width 13 height 13
type input "[DATE]"
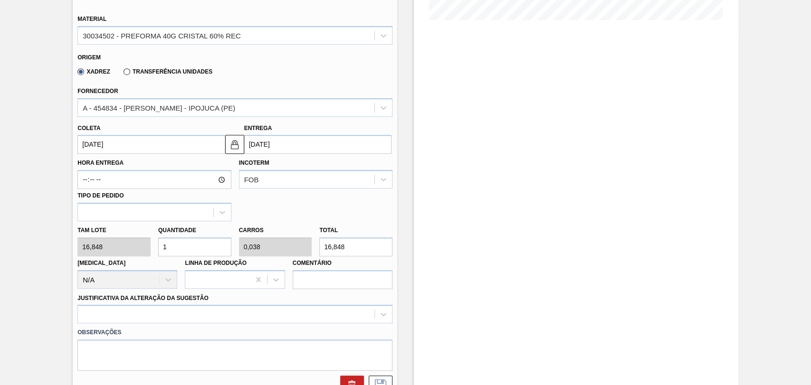
scroll to position [264, 0]
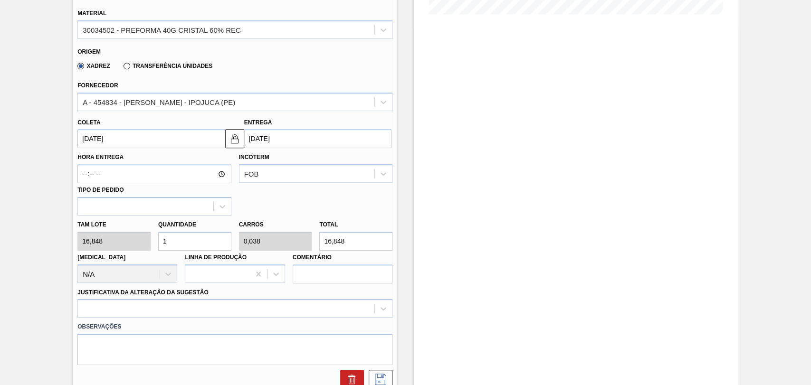
drag, startPoint x: 171, startPoint y: 250, endPoint x: 125, endPoint y: 231, distance: 49.4
click at [130, 232] on div "Tam lote 16,848 Quantidade 1 Carros 0,038 Total 16,848 [MEDICAL_DATA] N/A Linha…" at bounding box center [235, 250] width 323 height 68
type input "2"
type input "0,077"
type input "33,696"
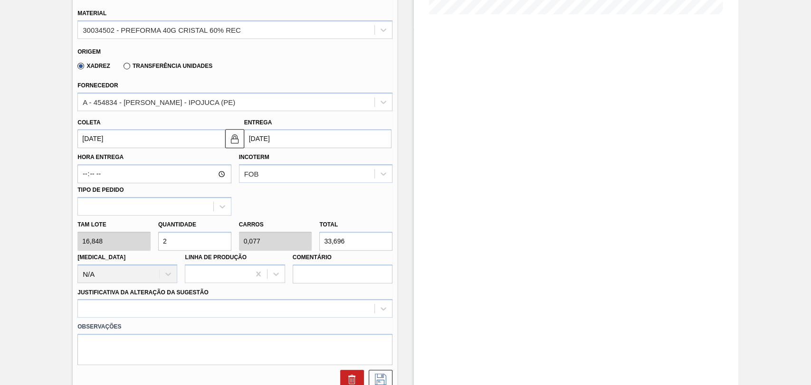
type input "26"
type input "1"
type input "438,048"
type input "26"
click at [125, 309] on div at bounding box center [234, 308] width 315 height 19
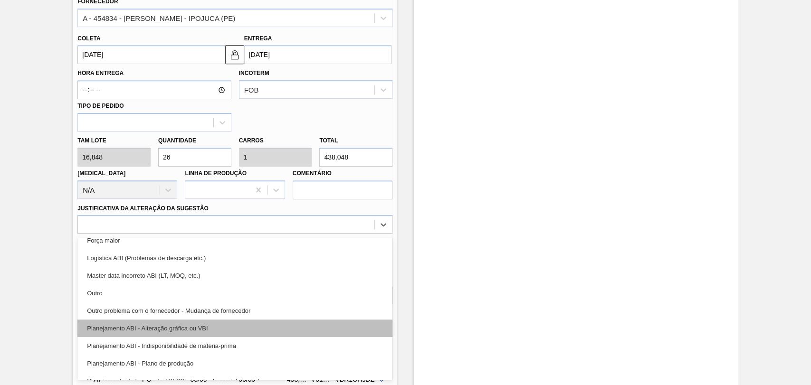
scroll to position [105, 0]
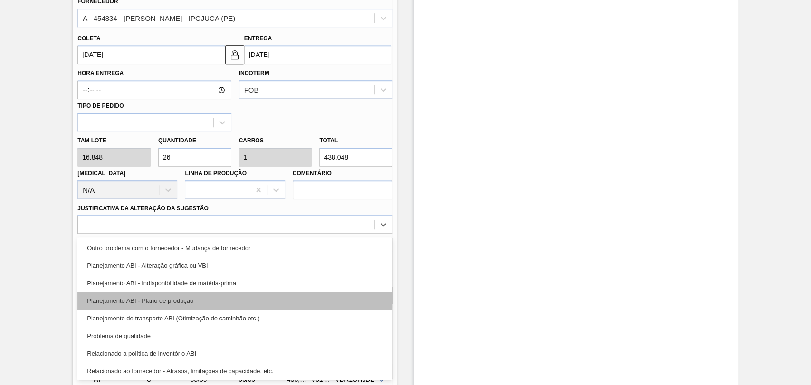
click at [177, 302] on div "Planejamento ABI - Plano de produção" at bounding box center [234, 301] width 315 height 18
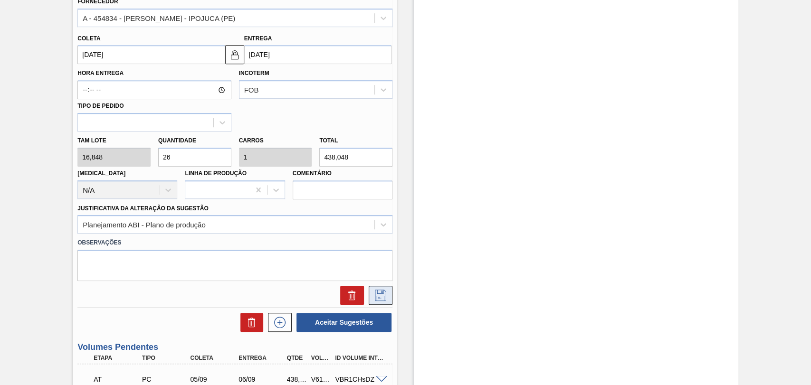
click at [384, 291] on icon at bounding box center [380, 295] width 15 height 11
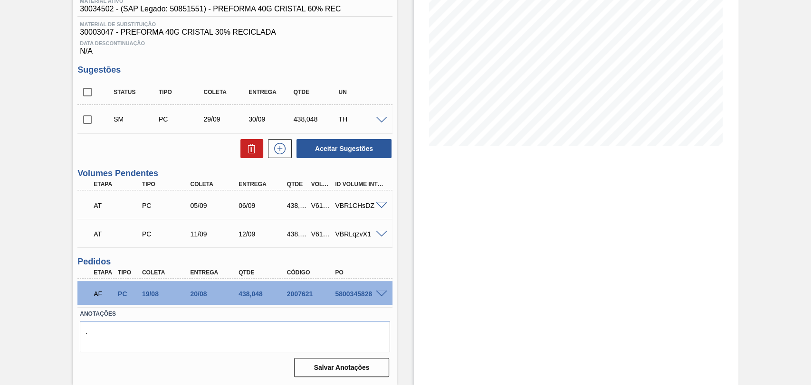
scroll to position [0, 0]
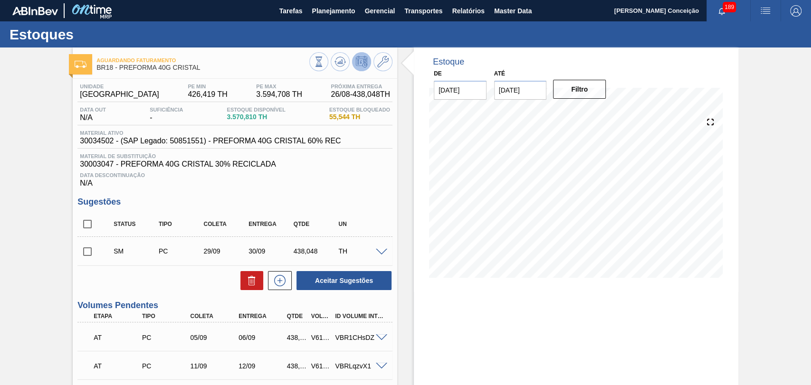
click at [91, 256] on input "checkbox" at bounding box center [87, 252] width 20 height 20
click at [338, 283] on button "Aceitar Sugestões" at bounding box center [344, 280] width 95 height 19
checkbox input "false"
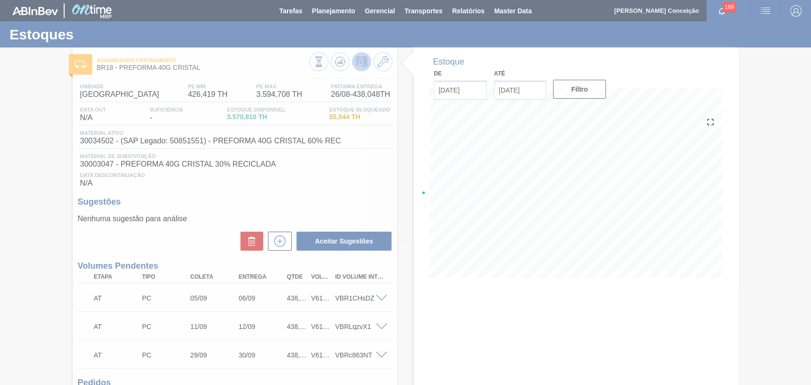
click at [370, 184] on div at bounding box center [405, 192] width 811 height 385
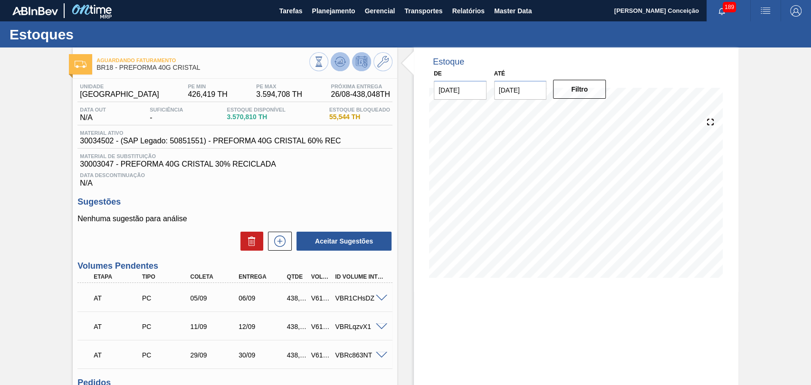
click at [335, 67] on icon at bounding box center [340, 61] width 11 height 11
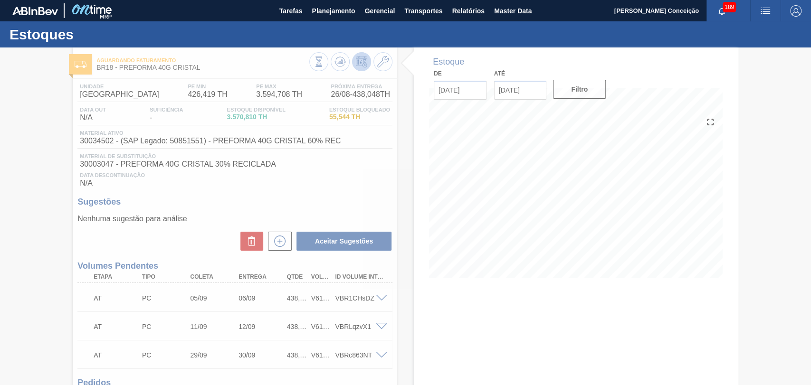
click at [572, 220] on div at bounding box center [405, 217] width 811 height 338
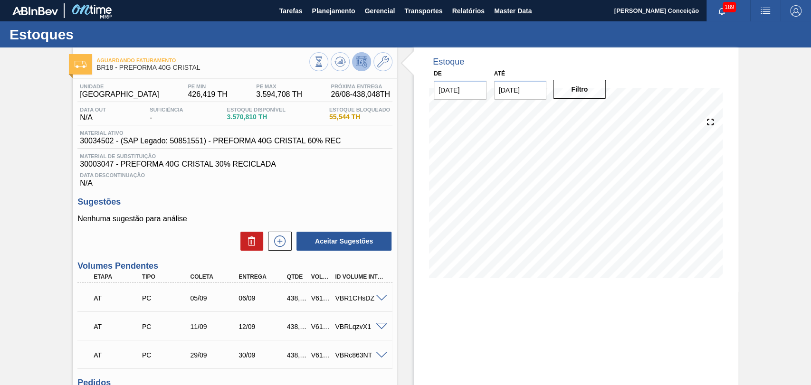
click at [296, 188] on div "Data Descontinuação N/A" at bounding box center [234, 178] width 315 height 19
click at [364, 211] on div "Sugestões Nenhuma sugestão para análise Aceitar Sugestões" at bounding box center [234, 224] width 315 height 55
click at [274, 204] on h3 "Sugestões" at bounding box center [234, 202] width 315 height 10
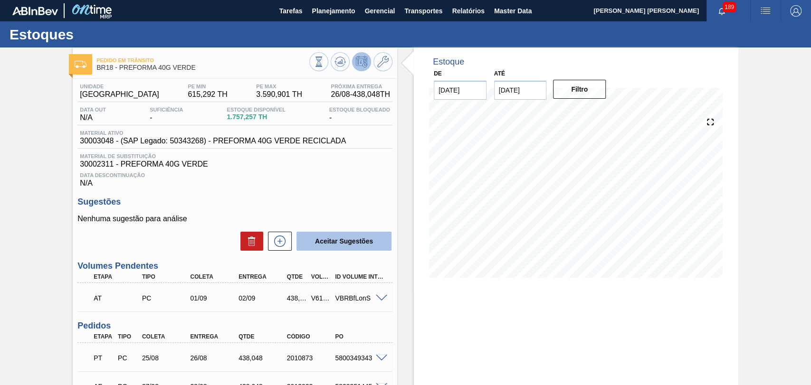
click at [298, 234] on button "Aceitar Sugestões" at bounding box center [344, 241] width 95 height 19
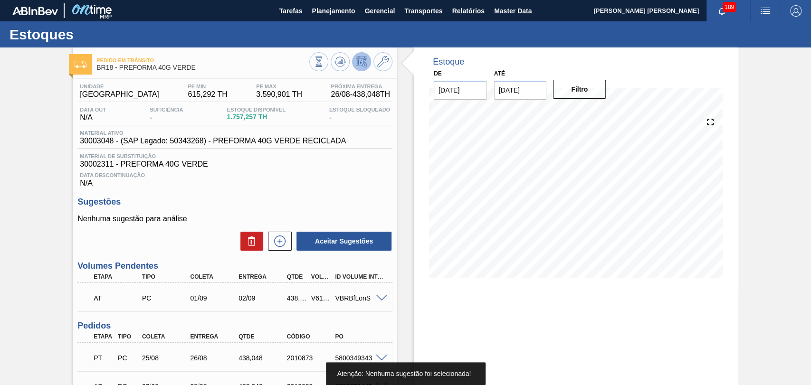
click at [313, 205] on h3 "Sugestões" at bounding box center [234, 202] width 315 height 10
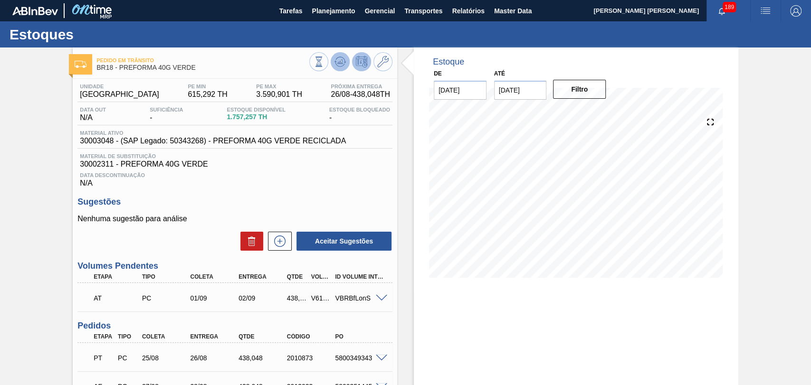
click at [338, 53] on button at bounding box center [340, 61] width 19 height 19
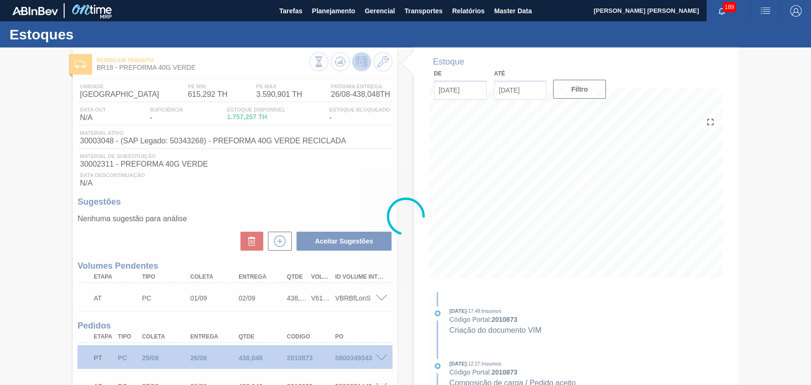
click at [354, 213] on div at bounding box center [405, 217] width 811 height 338
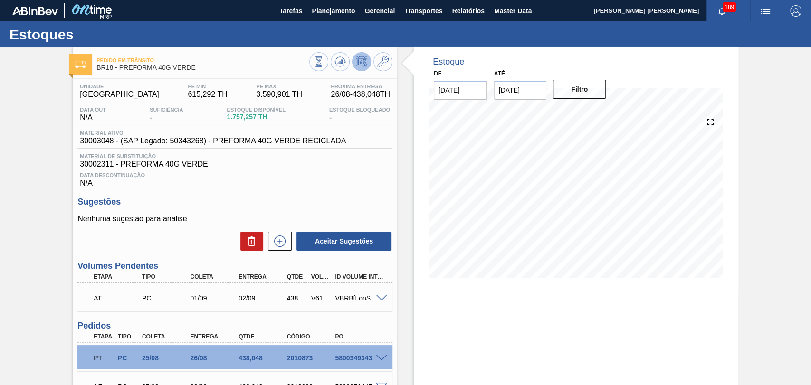
click at [323, 185] on div "Data Descontinuação N/A" at bounding box center [234, 178] width 315 height 19
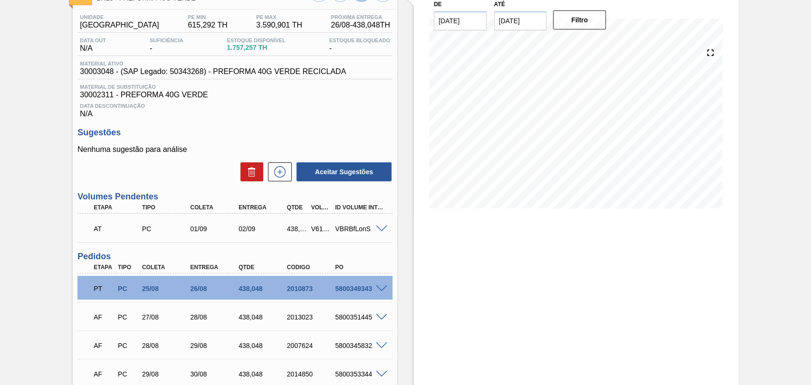
scroll to position [46, 0]
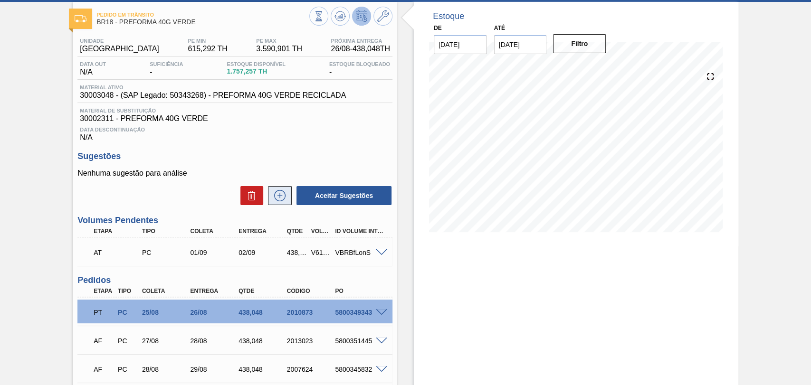
click at [288, 198] on button at bounding box center [280, 195] width 24 height 19
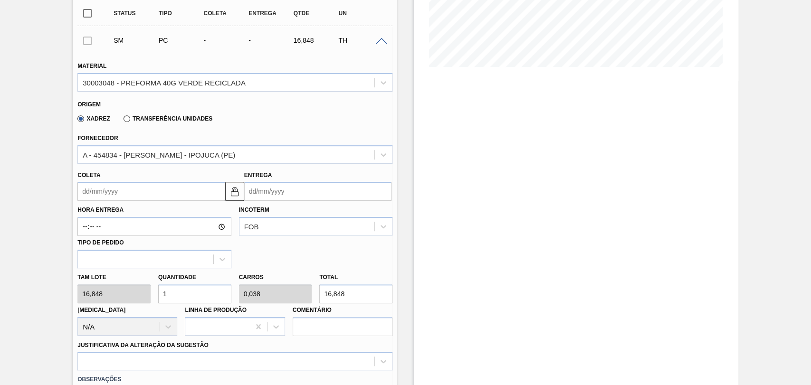
scroll to position [257, 0]
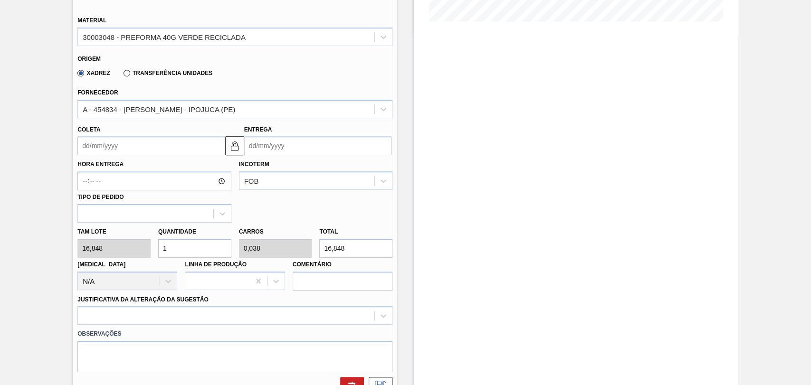
click at [111, 149] on input "Coleta" at bounding box center [150, 145] width 147 height 19
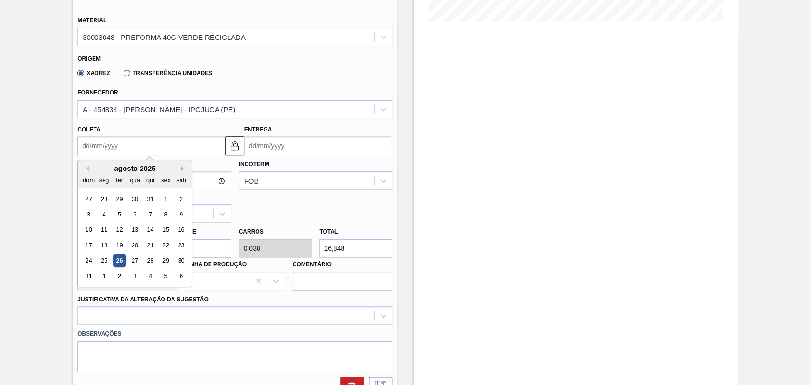
click at [181, 170] on button "Next Month" at bounding box center [184, 168] width 7 height 7
click at [117, 215] on div "9" at bounding box center [119, 214] width 13 height 13
type input "[DATE]"
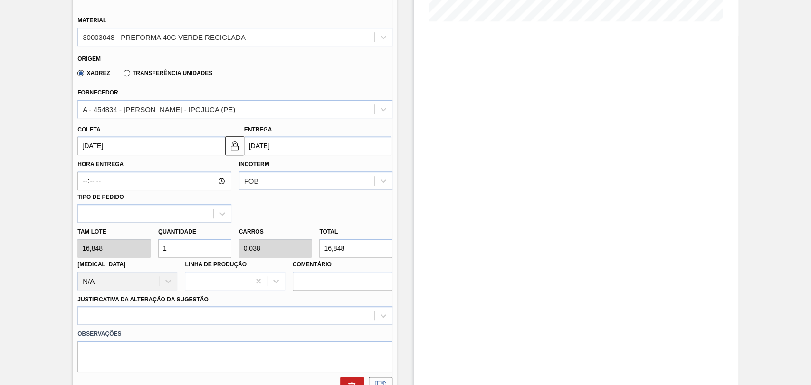
click at [141, 242] on div "[PERSON_NAME] 16,848 Quantidade 1 Carros 0,038 Total 16,848 [MEDICAL_DATA] N/A …" at bounding box center [235, 257] width 323 height 68
type input "2"
type input "0,077"
type input "33,696"
type input "26"
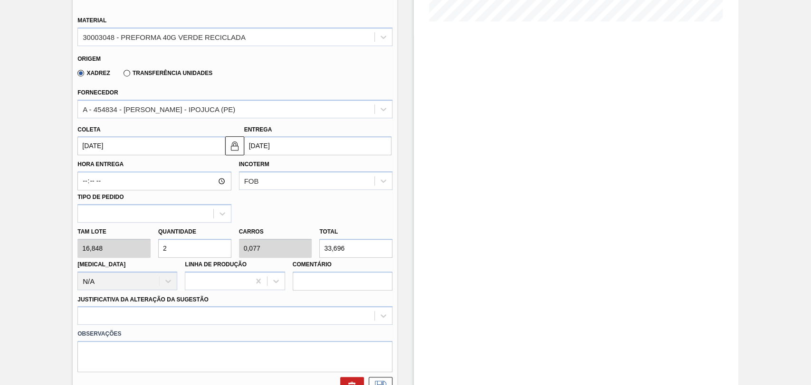
type input "1"
type input "438,048"
type input "26"
click at [141, 321] on div at bounding box center [234, 316] width 315 height 19
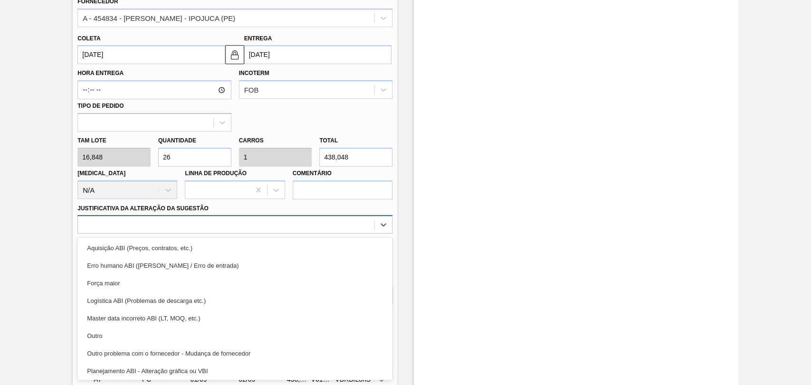
scroll to position [105, 0]
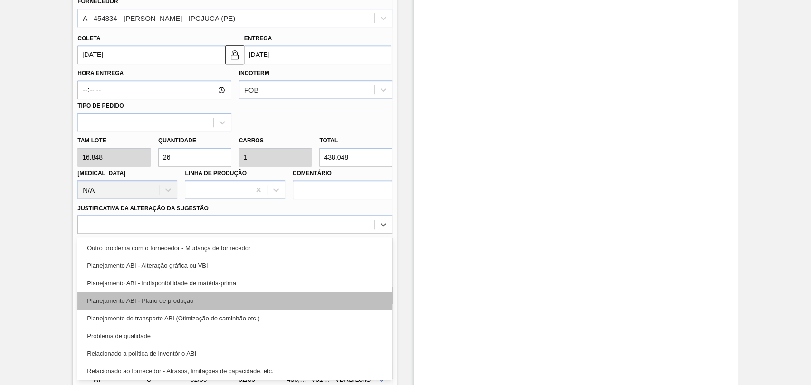
click at [163, 306] on div "Planejamento ABI - Plano de produção" at bounding box center [234, 301] width 315 height 18
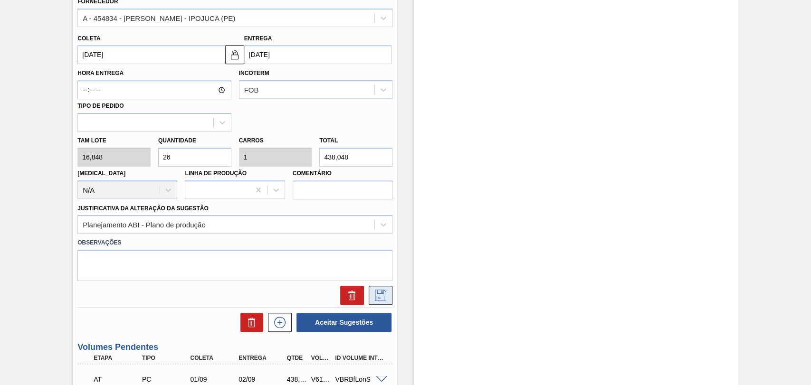
click at [385, 297] on icon at bounding box center [380, 295] width 11 height 11
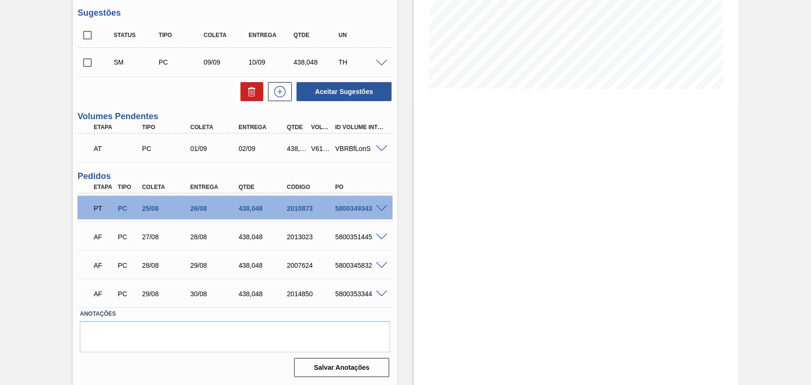
scroll to position [84, 0]
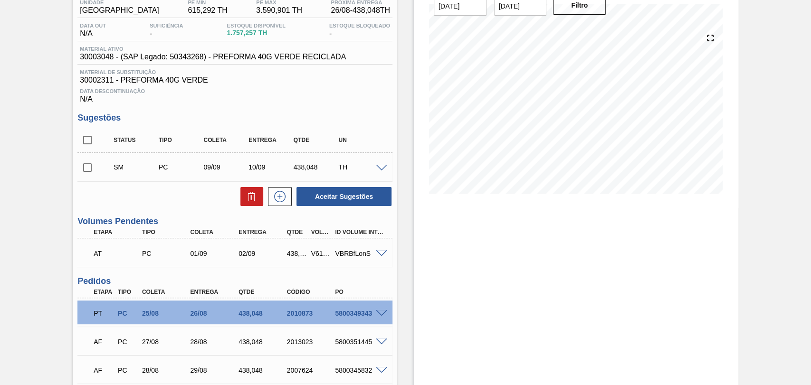
click at [88, 175] on input "checkbox" at bounding box center [87, 168] width 20 height 20
click at [352, 201] on button "Aceitar Sugestões" at bounding box center [344, 196] width 95 height 19
checkbox input "false"
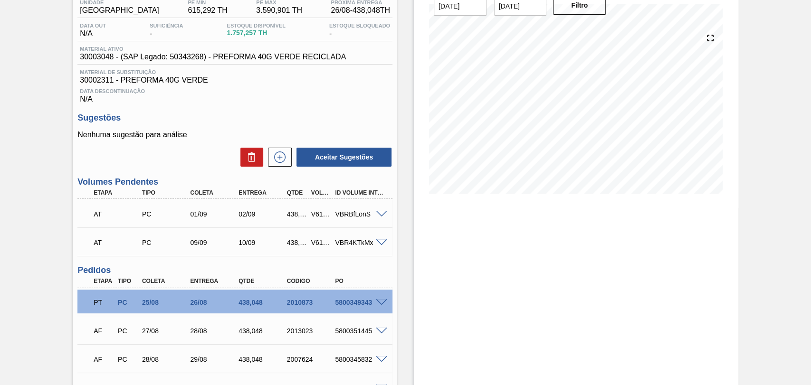
scroll to position [0, 0]
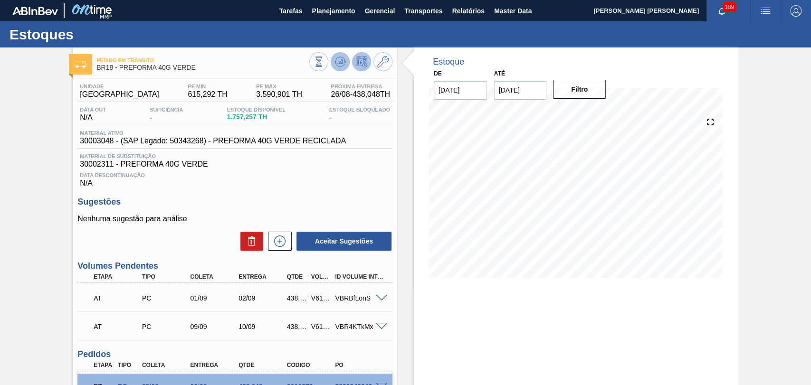
click at [347, 60] on button at bounding box center [340, 61] width 19 height 19
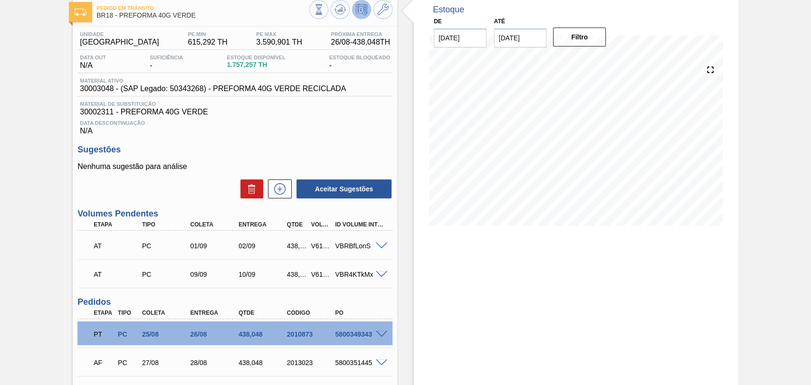
scroll to position [53, 0]
click at [283, 191] on icon at bounding box center [279, 188] width 15 height 11
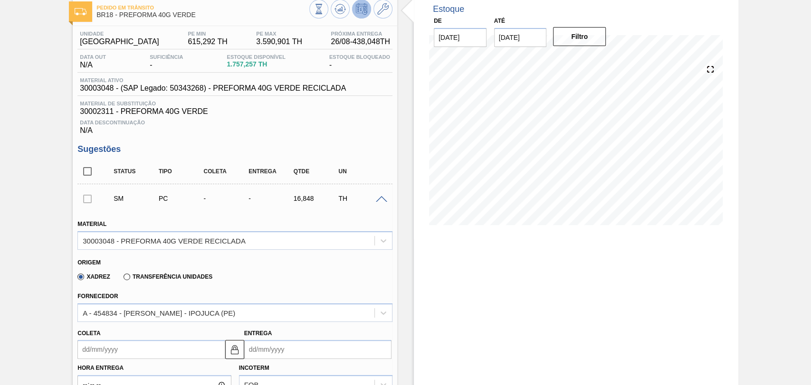
click at [101, 355] on input "Coleta" at bounding box center [150, 349] width 147 height 19
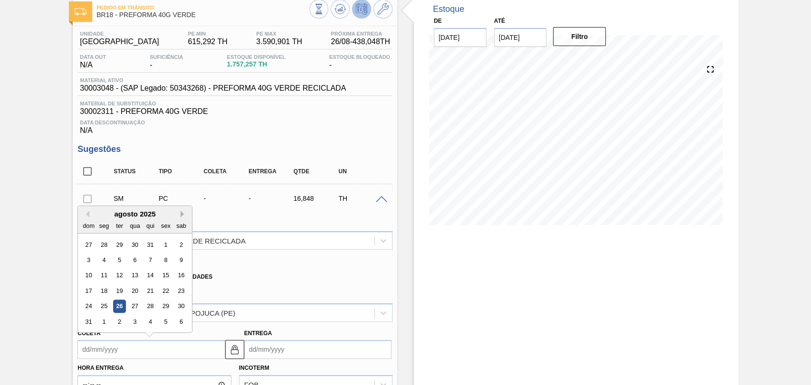
click at [182, 214] on button "Next Month" at bounding box center [184, 214] width 7 height 7
click at [107, 307] on div "29" at bounding box center [104, 306] width 13 height 13
type input "[DATE]"
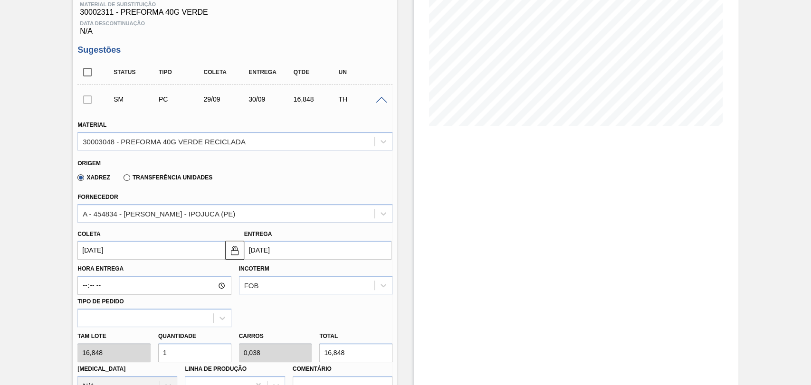
scroll to position [158, 0]
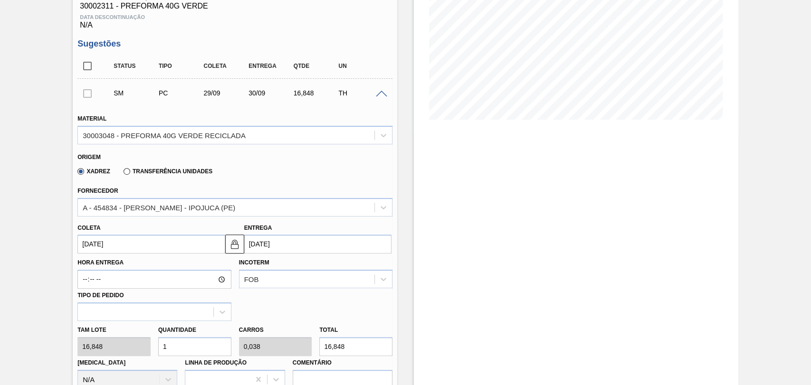
click at [129, 337] on div "[PERSON_NAME] 16,848 Quantidade 1 Carros 0,038 Total 16,848 [MEDICAL_DATA] N/A …" at bounding box center [235, 355] width 323 height 68
type input "2"
type input "0,077"
type input "33,696"
type input "26"
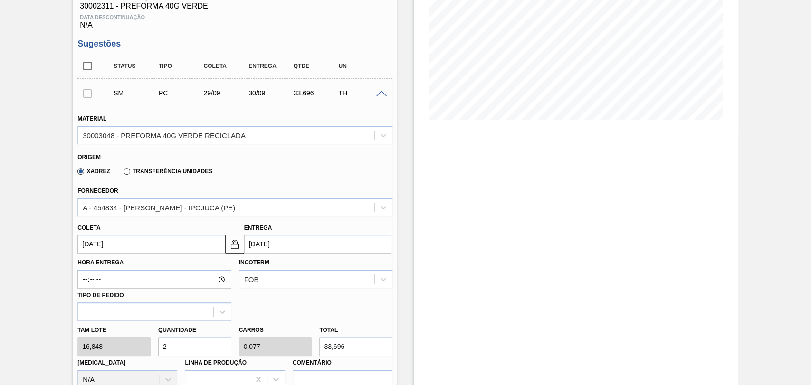
type input "1"
type input "438,048"
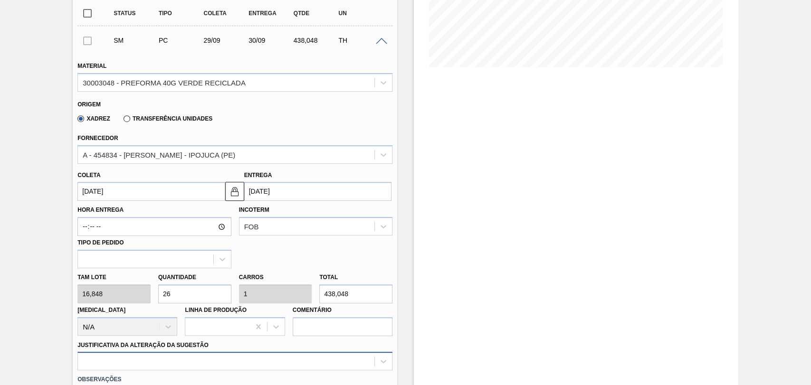
type input "26"
click at [138, 366] on div at bounding box center [234, 361] width 315 height 19
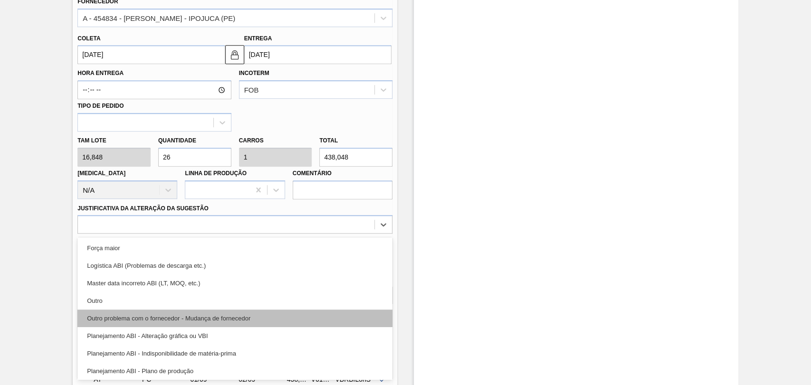
scroll to position [53, 0]
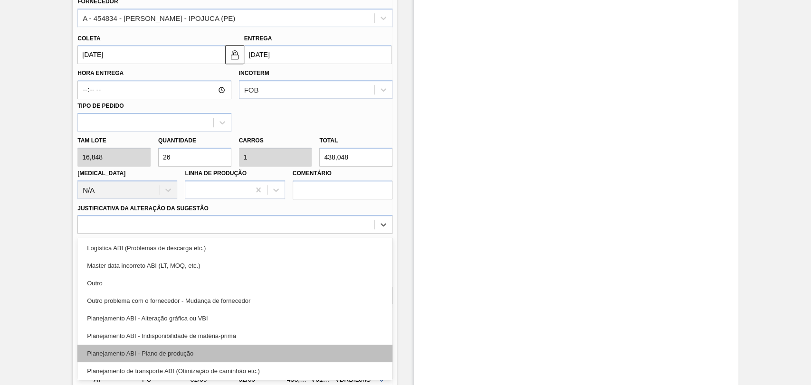
click at [182, 356] on div "Planejamento ABI - Plano de produção" at bounding box center [234, 354] width 315 height 18
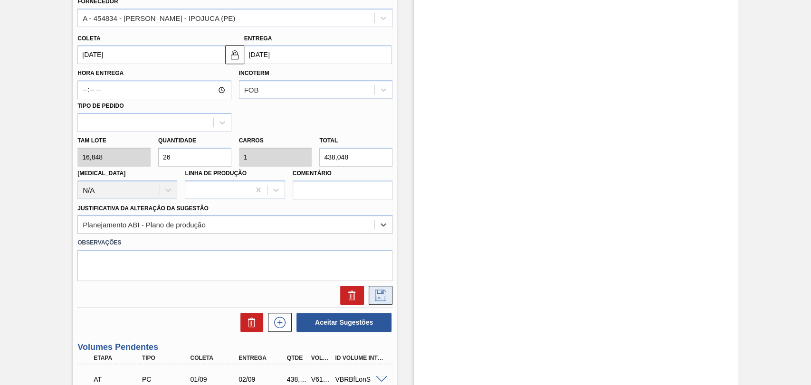
click at [375, 299] on icon at bounding box center [380, 295] width 11 height 11
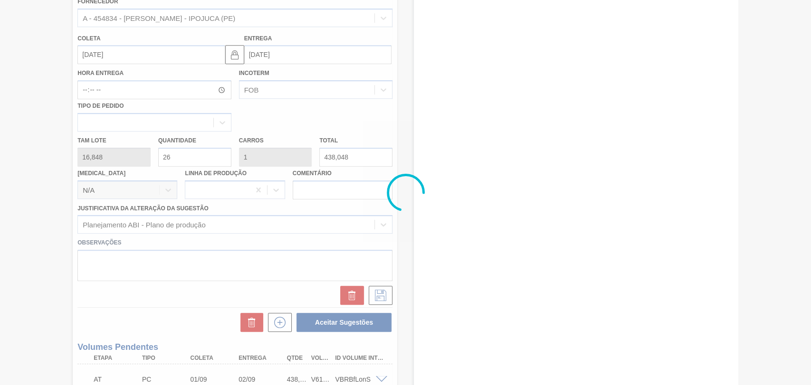
scroll to position [219, 0]
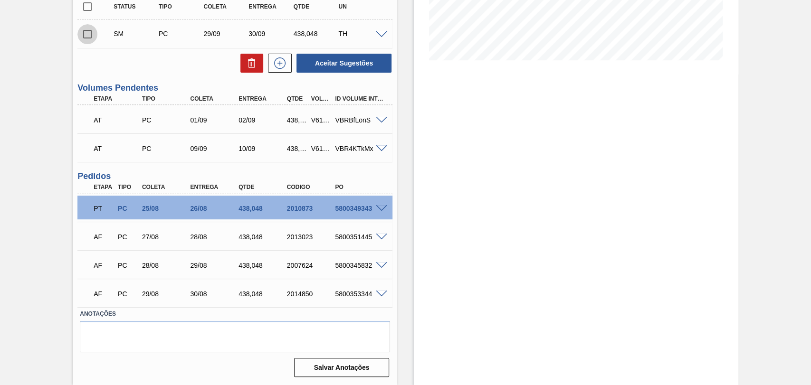
click at [85, 42] on input "checkbox" at bounding box center [87, 34] width 20 height 20
click at [351, 61] on button "Aceitar Sugestões" at bounding box center [344, 63] width 95 height 19
checkbox input "false"
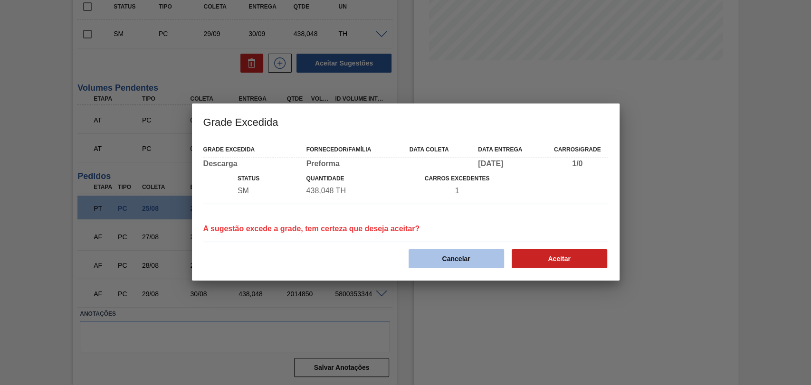
click at [442, 255] on button "Cancelar" at bounding box center [457, 258] width 96 height 19
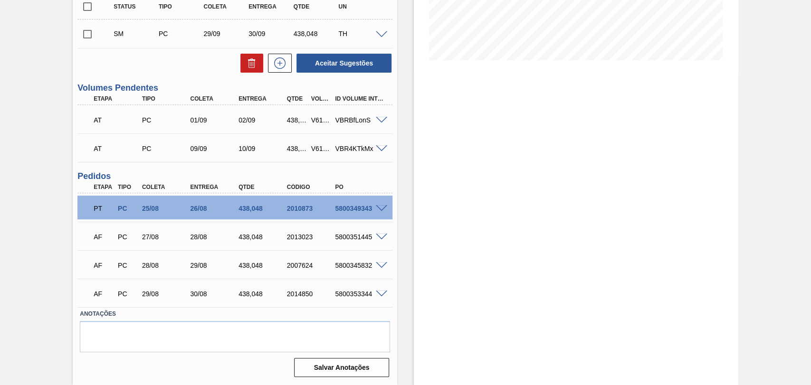
click at [377, 33] on span at bounding box center [381, 34] width 11 height 7
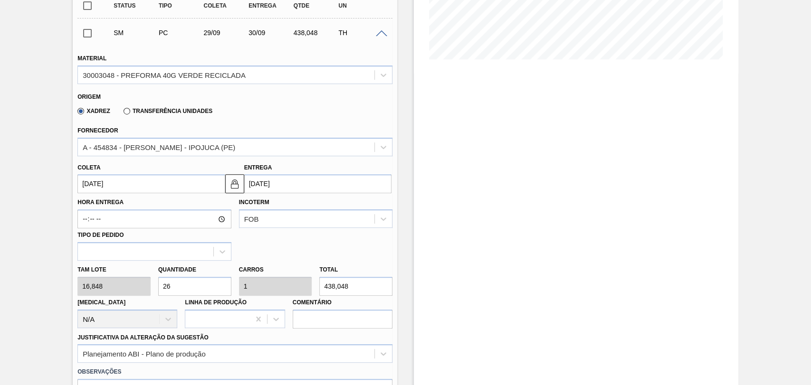
click at [103, 191] on input "[DATE]" at bounding box center [150, 183] width 147 height 19
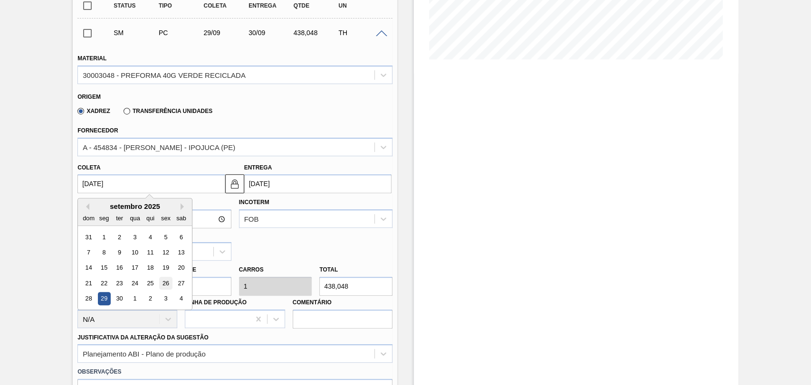
click at [163, 283] on div "26" at bounding box center [166, 283] width 13 height 13
type input "[DATE]"
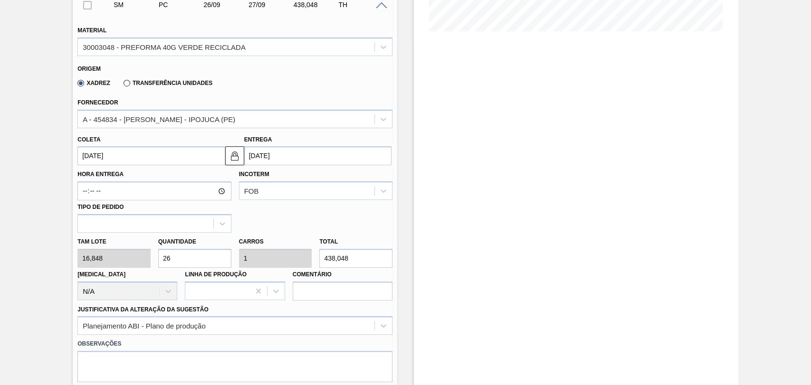
scroll to position [271, 0]
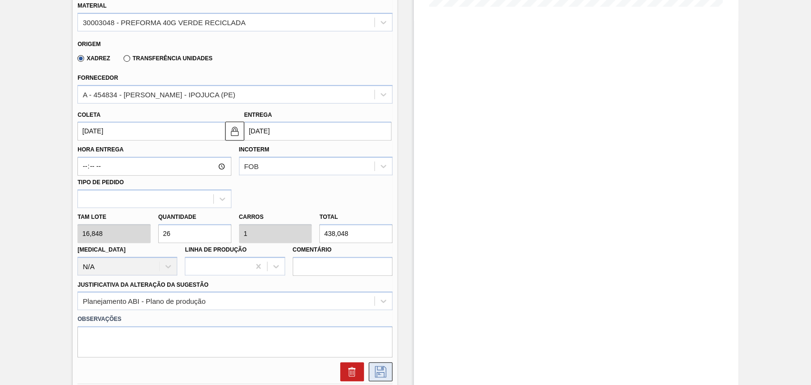
click at [379, 369] on icon at bounding box center [380, 371] width 15 height 11
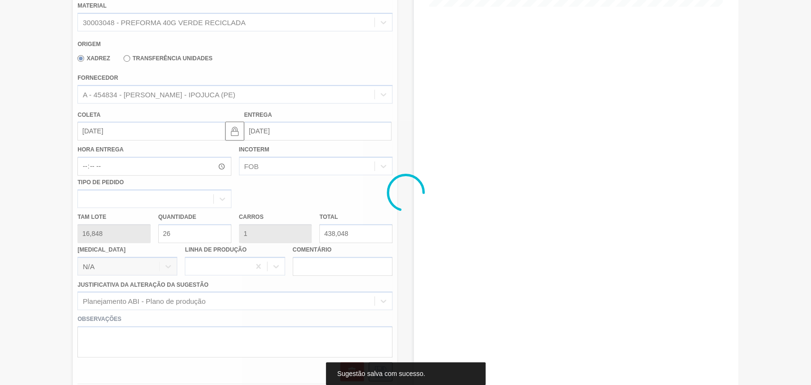
scroll to position [219, 0]
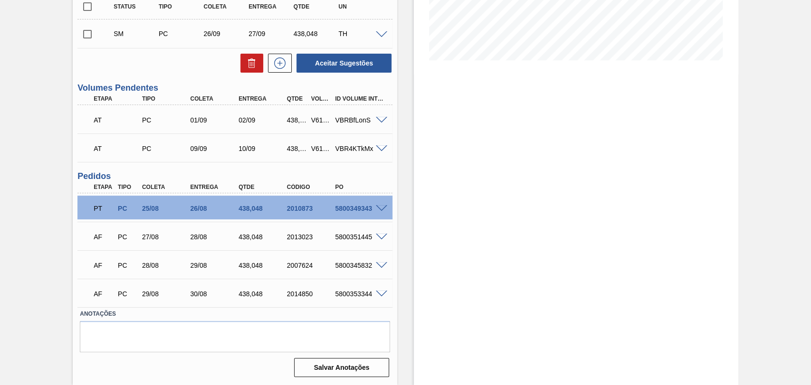
drag, startPoint x: 85, startPoint y: 42, endPoint x: 90, endPoint y: 43, distance: 4.8
click at [85, 42] on input "checkbox" at bounding box center [87, 34] width 20 height 20
click at [369, 66] on button "Aceitar Sugestões" at bounding box center [344, 63] width 95 height 19
checkbox input "false"
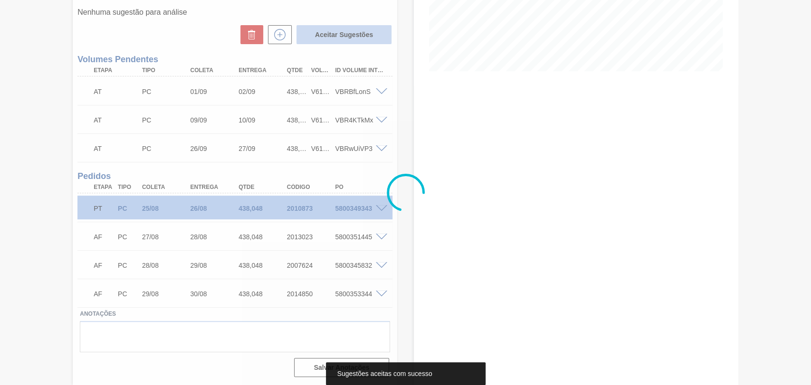
scroll to position [196, 0]
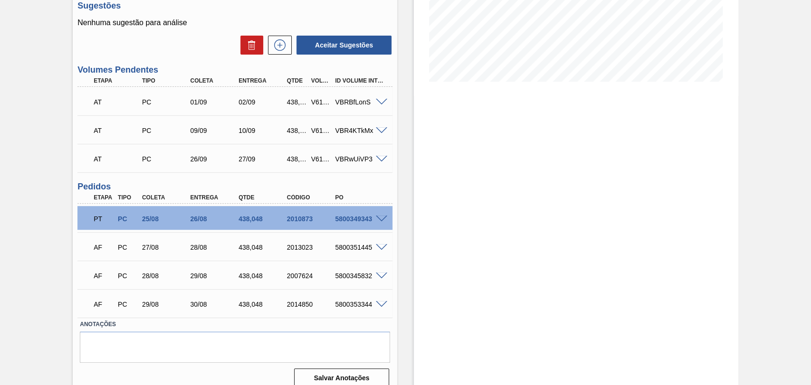
click at [406, 176] on div "Estoque De [DATE] Até [DATE] Filtro" at bounding box center [567, 123] width 341 height 545
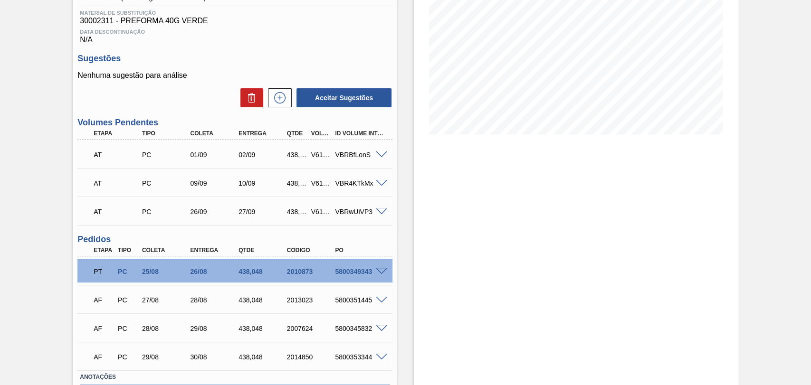
scroll to position [38, 0]
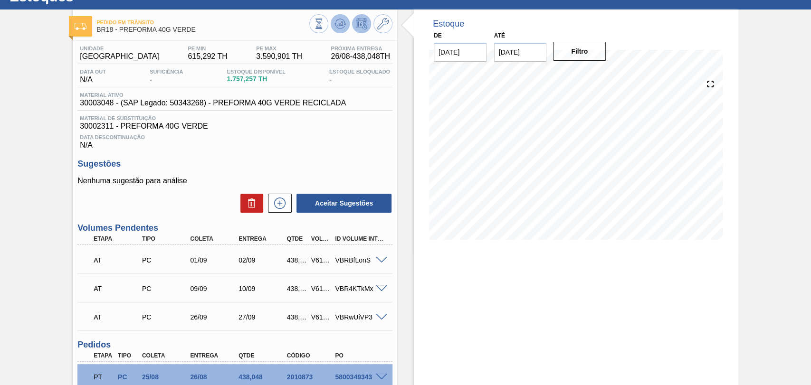
click at [342, 26] on icon at bounding box center [340, 23] width 11 height 11
click at [282, 202] on icon at bounding box center [279, 203] width 15 height 11
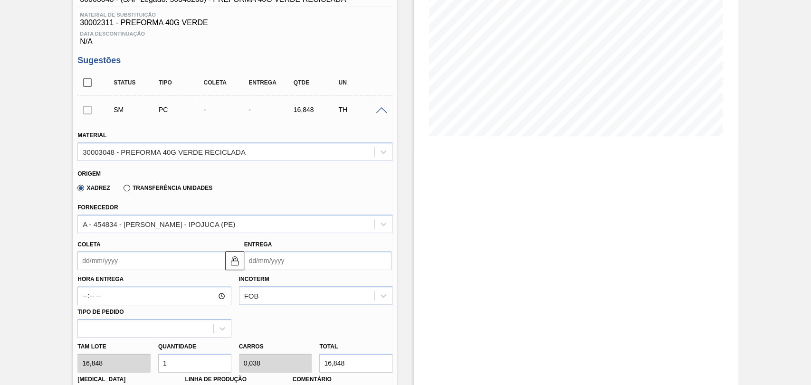
scroll to position [144, 0]
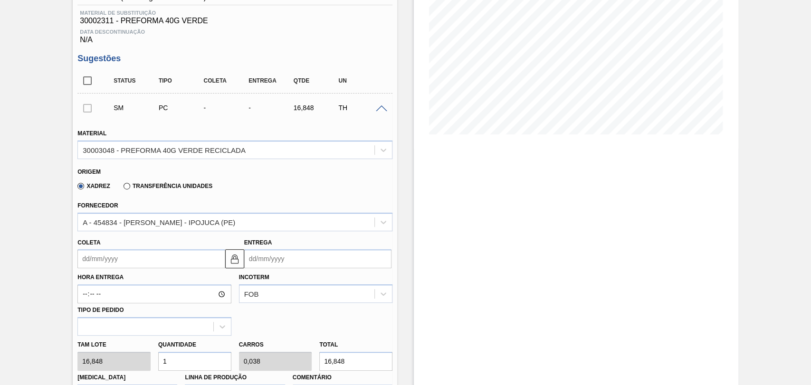
click at [118, 250] on div "Coleta" at bounding box center [150, 252] width 147 height 33
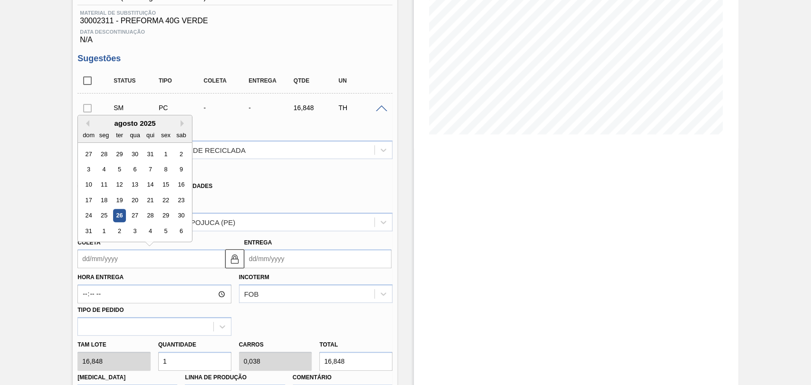
click at [115, 261] on input "Coleta" at bounding box center [150, 258] width 147 height 19
drag, startPoint x: 182, startPoint y: 117, endPoint x: 181, endPoint y: 125, distance: 8.2
click at [182, 122] on div "Previous Month Next Month agosto 2025 dom seg ter qua qui sex sab 27 28 29 30 3…" at bounding box center [134, 178] width 115 height 127
click at [181, 126] on button "Next Month" at bounding box center [184, 123] width 7 height 7
click at [116, 219] on div "30" at bounding box center [119, 216] width 13 height 13
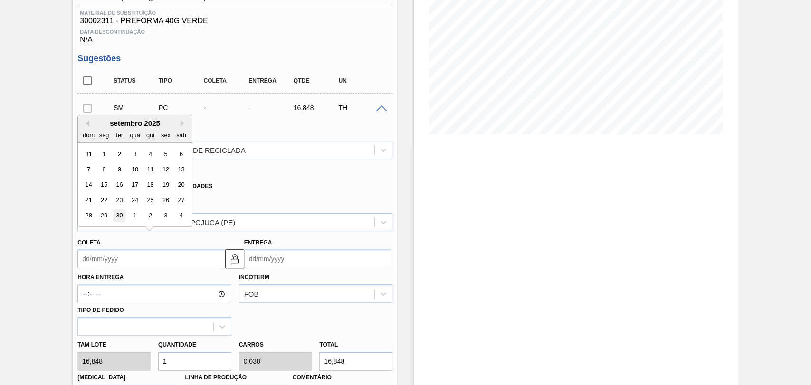
type input "[DATE]"
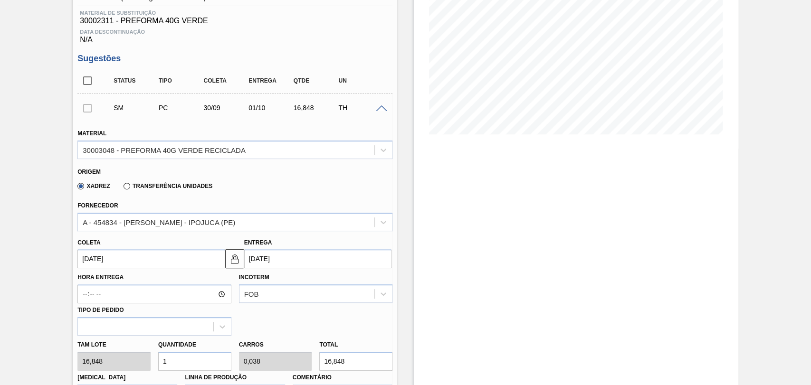
click at [289, 326] on div "Hora Entrega Incoterm FOB Tipo de pedido" at bounding box center [235, 302] width 323 height 67
click at [158, 360] on input "1" at bounding box center [194, 361] width 73 height 19
drag, startPoint x: 180, startPoint y: 360, endPoint x: 152, endPoint y: 359, distance: 28.5
click at [157, 359] on div "Quantidade 1" at bounding box center [194, 354] width 81 height 33
type input "6"
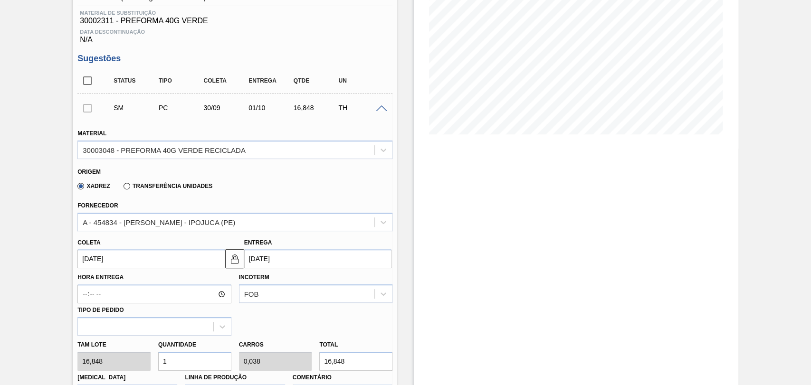
type input "0,231"
type input "101,088"
type input "0"
type input "2"
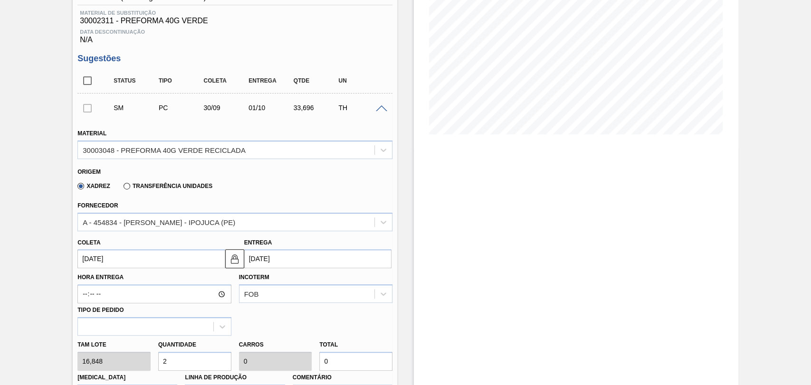
type input "0,077"
type input "33,696"
type input "26"
type input "1"
type input "438,048"
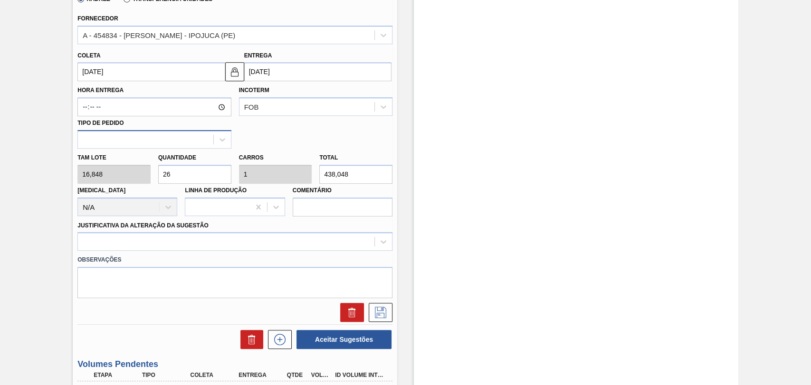
scroll to position [355, 0]
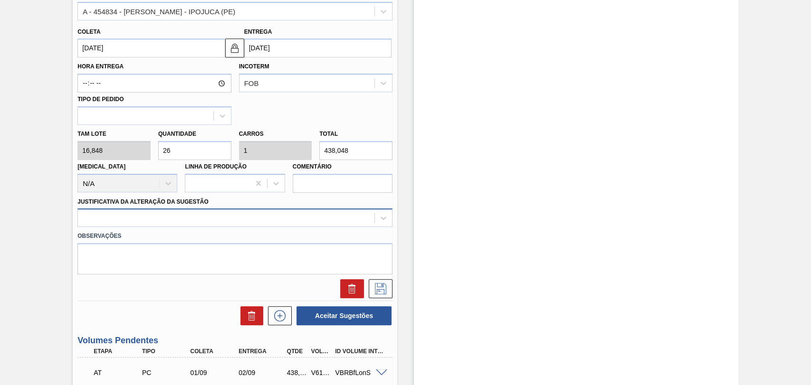
type input "26"
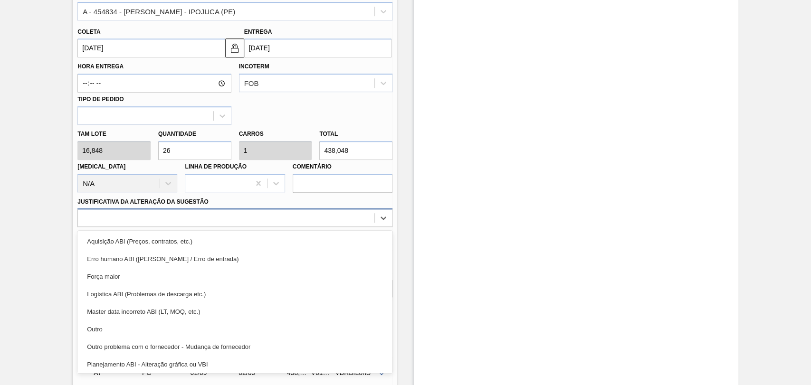
click at [167, 223] on div at bounding box center [226, 218] width 297 height 14
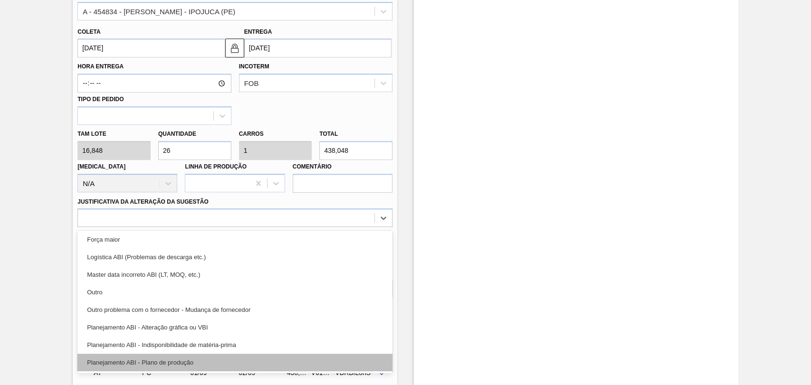
scroll to position [53, 0]
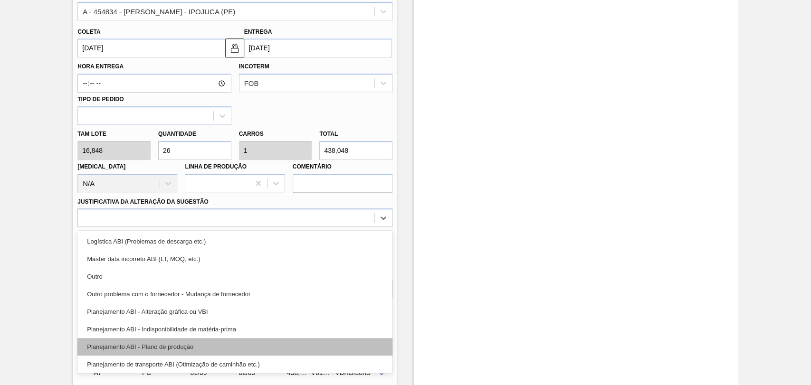
click at [173, 343] on div "Planejamento ABI - Plano de produção" at bounding box center [234, 347] width 315 height 18
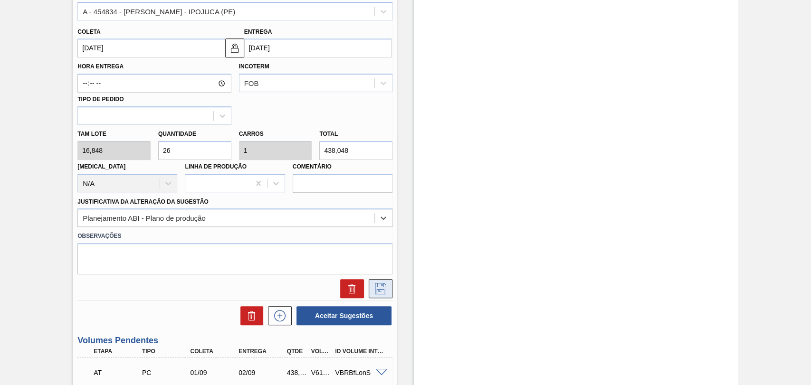
click at [374, 291] on icon at bounding box center [380, 288] width 15 height 11
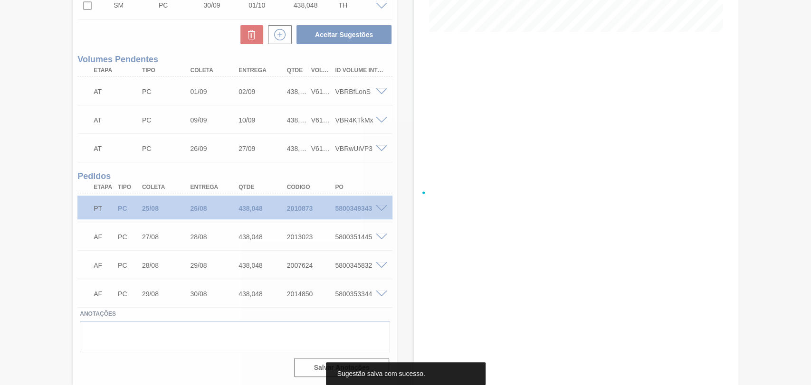
scroll to position [247, 0]
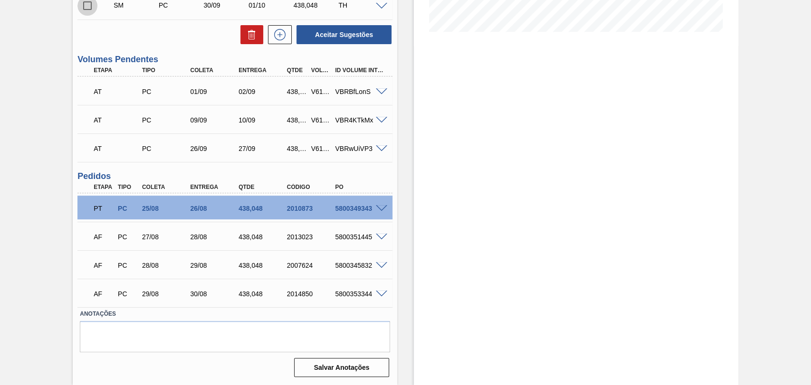
click at [80, 8] on input "checkbox" at bounding box center [87, 6] width 20 height 20
click at [327, 34] on button "Aceitar Sugestões" at bounding box center [344, 34] width 95 height 19
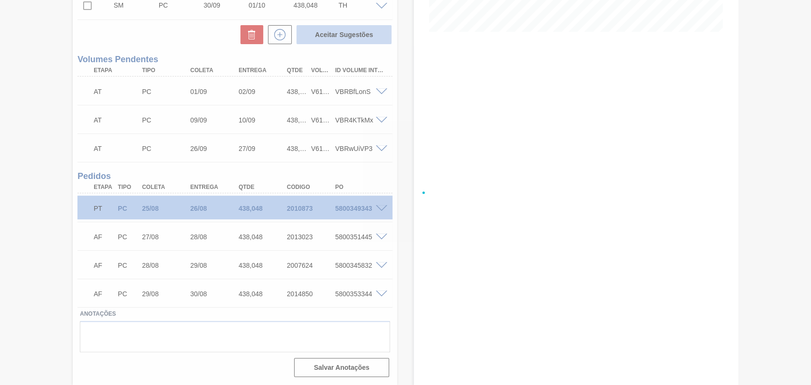
checkbox input "false"
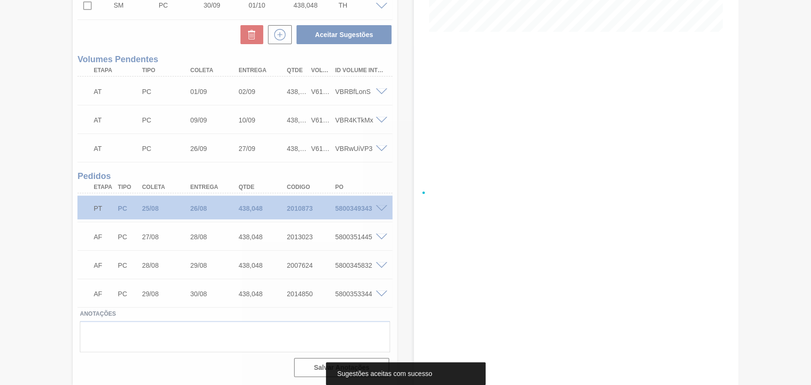
click at [436, 298] on div at bounding box center [405, 192] width 811 height 385
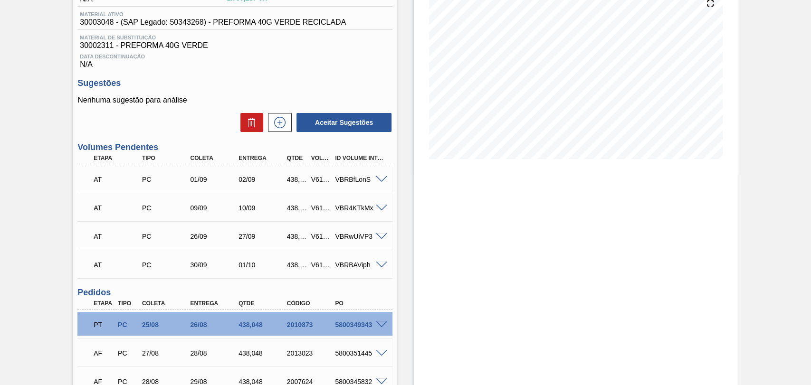
scroll to position [66, 0]
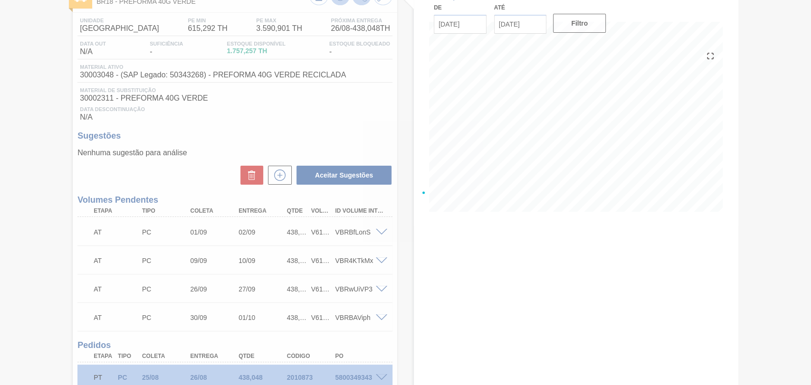
click at [339, 1] on div at bounding box center [405, 192] width 811 height 385
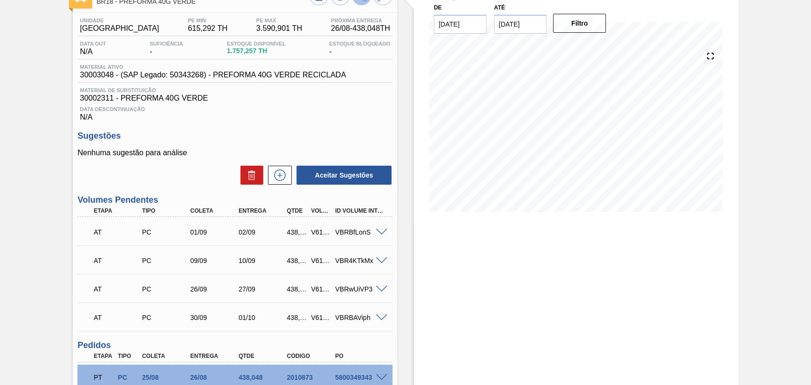
click at [257, 134] on h3 "Sugestões" at bounding box center [234, 136] width 315 height 10
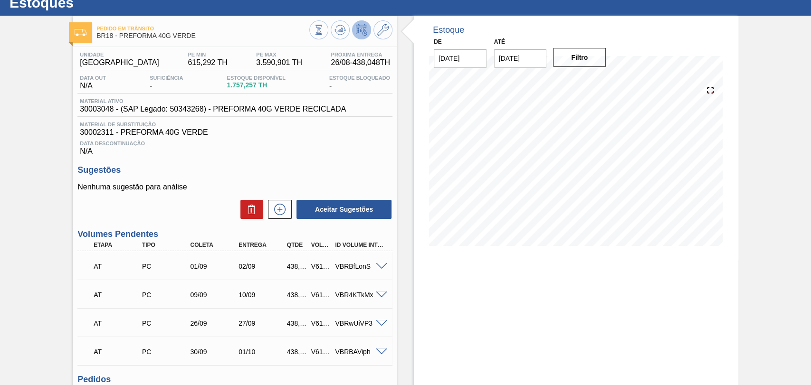
scroll to position [13, 0]
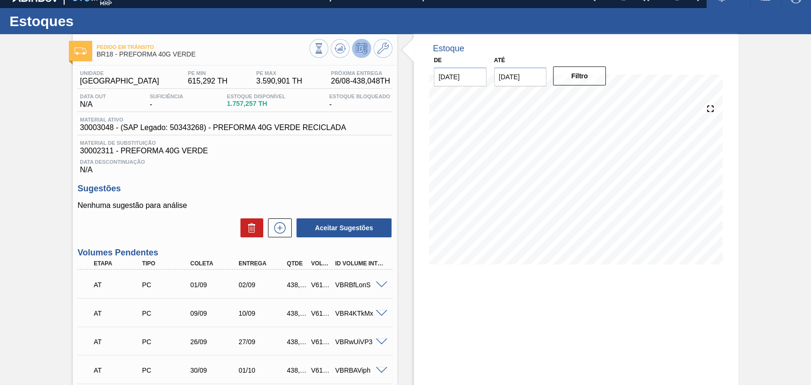
click at [348, 162] on span "Data Descontinuação" at bounding box center [235, 162] width 310 height 6
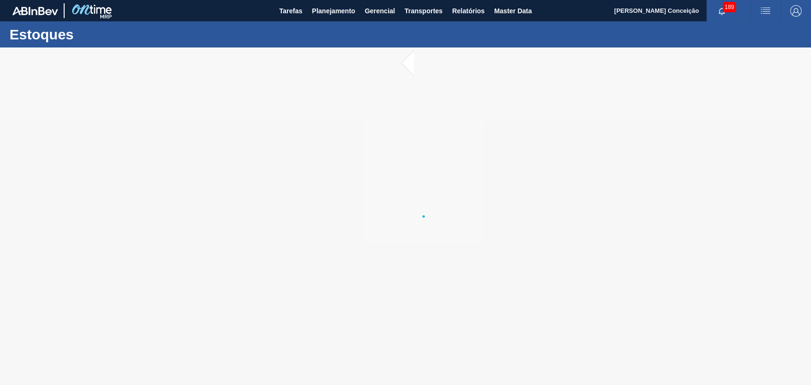
click at [133, 212] on div at bounding box center [405, 217] width 811 height 338
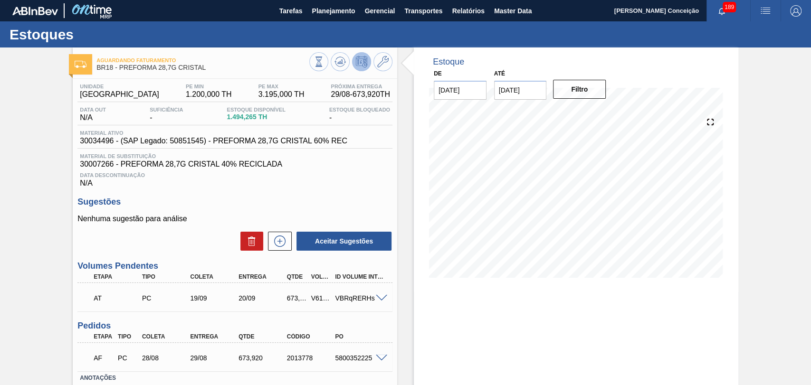
click at [340, 196] on div "Unidade Pernambuco PE MIN 1.200,000 TH PE MAX 3.195,000 TH Próxima Entrega 29/0…" at bounding box center [235, 262] width 325 height 366
